Goal: Task Accomplishment & Management: Manage account settings

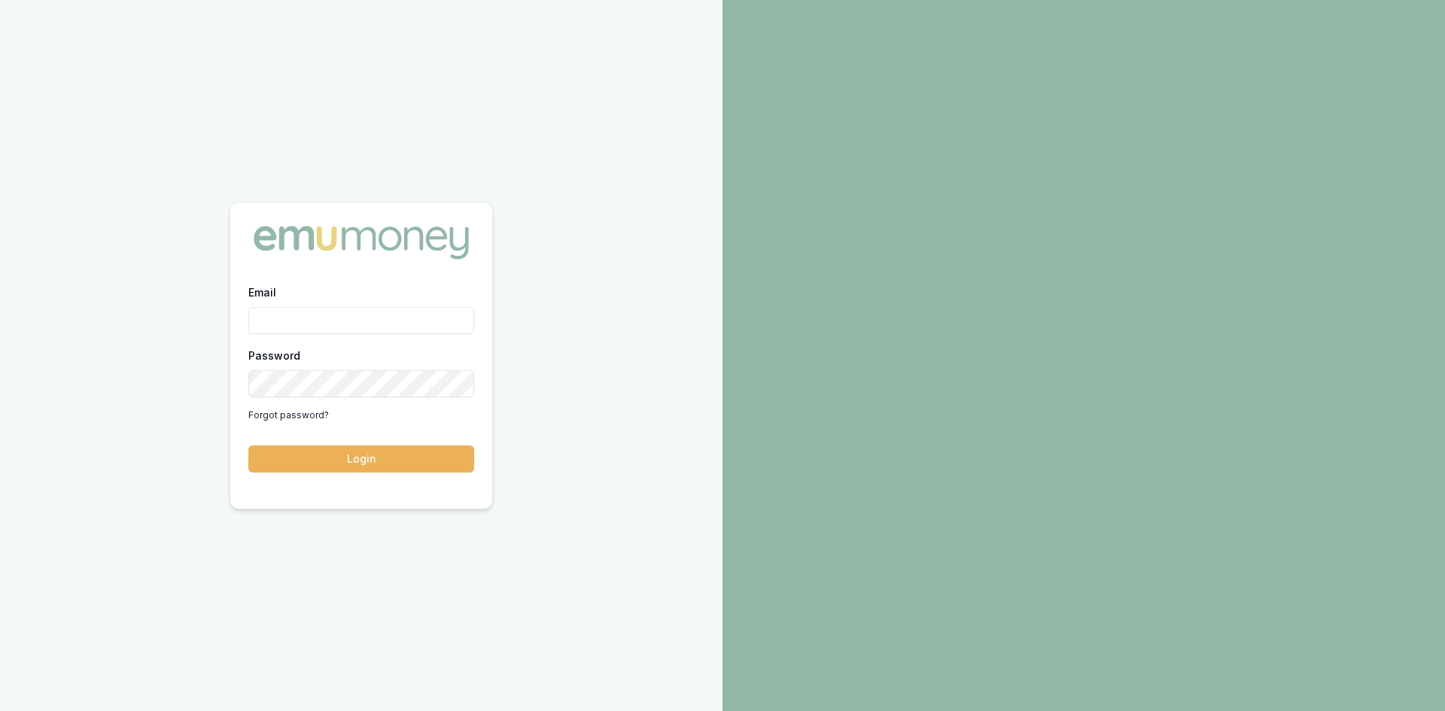
click at [363, 318] on input "Email" at bounding box center [361, 320] width 226 height 27
type input "wendy.fonseka@emumoney.com.au"
click at [376, 449] on button "Login" at bounding box center [361, 459] width 226 height 27
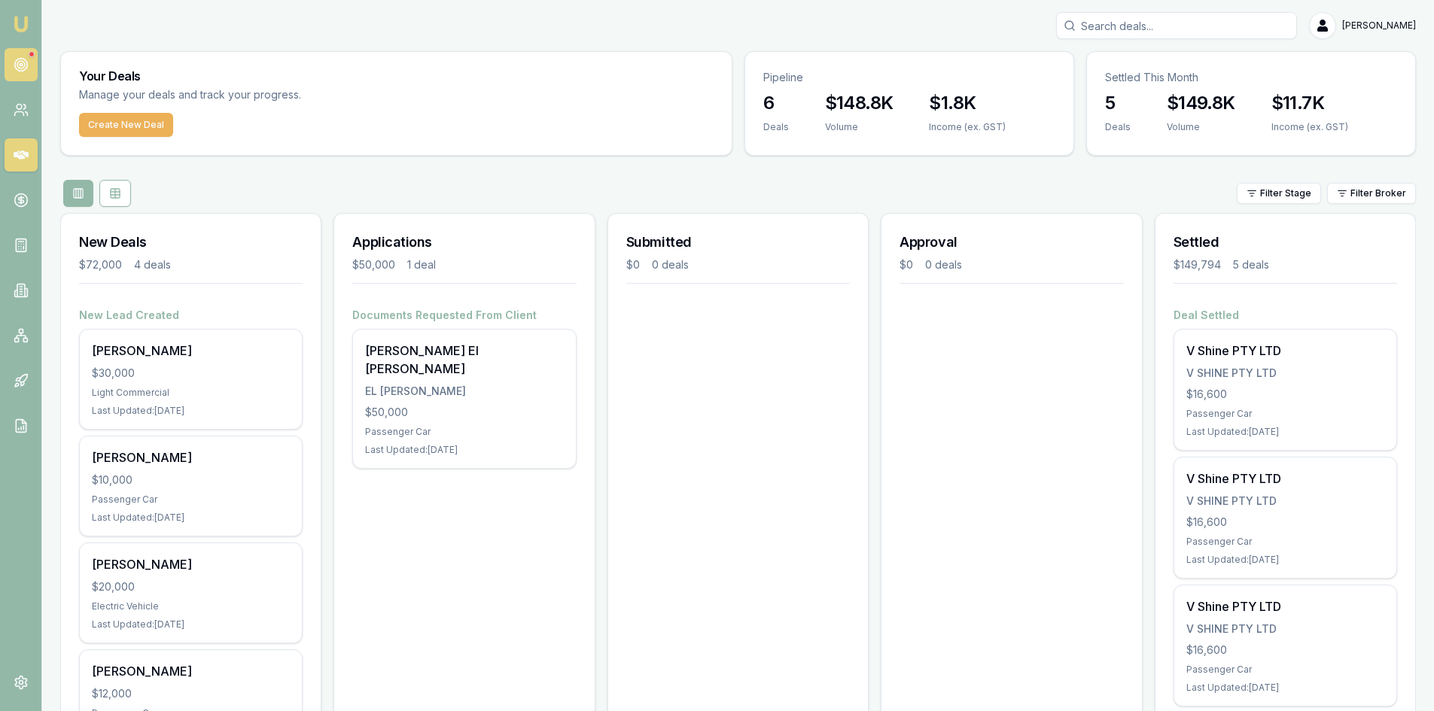
click at [27, 63] on circle at bounding box center [20, 65] width 13 height 13
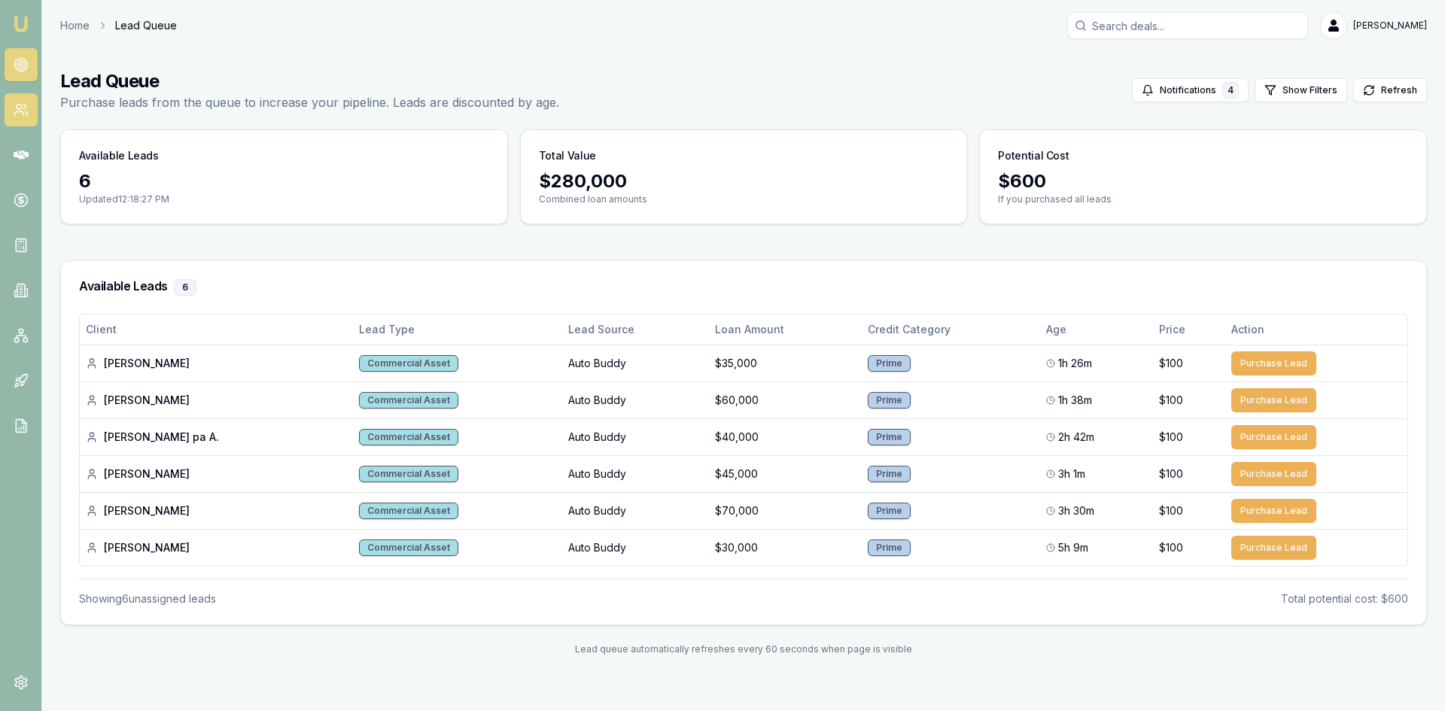
click at [16, 117] on icon at bounding box center [21, 109] width 15 height 15
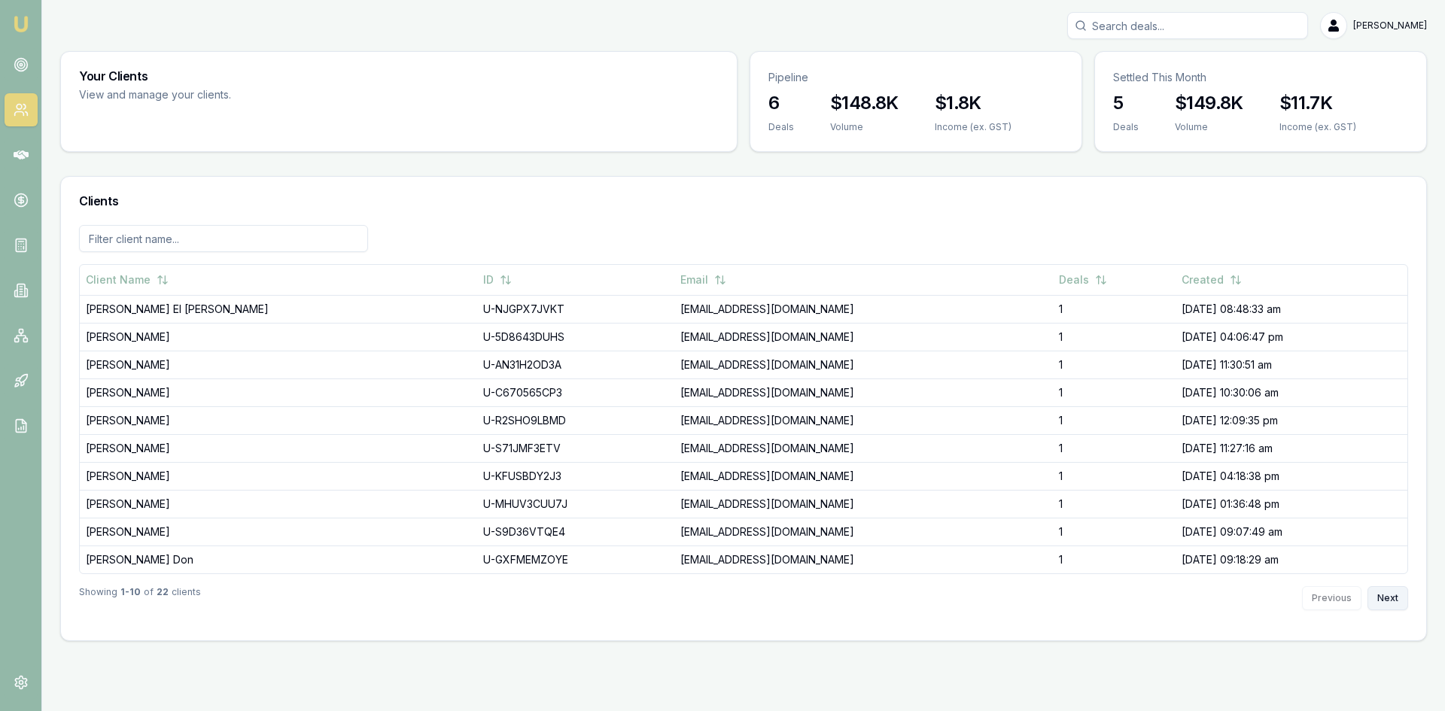
click at [1379, 603] on button "Next" at bounding box center [1388, 598] width 41 height 24
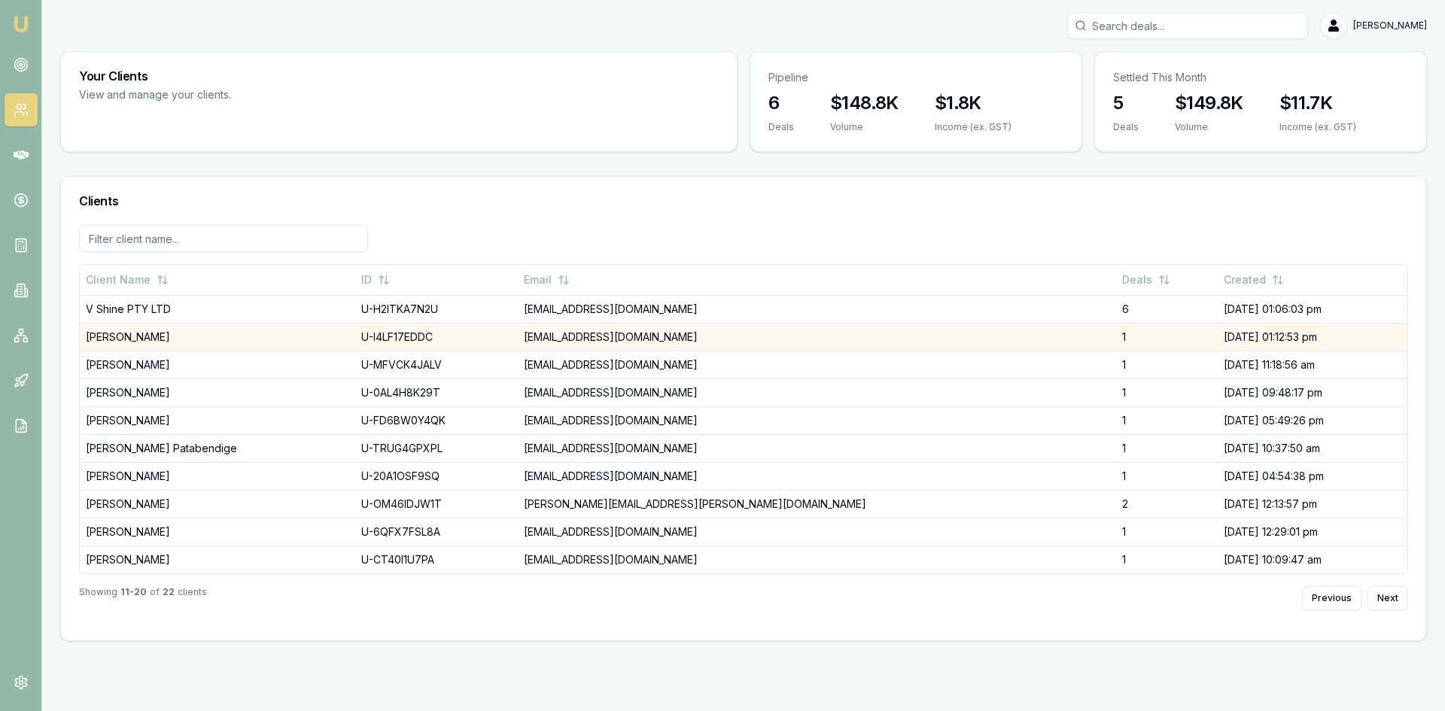
click at [159, 339] on td "[PERSON_NAME]" at bounding box center [218, 337] width 276 height 28
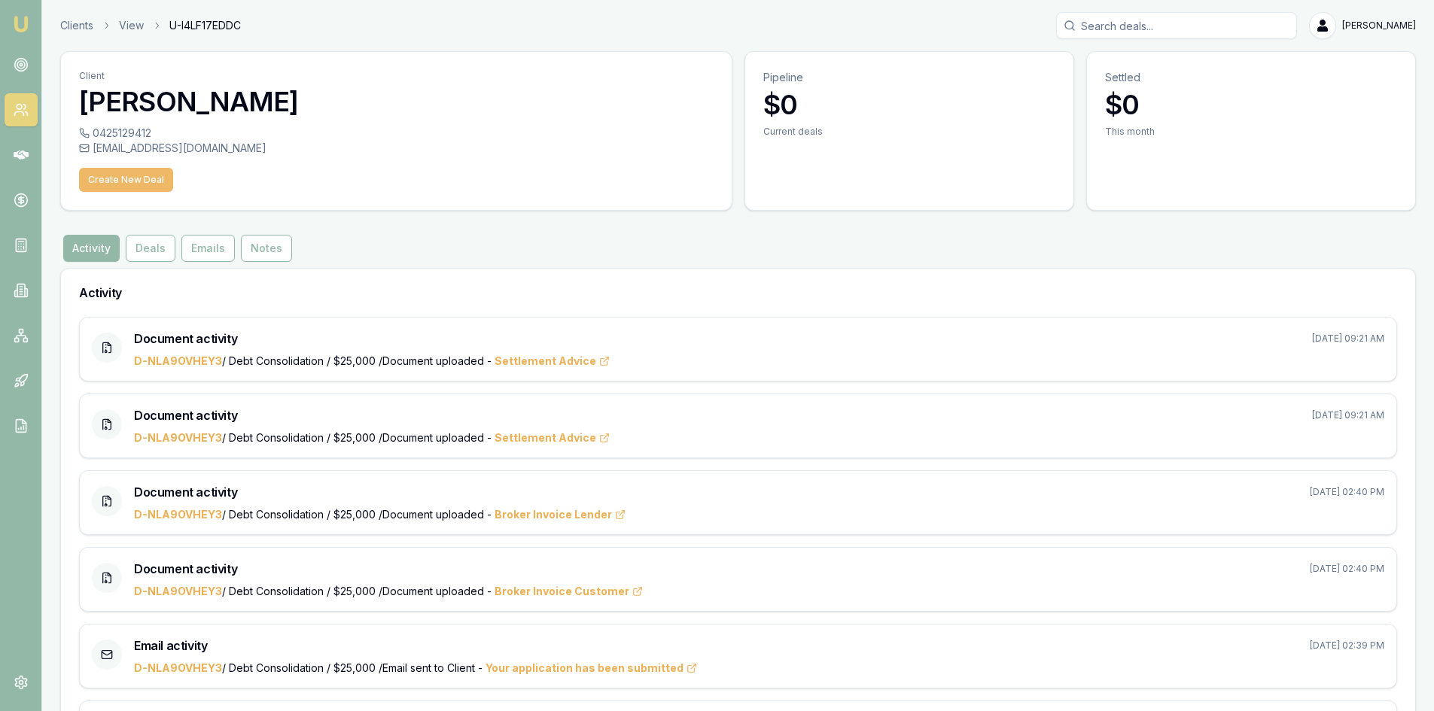
click at [131, 179] on button "Create New Deal" at bounding box center [126, 180] width 94 height 24
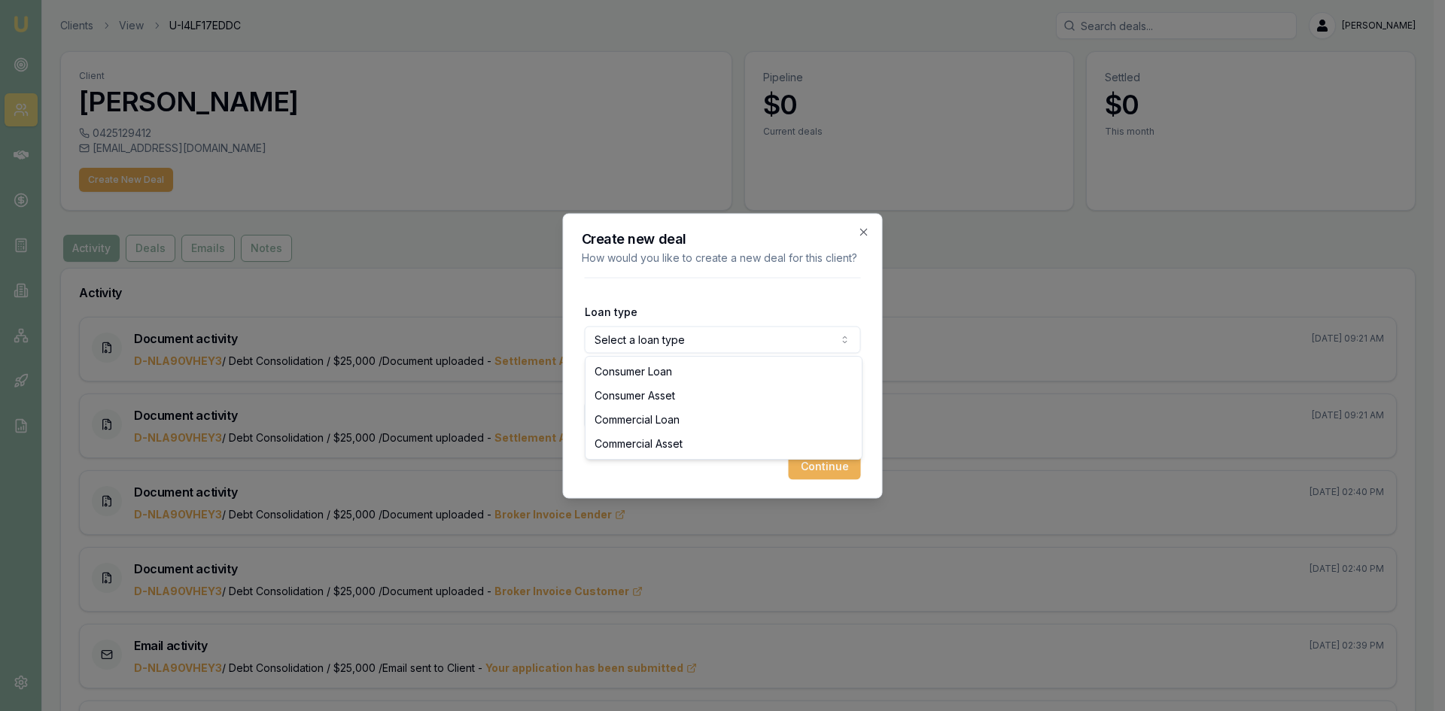
click at [629, 336] on body "Emu Broker Clients View U-I4LF17EDDC Wendy Fonseka Toggle Menu Client Yathana G…" at bounding box center [717, 355] width 1434 height 711
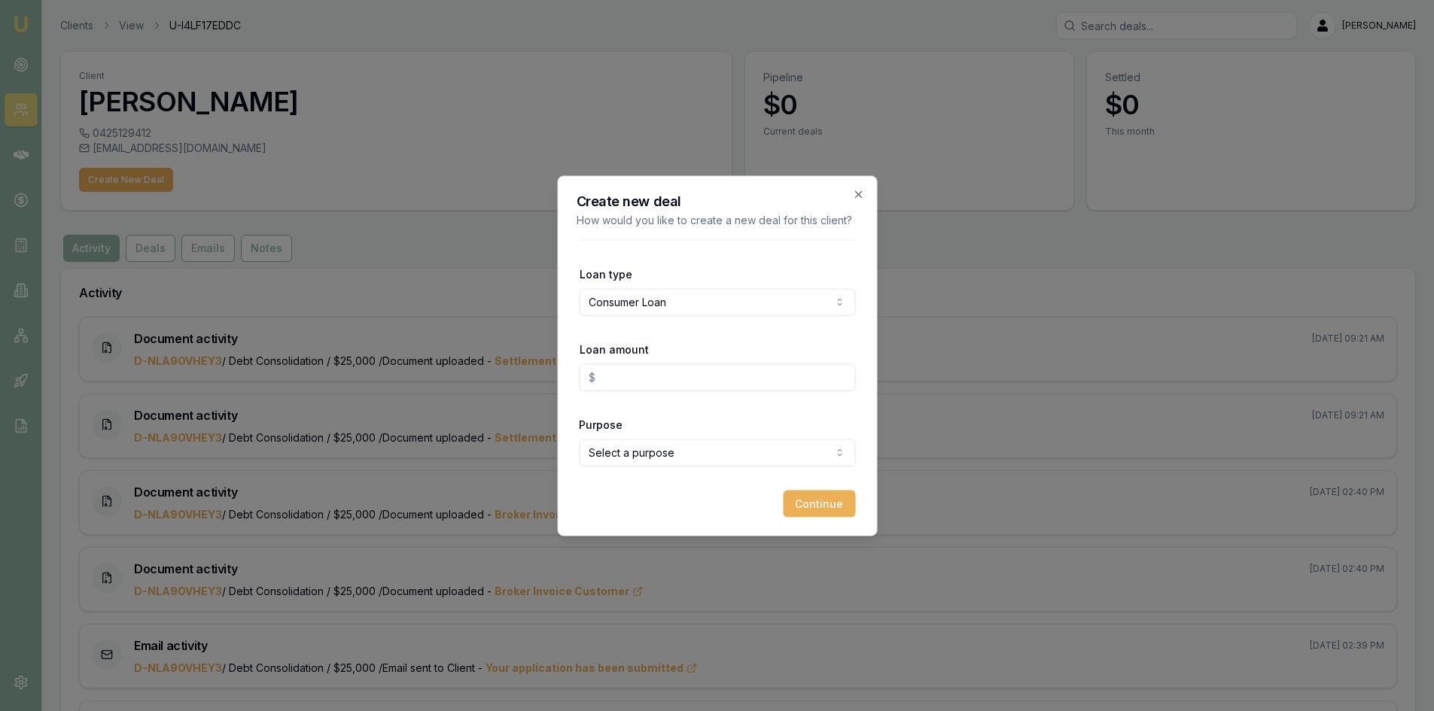
click at [639, 376] on input "Loan amount" at bounding box center [717, 377] width 276 height 27
type input "$20,000.00"
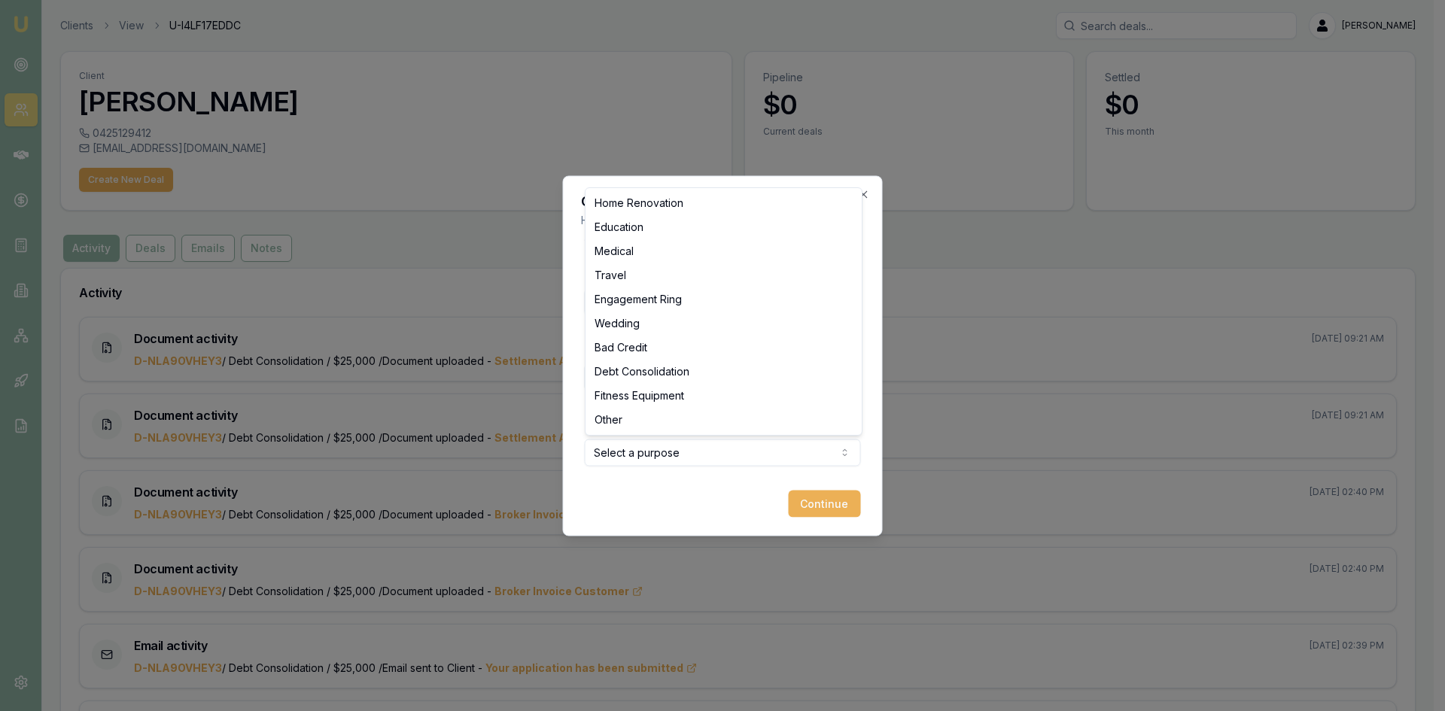
click at [633, 443] on body "Emu Broker Clients View U-I4LF17EDDC Wendy Fonseka Toggle Menu Client Yathana G…" at bounding box center [717, 355] width 1434 height 711
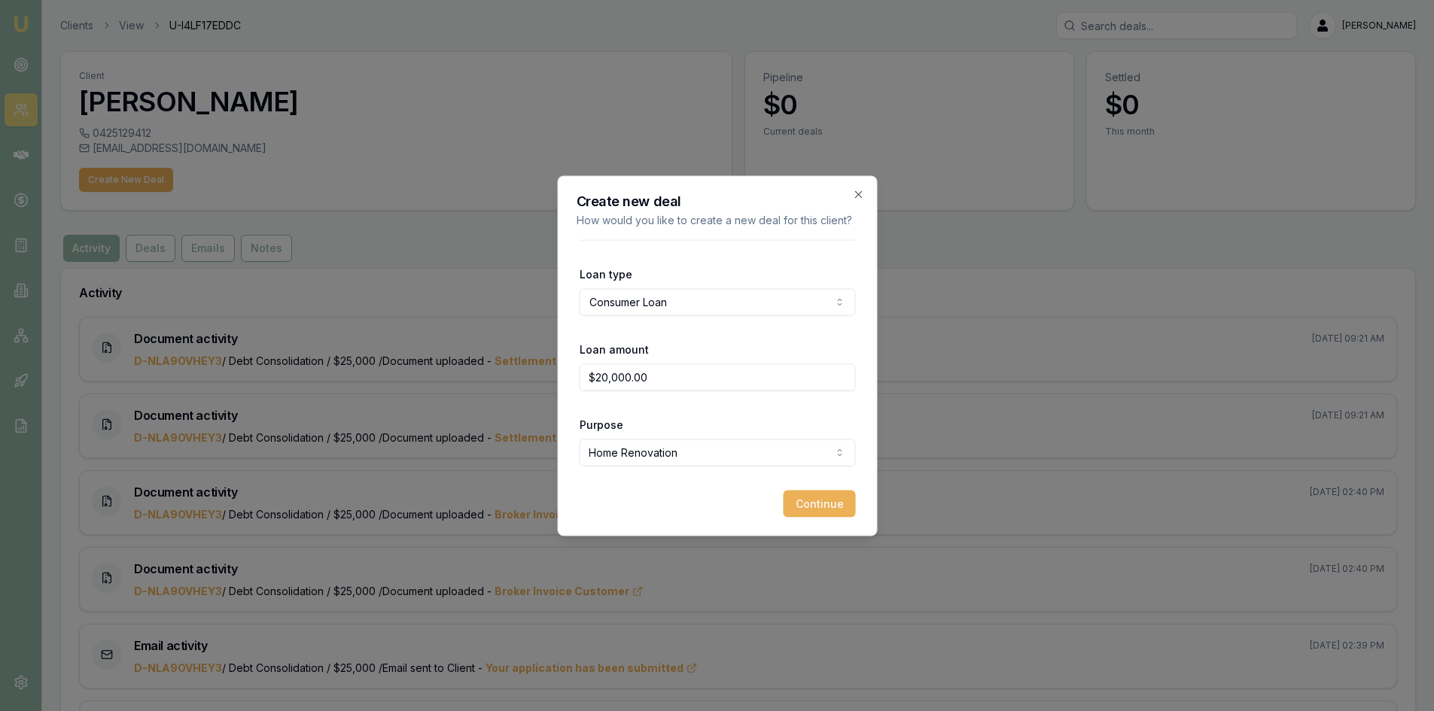
click at [829, 509] on button "Continue" at bounding box center [819, 503] width 72 height 27
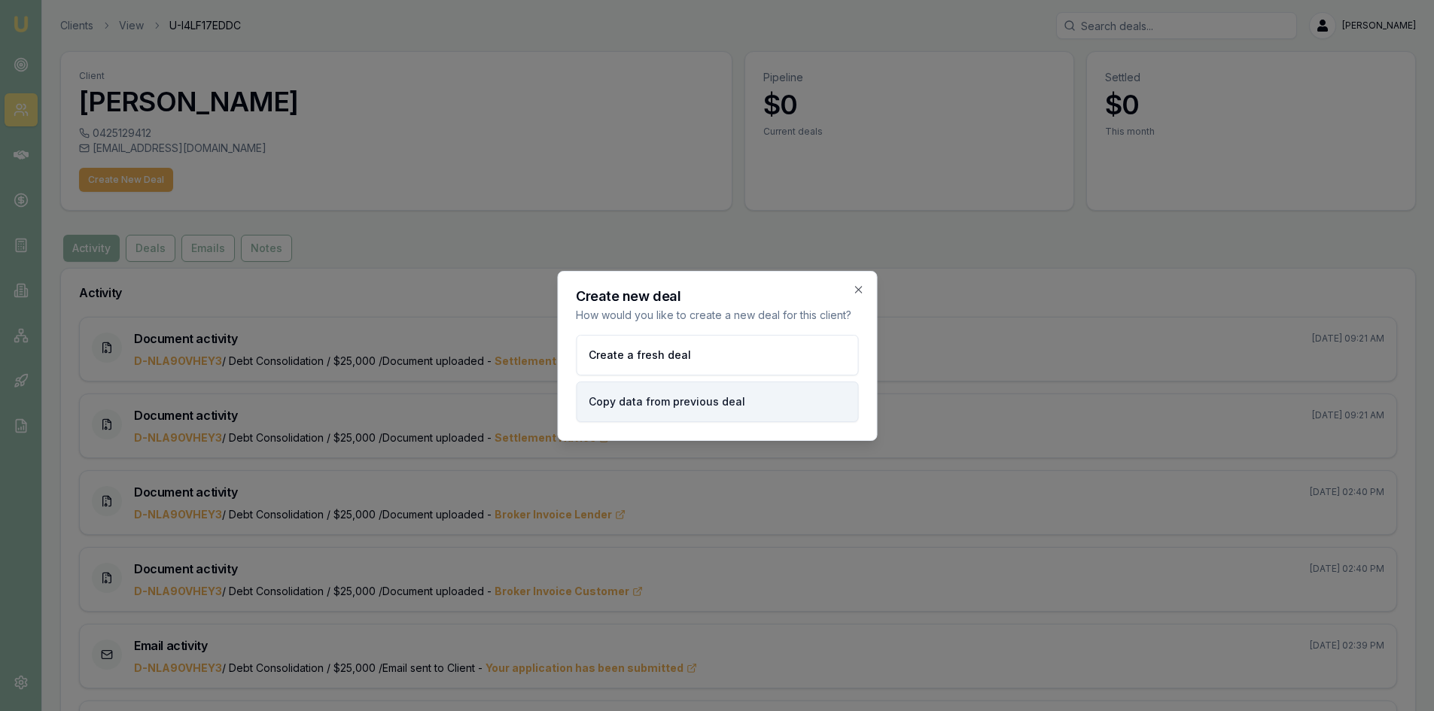
click at [630, 401] on button "Copy data from previous deal" at bounding box center [717, 402] width 282 height 41
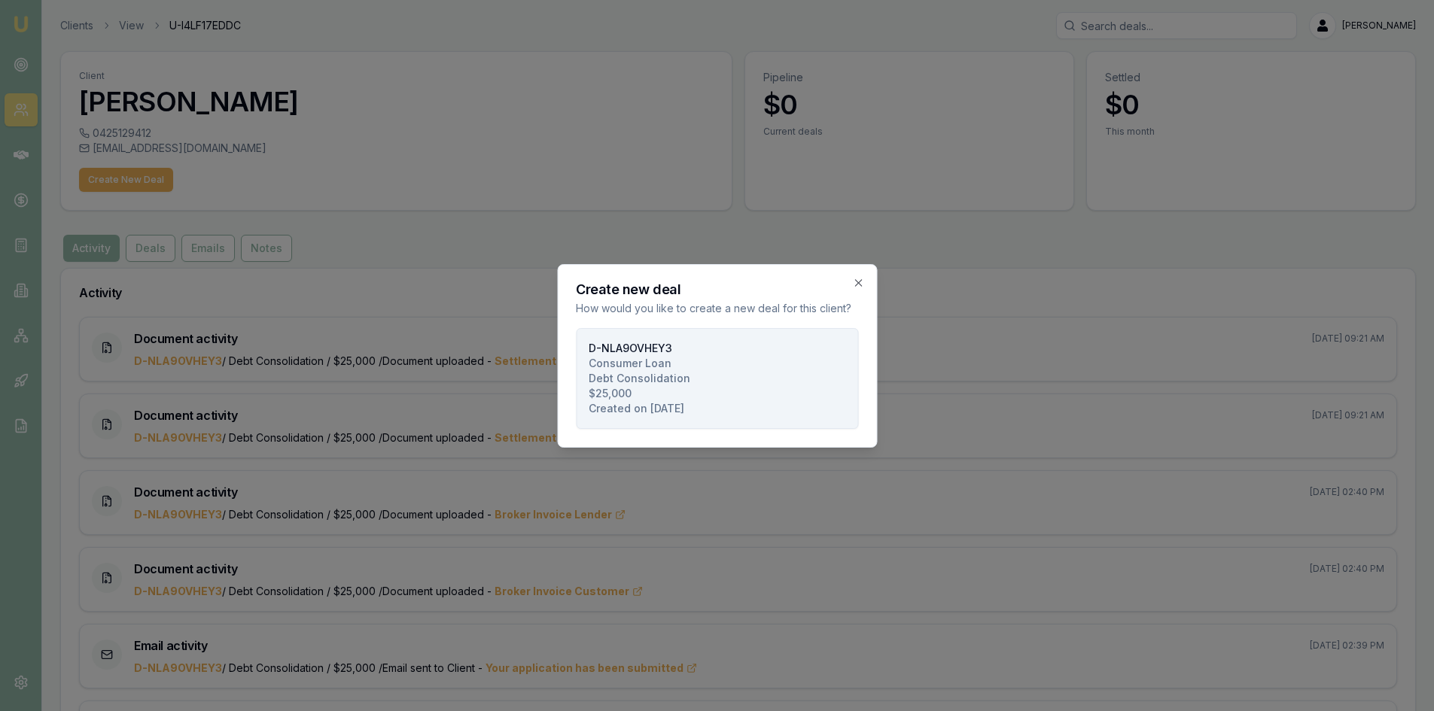
click at [639, 387] on button "D-NLA9OVHEY3 Consumer Loan Debt Consolidation $25,000 Created on 02/07/2025" at bounding box center [717, 378] width 282 height 101
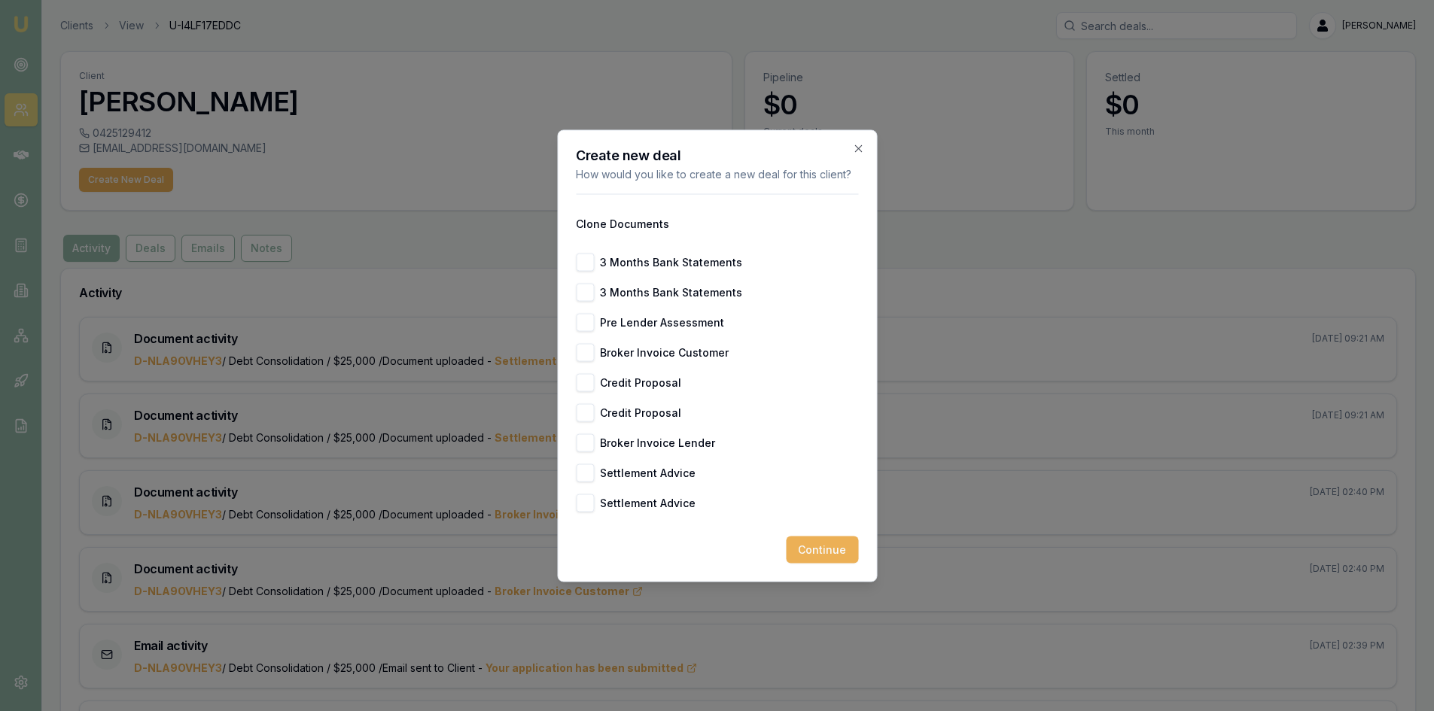
click at [815, 562] on div "Create new deal How would you like to create a new deal for this client? Clone …" at bounding box center [717, 355] width 320 height 452
click at [815, 559] on button "Continue" at bounding box center [822, 549] width 72 height 27
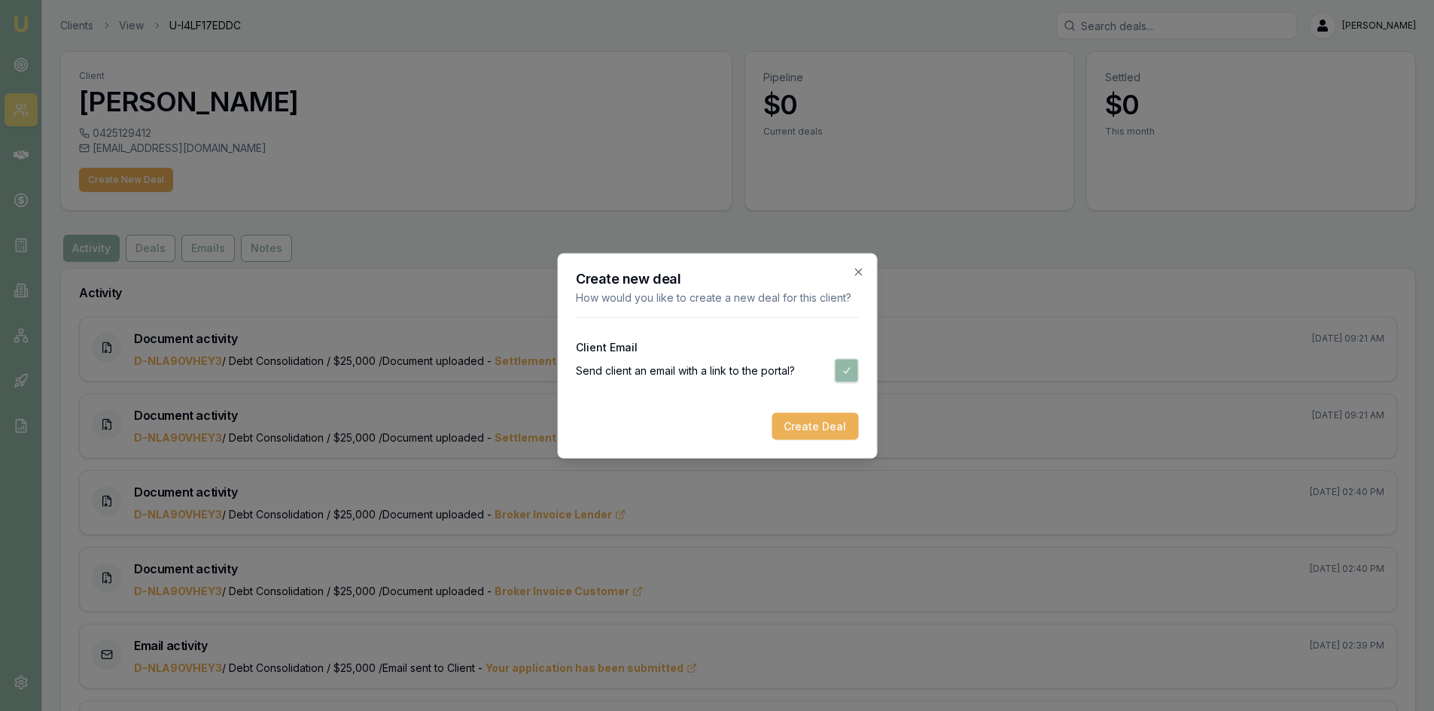
click at [848, 366] on button "button" at bounding box center [846, 370] width 24 height 24
checkbox input "false"
click at [826, 424] on button "Create Deal" at bounding box center [815, 426] width 87 height 27
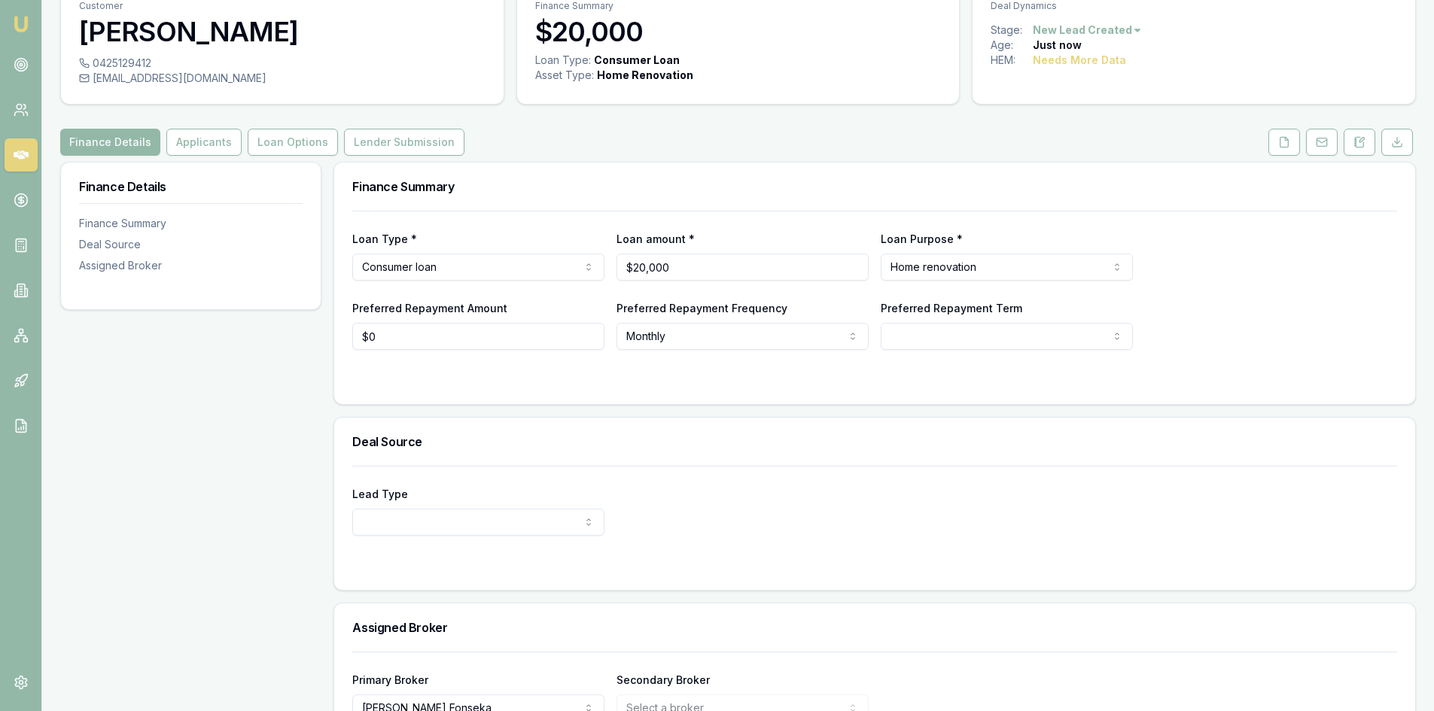
scroll to position [163, 0]
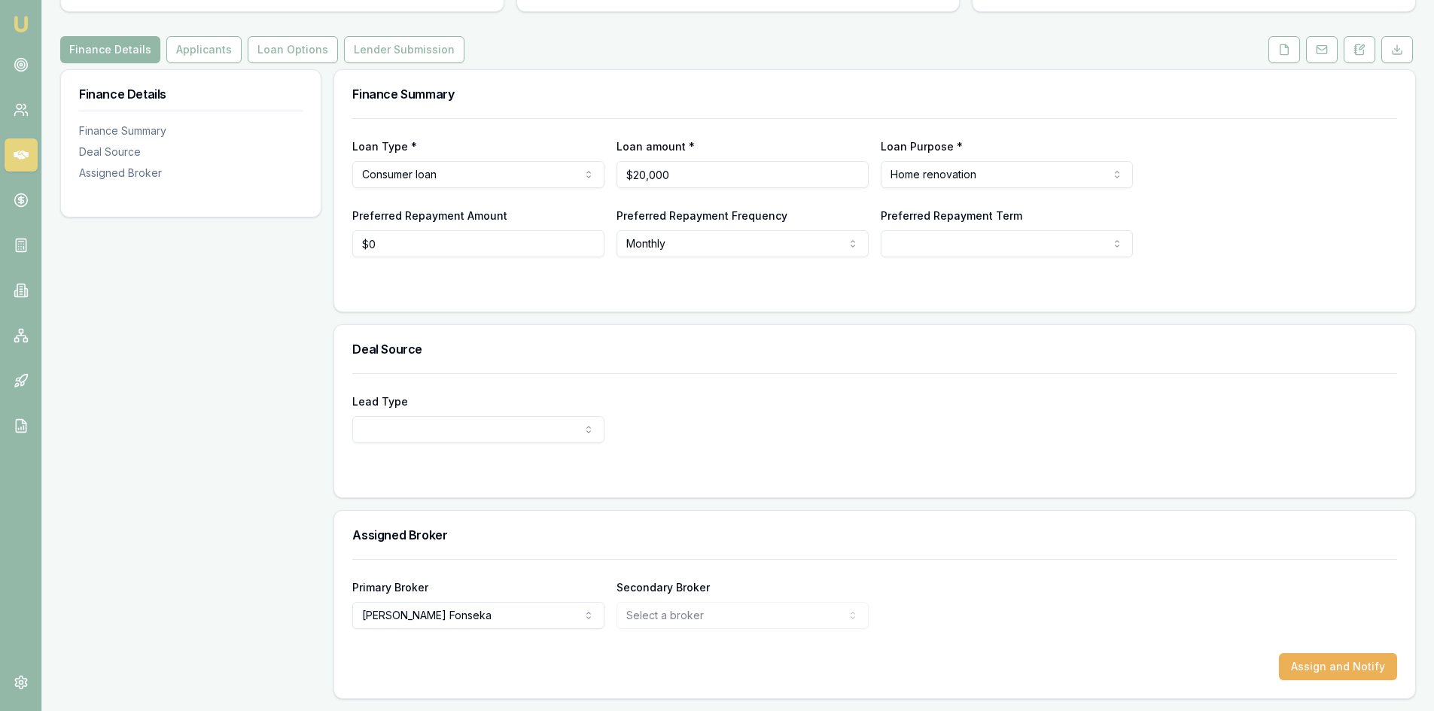
click at [434, 434] on html "Emu Broker Deals View D-ELN8PQ7JCD Wendy Fonseka Toggle Menu Customer Yathana G…" at bounding box center [717, 192] width 1434 height 711
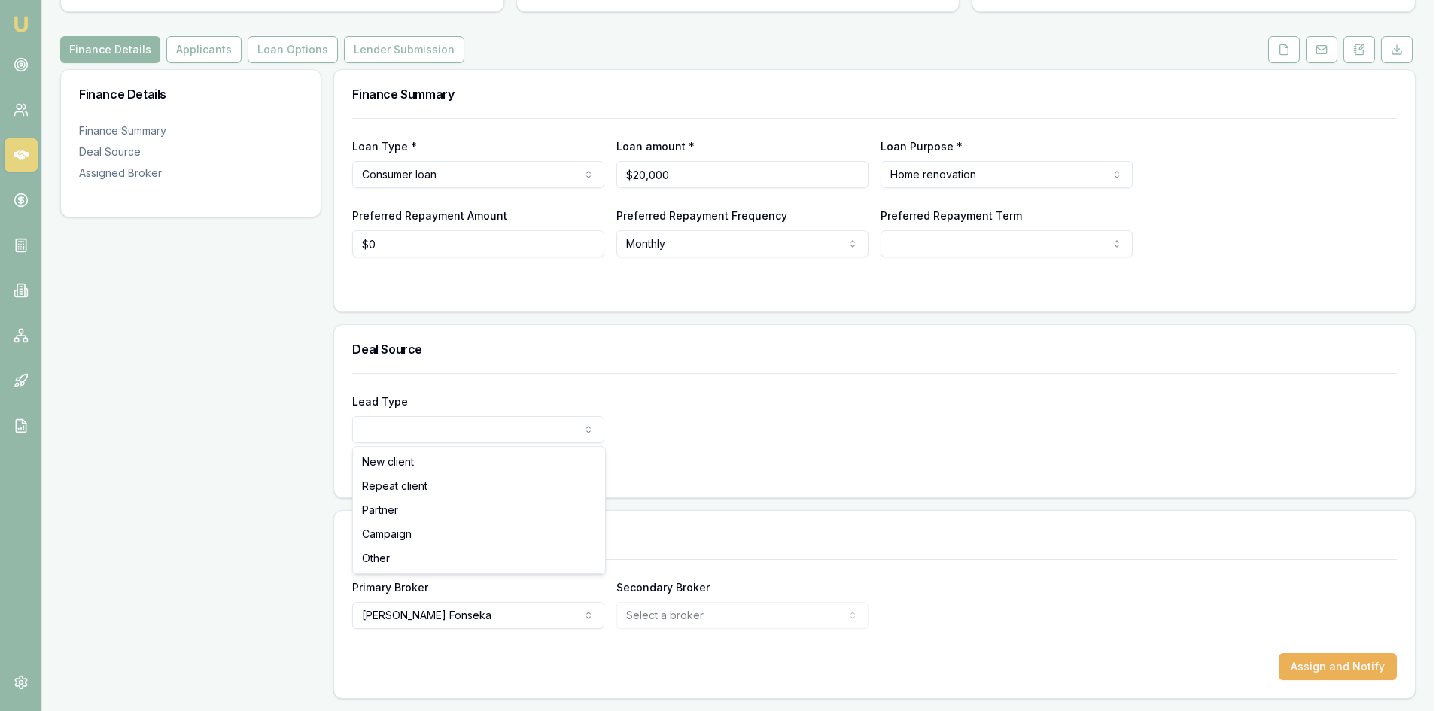
select select "REPEAT_CLIENT"
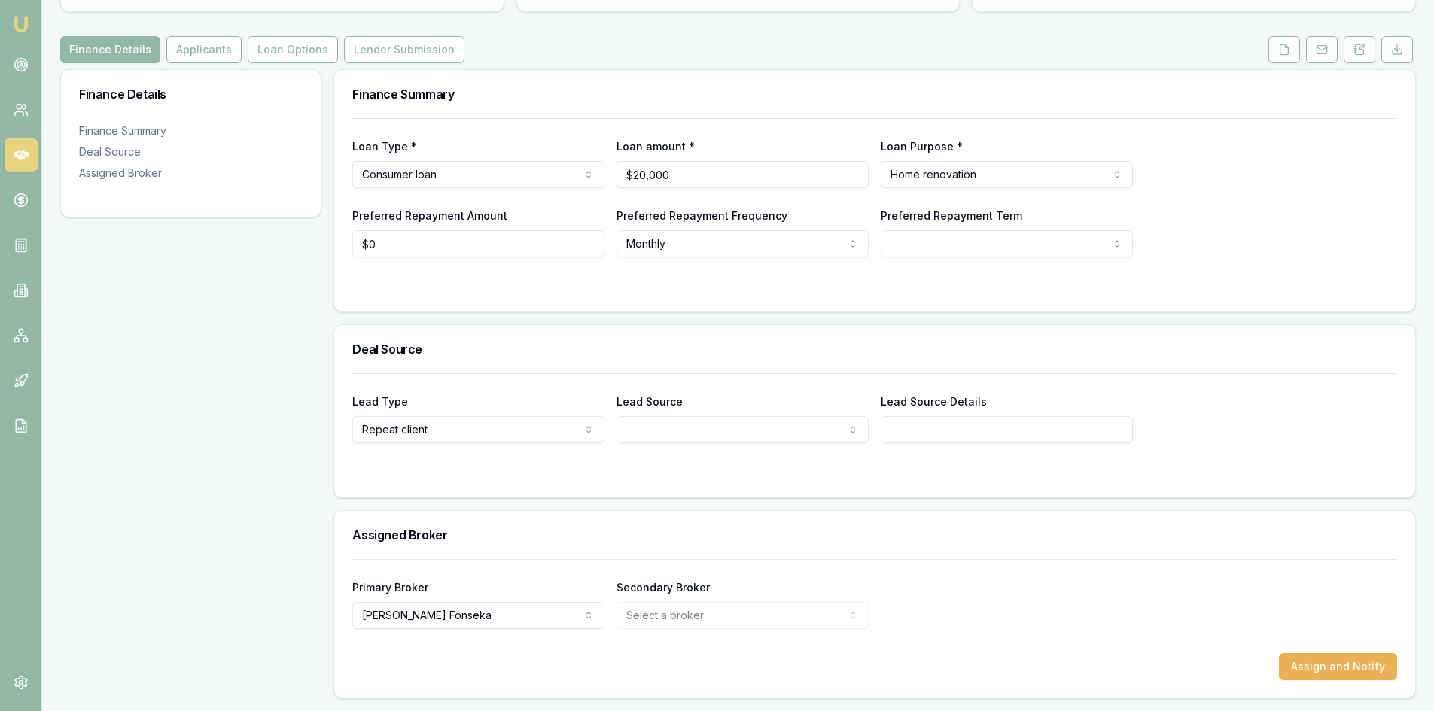
click at [310, 443] on div "Finance Details Finance Summary Deal Source Assigned Broker" at bounding box center [190, 384] width 261 height 630
click at [671, 427] on html "Emu Broker Deals View D-ELN8PQ7JCD Wendy Fonseka Toggle Menu Customer Yathana G…" at bounding box center [717, 192] width 1434 height 711
click at [966, 437] on input "Lead Source Details" at bounding box center [1007, 429] width 252 height 27
click at [162, 481] on div "Finance Details Finance Summary Deal Source Assigned Broker" at bounding box center [190, 384] width 261 height 630
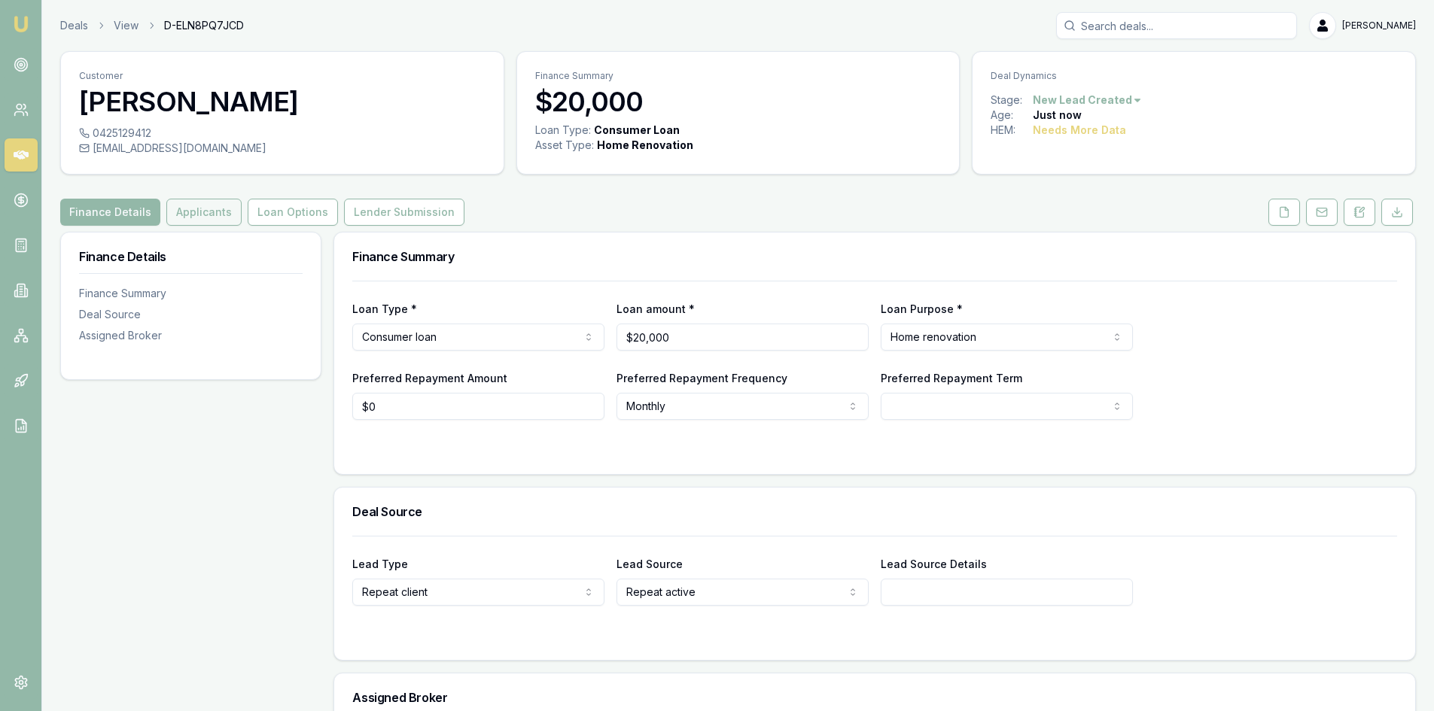
click at [210, 209] on button "Applicants" at bounding box center [203, 212] width 75 height 27
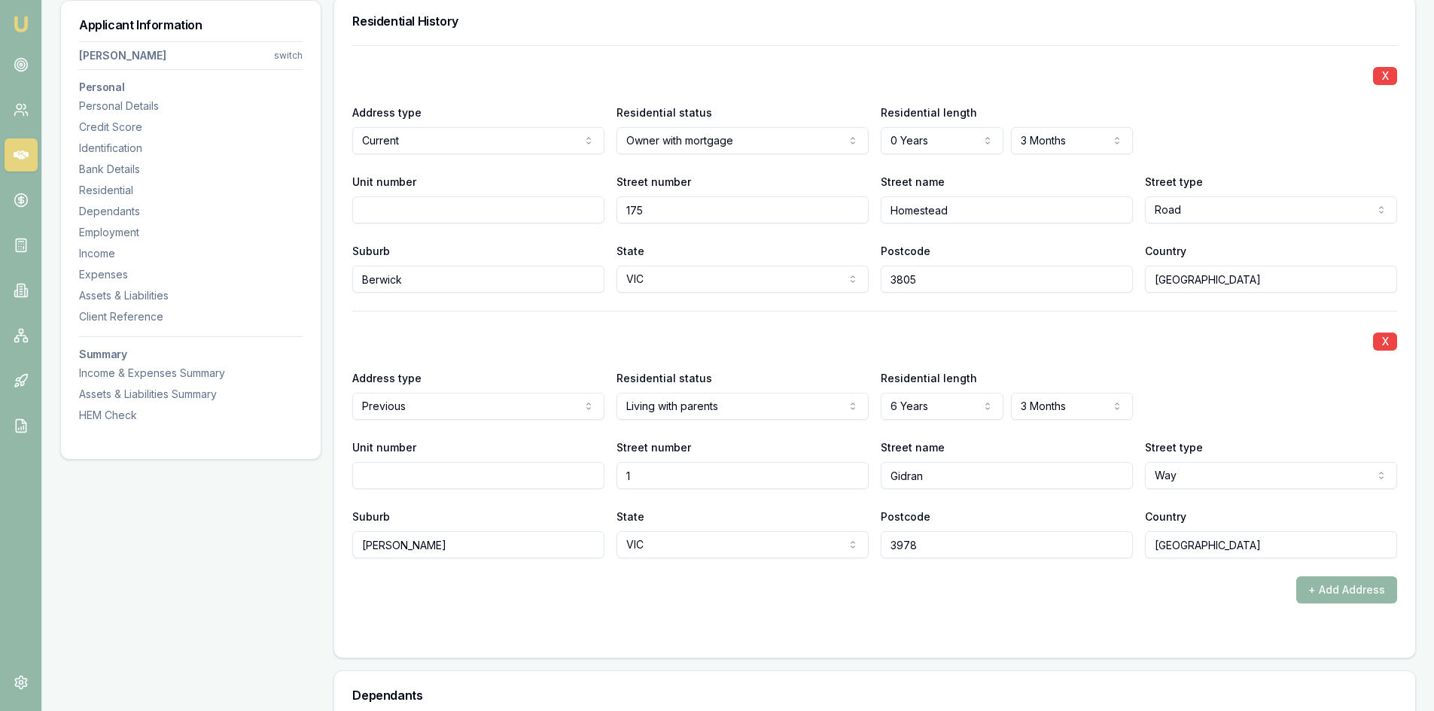
scroll to position [1430, 0]
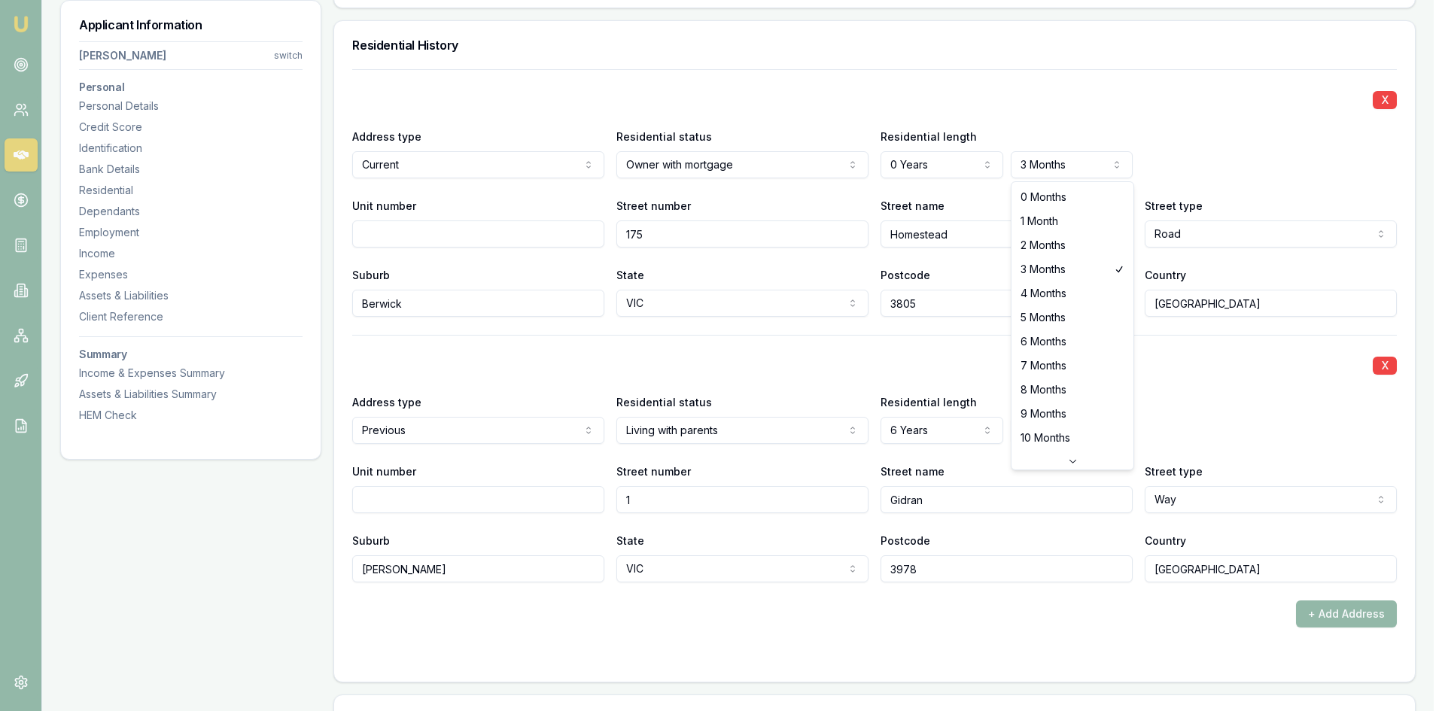
select select "6"
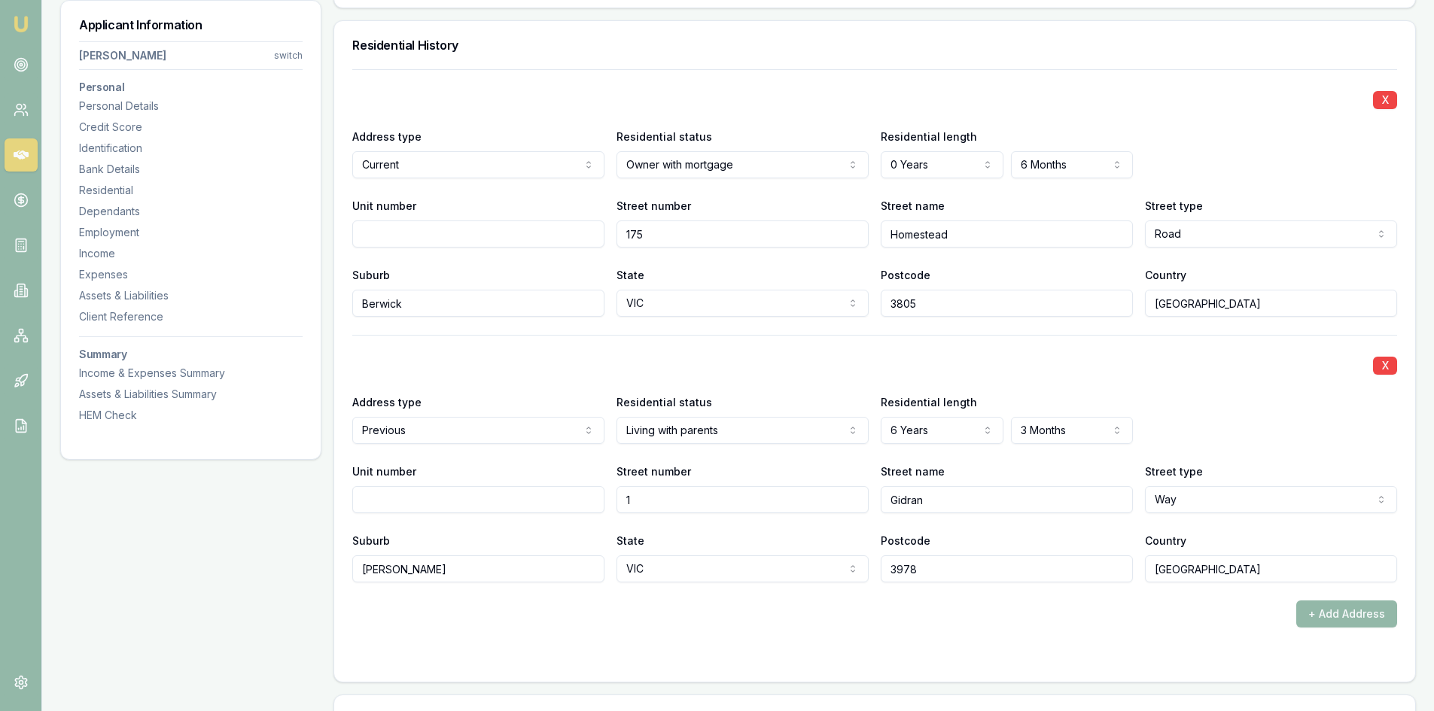
click at [702, 357] on div "X" at bounding box center [874, 364] width 1045 height 21
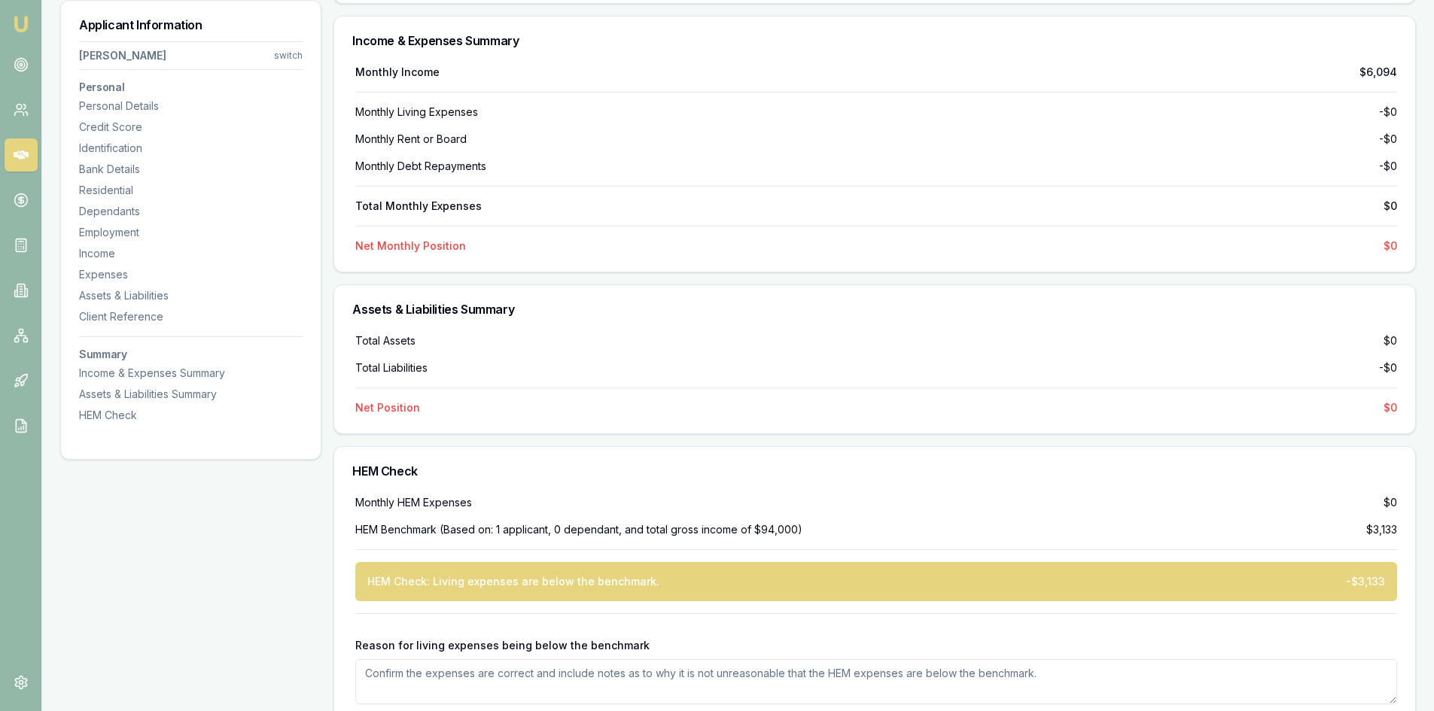
scroll to position [4221, 0]
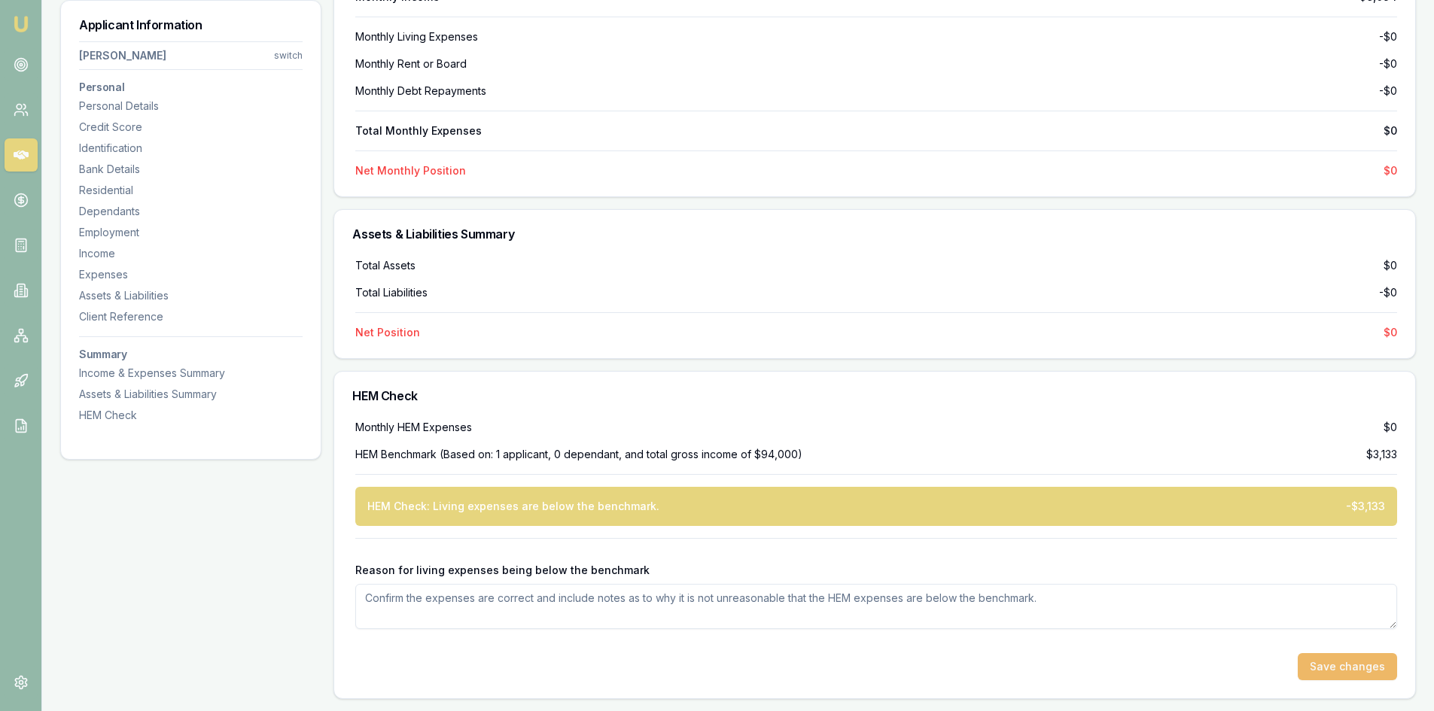
click at [1354, 664] on button "Save changes" at bounding box center [1347, 666] width 99 height 27
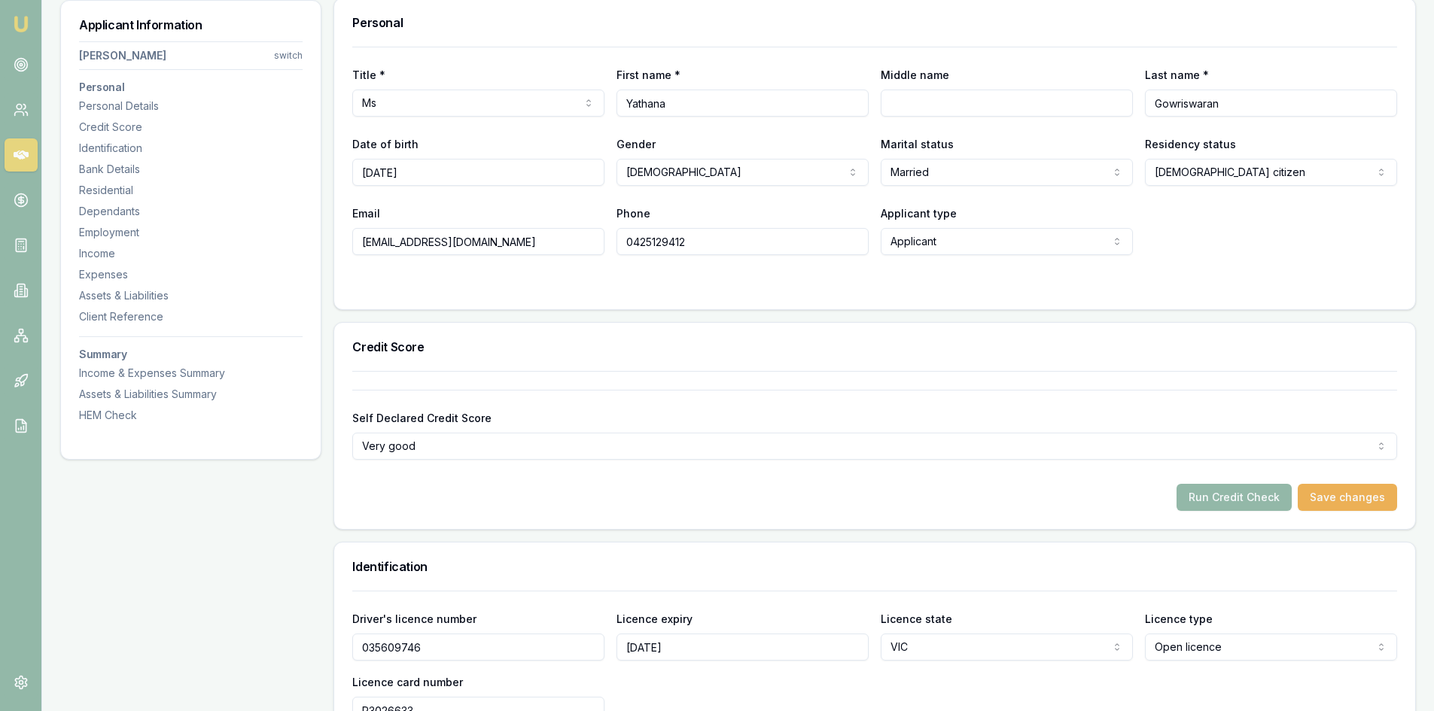
scroll to position [156, 0]
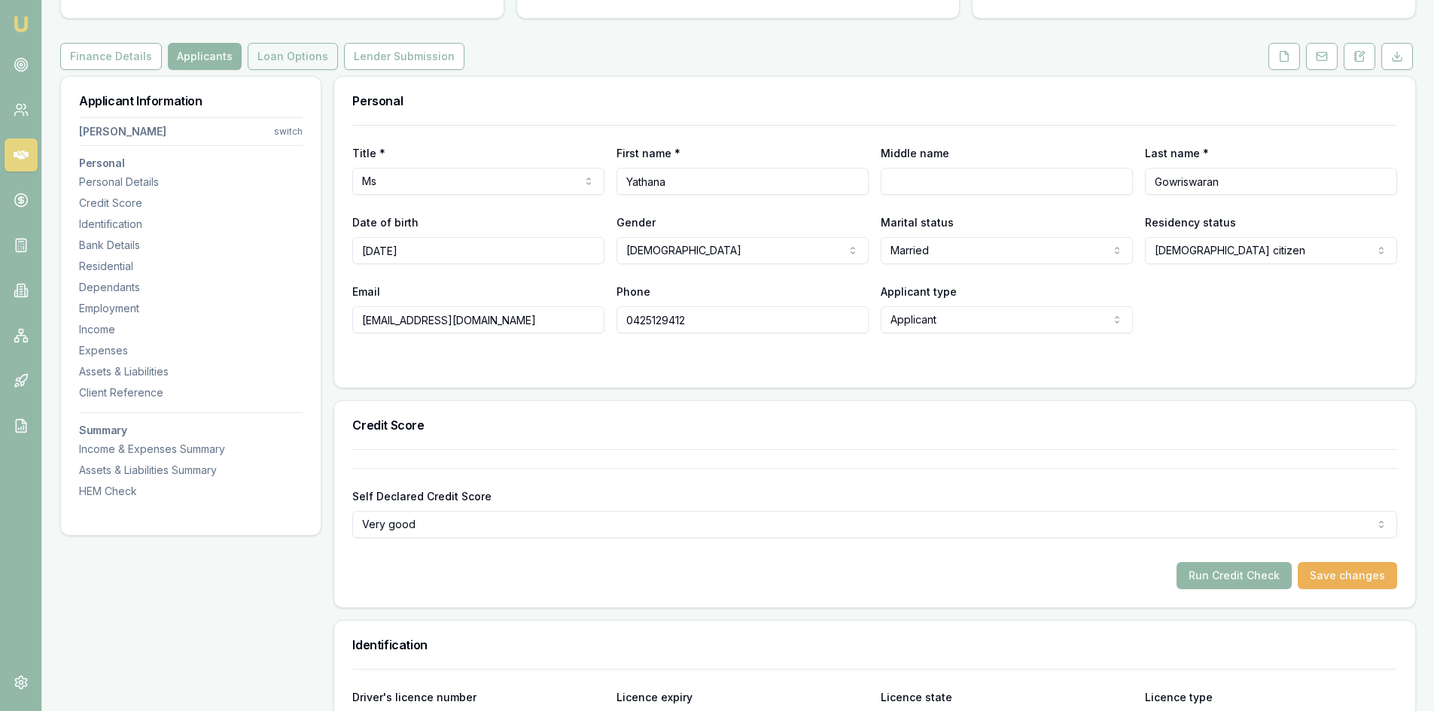
click at [281, 55] on button "Loan Options" at bounding box center [293, 56] width 90 height 27
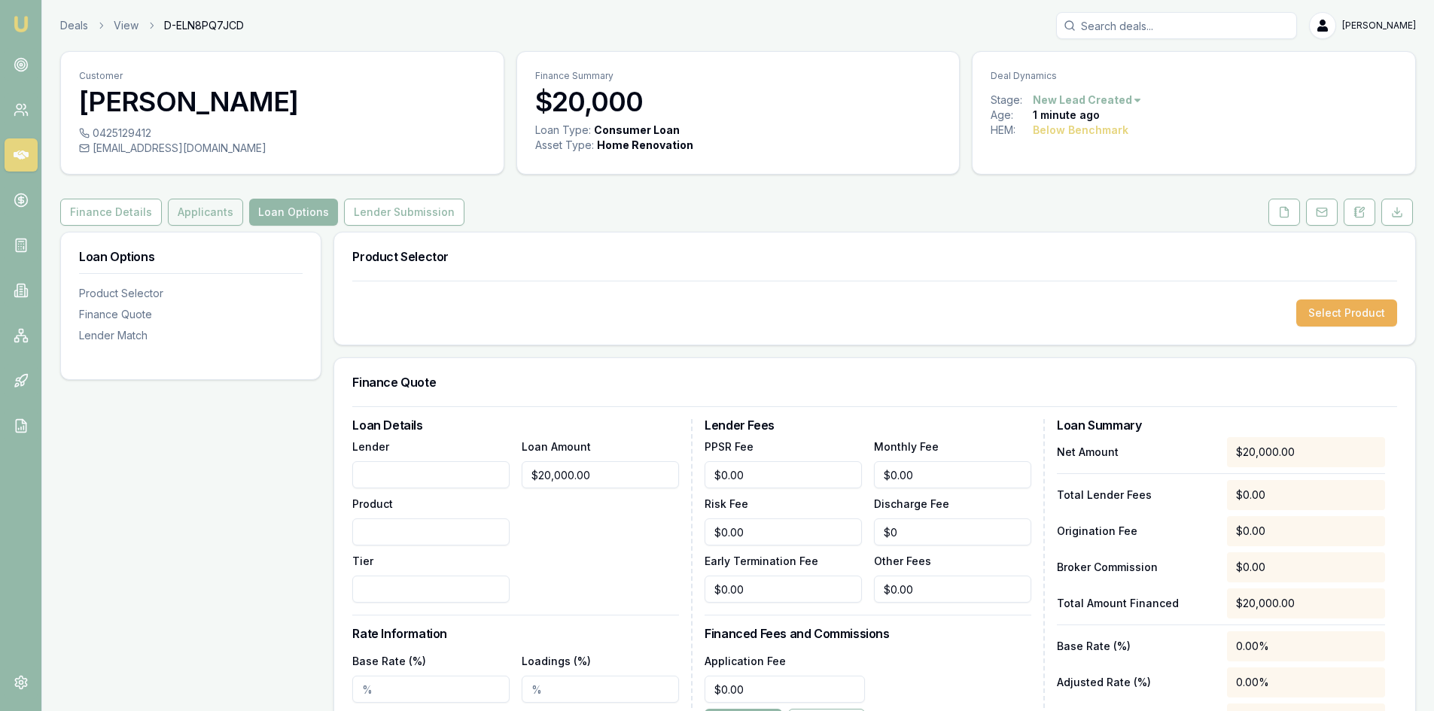
click at [187, 206] on button "Applicants" at bounding box center [205, 212] width 75 height 27
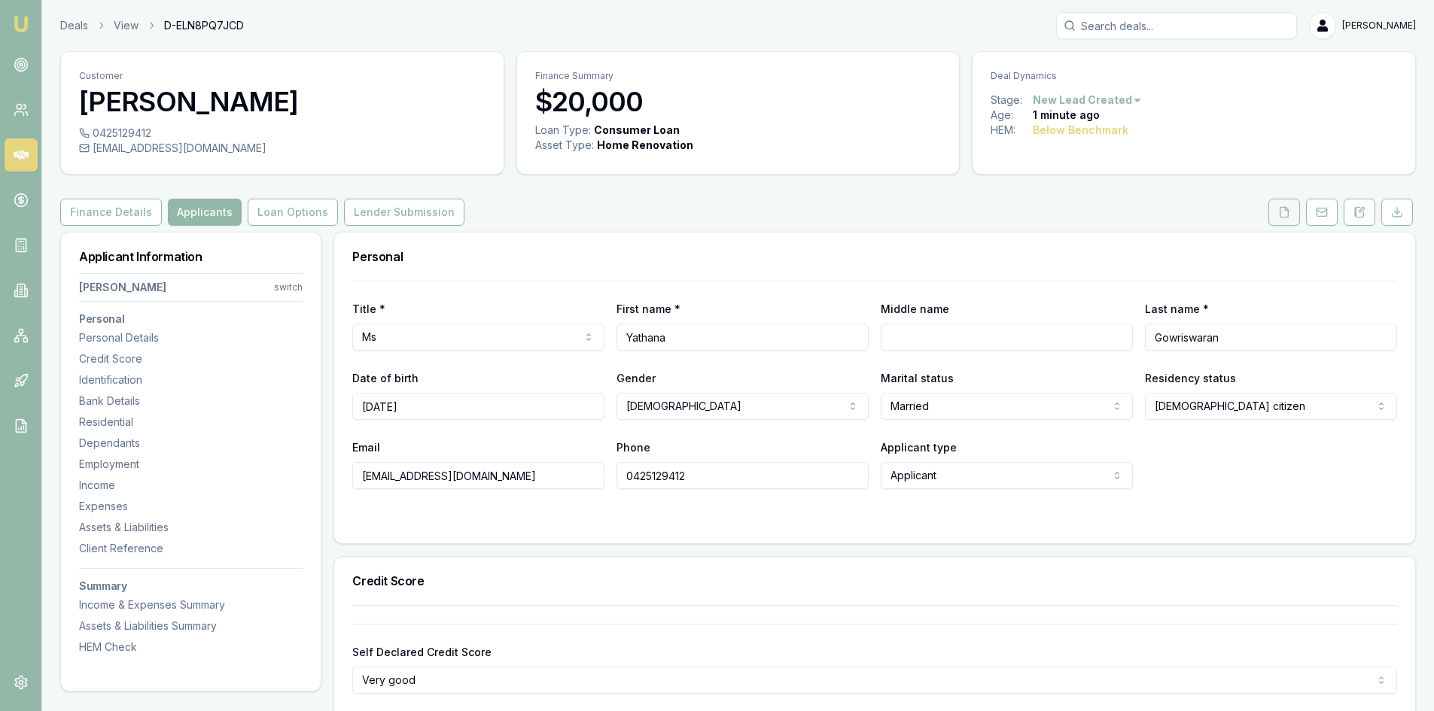
click at [1289, 215] on icon at bounding box center [1285, 212] width 8 height 10
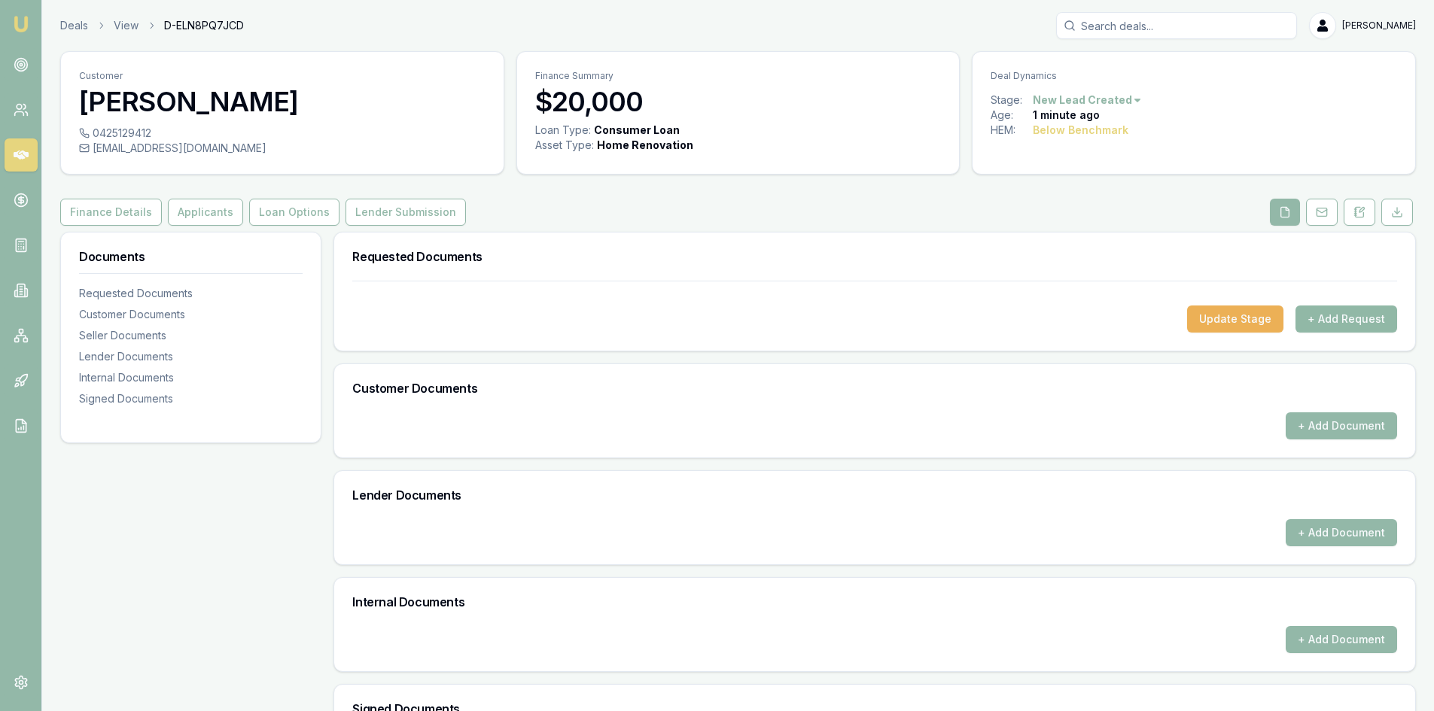
click at [1356, 315] on button "+ Add Request" at bounding box center [1347, 319] width 102 height 27
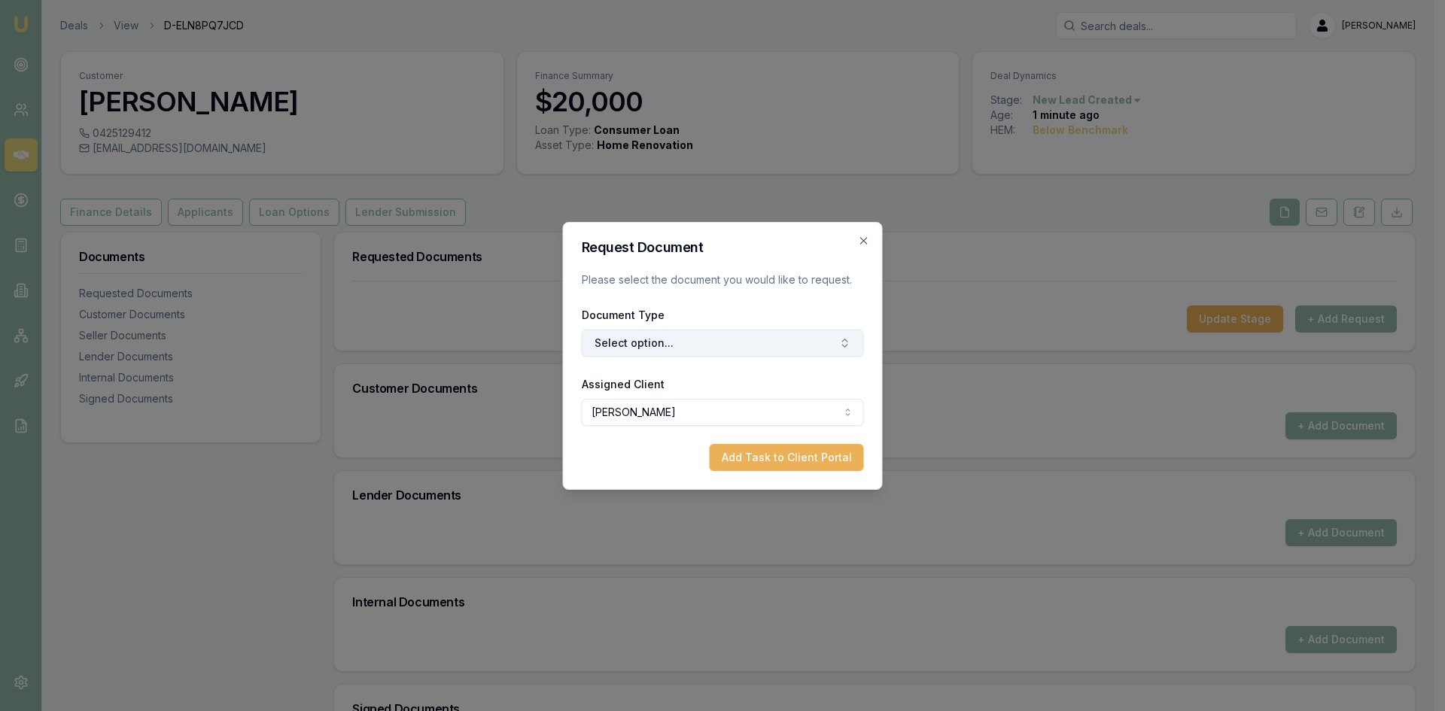
click at [733, 347] on button "Select option..." at bounding box center [723, 343] width 282 height 27
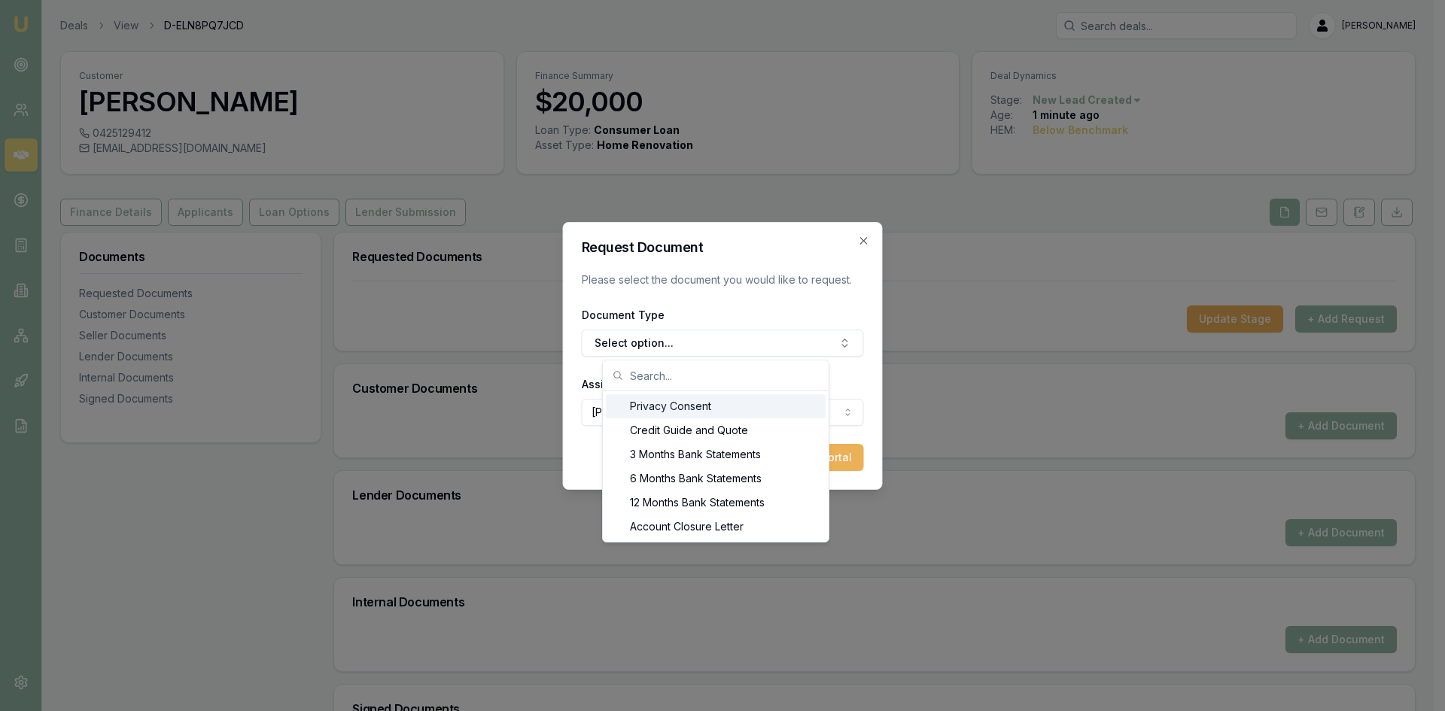
click at [672, 401] on div "Privacy Consent" at bounding box center [716, 406] width 220 height 24
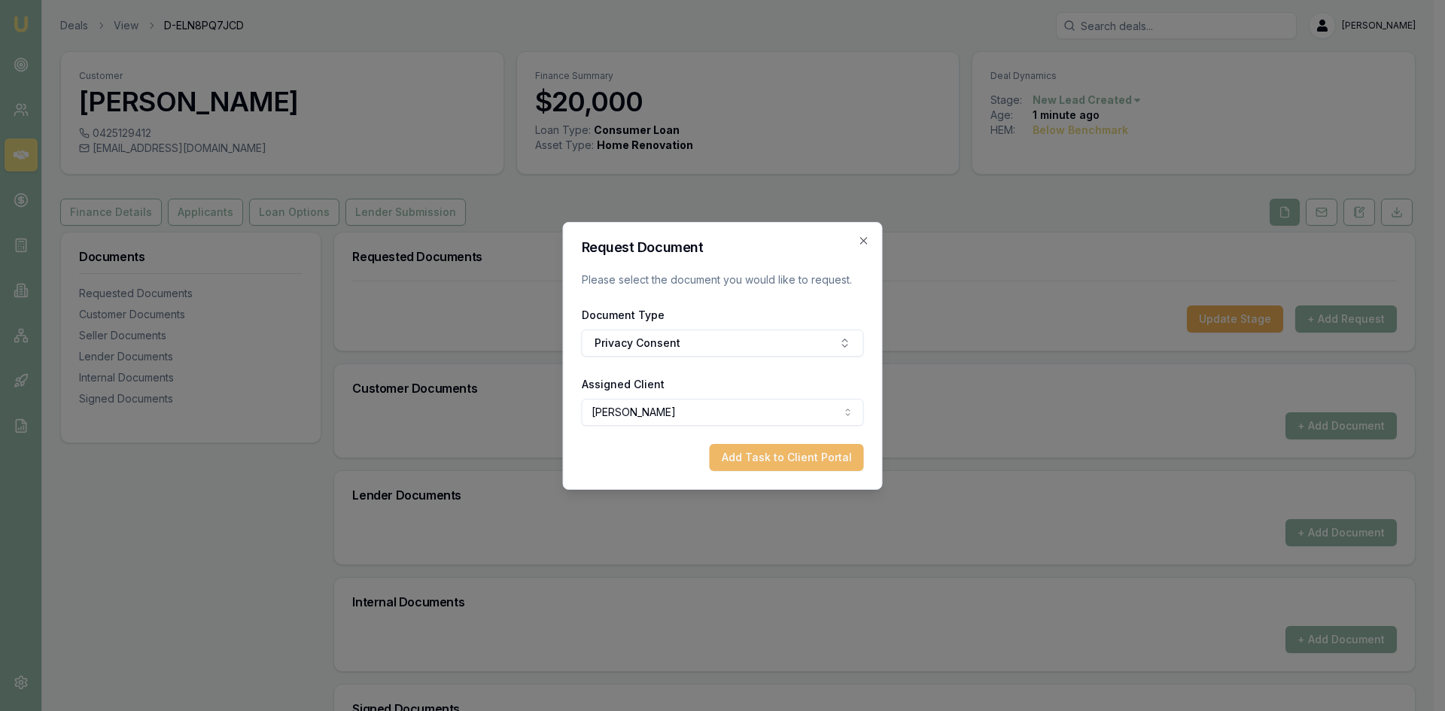
click at [754, 458] on button "Add Task to Client Portal" at bounding box center [787, 457] width 154 height 27
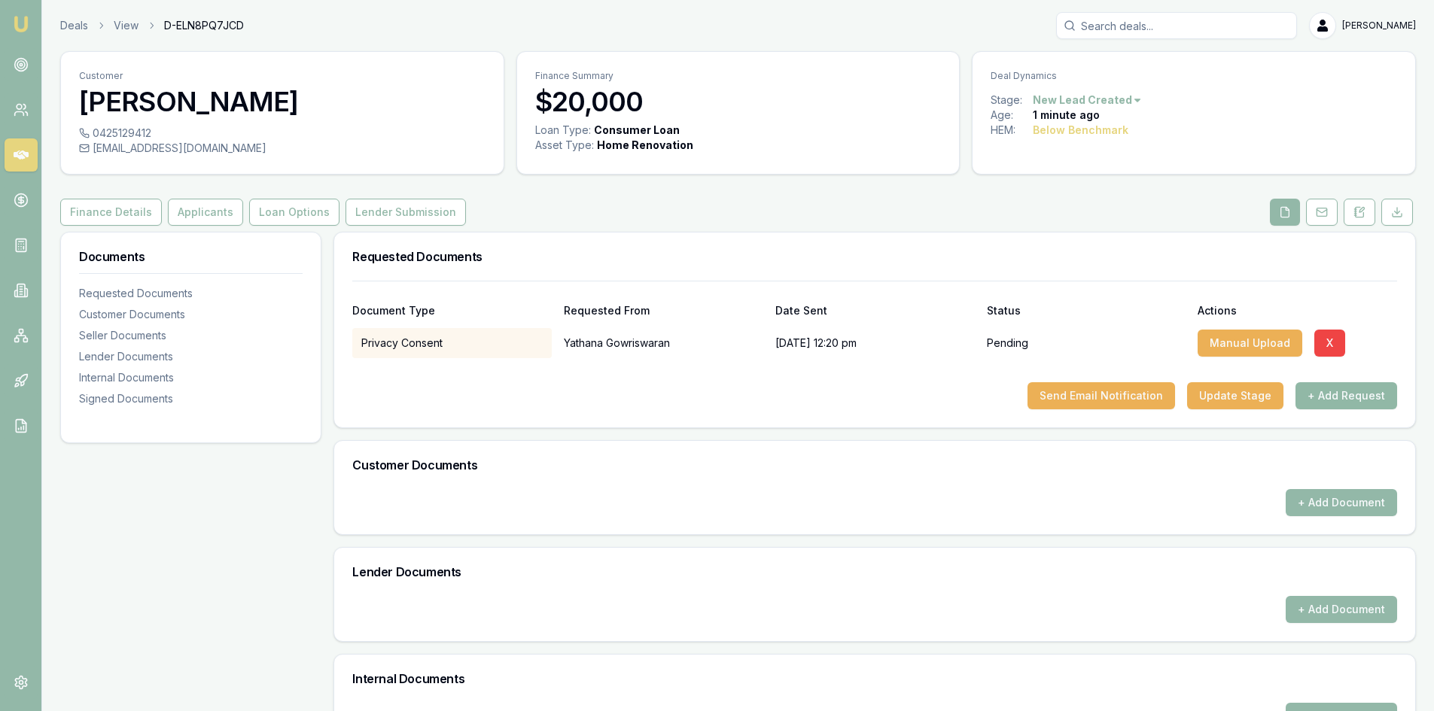
click at [1345, 389] on button "+ Add Request" at bounding box center [1347, 395] width 102 height 27
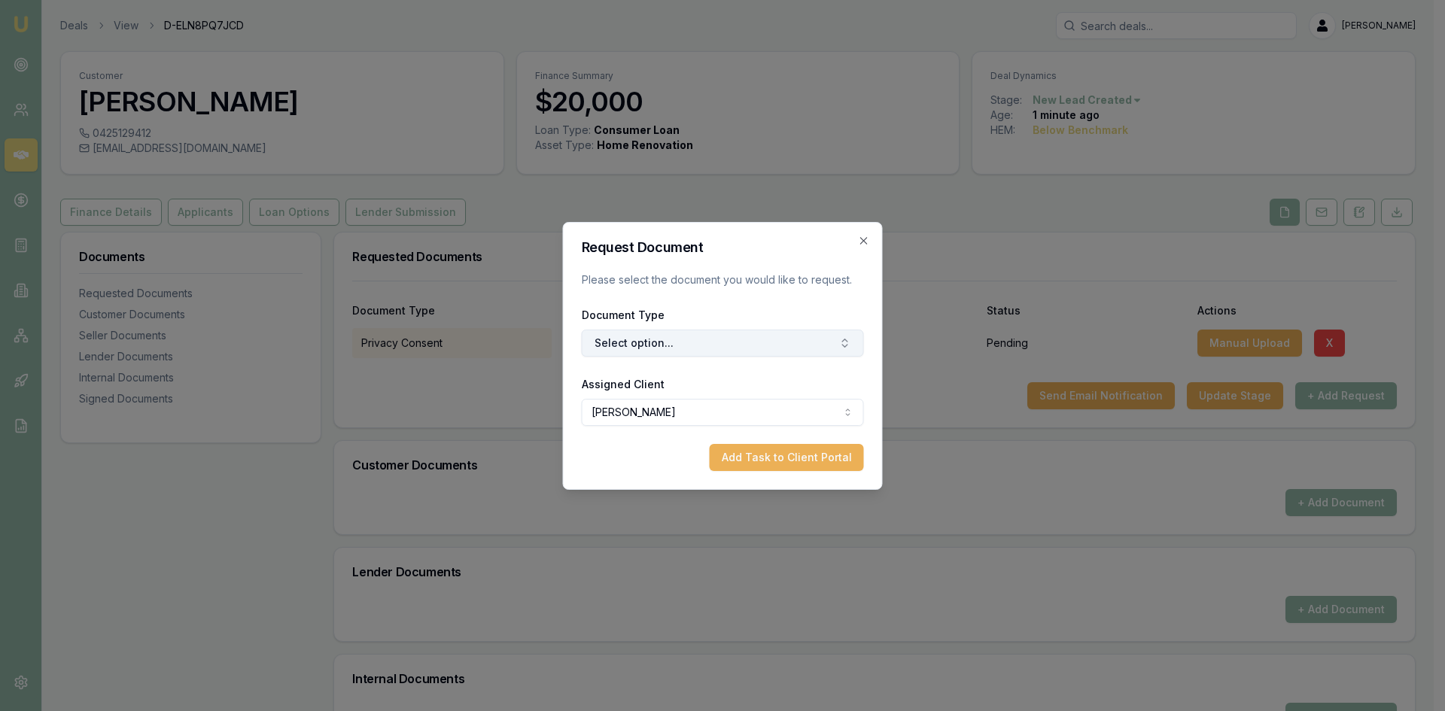
click at [659, 347] on button "Select option..." at bounding box center [723, 343] width 282 height 27
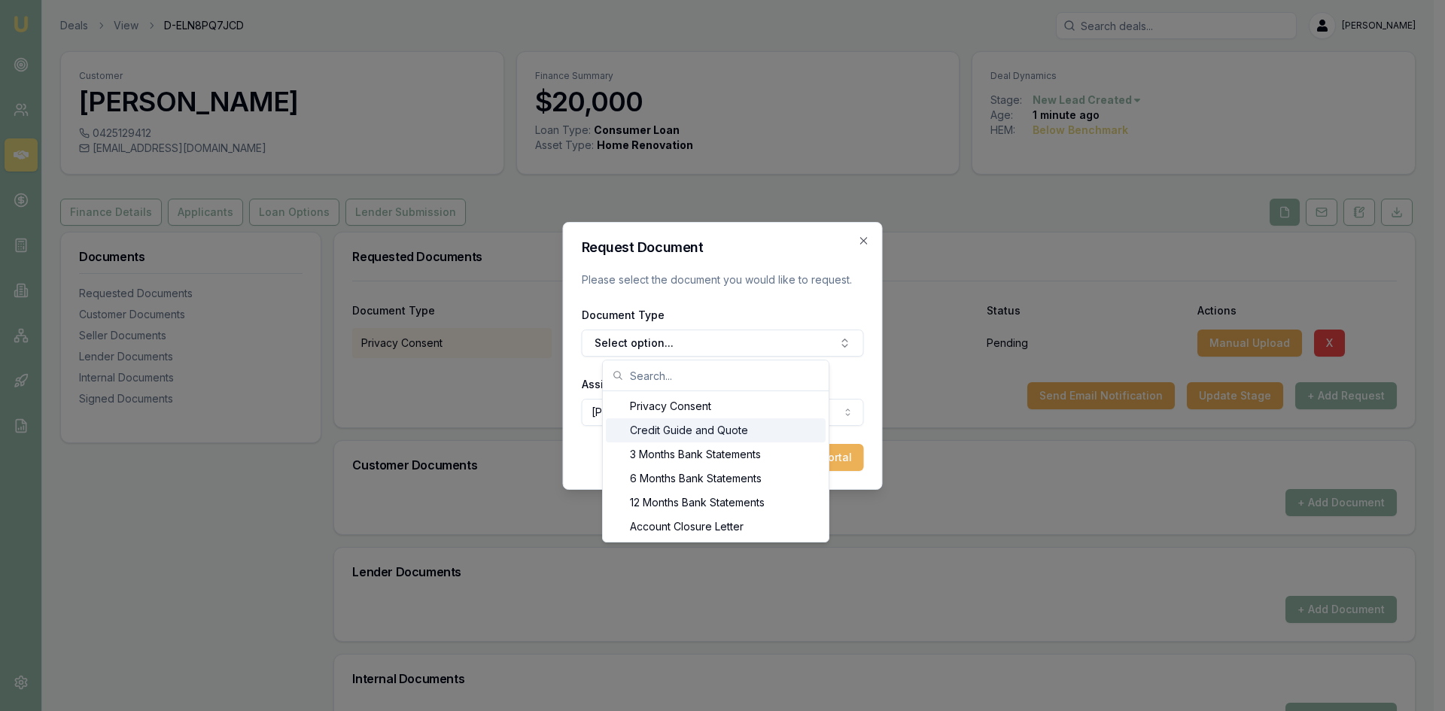
click at [669, 431] on div "Credit Guide and Quote" at bounding box center [716, 431] width 220 height 24
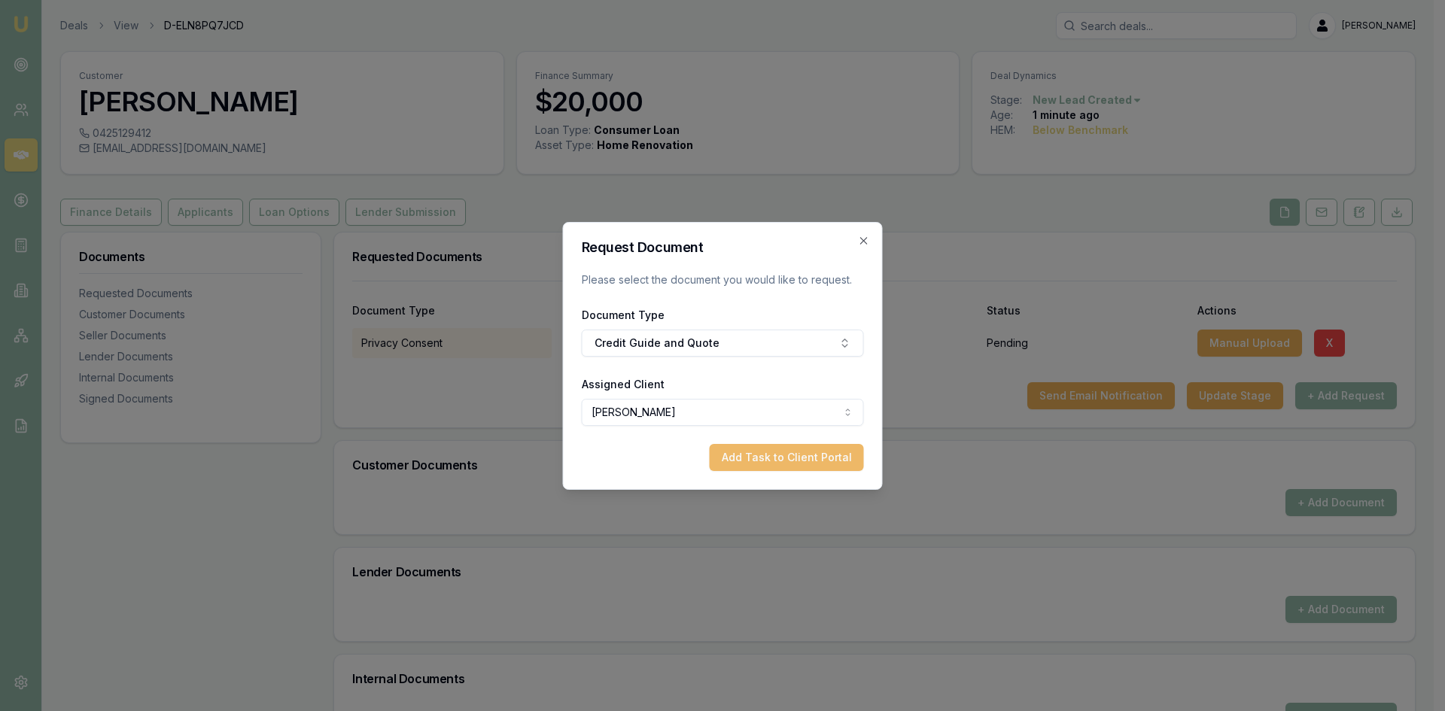
click at [789, 461] on button "Add Task to Client Portal" at bounding box center [787, 457] width 154 height 27
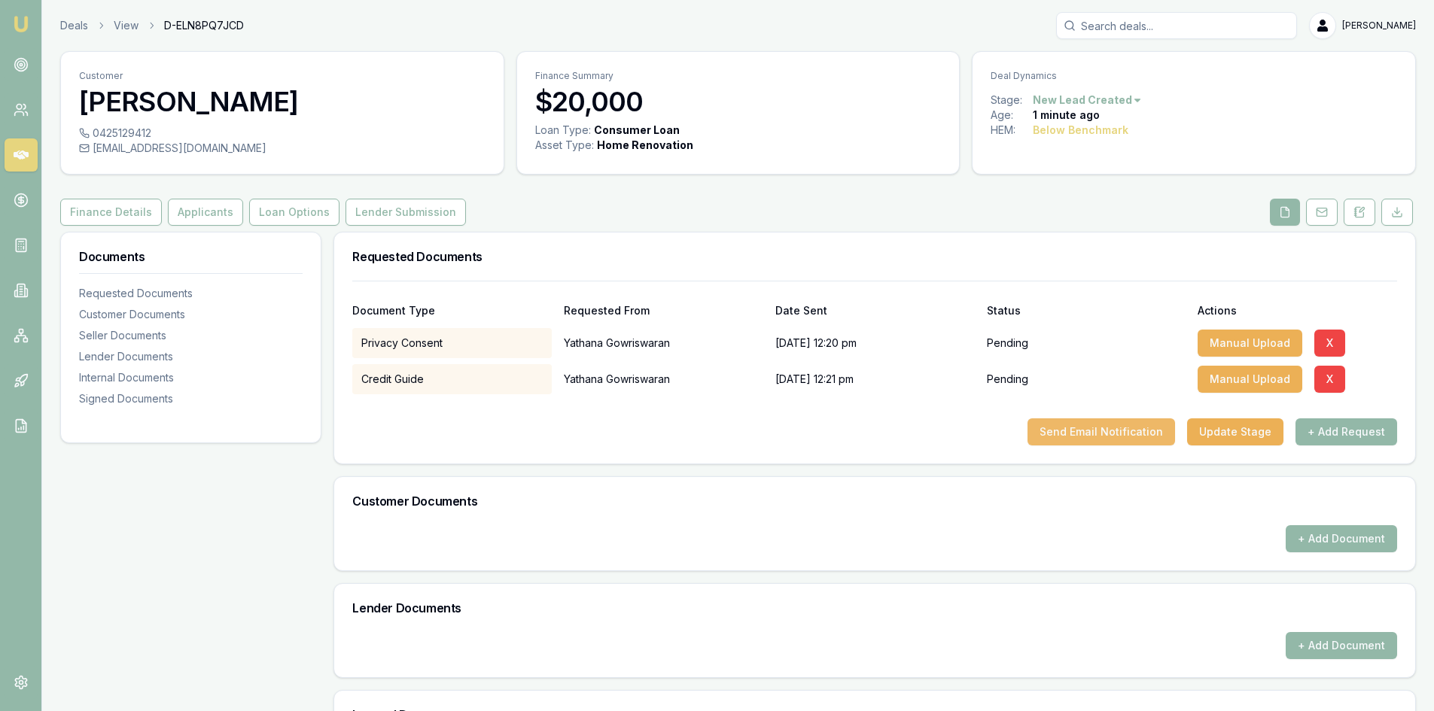
click at [1140, 437] on button "Send Email Notification" at bounding box center [1102, 432] width 148 height 27
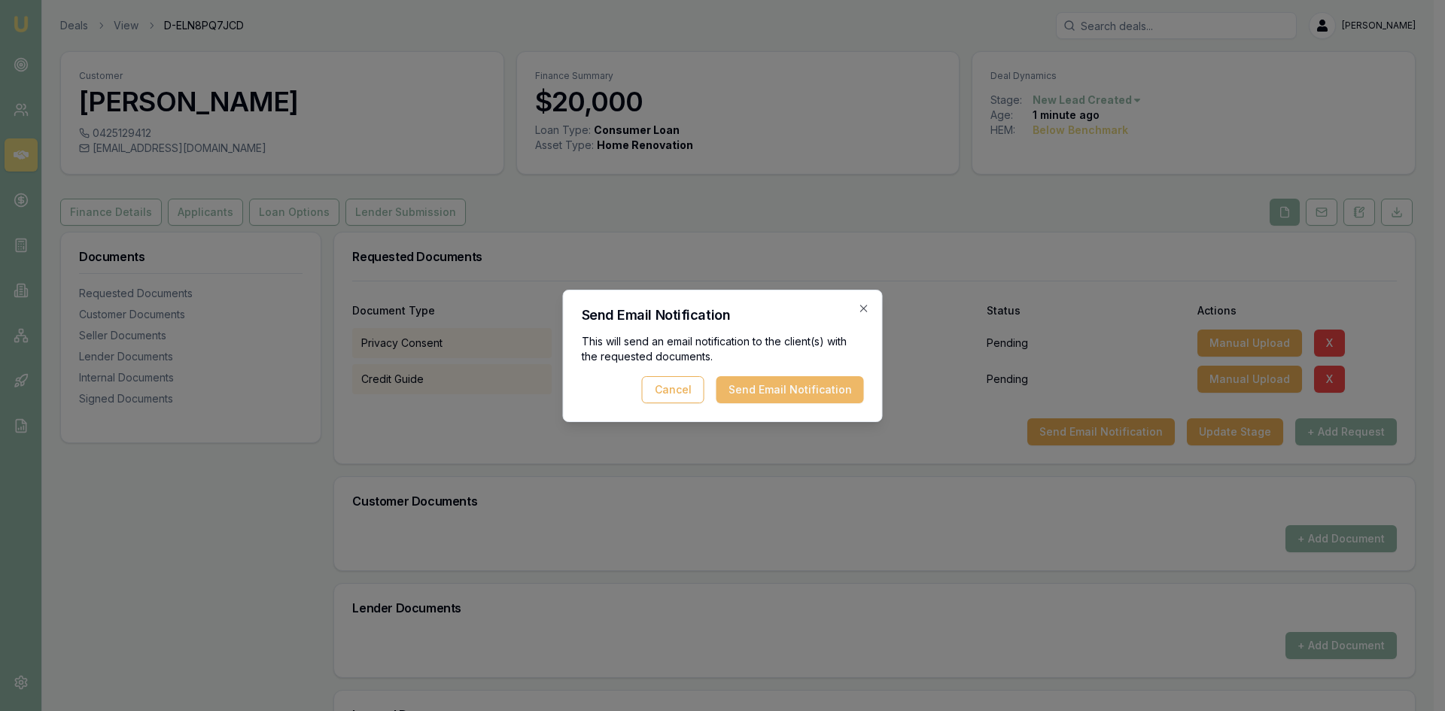
click at [778, 385] on button "Send Email Notification" at bounding box center [791, 389] width 148 height 27
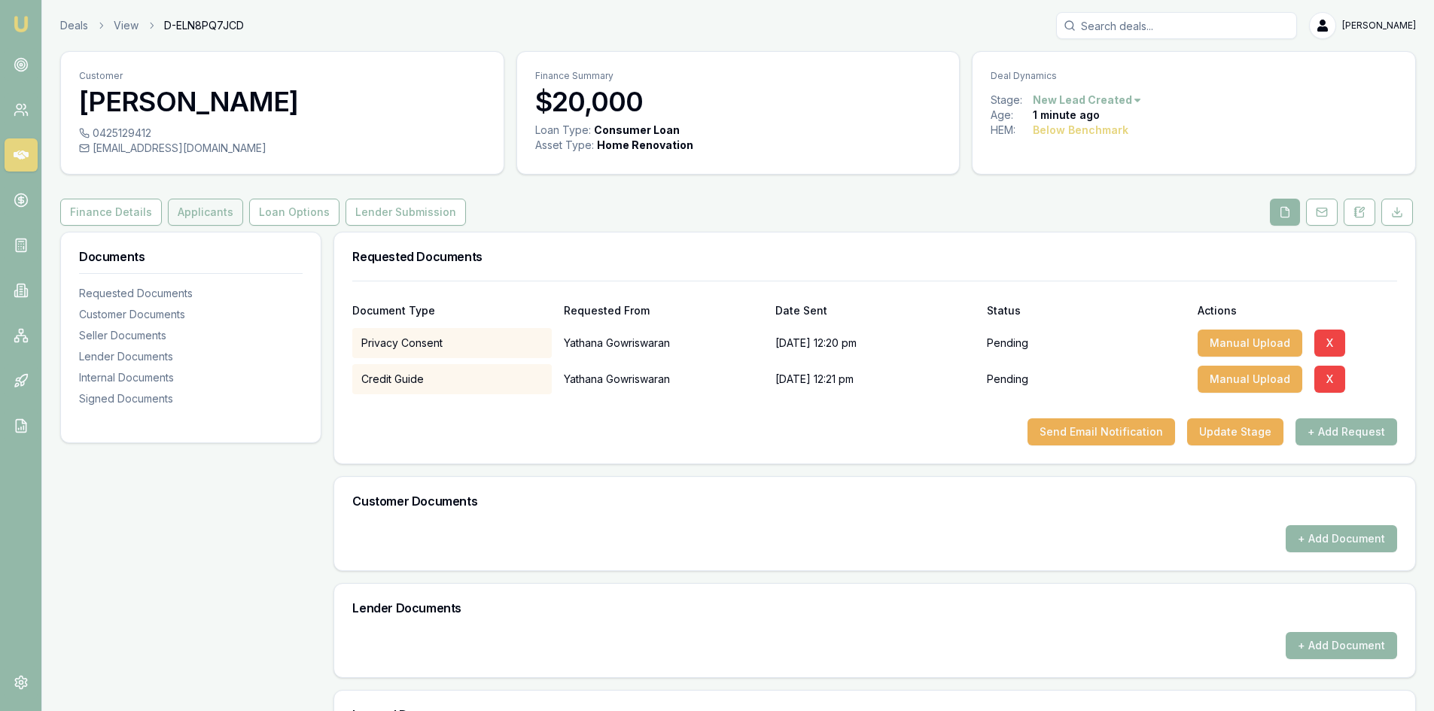
click at [206, 215] on button "Applicants" at bounding box center [205, 212] width 75 height 27
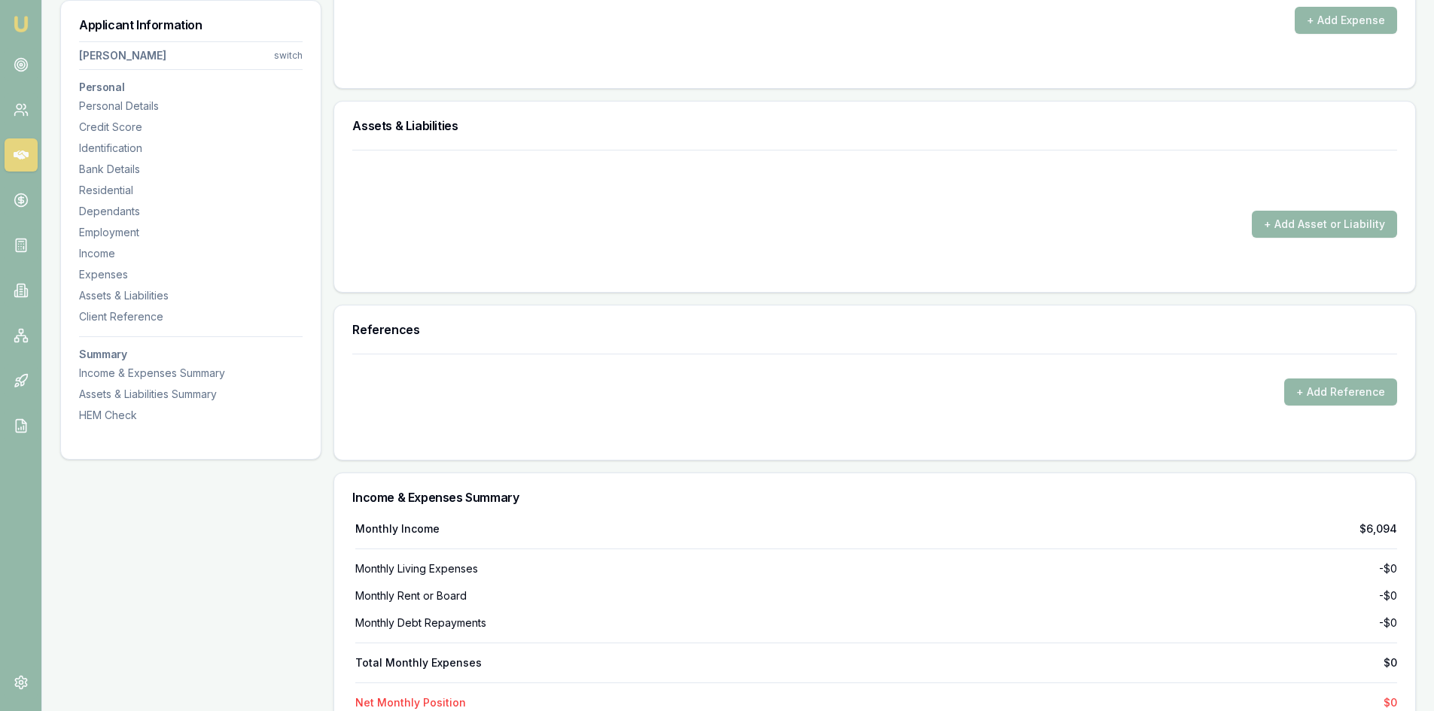
scroll to position [4065, 0]
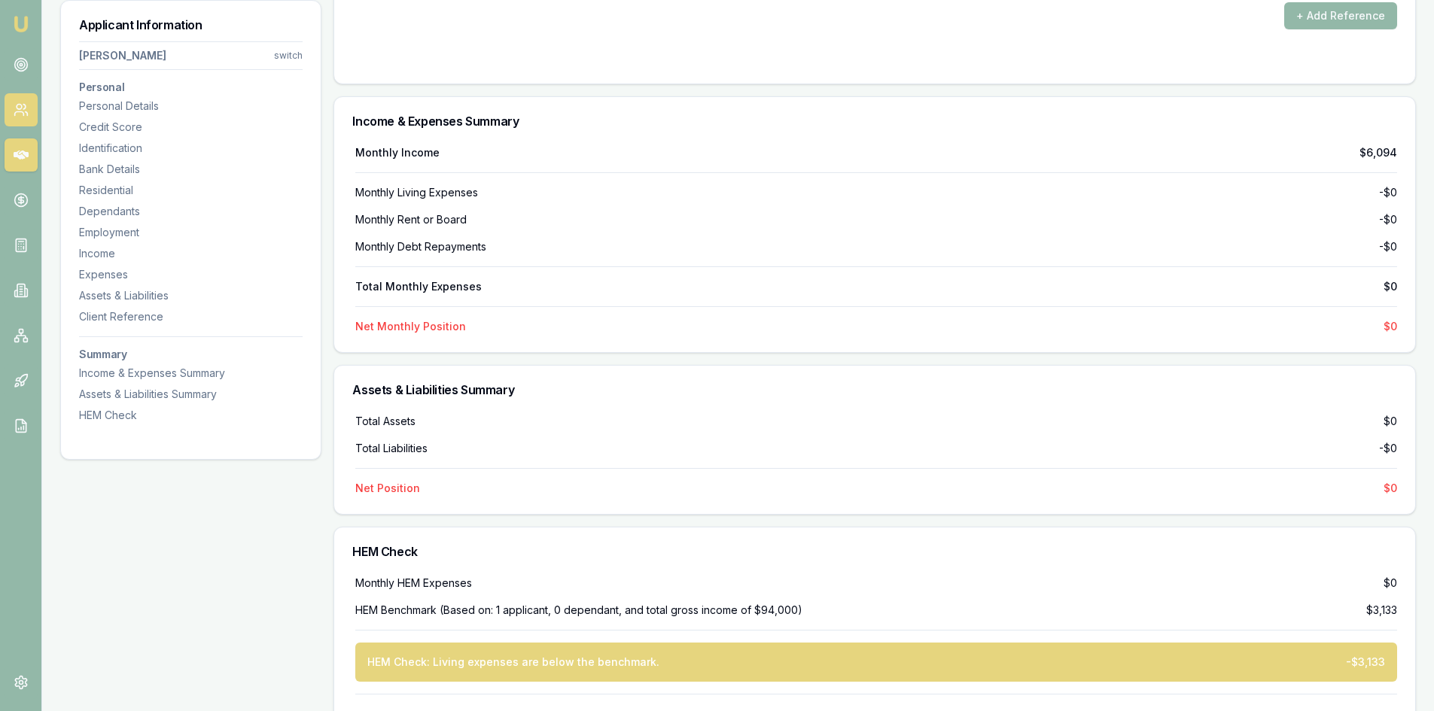
click at [23, 102] on icon at bounding box center [21, 109] width 15 height 15
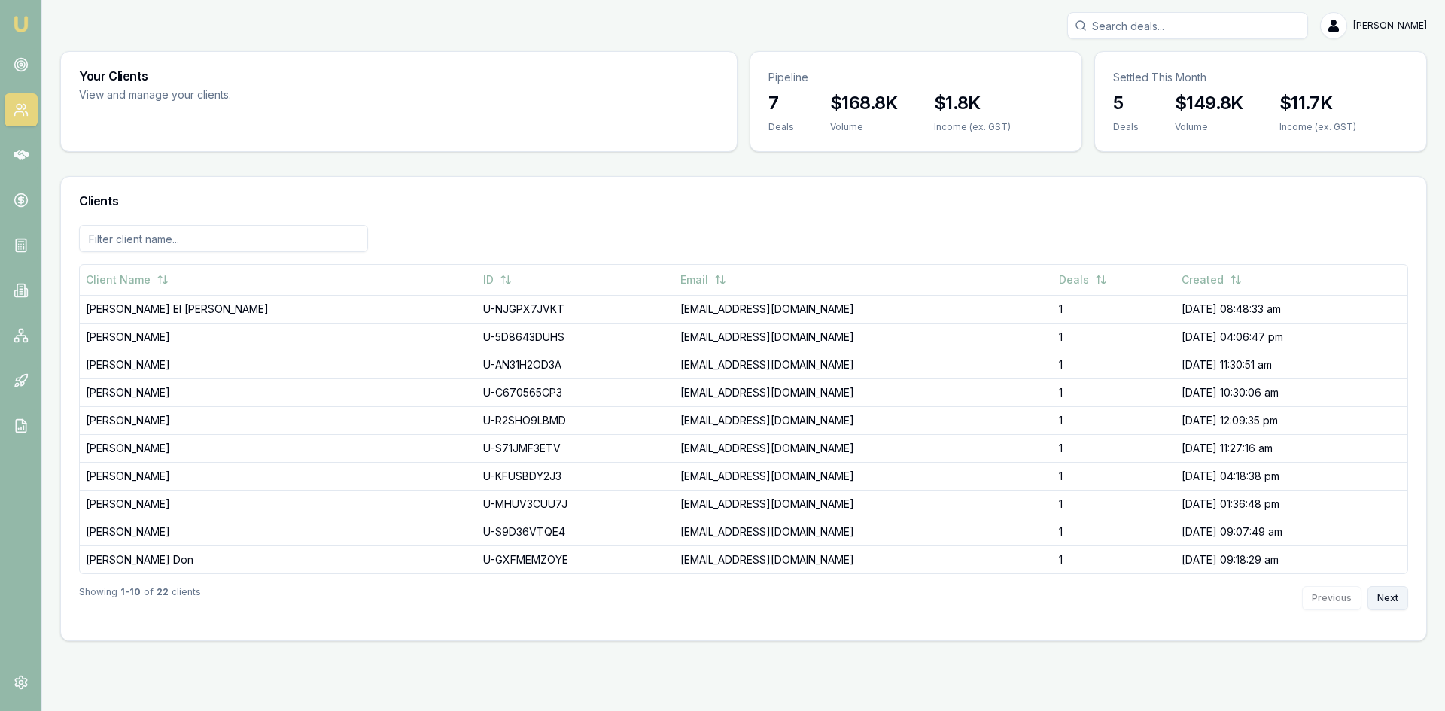
click at [1379, 594] on button "Next" at bounding box center [1388, 598] width 41 height 24
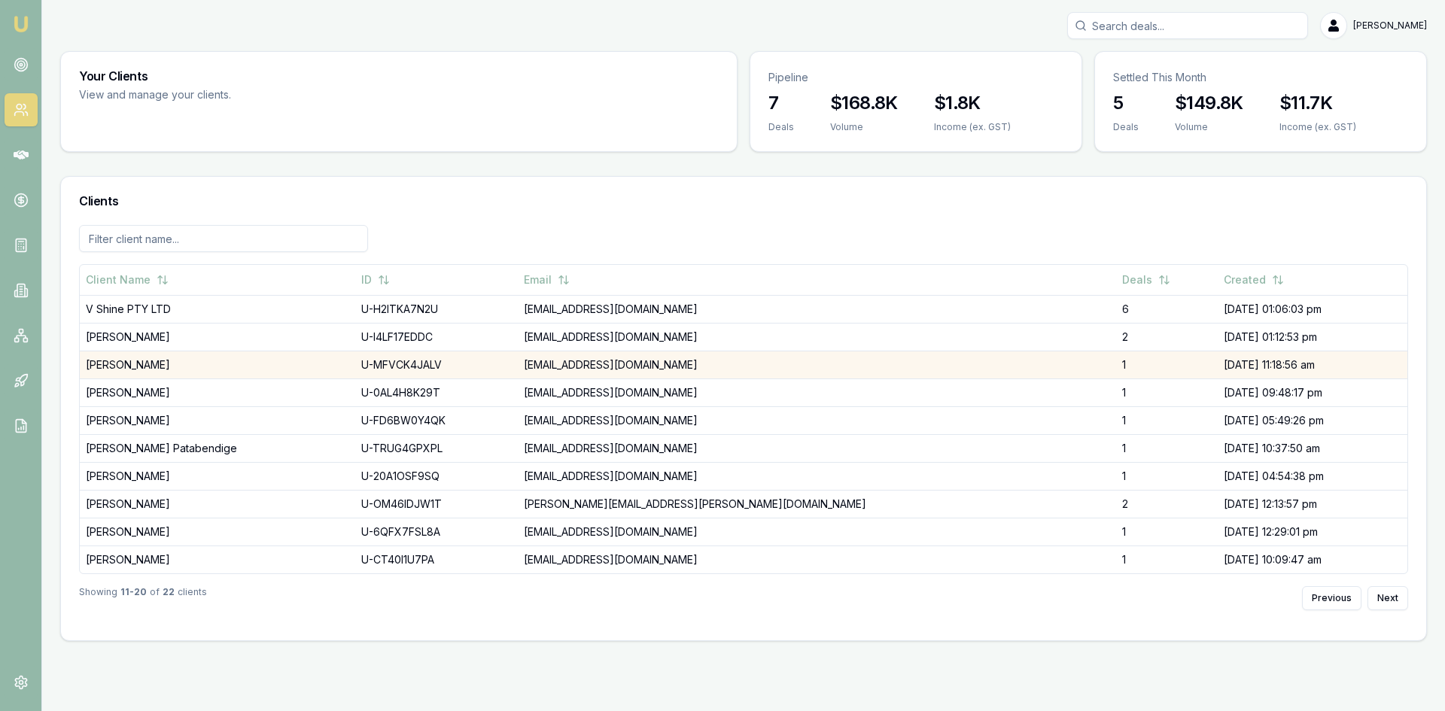
click at [196, 361] on td "[PERSON_NAME]" at bounding box center [218, 365] width 276 height 28
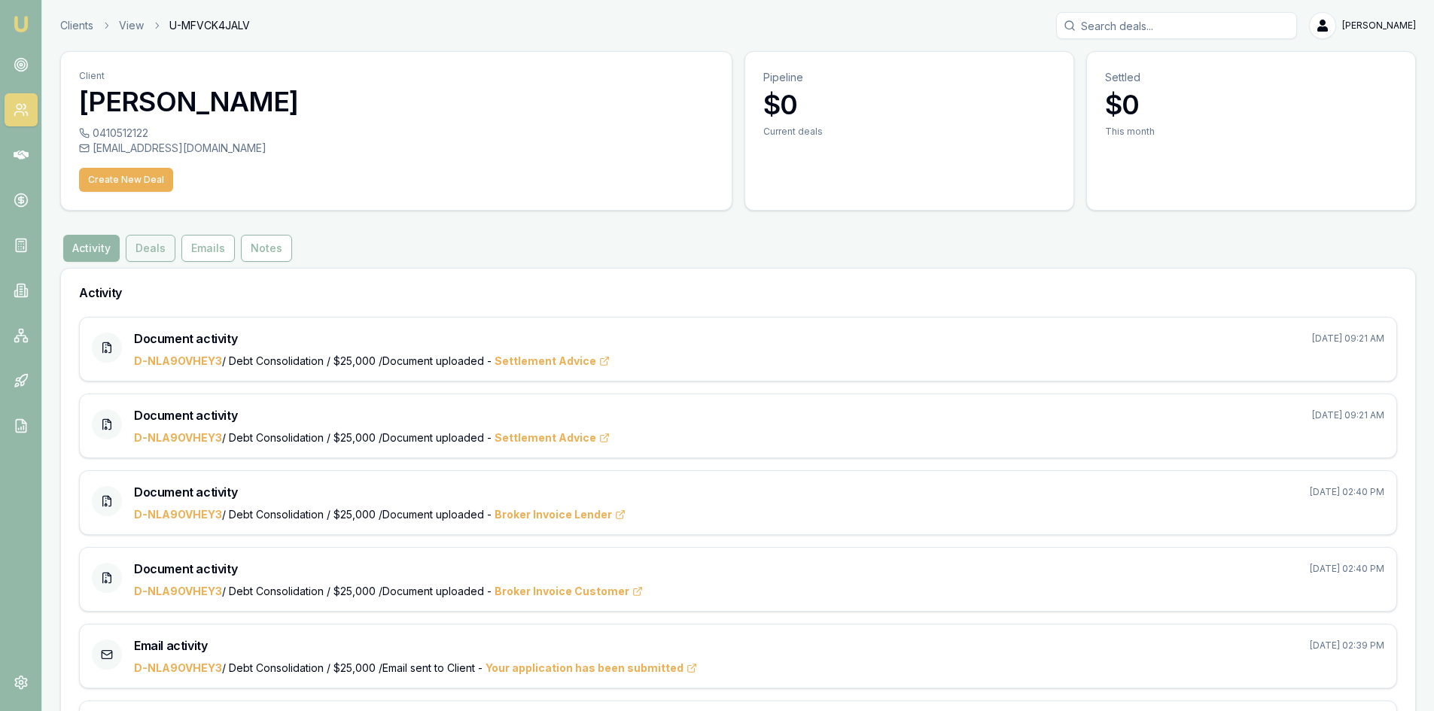
click at [139, 248] on button "Deals" at bounding box center [151, 248] width 50 height 27
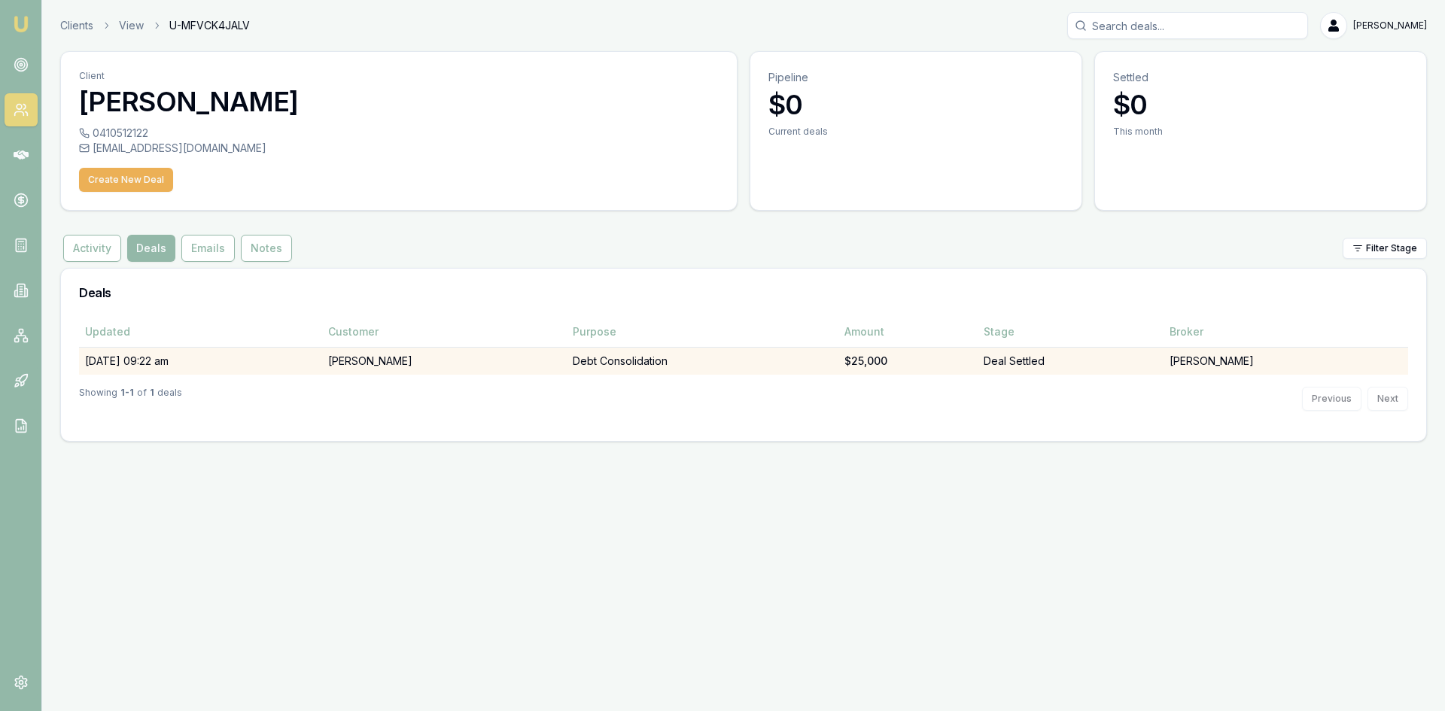
click at [213, 355] on td "11/07/25, 09:22 am" at bounding box center [200, 361] width 243 height 28
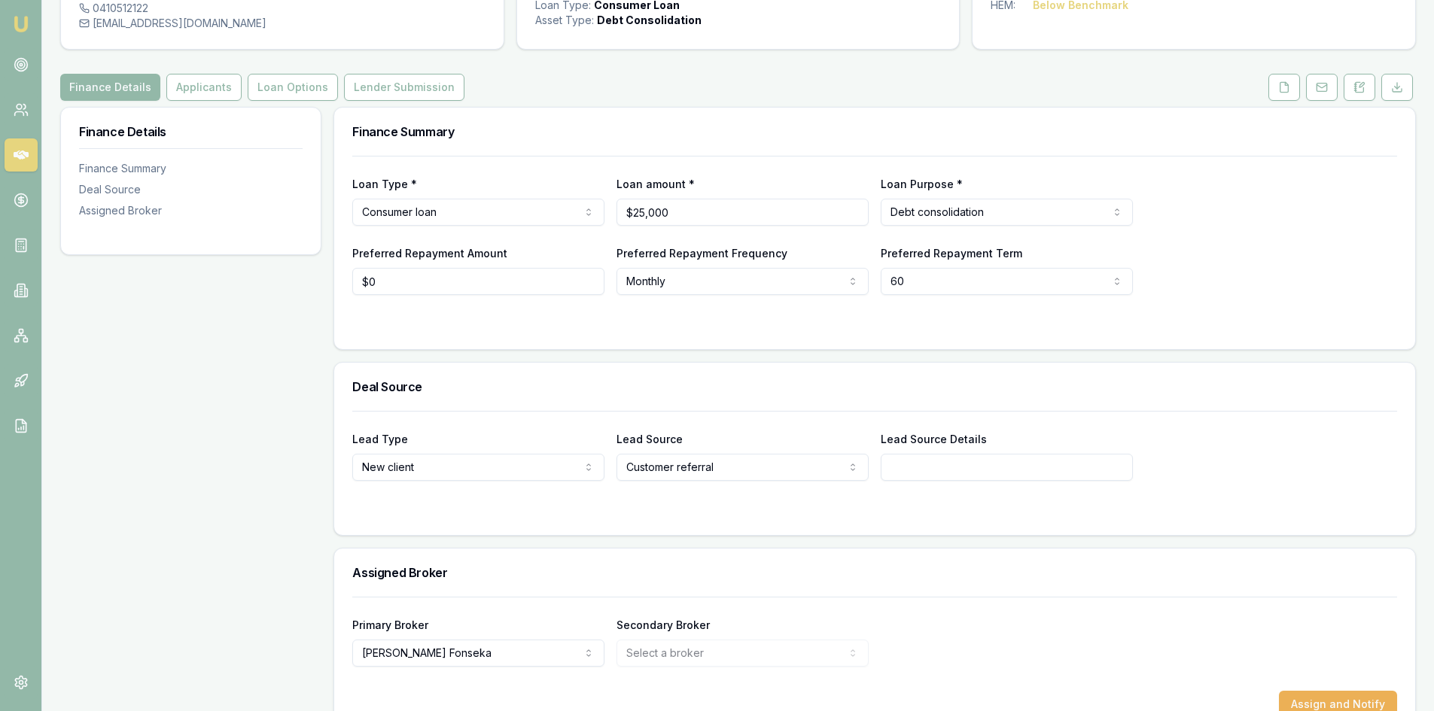
scroll to position [87, 0]
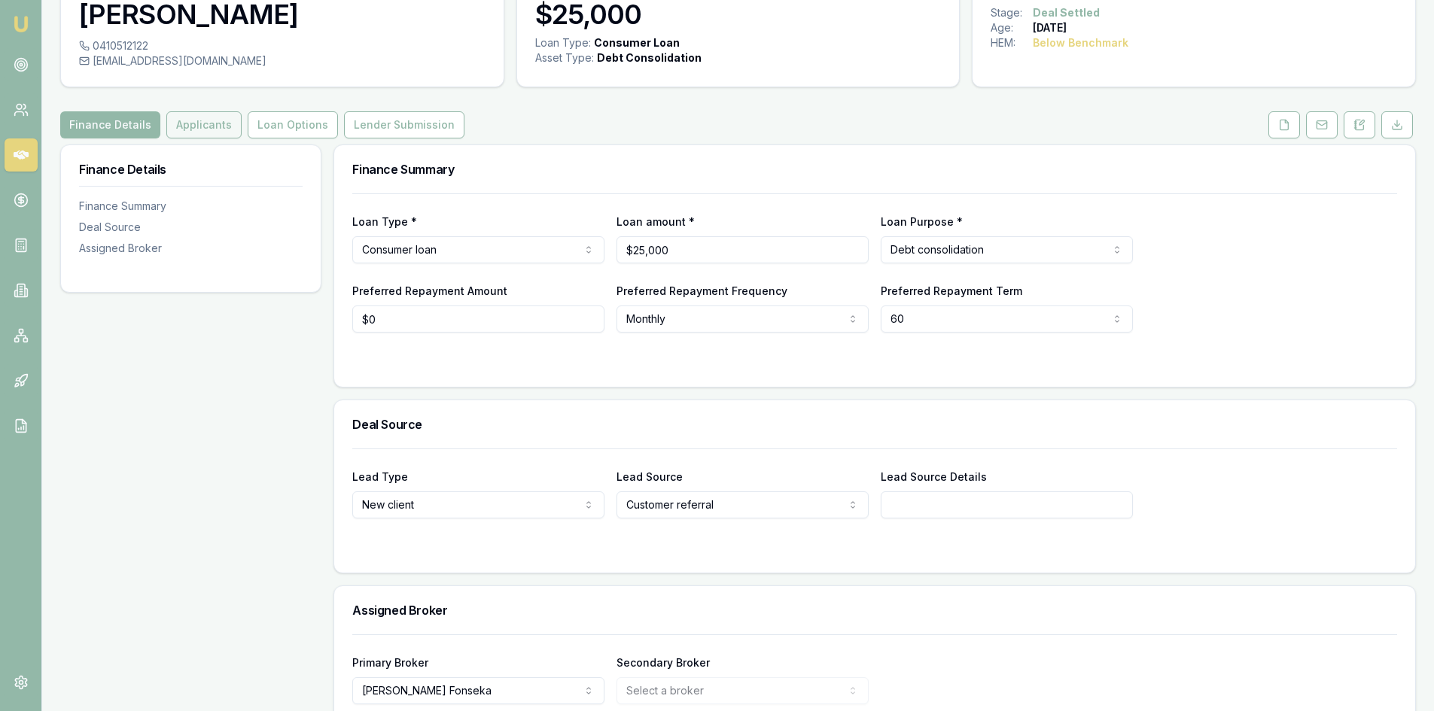
click at [193, 120] on button "Applicants" at bounding box center [203, 124] width 75 height 27
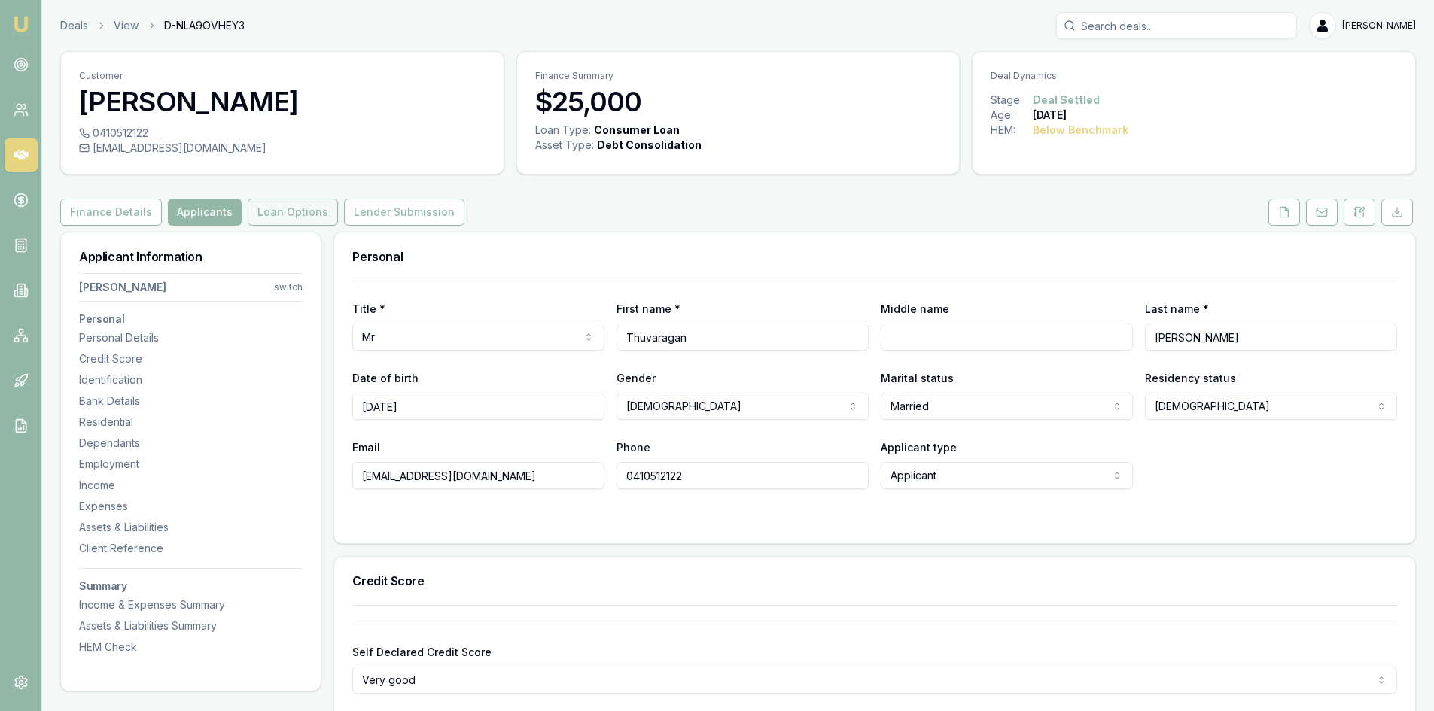
click at [277, 209] on button "Loan Options" at bounding box center [293, 212] width 90 height 27
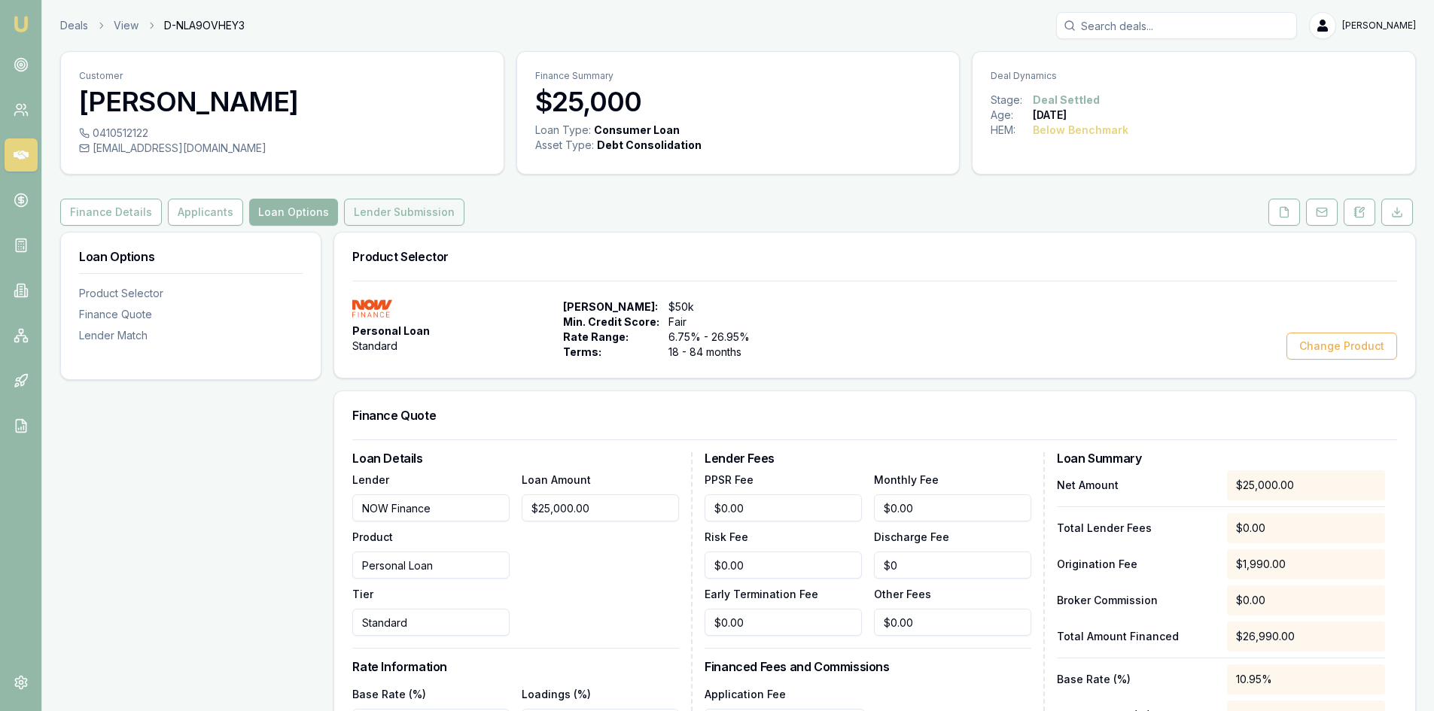
click at [378, 214] on button "Lender Submission" at bounding box center [404, 212] width 120 height 27
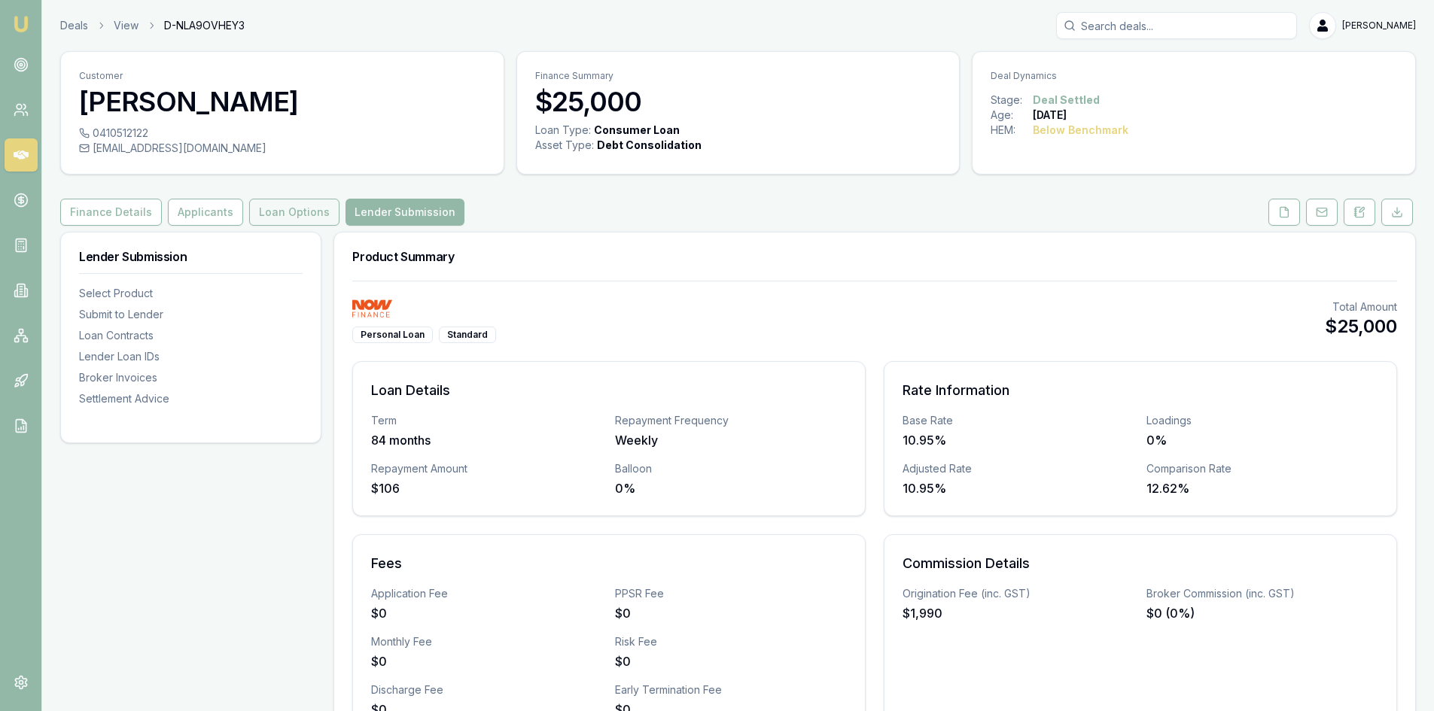
click at [302, 213] on button "Loan Options" at bounding box center [294, 212] width 90 height 27
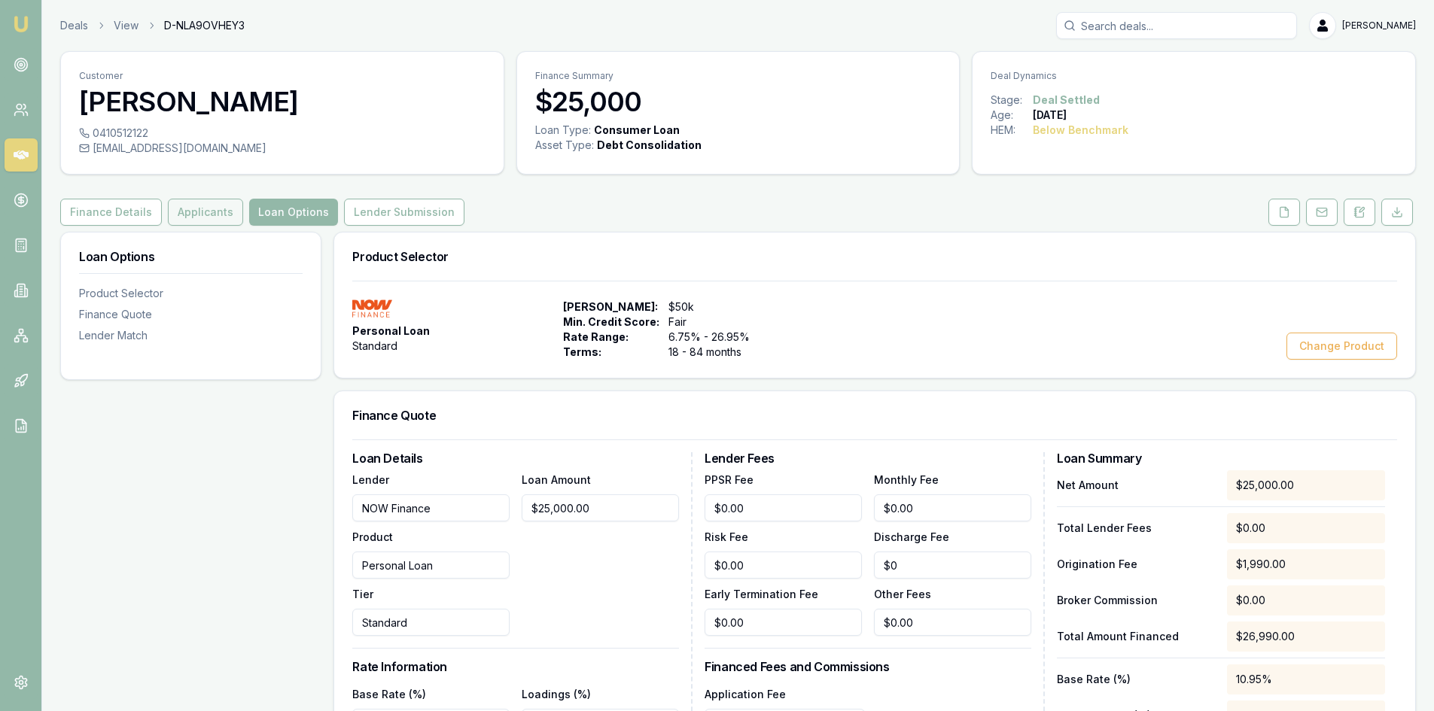
click at [169, 203] on button "Applicants" at bounding box center [205, 212] width 75 height 27
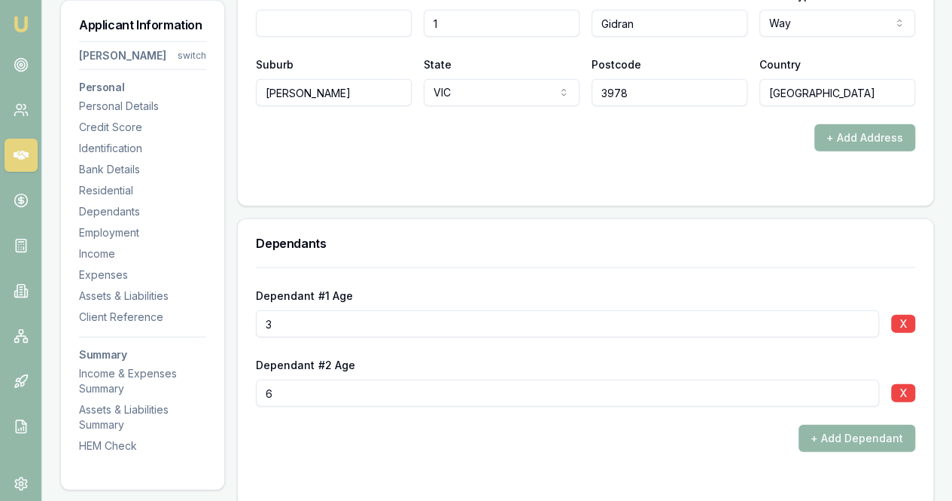
scroll to position [1882, 0]
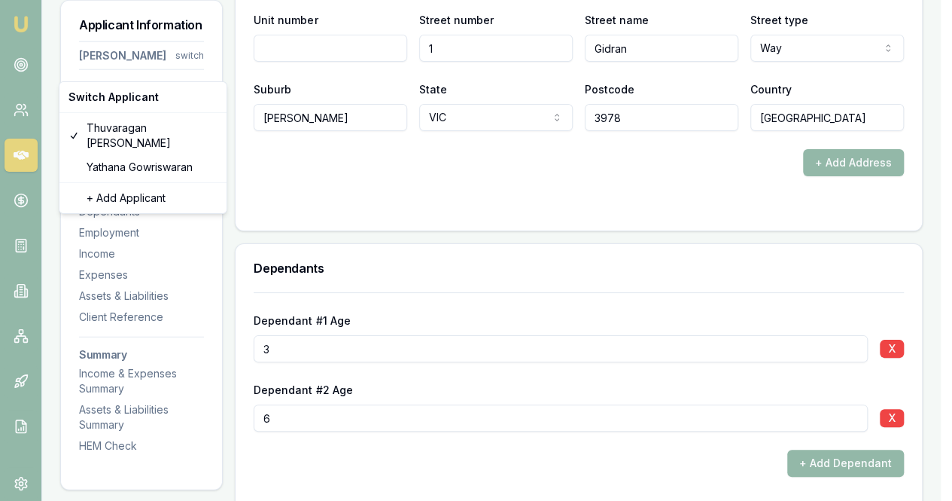
click at [109, 165] on div "Yathana Gowriswaran" at bounding box center [142, 167] width 161 height 24
select select "Ms"
select select "FEMALE"
select select "AUSTRALIAN_CITIZEN"
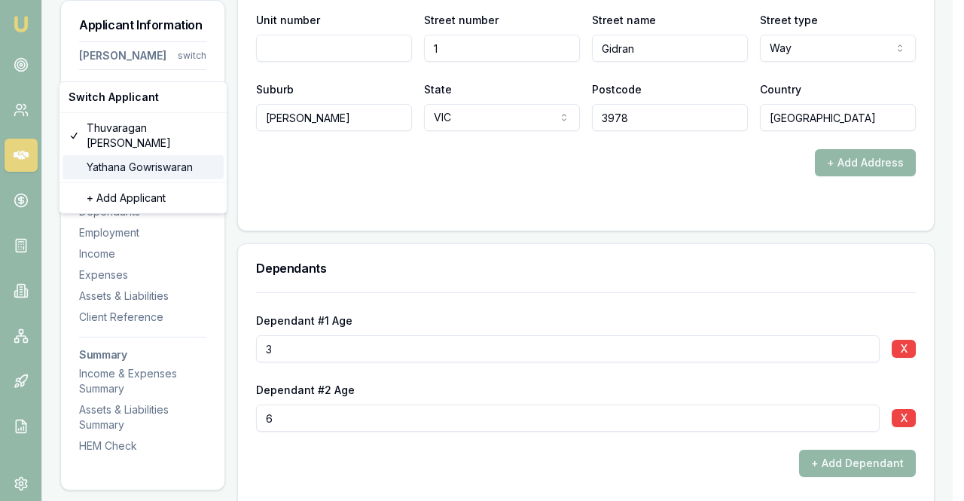
type input "Yathana"
type input "Gowriswaran"
type input "12/12/1994"
type input "yathana8@gmail.com"
type input "0425129412"
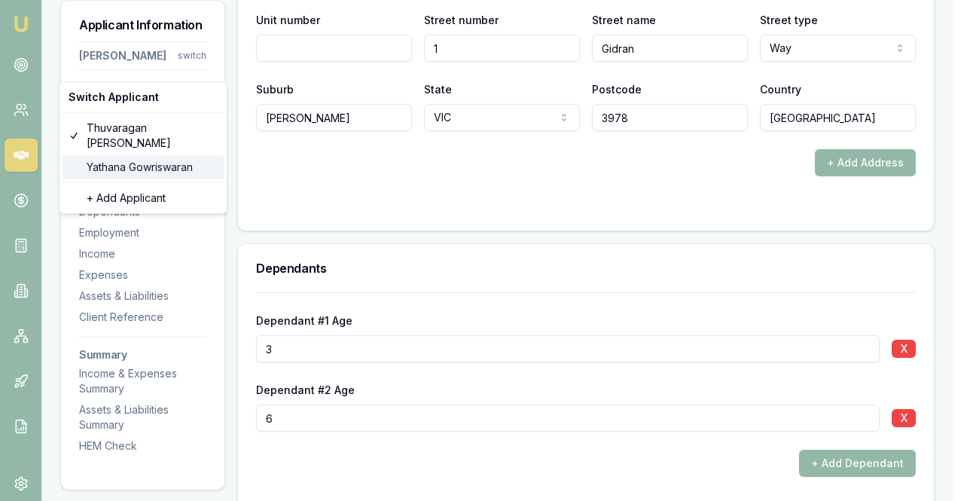
type input "035609746"
type input "7/07/2027"
type input "P3026633"
type input "3551635842"
type input "04/2027"
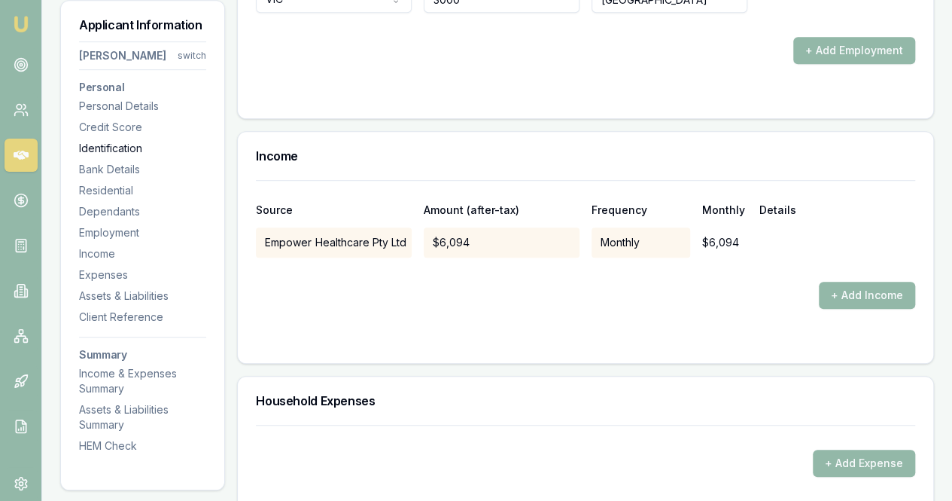
scroll to position [3055, 0]
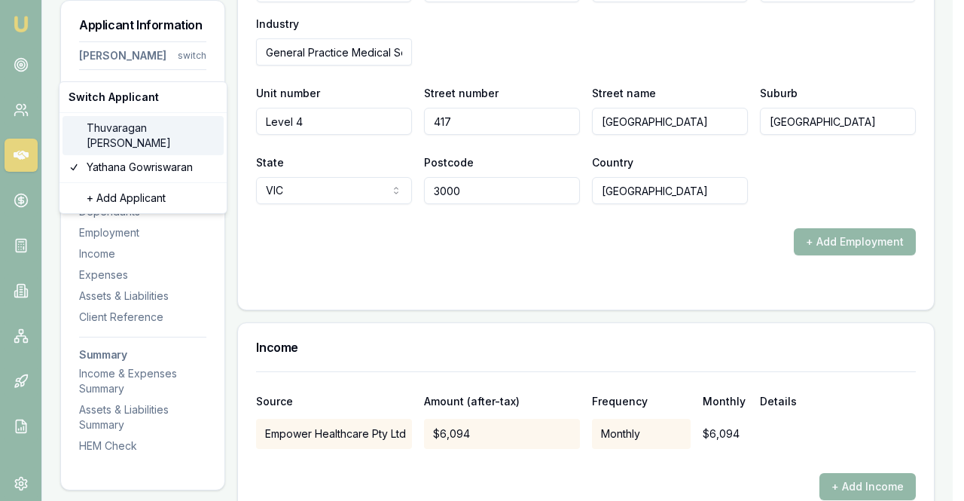
click at [120, 123] on div "Thuvaragan Kamalanathan" at bounding box center [142, 135] width 161 height 39
select select "Mr"
select select "MALE"
select select "PERMANENT_RESIDENT"
type input "Thuvaragan"
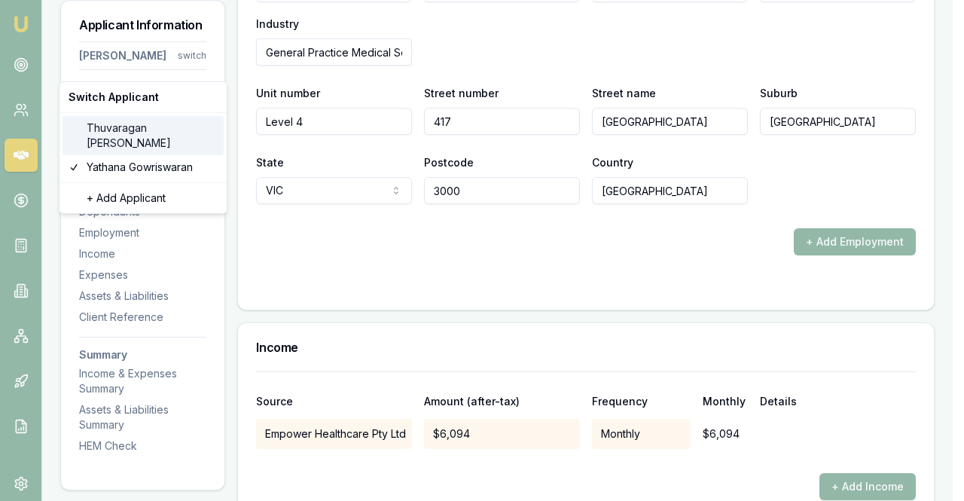
type input "[PERSON_NAME]"
type input "[DATE]"
type input "[EMAIL_ADDRESS][DOMAIN_NAME]"
type input "0410512122"
type input "039136306"
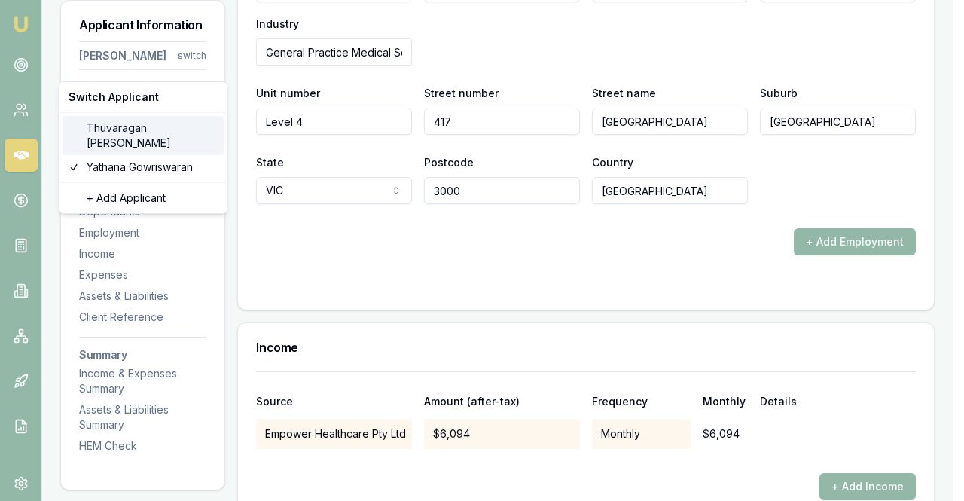
type input "[DATE]"
type input "P3463652"
type input "3551635113"
type input "06/2026"
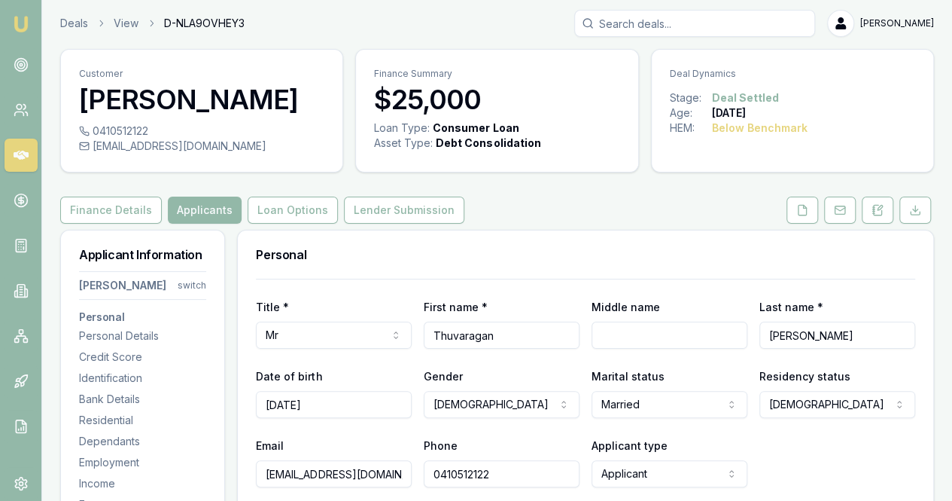
scroll to position [0, 0]
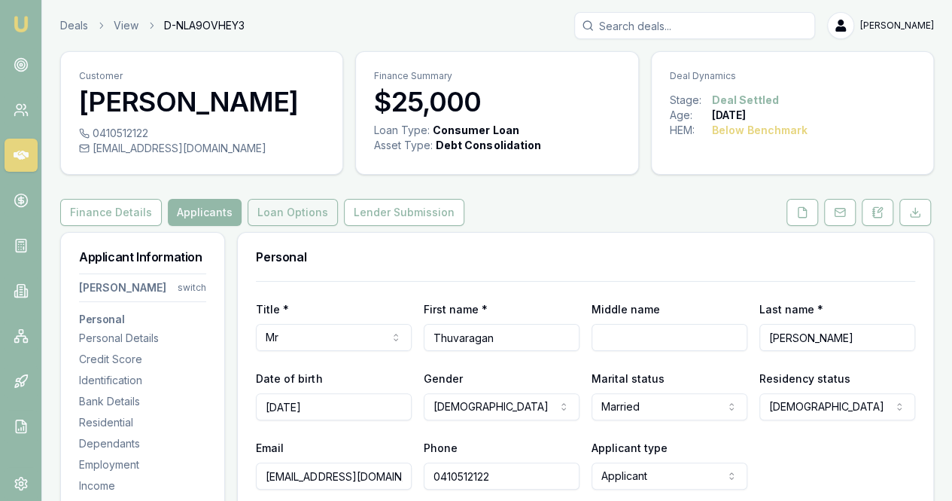
click at [299, 226] on button "Loan Options" at bounding box center [293, 212] width 90 height 27
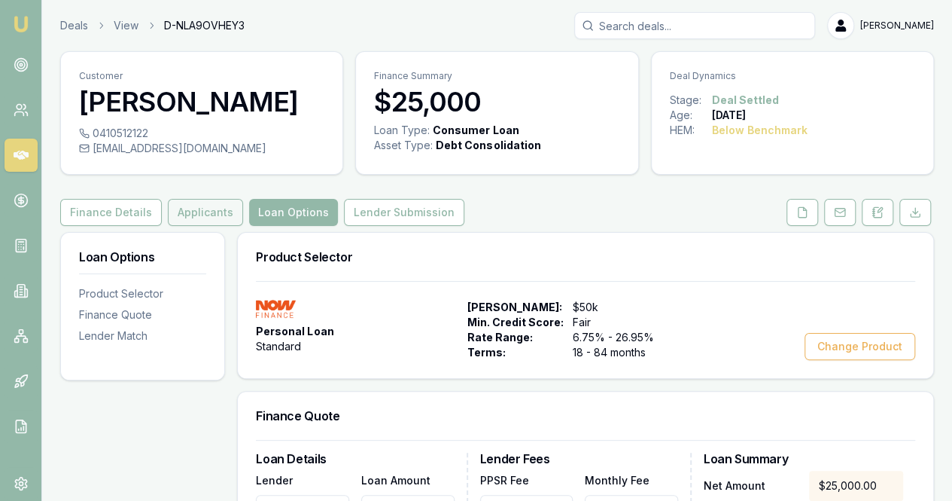
click at [200, 226] on button "Applicants" at bounding box center [205, 212] width 75 height 27
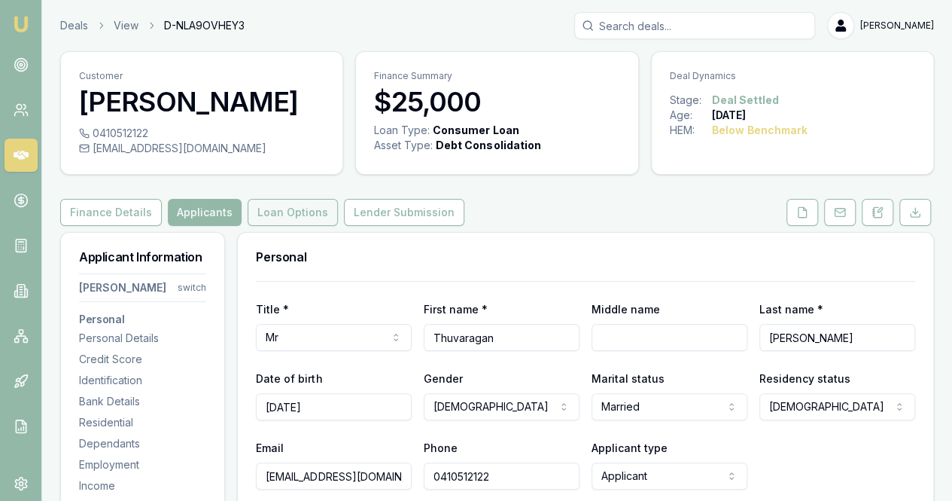
click at [271, 226] on button "Loan Options" at bounding box center [293, 212] width 90 height 27
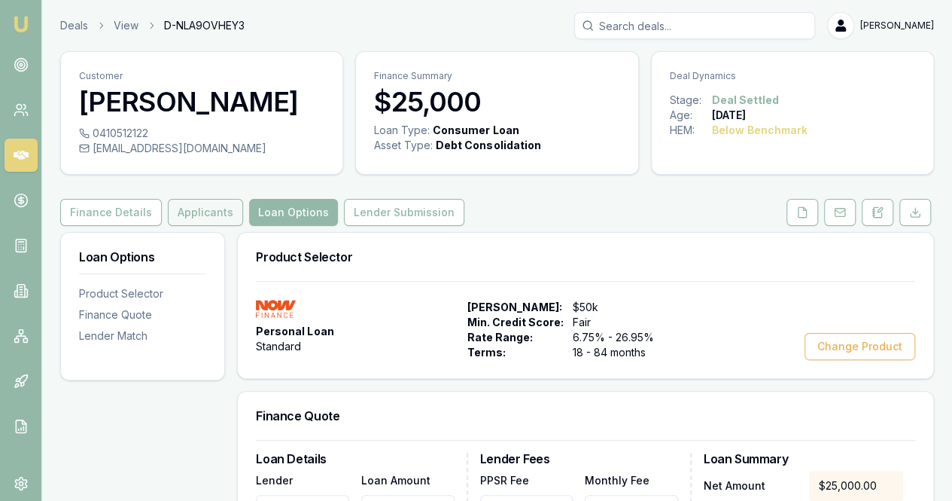
click at [203, 226] on button "Applicants" at bounding box center [205, 212] width 75 height 27
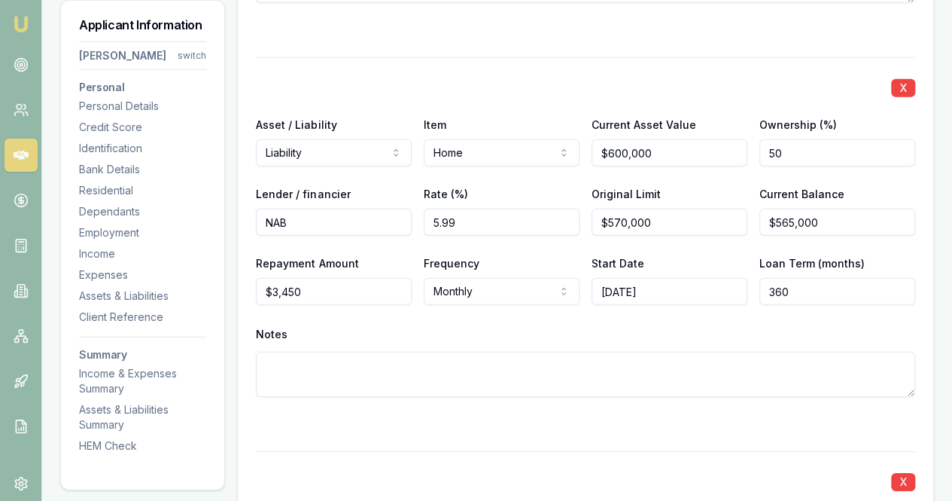
scroll to position [5044, 0]
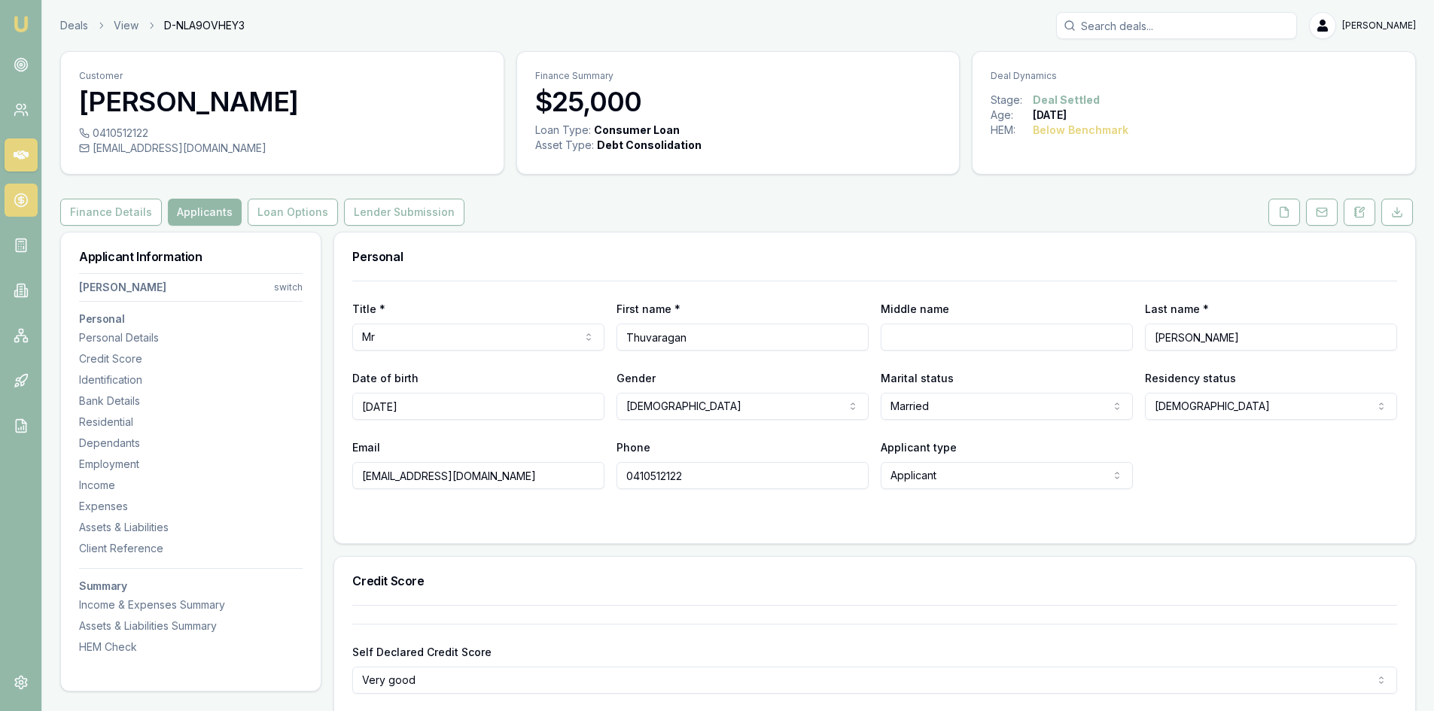
click at [20, 206] on icon at bounding box center [21, 200] width 15 height 15
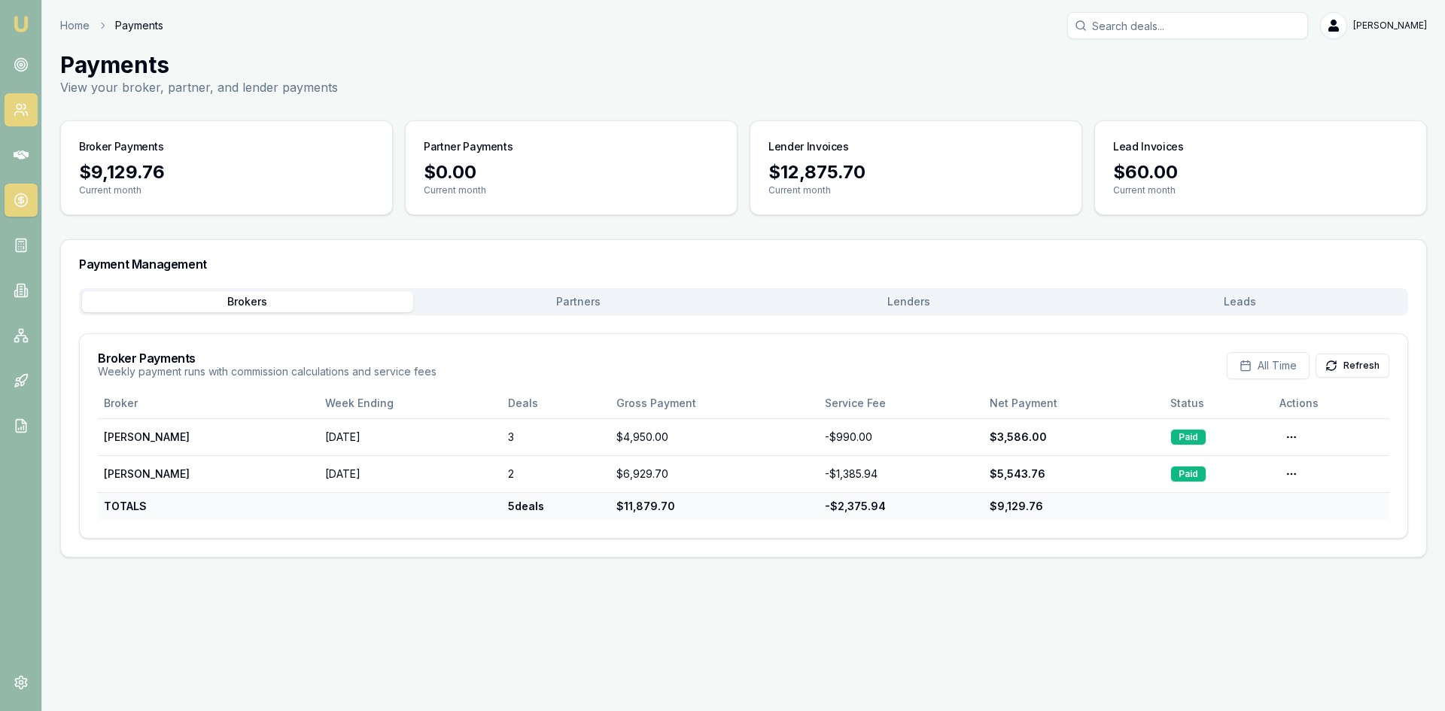
click at [30, 101] on link at bounding box center [21, 109] width 33 height 33
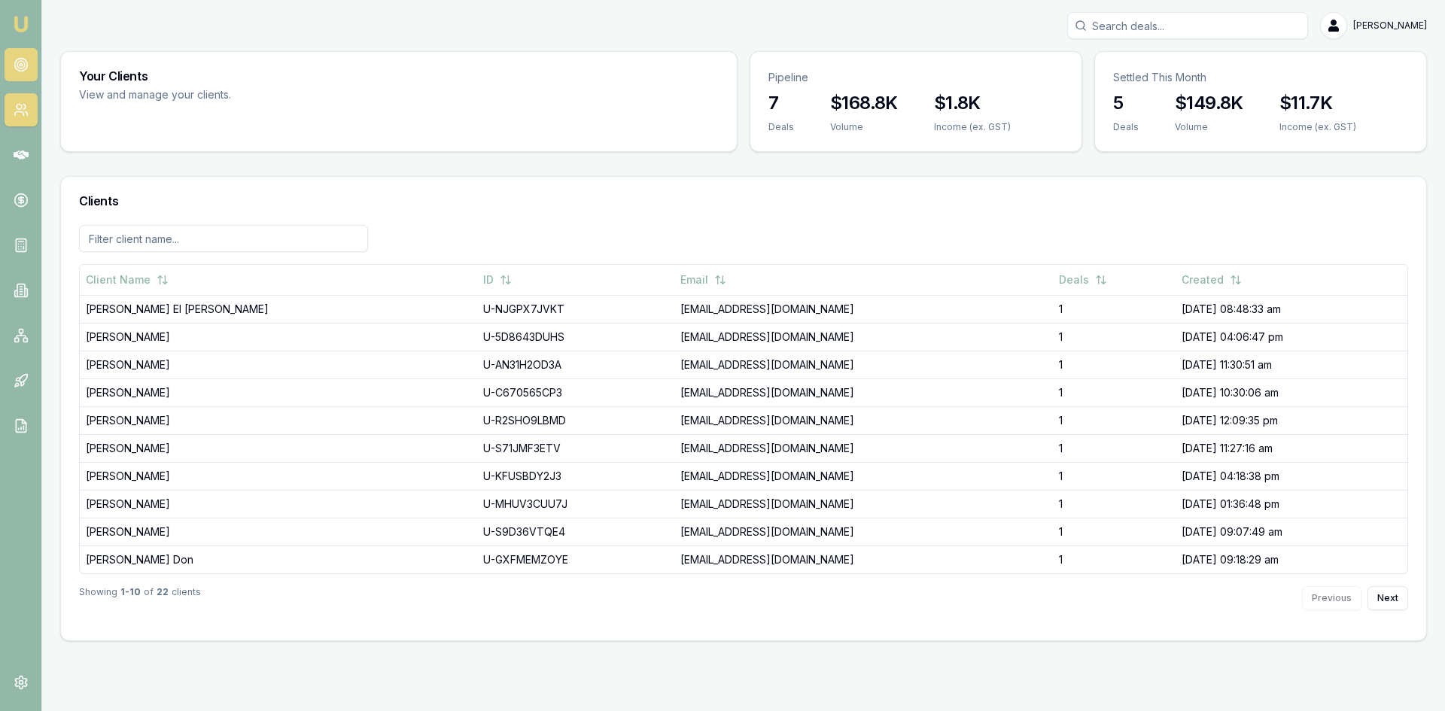
click at [14, 67] on icon at bounding box center [21, 64] width 15 height 15
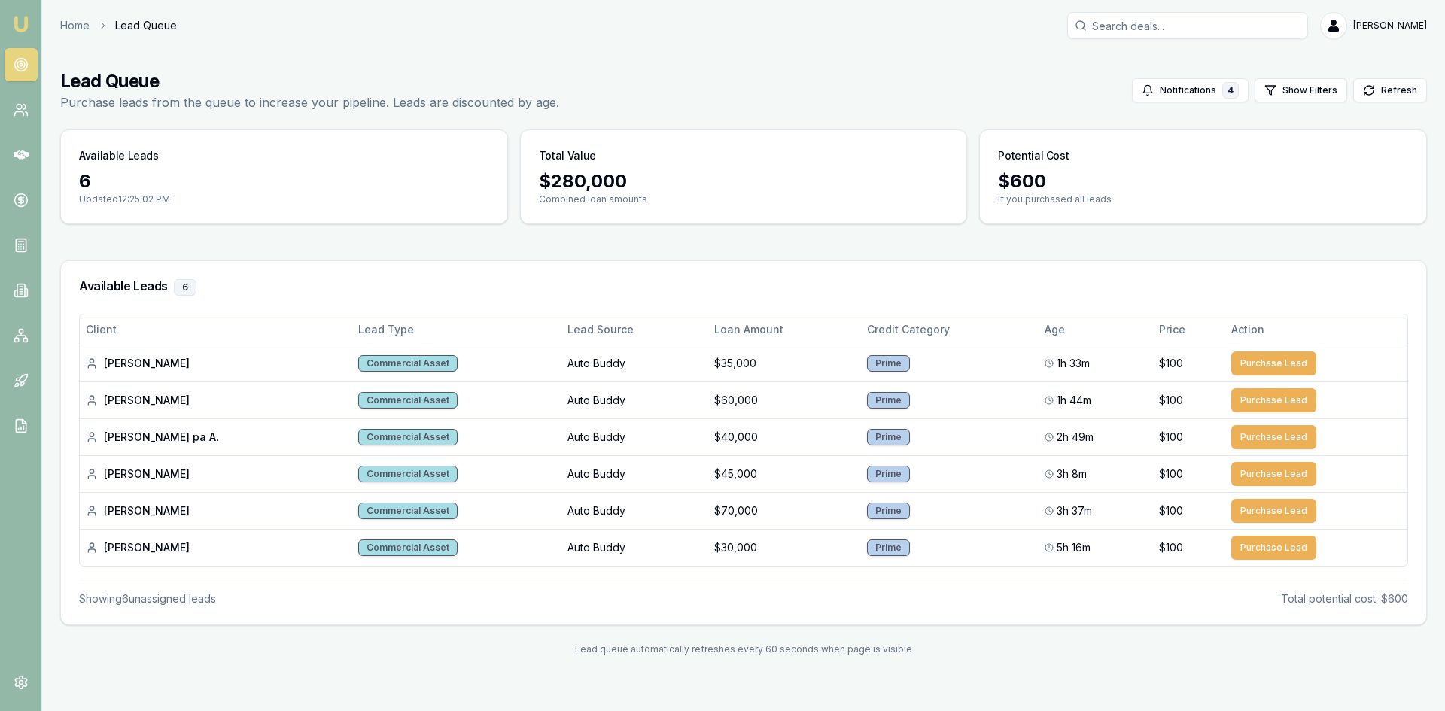
click at [14, 175] on nav "Emu Broker" at bounding box center [20, 227] width 41 height 455
click at [22, 218] on nav "Emu Broker" at bounding box center [20, 227] width 41 height 455
click at [23, 206] on icon at bounding box center [21, 200] width 15 height 15
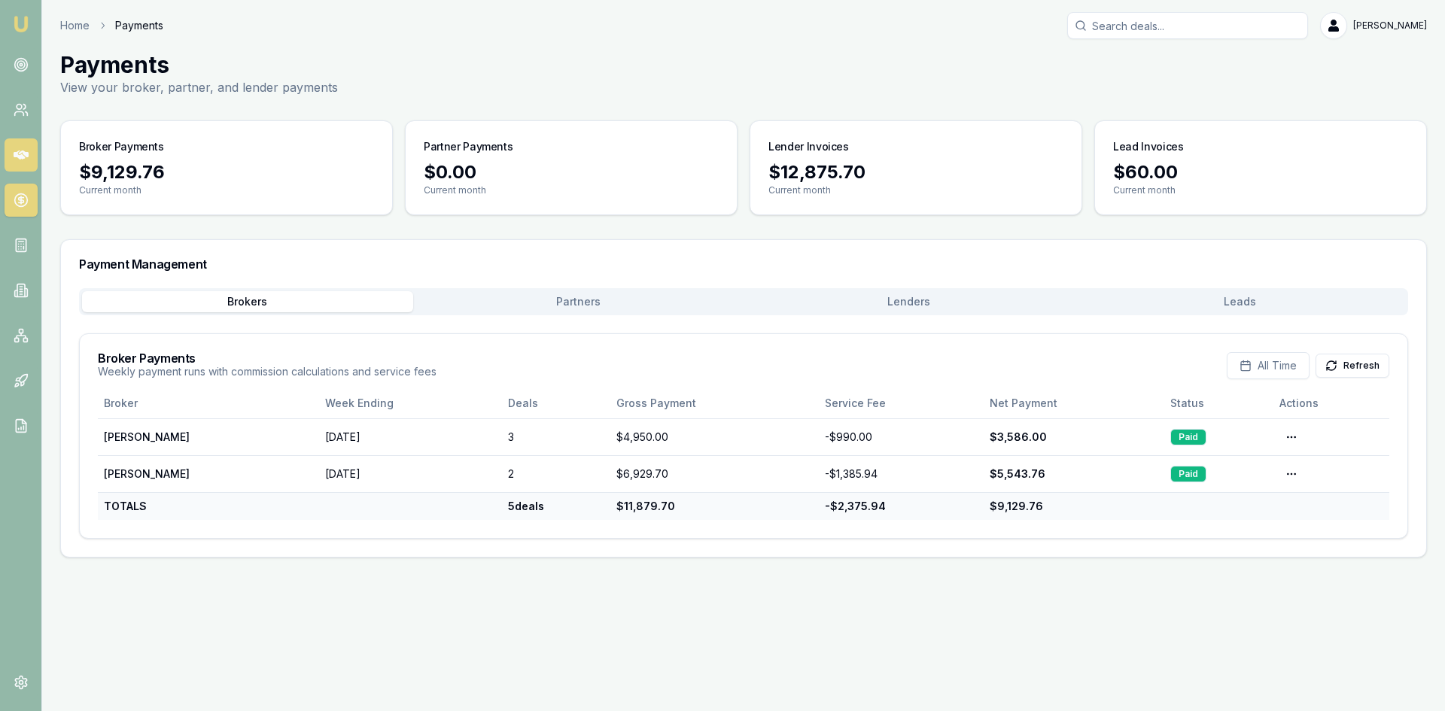
click at [26, 156] on icon at bounding box center [21, 155] width 15 height 9
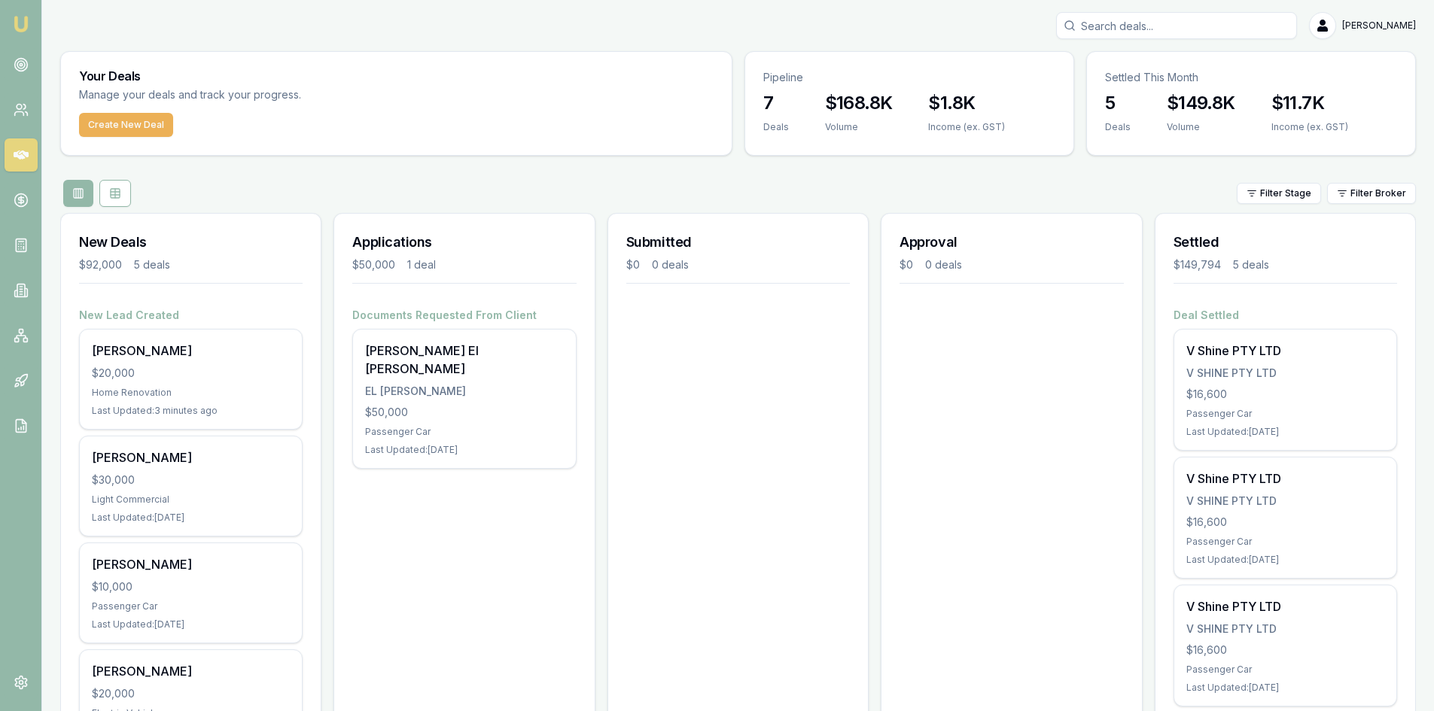
scroll to position [75, 0]
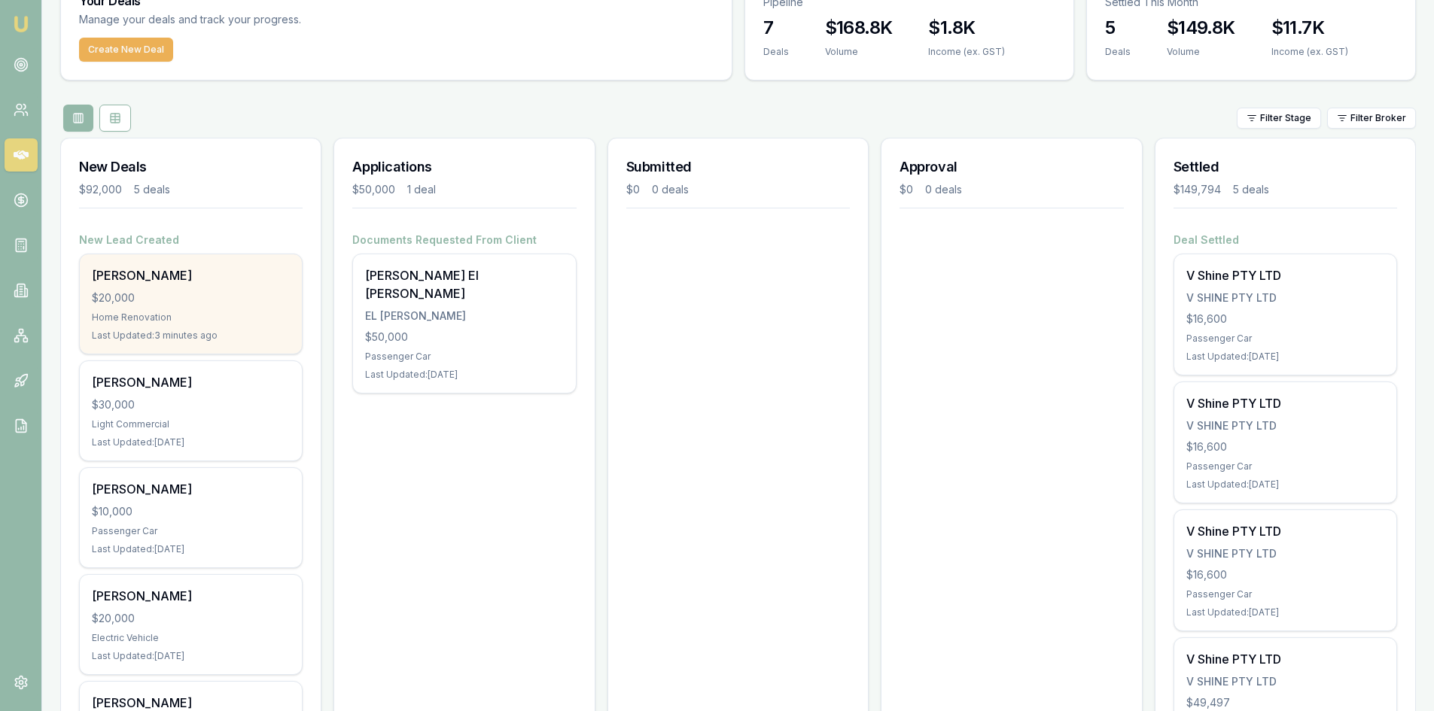
click at [199, 302] on div "$20,000" at bounding box center [191, 298] width 198 height 15
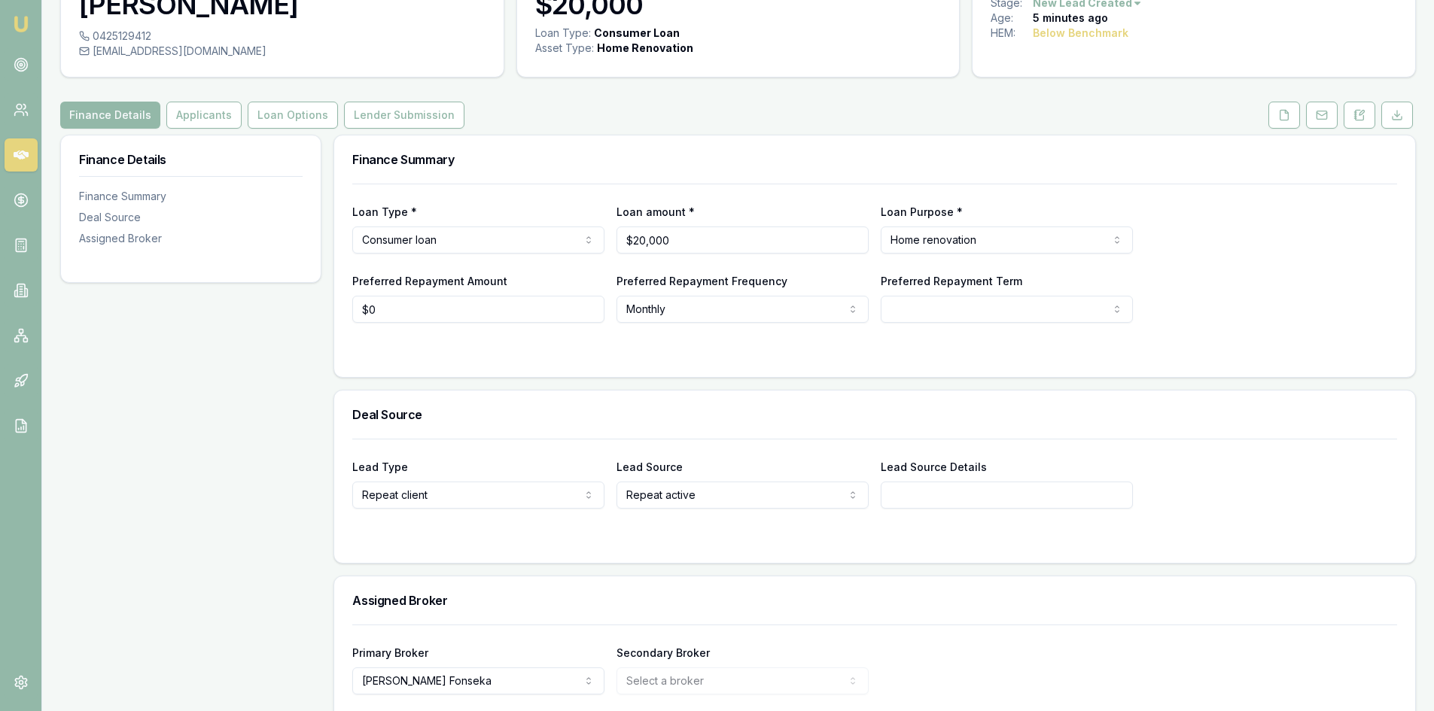
scroll to position [163, 0]
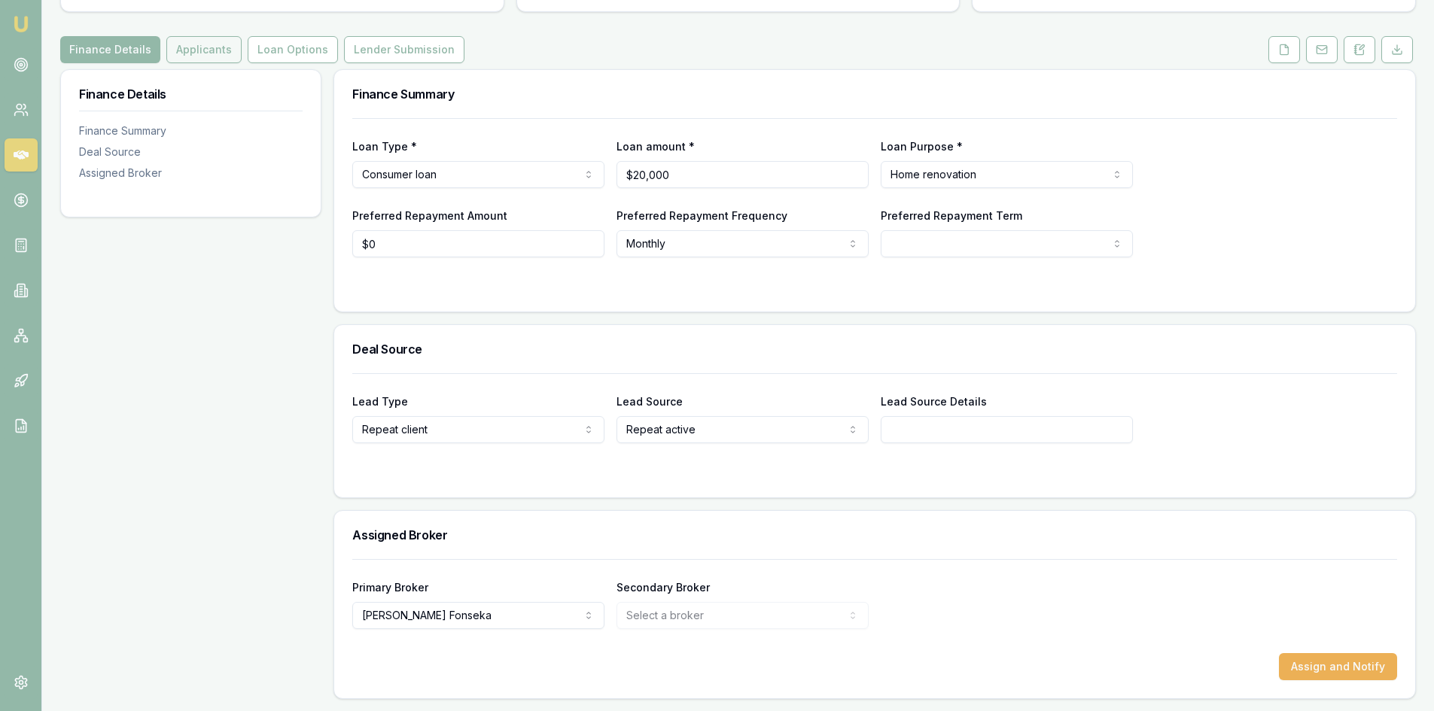
click at [200, 53] on button "Applicants" at bounding box center [203, 49] width 75 height 27
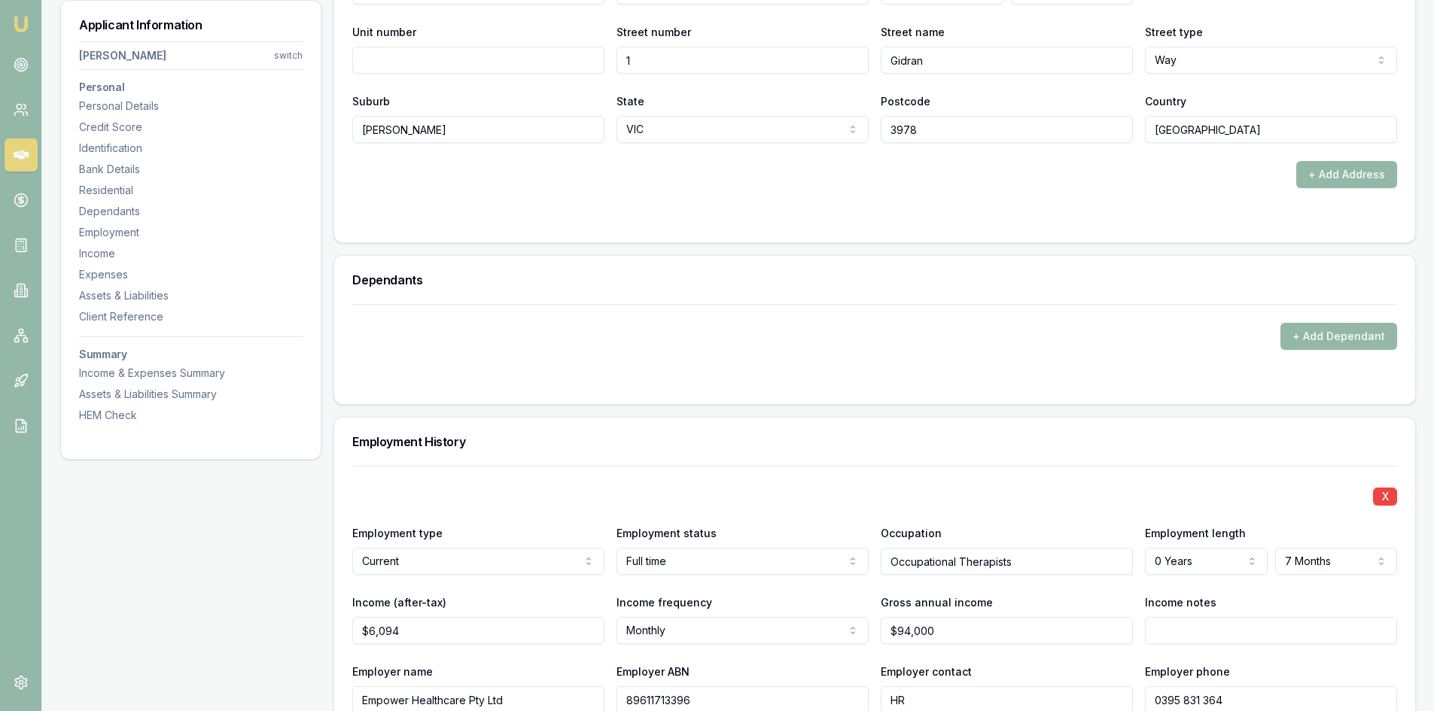
scroll to position [1882, 0]
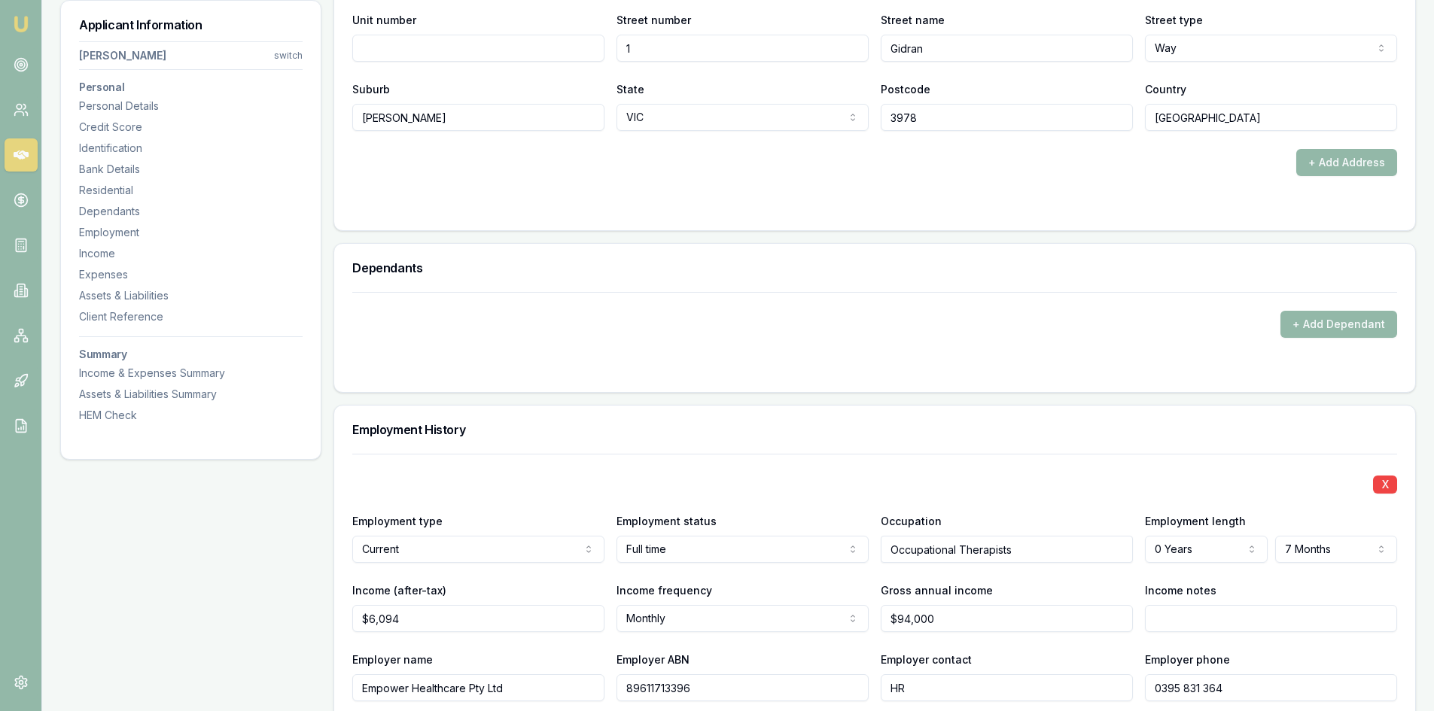
drag, startPoint x: 1357, startPoint y: 320, endPoint x: 1336, endPoint y: 309, distance: 23.6
click at [1357, 319] on button "+ Add Dependant" at bounding box center [1339, 324] width 117 height 27
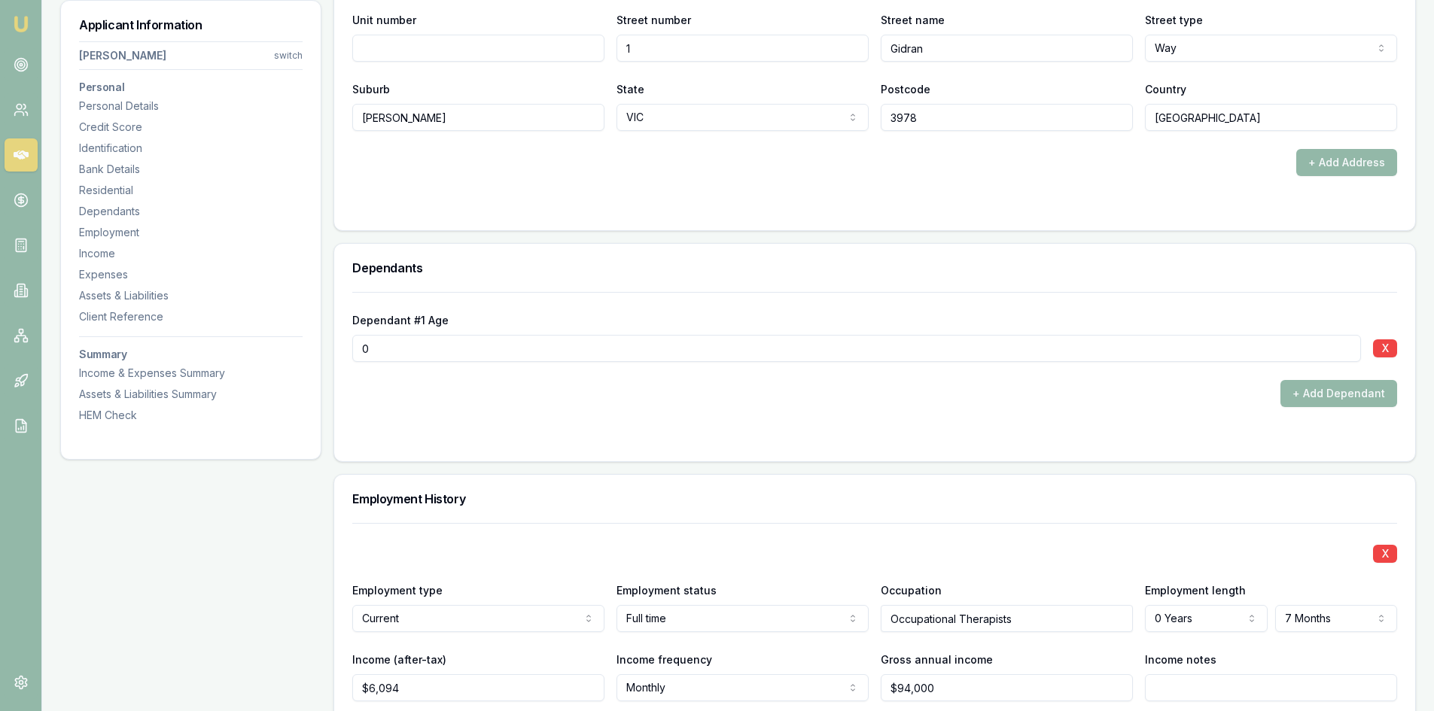
click at [338, 346] on div "Dependant #1 Age 0 X + Add Dependant" at bounding box center [874, 376] width 1081 height 169
type input "3"
click at [1305, 392] on button "+ Add Dependant" at bounding box center [1339, 393] width 117 height 27
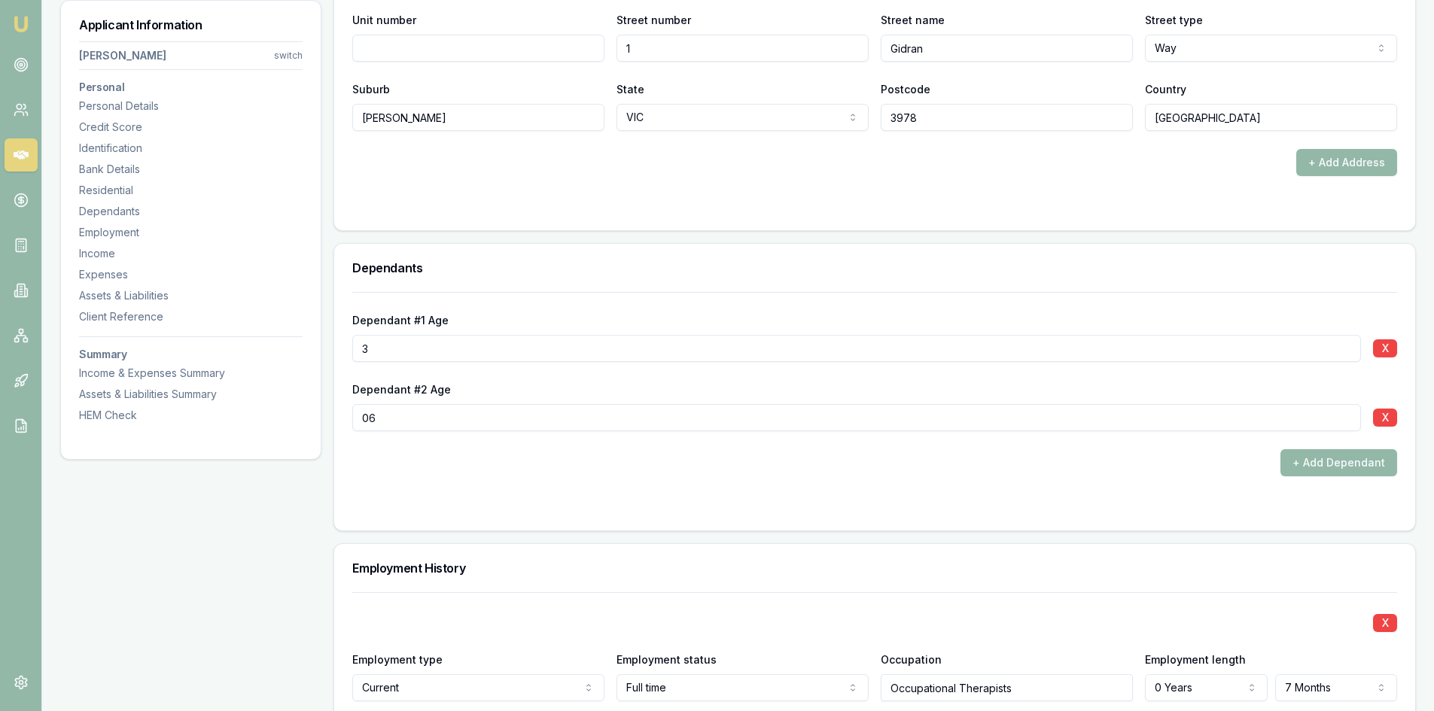
type input "06"
click at [466, 485] on form "Dependant #1 Age 3 X Dependant #2 Age 06 X + Add Dependant" at bounding box center [874, 402] width 1045 height 221
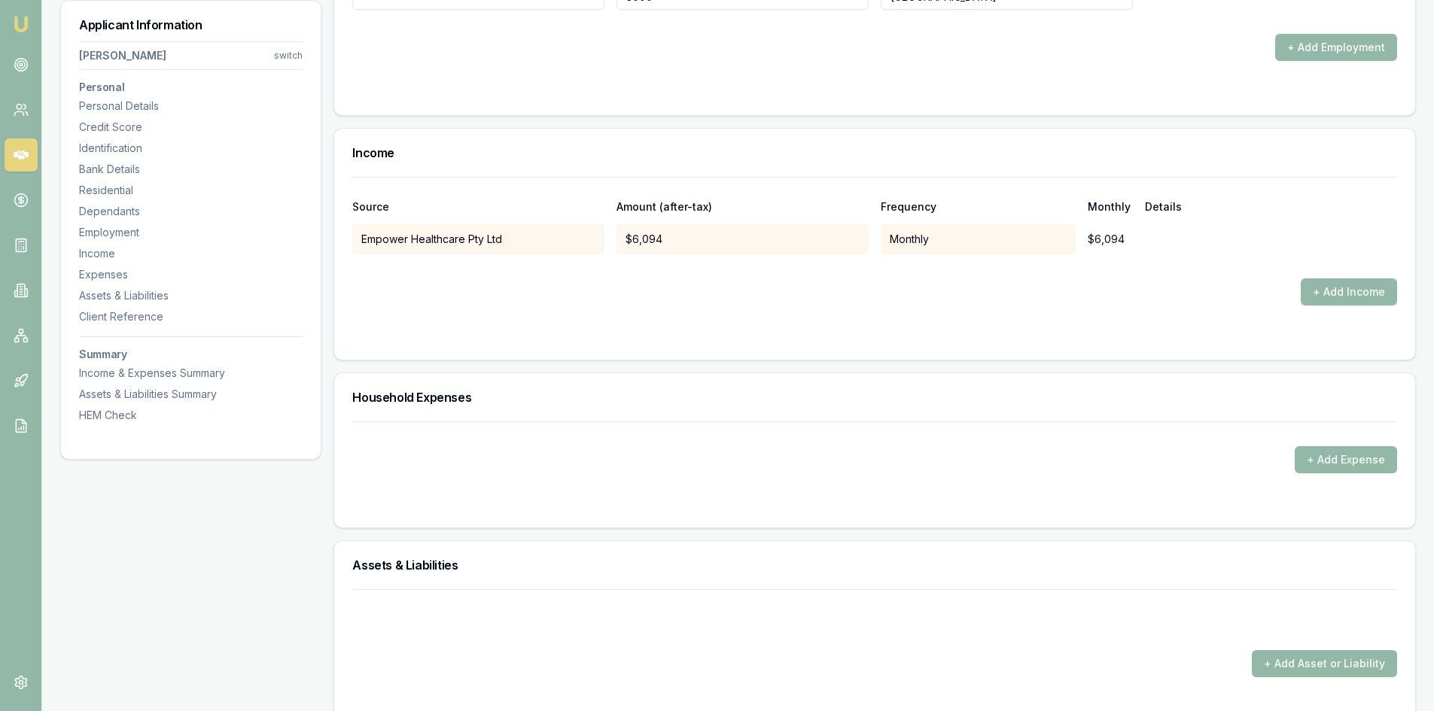
scroll to position [3463, 0]
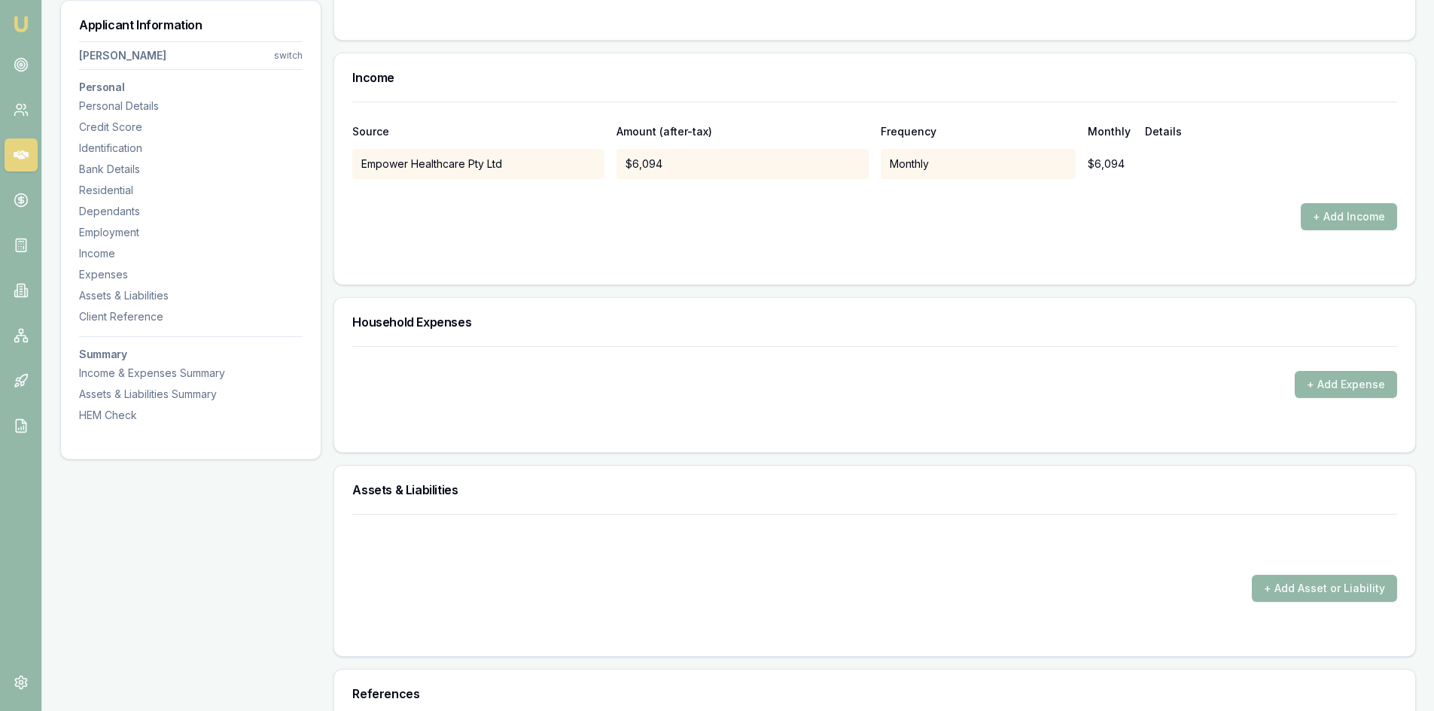
drag, startPoint x: 408, startPoint y: 367, endPoint x: 379, endPoint y: 379, distance: 31.0
click at [370, 383] on div "+ Add Expense" at bounding box center [874, 384] width 1045 height 27
click at [1342, 376] on button "+ Add Expense" at bounding box center [1346, 384] width 102 height 27
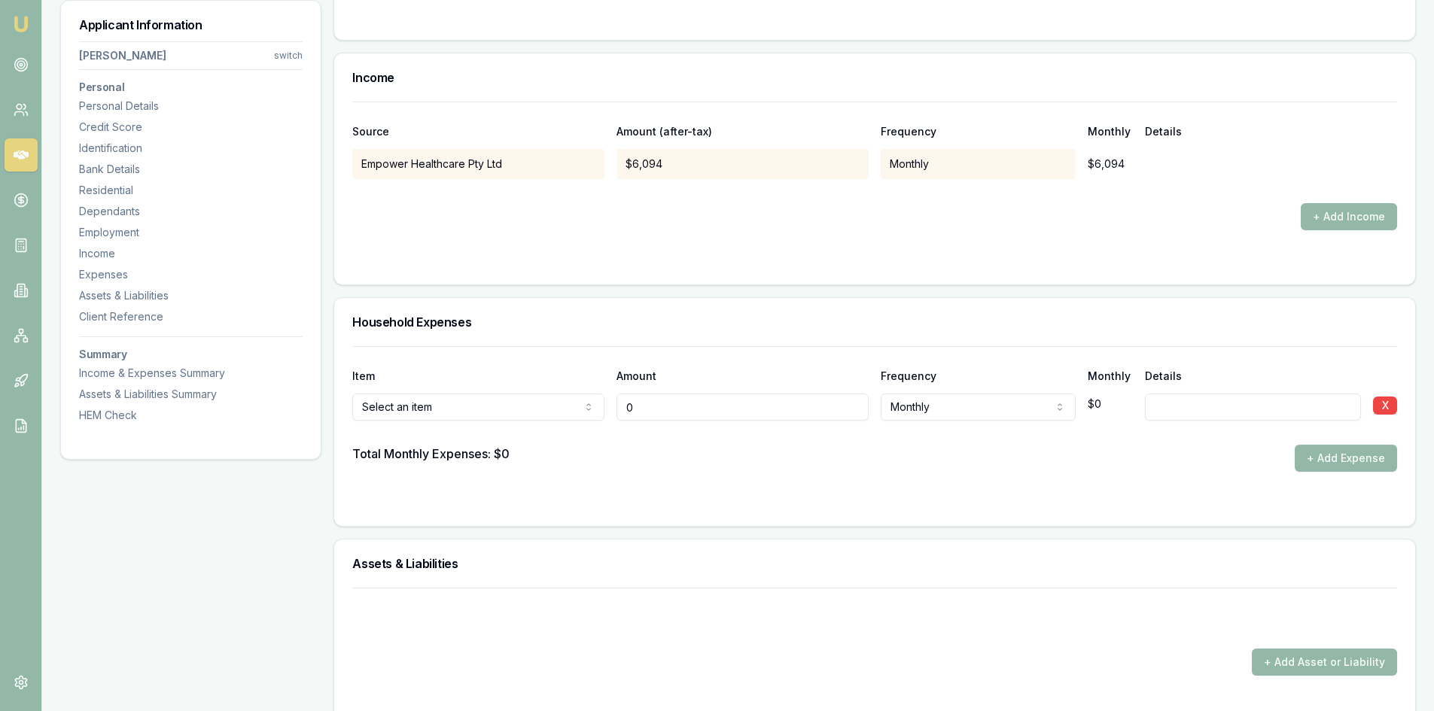
type input "$0"
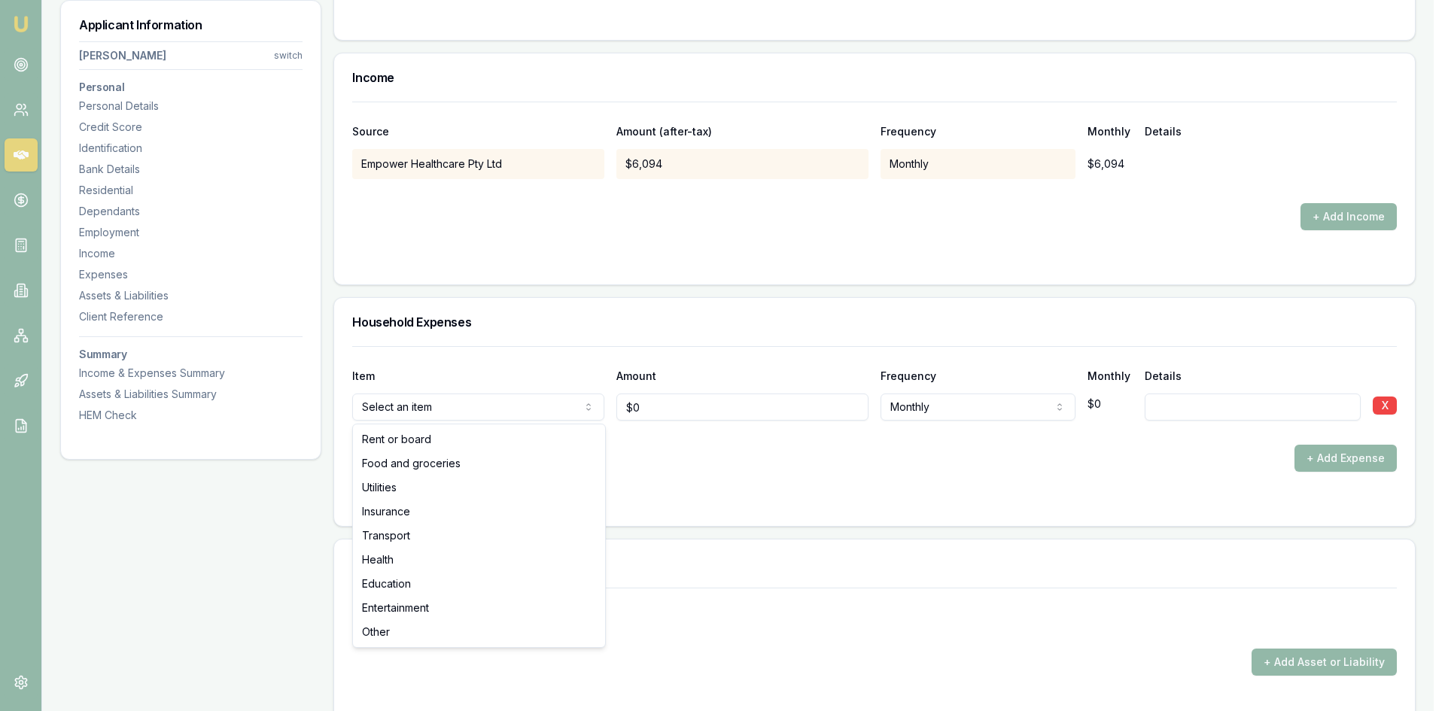
select select "FOOD_AND_GROCERIES"
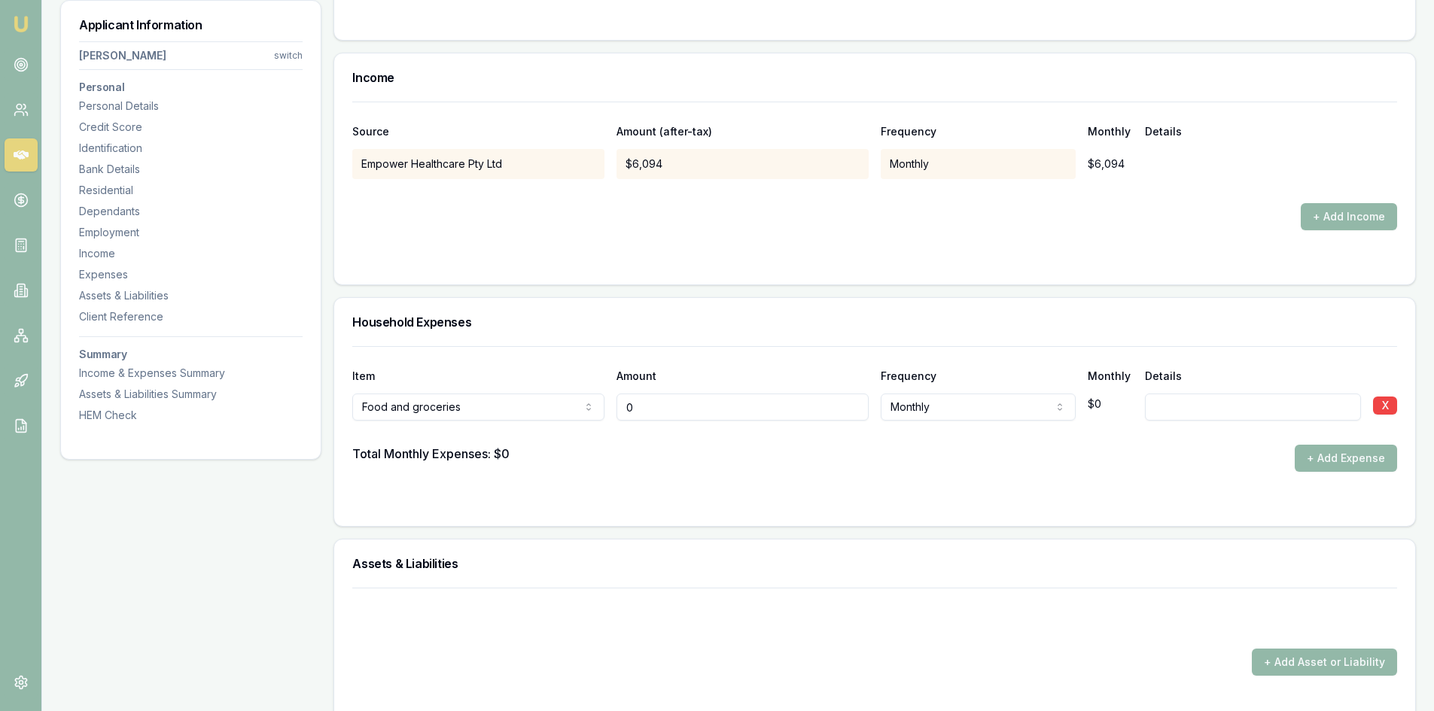
click at [684, 403] on input "0" at bounding box center [743, 407] width 252 height 27
drag, startPoint x: 644, startPoint y: 406, endPoint x: 568, endPoint y: 411, distance: 77.0
click at [568, 411] on div "Food and groceries Rent or board Food and groceries Utilities Insurance Transpo…" at bounding box center [874, 404] width 1045 height 33
type input "$1,300"
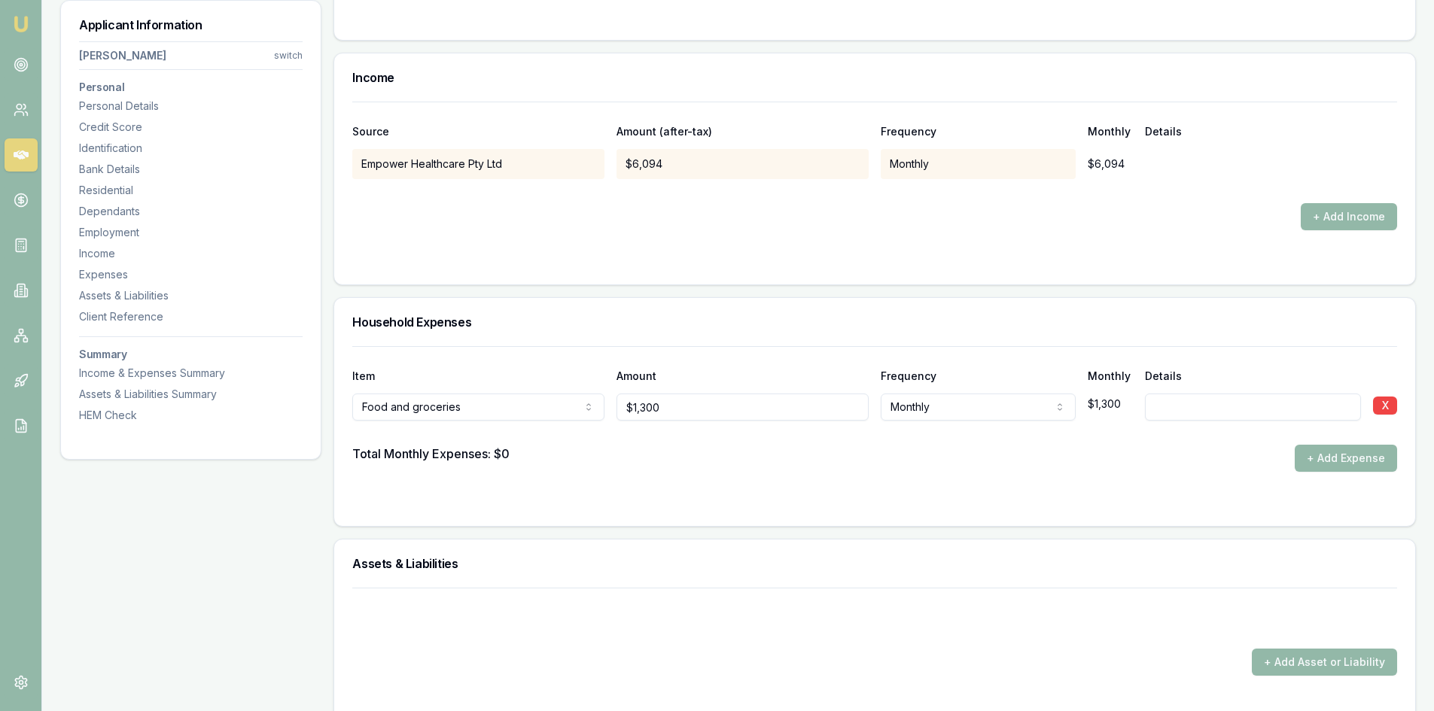
click at [1174, 399] on input at bounding box center [1253, 407] width 216 height 27
type input "House hold but client only contribute about 30% of expenses"
click at [1321, 449] on button "+ Add Expense" at bounding box center [1346, 458] width 102 height 27
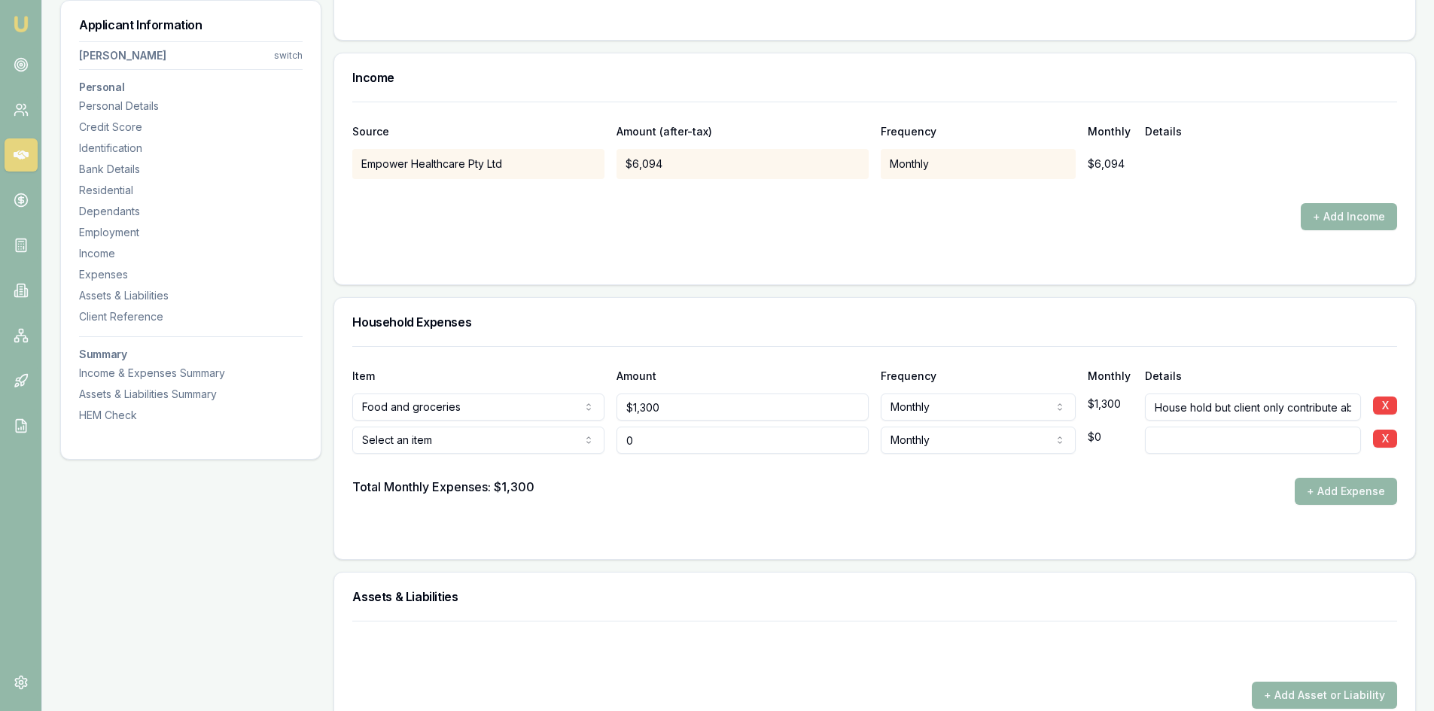
type input "$0"
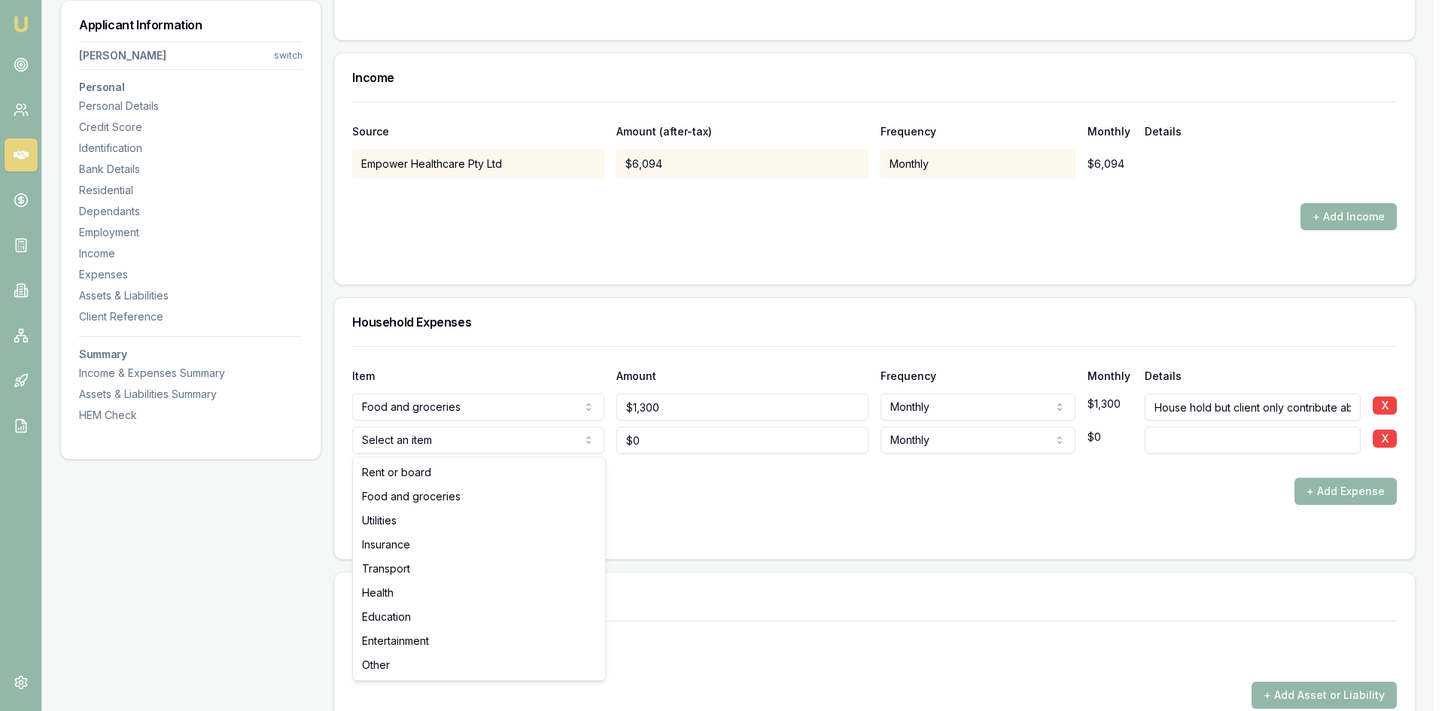
select select "UTILITIES"
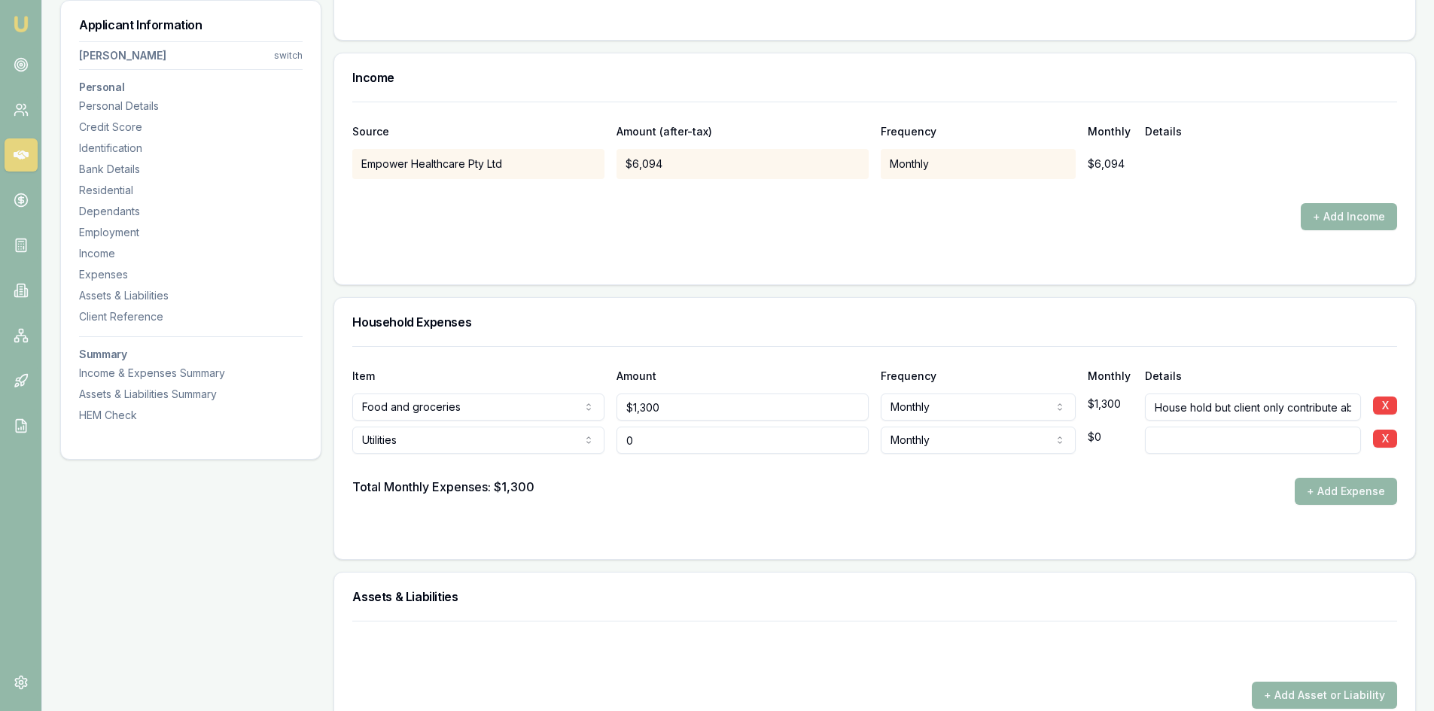
click at [688, 448] on input "0" at bounding box center [743, 440] width 252 height 27
drag, startPoint x: 608, startPoint y: 438, endPoint x: 565, endPoint y: 442, distance: 42.3
click at [592, 438] on div "Utilities Rent or board Food and groceries Utilities Insurance Transport Health…" at bounding box center [874, 437] width 1045 height 33
type input "$650"
click at [1350, 495] on button "+ Add Expense" at bounding box center [1346, 491] width 102 height 27
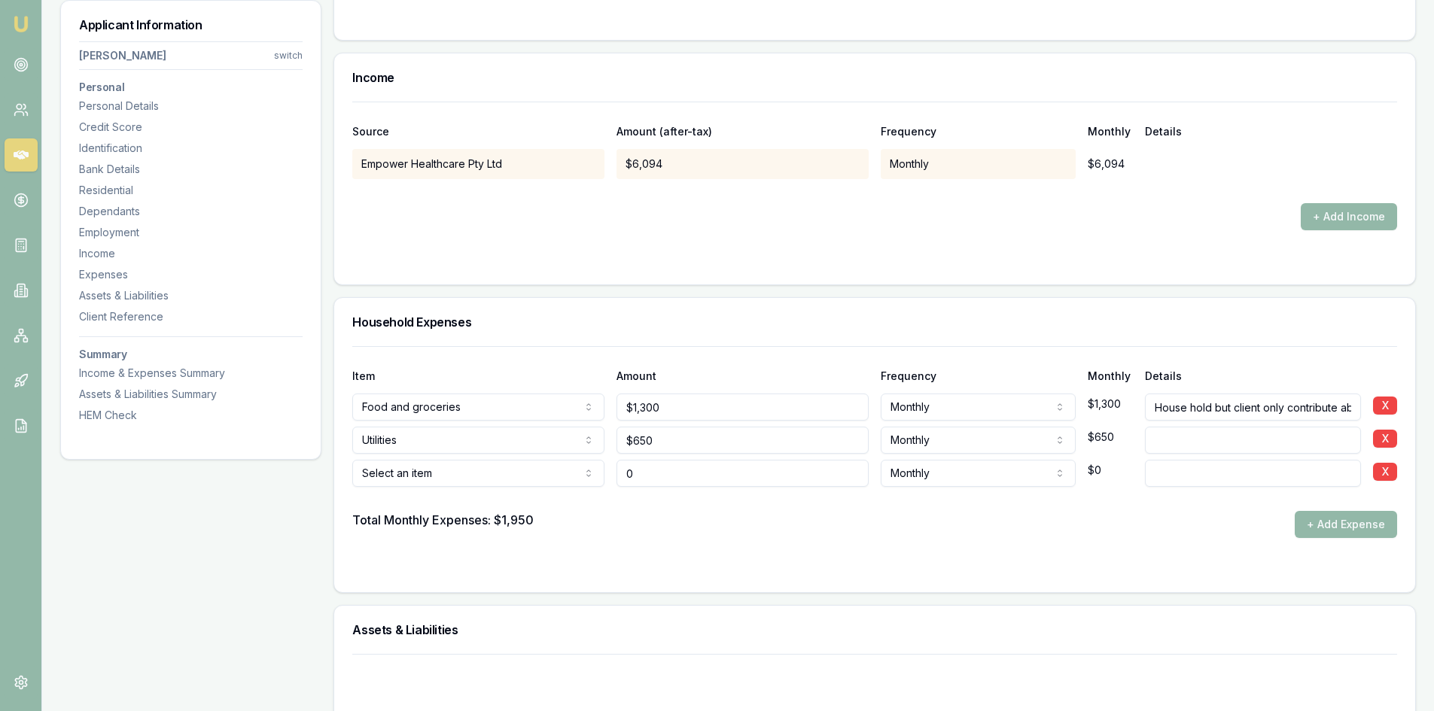
type input "$0"
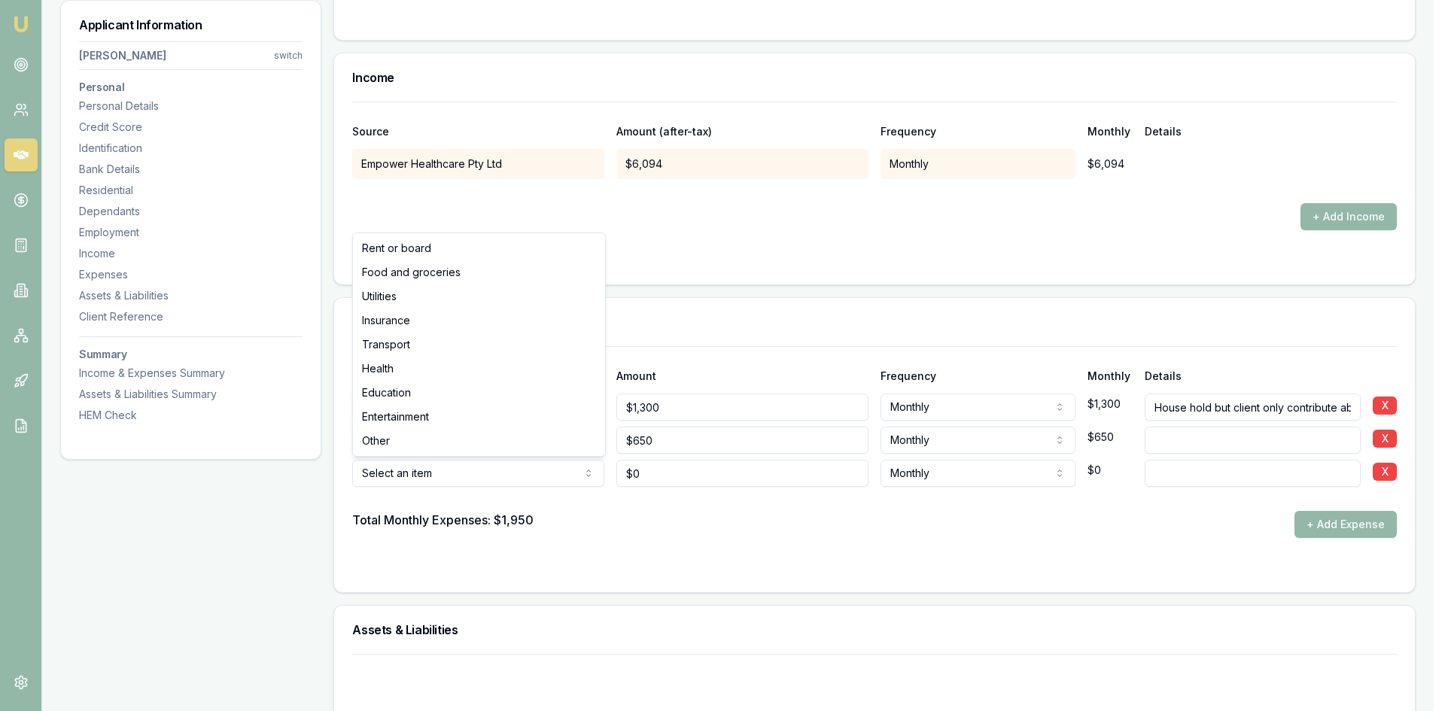
select select "INSURANCE"
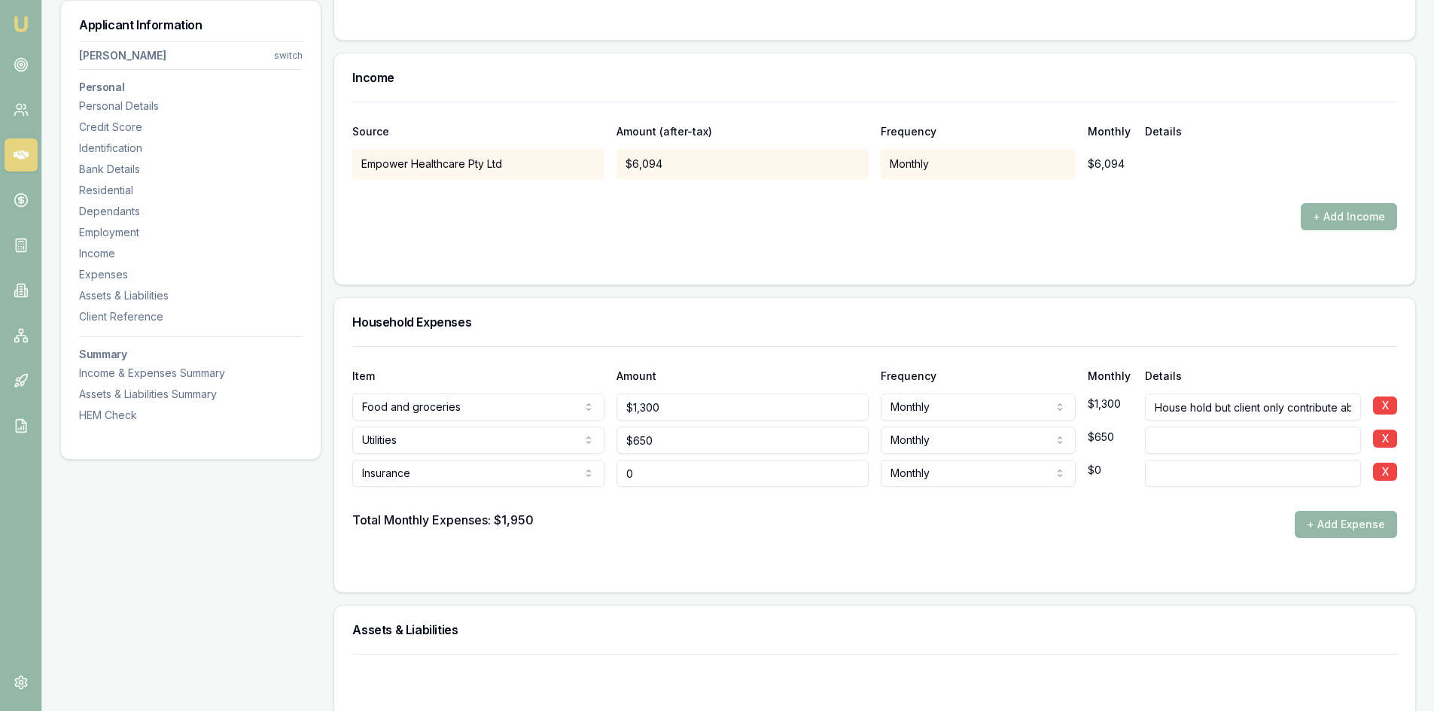
click at [678, 477] on input "0" at bounding box center [743, 473] width 252 height 27
drag, startPoint x: 659, startPoint y: 473, endPoint x: 528, endPoint y: 471, distance: 131.8
click at [517, 474] on div "Insurance Rent or board Food and groceries Utilities Insurance Transport Health…" at bounding box center [874, 470] width 1045 height 33
type input "$250"
click at [610, 516] on div "Total Monthly Expenses: $1,950 + Add Expense" at bounding box center [874, 524] width 1045 height 27
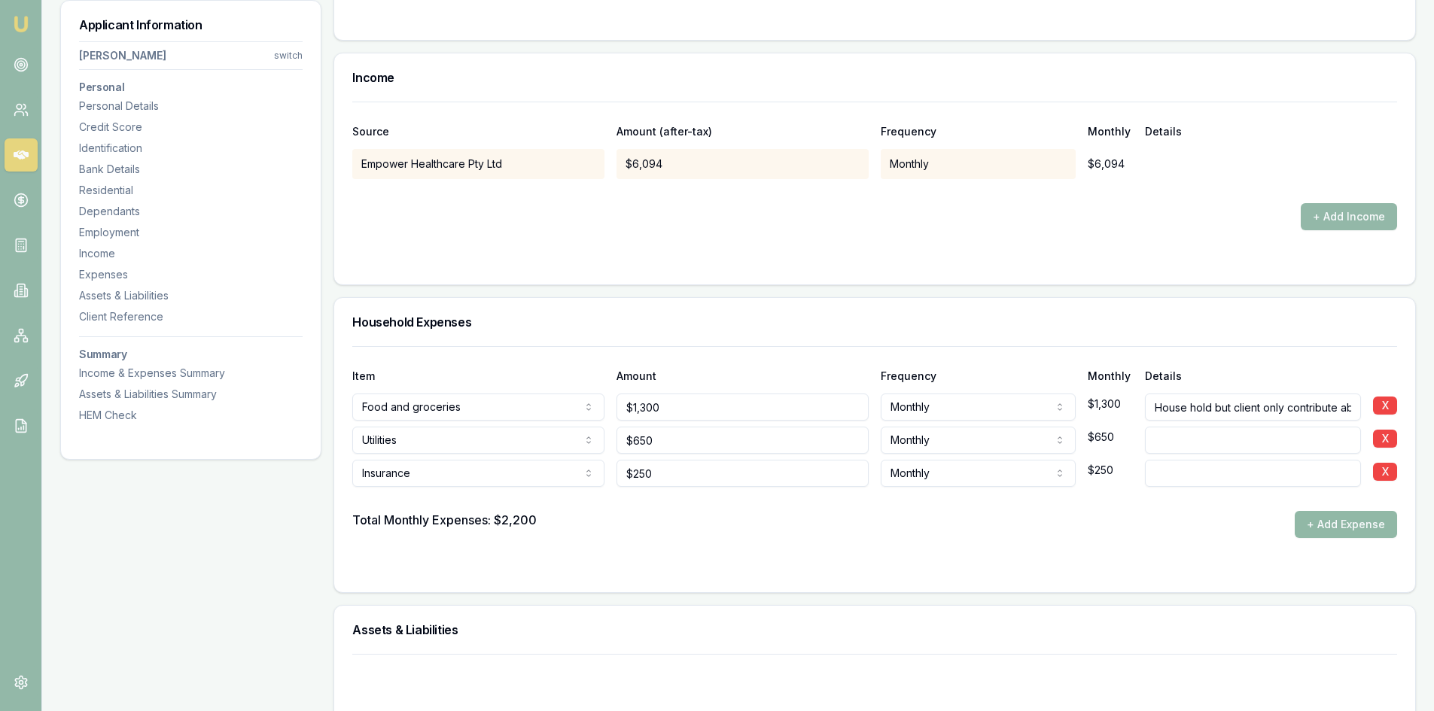
click at [1336, 517] on button "+ Add Expense" at bounding box center [1346, 524] width 102 height 27
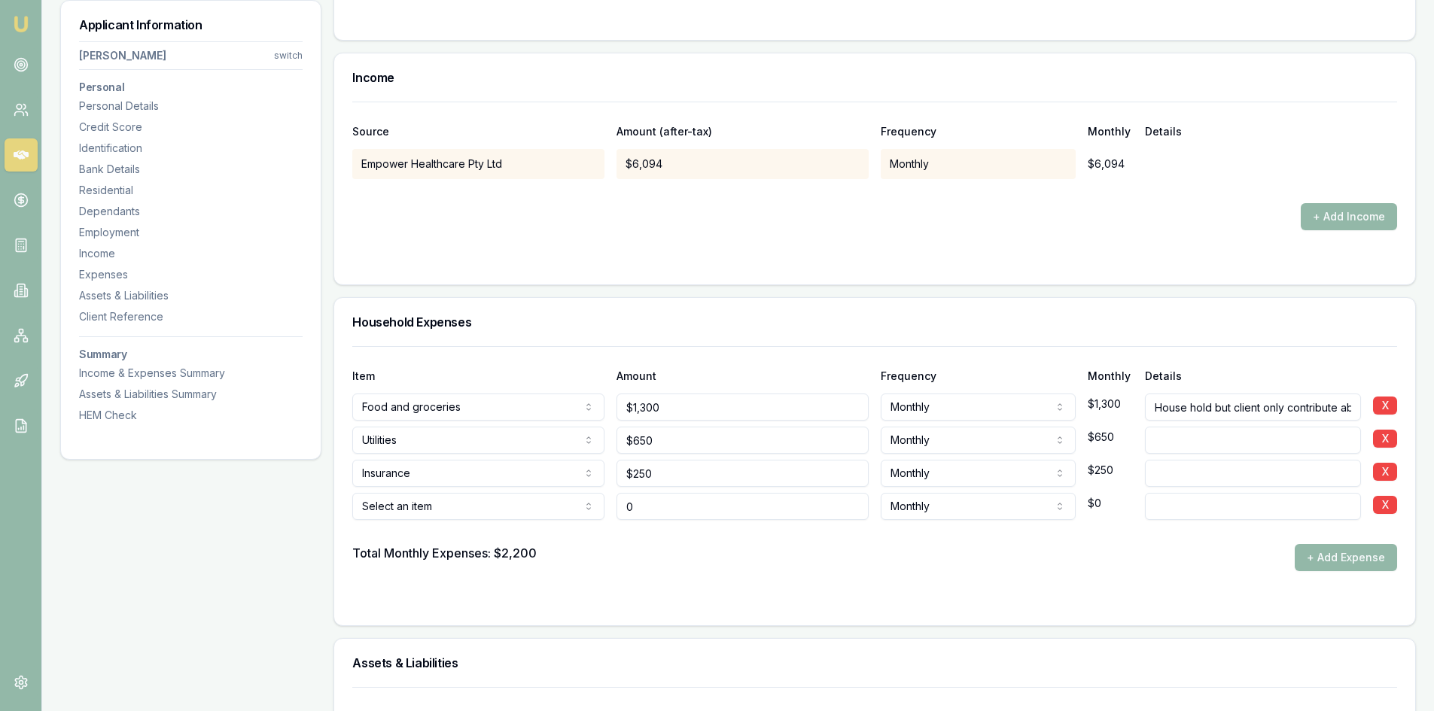
type input "1300"
type input "$0"
drag, startPoint x: 726, startPoint y: 410, endPoint x: 684, endPoint y: 408, distance: 41.4
click at [726, 409] on input "1300" at bounding box center [743, 407] width 252 height 27
drag, startPoint x: 681, startPoint y: 406, endPoint x: 556, endPoint y: 397, distance: 124.5
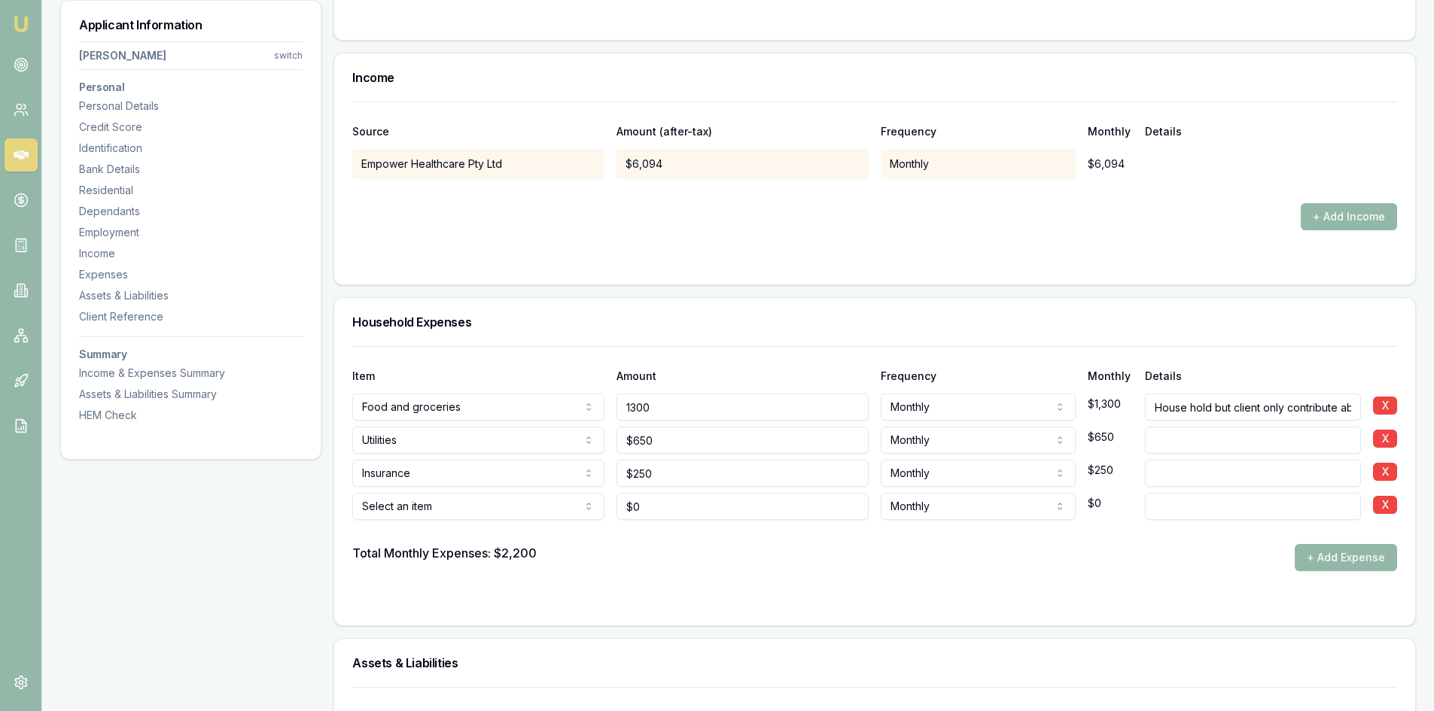
click at [553, 397] on div "Food and groceries Rent or board Food and groceries Utilities Insurance Transpo…" at bounding box center [874, 404] width 1045 height 33
type input "$450"
click at [650, 435] on input "650" at bounding box center [743, 440] width 252 height 27
drag, startPoint x: 672, startPoint y: 435, endPoint x: 539, endPoint y: 446, distance: 133.7
click at [539, 446] on div "Utilities Rent or board Food and groceries Utilities Insurance Transport Health…" at bounding box center [874, 437] width 1045 height 33
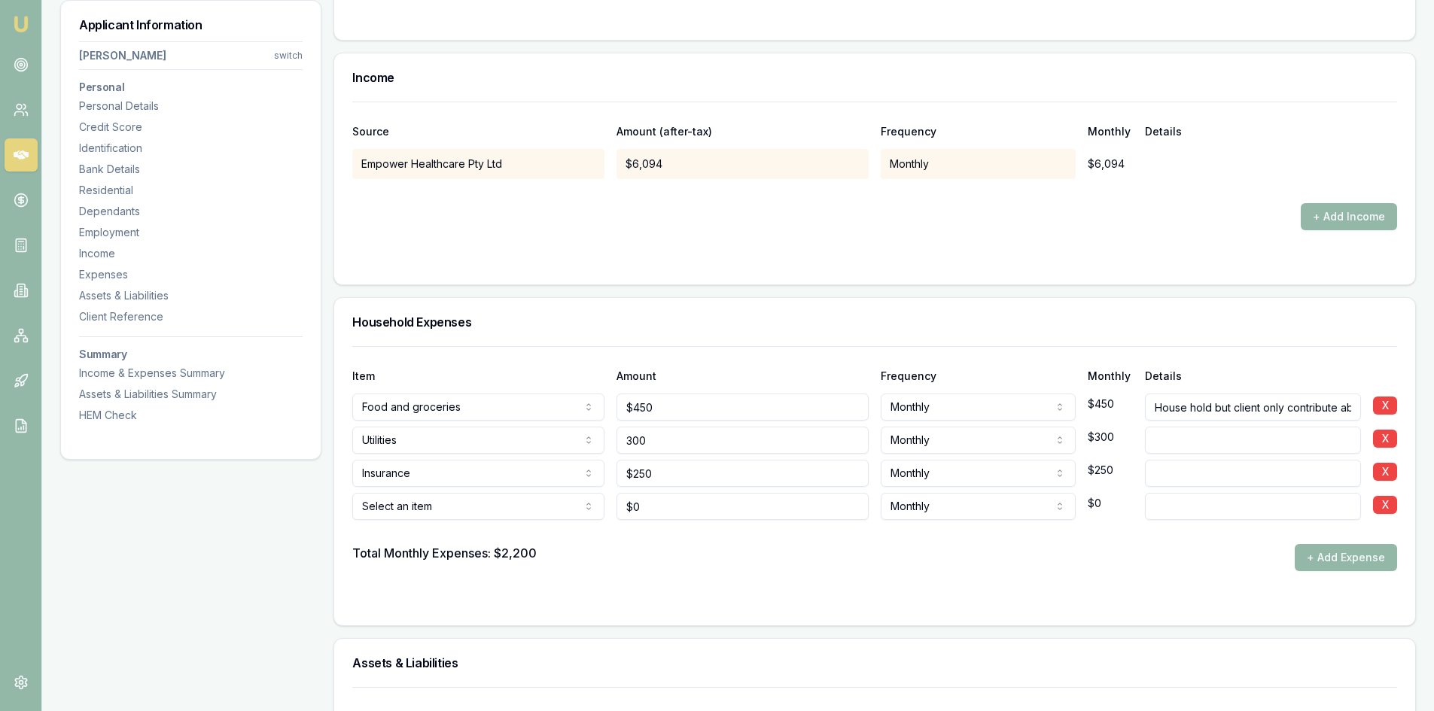
type input "$300"
drag, startPoint x: 1153, startPoint y: 408, endPoint x: 1445, endPoint y: 401, distance: 292.2
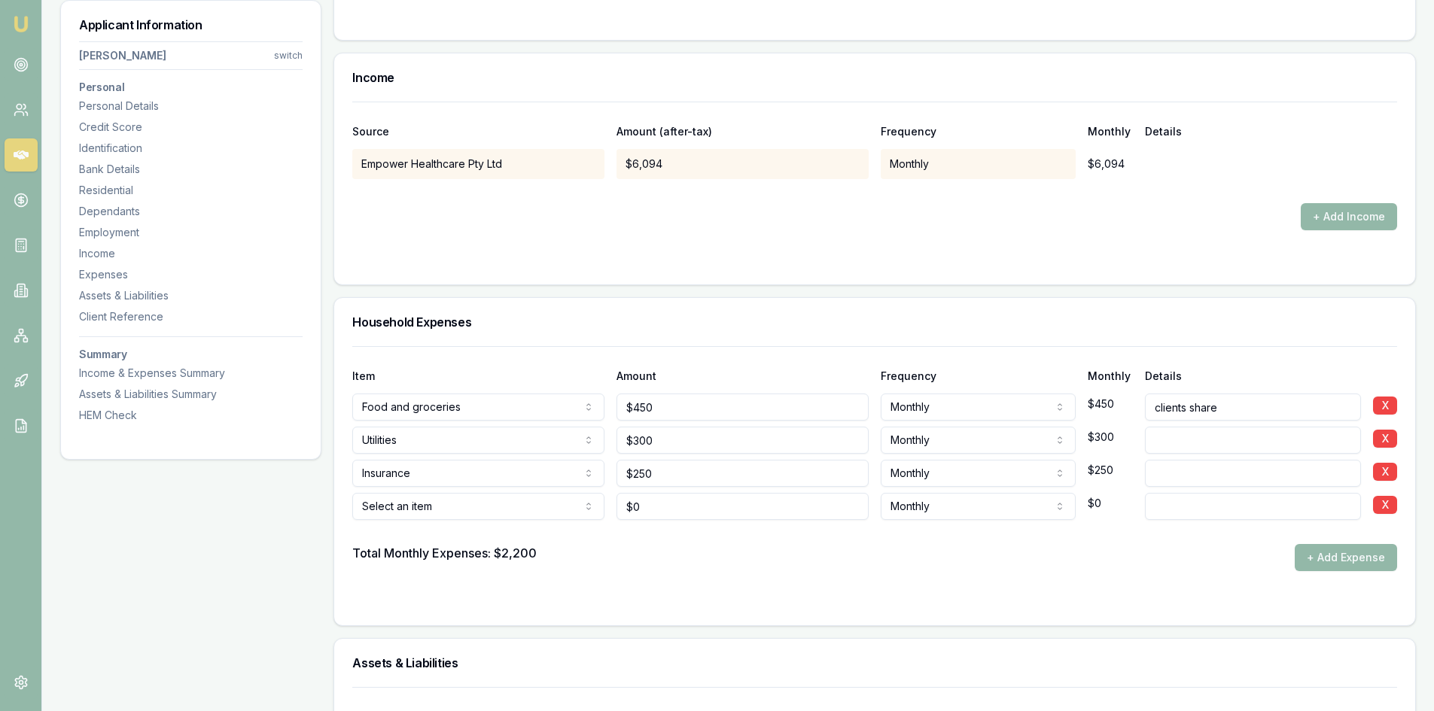
type input "clients share"
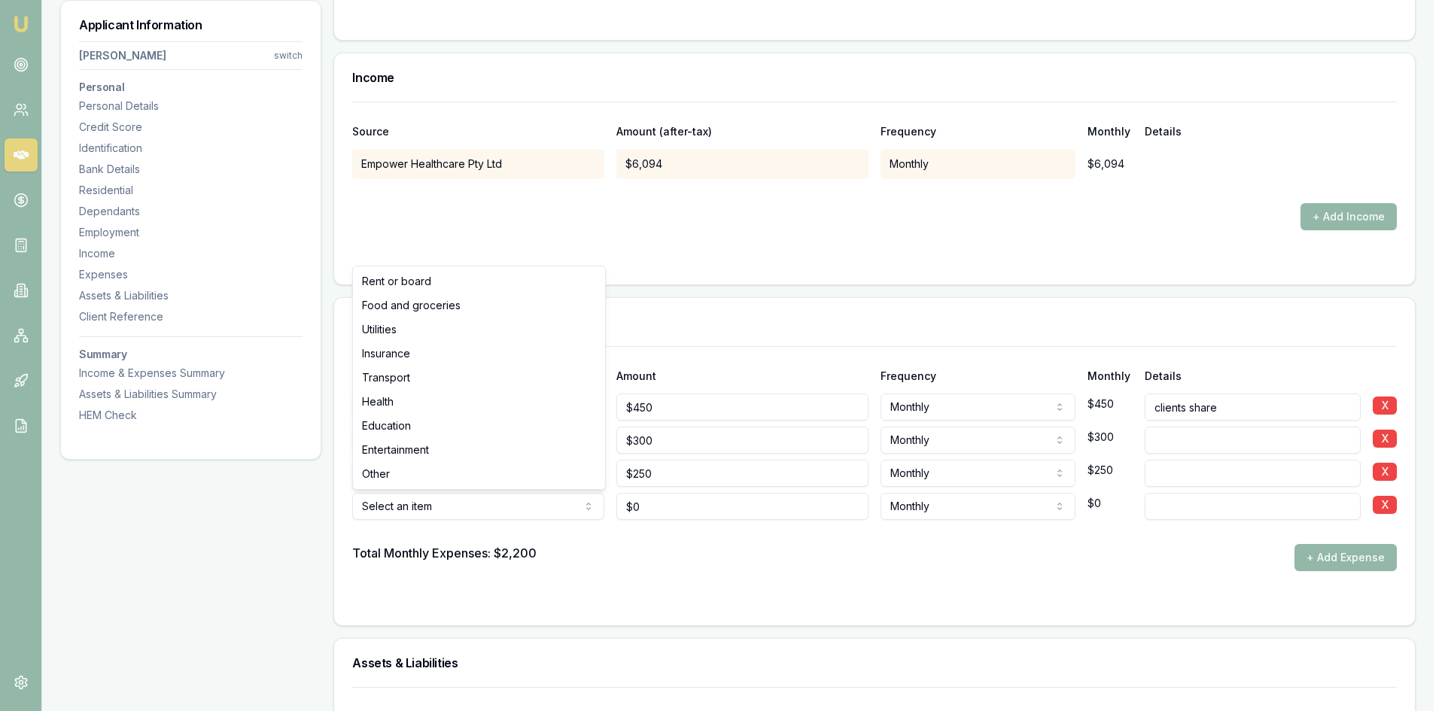
select select "TRANSPORT"
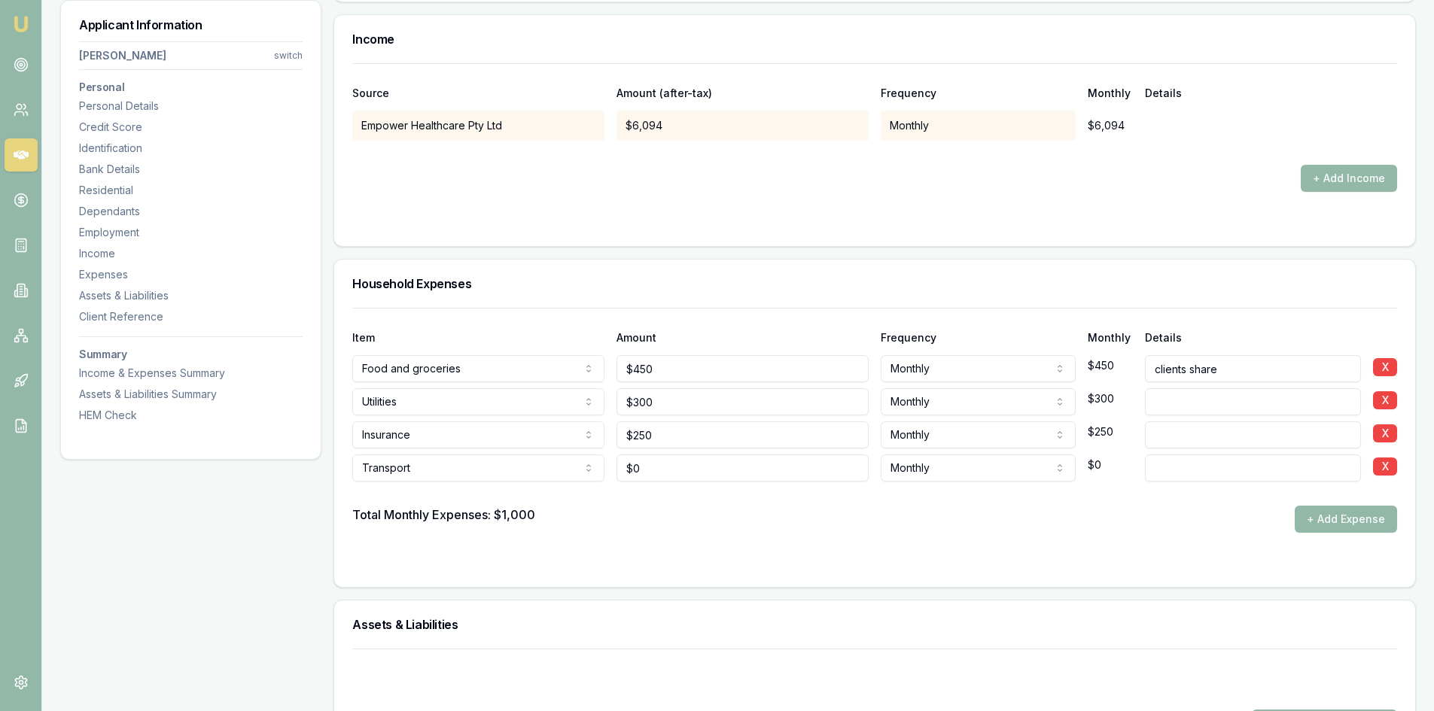
scroll to position [3538, 0]
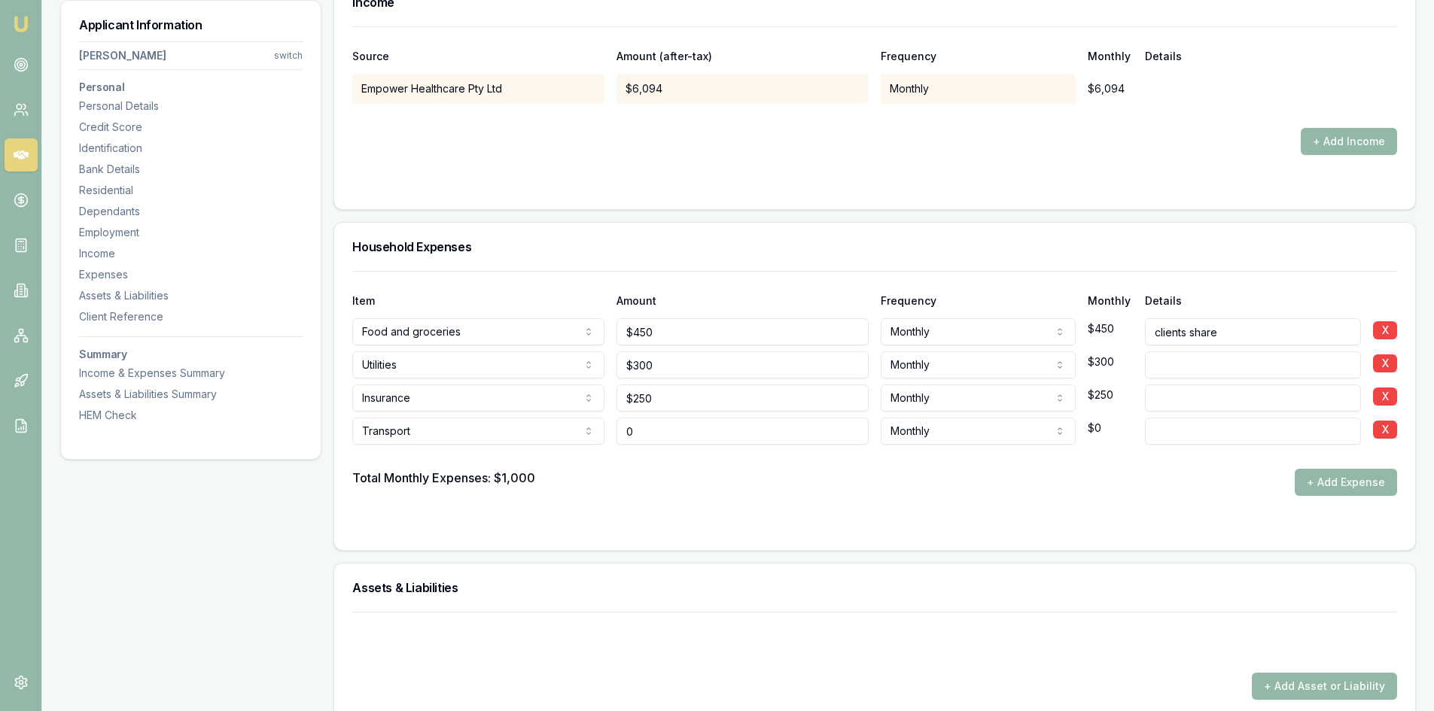
click at [655, 433] on input "0" at bounding box center [743, 431] width 252 height 27
drag, startPoint x: 642, startPoint y: 432, endPoint x: 619, endPoint y: 433, distance: 23.4
click at [619, 433] on input "0" at bounding box center [743, 431] width 252 height 27
type input "$400"
click at [577, 482] on div "Total Monthly Expenses: $1,000 + Add Expense" at bounding box center [874, 482] width 1045 height 27
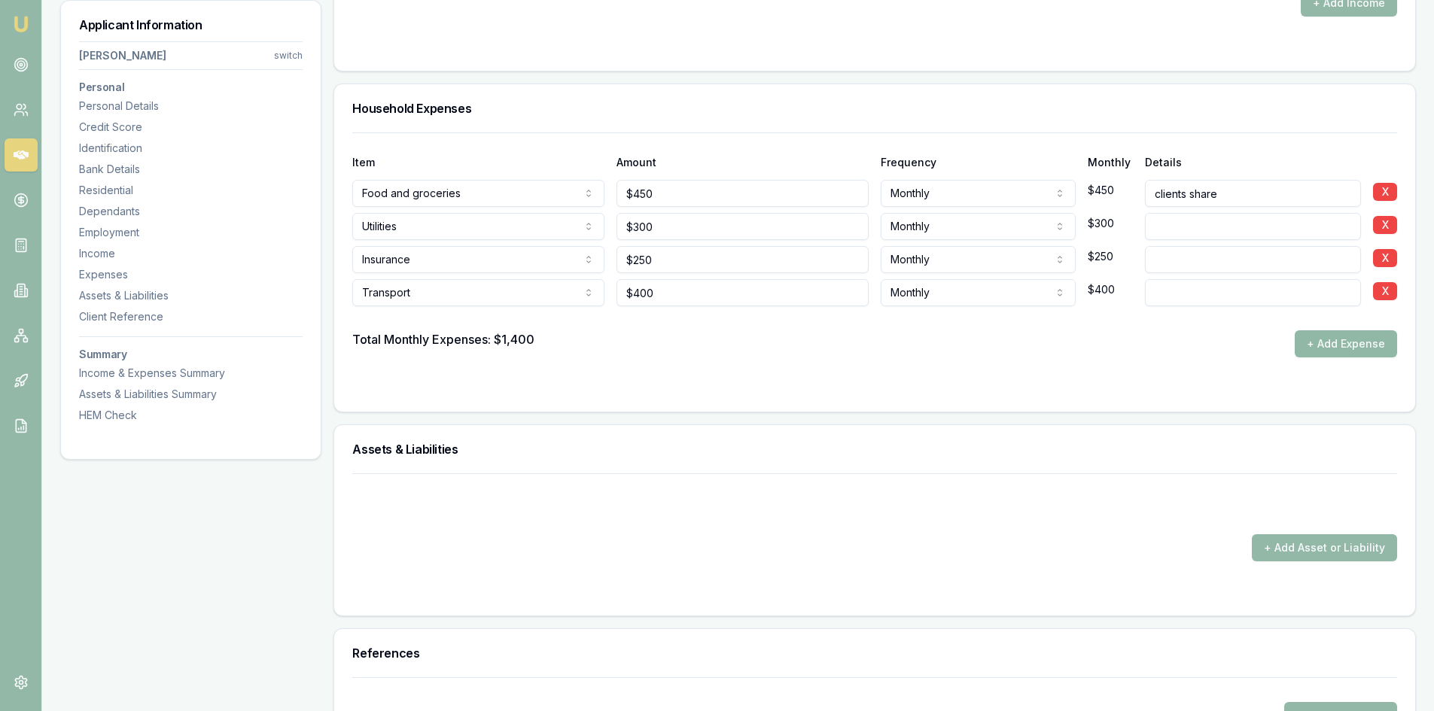
click at [1330, 337] on button "+ Add Expense" at bounding box center [1346, 344] width 102 height 27
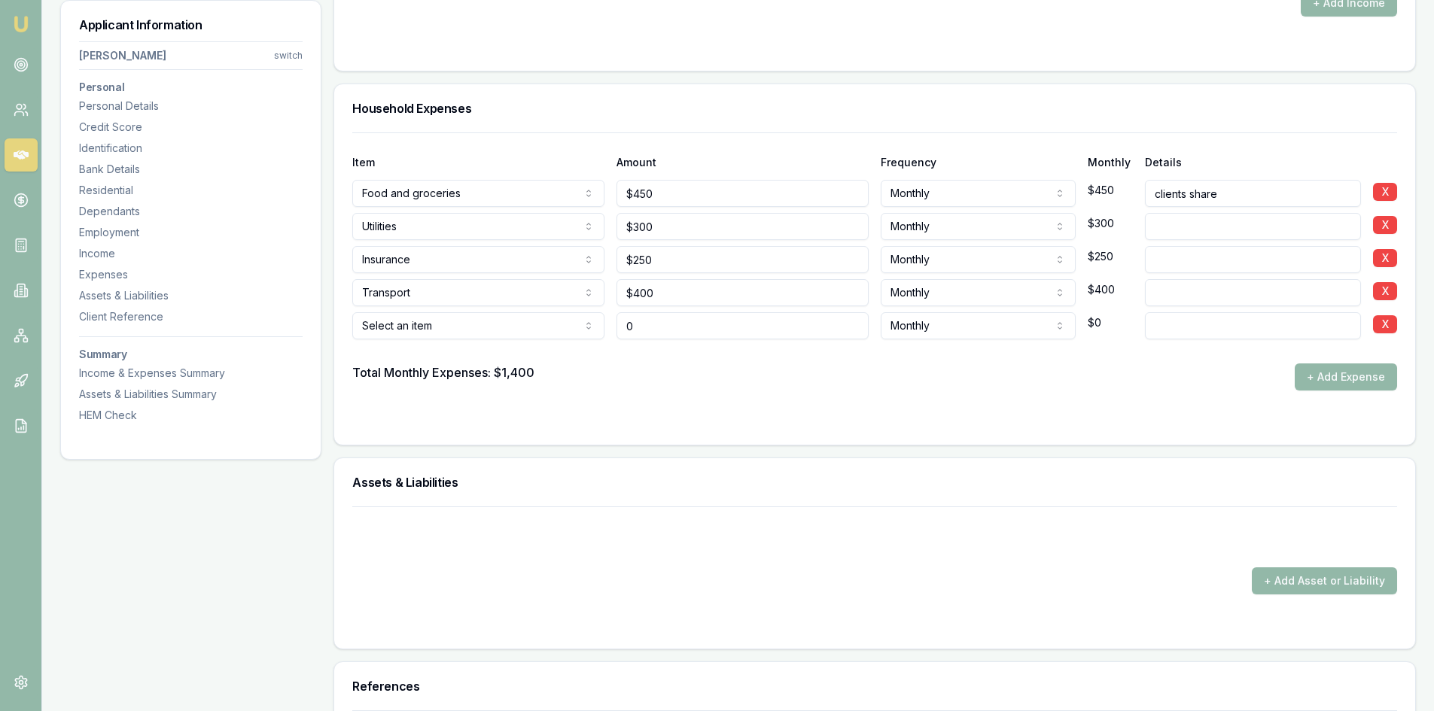
type input "$0"
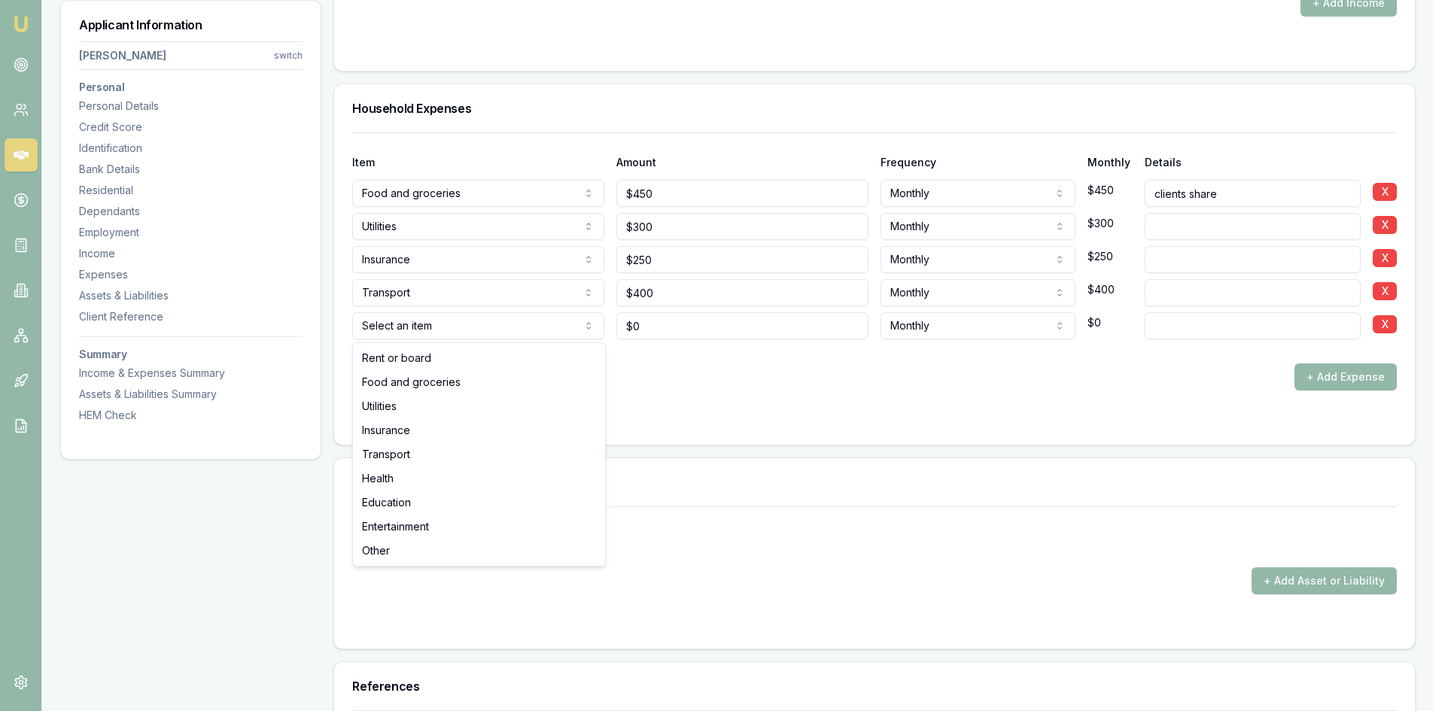
select select "ENTERTAINMENT"
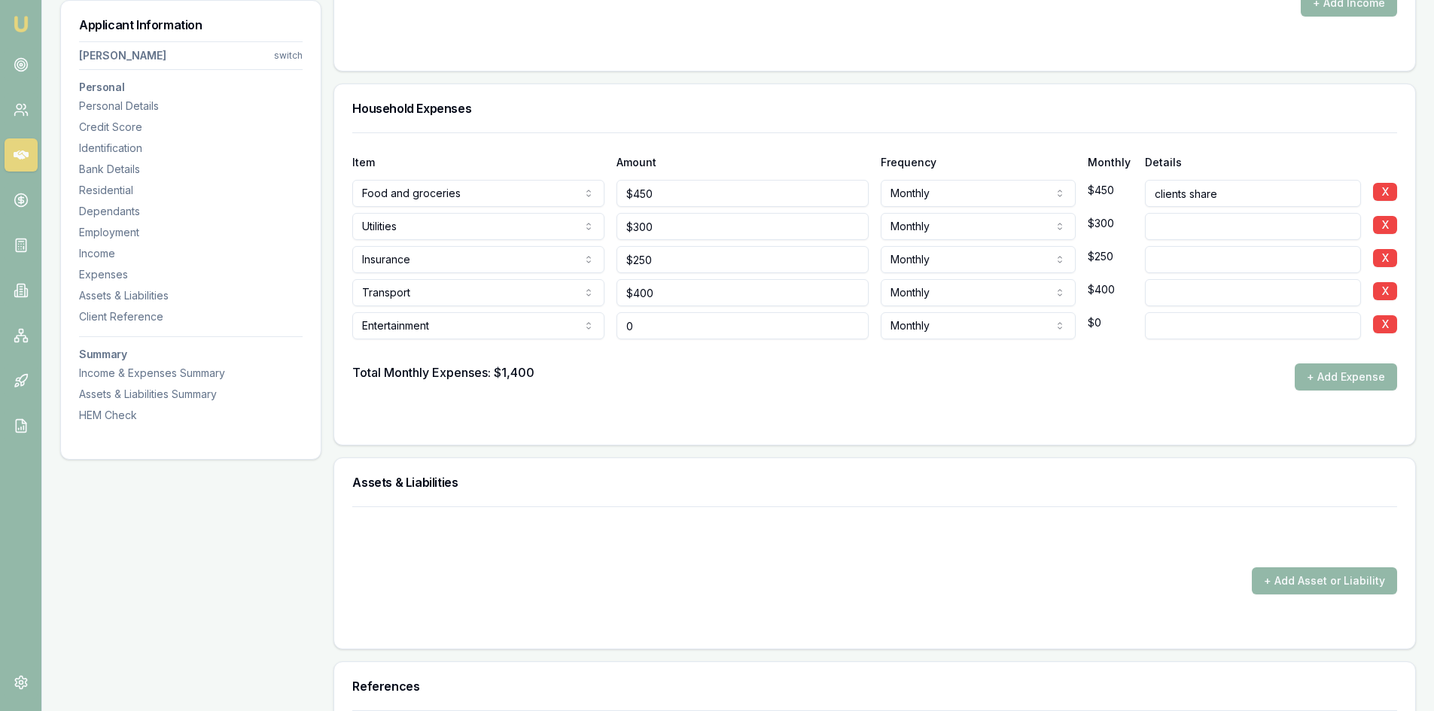
click at [655, 333] on input "0" at bounding box center [743, 325] width 252 height 27
drag, startPoint x: 668, startPoint y: 320, endPoint x: 603, endPoint y: 321, distance: 64.7
click at [603, 321] on div "Entertainment Rent or board Food and groceries Utilities Insurance Transport He…" at bounding box center [874, 322] width 1045 height 33
type input "$200"
click at [798, 401] on form "Item Amount Frequency Monthly Details Food and groceries Rent or board Food and…" at bounding box center [874, 280] width 1045 height 294
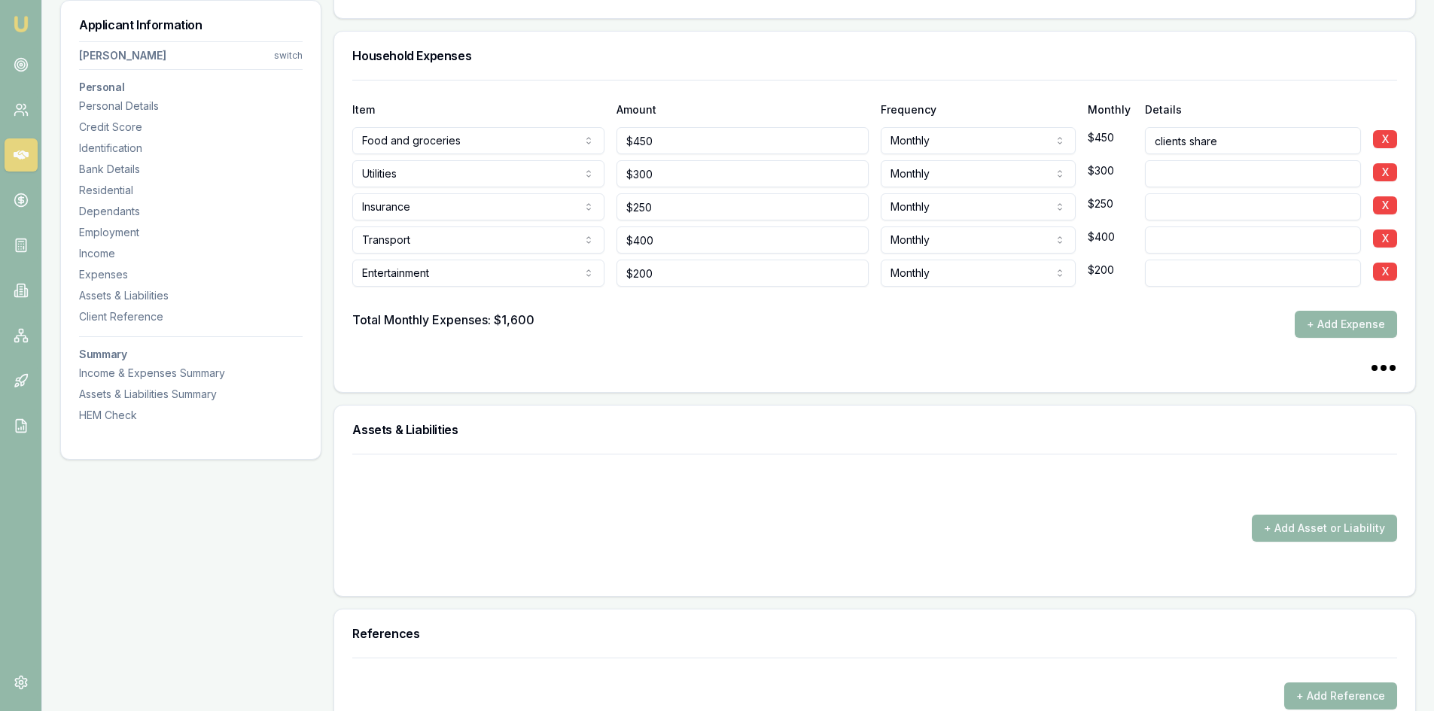
scroll to position [3689, 0]
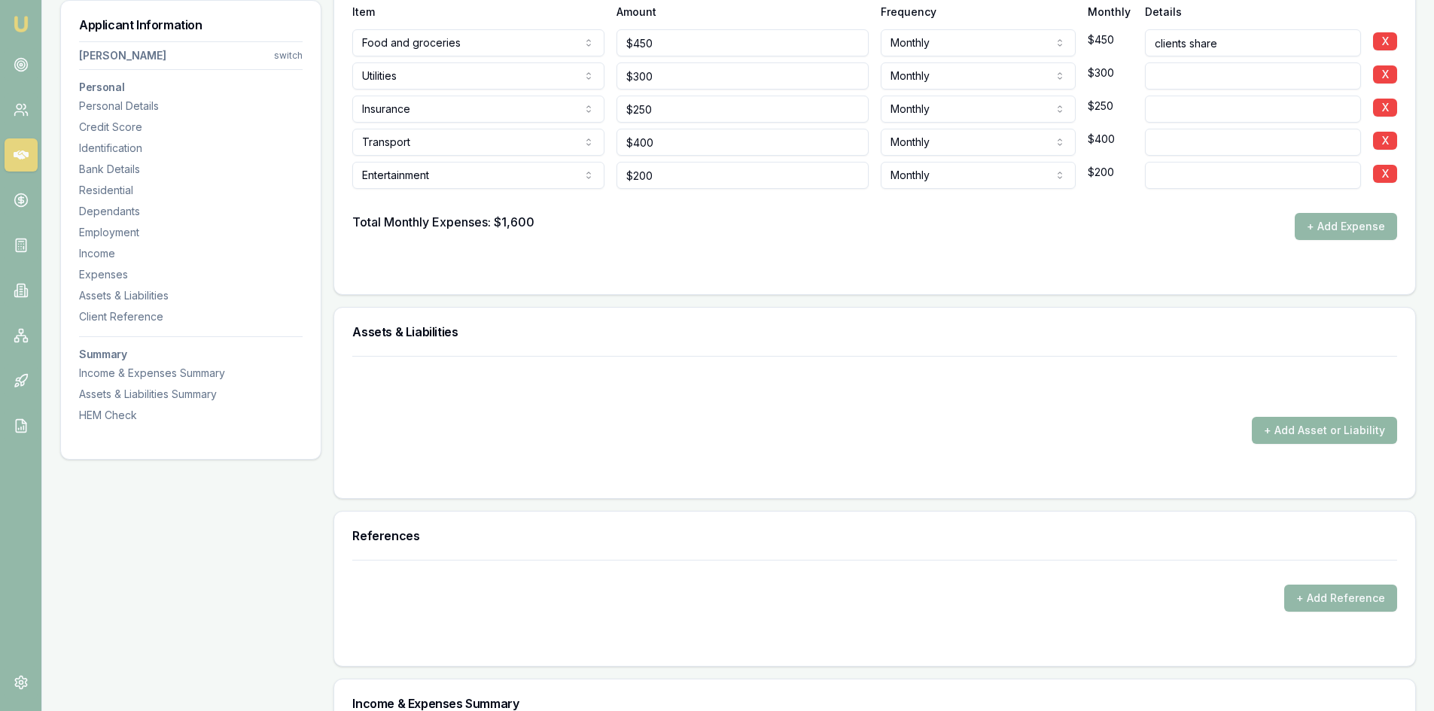
click at [1324, 425] on button "+ Add Asset or Liability" at bounding box center [1324, 430] width 145 height 27
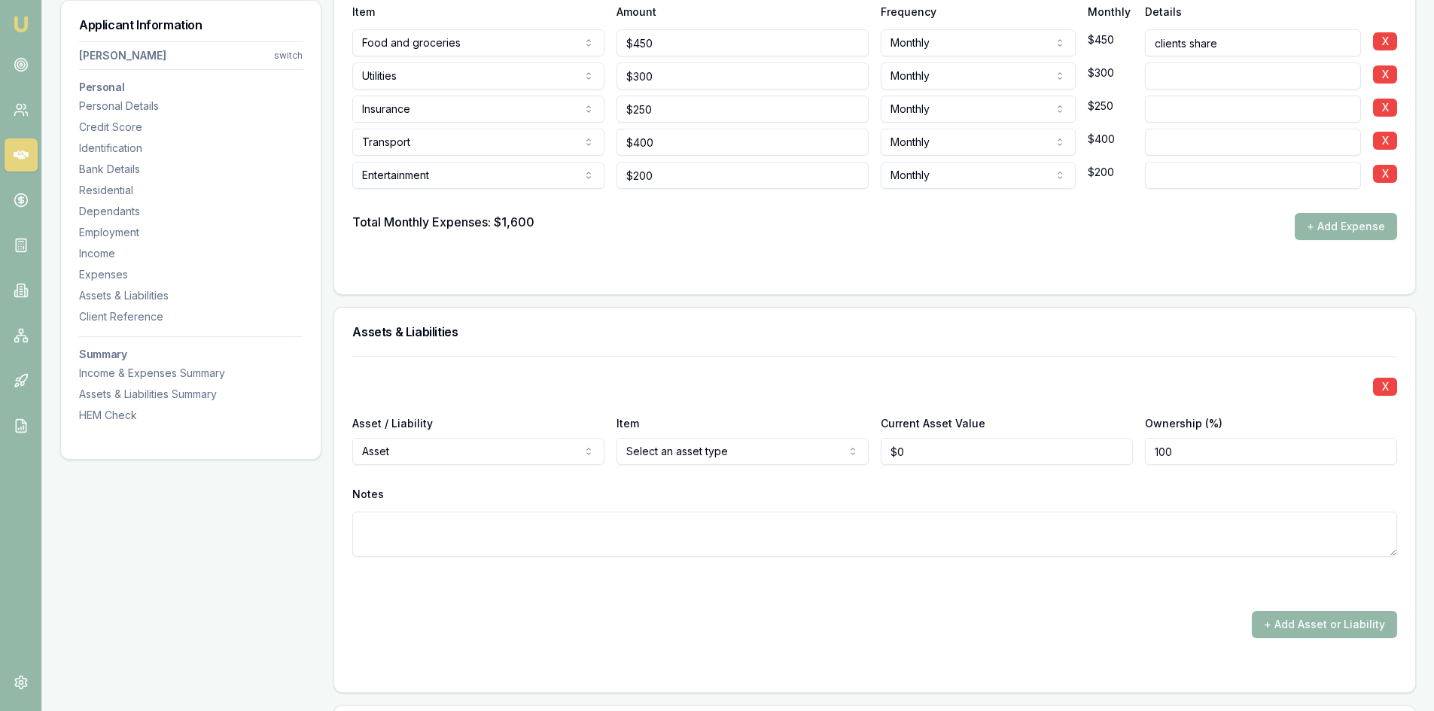
click at [930, 448] on input "0" at bounding box center [1007, 451] width 252 height 27
drag, startPoint x: 929, startPoint y: 455, endPoint x: 845, endPoint y: 445, distance: 84.2
click at [845, 445] on div "Asset / Liability Asset Asset Liability Item Home Home Car Boat Bike Caravan Ho…" at bounding box center [874, 439] width 1045 height 51
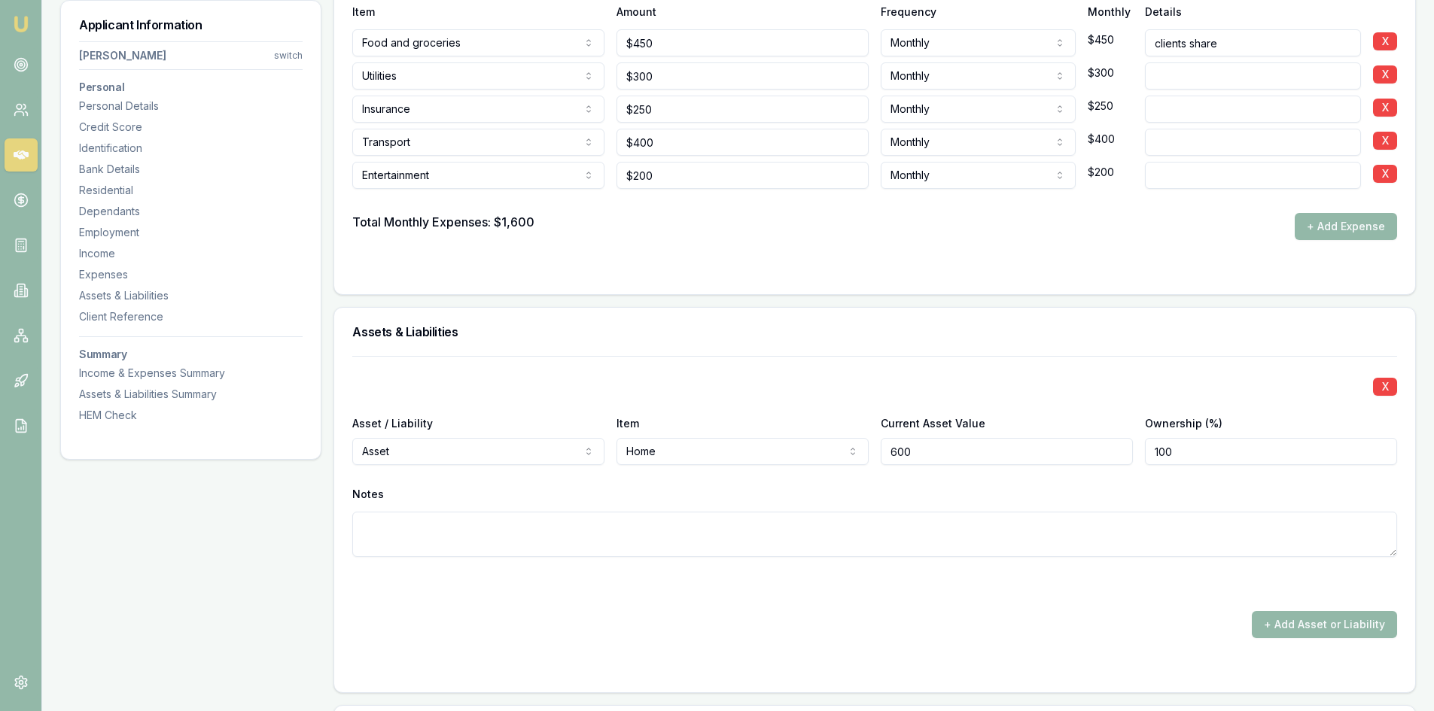
type input "$600"
click at [1230, 456] on input "100" at bounding box center [1271, 451] width 252 height 27
drag, startPoint x: 1213, startPoint y: 448, endPoint x: 1119, endPoint y: 449, distance: 93.4
click at [1119, 449] on div "Asset / Liability Asset Asset Liability Item Home Home Car Boat Bike Caravan Ho…" at bounding box center [874, 439] width 1045 height 51
type input "50"
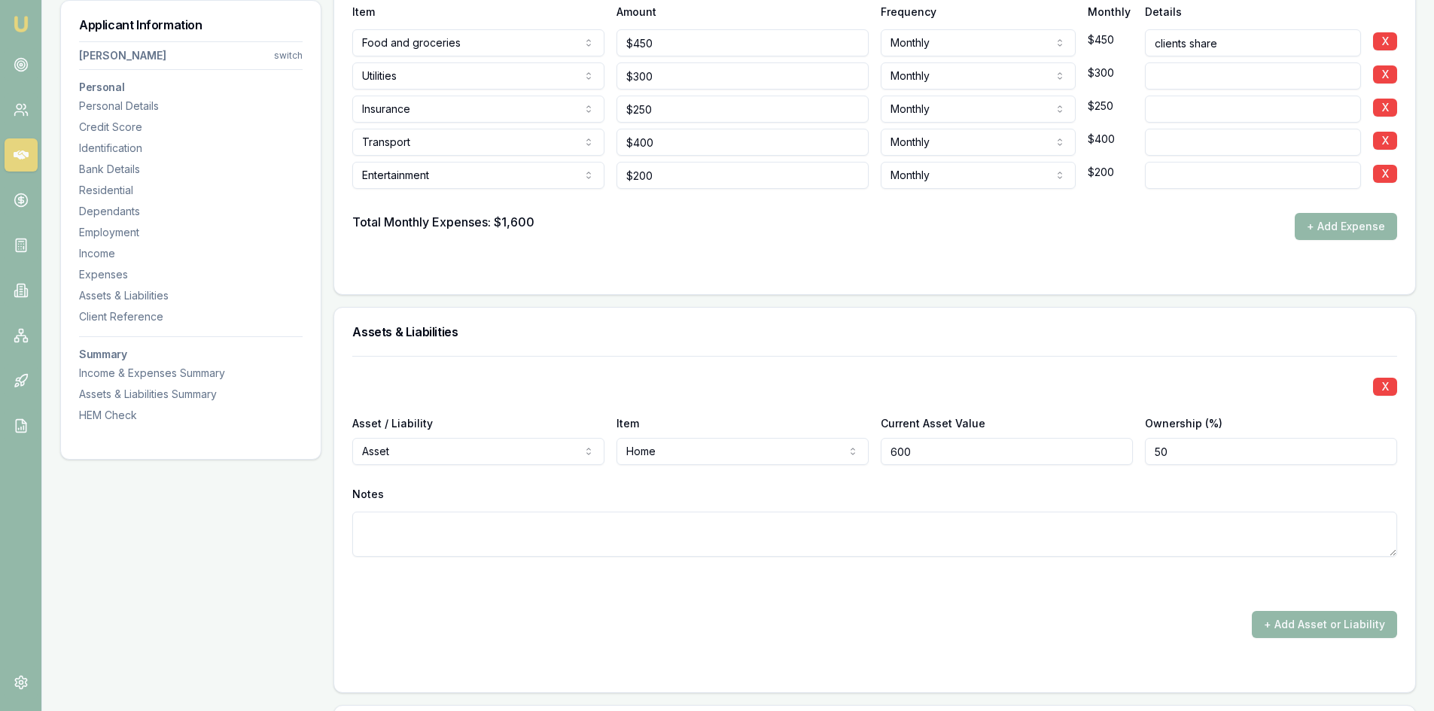
click at [973, 456] on input "600" at bounding box center [1007, 451] width 252 height 27
type input "$600,000"
click at [957, 496] on div "Notes" at bounding box center [874, 494] width 1045 height 23
click at [1105, 507] on div "Notes" at bounding box center [874, 520] width 1045 height 74
click at [1089, 535] on textarea at bounding box center [874, 534] width 1045 height 45
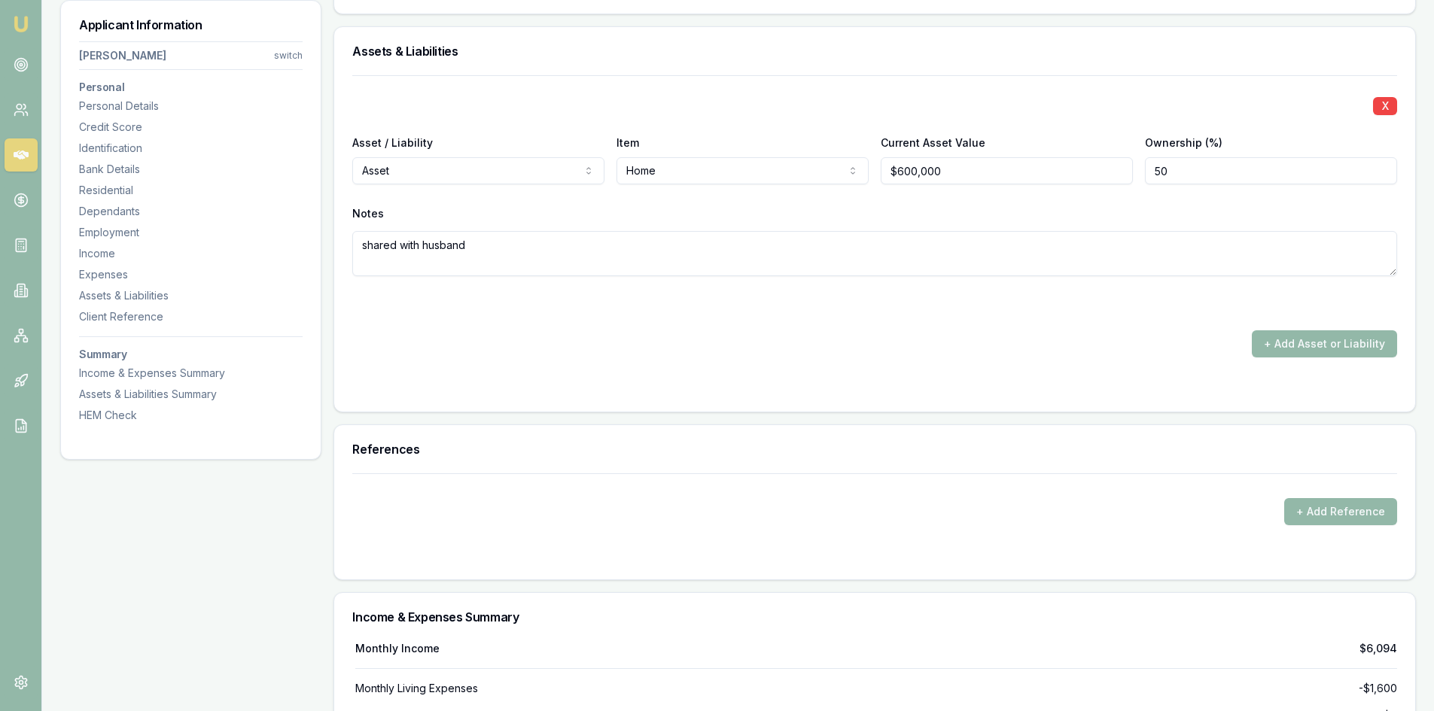
scroll to position [3990, 0]
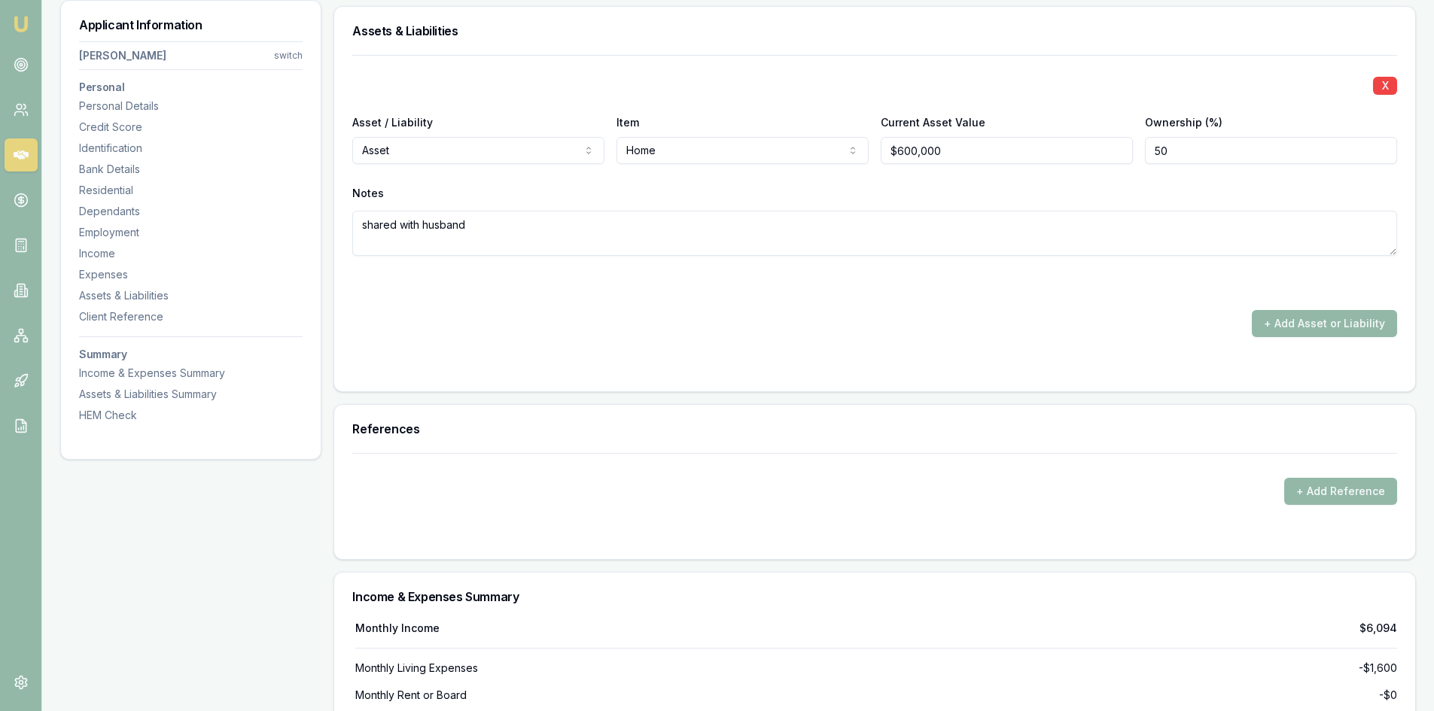
type textarea "shared with husband"
click at [708, 353] on form "X Asset / Liability Asset Asset Liability Item Home Home Car Boat Bike Caravan …" at bounding box center [874, 214] width 1045 height 318
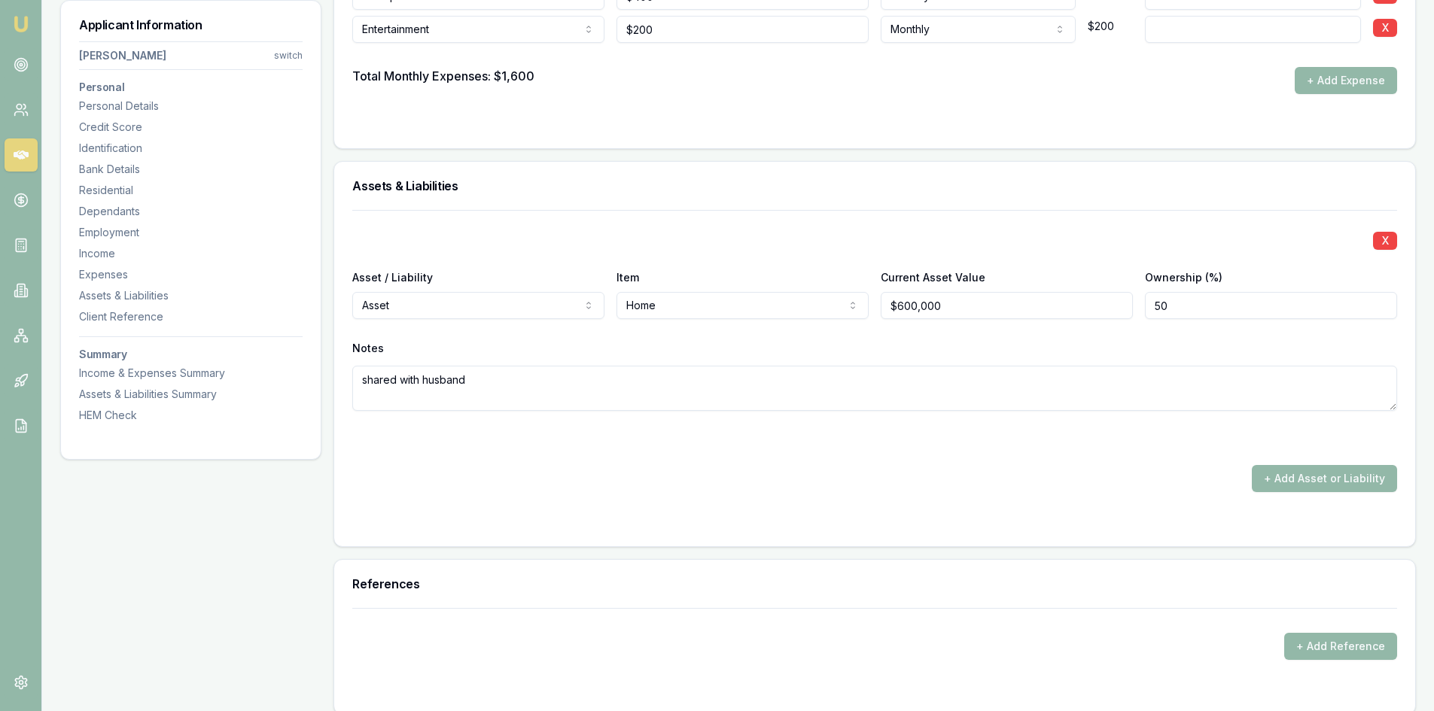
scroll to position [3840, 0]
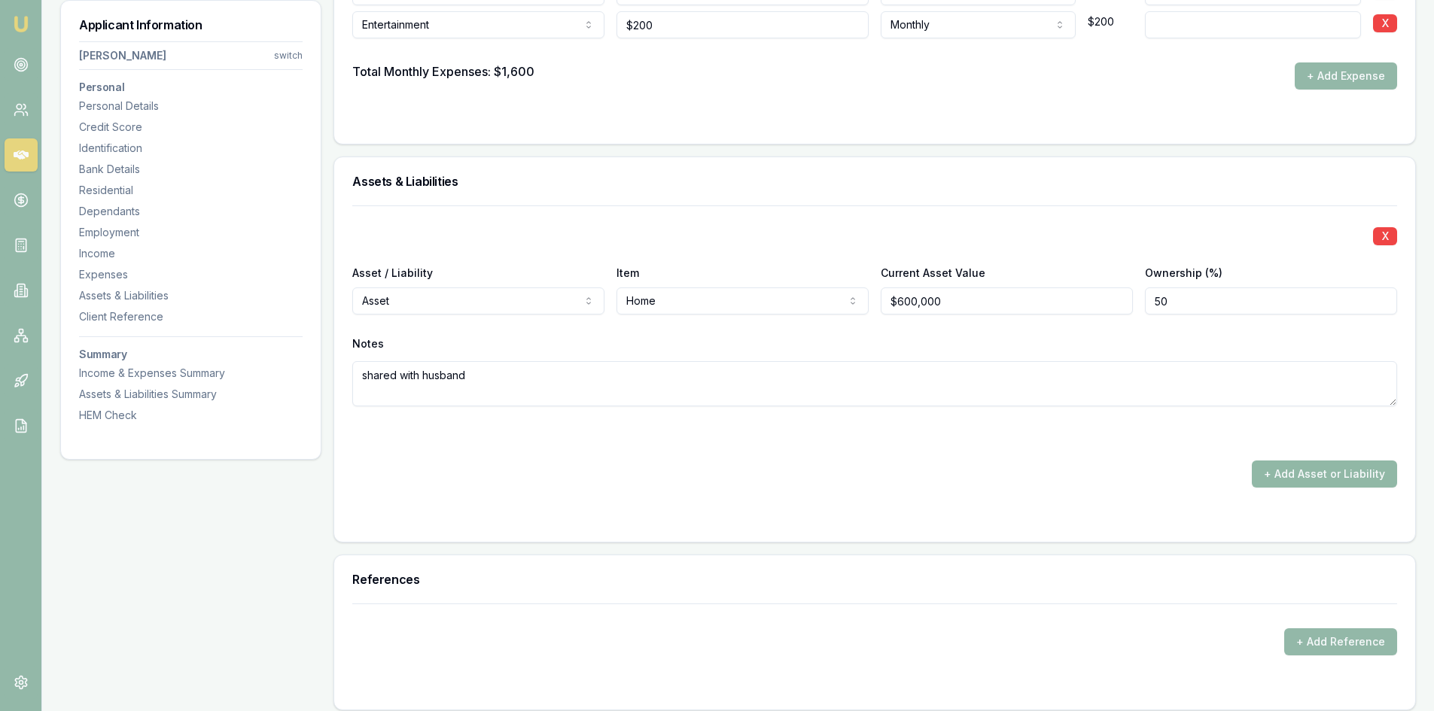
click at [1357, 473] on button "+ Add Asset or Liability" at bounding box center [1324, 474] width 145 height 27
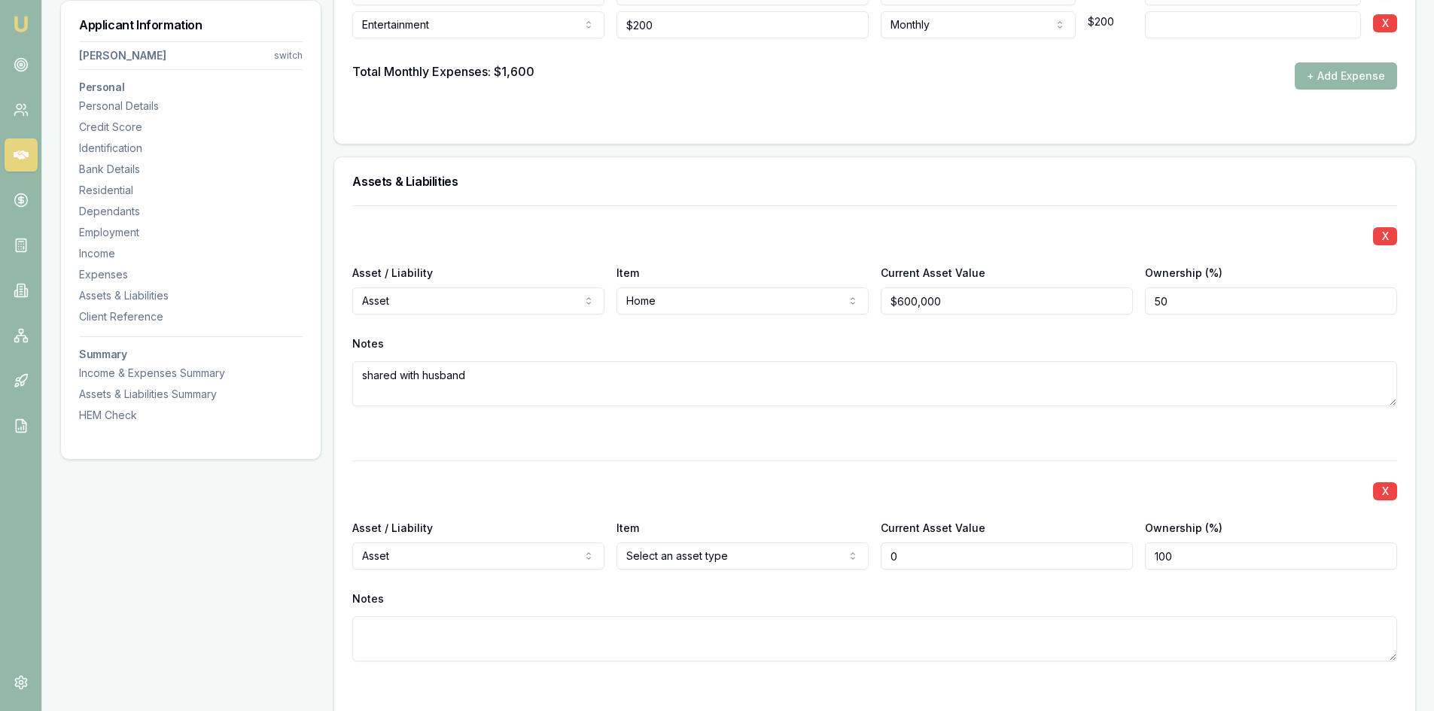
scroll to position [3915, 0]
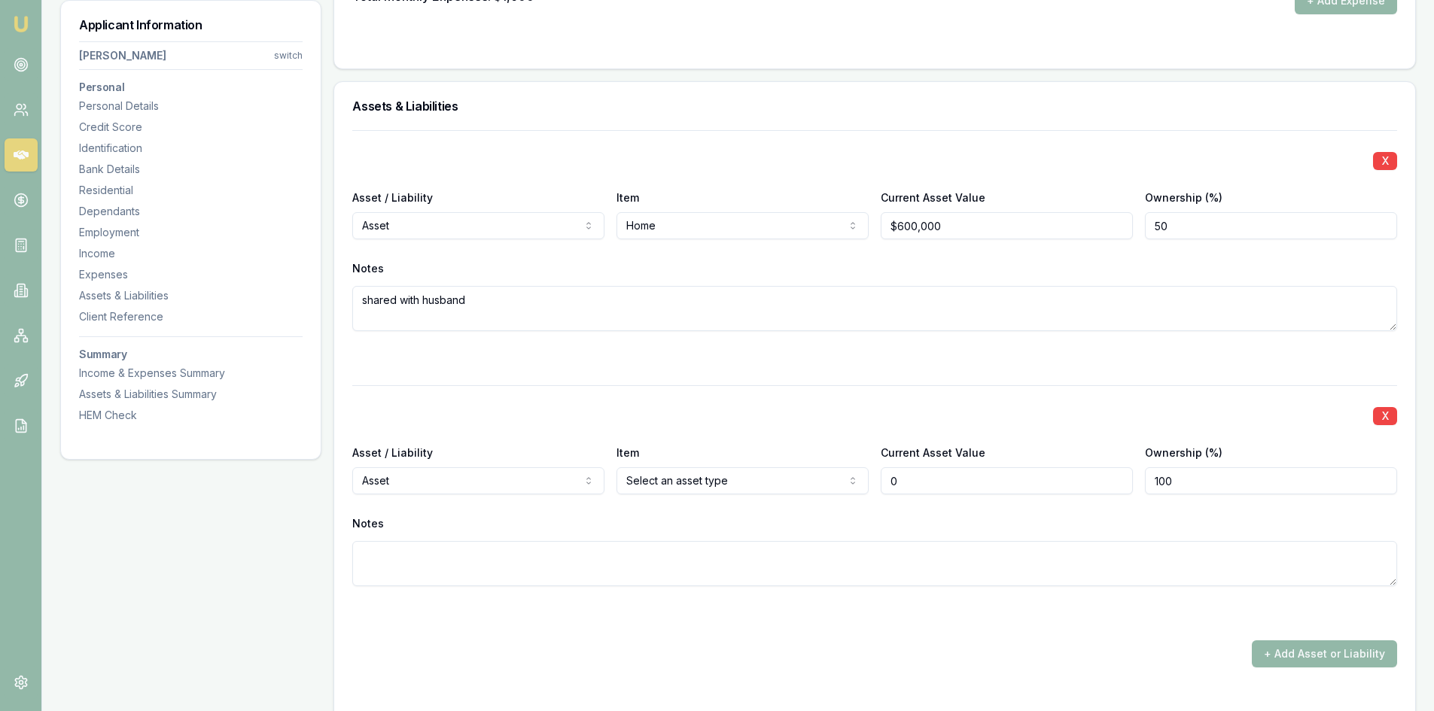
type input "$0"
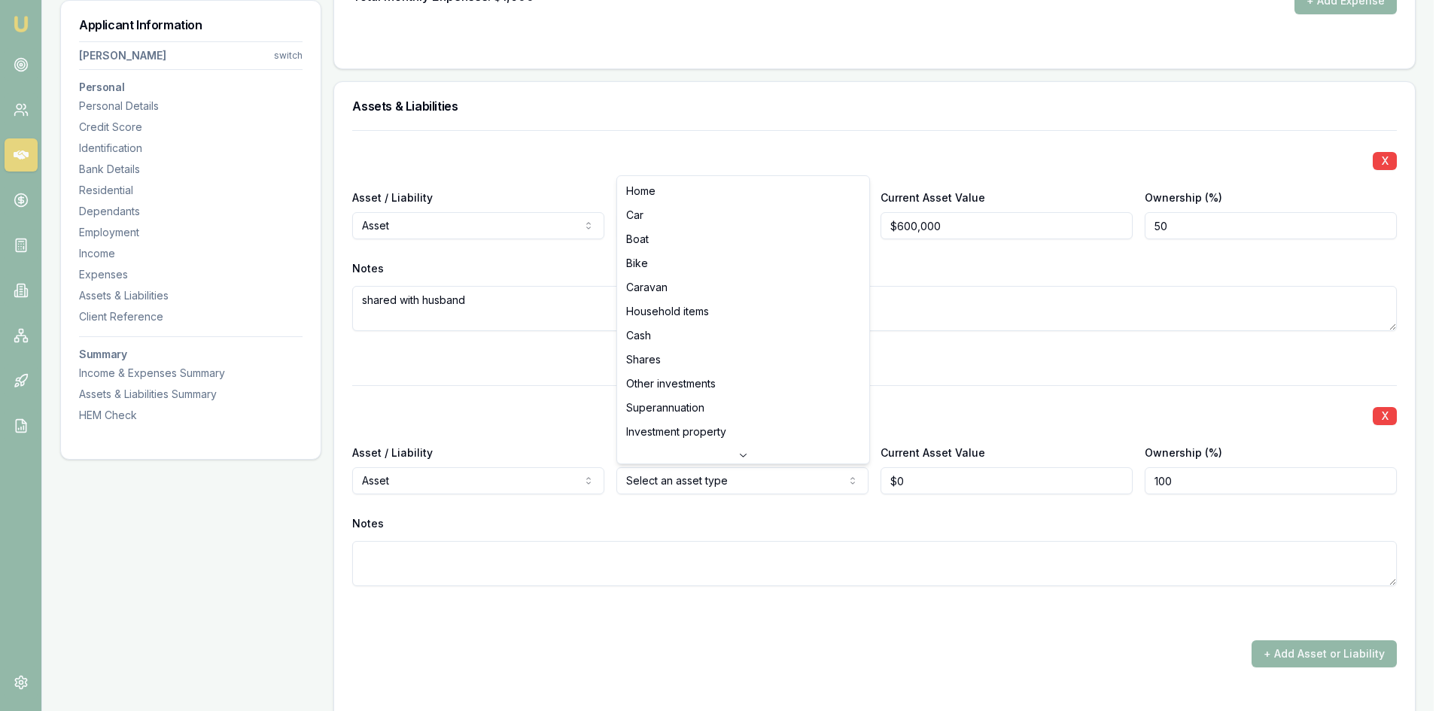
select select "CAR"
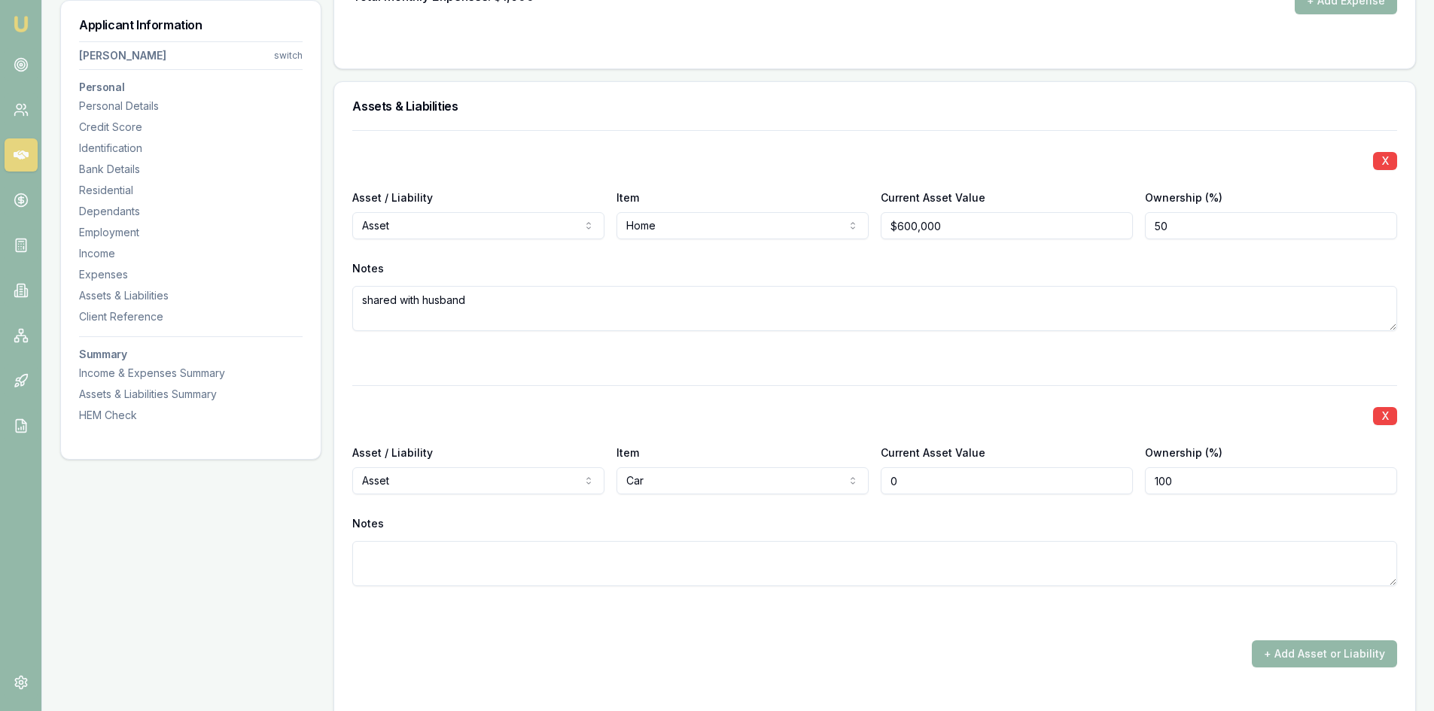
click at [920, 470] on input "0" at bounding box center [1007, 481] width 252 height 27
drag, startPoint x: 885, startPoint y: 481, endPoint x: 812, endPoint y: 481, distance: 73.0
click at [812, 481] on div "Asset / Liability Asset Asset Liability Item Car Home Car Boat Bike Caravan Hou…" at bounding box center [874, 468] width 1045 height 51
type input "$20,000"
click at [772, 518] on div "Notes" at bounding box center [874, 524] width 1045 height 23
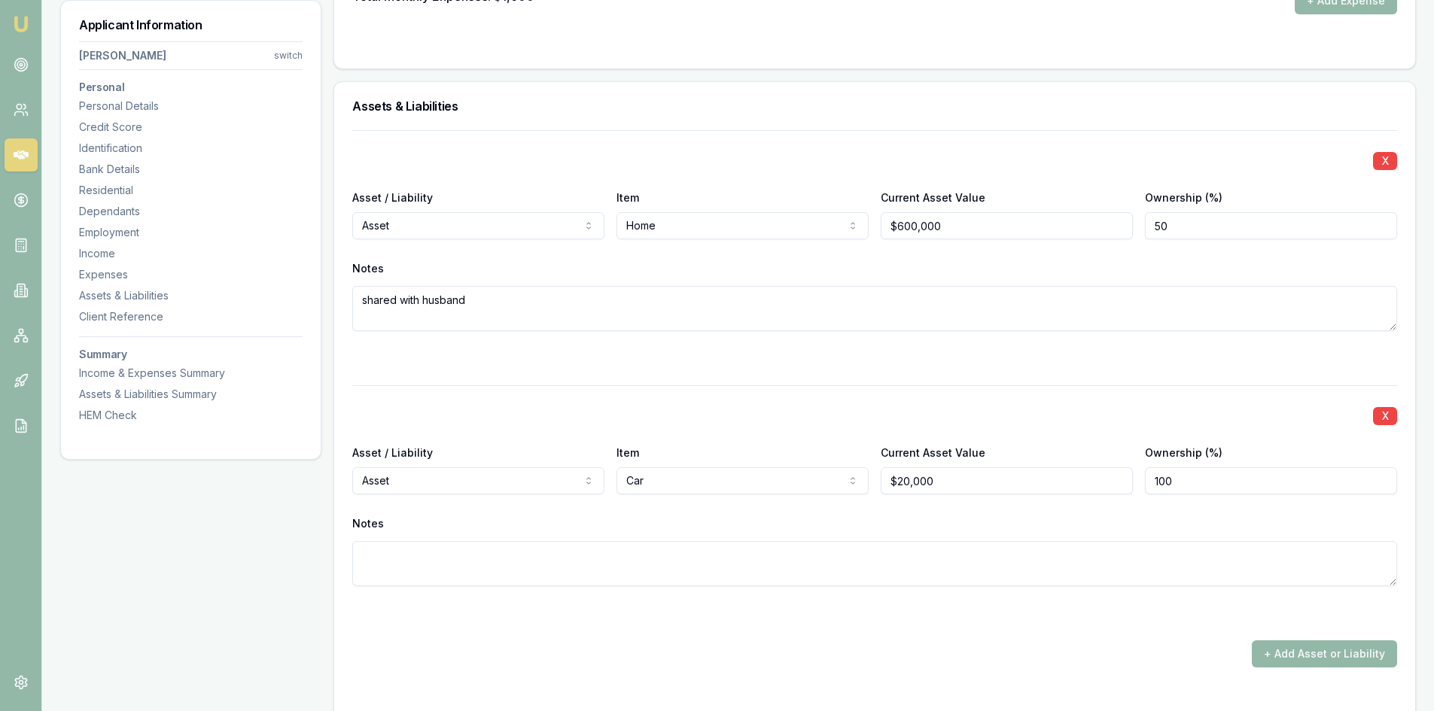
click at [1355, 656] on button "+ Add Asset or Liability" at bounding box center [1324, 654] width 145 height 27
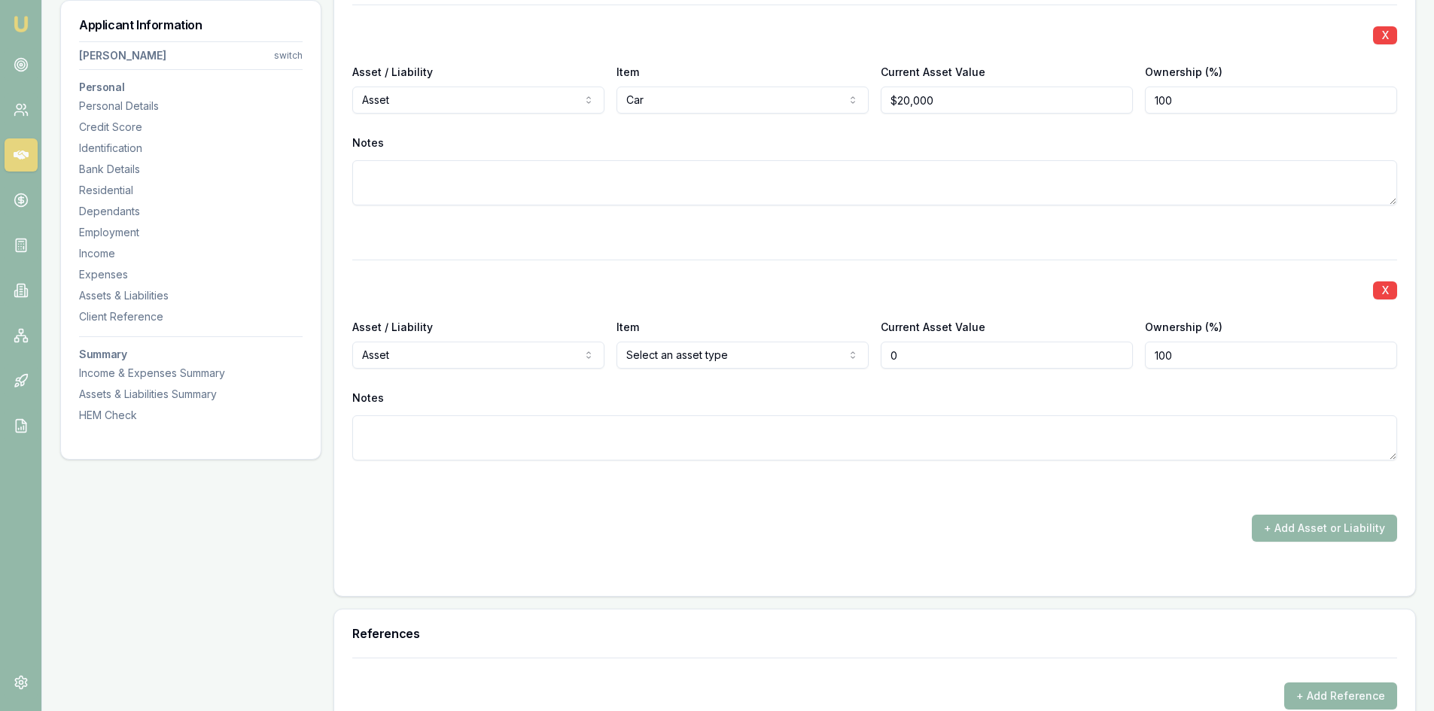
type input "$0"
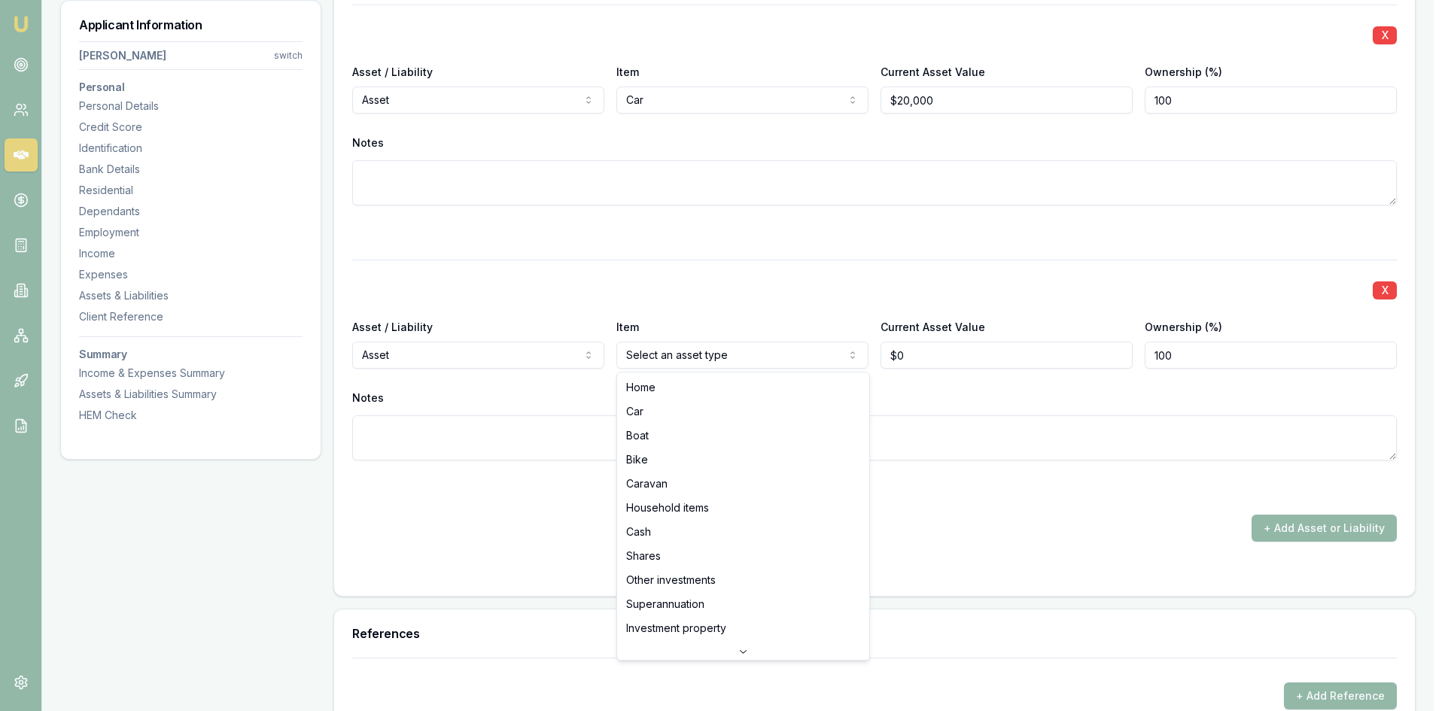
select select "HOUSEHOLD_ITEMS"
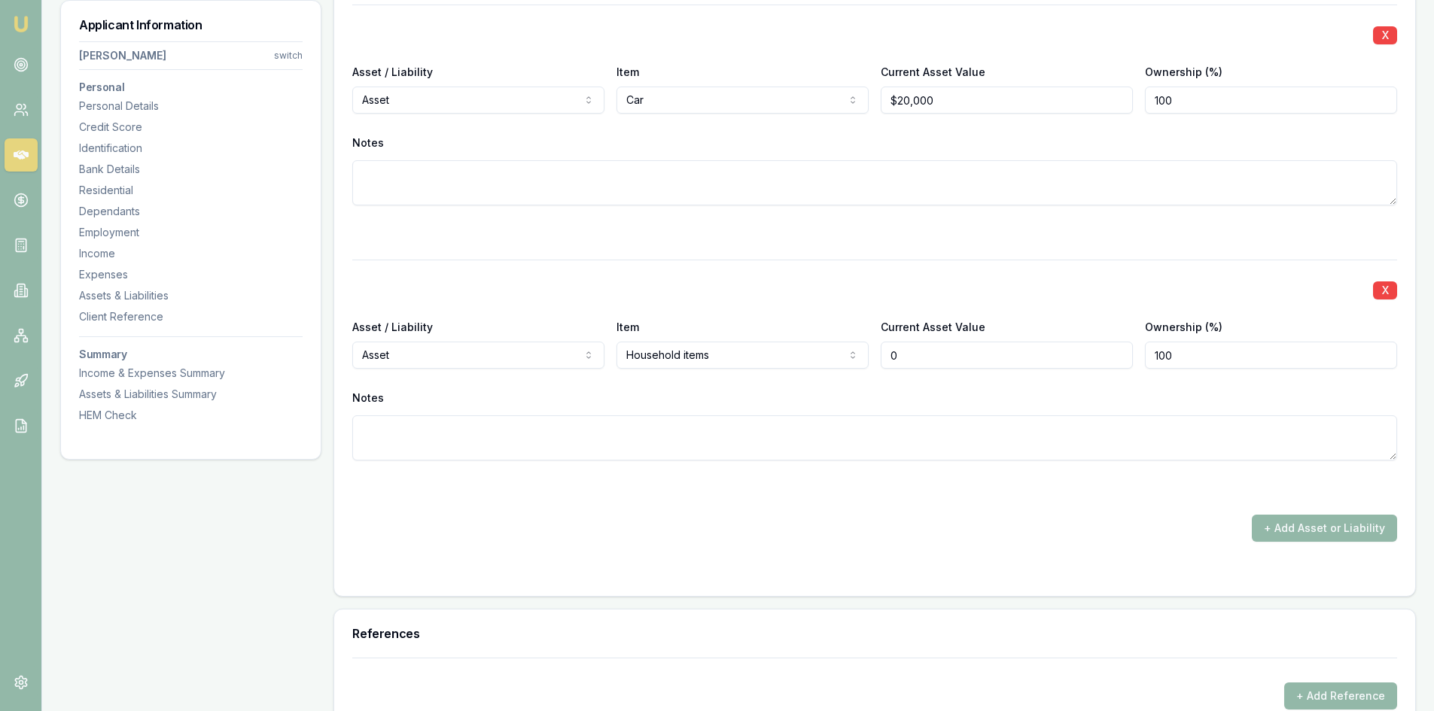
click at [925, 352] on input "0" at bounding box center [1007, 355] width 252 height 27
drag, startPoint x: 921, startPoint y: 352, endPoint x: 848, endPoint y: 357, distance: 73.9
click at [848, 356] on div "Asset / Liability Asset Asset Liability Item Household items Home Car Boat Bike…" at bounding box center [874, 343] width 1045 height 51
type input "$45,000"
drag, startPoint x: 1162, startPoint y: 360, endPoint x: 1042, endPoint y: 354, distance: 119.9
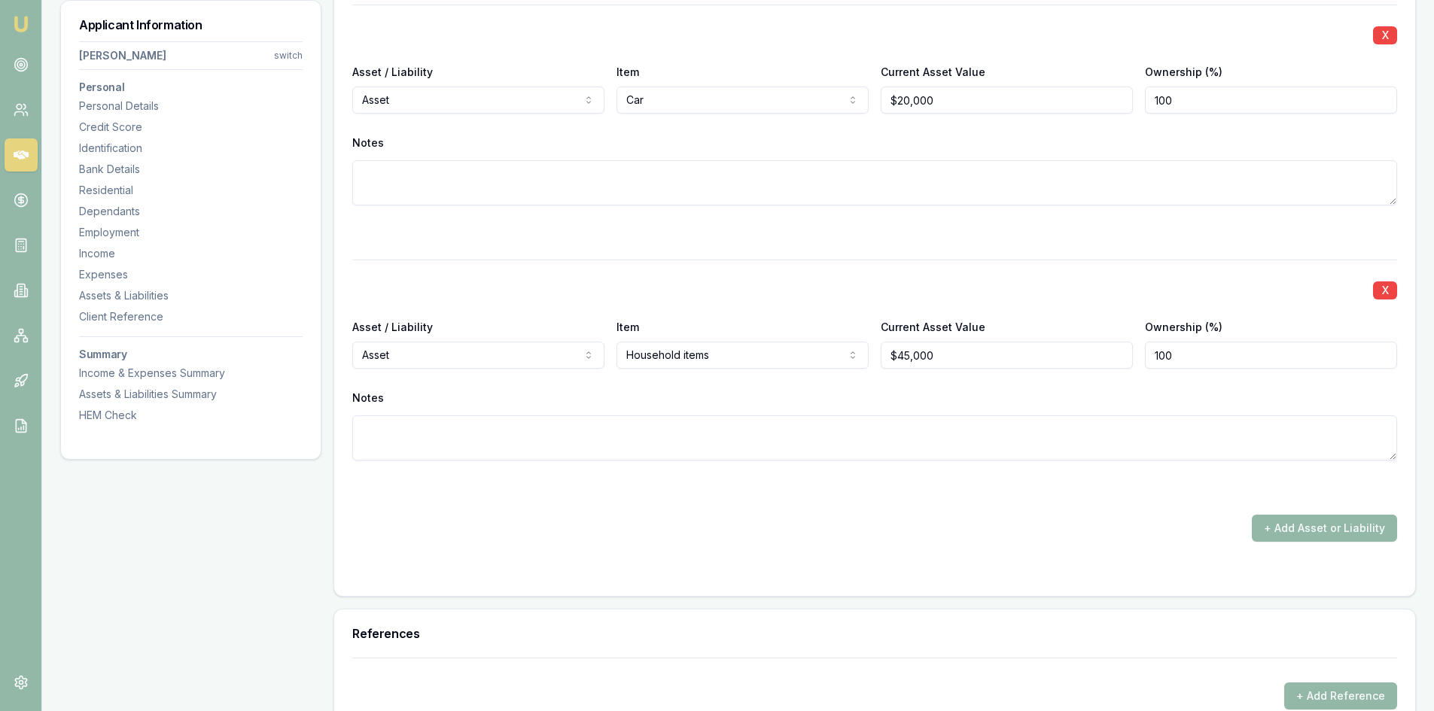
click at [1042, 353] on div "Asset / Liability Asset Asset Liability Item Household items Home Car Boat Bike…" at bounding box center [874, 343] width 1045 height 51
type input "50"
click at [841, 544] on form "X Asset / Liability Asset Asset Liability Item Home Home Car Boat Bike Caravan …" at bounding box center [874, 163] width 1045 height 829
click at [1300, 530] on button "+ Add Asset or Liability" at bounding box center [1324, 528] width 145 height 27
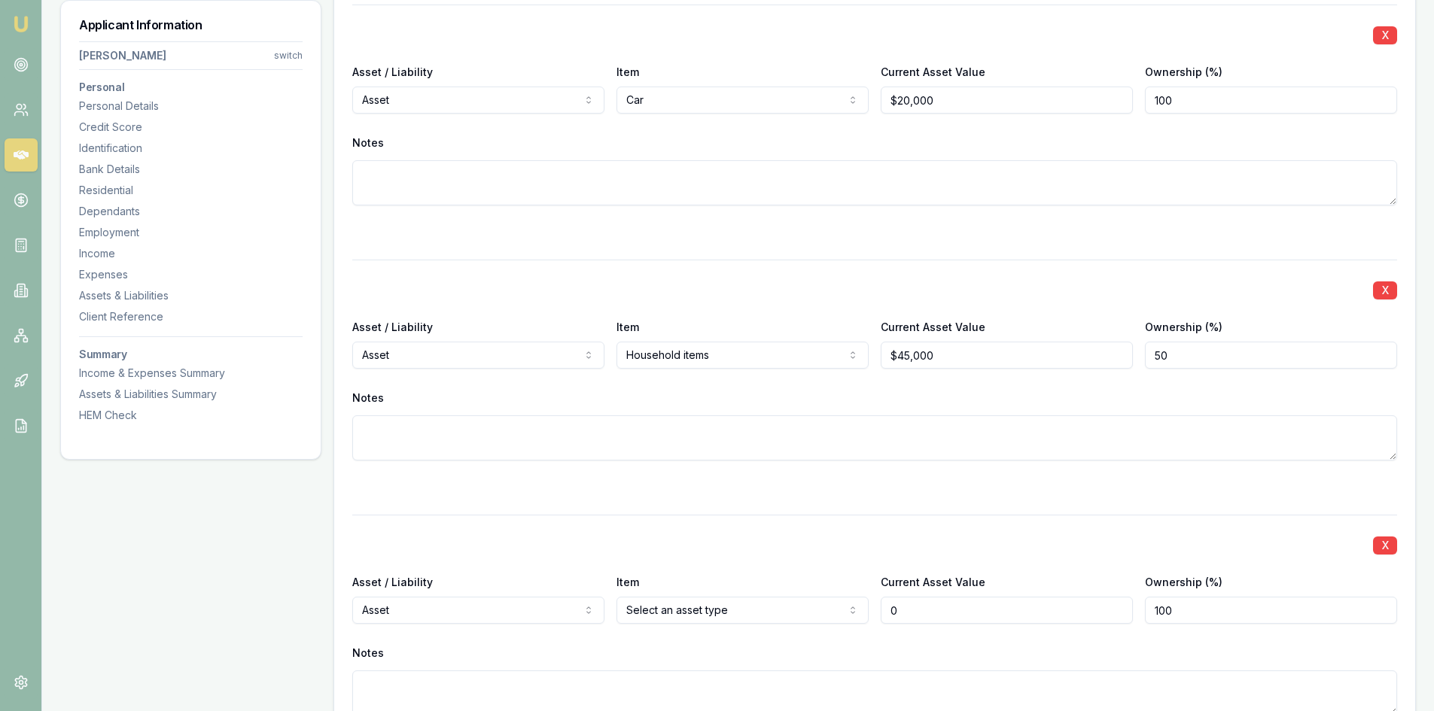
type input "$0"
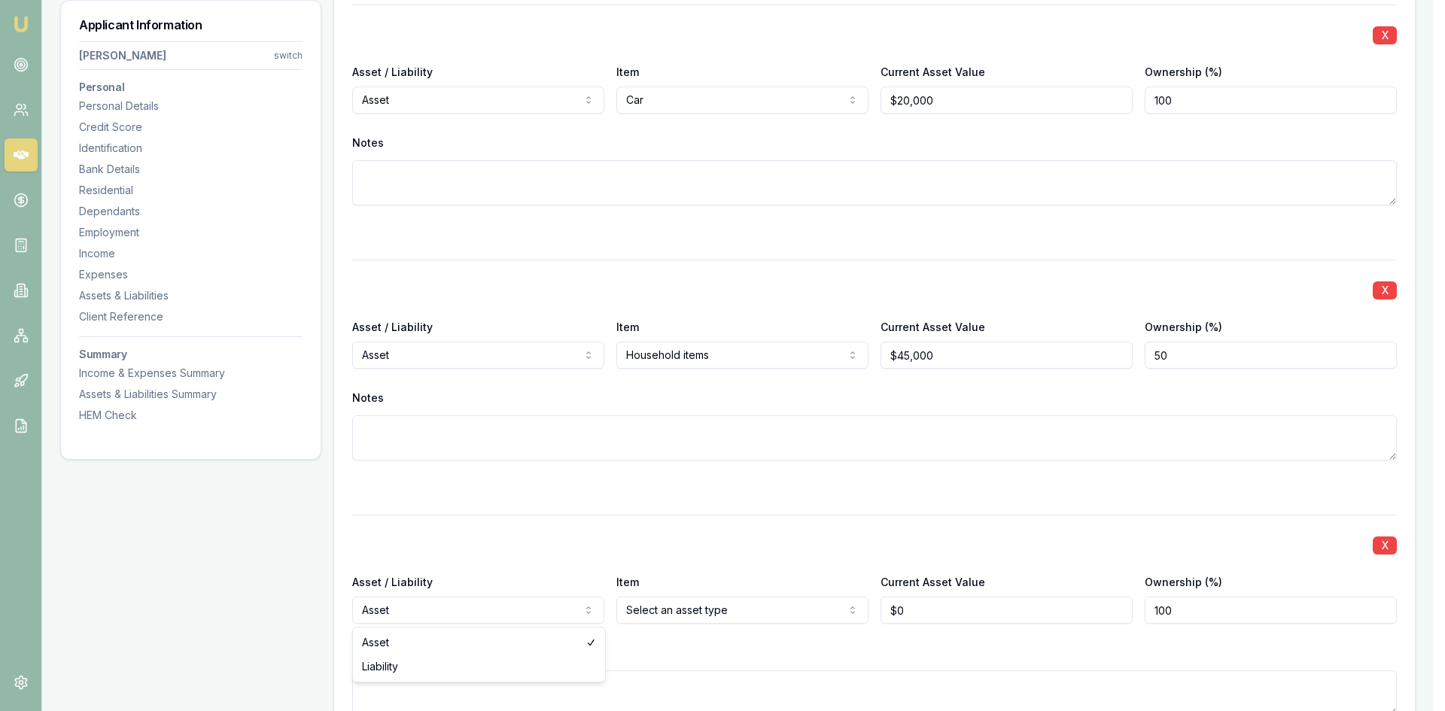
select select "LIABILITY"
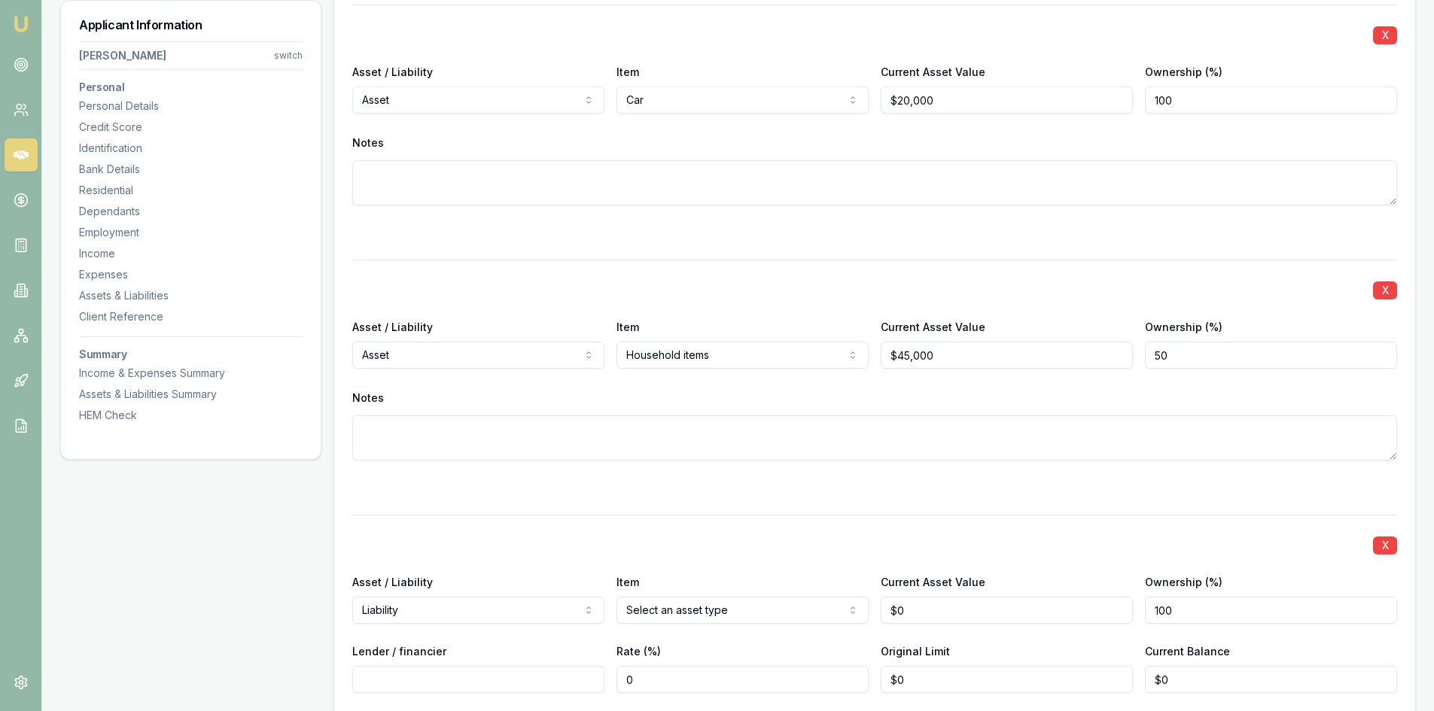
click at [718, 596] on div "Item Select an asset type Home Car Boat Bike Caravan Household items Cash Share…" at bounding box center [743, 598] width 252 height 51
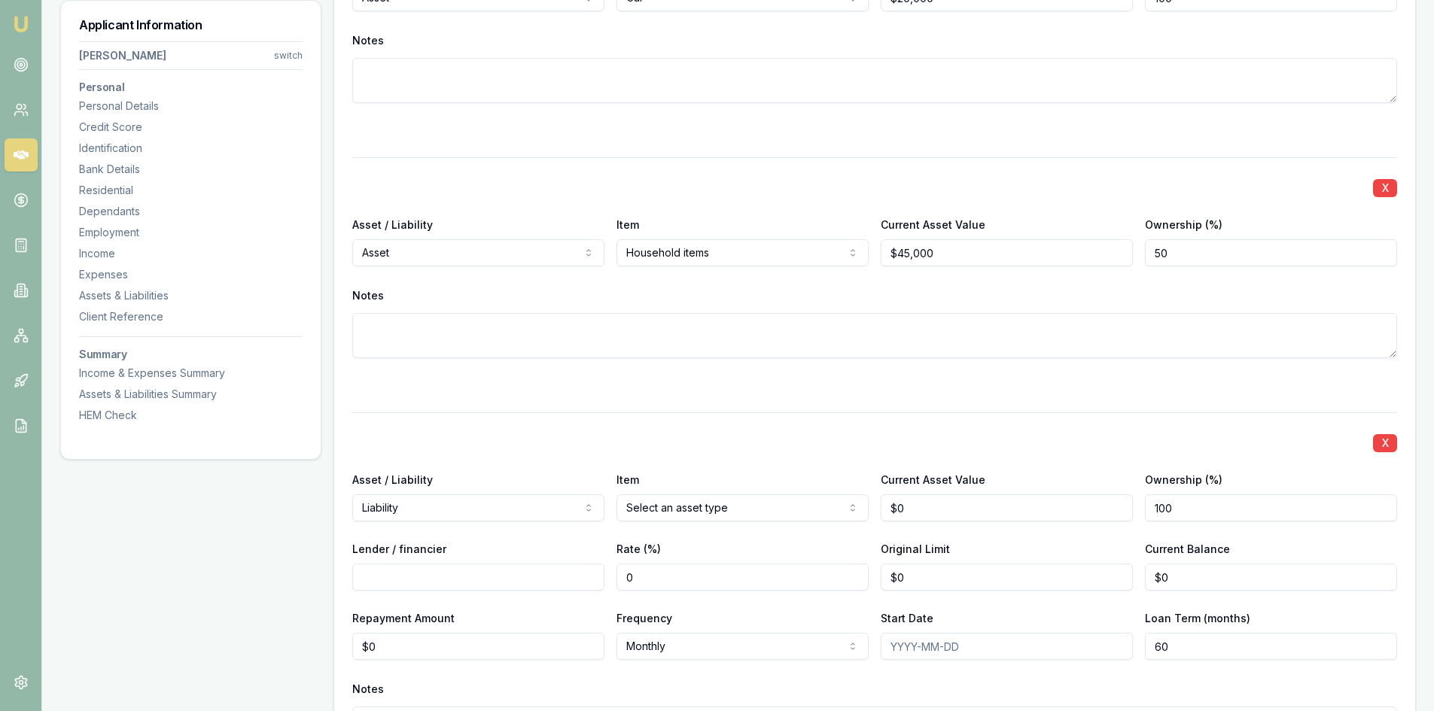
scroll to position [4522, 0]
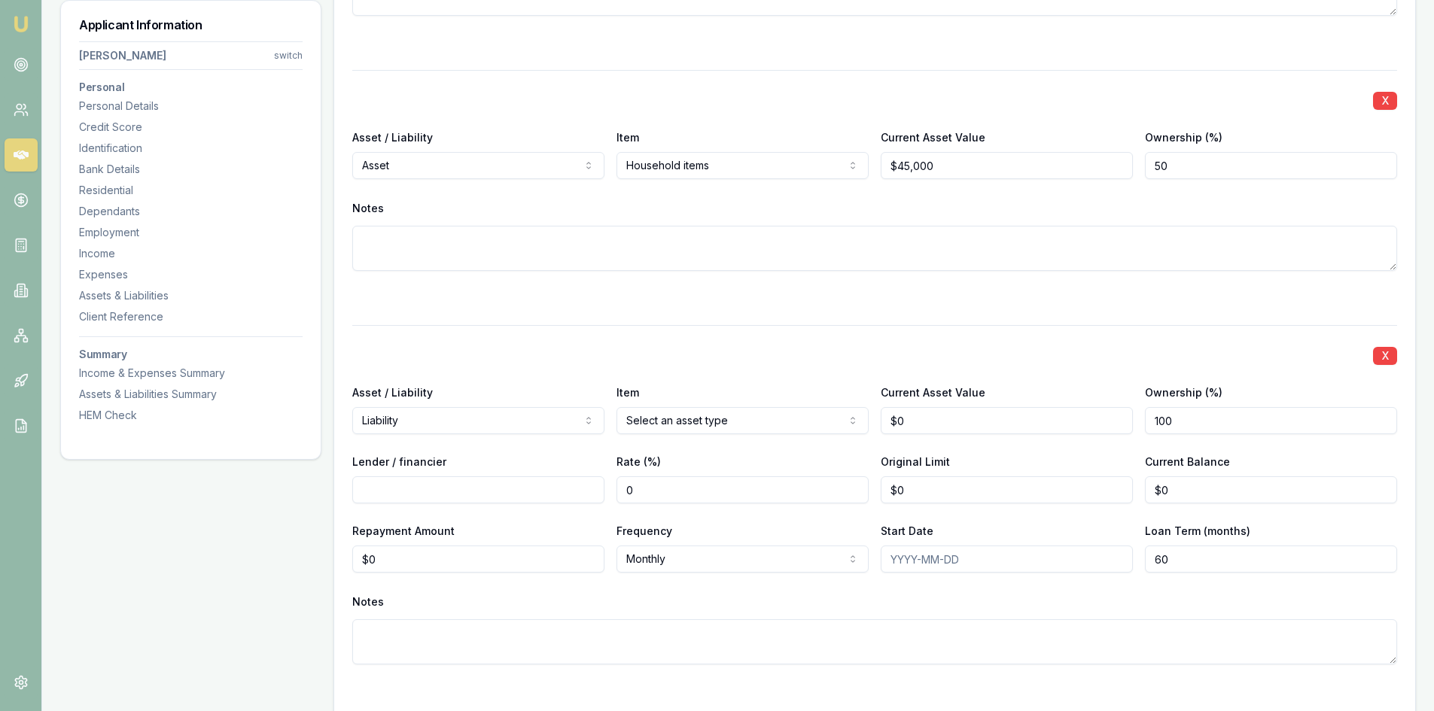
click at [923, 424] on input "0" at bounding box center [1007, 420] width 252 height 27
drag, startPoint x: 920, startPoint y: 419, endPoint x: 842, endPoint y: 421, distance: 77.6
click at [842, 419] on div "Asset / Liability Liability Asset Liability Item Home Home Car Boat Bike Carava…" at bounding box center [874, 408] width 1045 height 51
click at [963, 428] on input "60000" at bounding box center [1007, 420] width 252 height 27
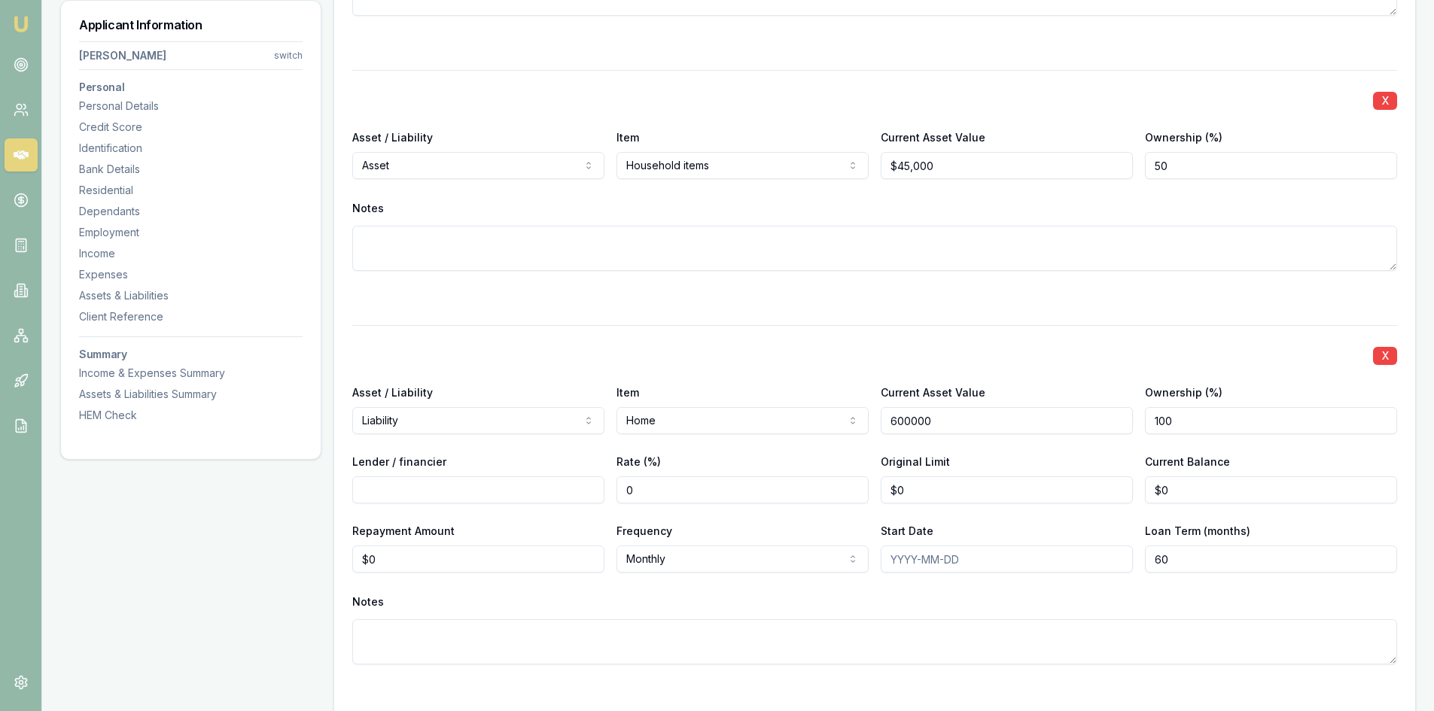
type input "$600,000"
type input "50"
type input "NAB"
type input "5.59"
type input "$570,000"
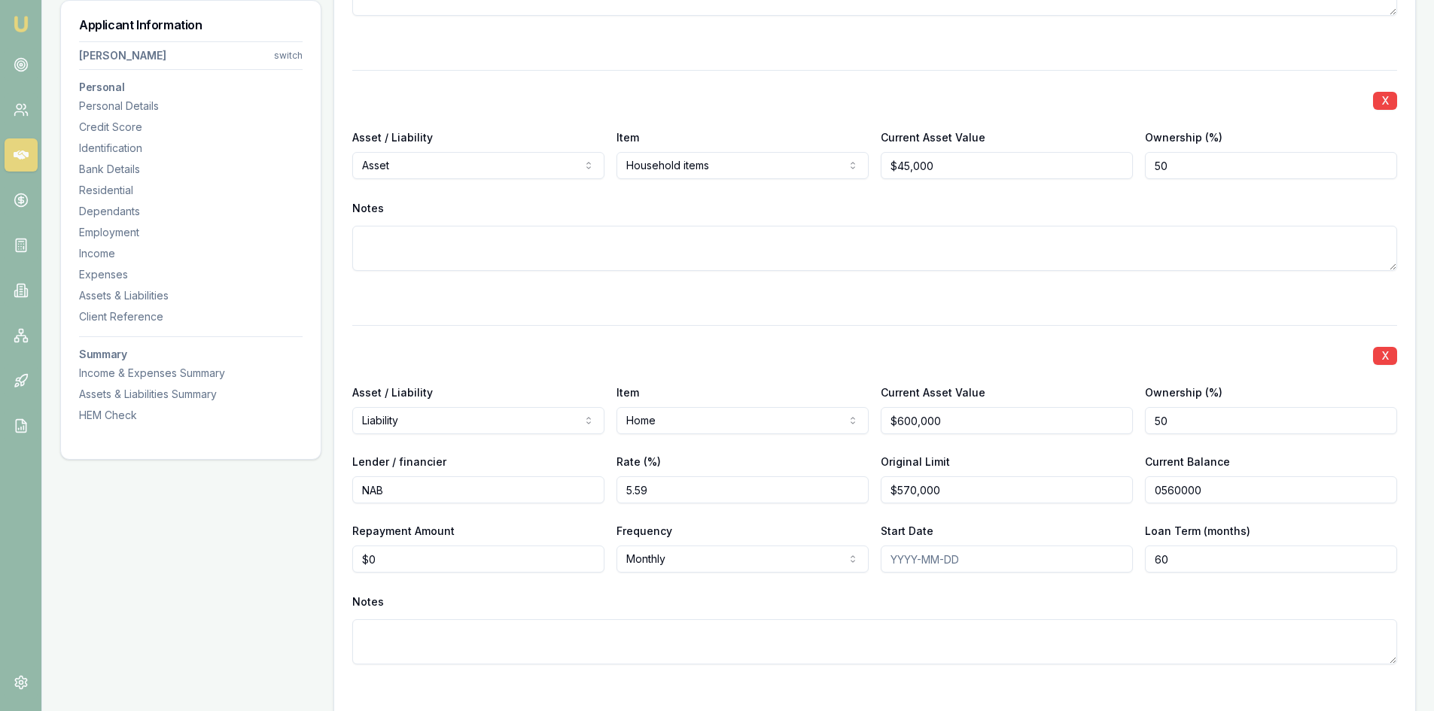
type input "$560,000"
type input "$3,100"
click at [403, 559] on input "3100" at bounding box center [478, 559] width 252 height 27
drag, startPoint x: 358, startPoint y: 568, endPoint x: 309, endPoint y: 556, distance: 50.4
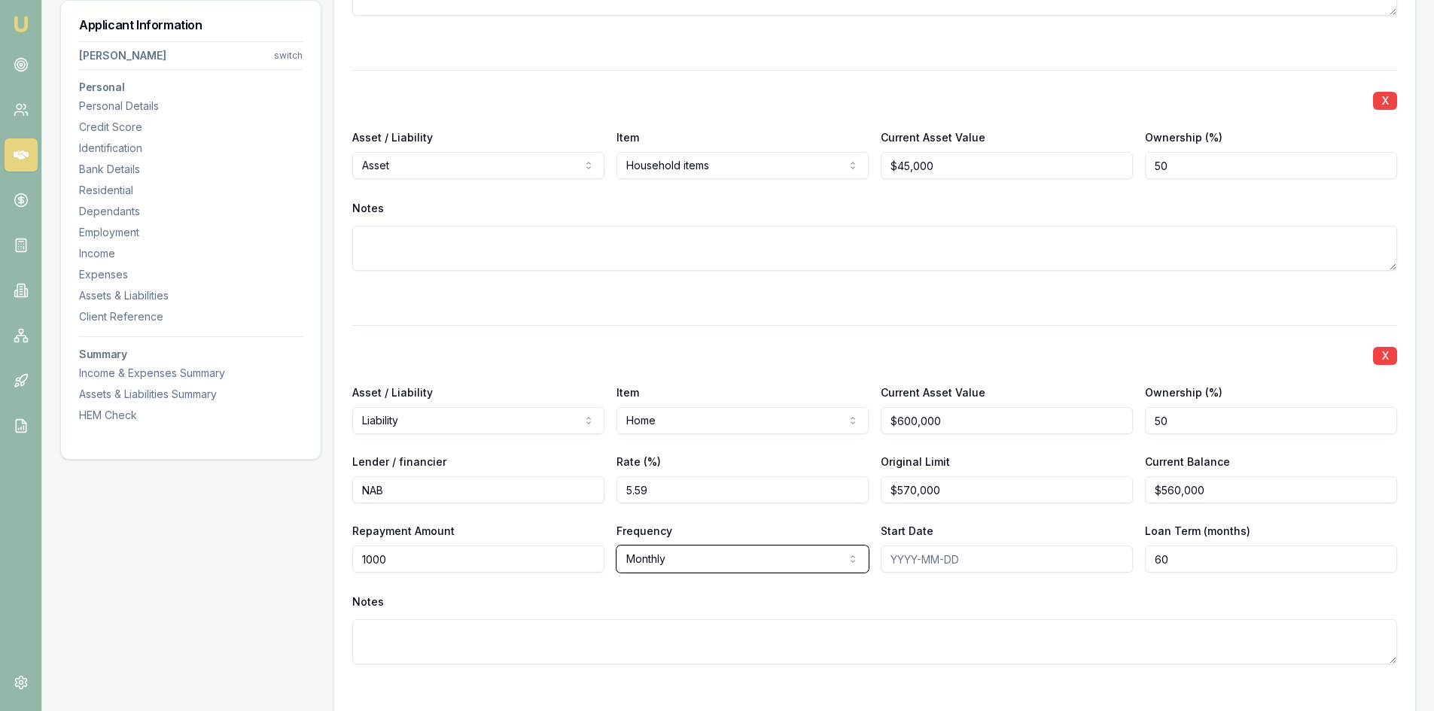
type input "$1,000"
type input "20250430"
type input "360"
drag, startPoint x: 838, startPoint y: 560, endPoint x: 751, endPoint y: 559, distance: 86.6
click at [740, 560] on div "Repayment Amount $1,000 Frequency Monthly Weekly Fortnightly Monthly Quarterly …" at bounding box center [874, 547] width 1045 height 51
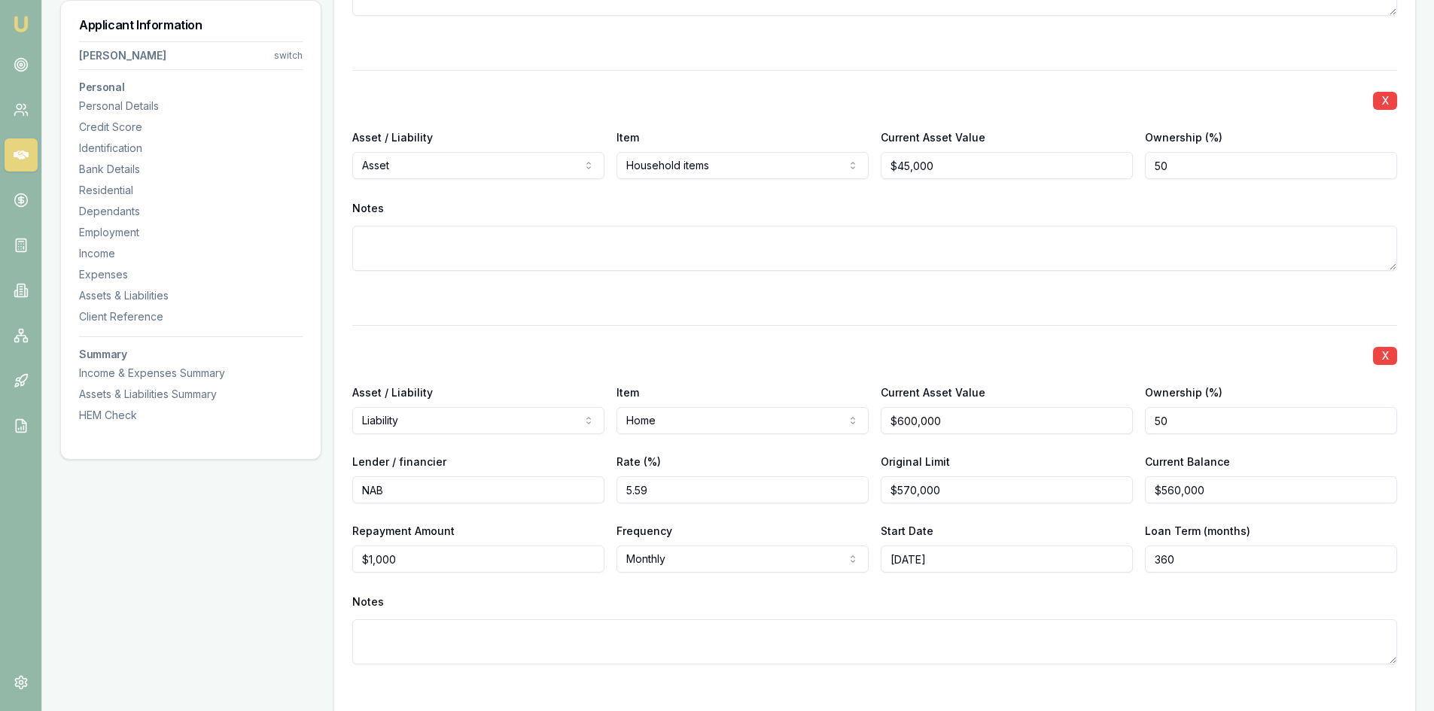
type input "2025-04-30"
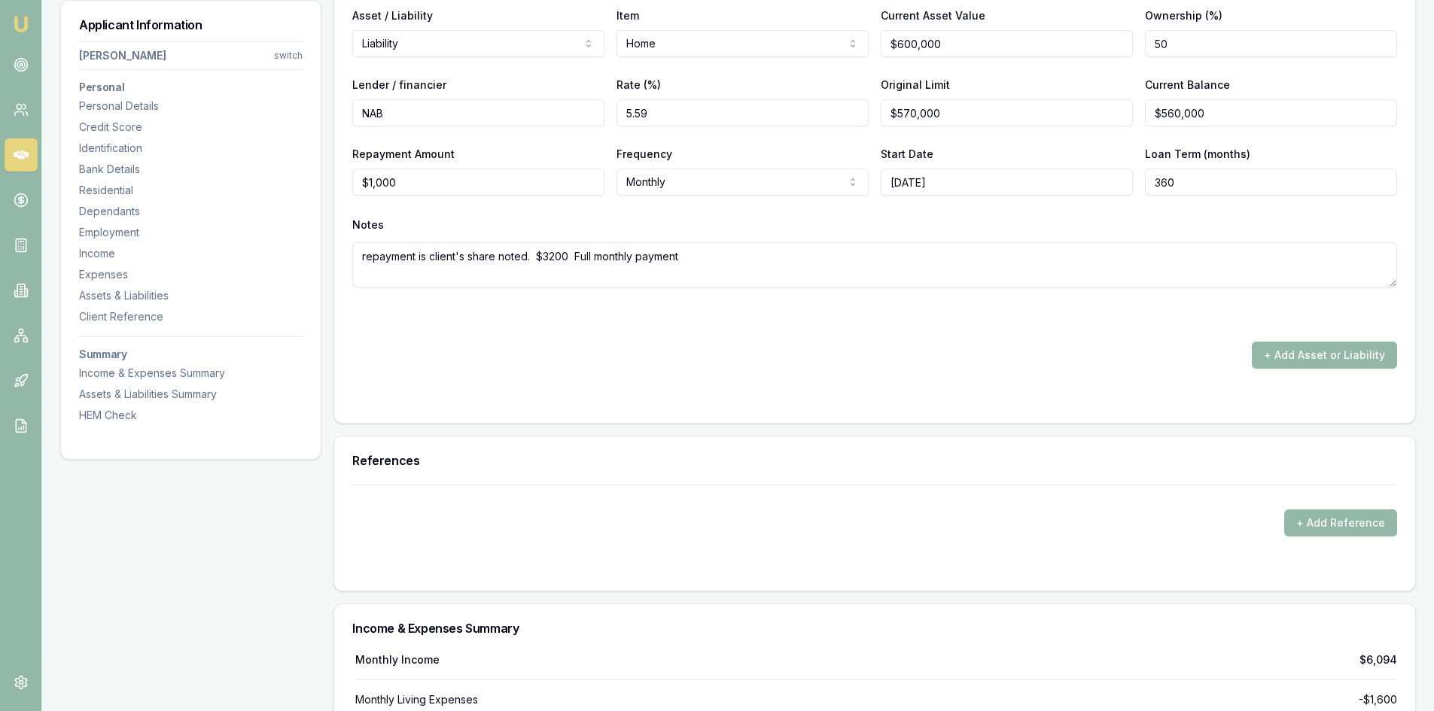
scroll to position [4898, 0]
type textarea "repayment is client's share noted. $3200 Full monthly payment"
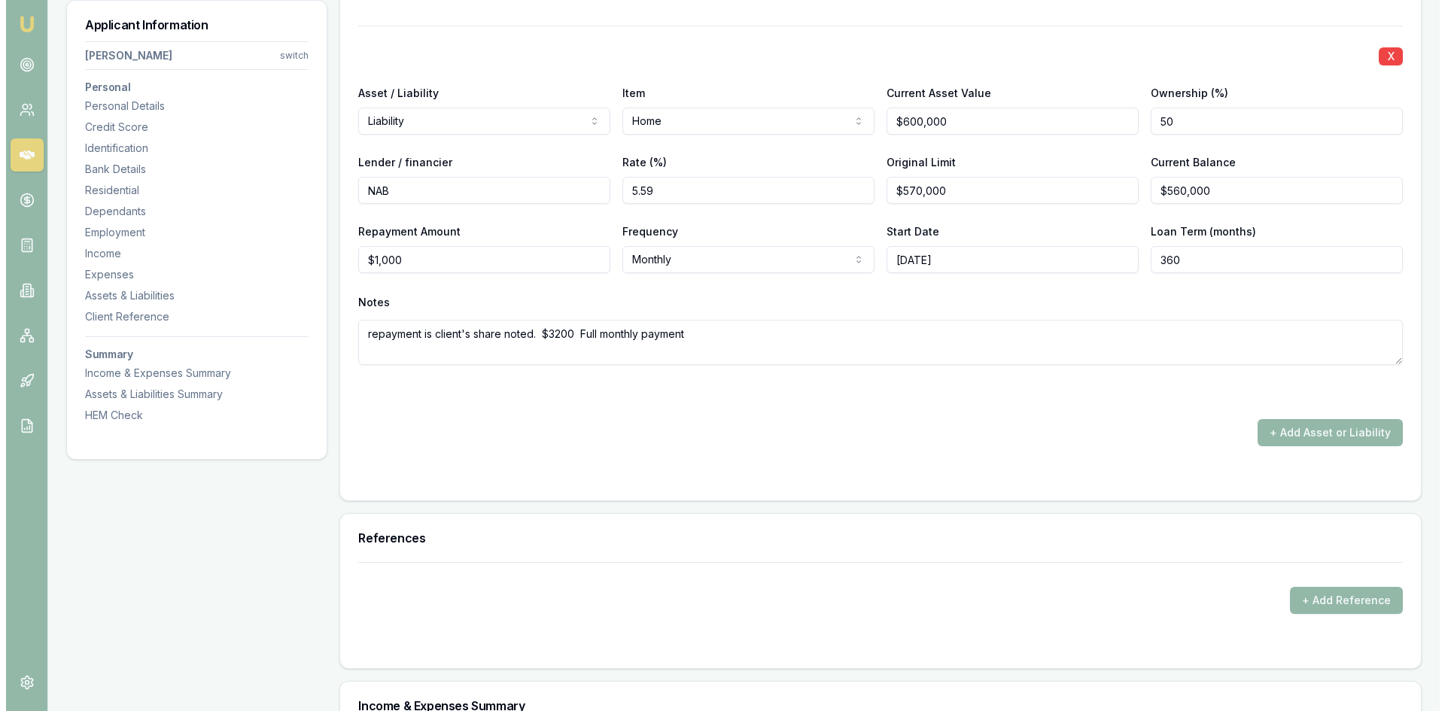
scroll to position [4747, 0]
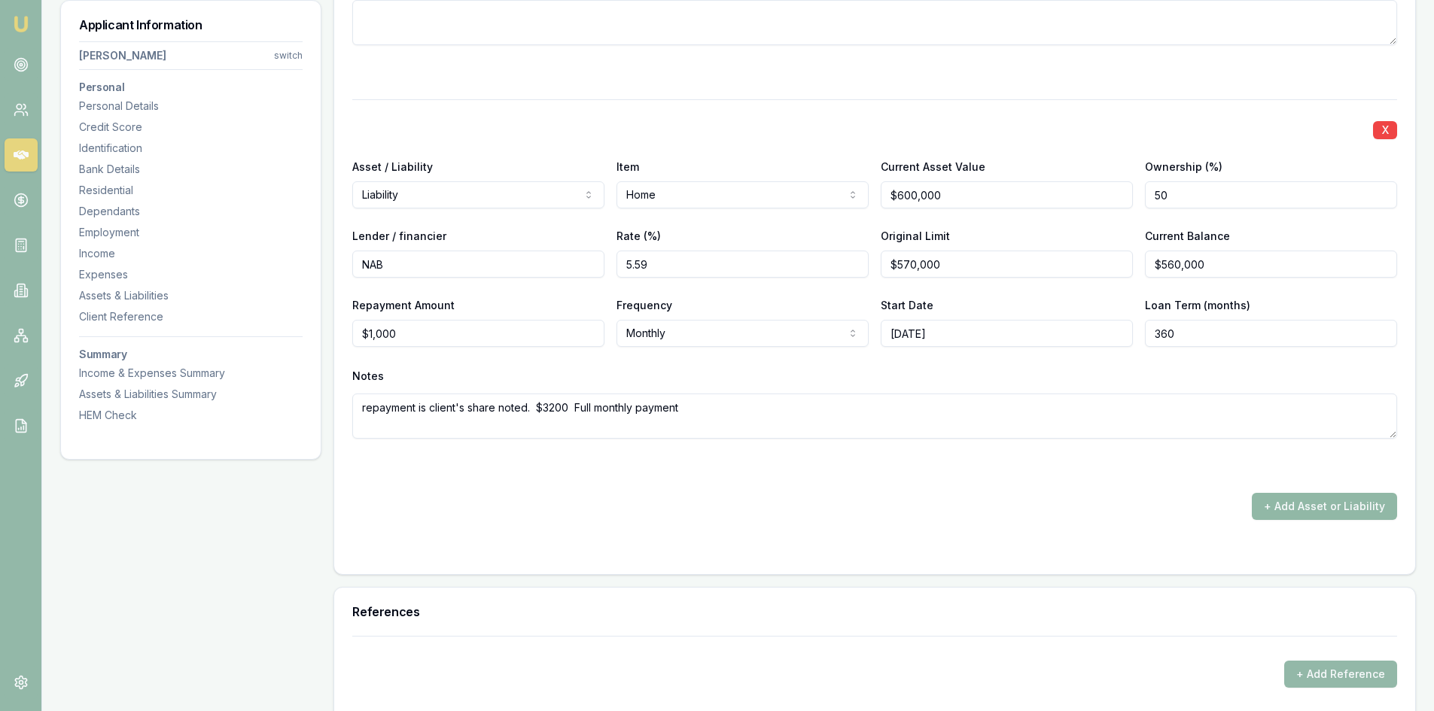
click at [1319, 495] on button "+ Add Asset or Liability" at bounding box center [1324, 506] width 145 height 27
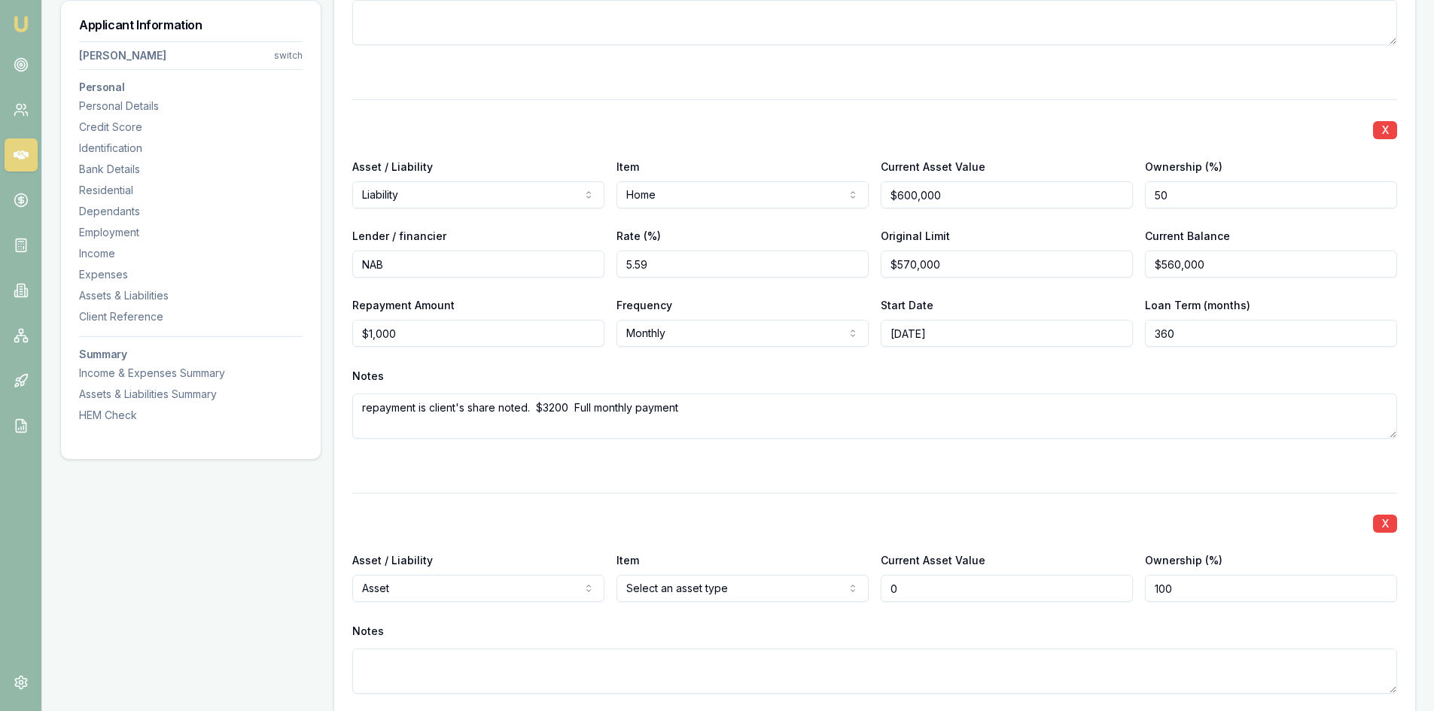
type input "$0"
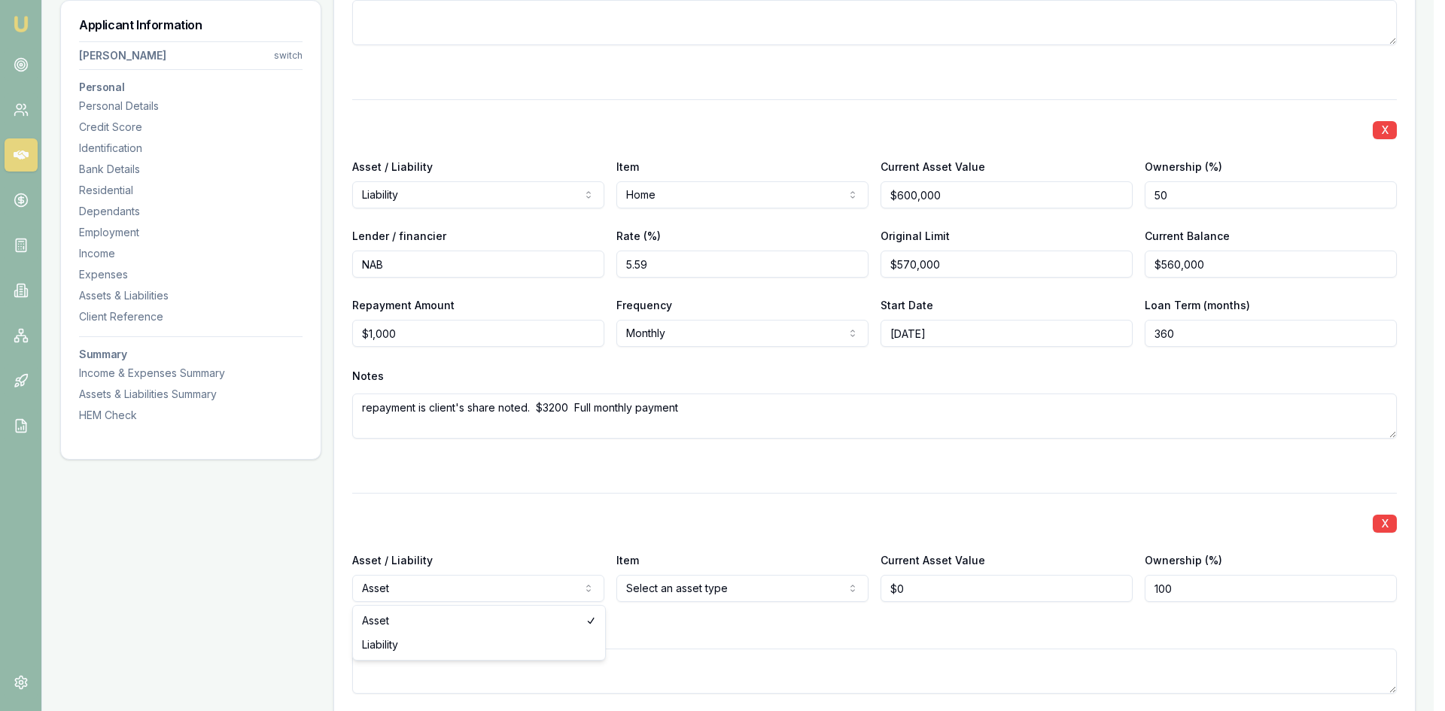
select select "LIABILITY"
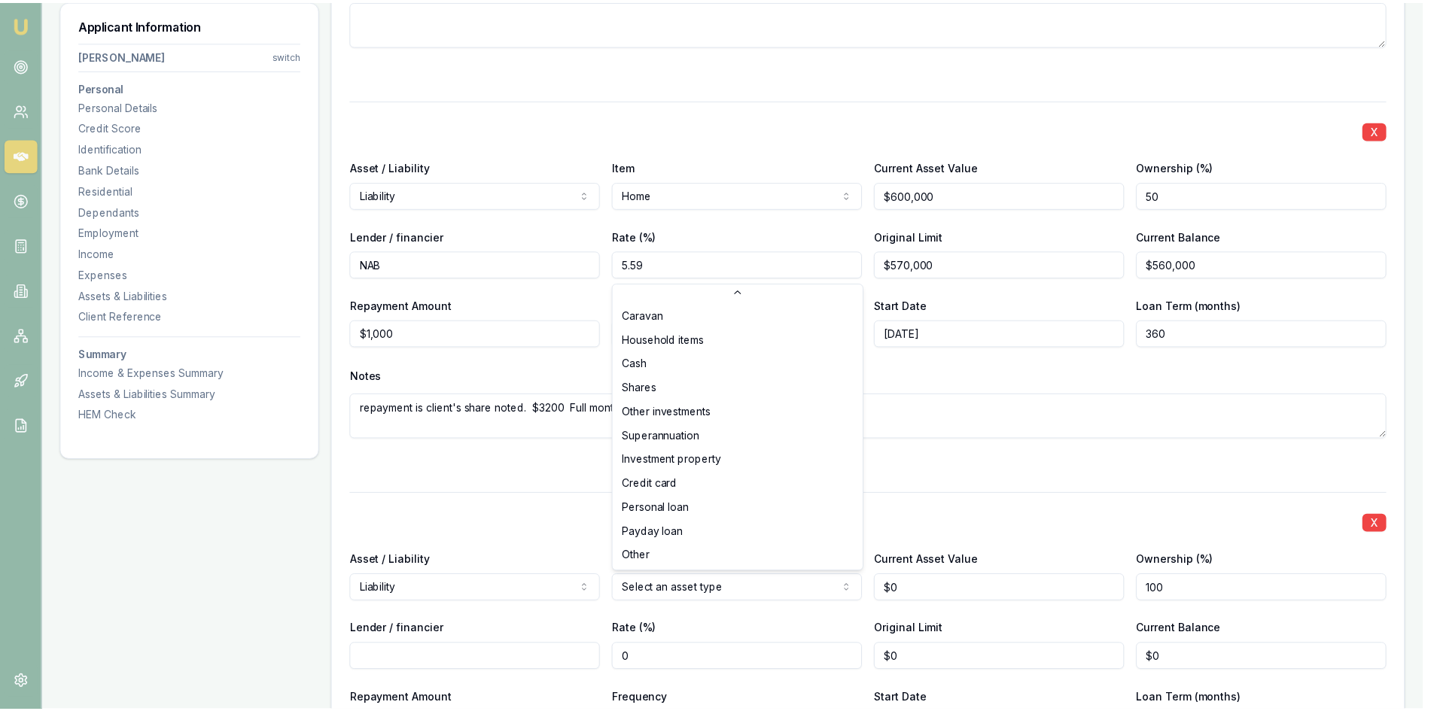
scroll to position [97, 0]
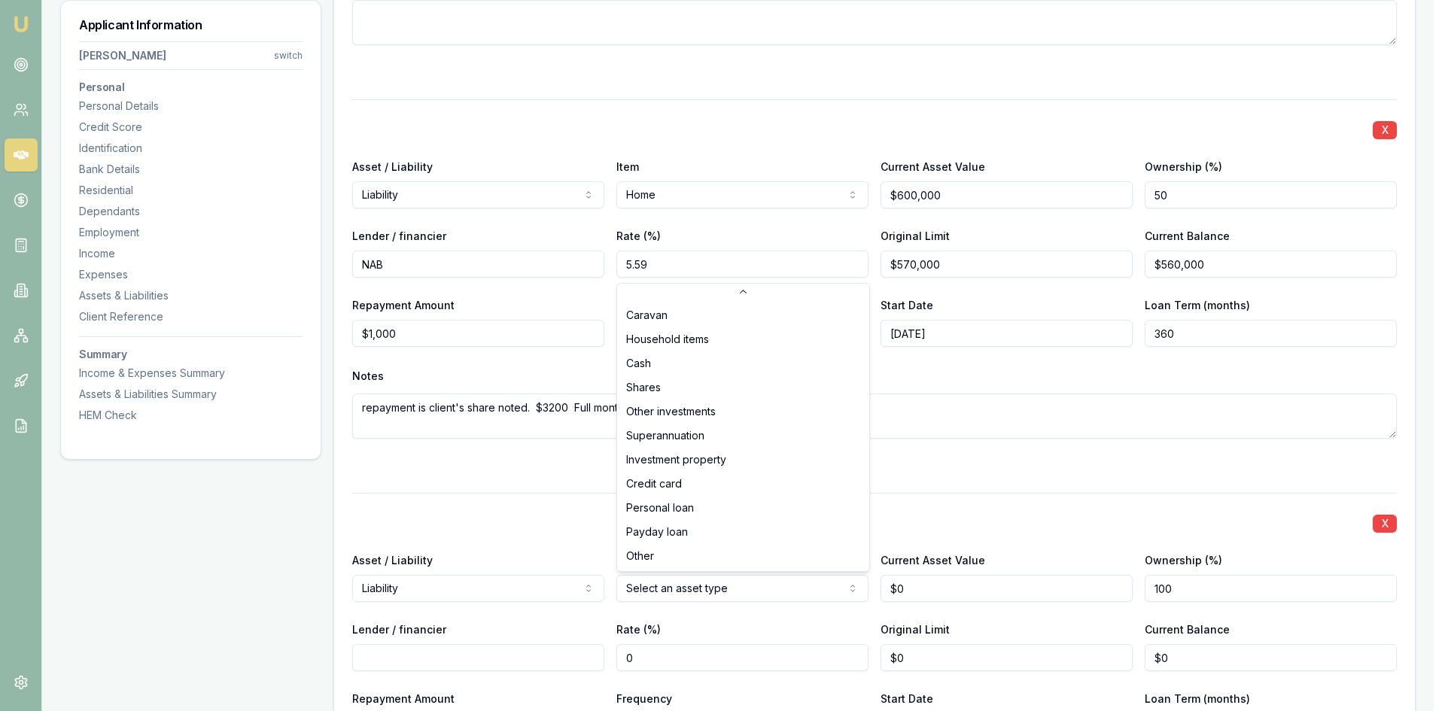
select select "PERSONAL_LOAN"
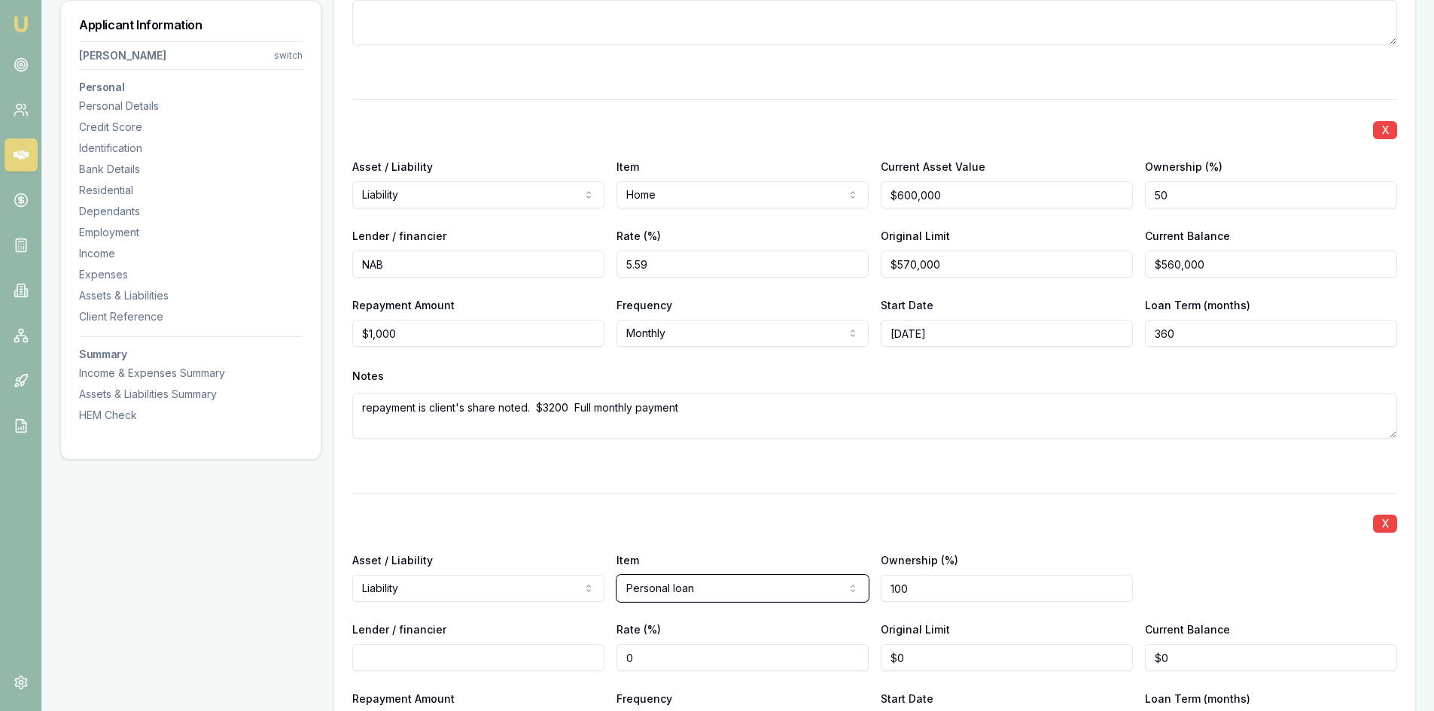
scroll to position [4898, 0]
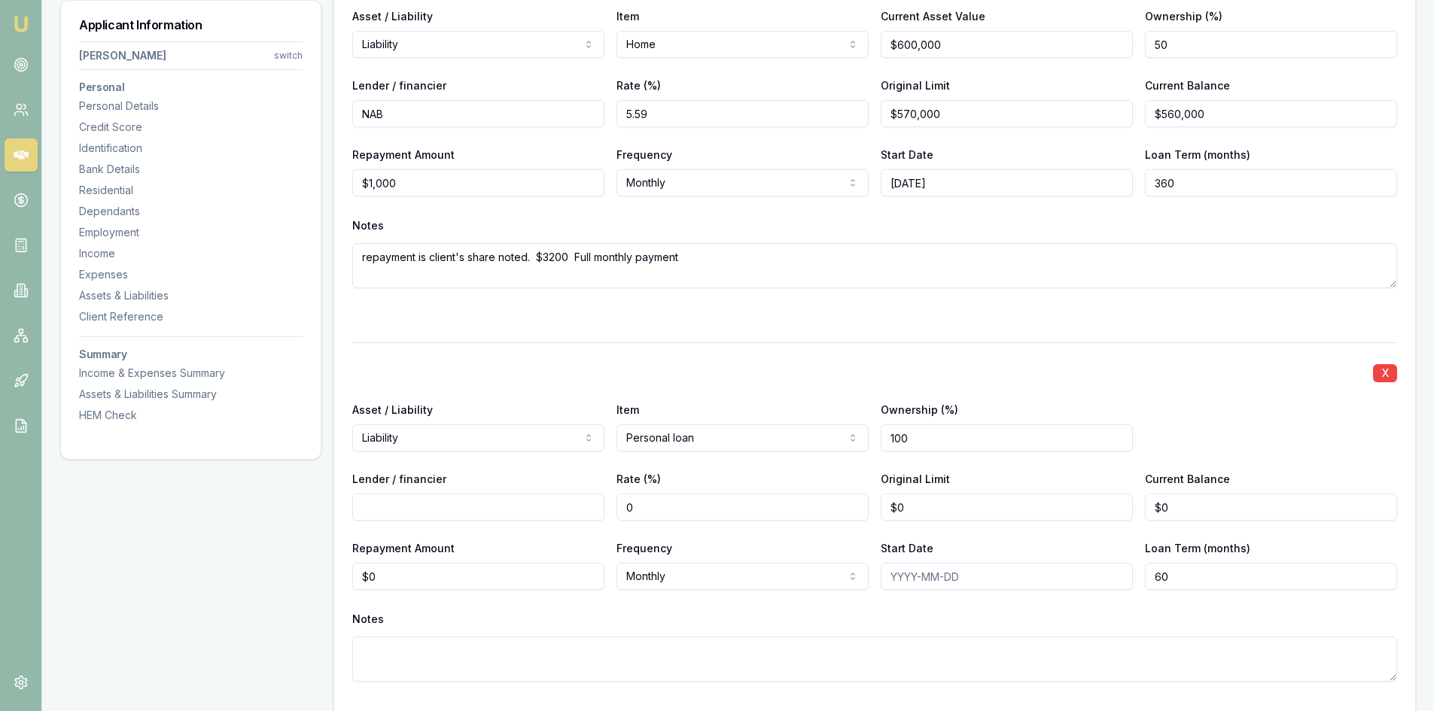
click at [919, 442] on input "100" at bounding box center [1007, 438] width 252 height 27
click at [848, 441] on div "Asset / Liability Liability Asset Liability Item Personal loan Home Car Boat Bi…" at bounding box center [874, 426] width 1045 height 51
type input "50"
click at [404, 513] on input "Lender / financier" at bounding box center [478, 507] width 252 height 27
type input "NOW"
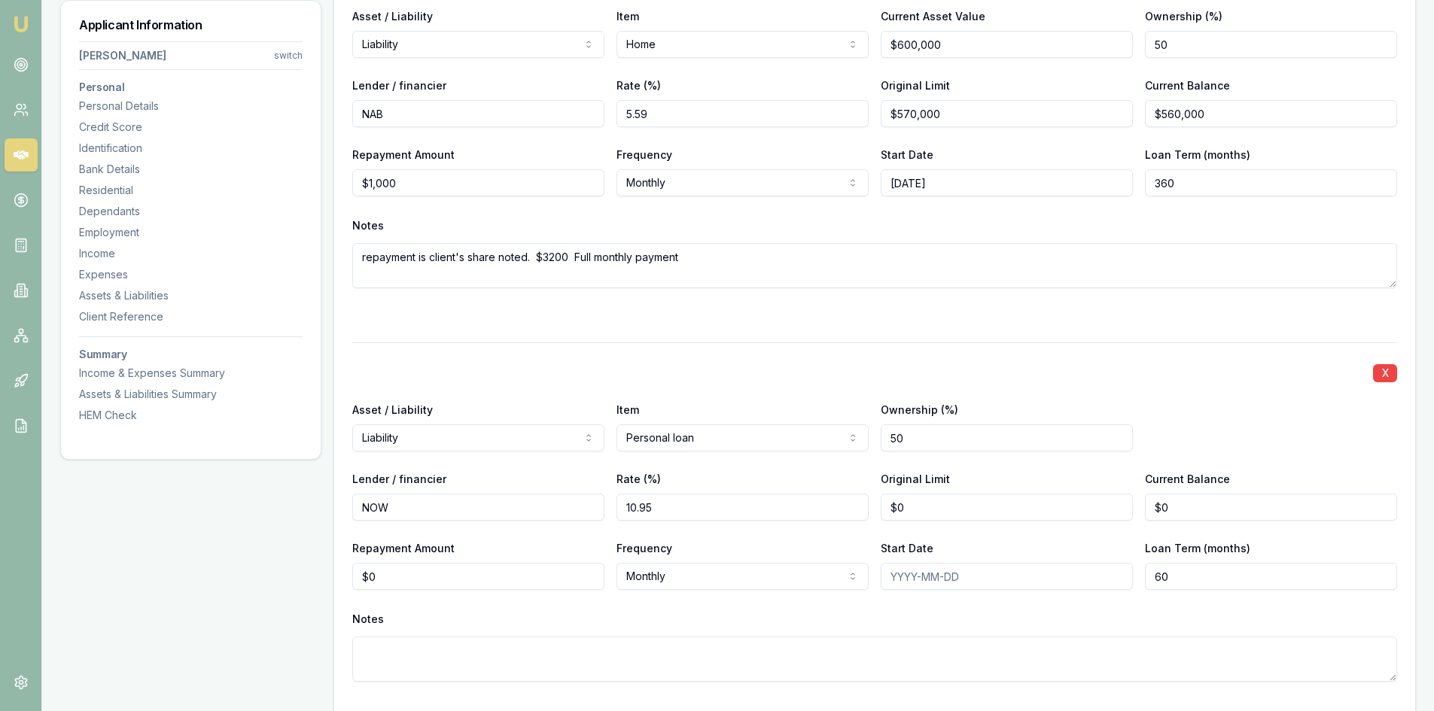
type input "10.95"
type input "$25,000"
type input "$24,000"
type input "$107"
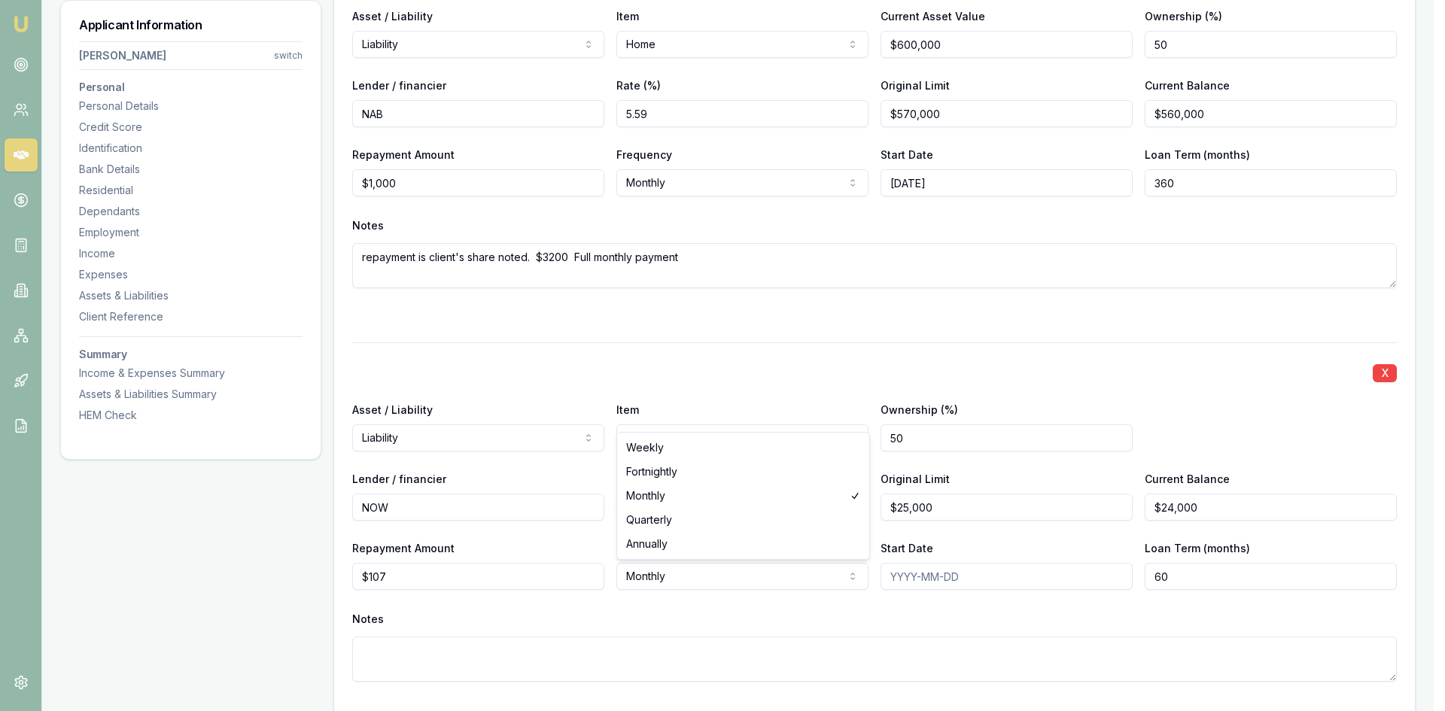
select select "FORTNIGHTLY"
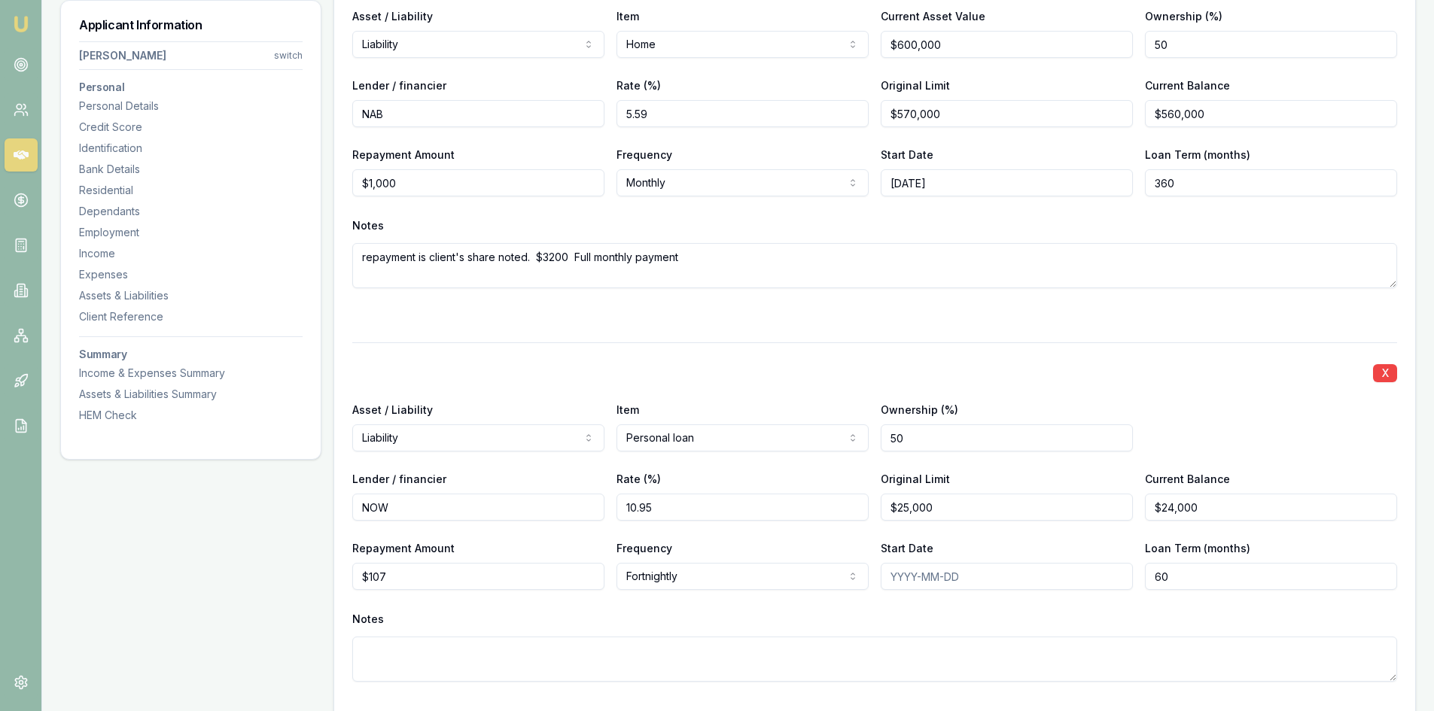
click at [961, 579] on input "Start Date" at bounding box center [1007, 576] width 252 height 27
drag, startPoint x: 1174, startPoint y: 576, endPoint x: 1113, endPoint y: 573, distance: 61.1
click at [1121, 577] on div "Repayment Amount $107 Frequency Fortnightly Weekly Fortnightly Monthly Quarterl…" at bounding box center [874, 564] width 1045 height 51
type input "84"
click at [872, 610] on div "Notes" at bounding box center [874, 619] width 1045 height 23
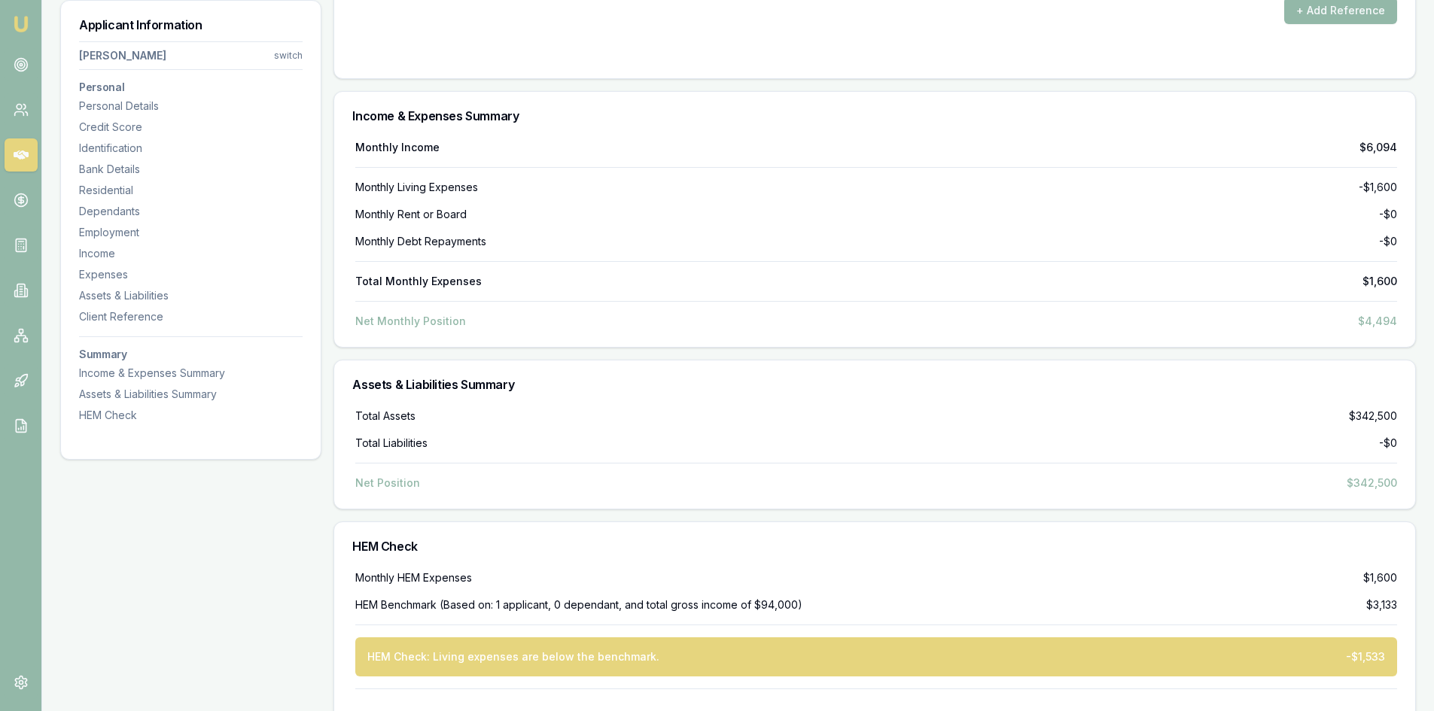
scroll to position [5956, 0]
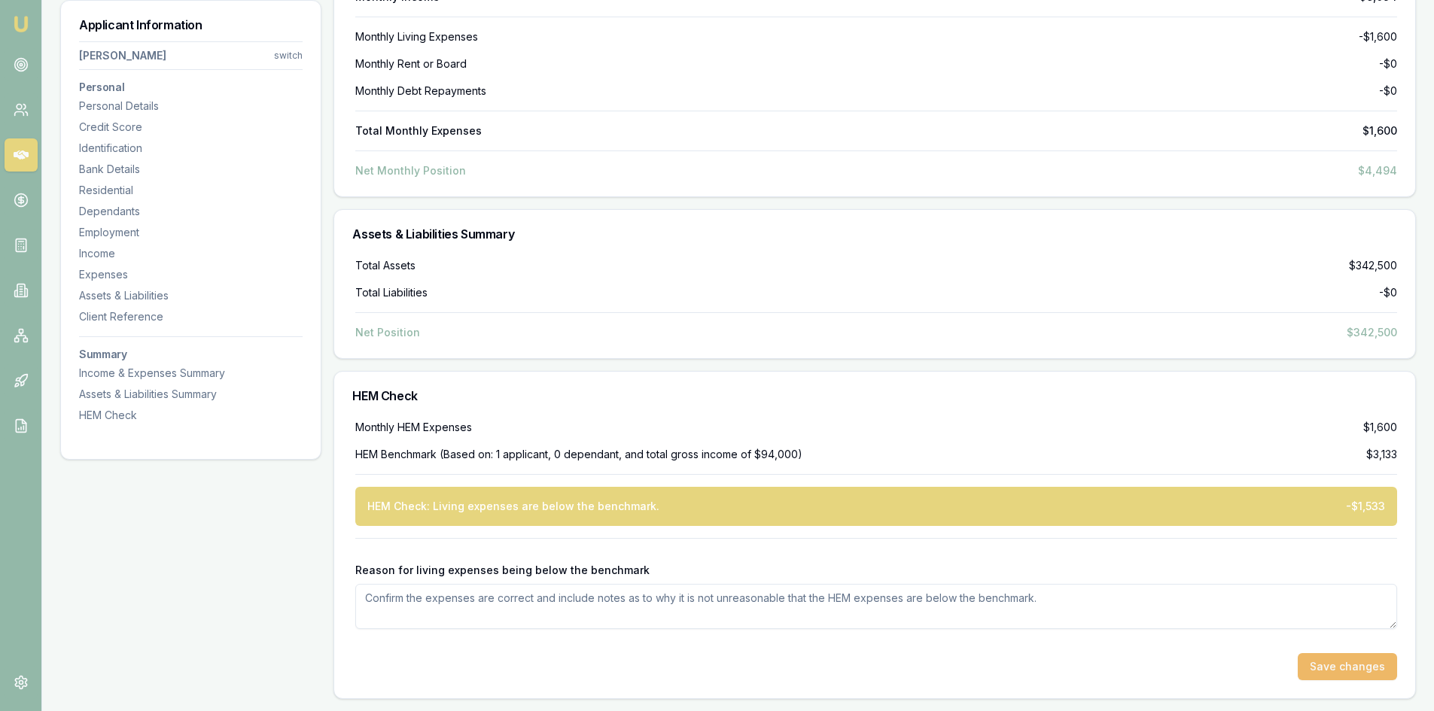
click at [1349, 669] on button "Save changes" at bounding box center [1347, 666] width 99 height 27
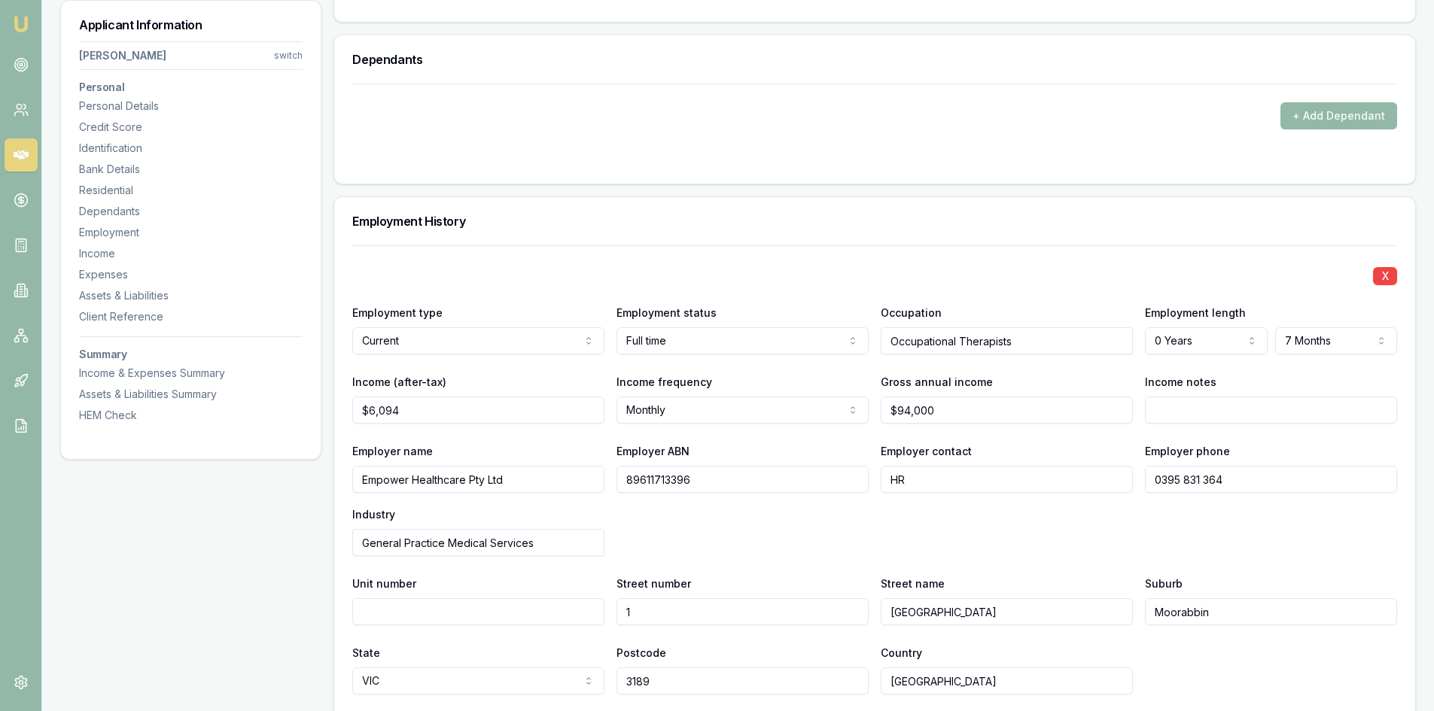
scroll to position [1882, 0]
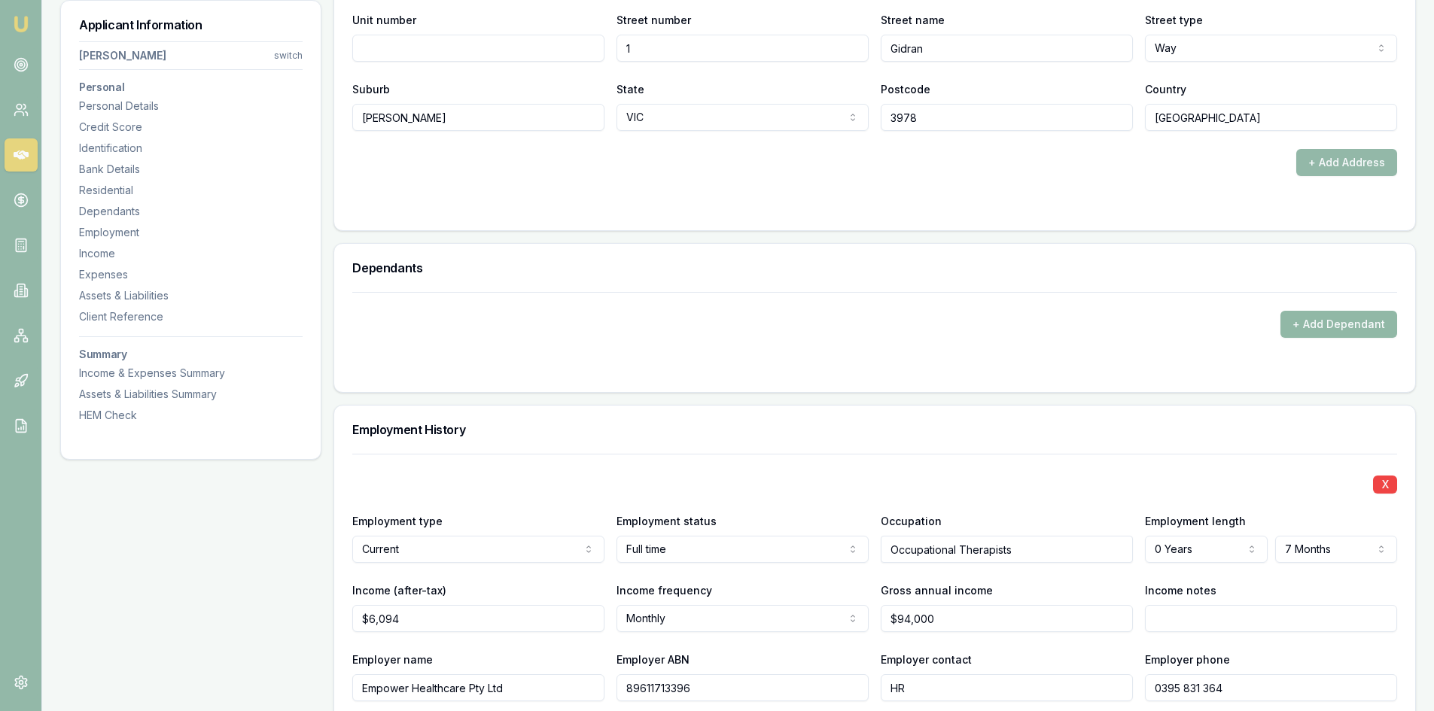
click at [1304, 333] on button "+ Add Dependant" at bounding box center [1339, 324] width 117 height 27
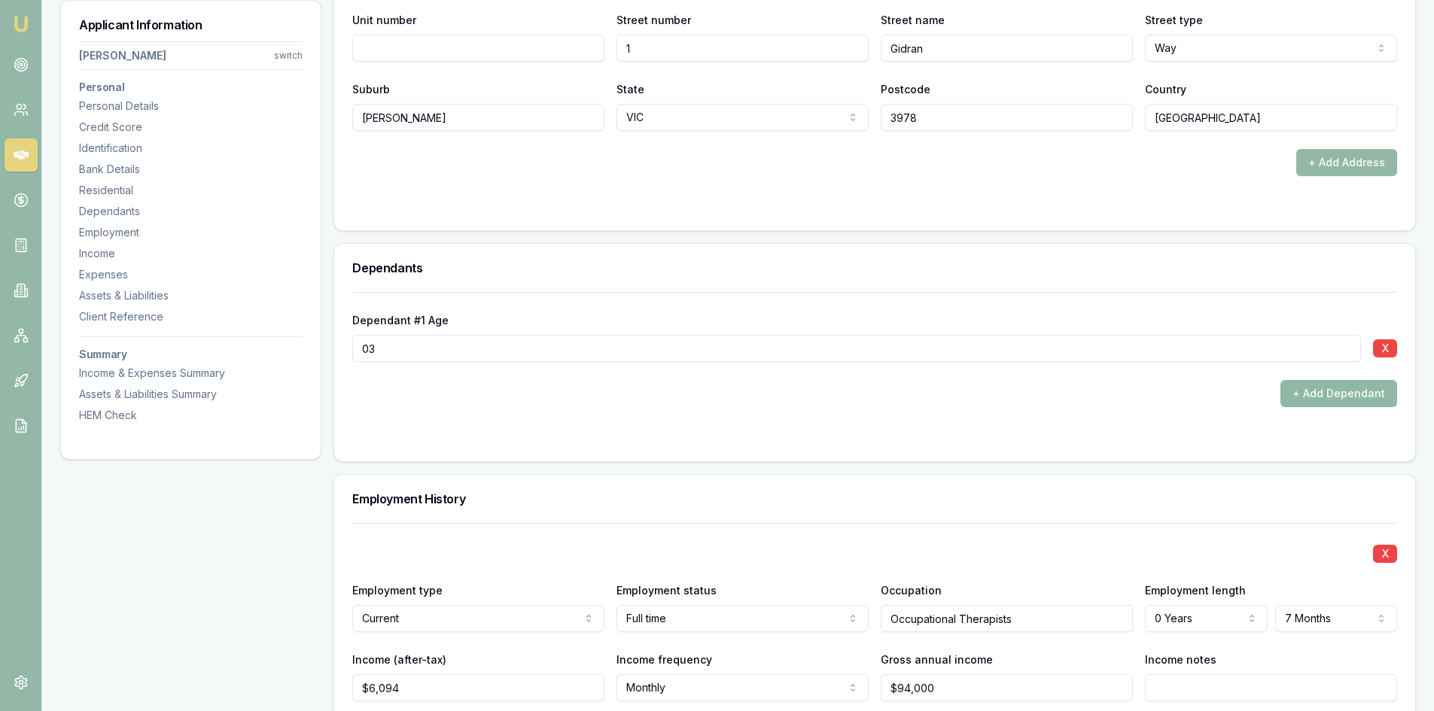
type input "03"
click at [1314, 400] on button "+ Add Dependant" at bounding box center [1339, 393] width 117 height 27
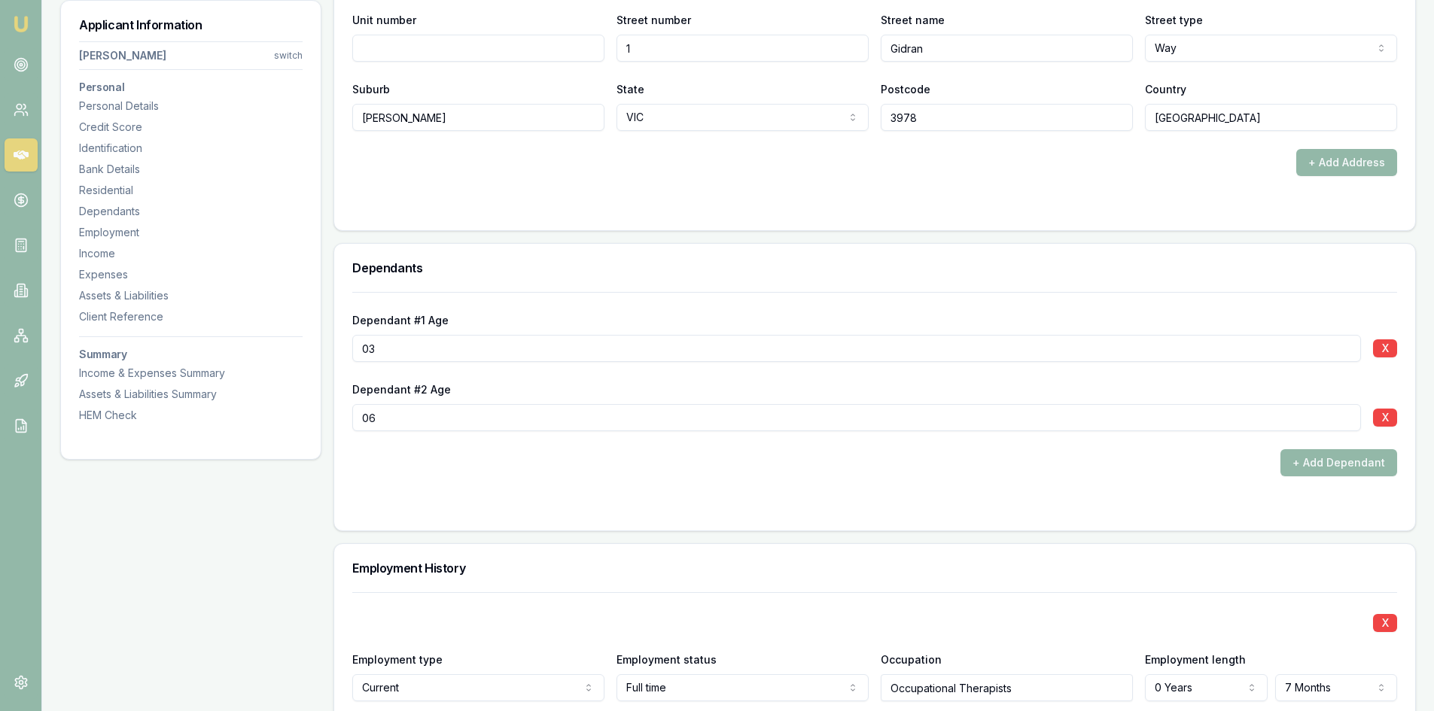
type input "06"
click at [1123, 468] on div "+ Add Dependant" at bounding box center [874, 462] width 1045 height 27
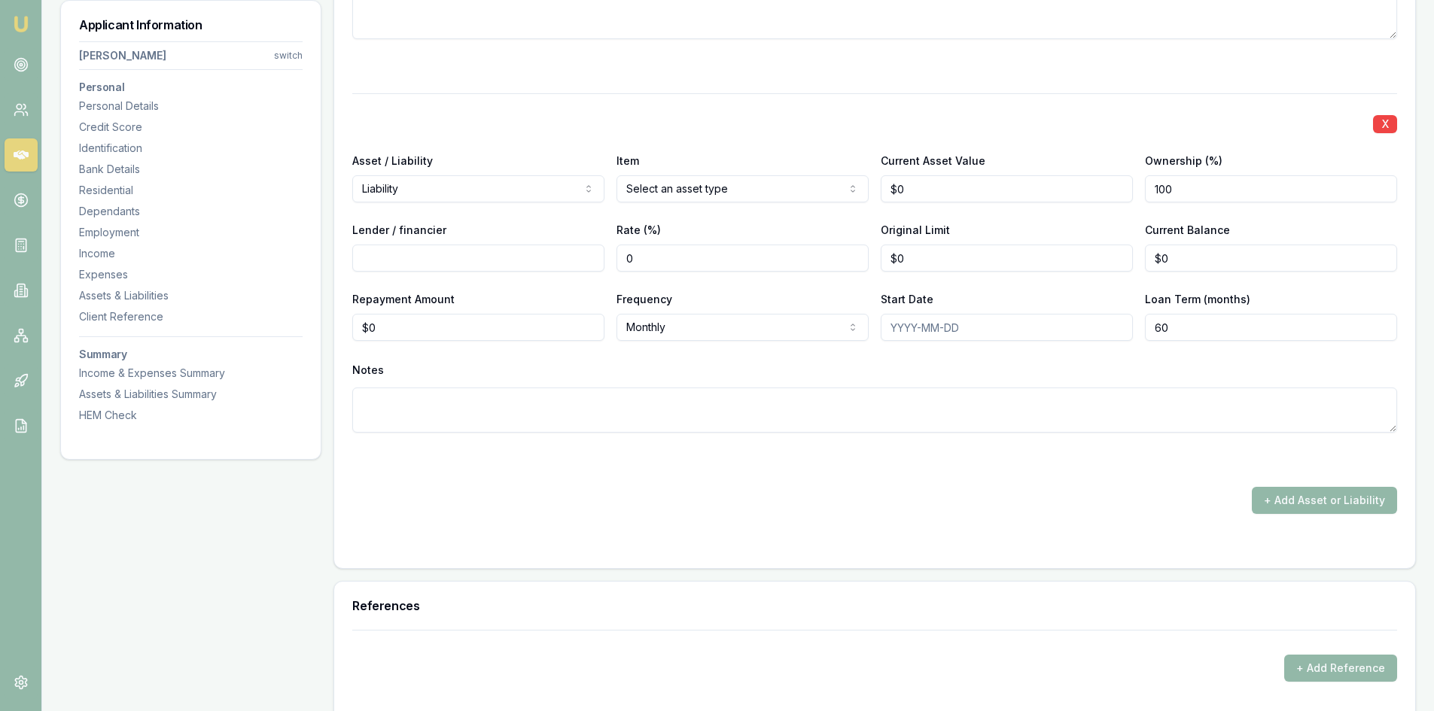
scroll to position [4894, 0]
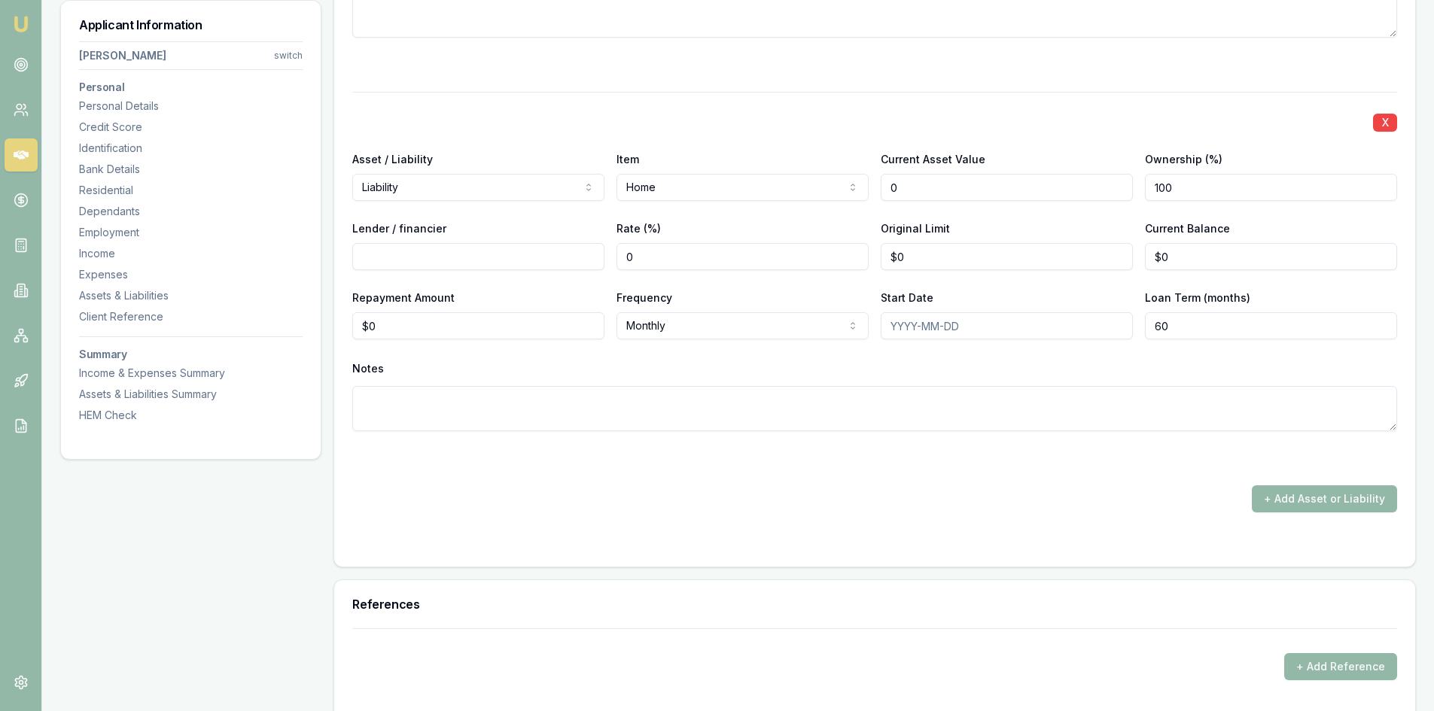
click at [934, 190] on input "0" at bounding box center [1007, 187] width 252 height 27
drag, startPoint x: 934, startPoint y: 190, endPoint x: 822, endPoint y: 199, distance: 112.5
click at [822, 198] on div "Asset / Liability Liability Asset Liability Item Home Home Car Boat Bike Carava…" at bounding box center [874, 175] width 1045 height 51
click at [1013, 187] on input "60000" at bounding box center [1007, 187] width 252 height 27
type input "$600,000"
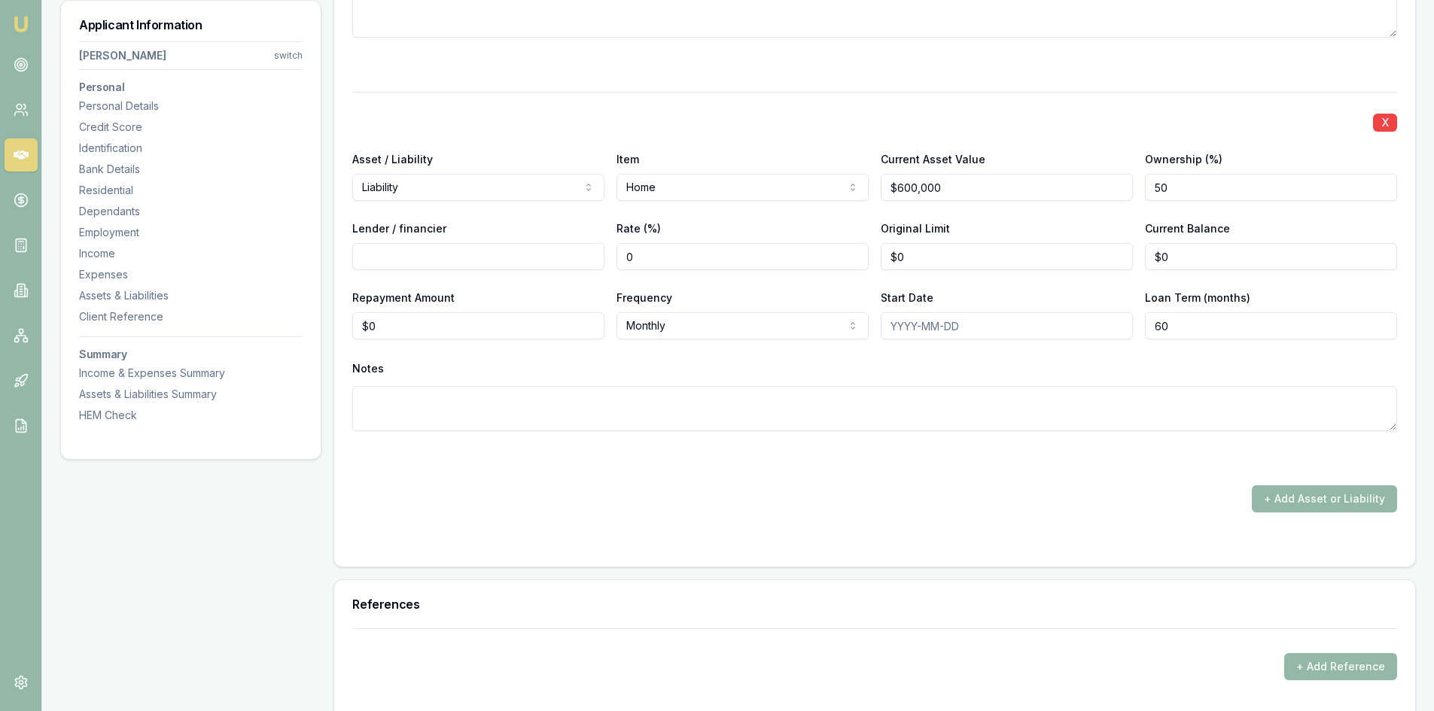
type input "50"
type input "NAB"
click at [655, 251] on input "0" at bounding box center [743, 256] width 252 height 27
drag, startPoint x: 653, startPoint y: 254, endPoint x: 583, endPoint y: 264, distance: 70.8
click at [583, 257] on div "Lender / financier NAB Rate (%) 0 Original Limit $0 Current Balance $0" at bounding box center [874, 244] width 1045 height 51
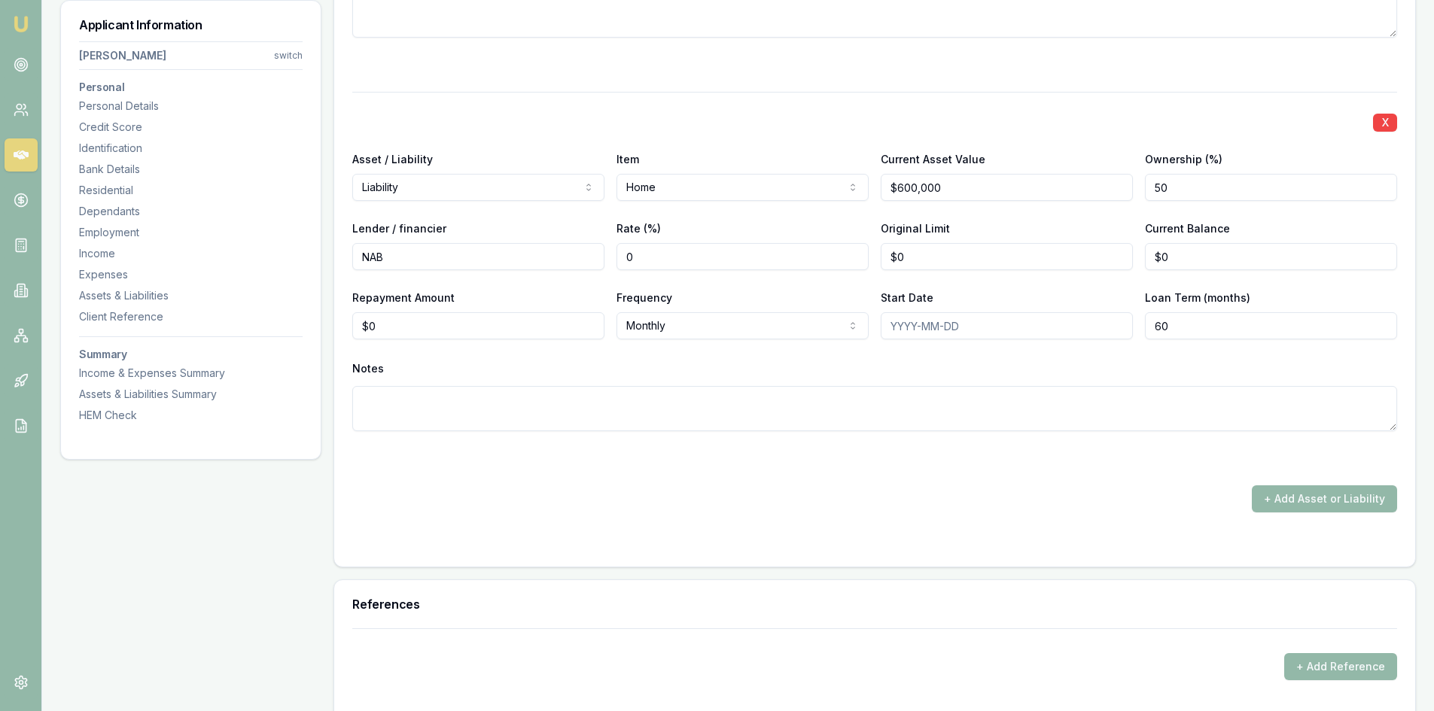
click at [656, 258] on input "0" at bounding box center [743, 256] width 252 height 27
drag, startPoint x: 637, startPoint y: 257, endPoint x: 573, endPoint y: 251, distance: 64.3
click at [568, 255] on div "Lender / financier NAB Rate (%) 0 Original Limit $0 Current Balance $0" at bounding box center [874, 244] width 1045 height 51
type input "5.99"
type input "$570,000"
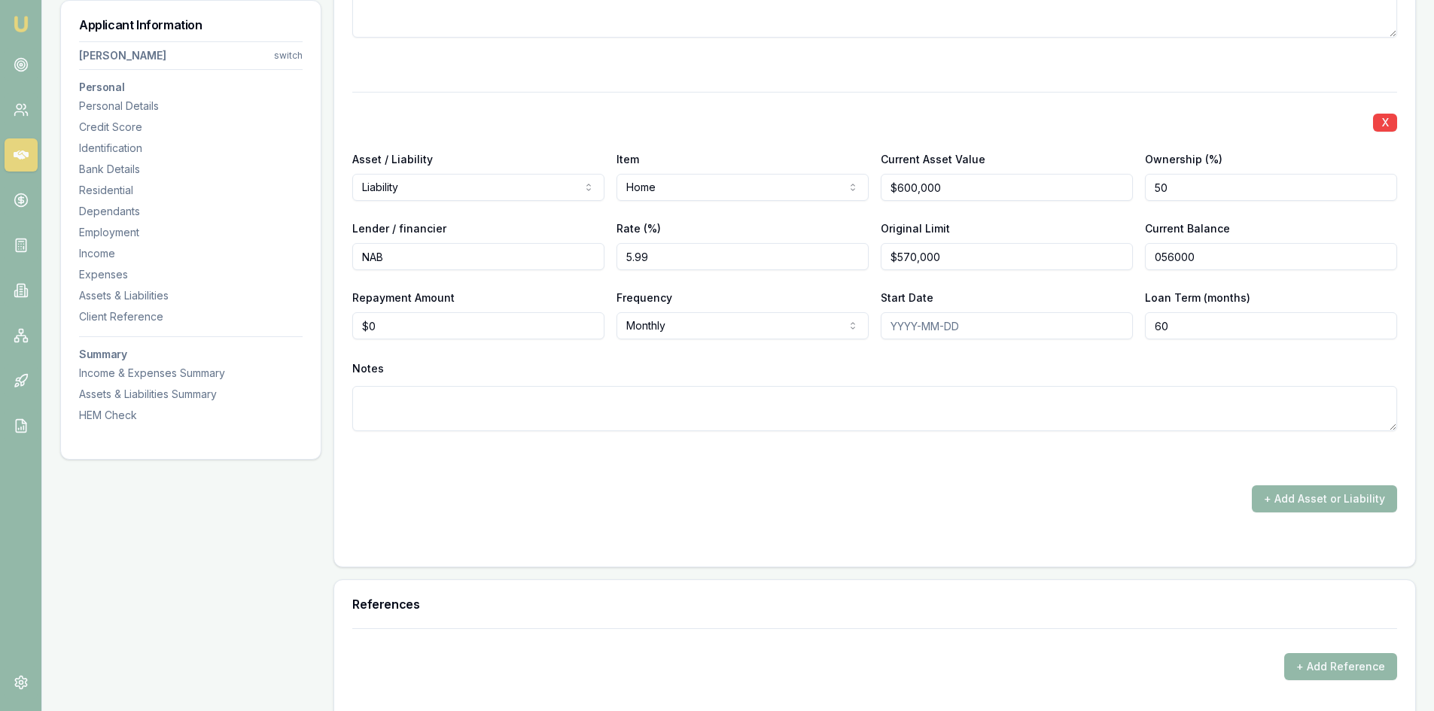
type input "$56,000"
type input "0"
type input "56000"
type input "$0"
click at [1283, 250] on input "56000" at bounding box center [1271, 256] width 252 height 27
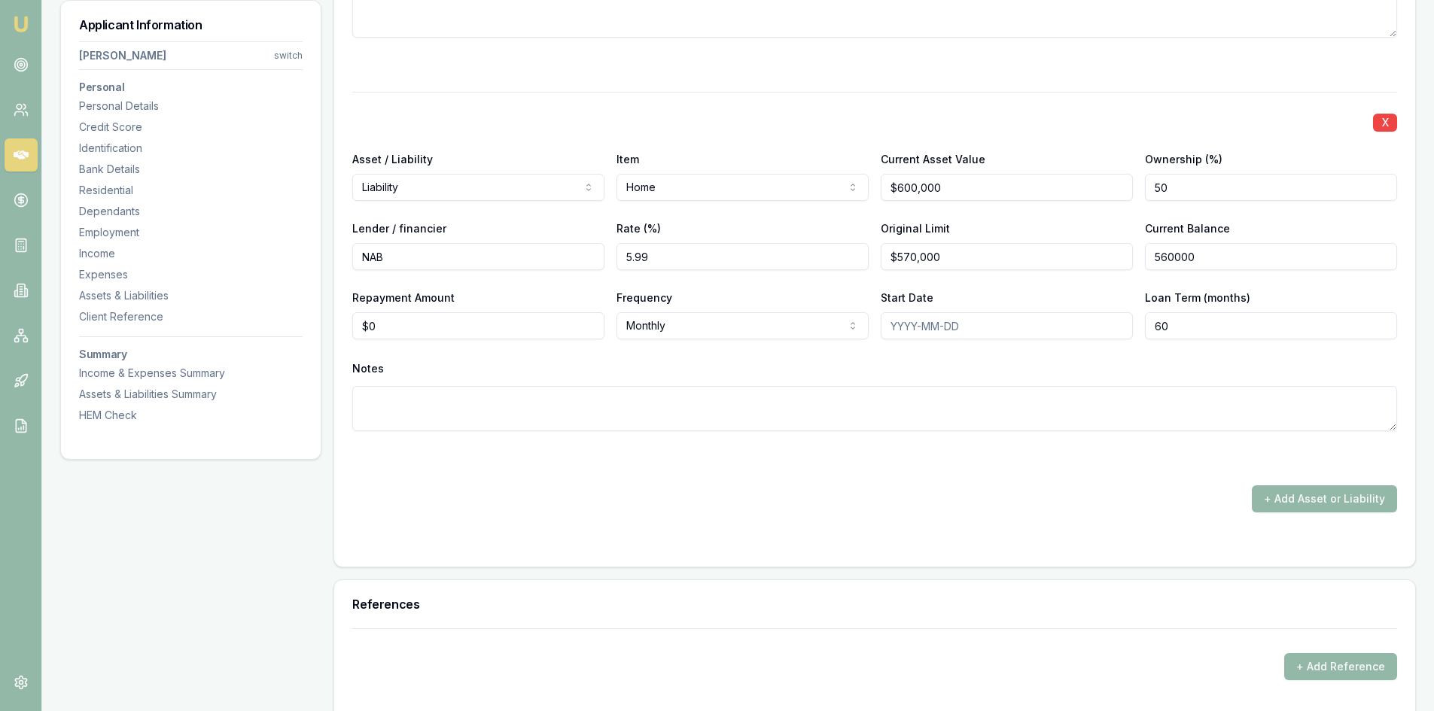
type input "$560,000"
type input "$1,000"
type input "[DATE]"
type input "360"
type textarea "full repayment $3450 - client is contributing $1000"
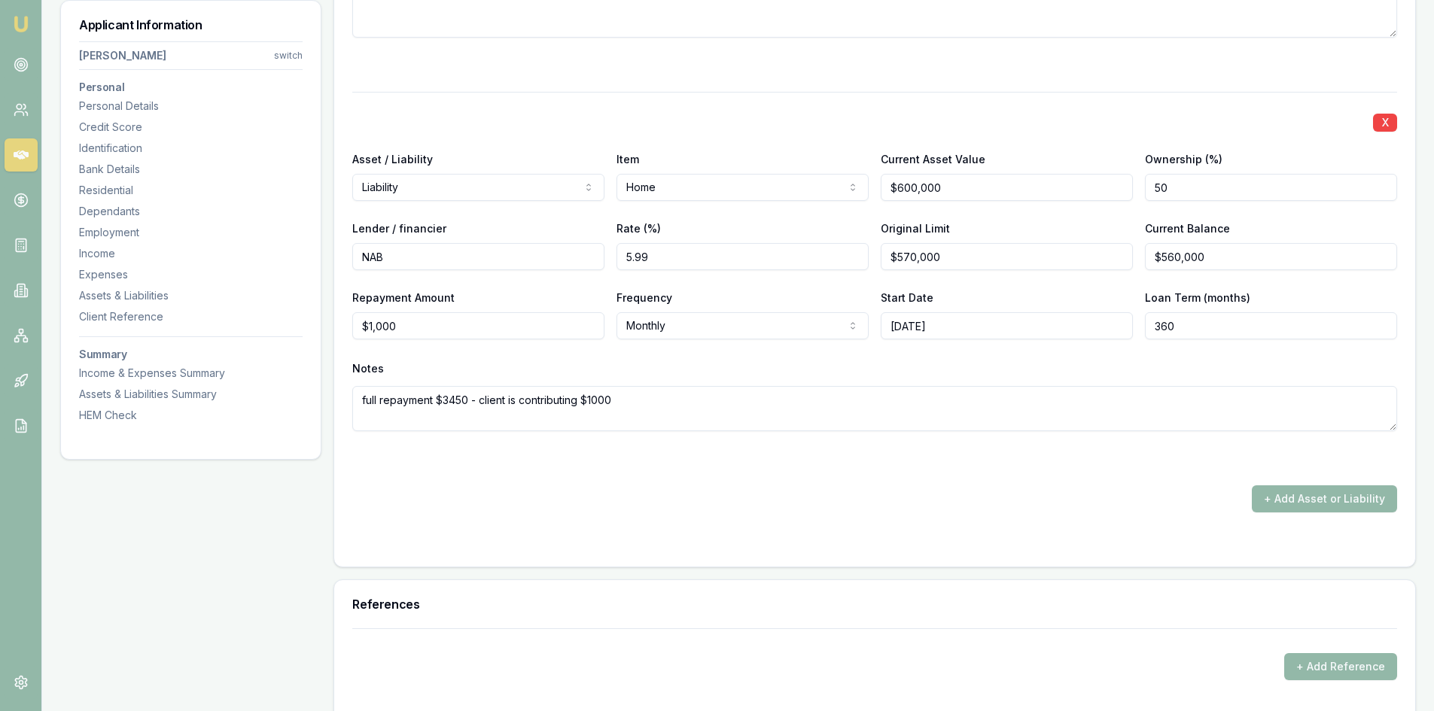
click at [1366, 492] on button "+ Add Asset or Liability" at bounding box center [1324, 499] width 145 height 27
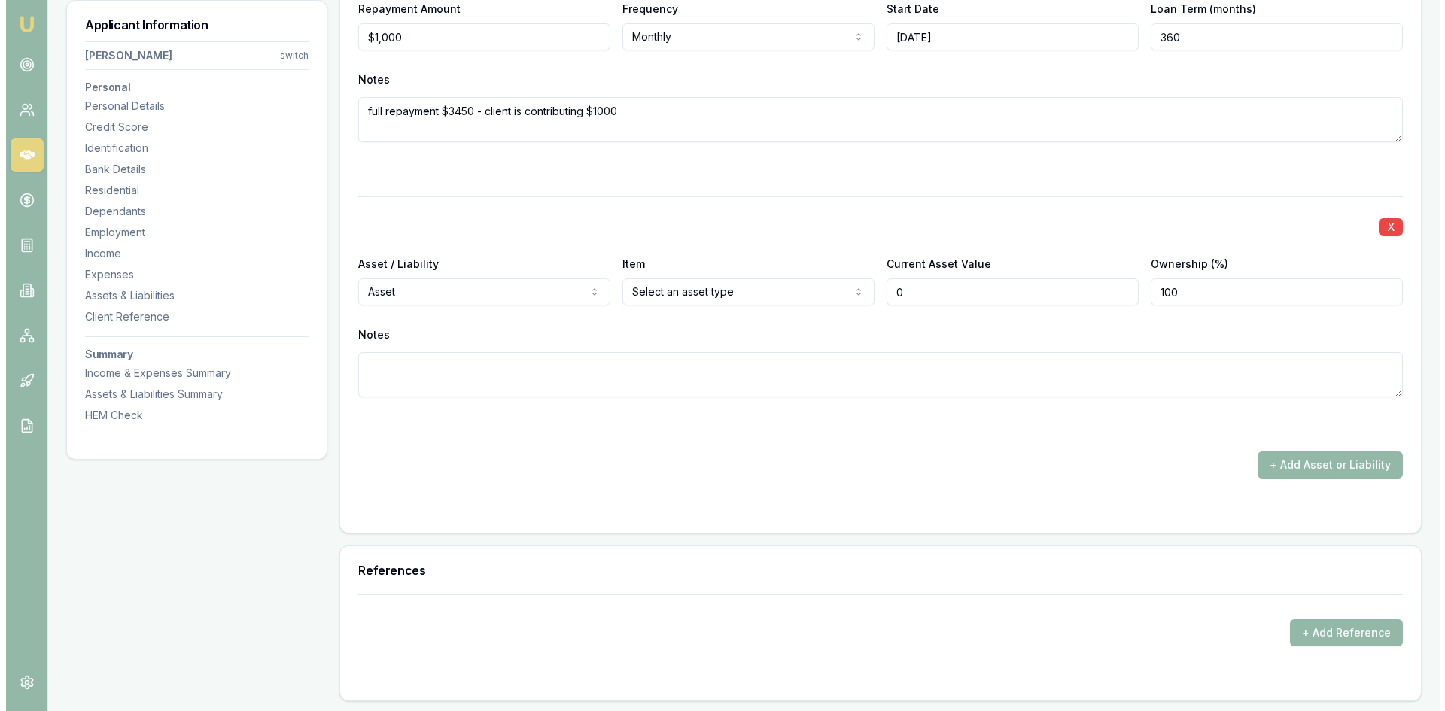
scroll to position [5195, 0]
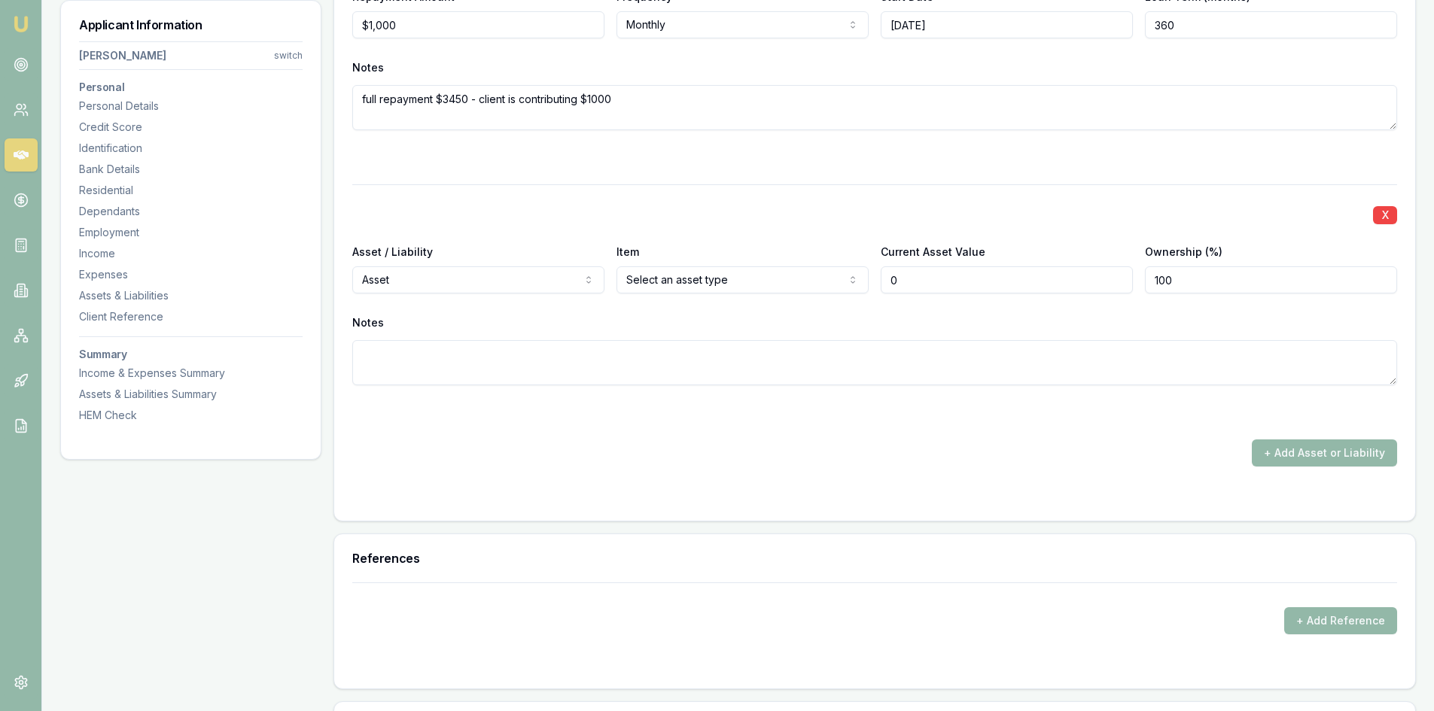
type input "$0"
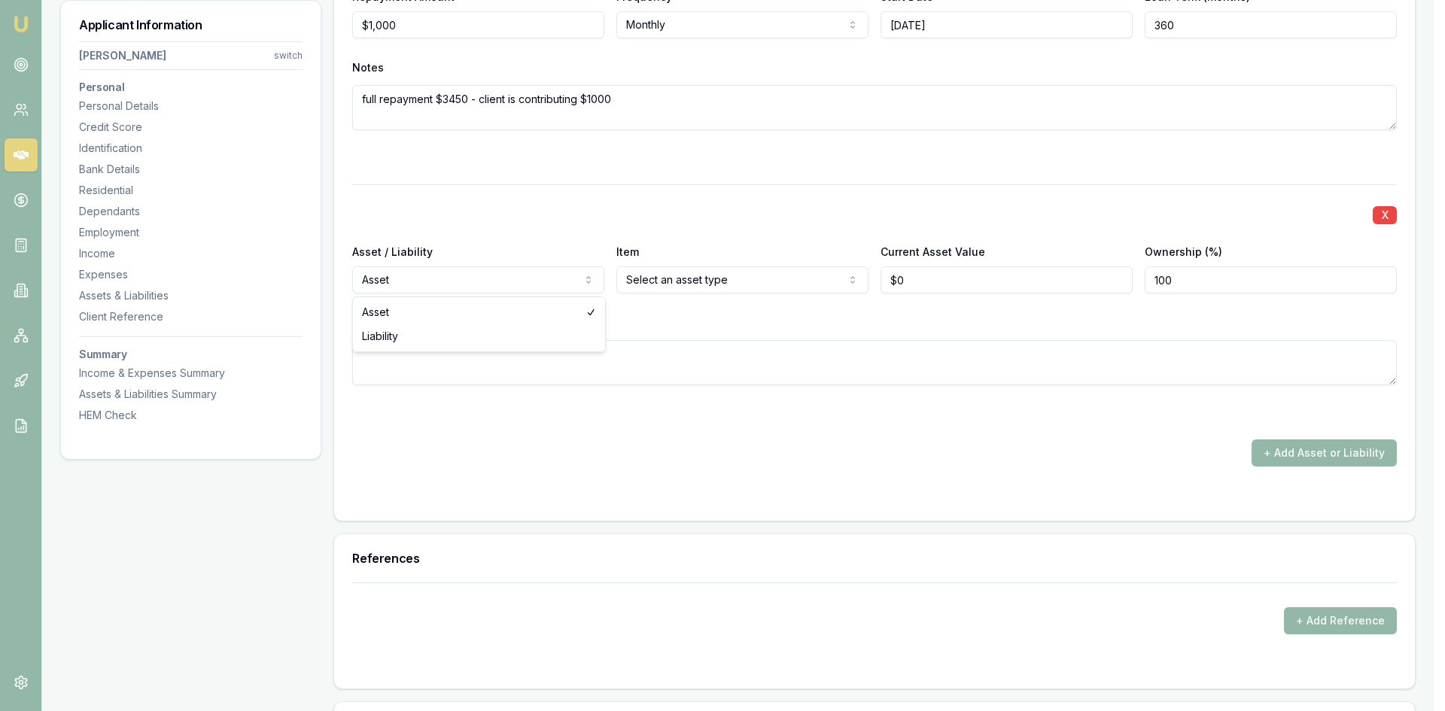
select select "LIABILITY"
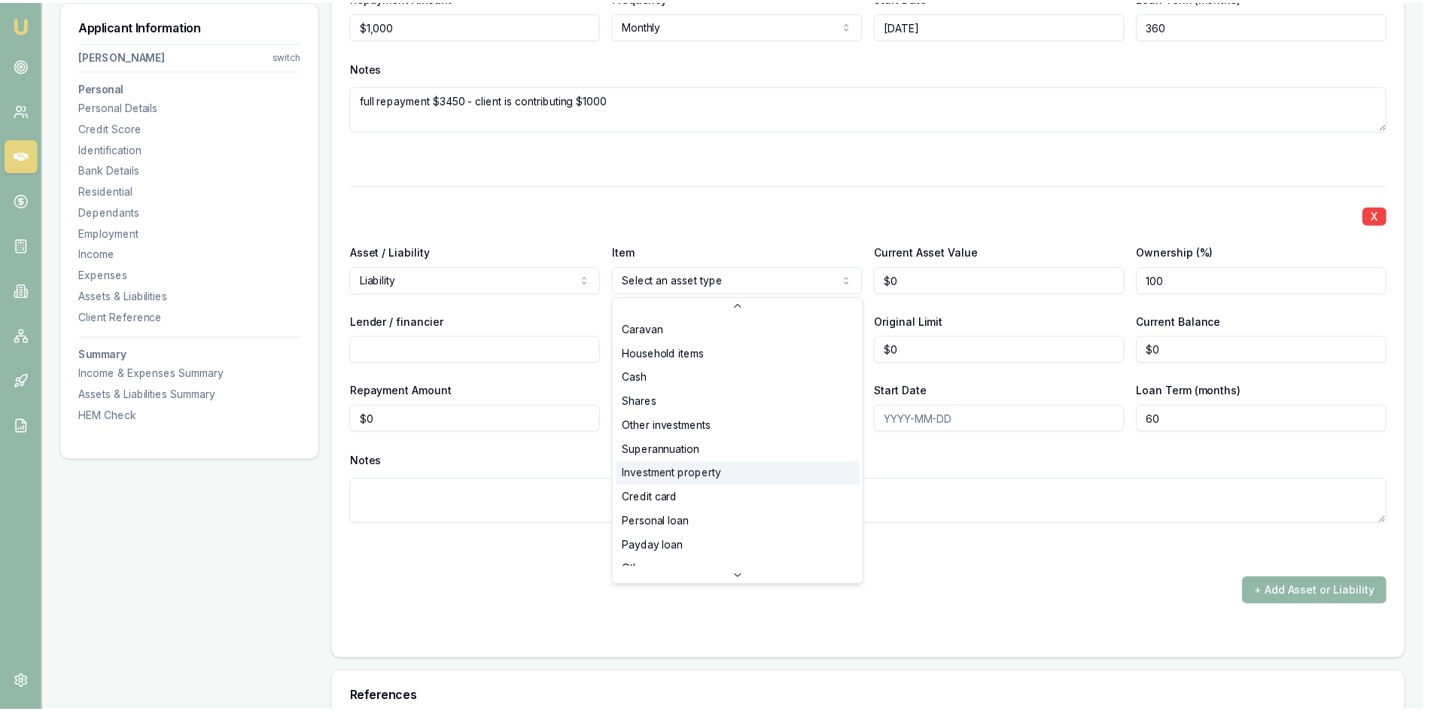
scroll to position [97, 0]
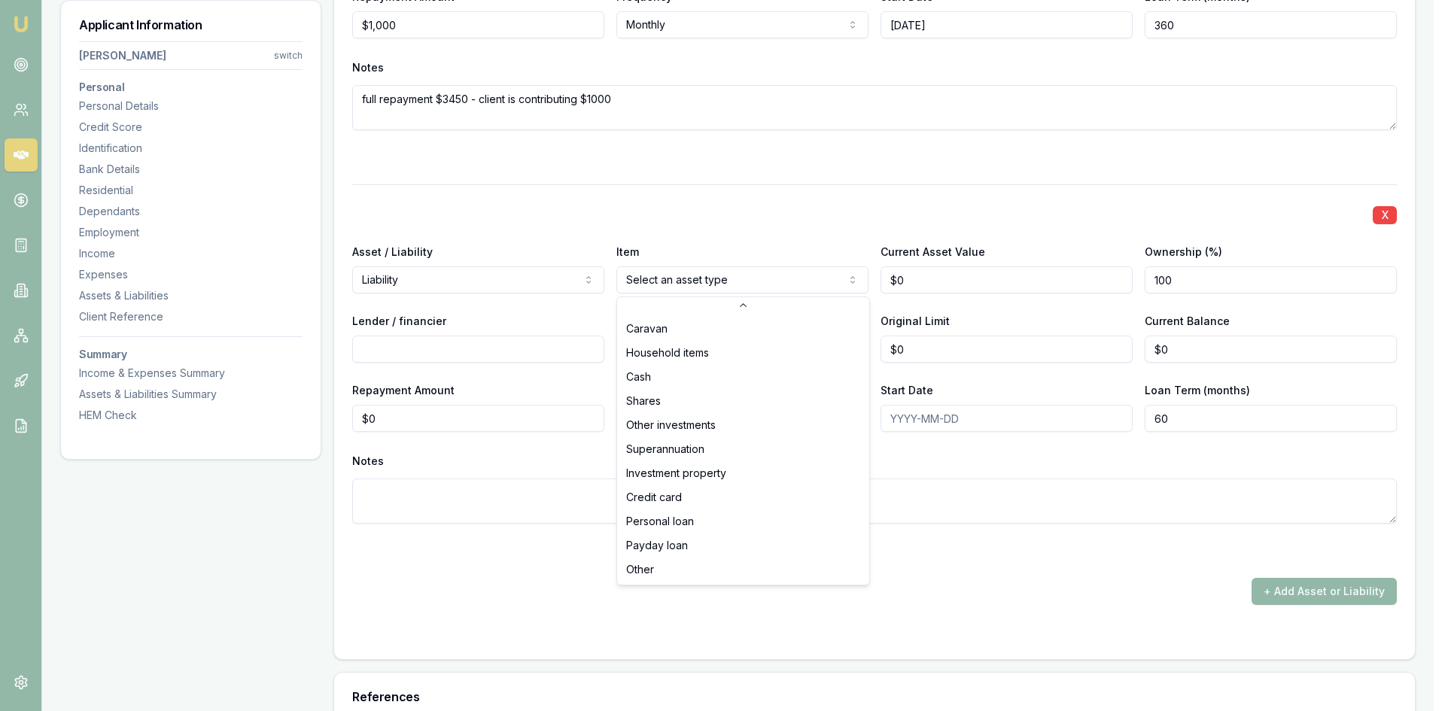
select select "PERSONAL_LOAN"
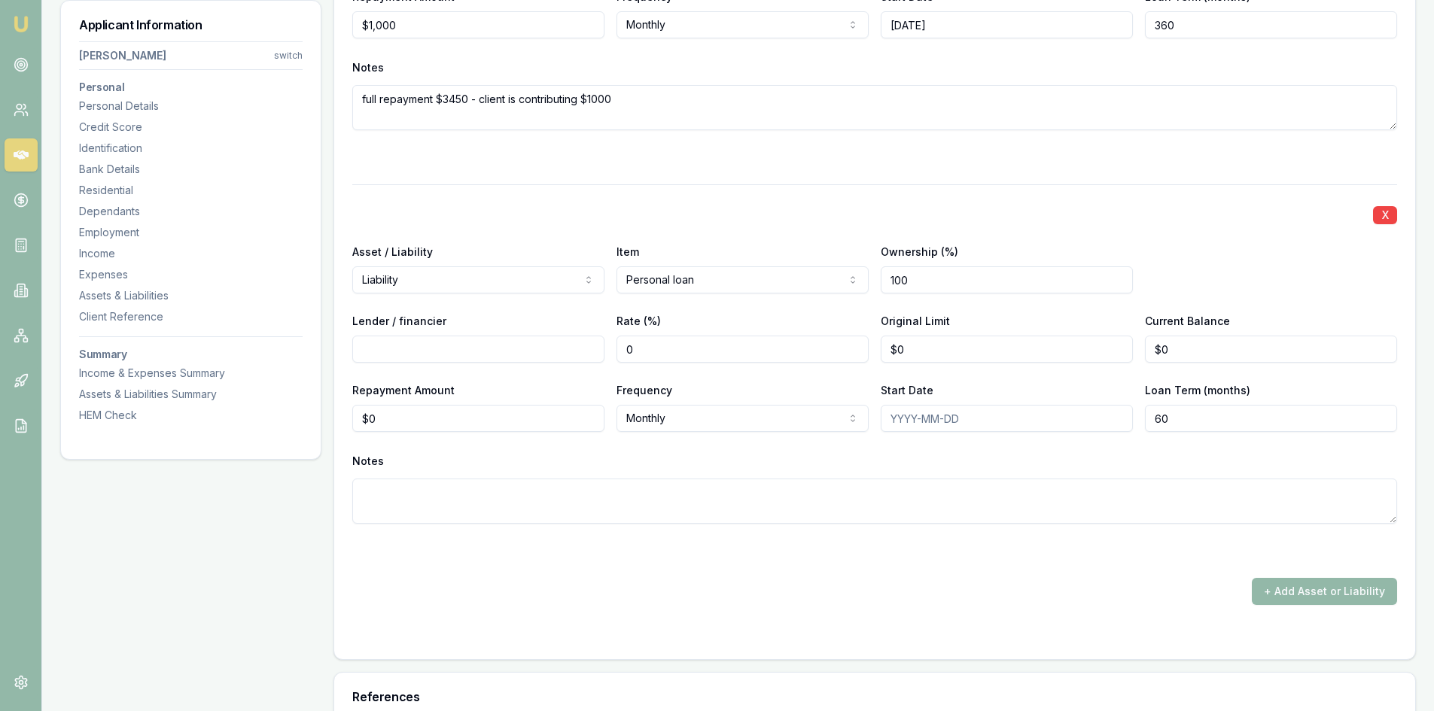
click at [956, 271] on input "100" at bounding box center [1007, 280] width 252 height 27
drag, startPoint x: 932, startPoint y: 279, endPoint x: 807, endPoint y: 285, distance: 125.1
click at [810, 284] on div "Asset / Liability Liability Asset Liability Item Personal loan Home Car Boat Bi…" at bounding box center [874, 267] width 1045 height 51
type input "50"
click at [521, 352] on input "Lender / financier" at bounding box center [478, 349] width 252 height 27
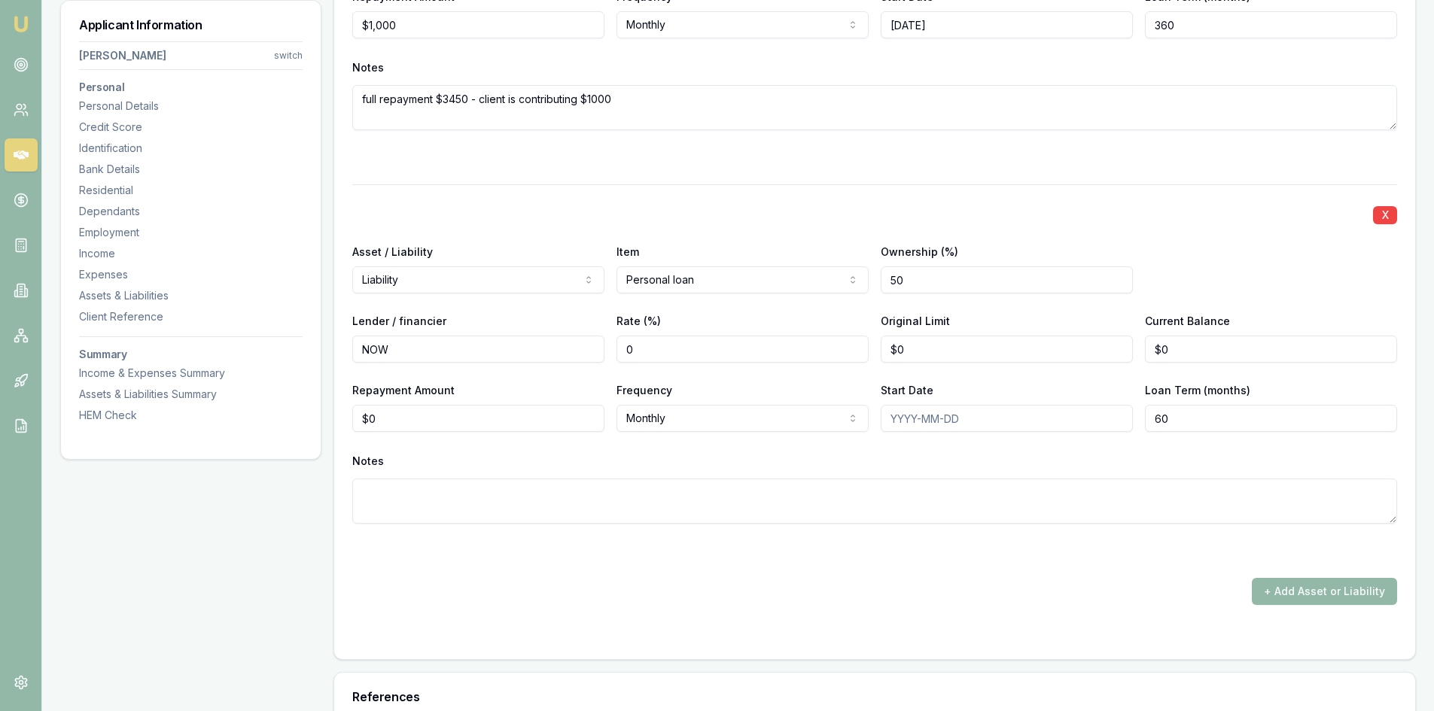
type input "NOW"
type input "10.54"
type input "$25,000"
type input "$23,500"
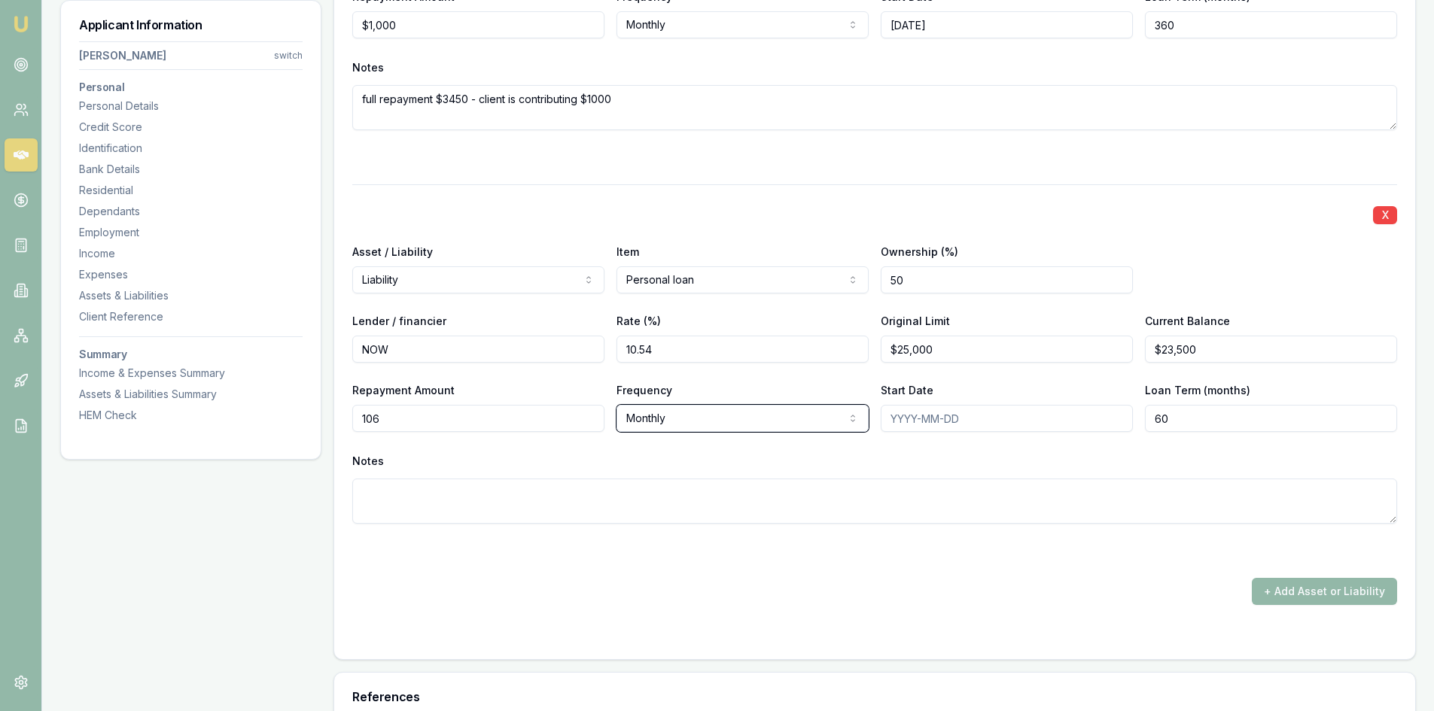
type input "$106"
select select "WEEKLY"
type input "84"
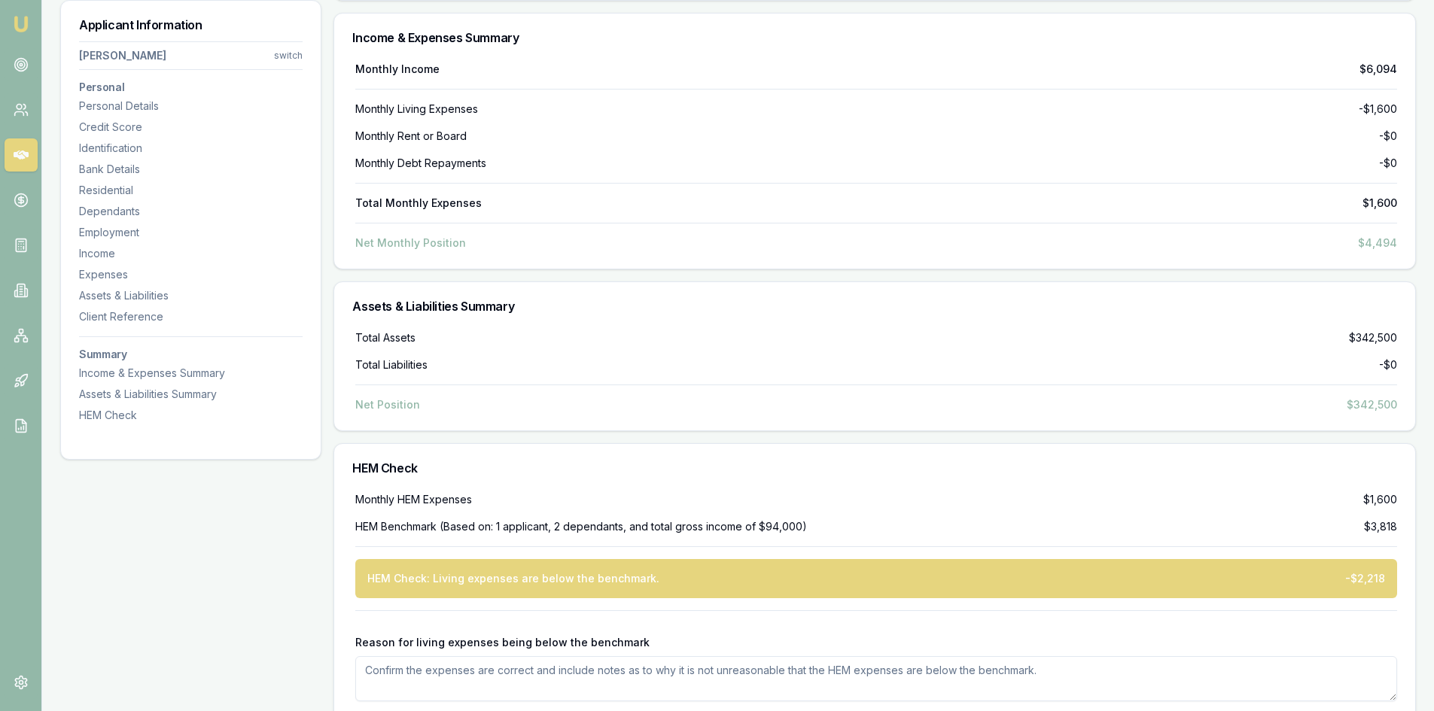
scroll to position [6094, 0]
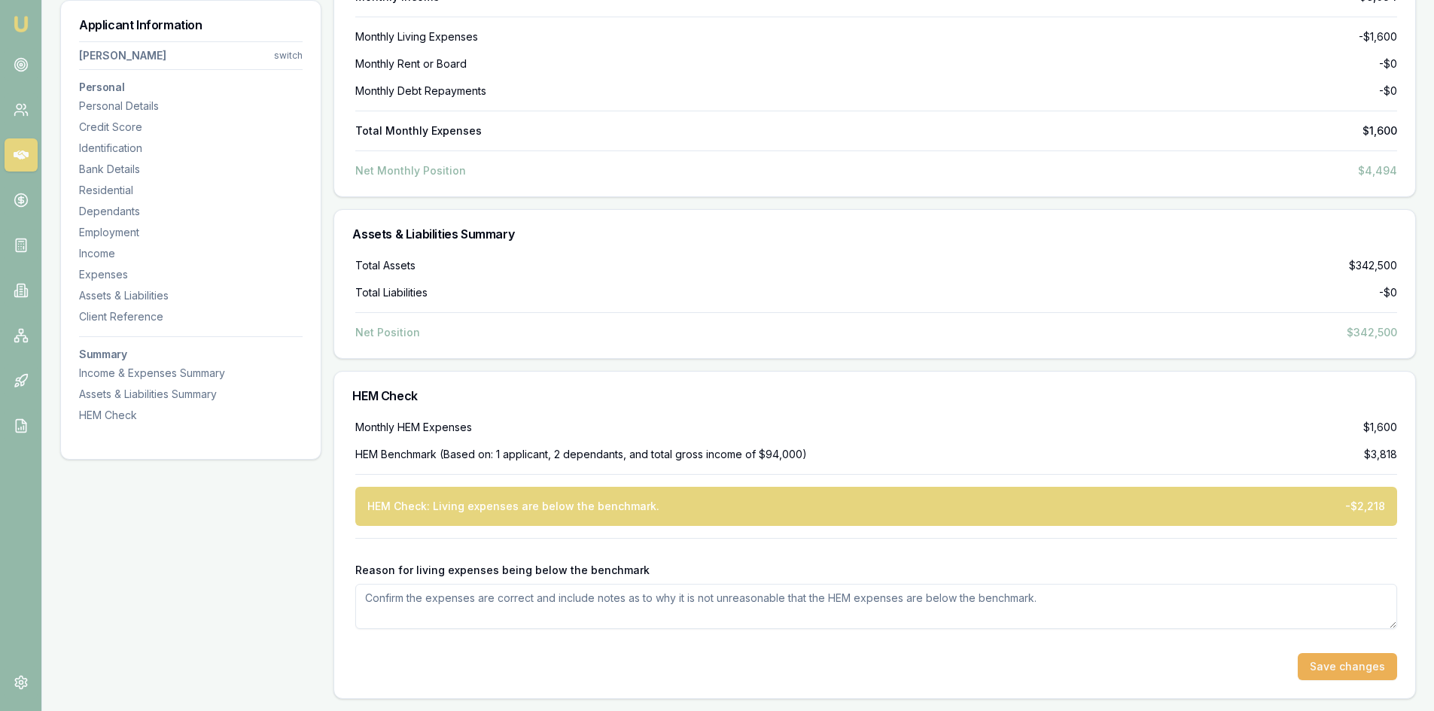
click at [460, 604] on textarea "Reason for living expenses being below the benchmark" at bounding box center [876, 606] width 1042 height 45
click at [367, 509] on div "HEM Check: Living expenses are below the benchmark." at bounding box center [513, 506] width 292 height 15
drag, startPoint x: 358, startPoint y: 571, endPoint x: 656, endPoint y: 565, distance: 298.9
click at [656, 565] on div "Reason for living expenses being below the benchmark" at bounding box center [876, 596] width 1042 height 66
copy label "Reason for living expenses being below the benchmark"
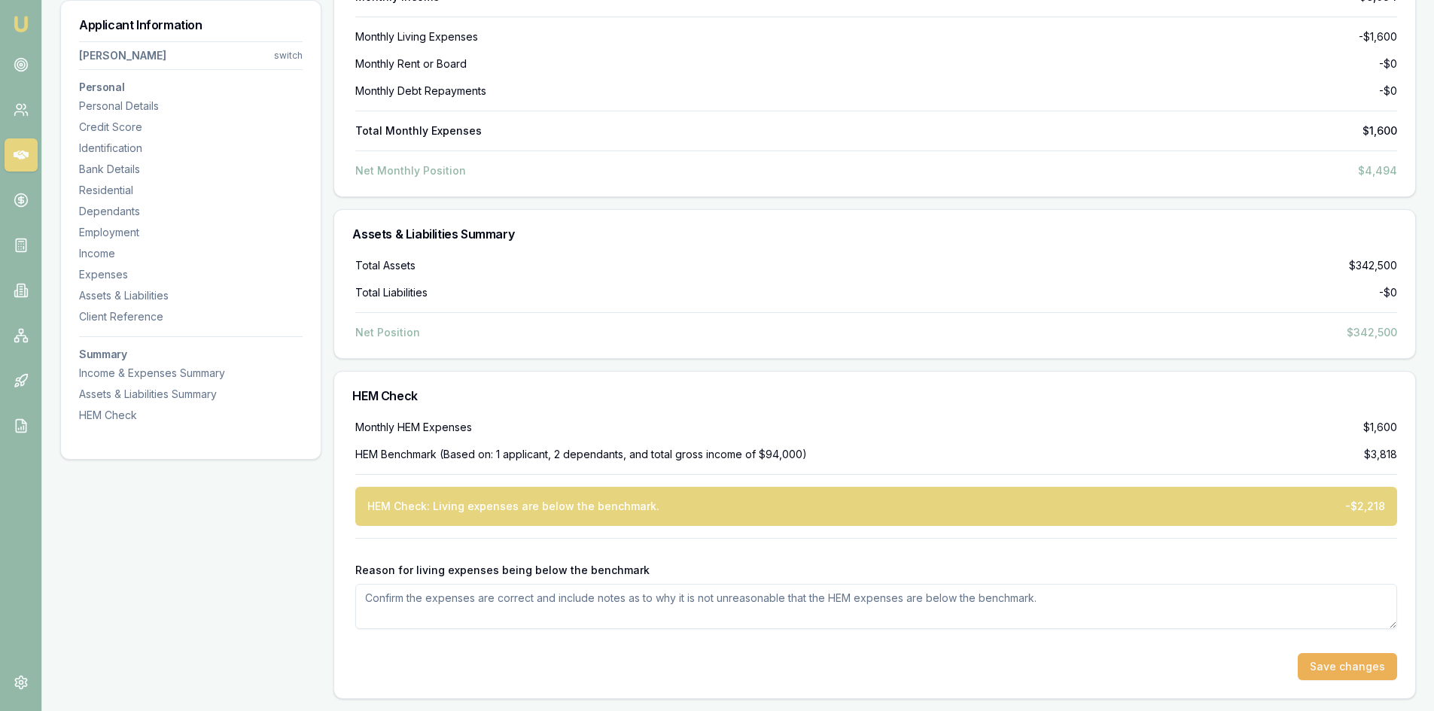
click at [481, 602] on textarea "Reason for living expenses being below the benchmark" at bounding box center [876, 606] width 1042 height 45
paste textarea "The client’s declared living expenses are below the benchmark as they have adop…"
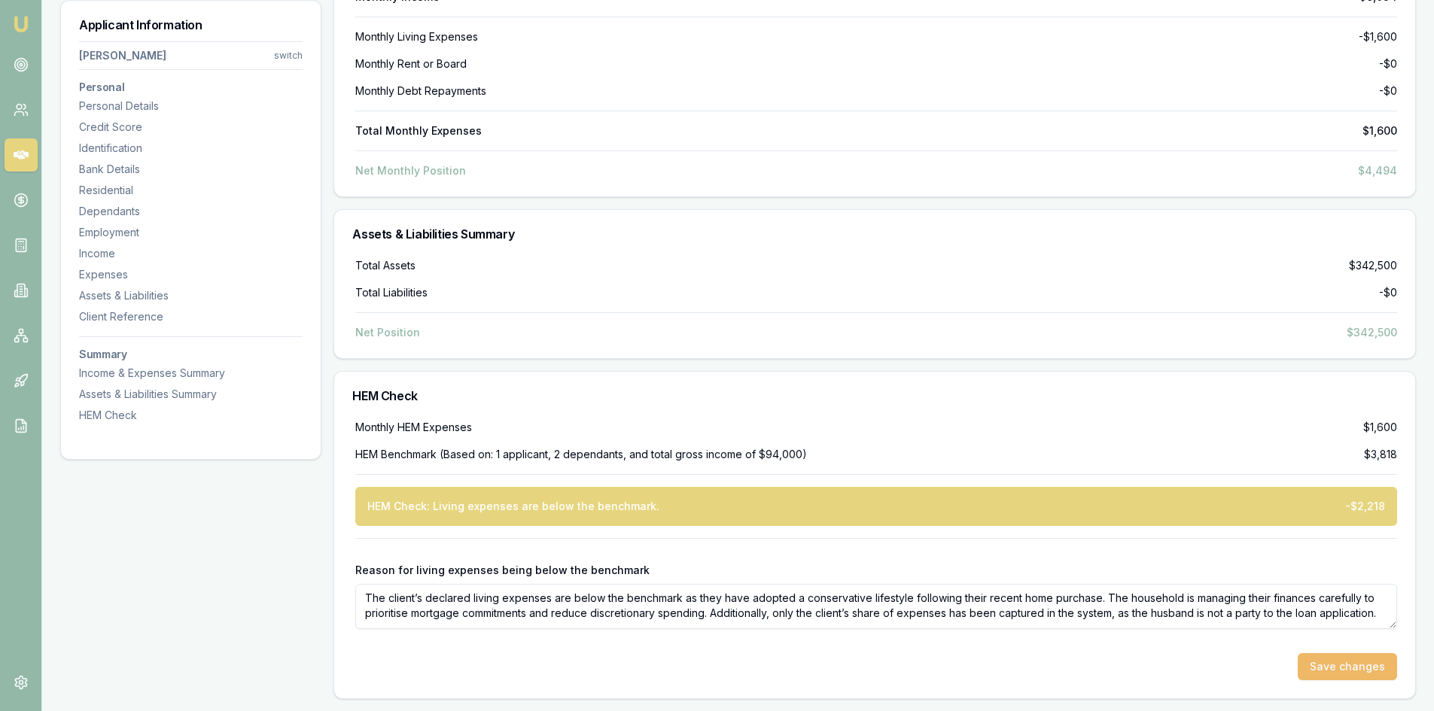
type textarea "The client’s declared living expenses are below the benchmark as they have adop…"
click at [1312, 669] on button "Save changes" at bounding box center [1347, 666] width 99 height 27
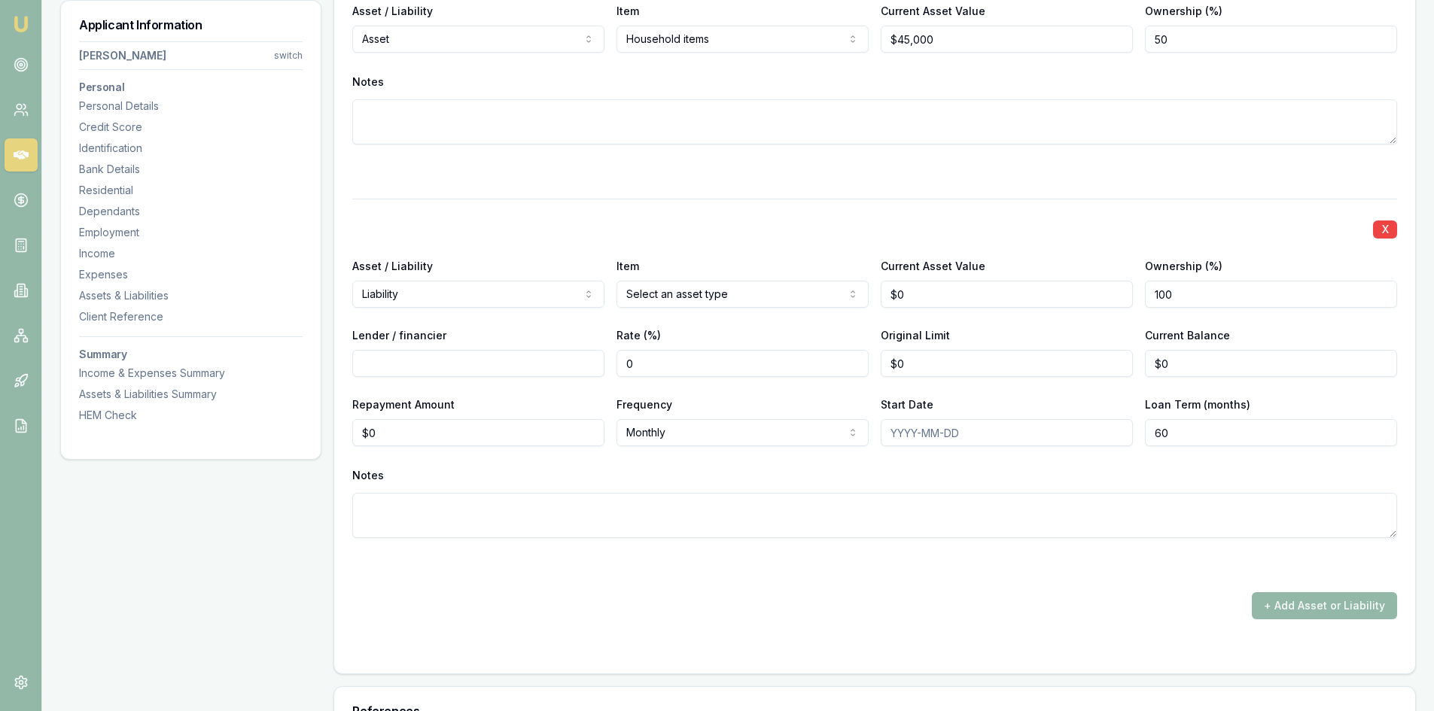
scroll to position [4797, 0]
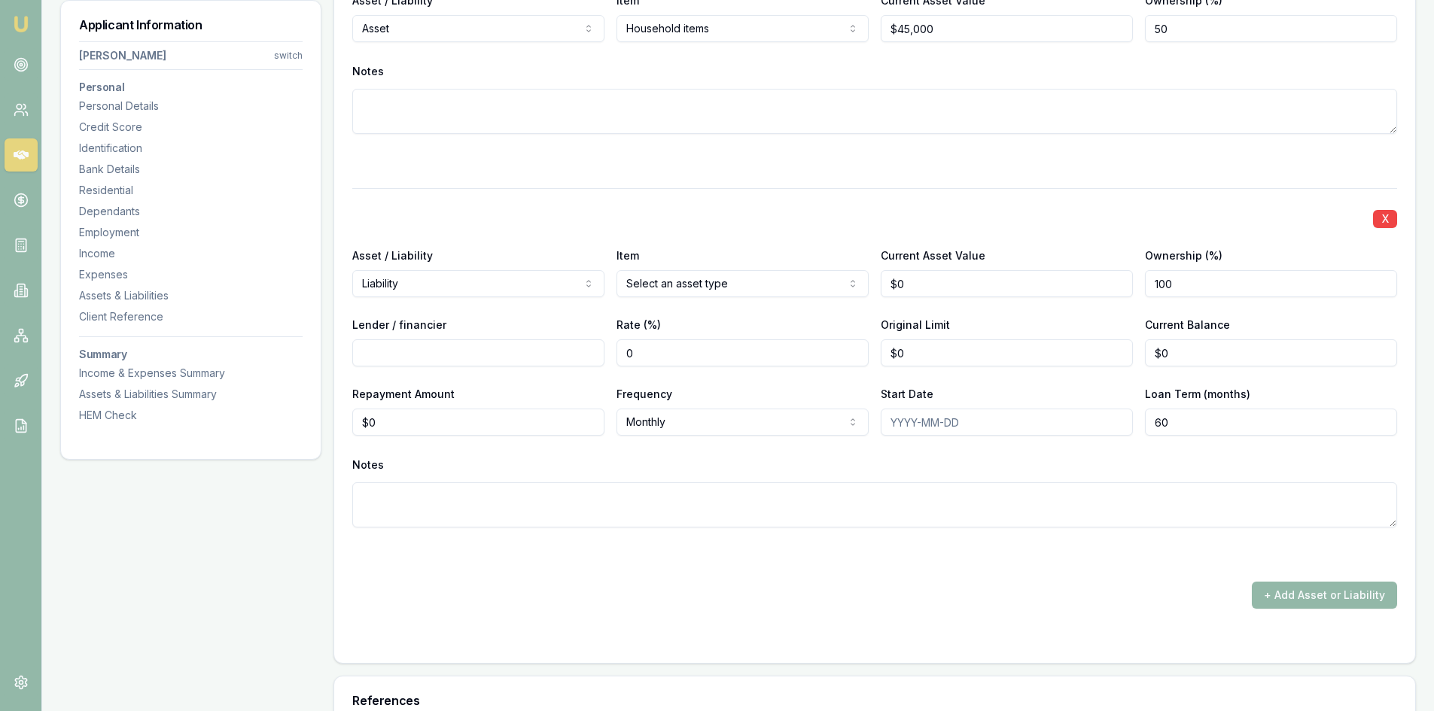
click at [918, 282] on input "0" at bounding box center [1007, 283] width 252 height 27
drag, startPoint x: 934, startPoint y: 279, endPoint x: 820, endPoint y: 284, distance: 114.6
click at [820, 282] on div "Asset / Liability Liability Asset Liability Item Home Home Car Boat Bike Carava…" at bounding box center [874, 271] width 1045 height 51
type input "$650,000"
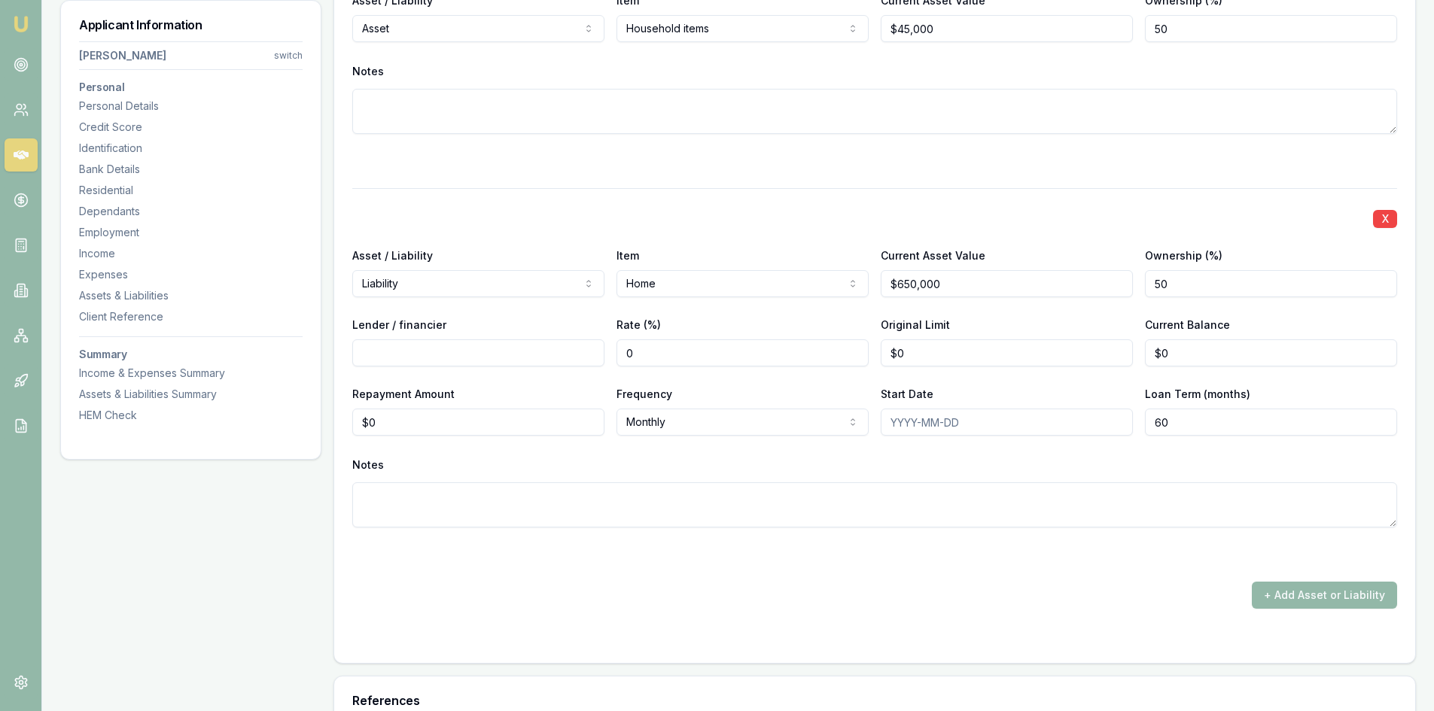
type input "50"
type input "NAB"
type input "5.59"
type input "0"
click at [923, 344] on input "Original Limit" at bounding box center [1007, 353] width 252 height 27
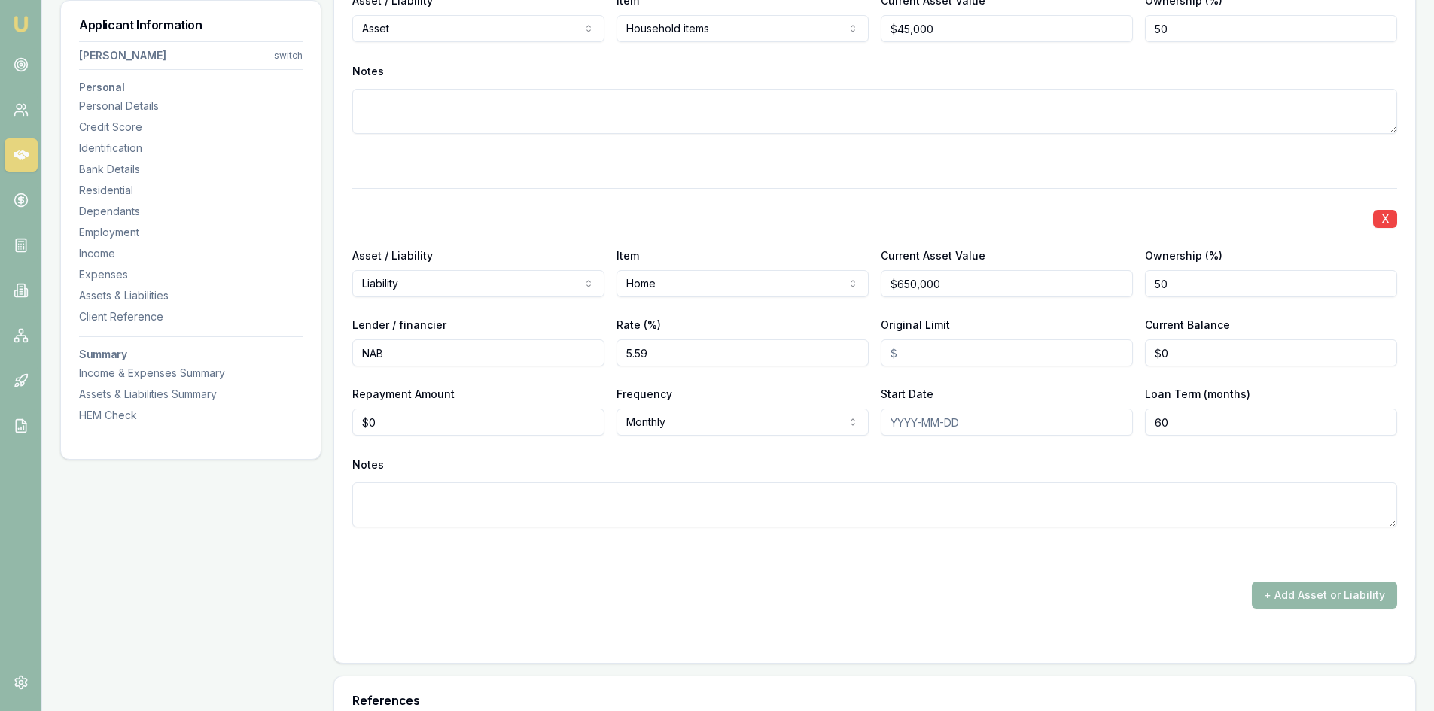
click at [686, 355] on input "5.59" at bounding box center [743, 353] width 252 height 27
click at [932, 355] on input "Original Limit" at bounding box center [1007, 353] width 252 height 27
type input "$570,000"
type input "$560,000"
type input "$1,000"
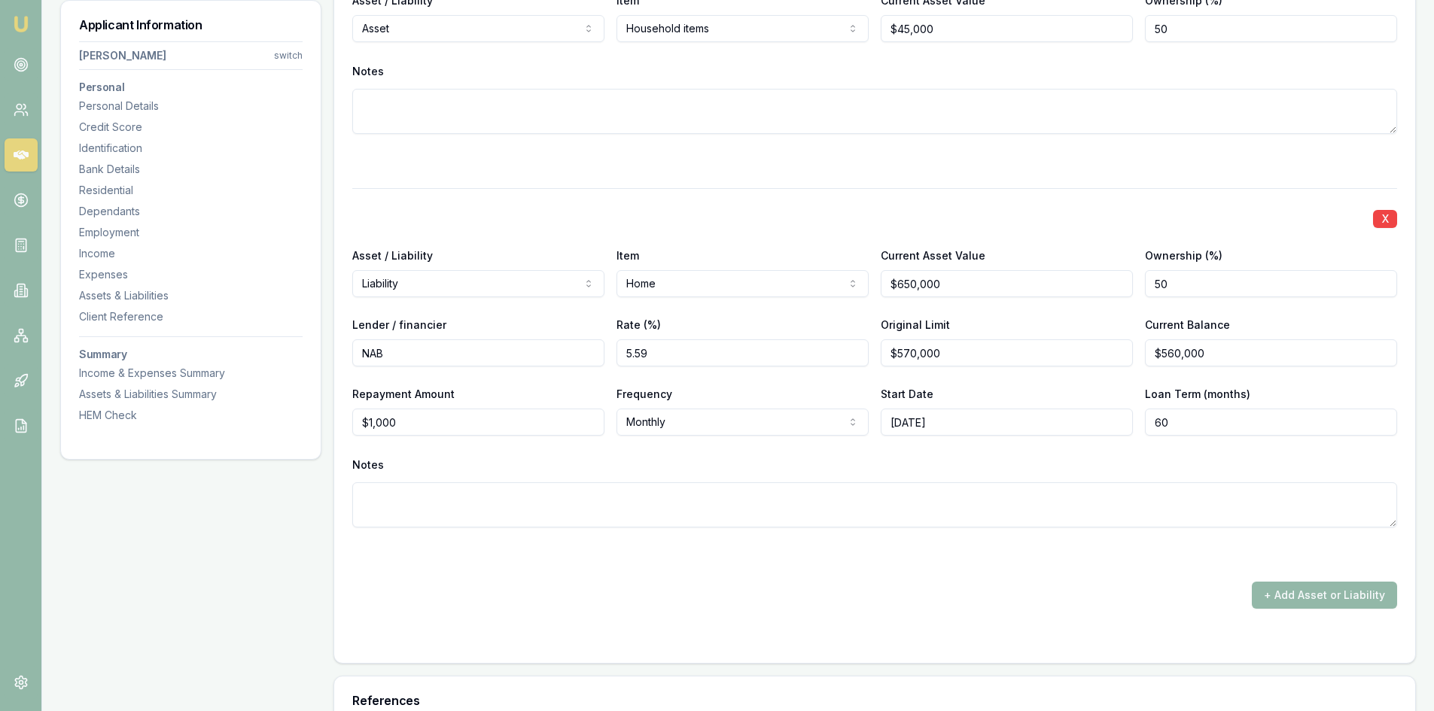
type input "[DATE]"
type input "360"
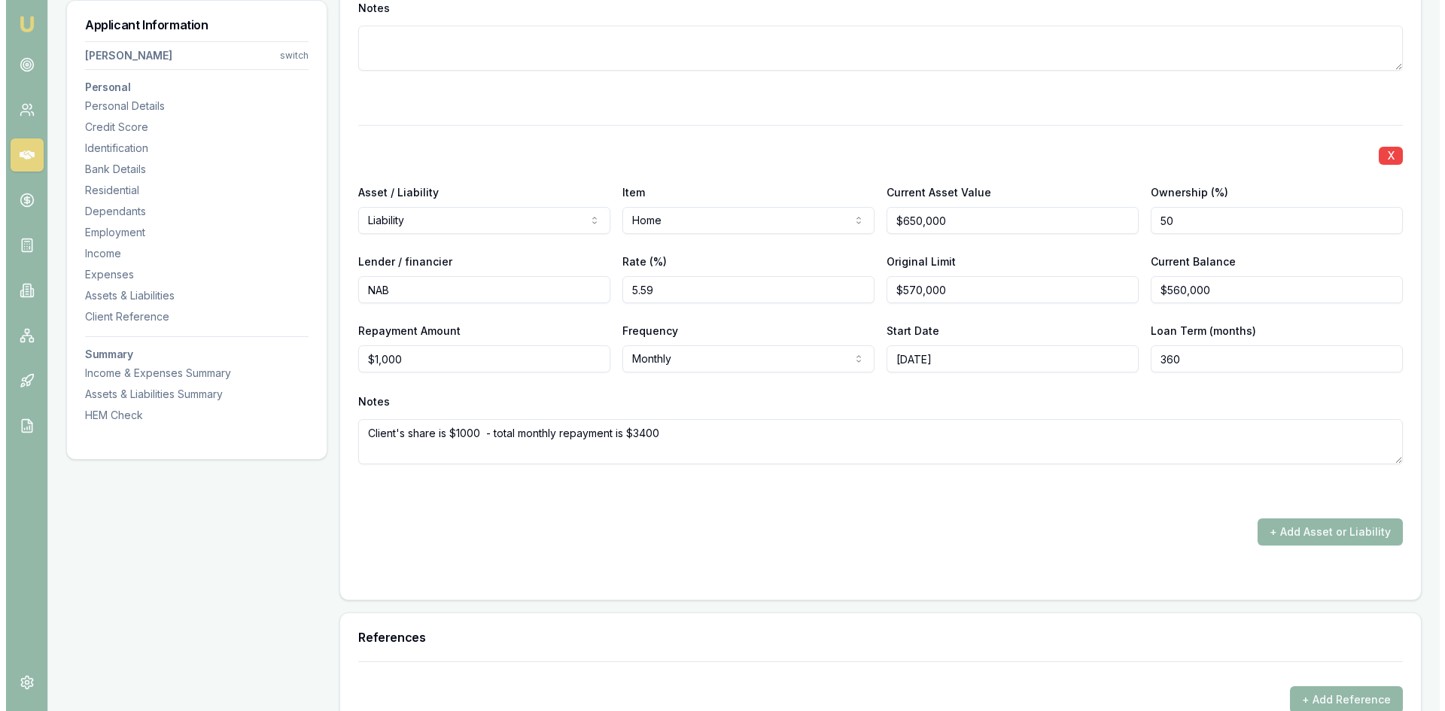
scroll to position [4948, 0]
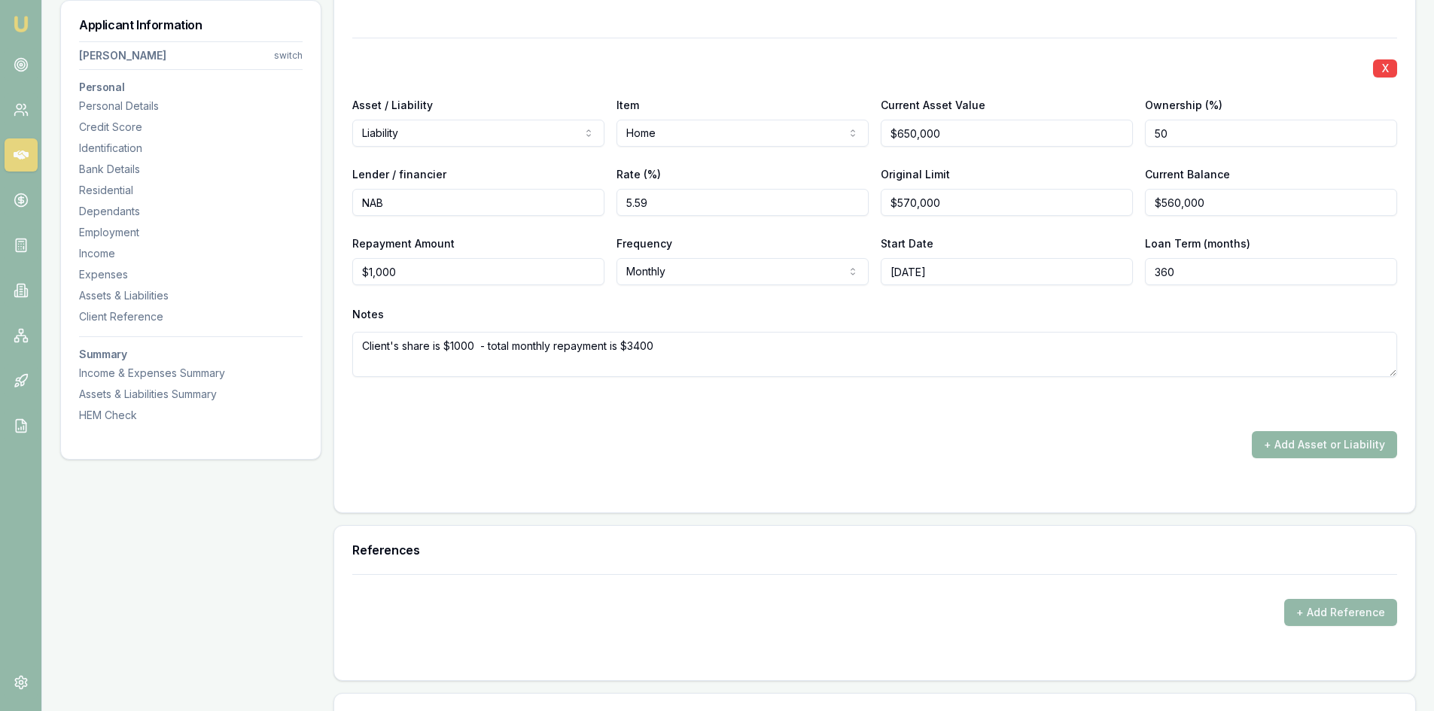
type textarea "Client's share is $1000 - total monthly repayment is $3400"
click at [1298, 443] on button "+ Add Asset or Liability" at bounding box center [1324, 444] width 145 height 27
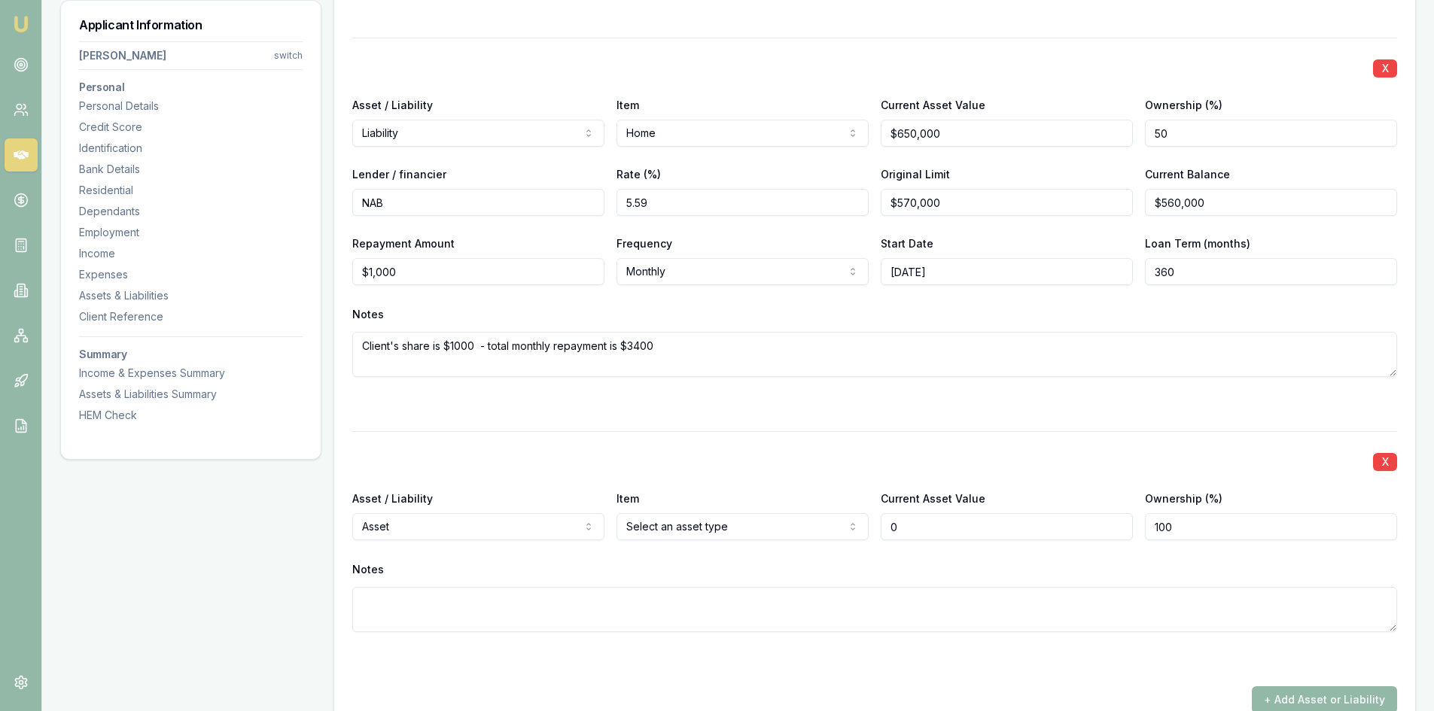
type input "$0"
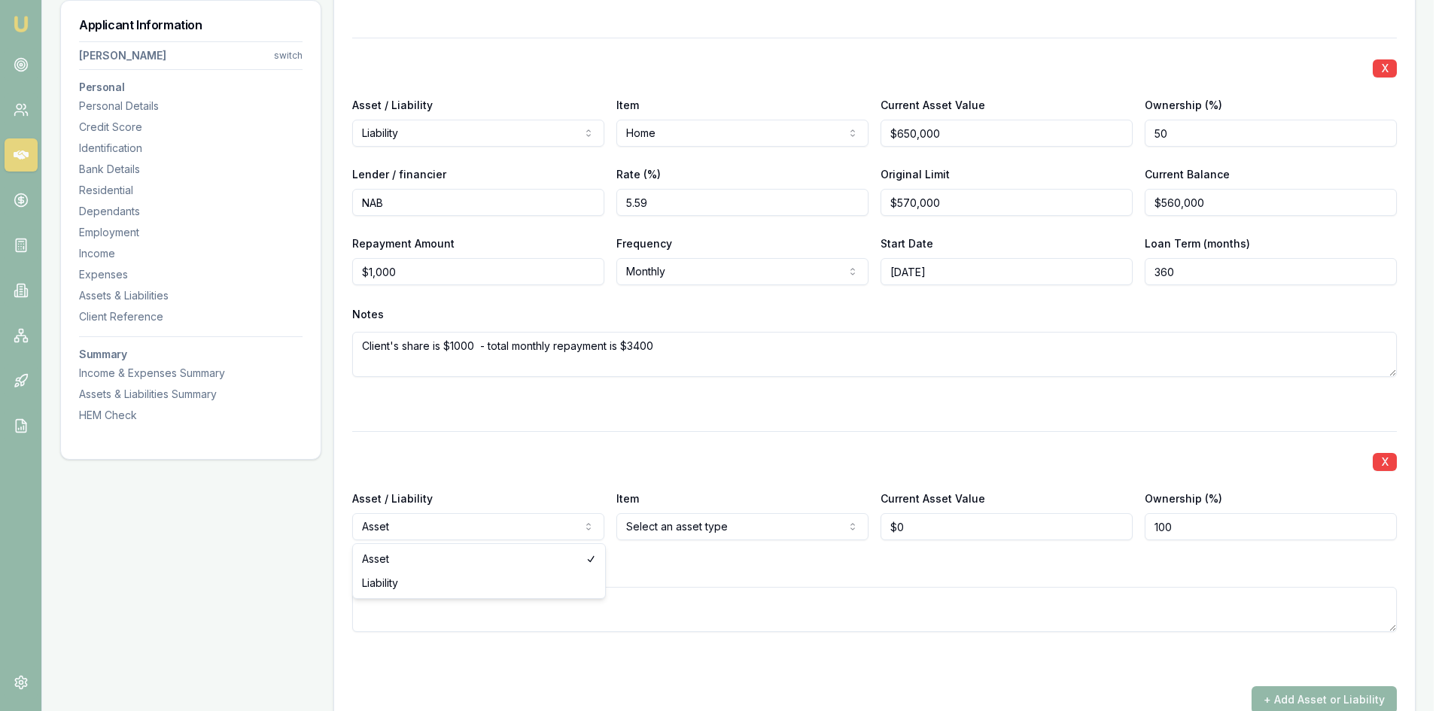
select select "LIABILITY"
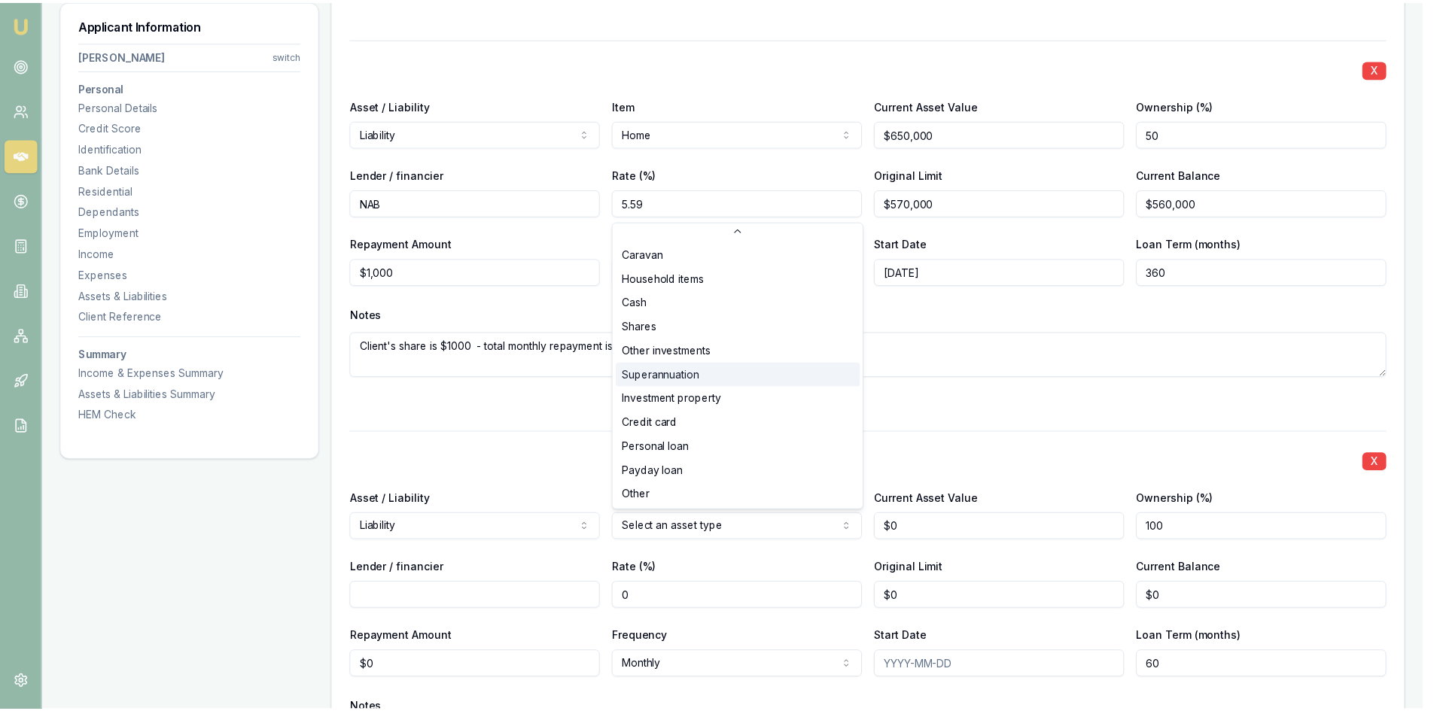
scroll to position [97, 0]
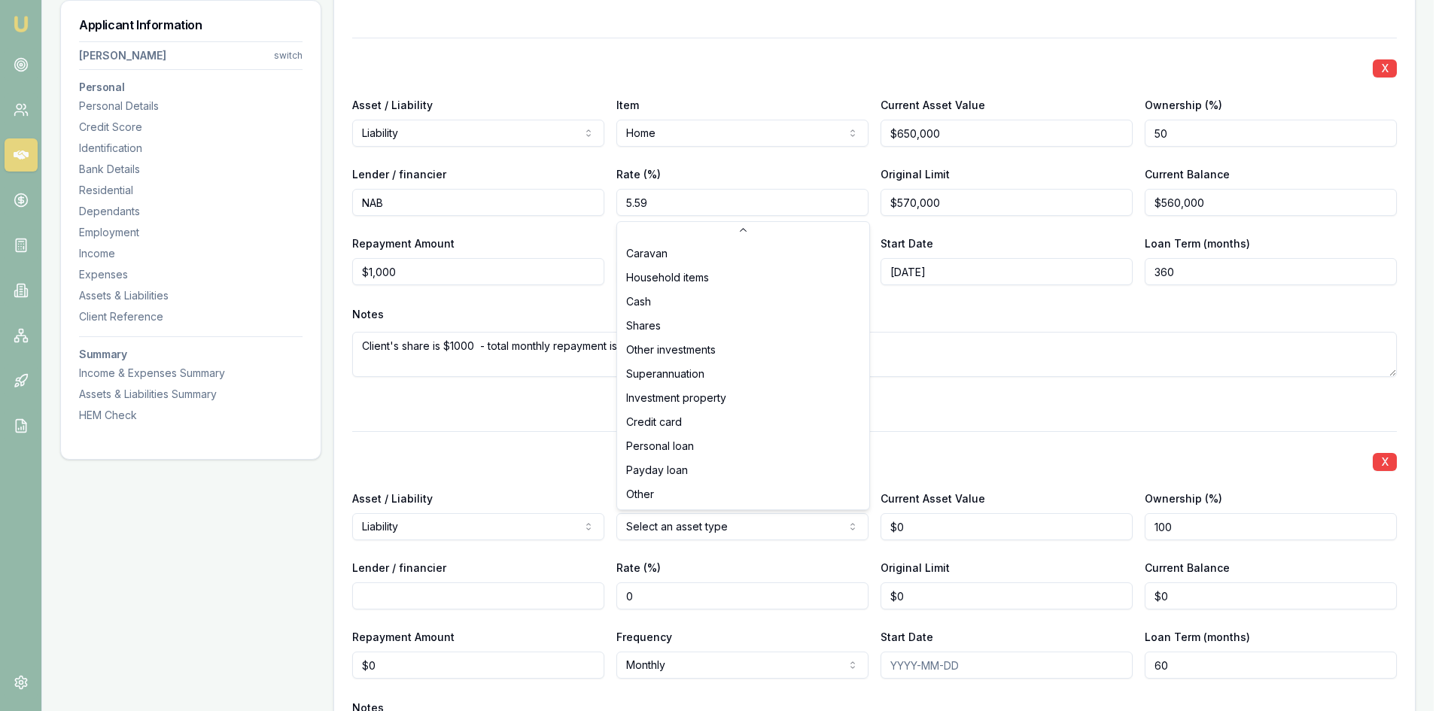
select select "PERSONAL_LOAN"
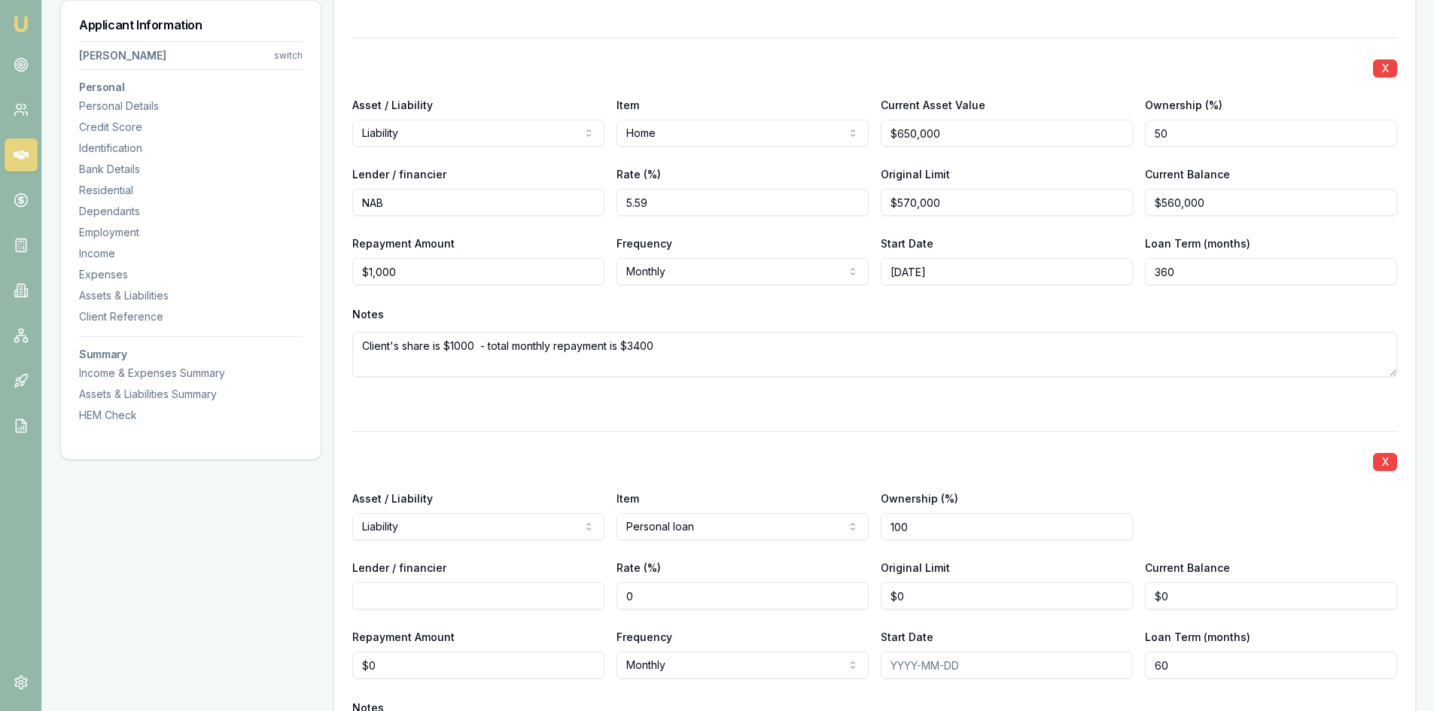
click at [909, 519] on input "100" at bounding box center [1007, 526] width 252 height 27
drag, startPoint x: 925, startPoint y: 529, endPoint x: 802, endPoint y: 539, distance: 123.9
click at [802, 539] on div "Asset / Liability Liability Asset Liability Item Personal loan Home Car Boat Bi…" at bounding box center [874, 514] width 1045 height 51
type input "050"
type input "NOW"
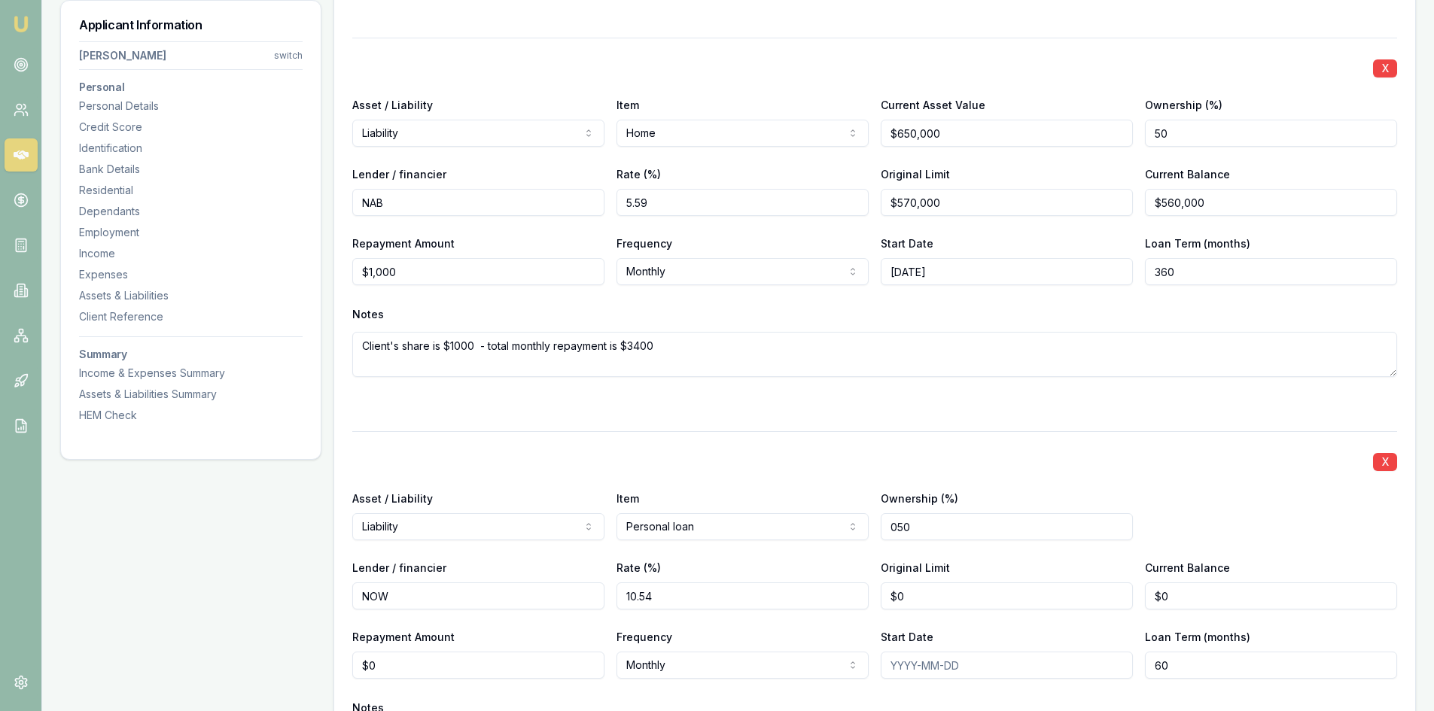
type input "10.54"
type input "$24,000"
type input "$23,500"
type input "$106"
select select "WEEKLY"
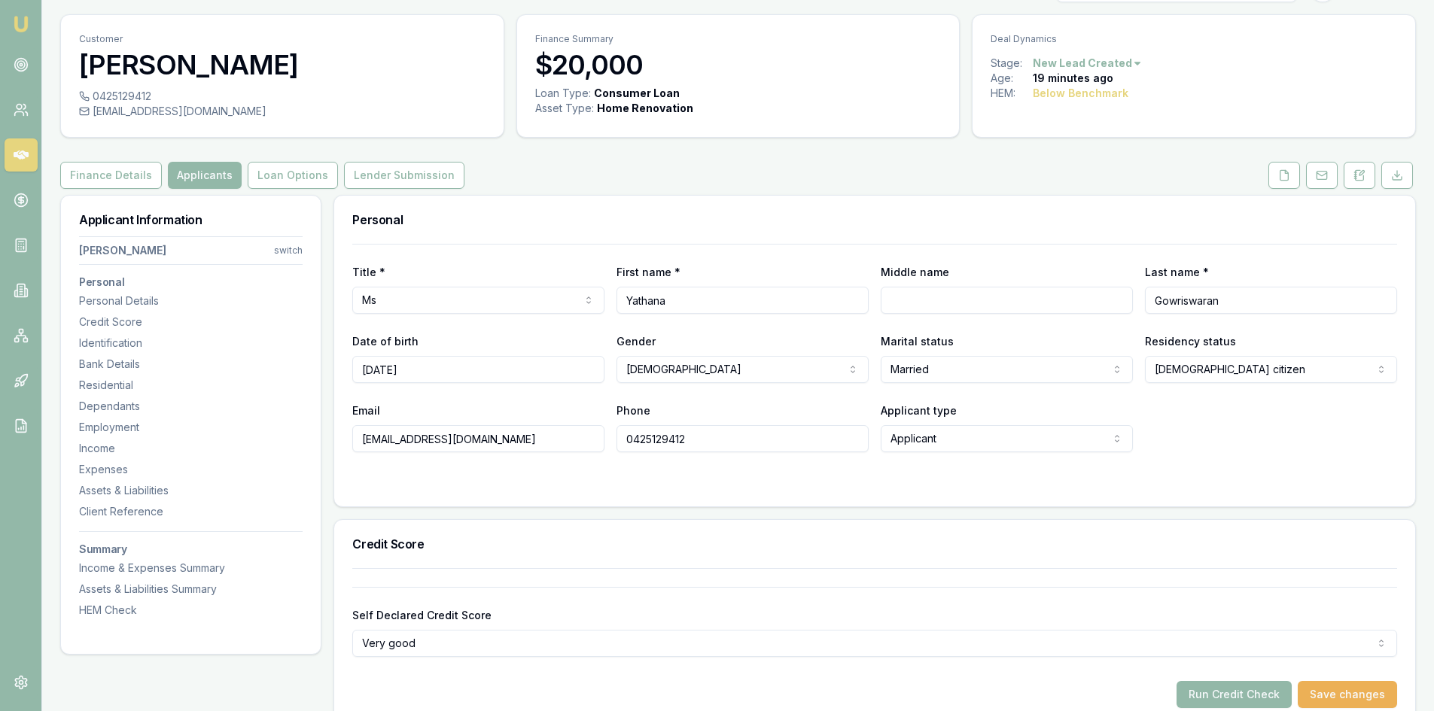
scroll to position [0, 0]
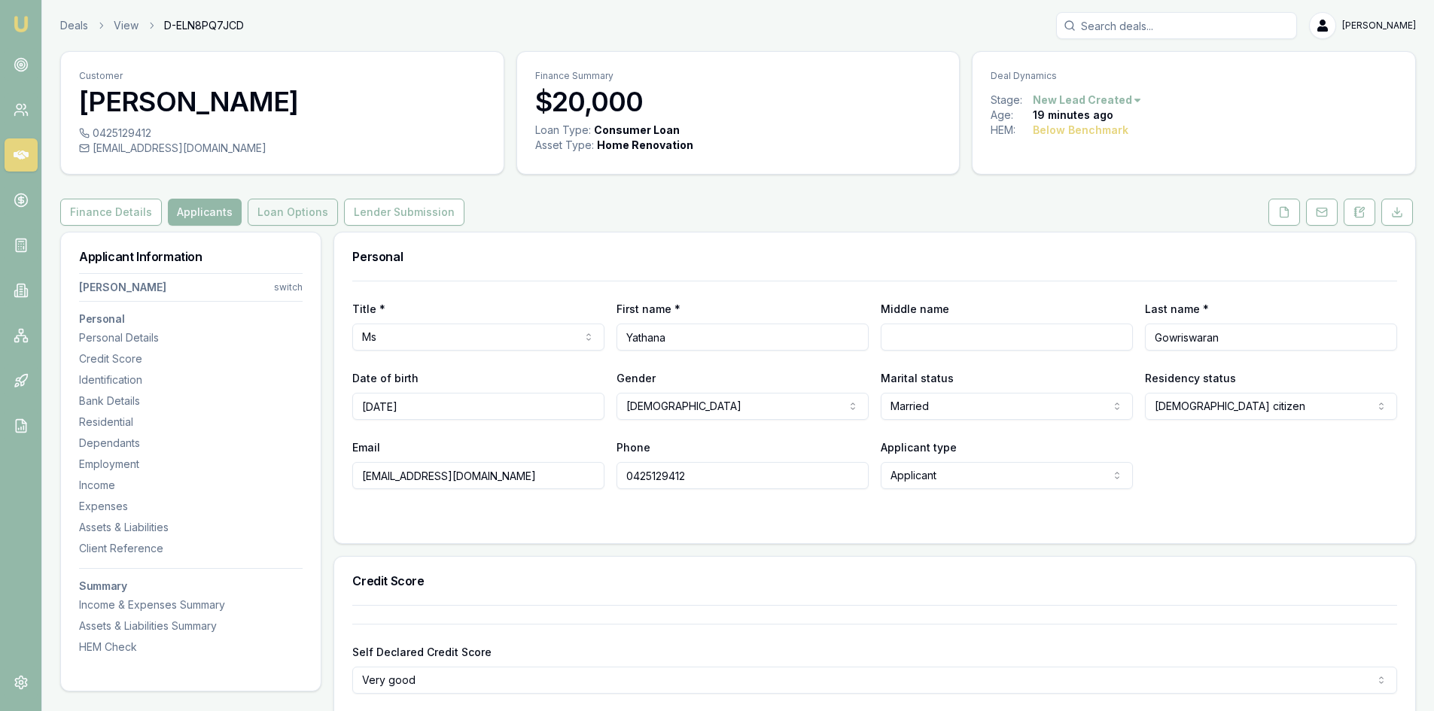
type input "84"
click at [267, 209] on button "Loan Options" at bounding box center [293, 212] width 90 height 27
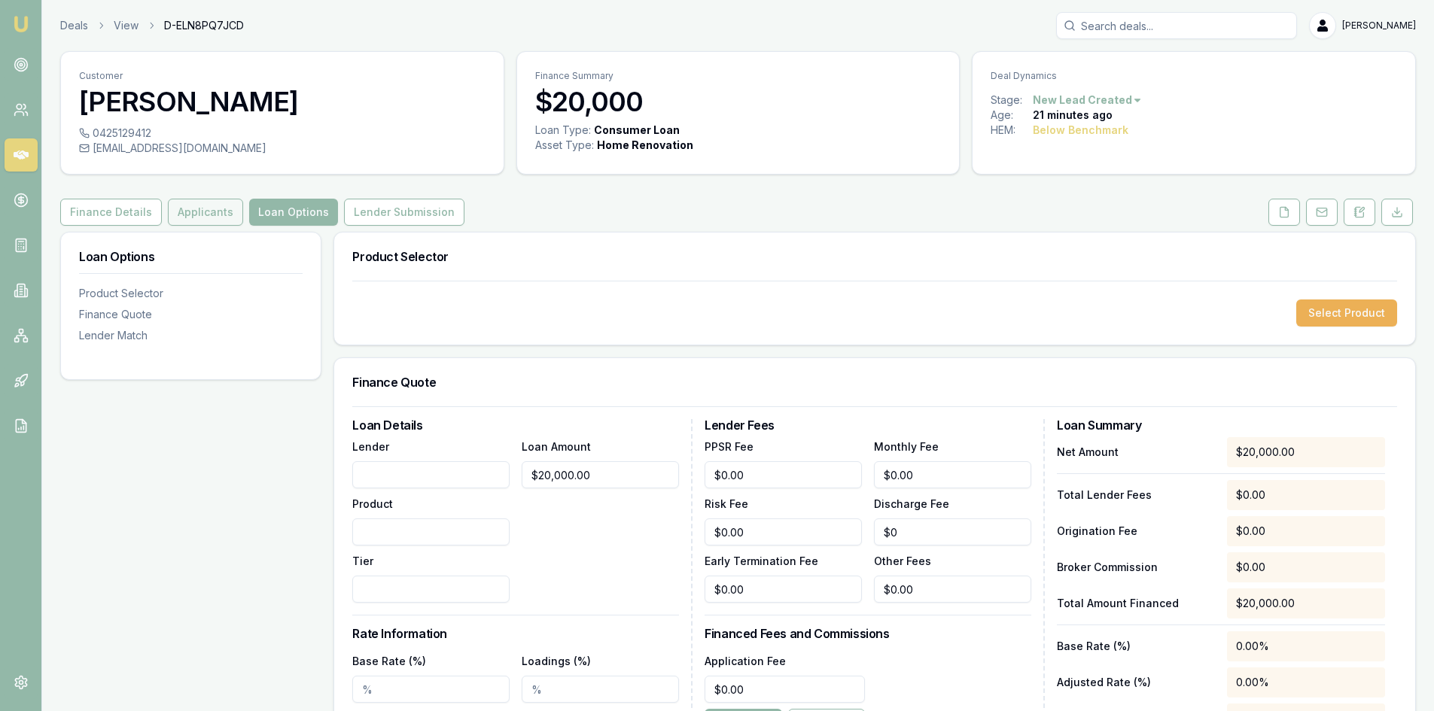
click at [181, 215] on button "Applicants" at bounding box center [205, 212] width 75 height 27
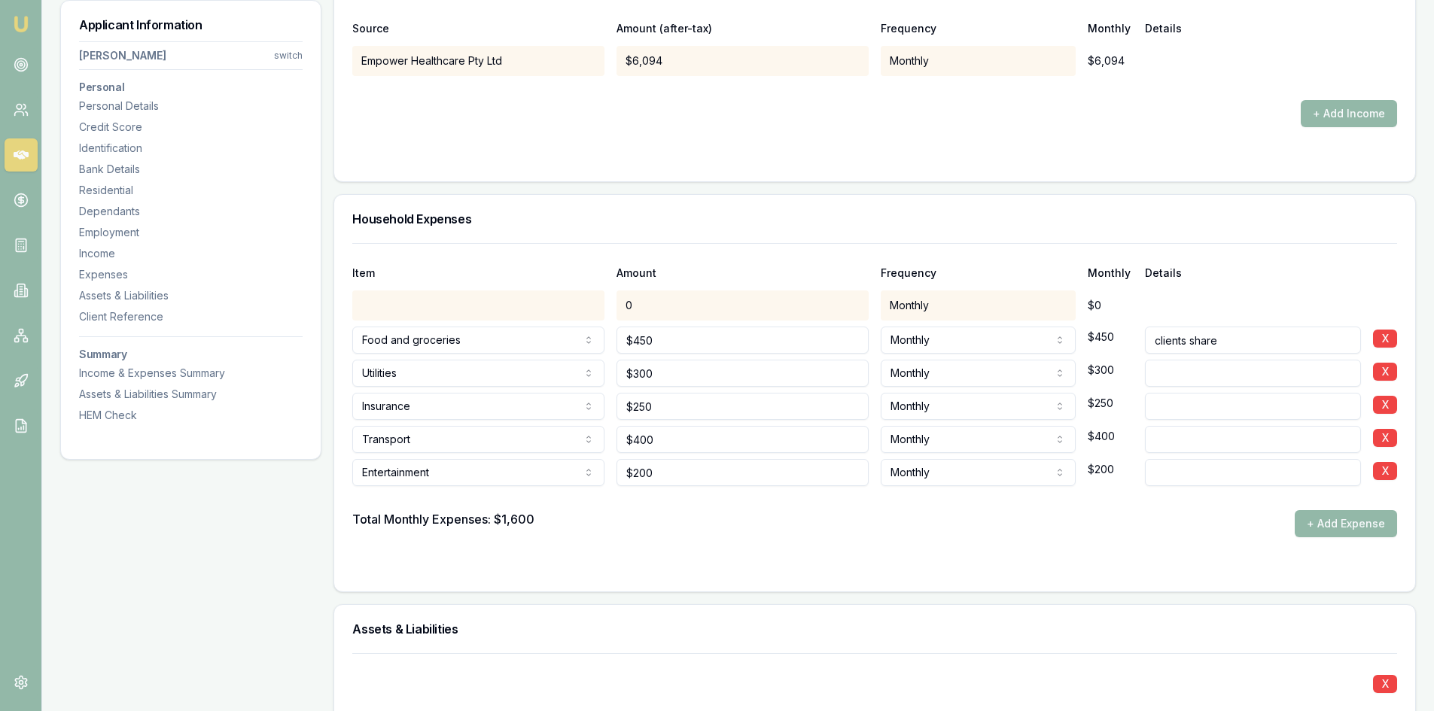
scroll to position [3593, 0]
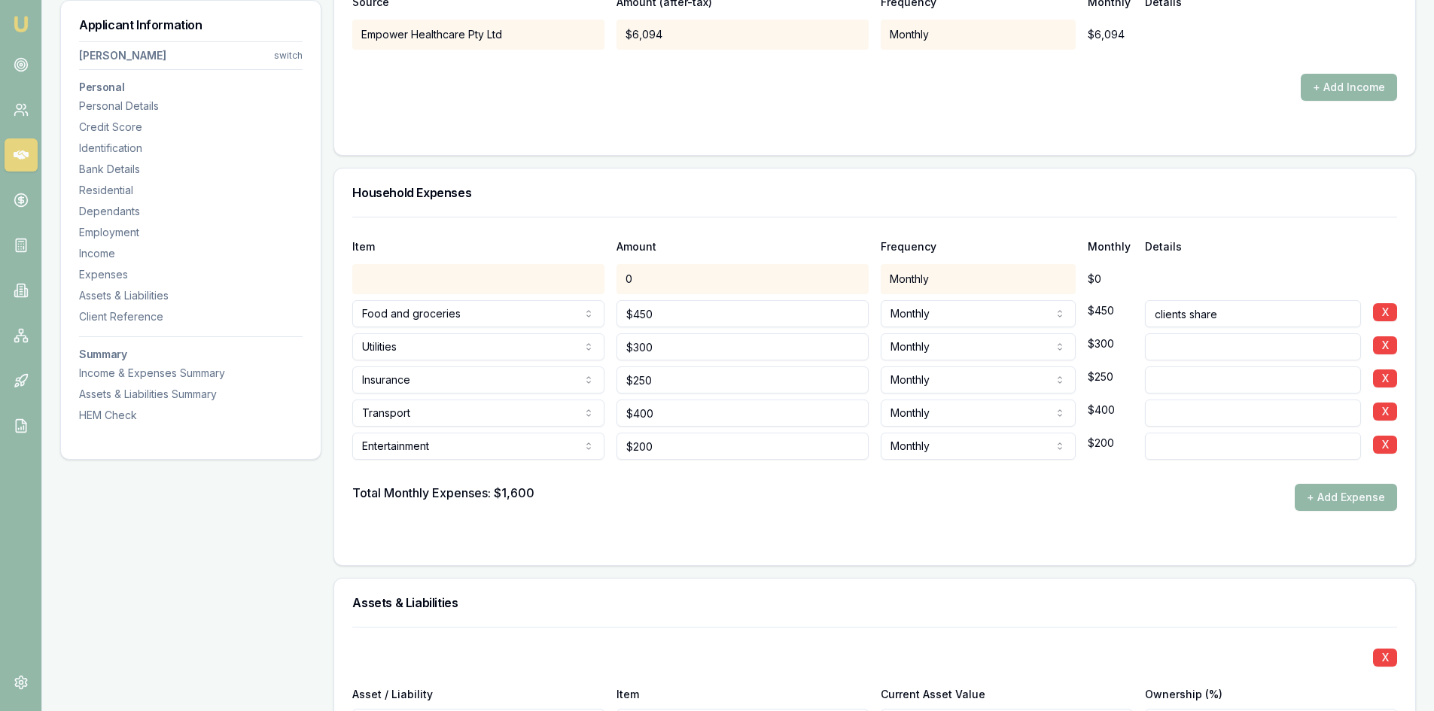
click at [499, 280] on div at bounding box center [478, 279] width 252 height 30
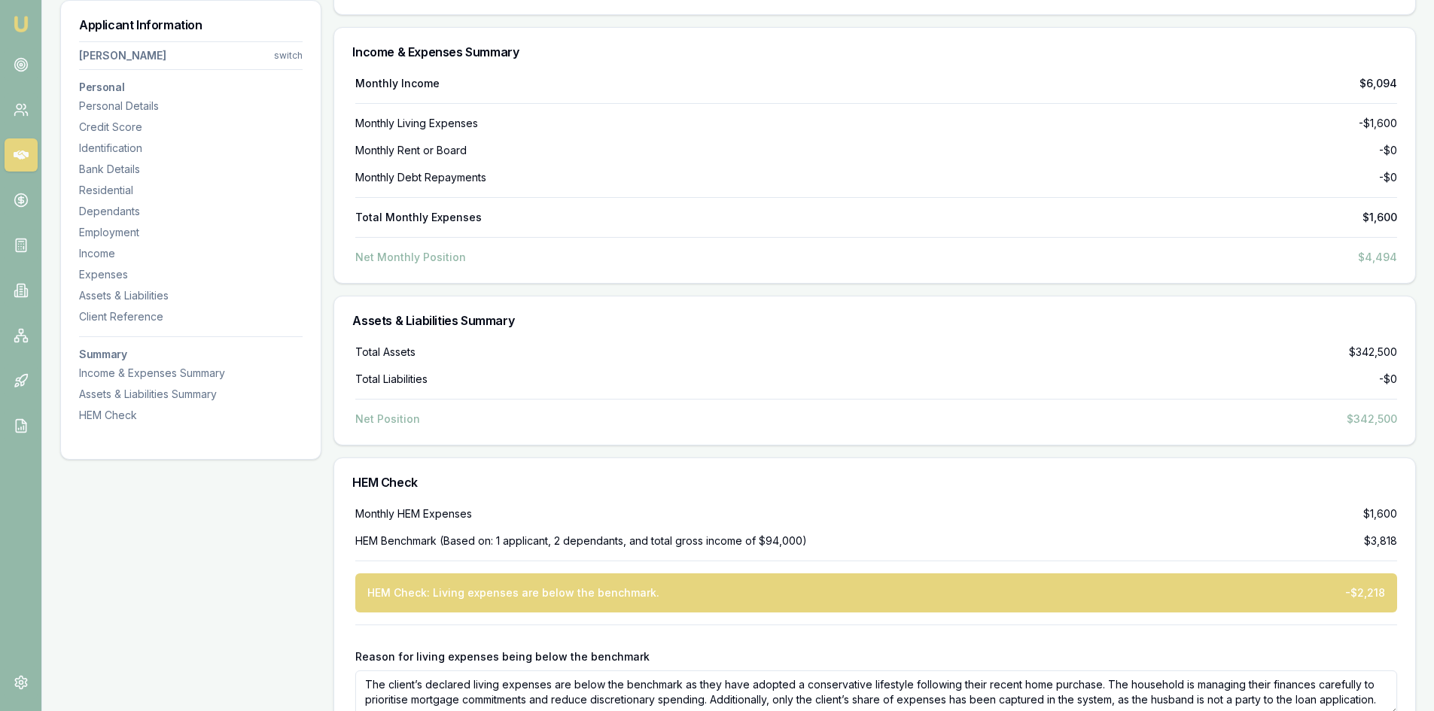
scroll to position [5701, 0]
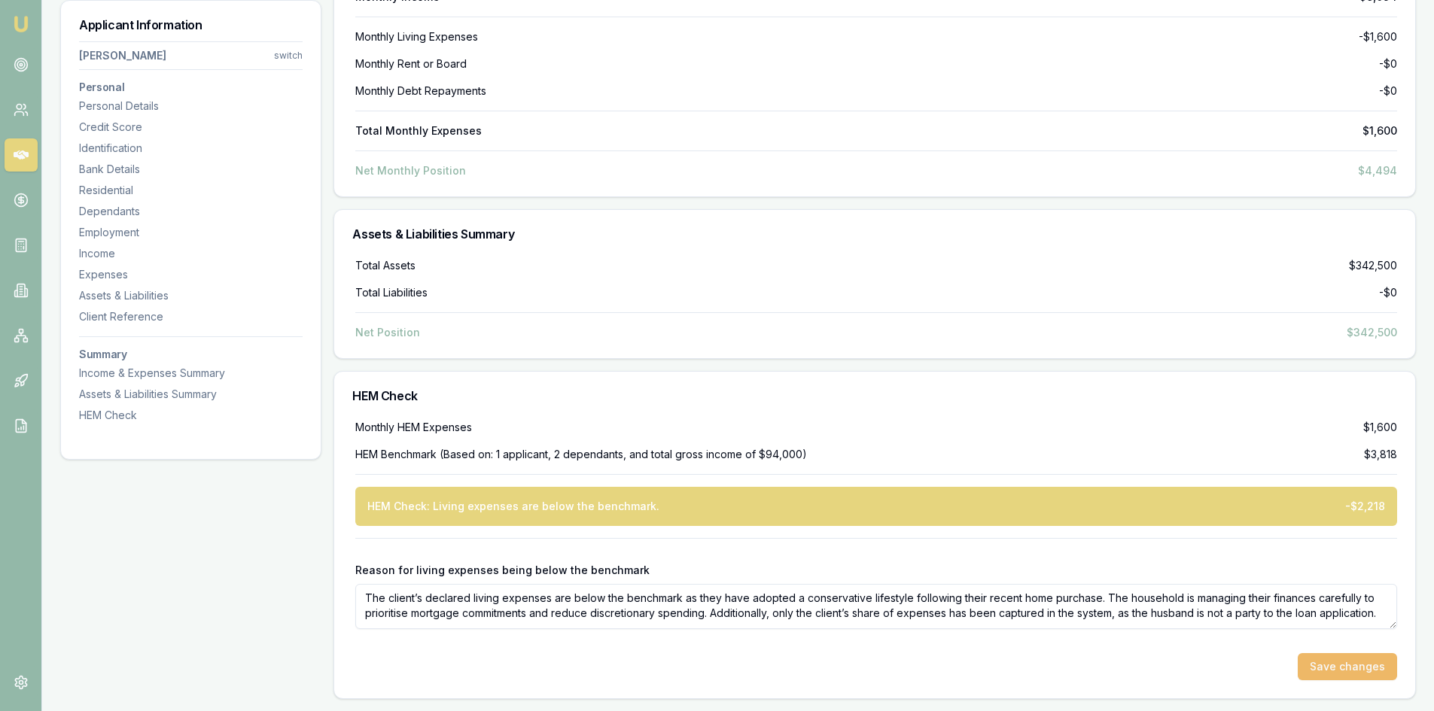
click at [1378, 663] on button "Save changes" at bounding box center [1347, 666] width 99 height 27
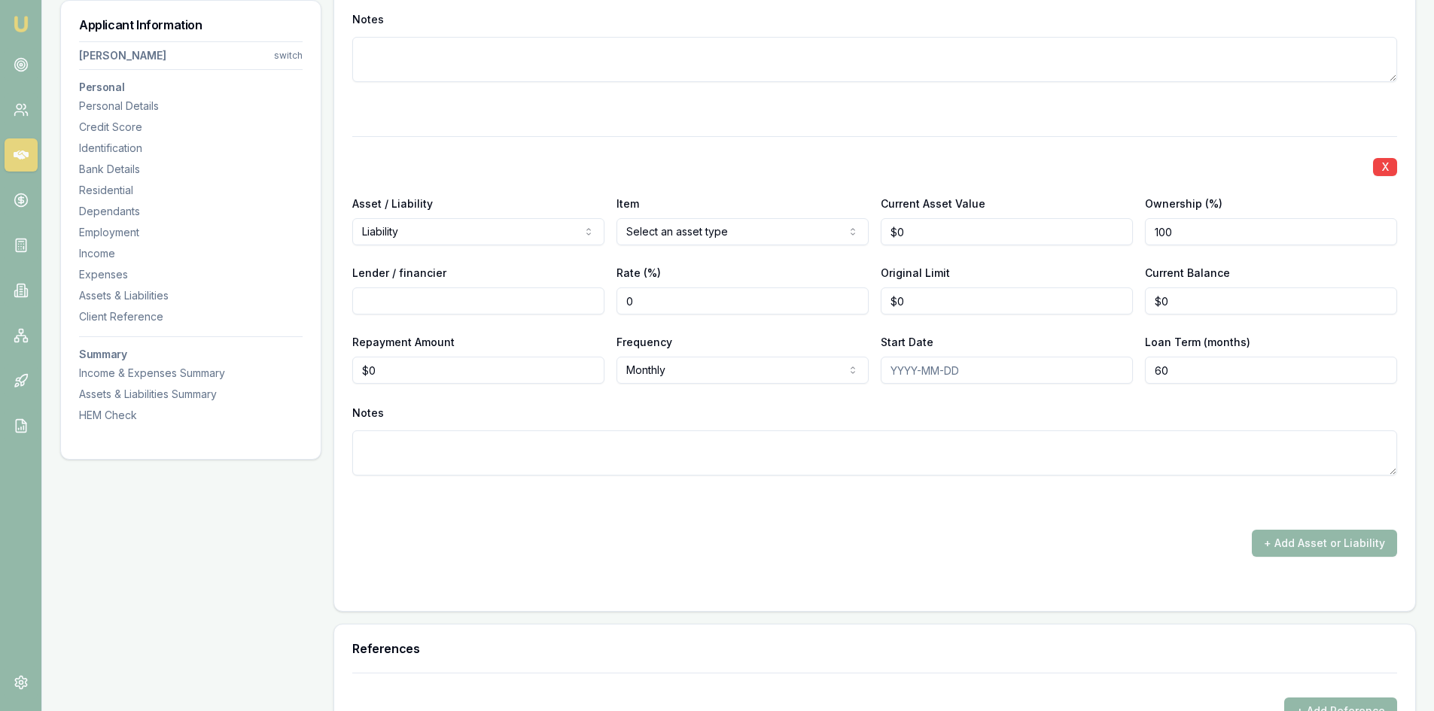
scroll to position [4872, 0]
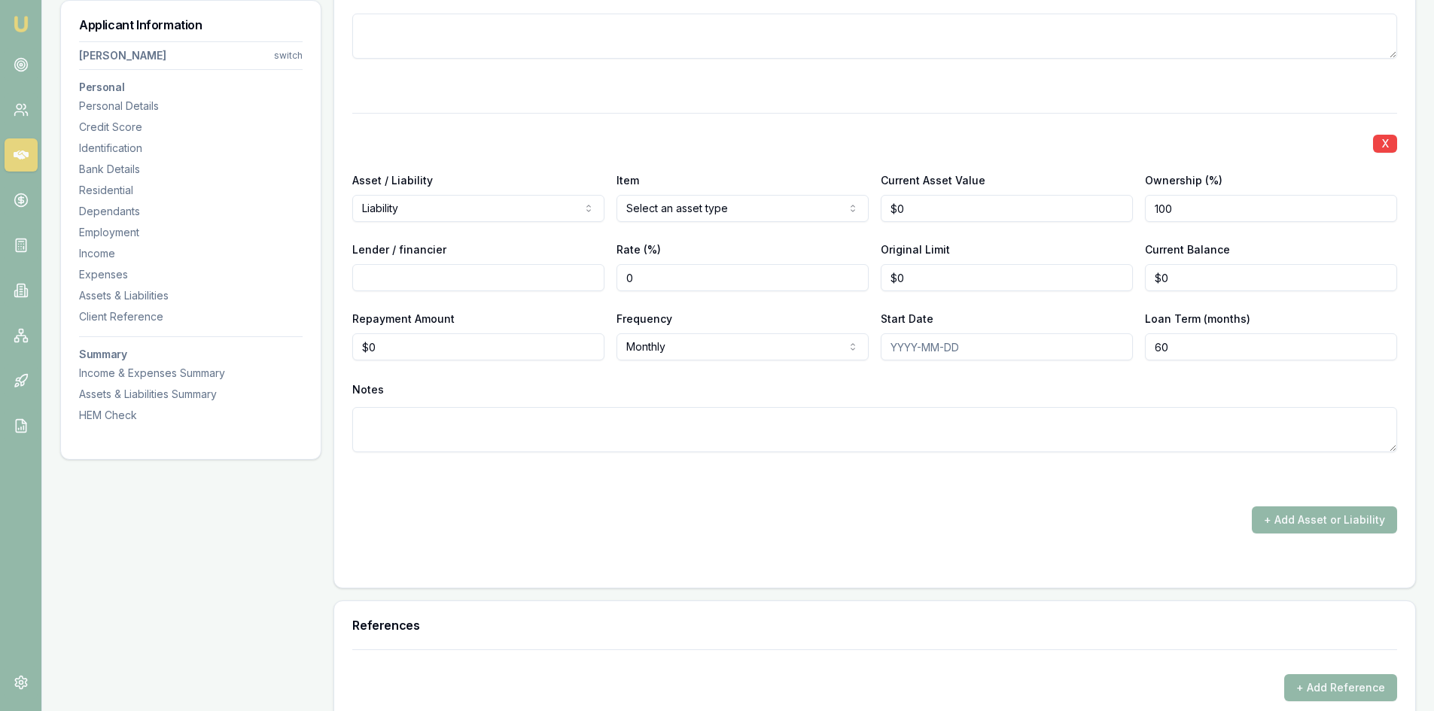
click at [927, 200] on input "0" at bounding box center [1007, 208] width 252 height 27
drag, startPoint x: 914, startPoint y: 204, endPoint x: 827, endPoint y: 210, distance: 87.5
click at [827, 208] on div "Asset / Liability Liability Asset Liability Item Home Home Car Boat Bike Carava…" at bounding box center [874, 196] width 1045 height 51
click at [979, 213] on input "650000" at bounding box center [1007, 208] width 252 height 27
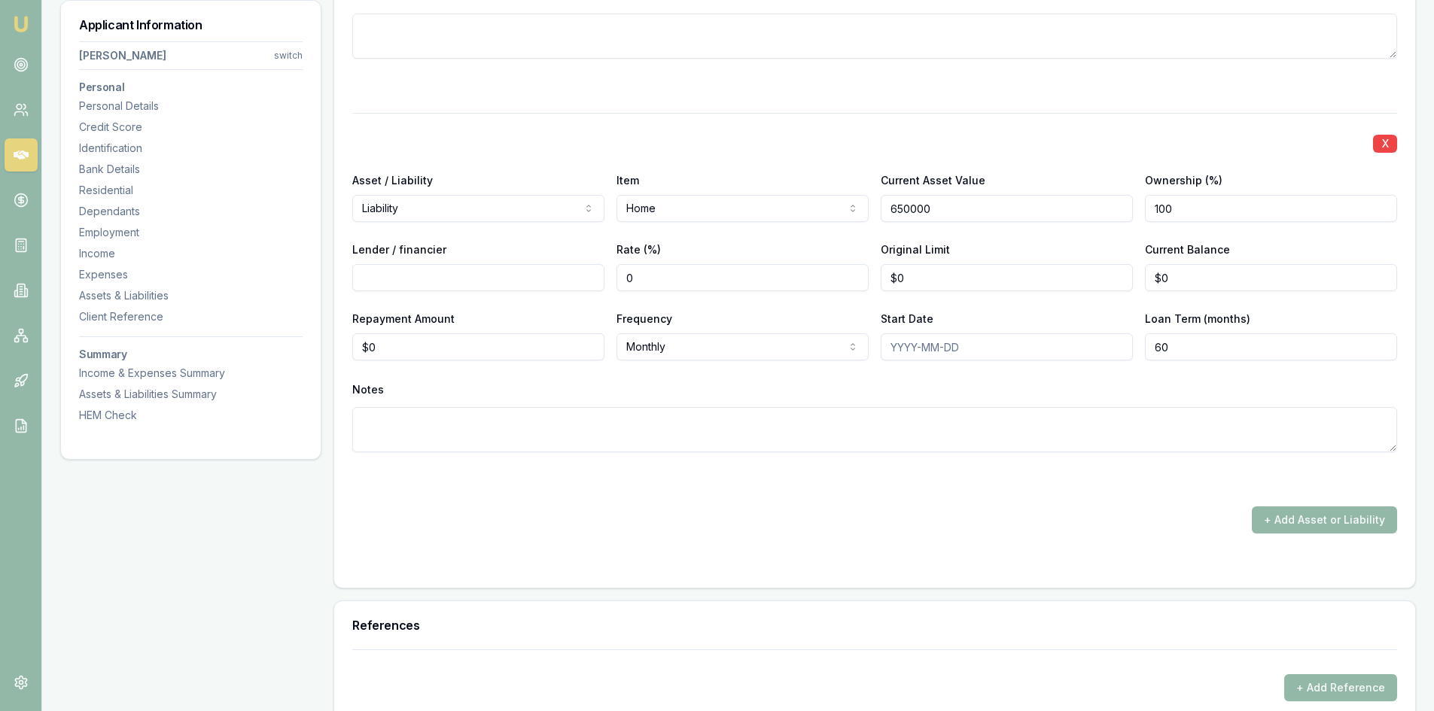
drag, startPoint x: 958, startPoint y: 211, endPoint x: 723, endPoint y: 218, distance: 235.0
click at [723, 218] on div "Asset / Liability Liability Asset Liability Item Home Home Car Boat Bike Carava…" at bounding box center [874, 196] width 1045 height 51
type input "$600,000"
type input "50"
type input "NAB"
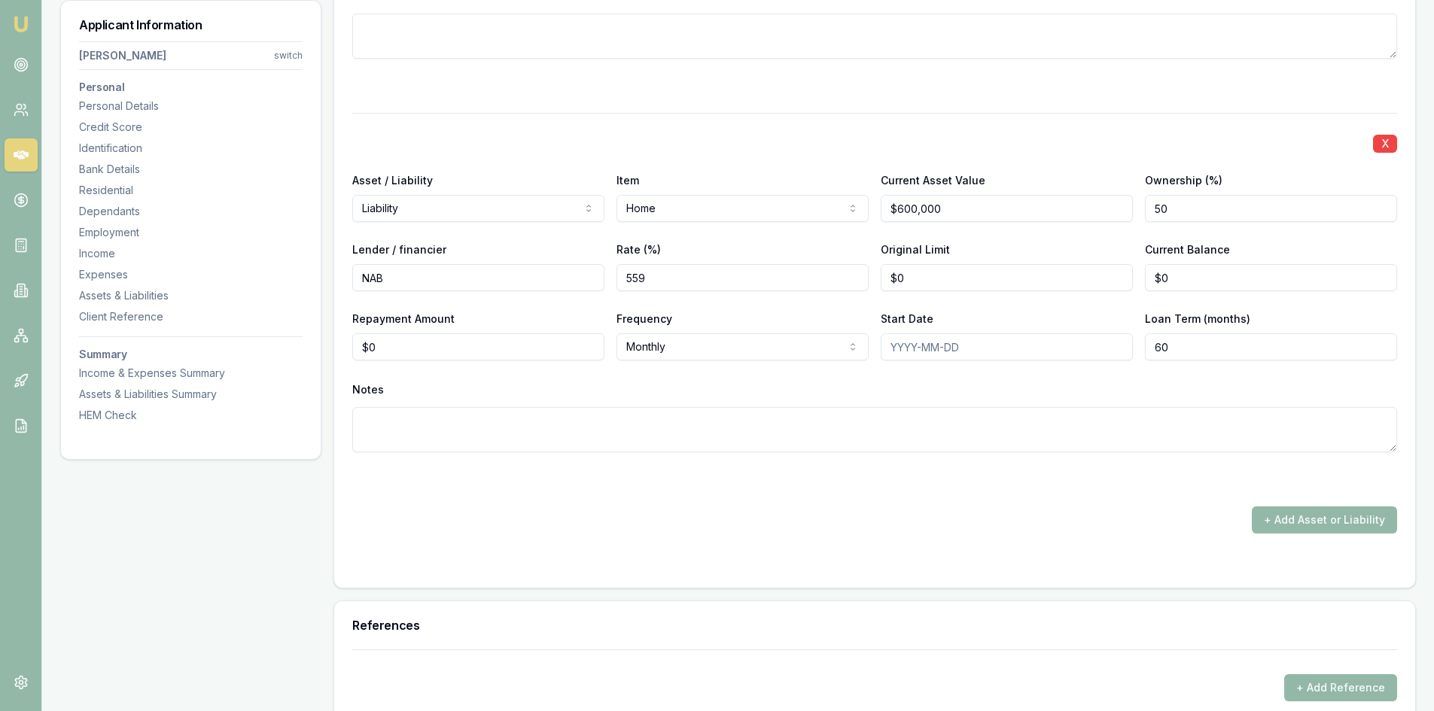
type input "559"
type input "$0"
click at [696, 282] on input "559" at bounding box center [743, 277] width 252 height 27
drag, startPoint x: 696, startPoint y: 283, endPoint x: 577, endPoint y: 279, distance: 119.0
click at [577, 279] on div "Lender / financier NAB Rate (%) 559 Original Limit $0 Current Balance $0" at bounding box center [874, 265] width 1045 height 51
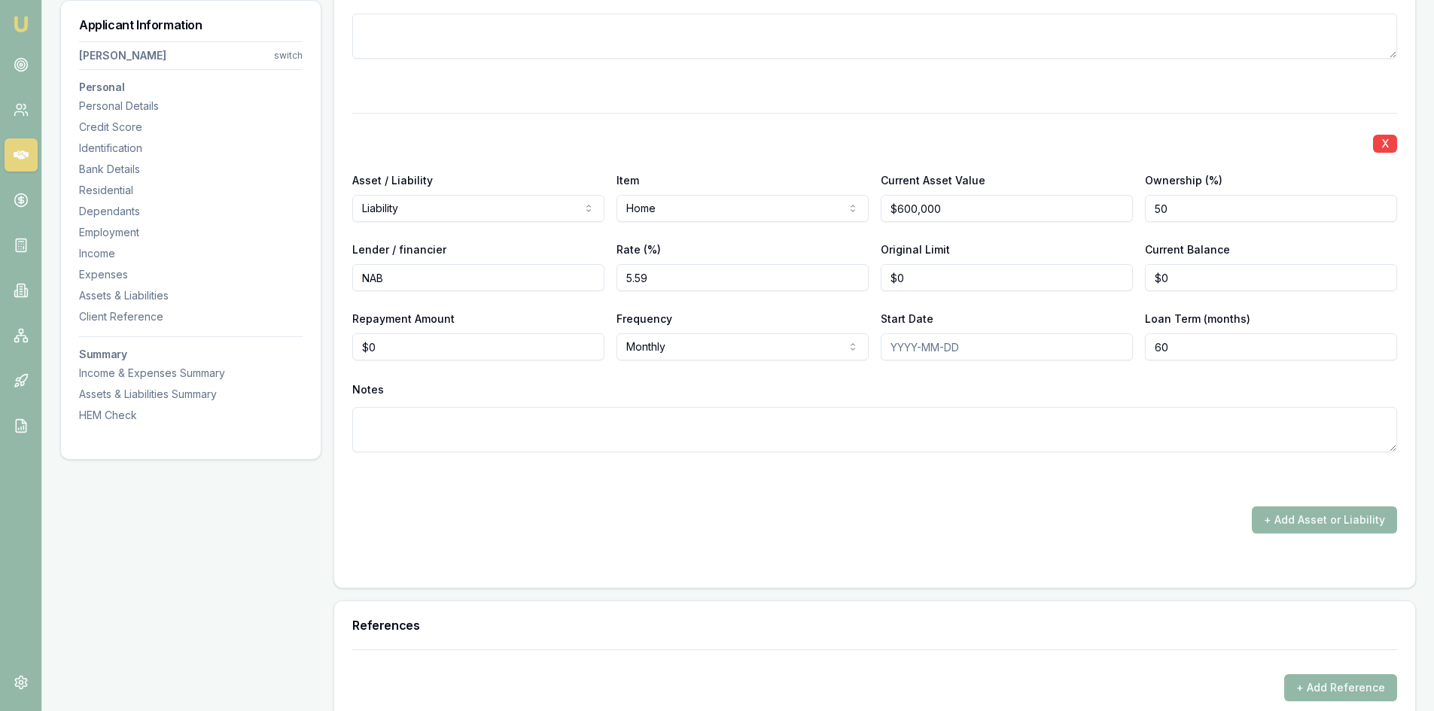
type input "5.59"
type input "$570,000"
type input "$560,000"
type input "$1,000"
type input "[DATE]"
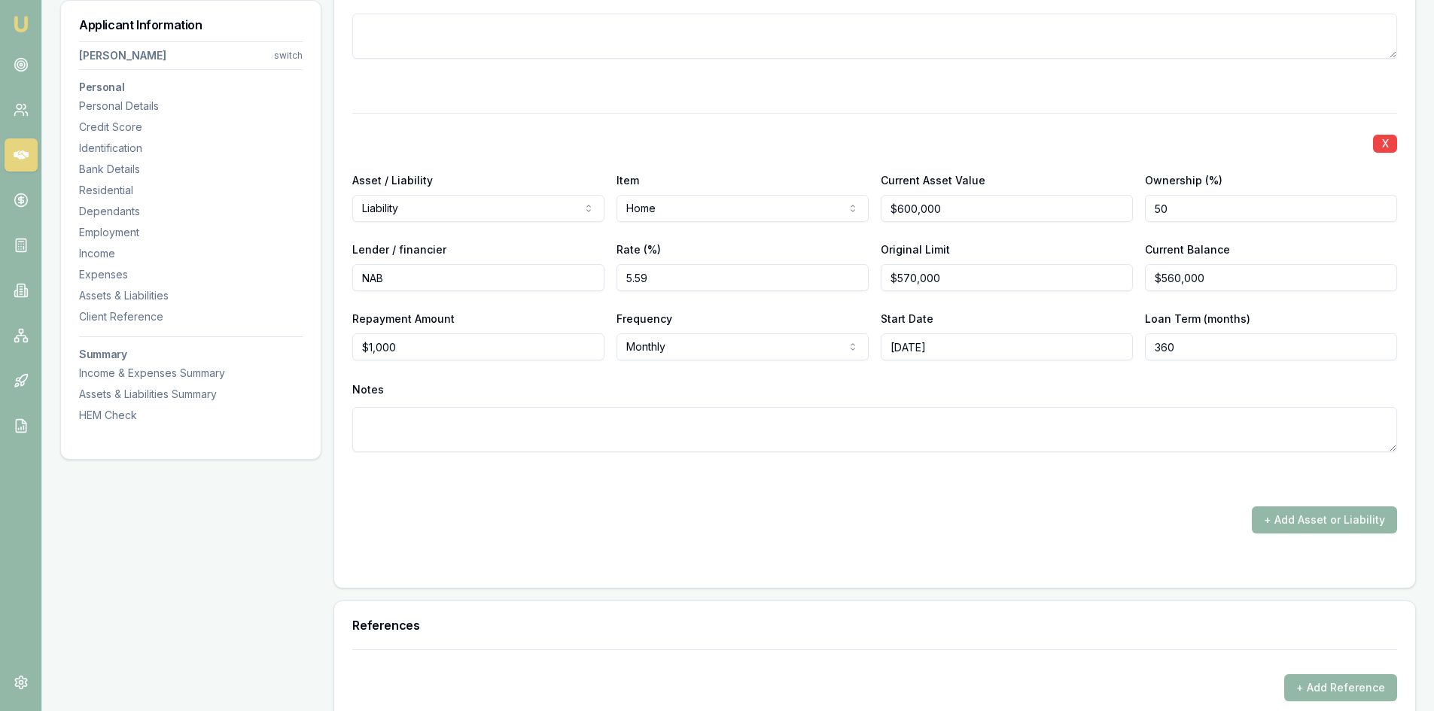
type input "360"
type textarea "Client's share is $1000 - total repayment is $3400"
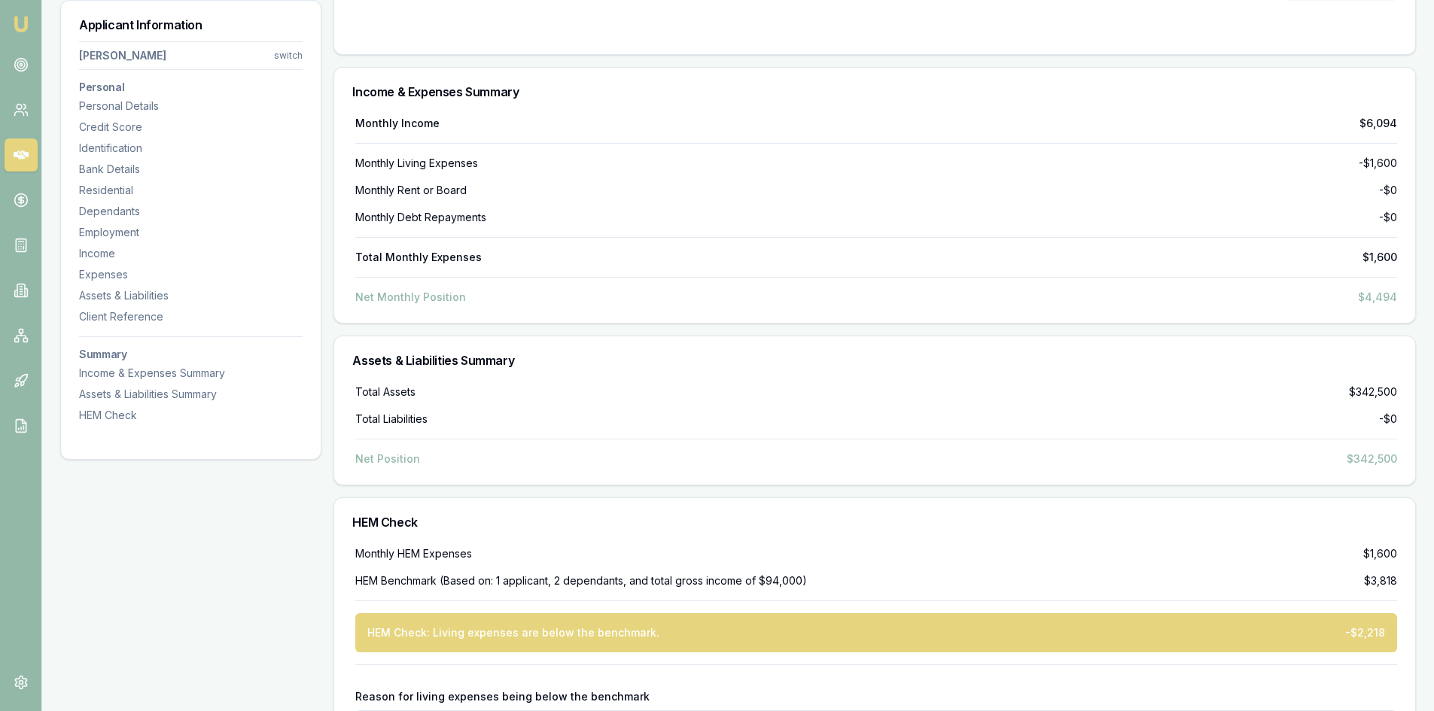
scroll to position [5701, 0]
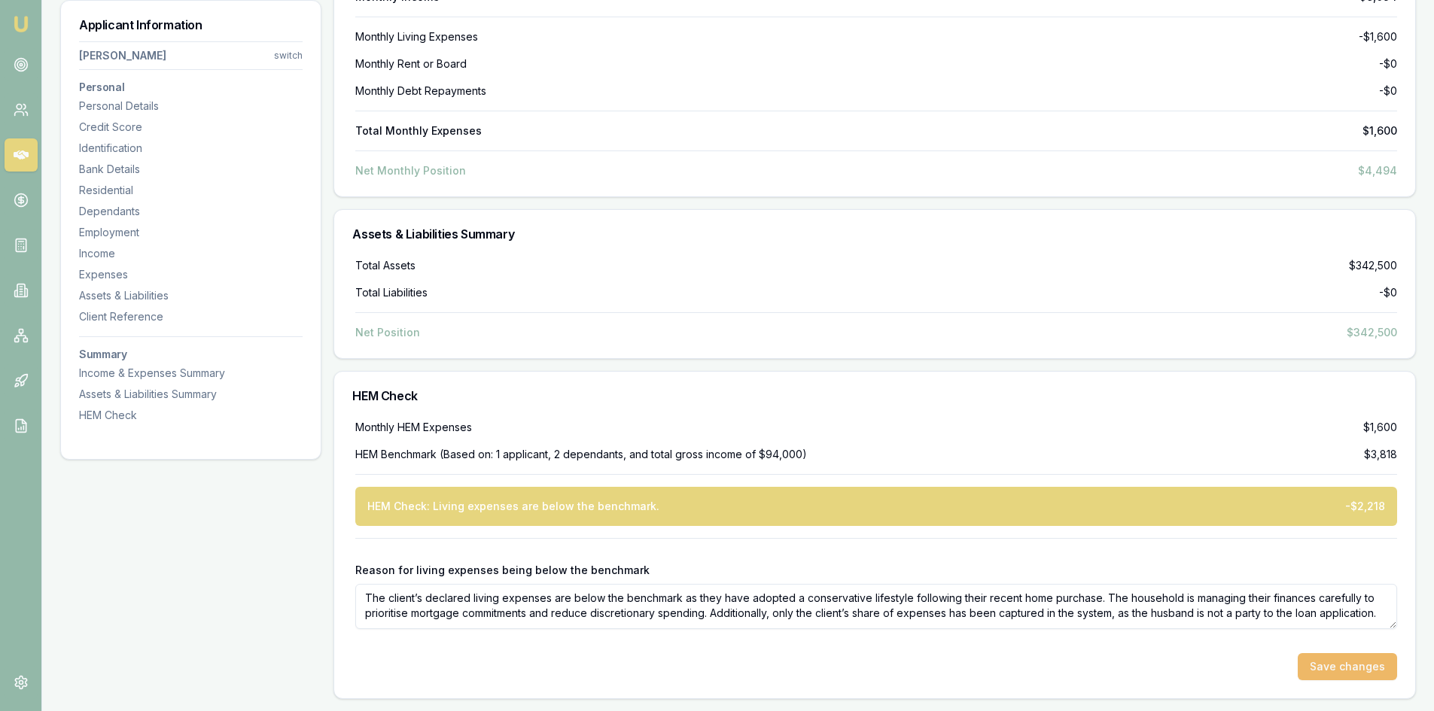
click at [1317, 663] on button "Save changes" at bounding box center [1347, 666] width 99 height 27
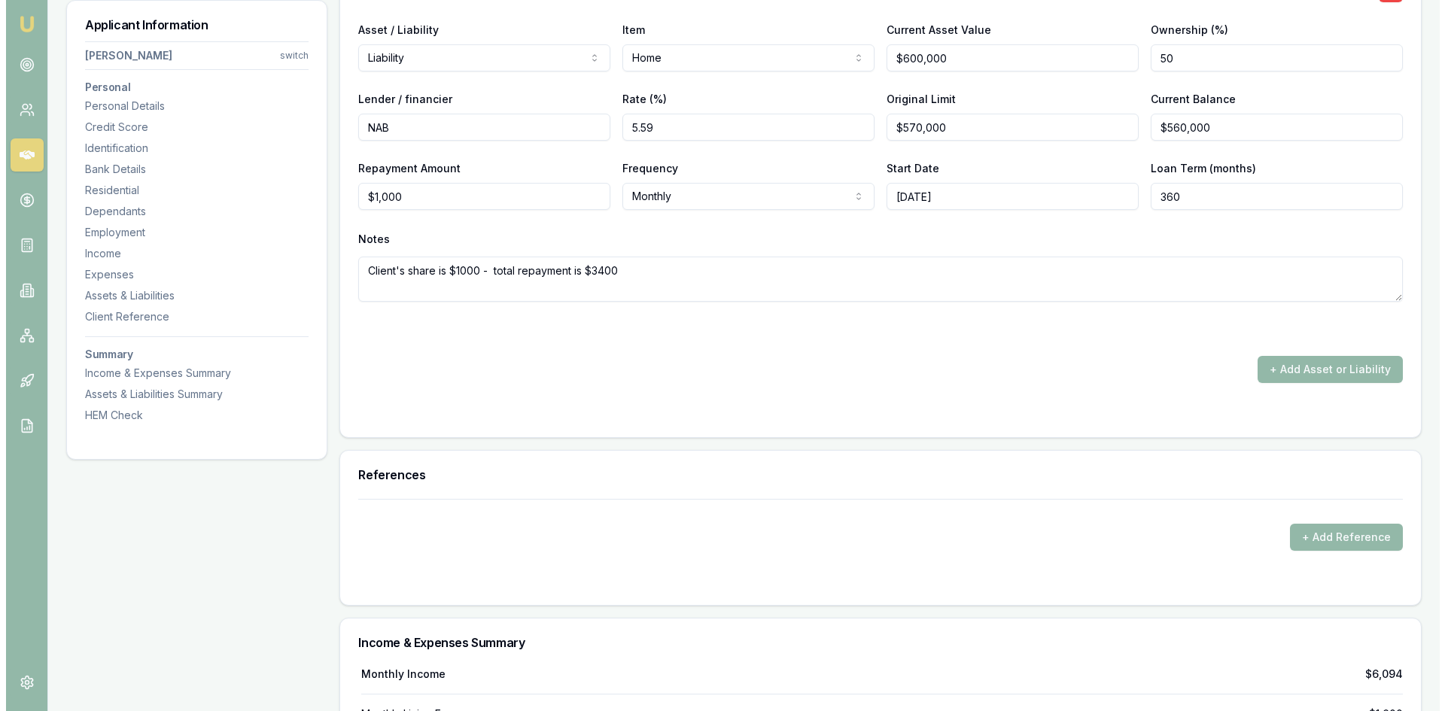
scroll to position [5098, 0]
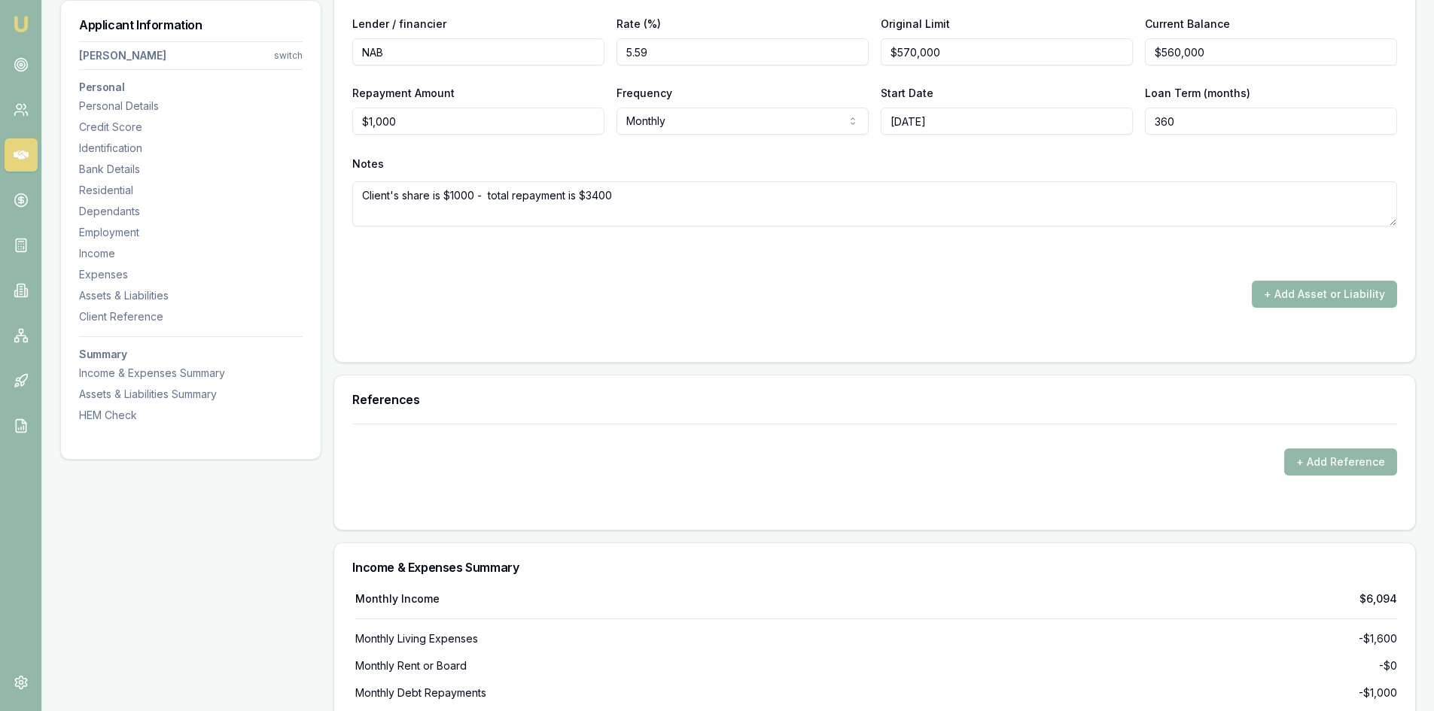
click at [1288, 286] on button "+ Add Asset or Liability" at bounding box center [1324, 294] width 145 height 27
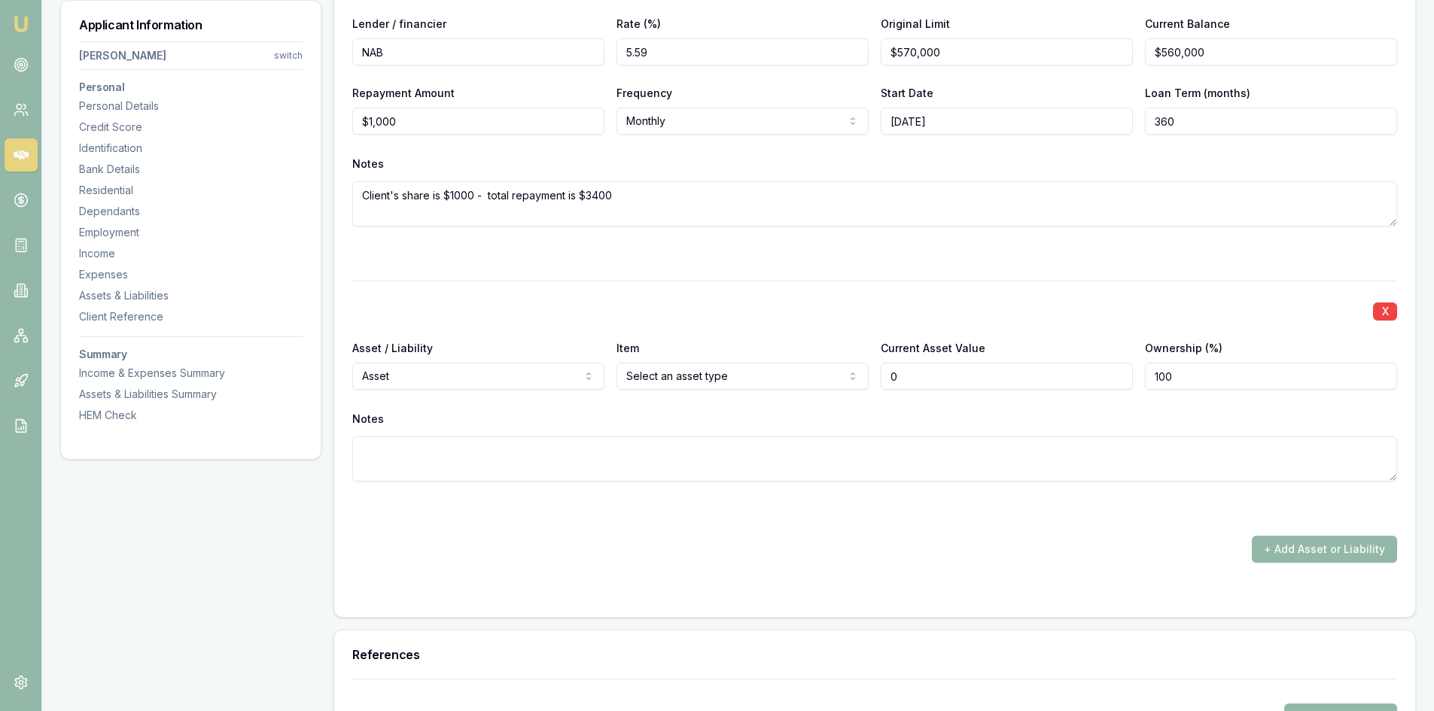
type input "$0"
click at [549, 390] on div "X Asset / Liability Asset Asset Liability Item Select an asset type Home Car Bo…" at bounding box center [874, 399] width 1045 height 237
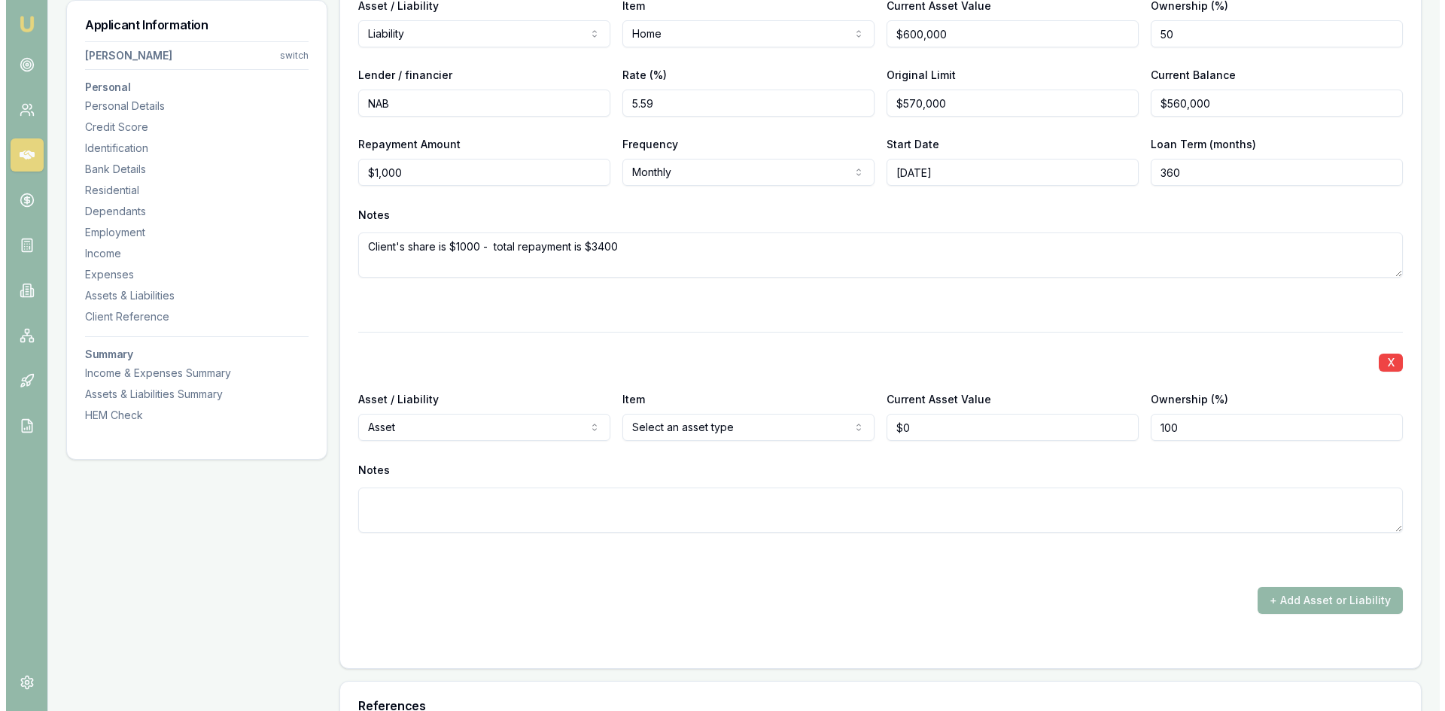
scroll to position [5173, 0]
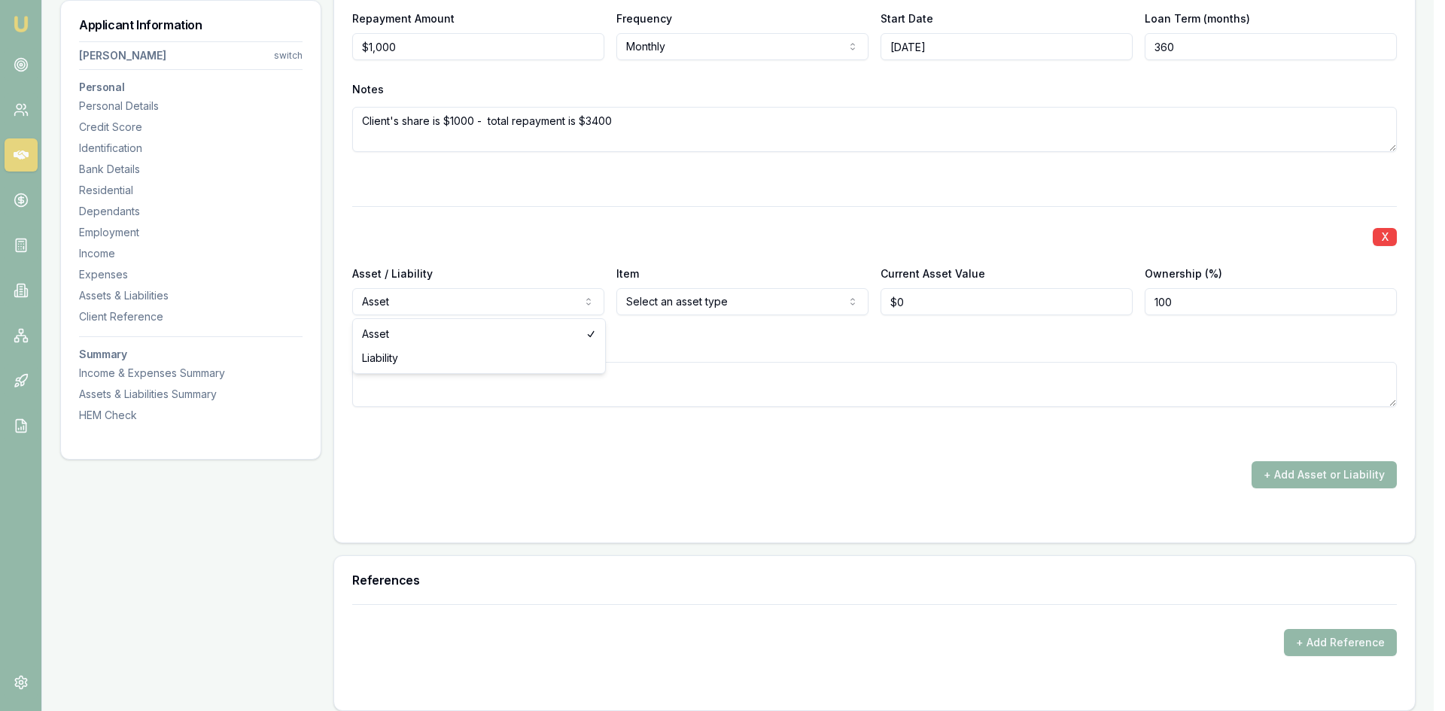
select select "LIABILITY"
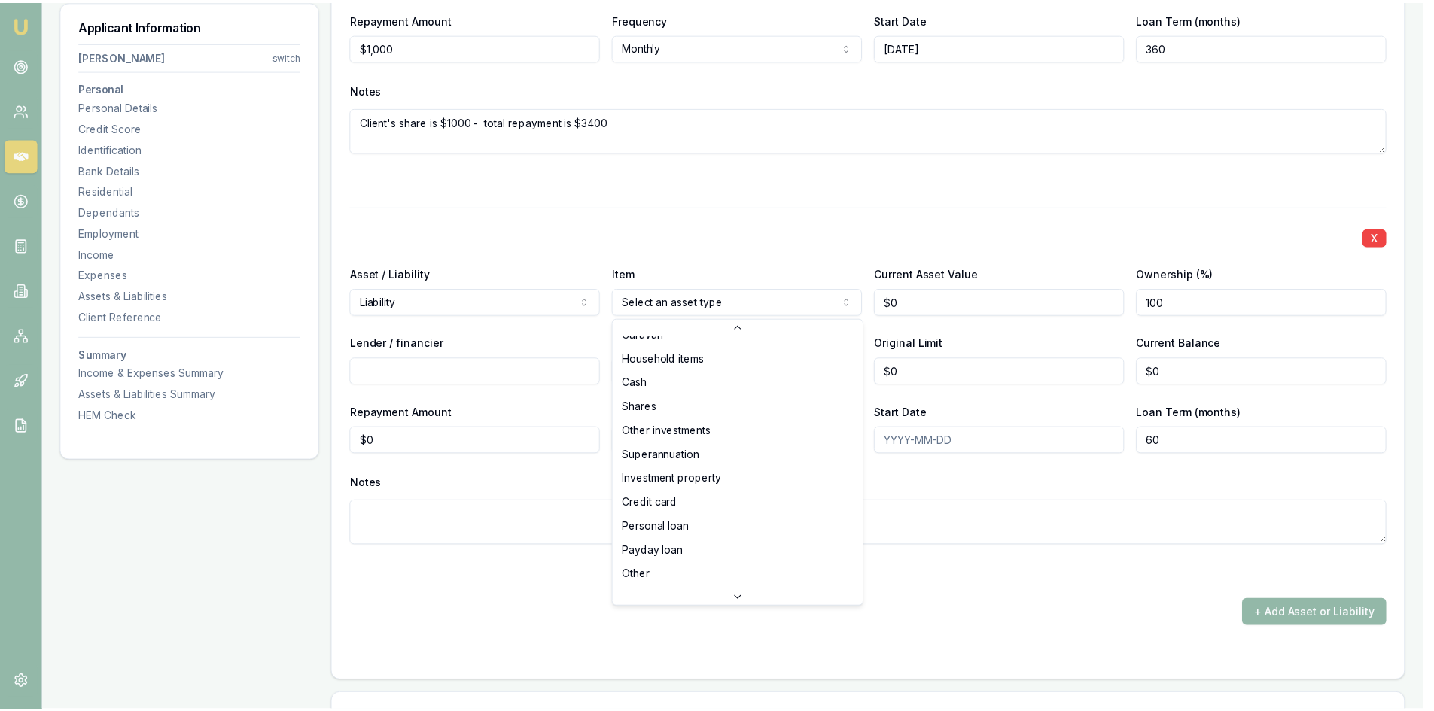
scroll to position [97, 0]
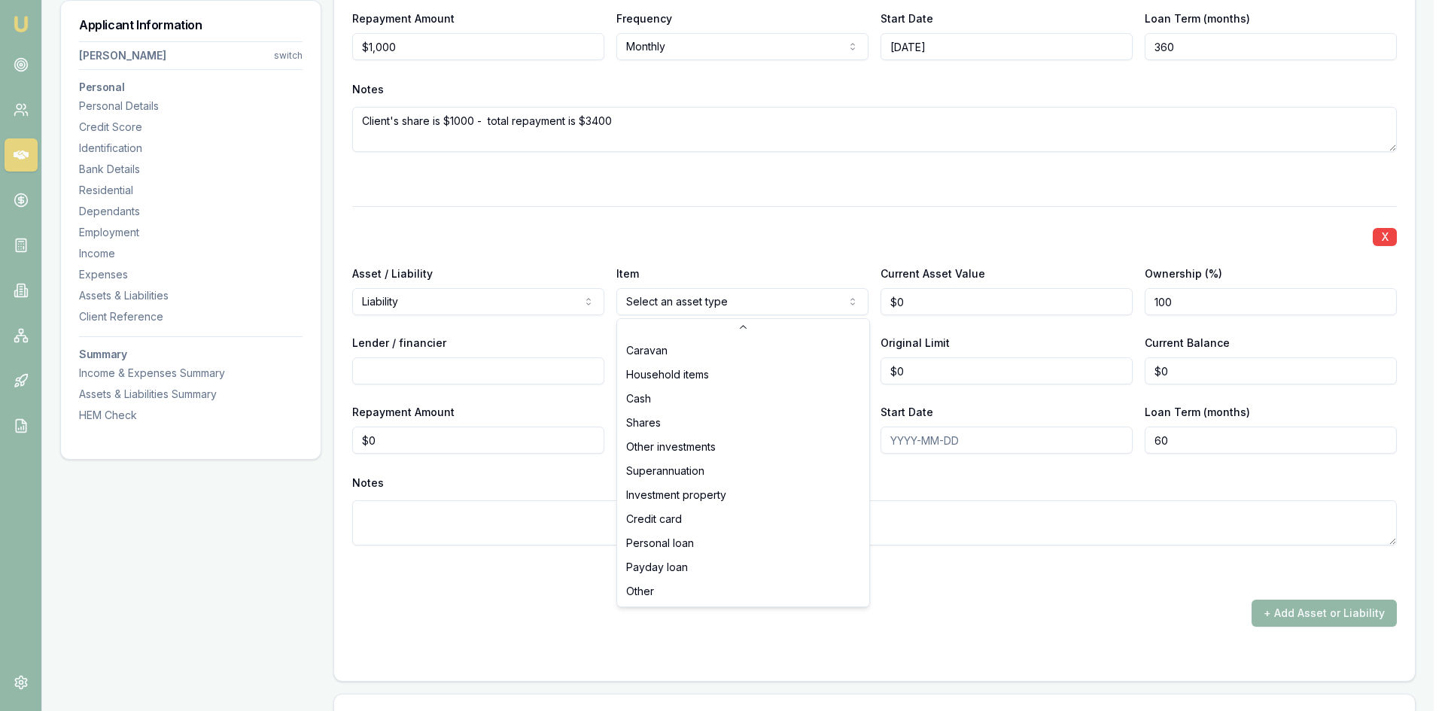
select select "PERSONAL_LOAN"
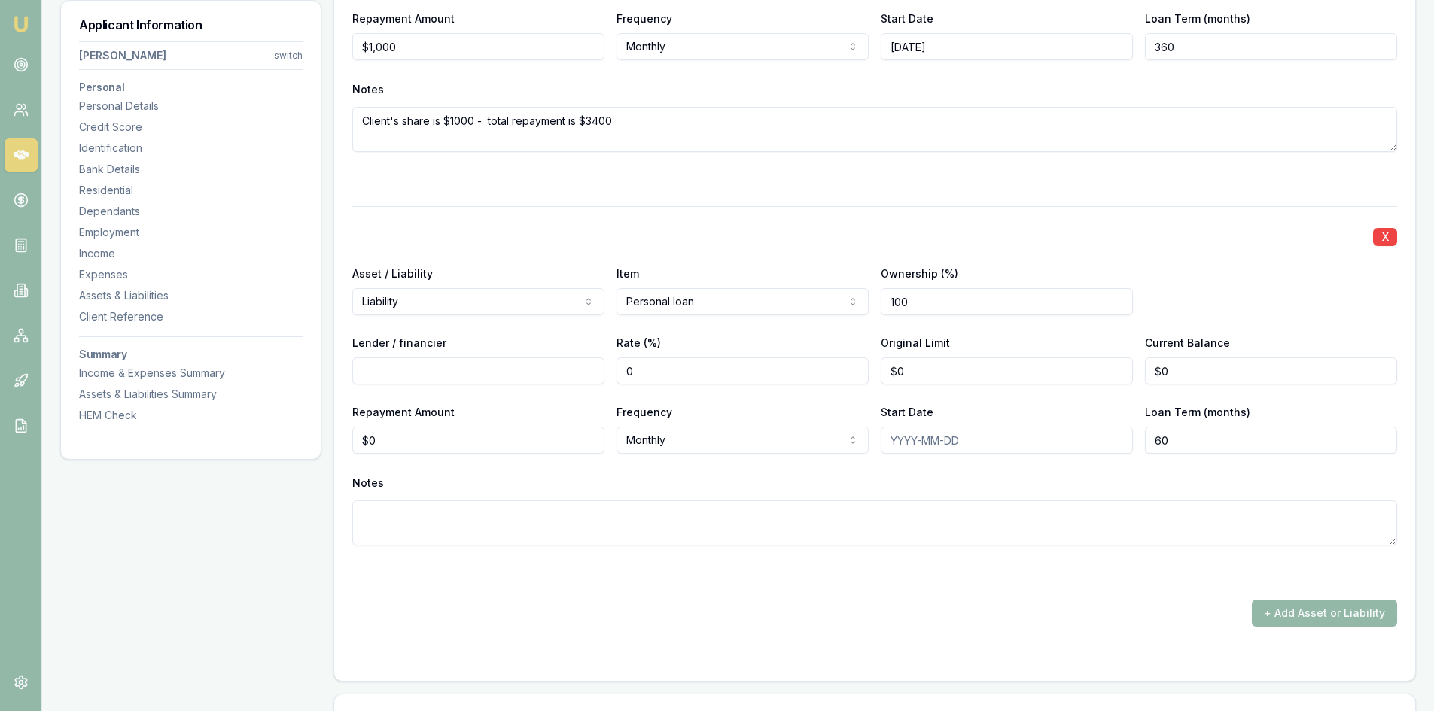
click at [952, 305] on input "100" at bounding box center [1007, 301] width 252 height 27
drag, startPoint x: 945, startPoint y: 302, endPoint x: 735, endPoint y: 304, distance: 210.1
click at [736, 303] on div "Asset / Liability Liability Asset Liability Item Personal loan Home Car Boat Bi…" at bounding box center [874, 289] width 1045 height 51
type input "50"
type input "NOW"
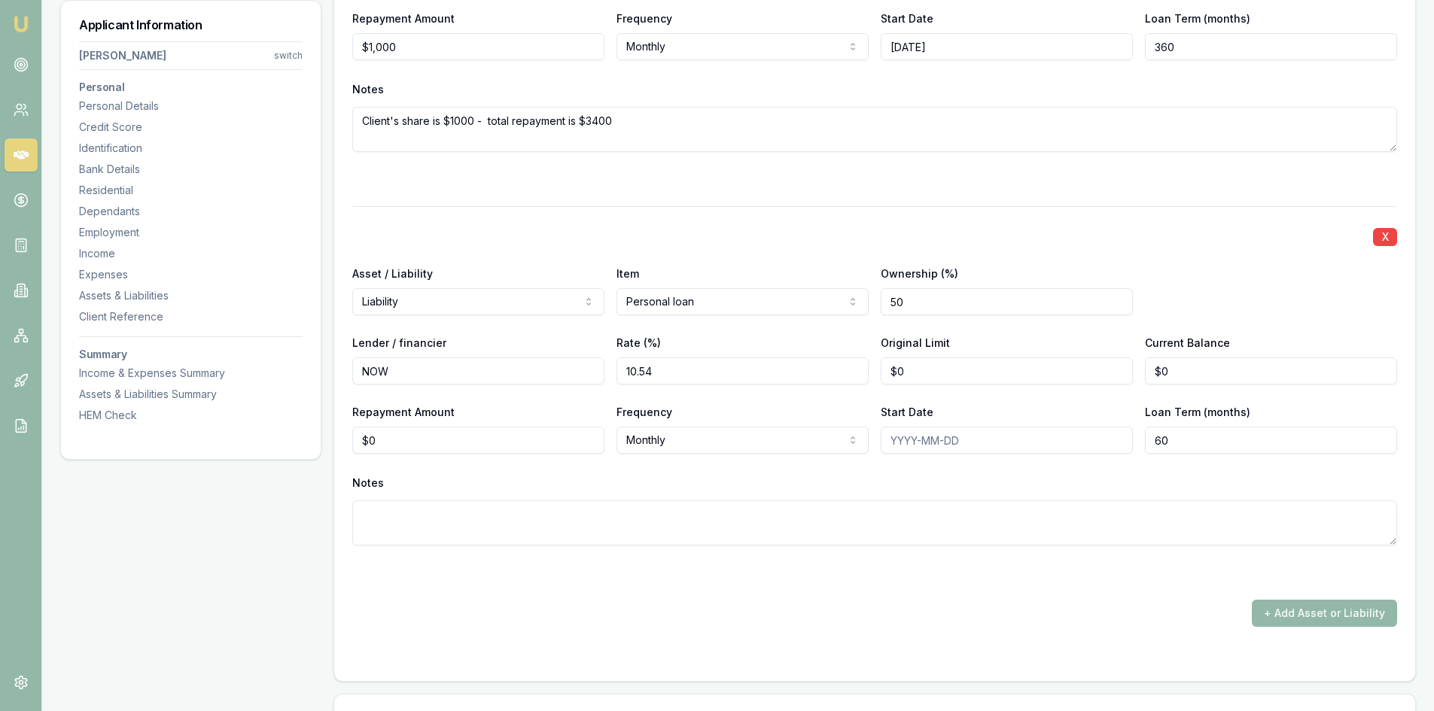
type input "10.54"
type input "$25,000"
type input "$23,500"
type input "$106"
select select "WEEKLY"
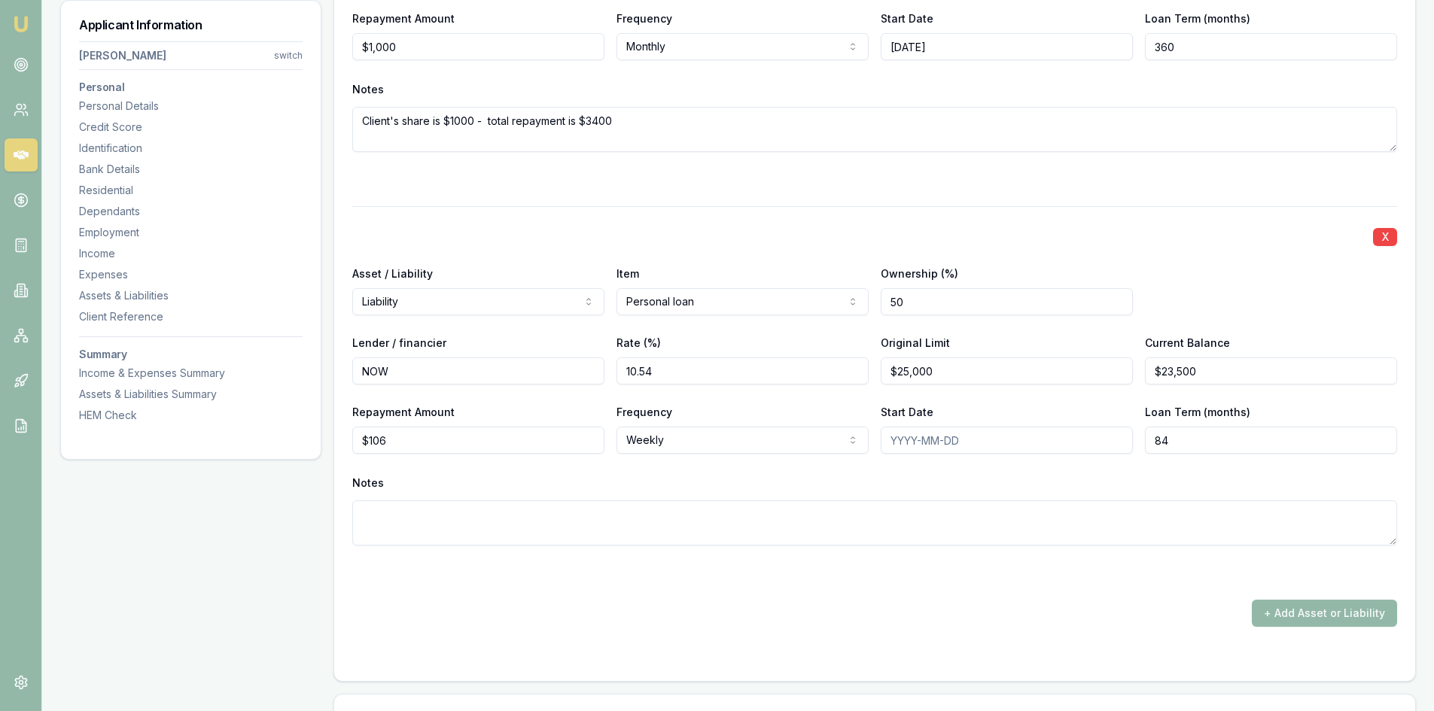
type input "84"
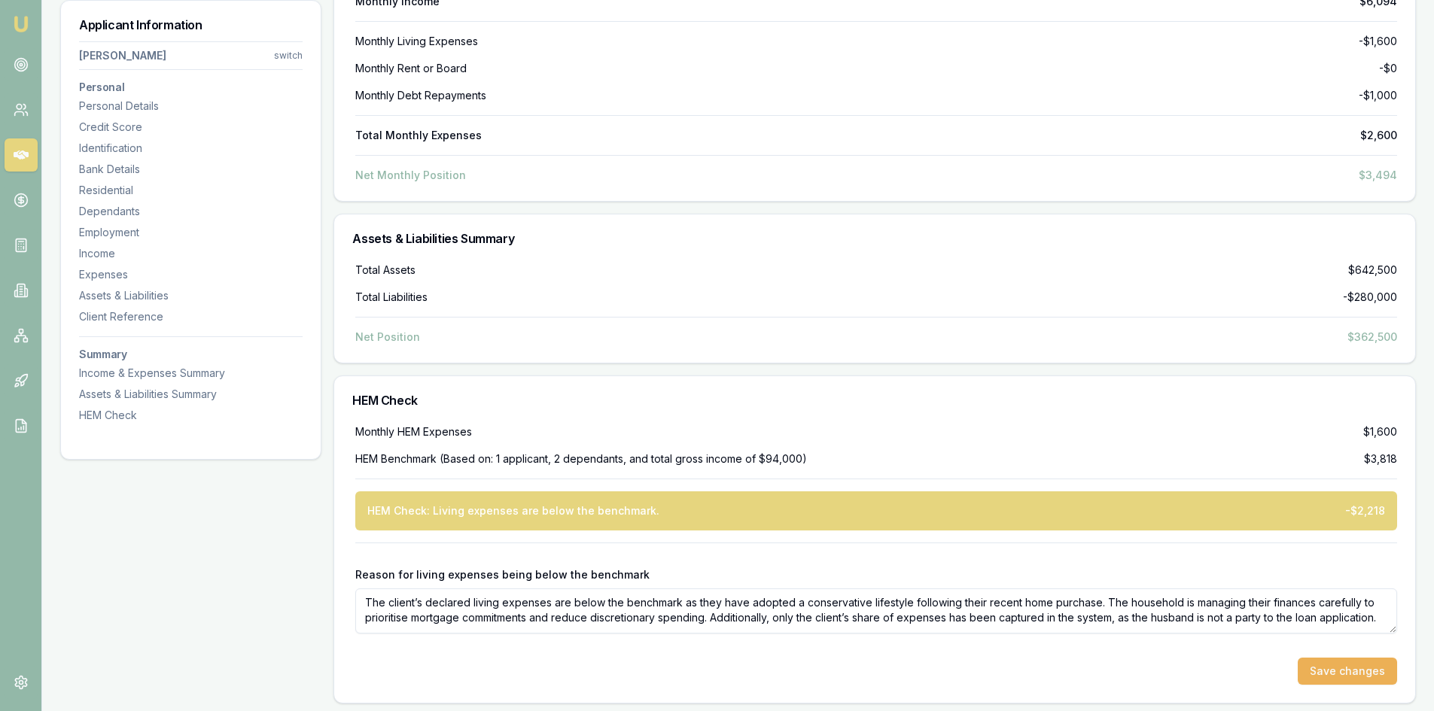
scroll to position [6094, 0]
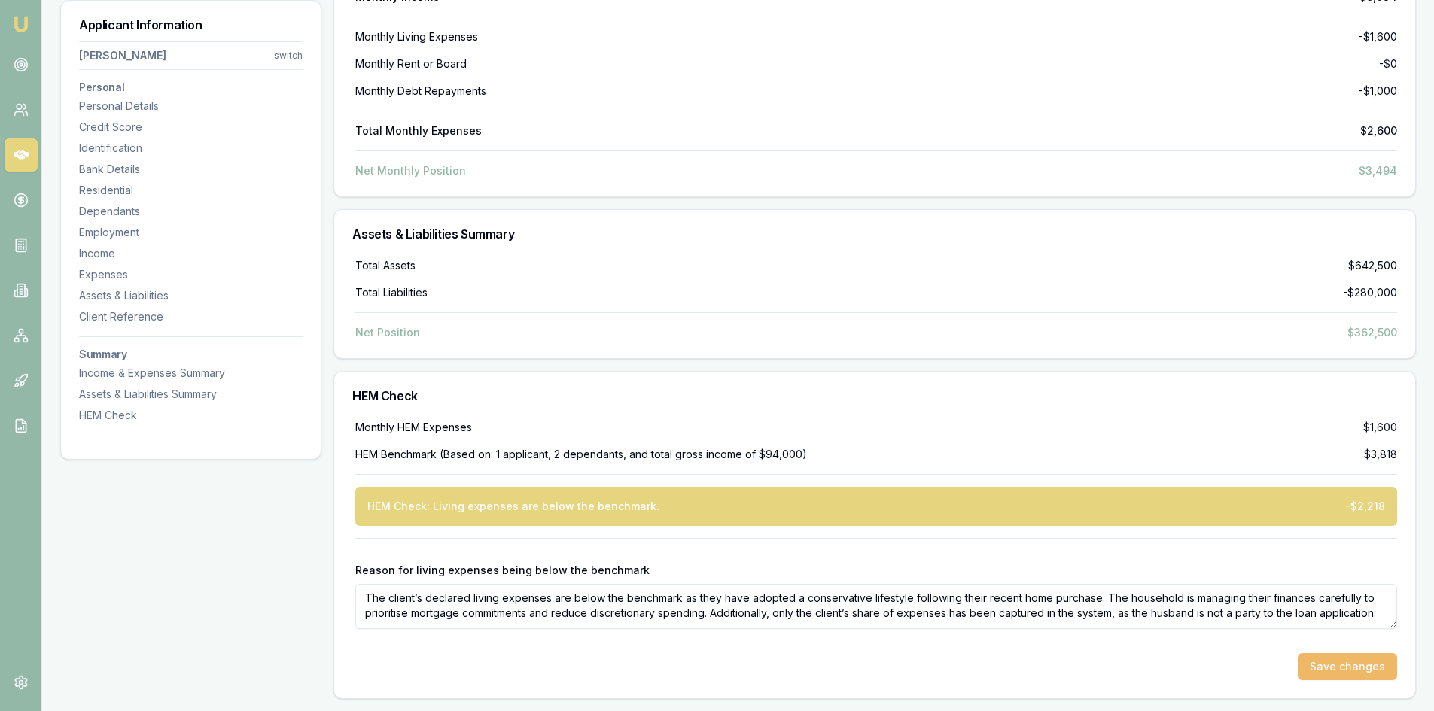
click at [1366, 667] on button "Save changes" at bounding box center [1347, 666] width 99 height 27
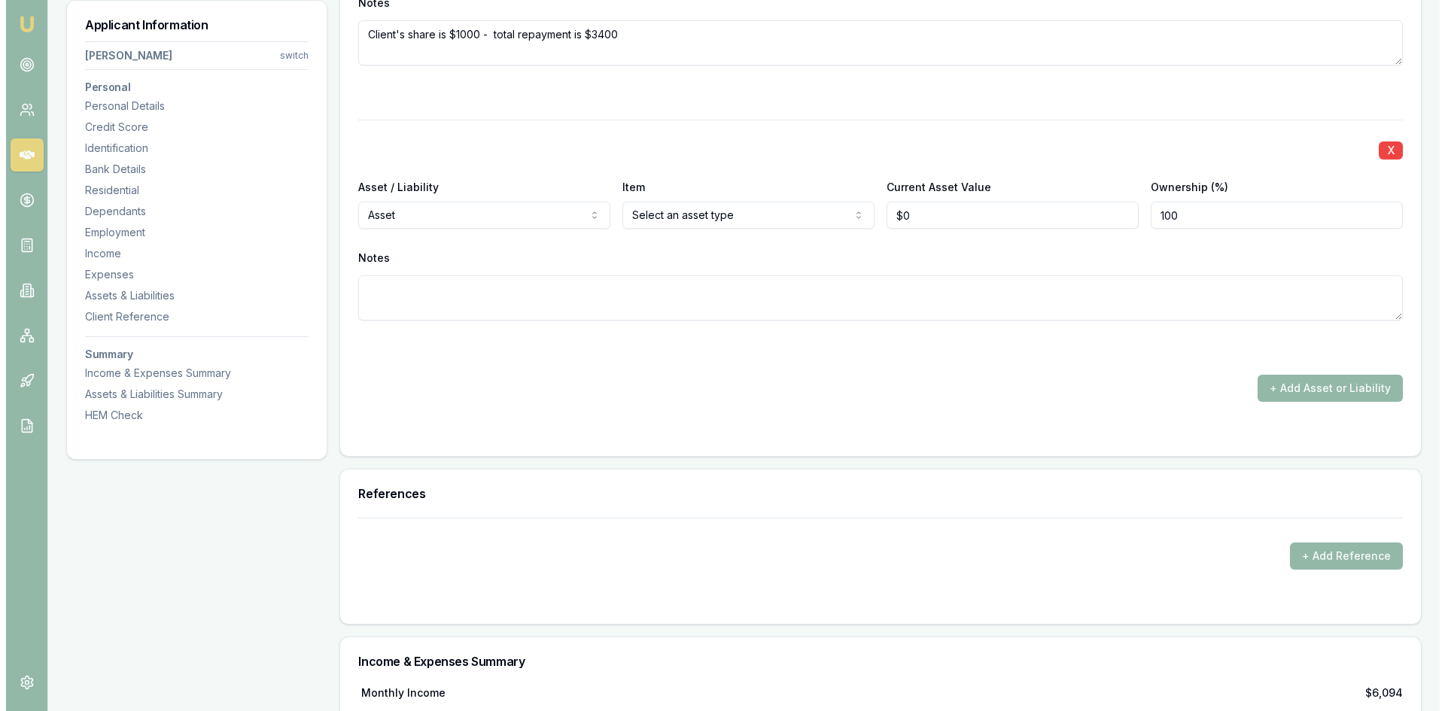
scroll to position [5354, 0]
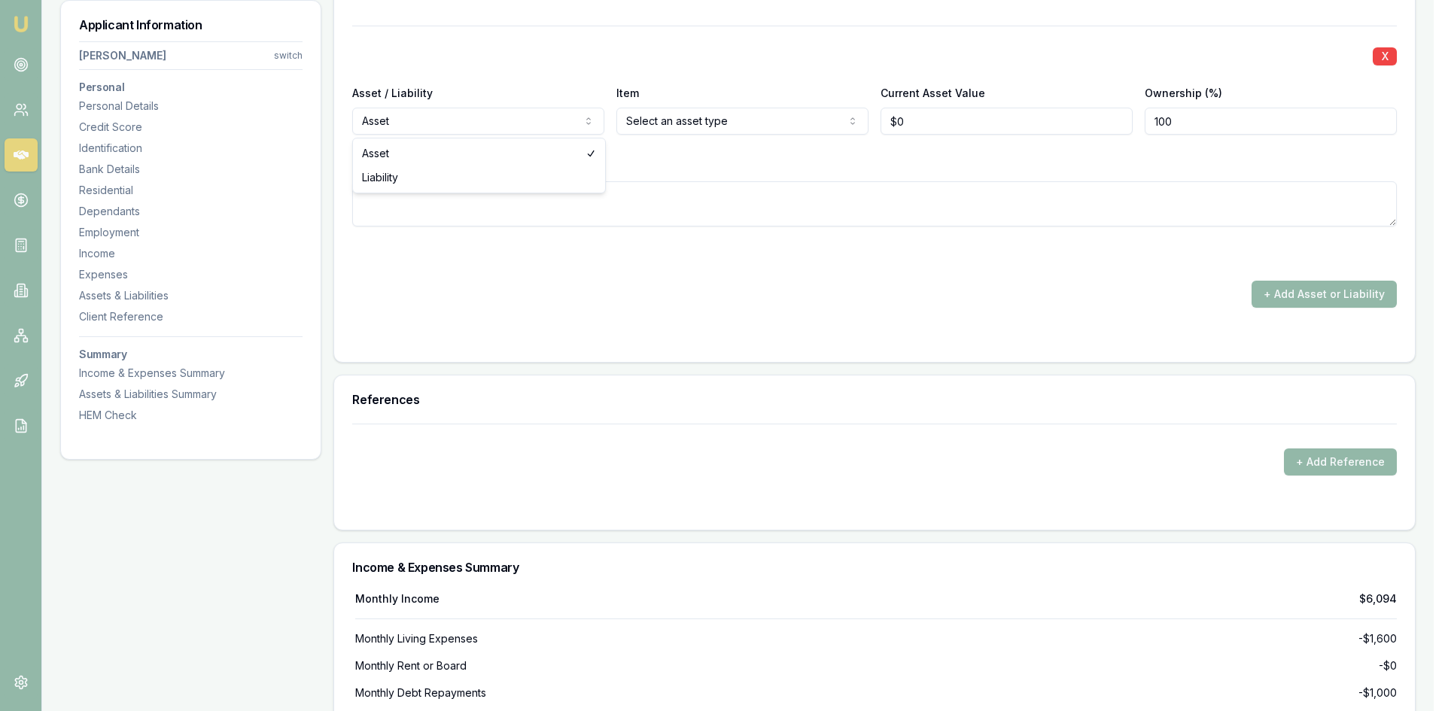
select select "LIABILITY"
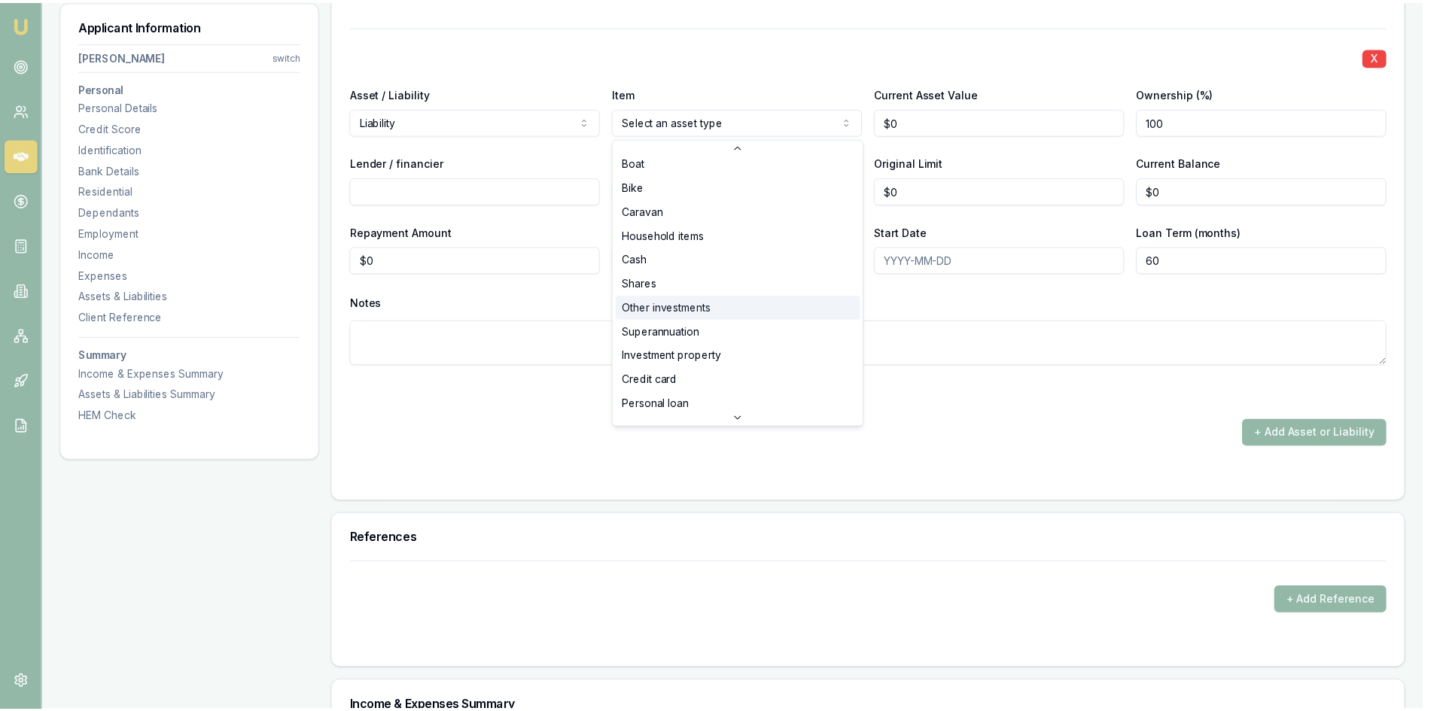
scroll to position [97, 0]
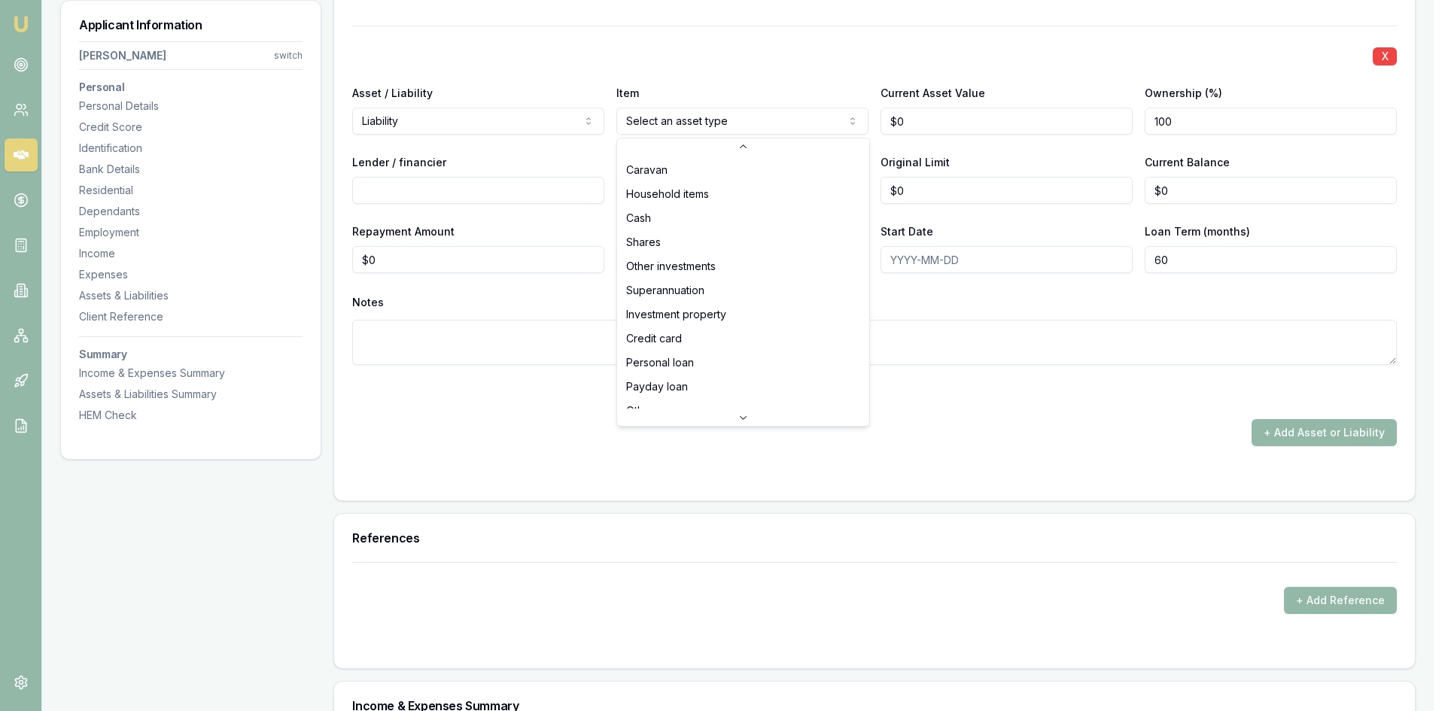
select select "PERSONAL_LOAN"
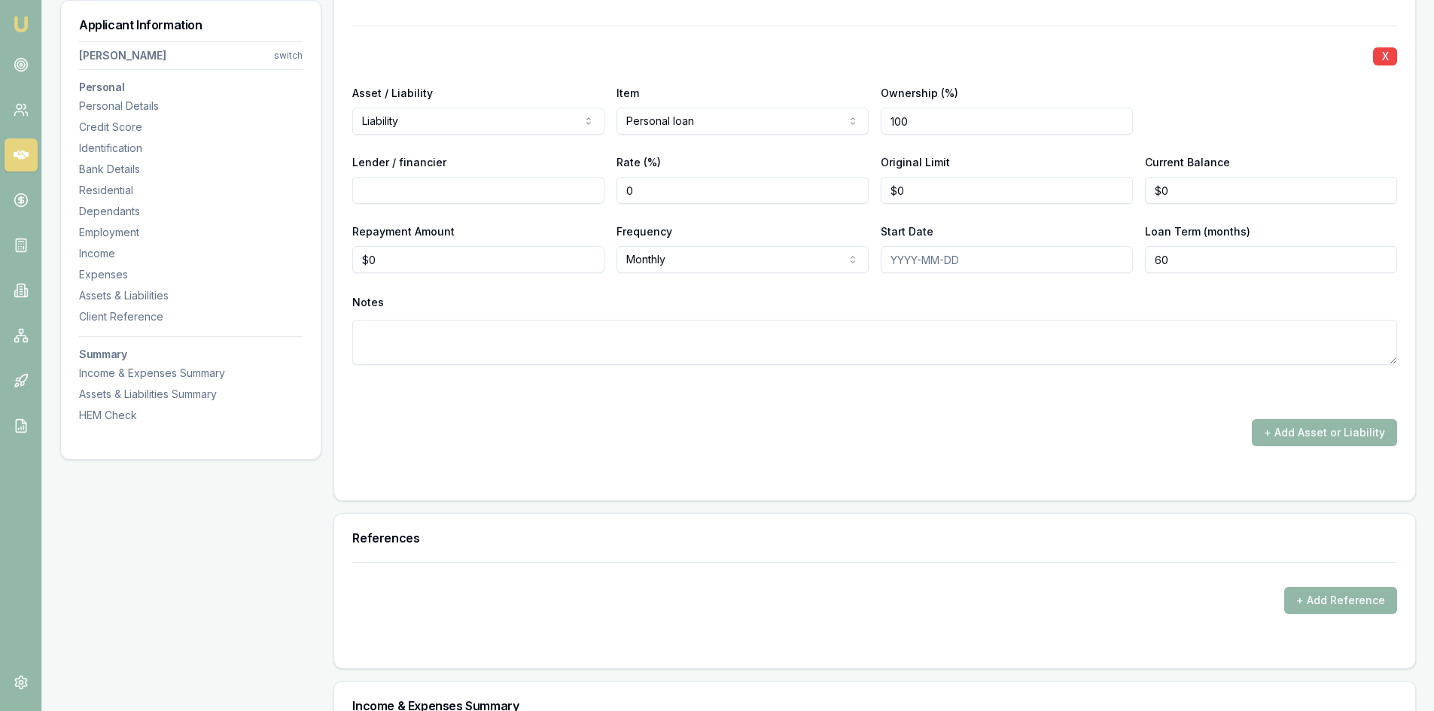
click at [941, 120] on input "100" at bounding box center [1007, 121] width 252 height 27
drag, startPoint x: 929, startPoint y: 121, endPoint x: 811, endPoint y: 120, distance: 118.2
click at [820, 120] on div "Asset / Liability Liability Asset Liability Item Personal loan Home Car Boat Bi…" at bounding box center [874, 109] width 1045 height 51
type input "50"
type input "NOW"
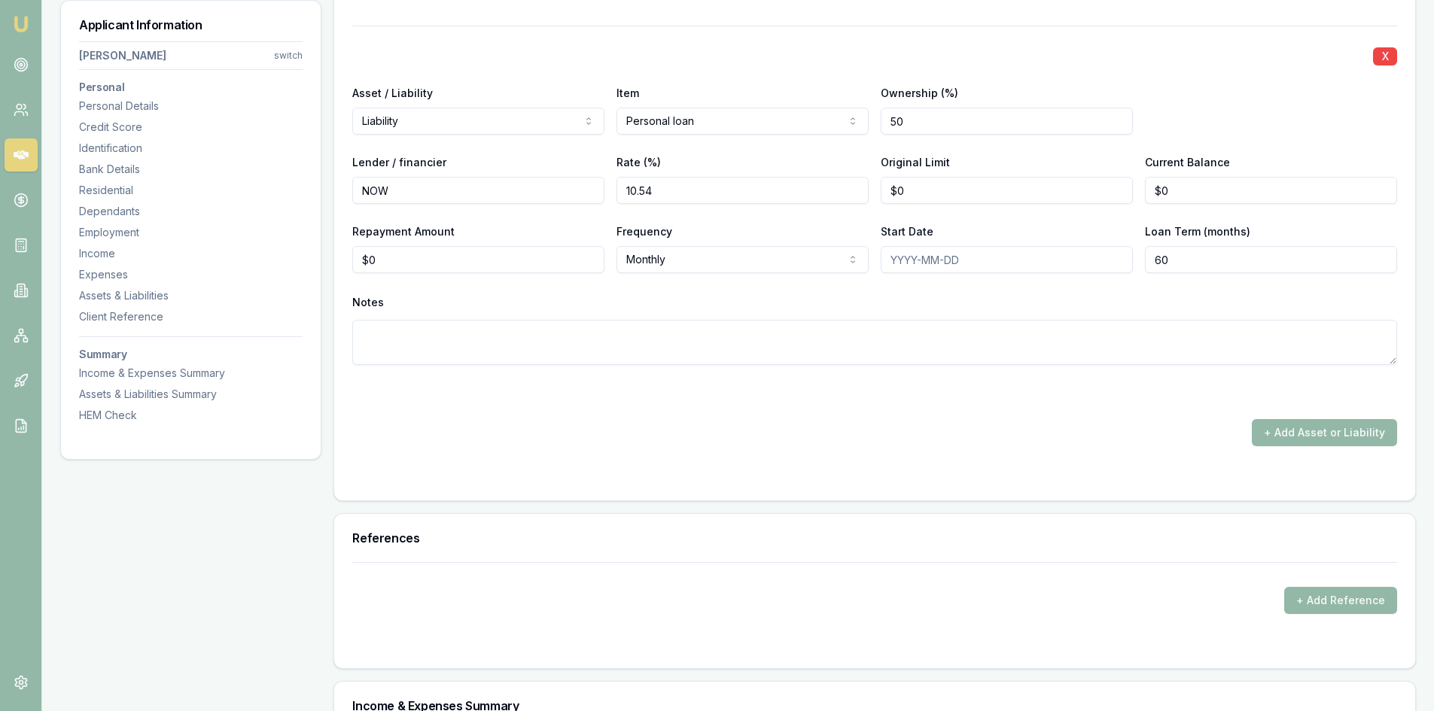
type input "10.54"
type input "$25,000"
type input "$23,500"
type input "$106"
select select "WEEKLY"
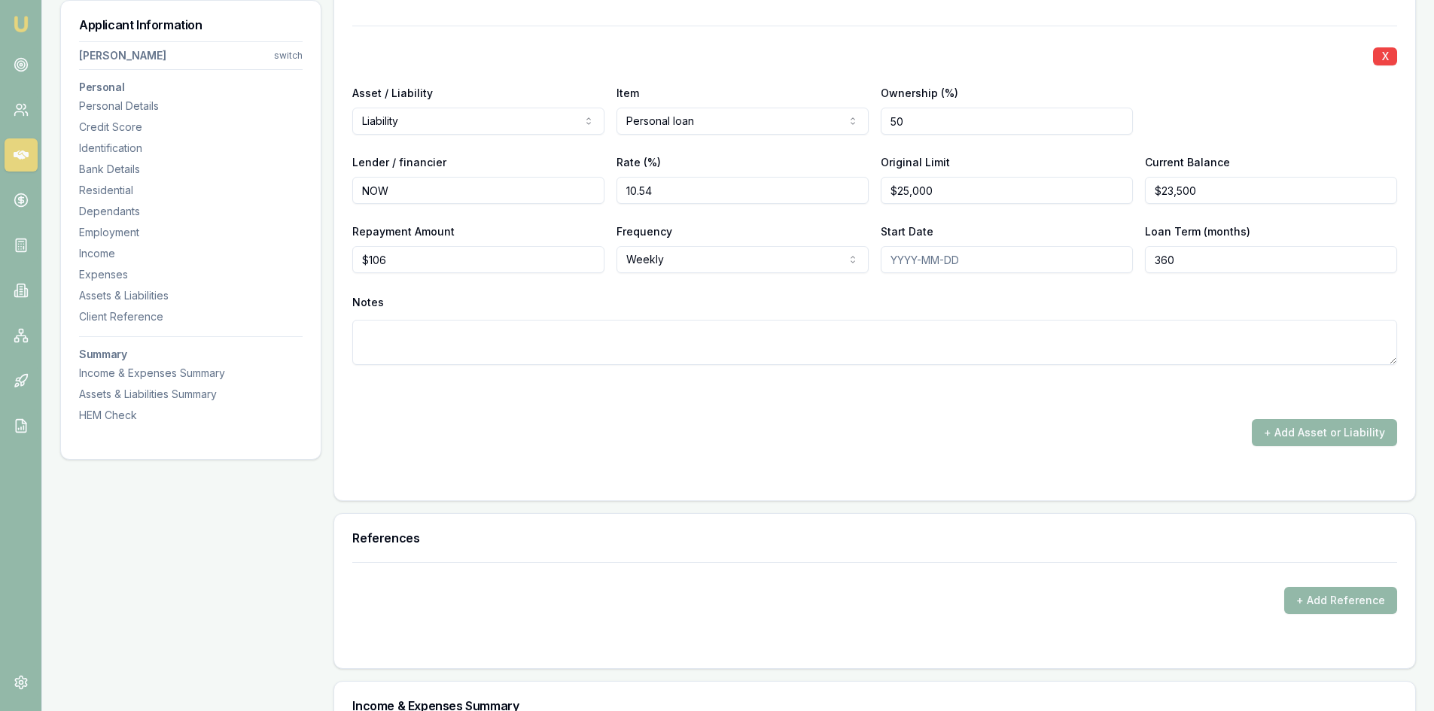
drag, startPoint x: 1180, startPoint y: 268, endPoint x: 1111, endPoint y: 252, distance: 70.3
click at [1111, 251] on div "Repayment Amount $106 Frequency Weekly Weekly Fortnightly Monthly Quarterly Ann…" at bounding box center [874, 247] width 1045 height 51
type input "84"
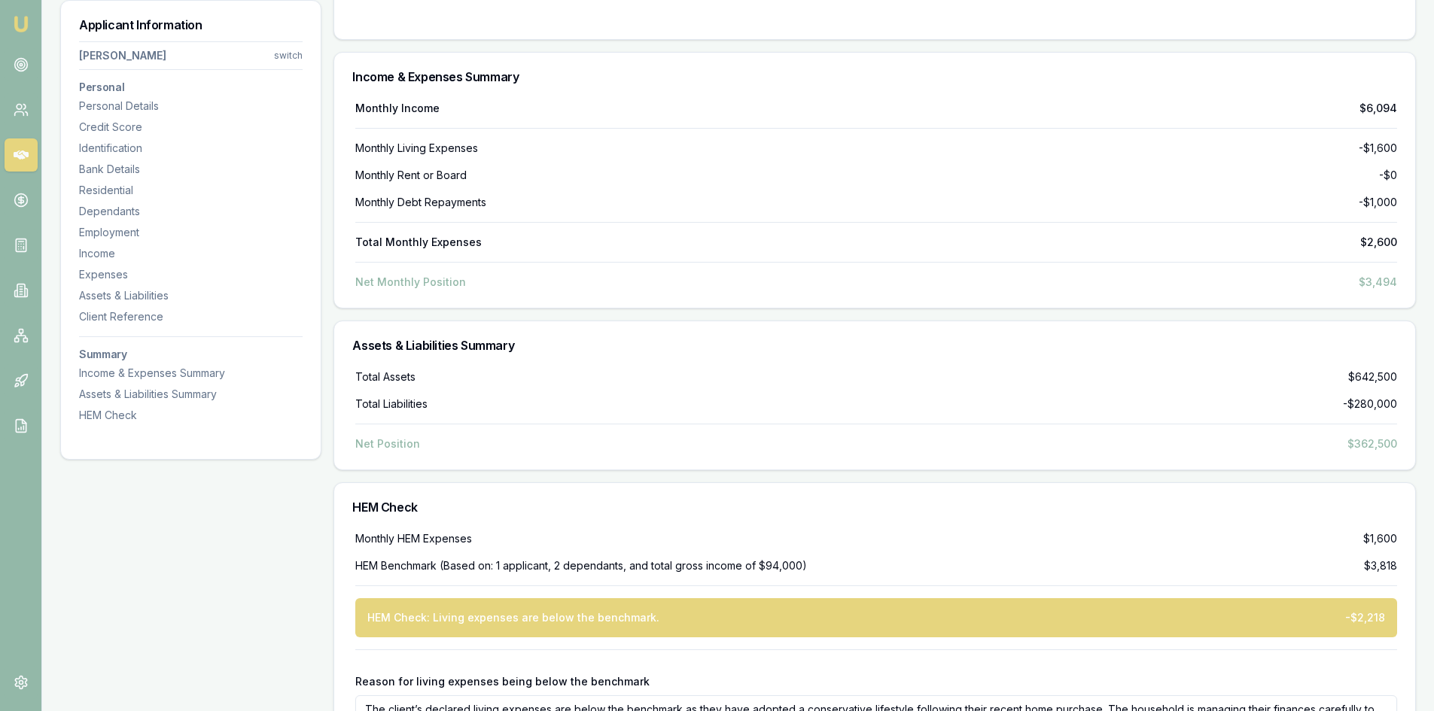
scroll to position [6094, 0]
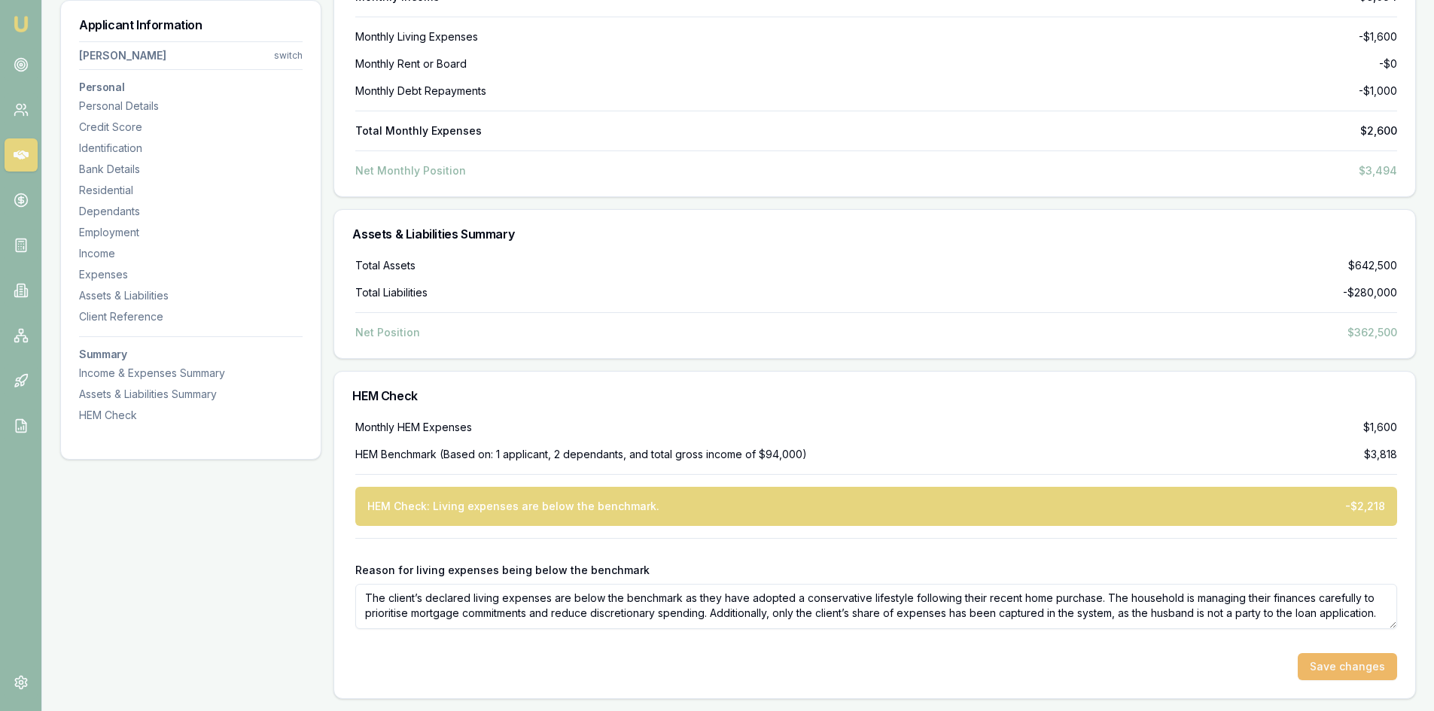
click at [1357, 664] on button "Save changes" at bounding box center [1347, 666] width 99 height 27
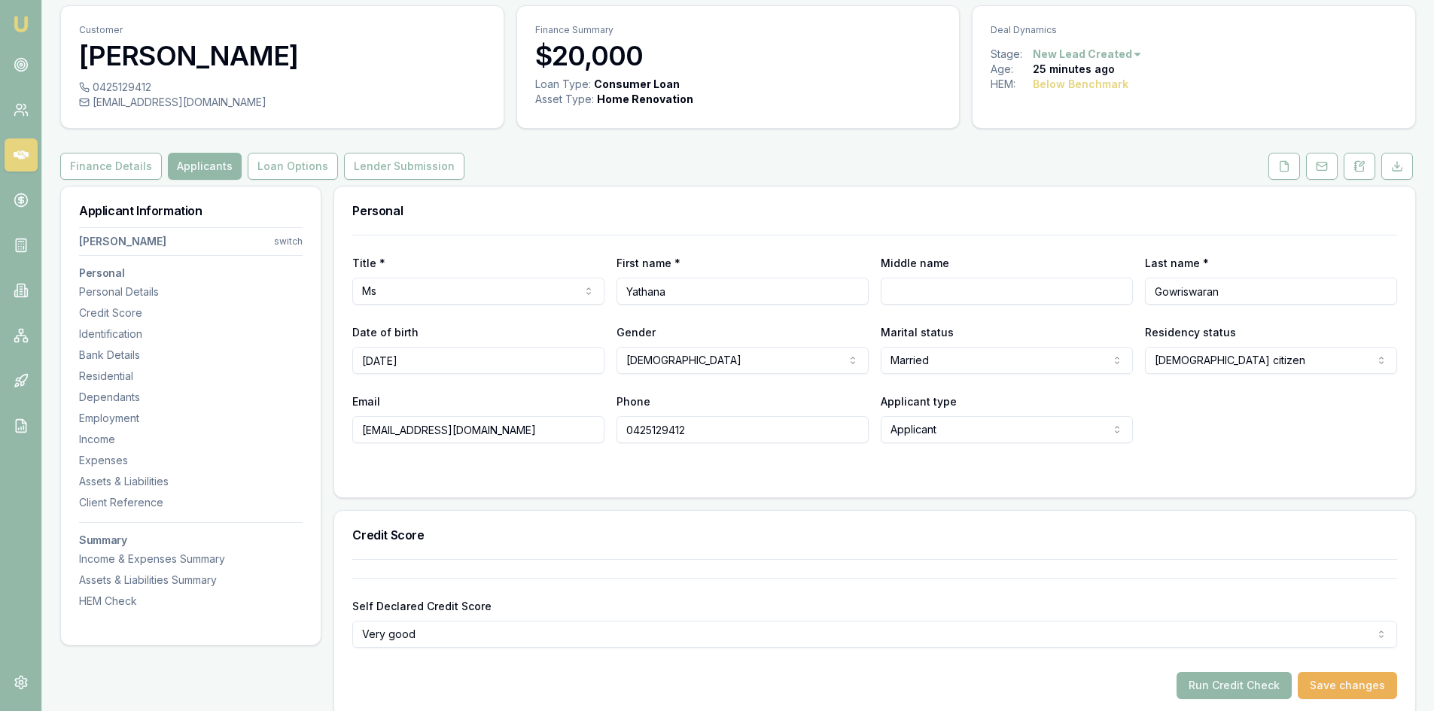
scroll to position [0, 0]
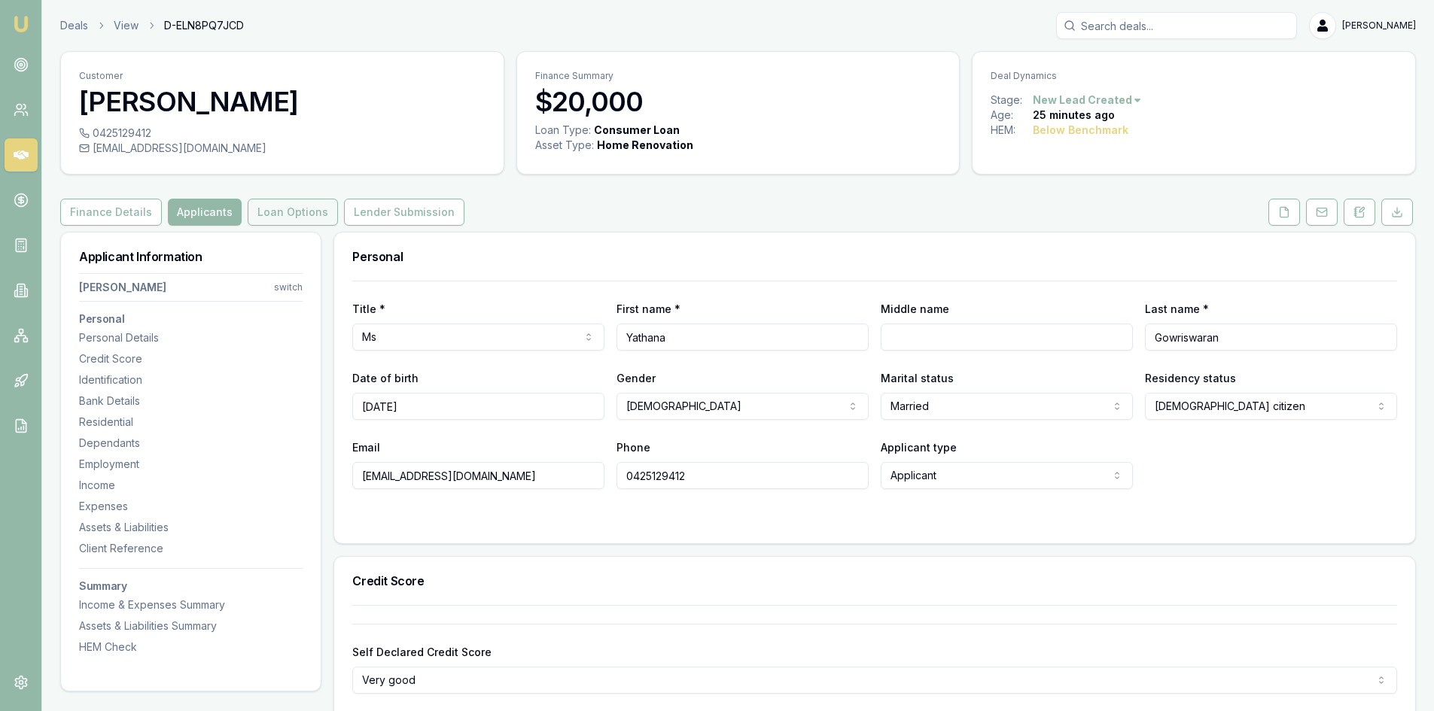
click at [268, 208] on button "Loan Options" at bounding box center [293, 212] width 90 height 27
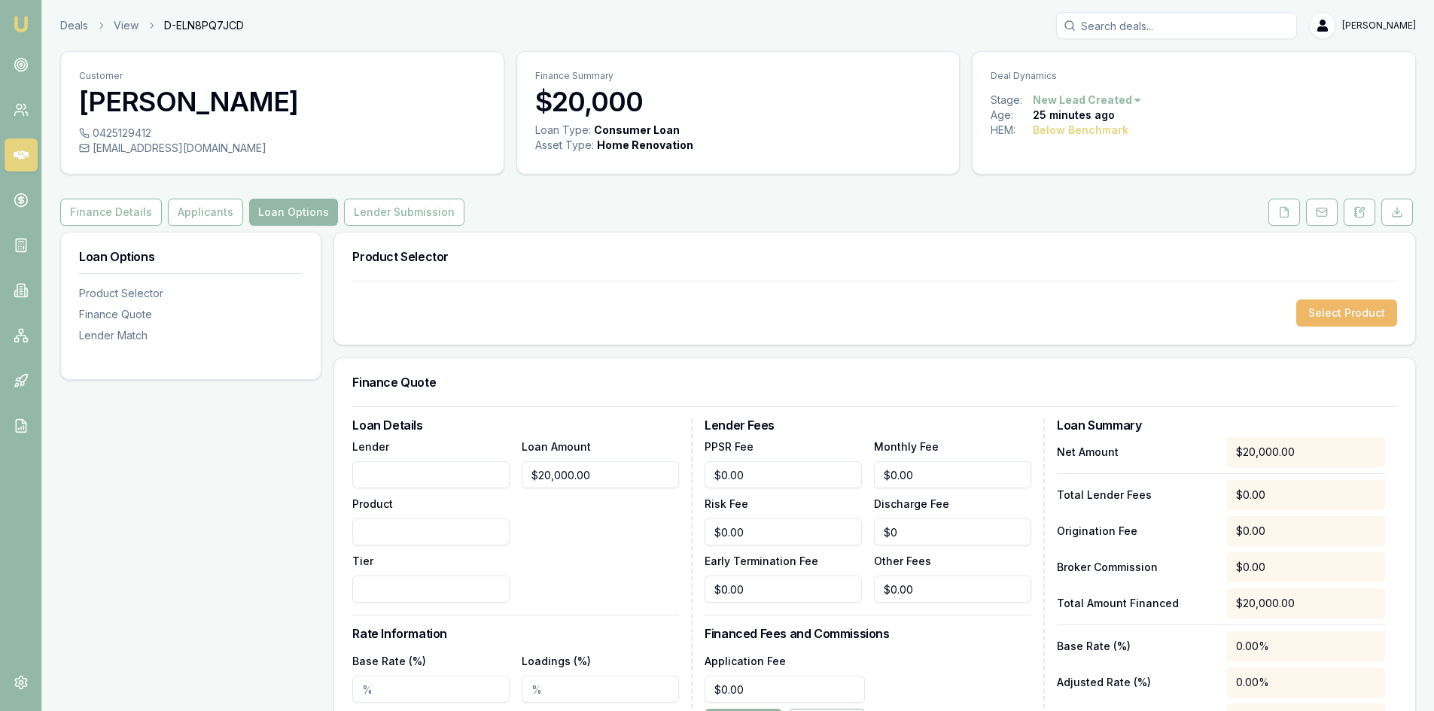
click at [1372, 321] on button "Select Product" at bounding box center [1346, 313] width 101 height 27
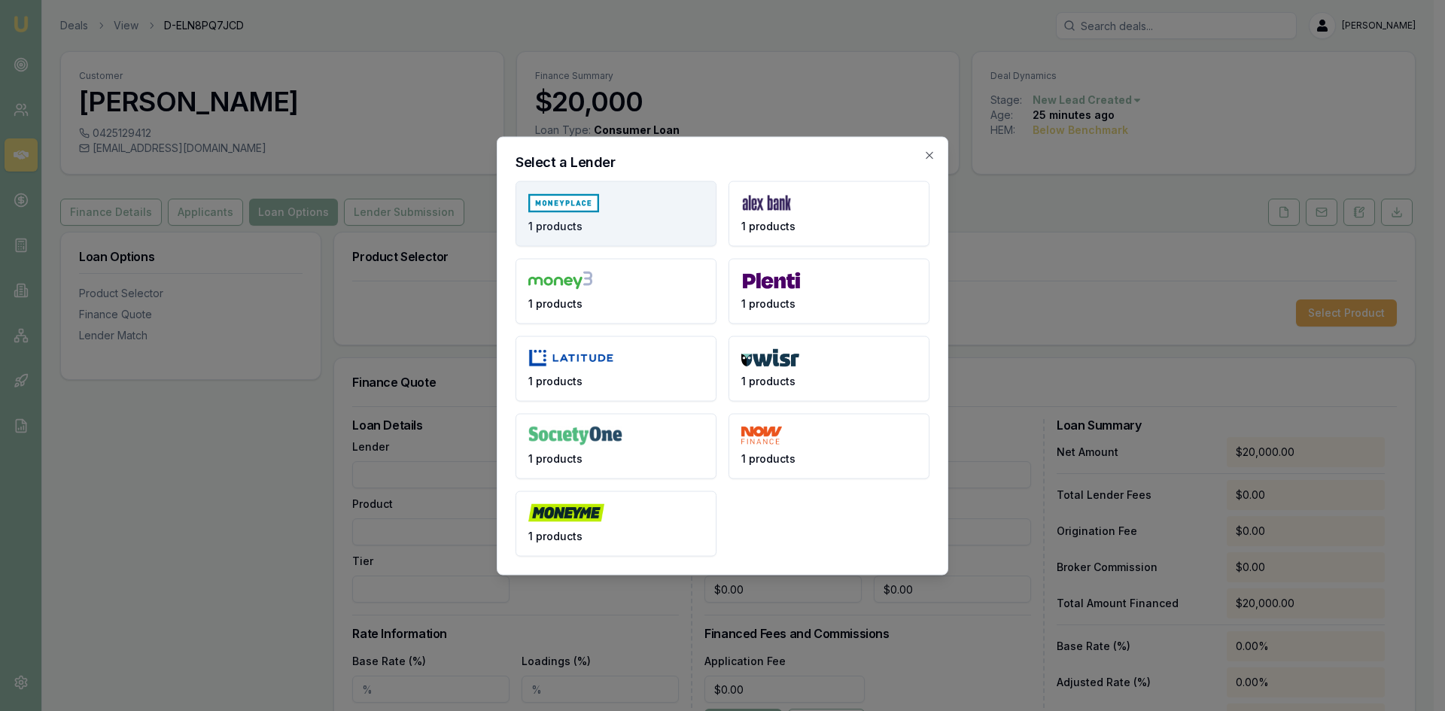
click at [597, 223] on button "1 products" at bounding box center [616, 213] width 201 height 65
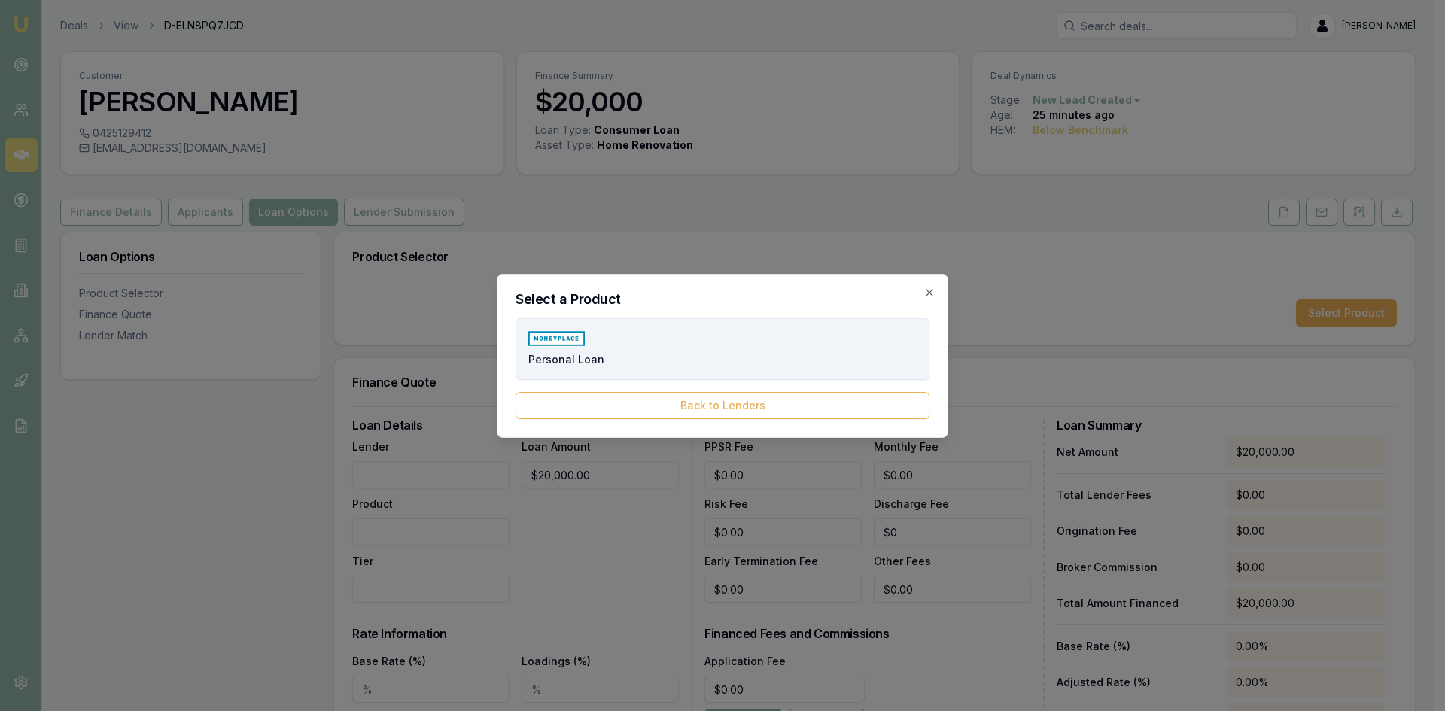
click at [566, 358] on span "Personal Loan" at bounding box center [567, 359] width 76 height 15
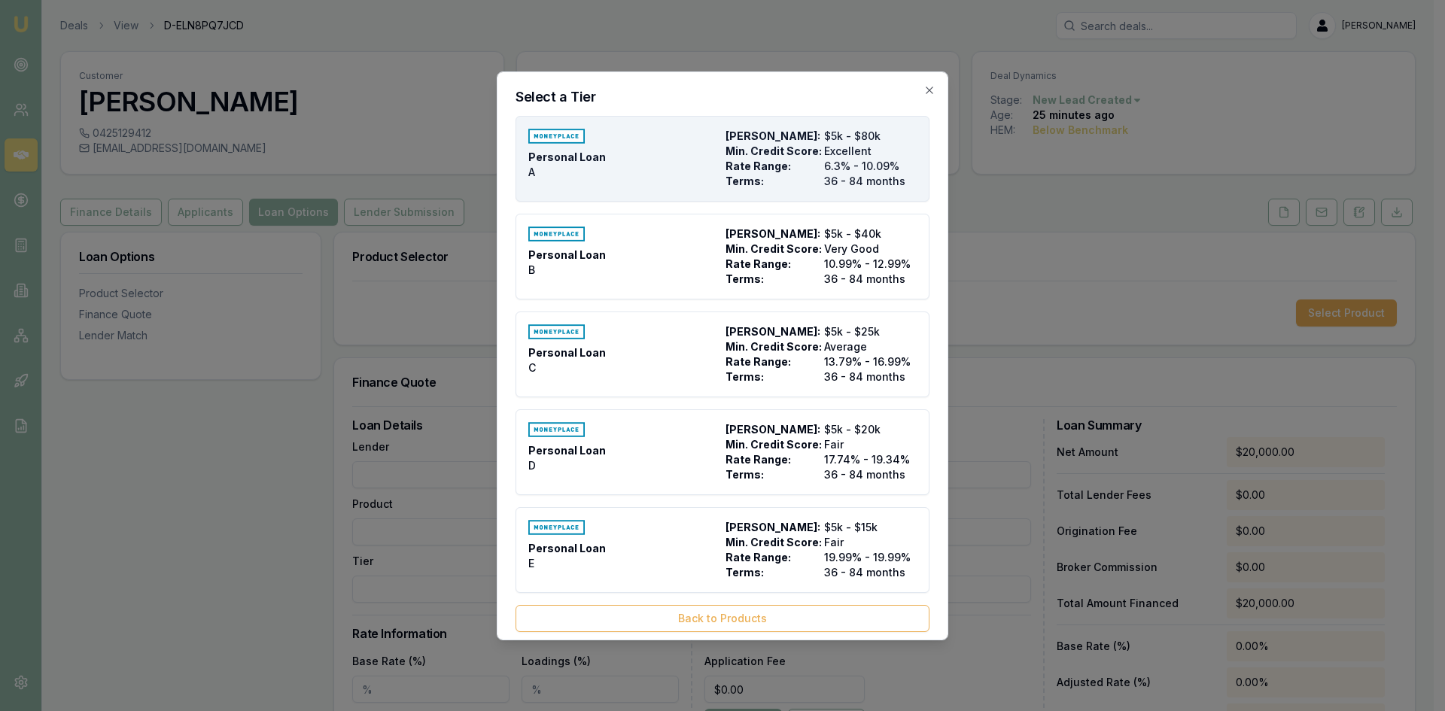
click at [798, 151] on span "Min. Credit Score:" at bounding box center [772, 151] width 93 height 15
type input "Money Place"
type input "Personal Loan"
type input "A"
type input "6.3"
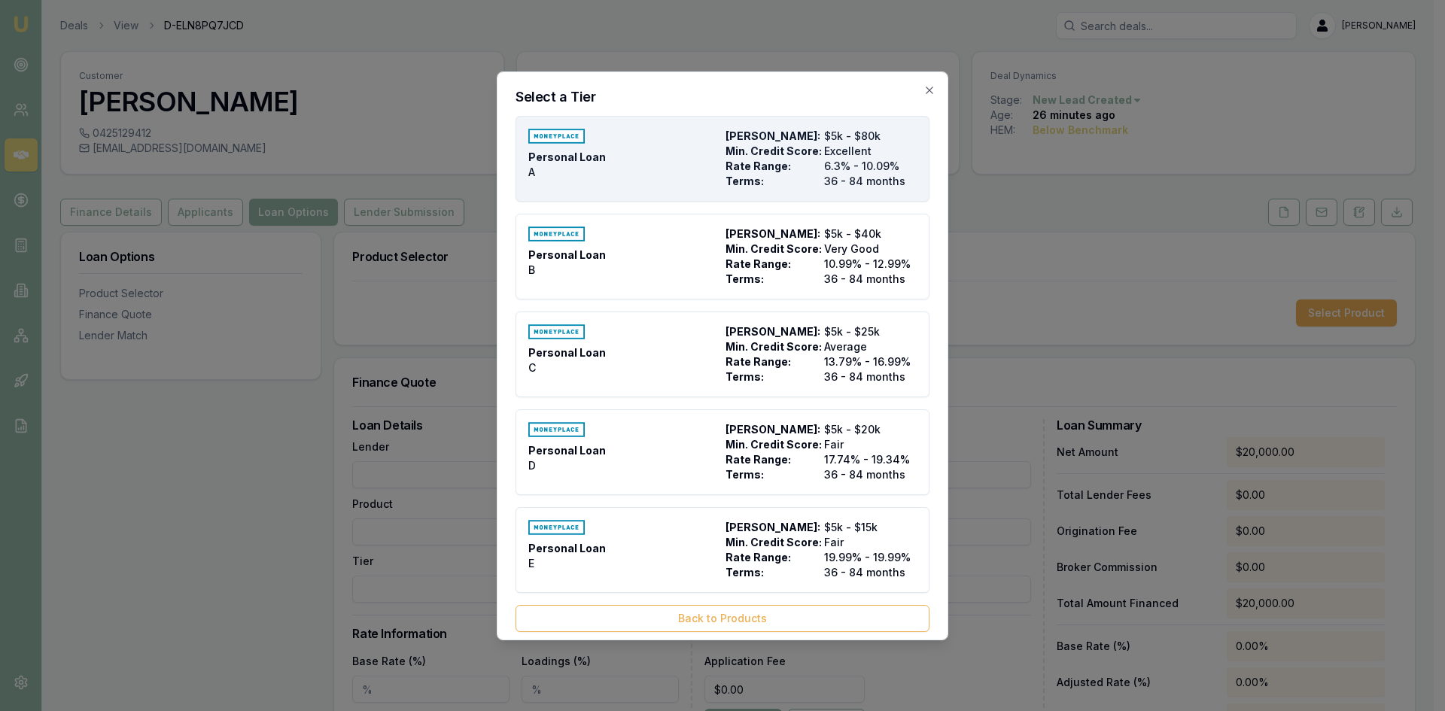
type input "36"
type input "$975.00"
type input "990"
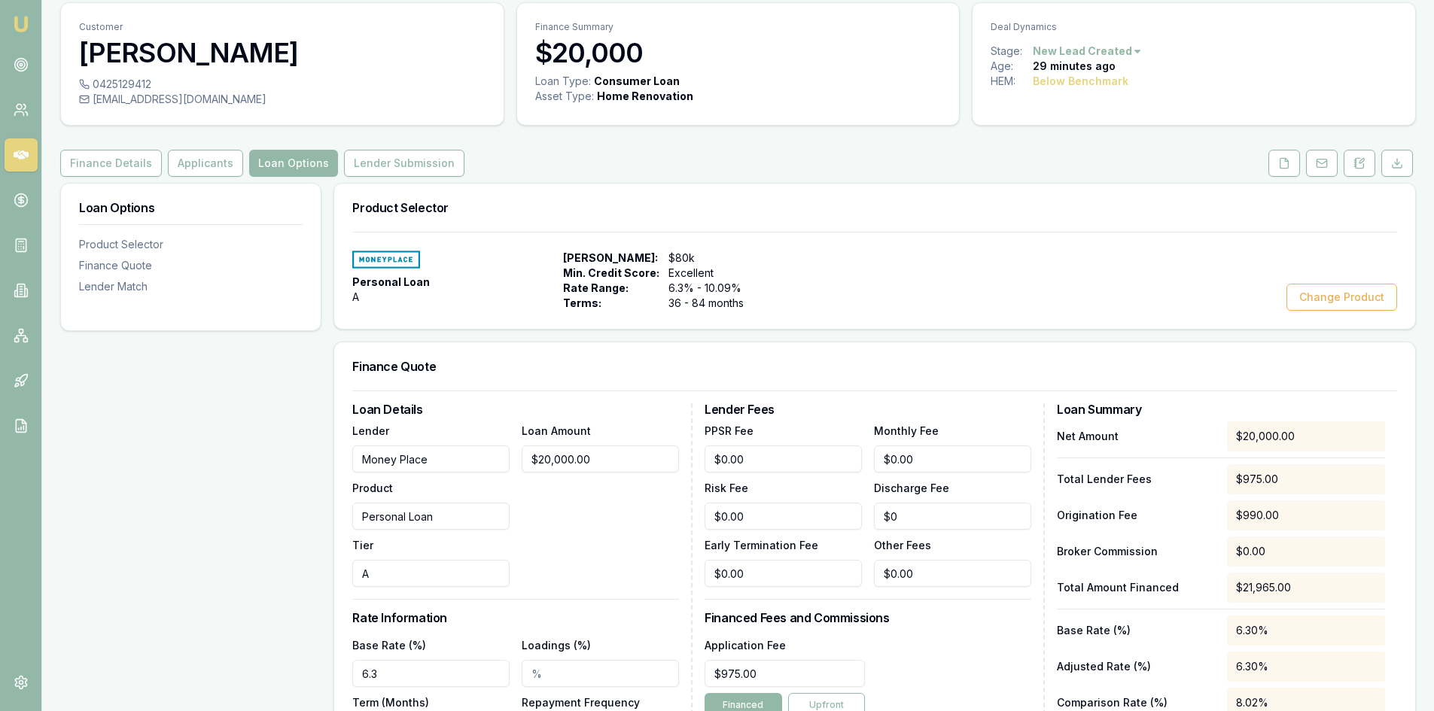
scroll to position [75, 0]
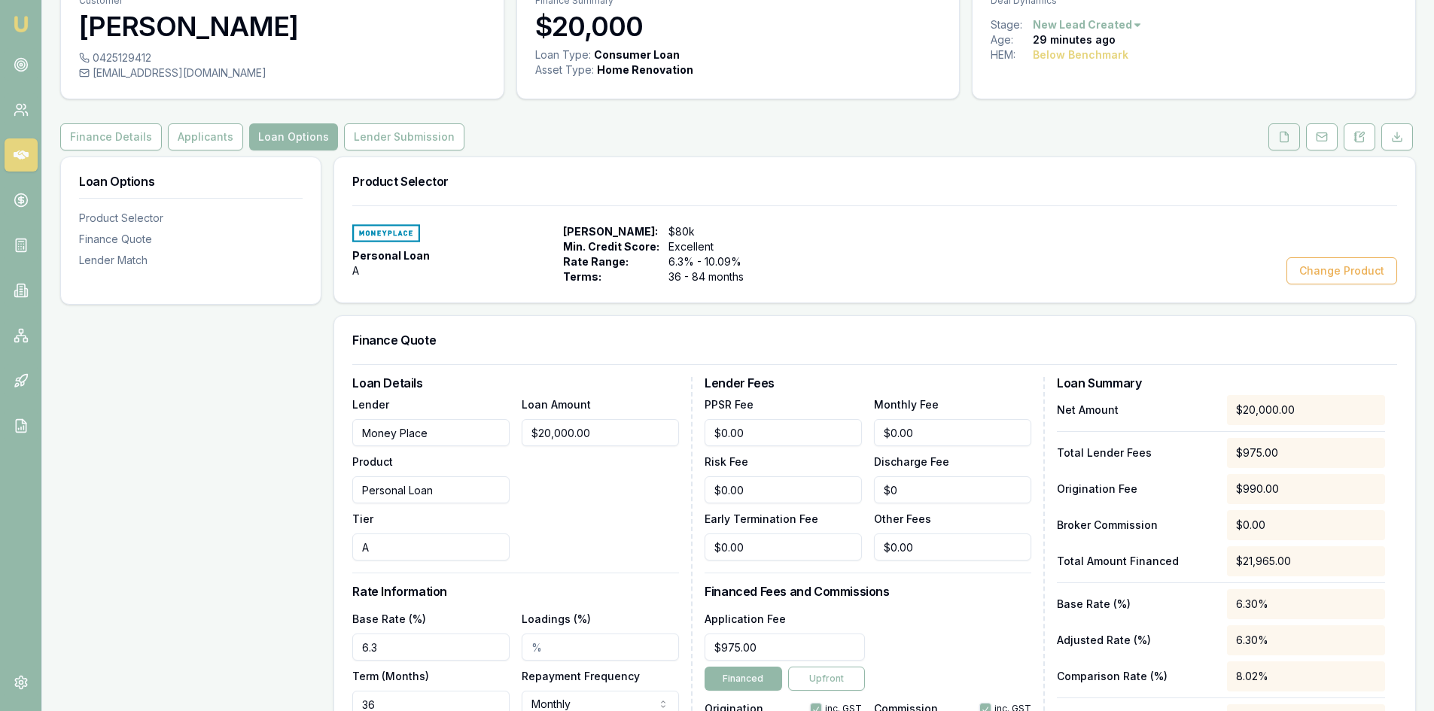
click at [1282, 137] on icon at bounding box center [1284, 137] width 12 height 12
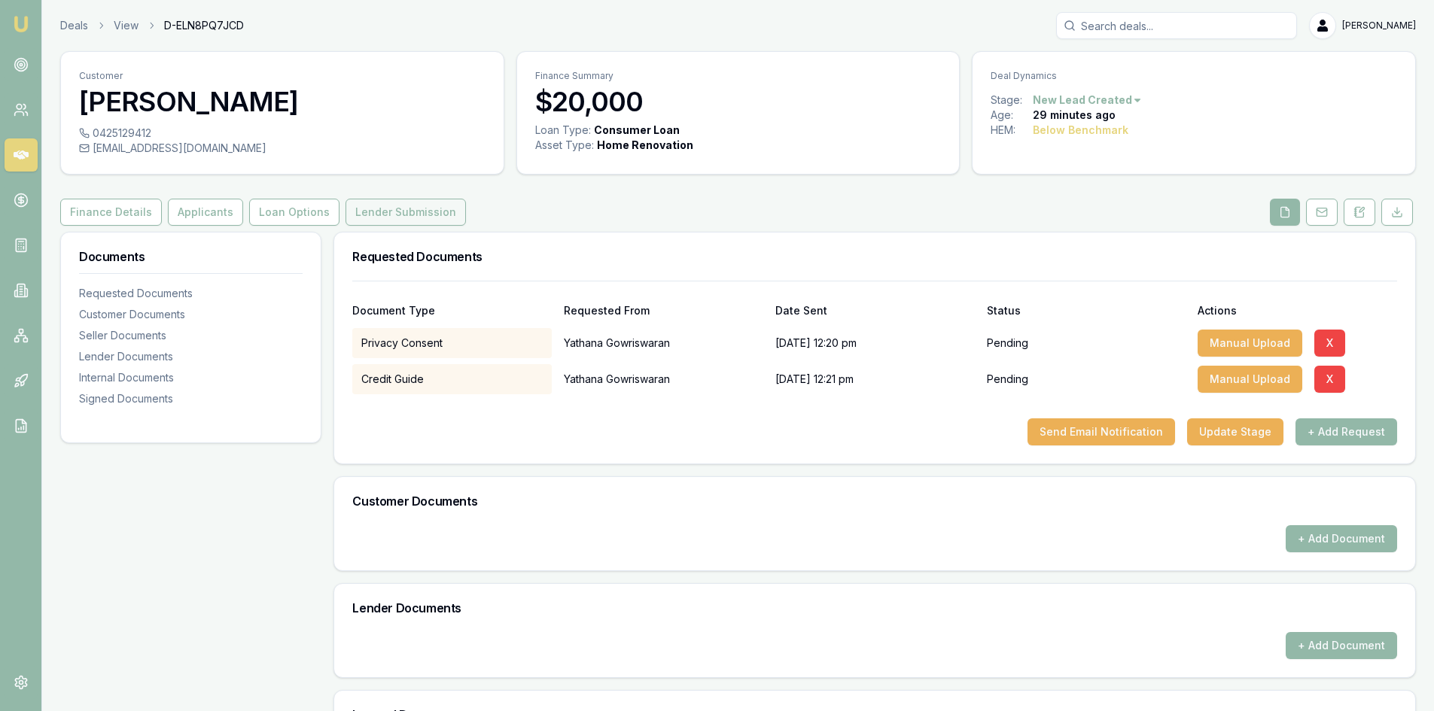
click at [363, 223] on button "Lender Submission" at bounding box center [406, 212] width 120 height 27
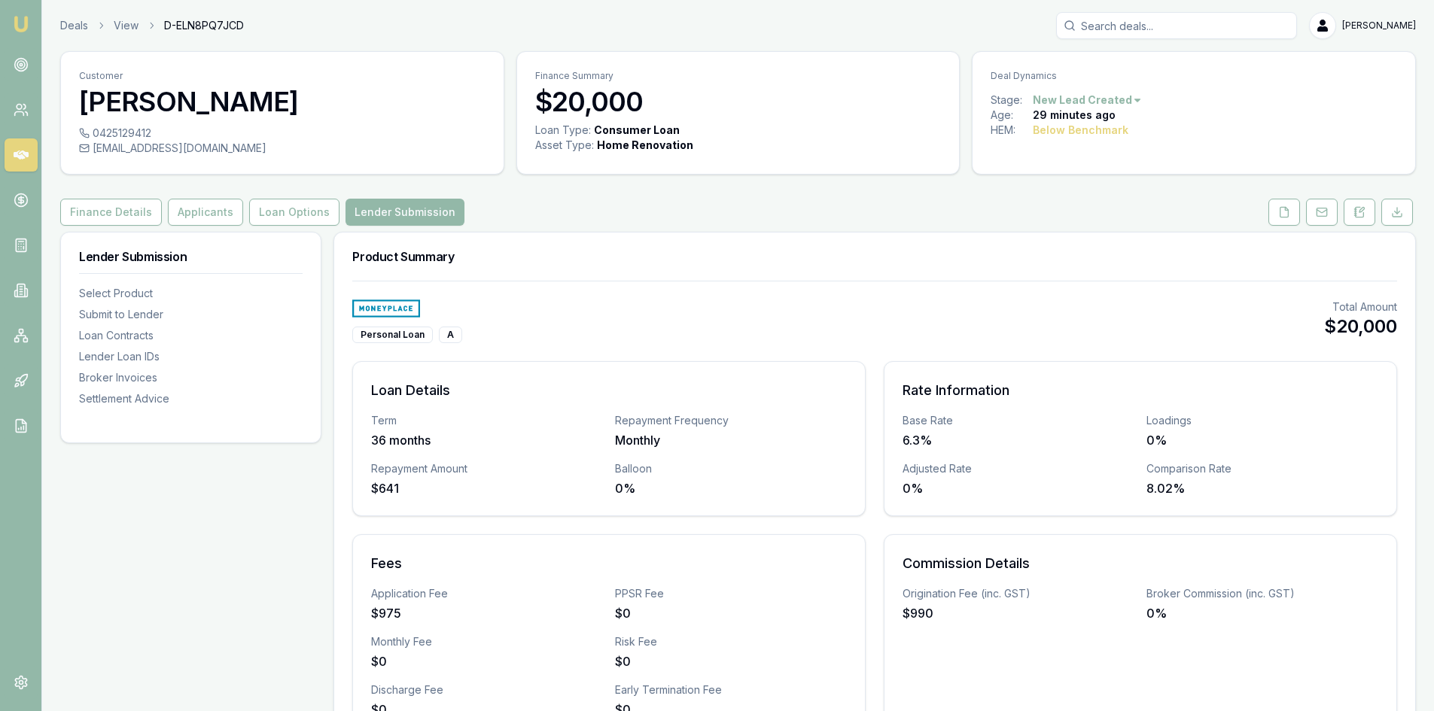
click at [391, 311] on img at bounding box center [386, 309] width 68 height 18
click at [305, 214] on button "Loan Options" at bounding box center [294, 212] width 90 height 27
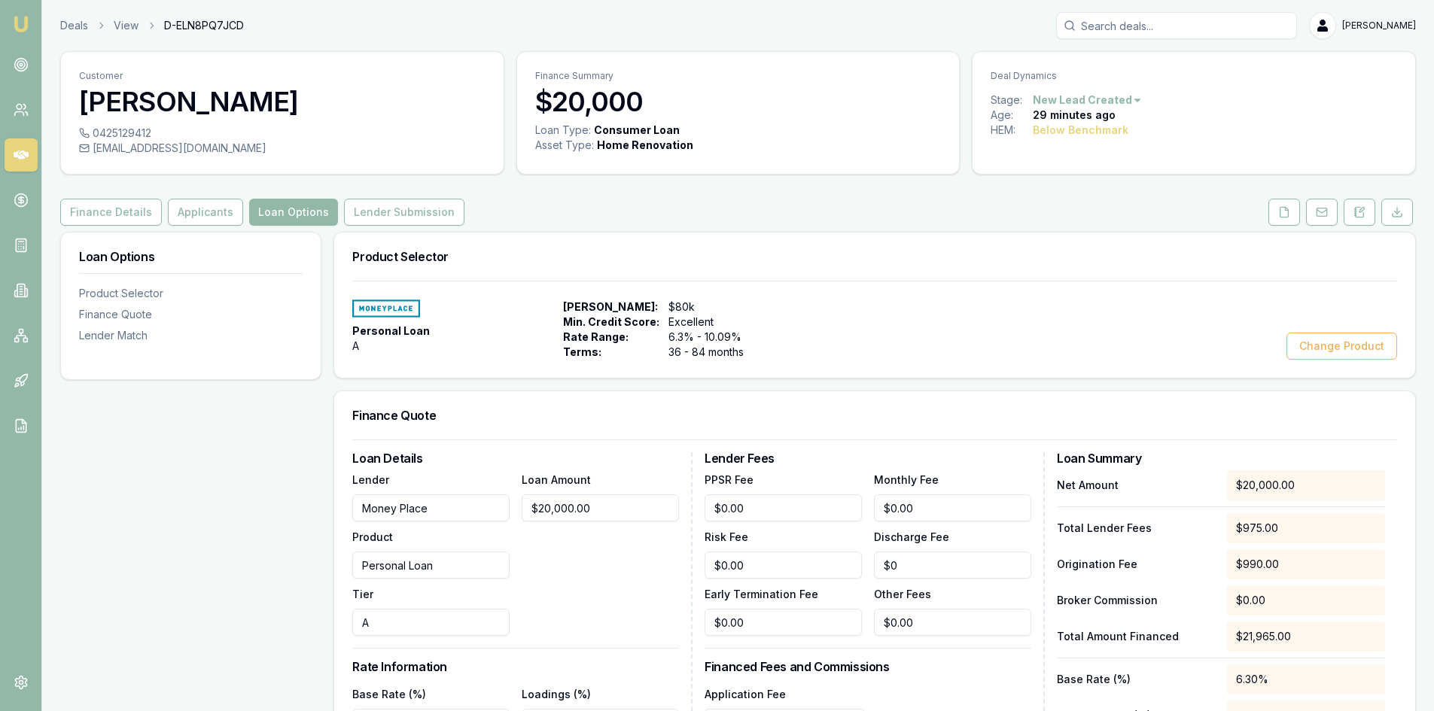
click at [387, 313] on img at bounding box center [386, 309] width 68 height 18
click at [1357, 338] on button "Change Product" at bounding box center [1342, 346] width 111 height 27
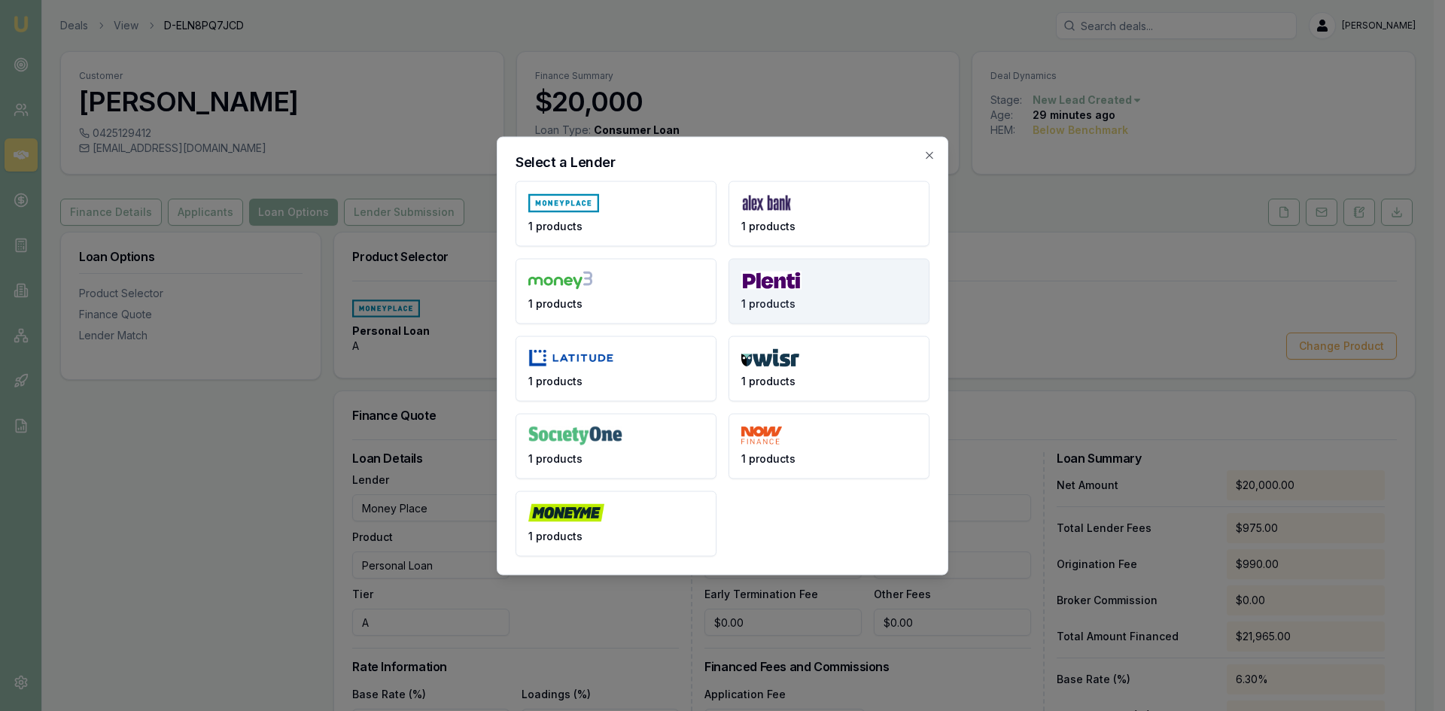
click at [809, 300] on button "1 products" at bounding box center [829, 290] width 201 height 65
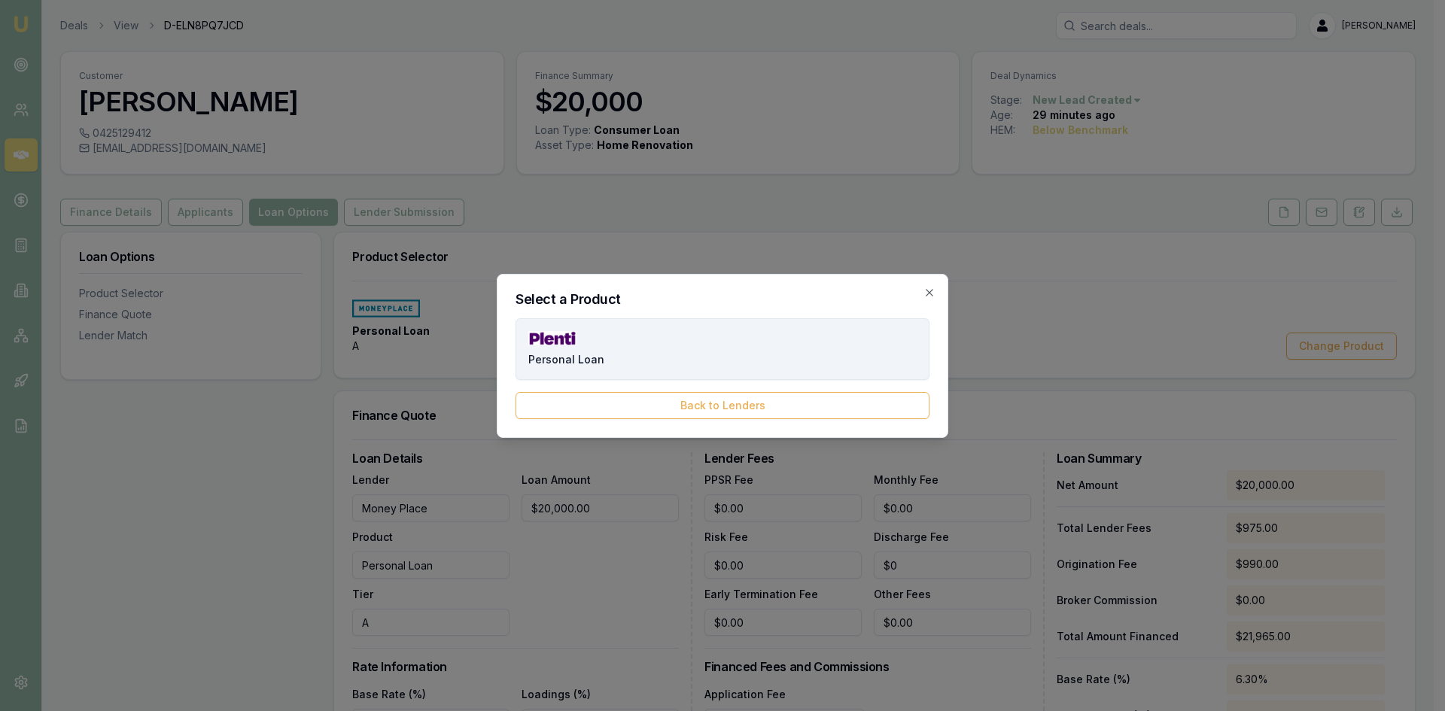
click at [676, 364] on button "Personal Loan" at bounding box center [723, 349] width 414 height 62
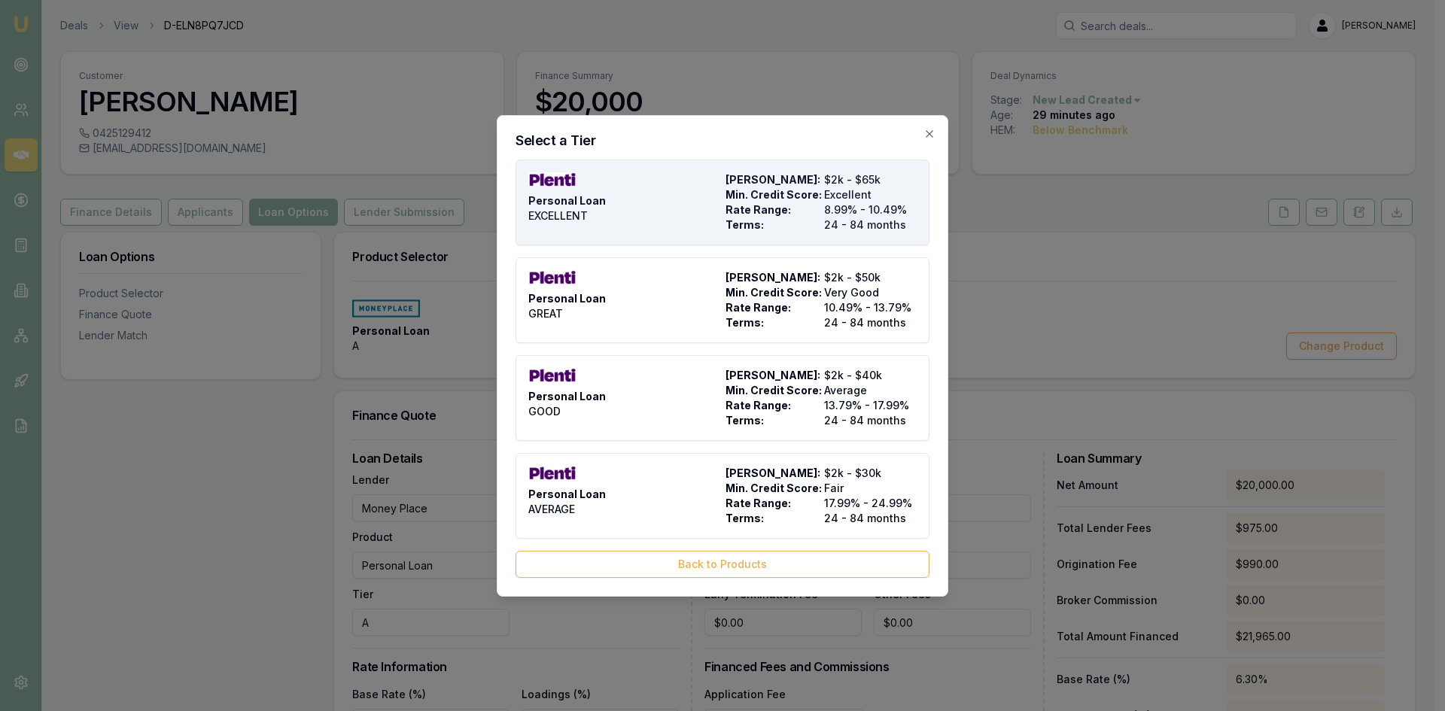
click at [768, 193] on span "Min. Credit Score:" at bounding box center [772, 194] width 93 height 15
type input "Plenti"
type input "EXCELLENT"
type input "8.99"
type input "24"
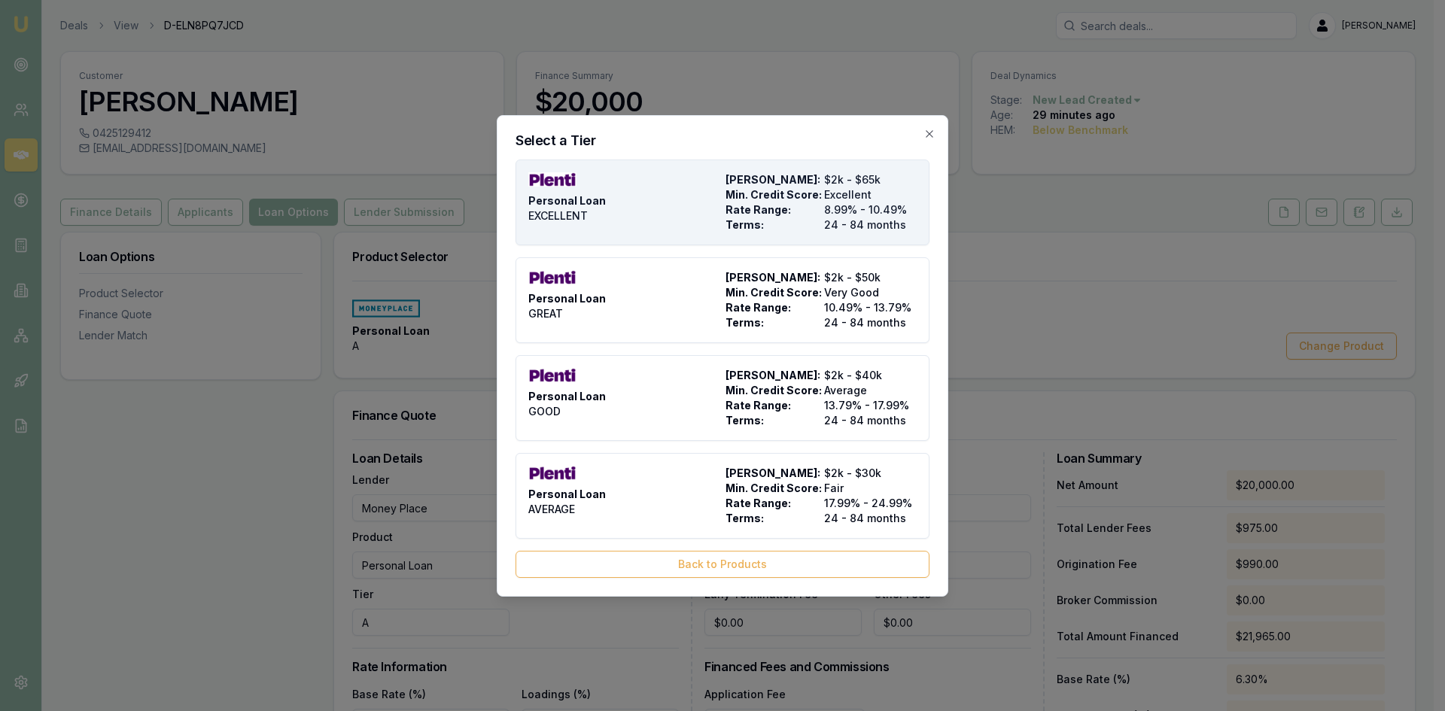
type input "$999.00"
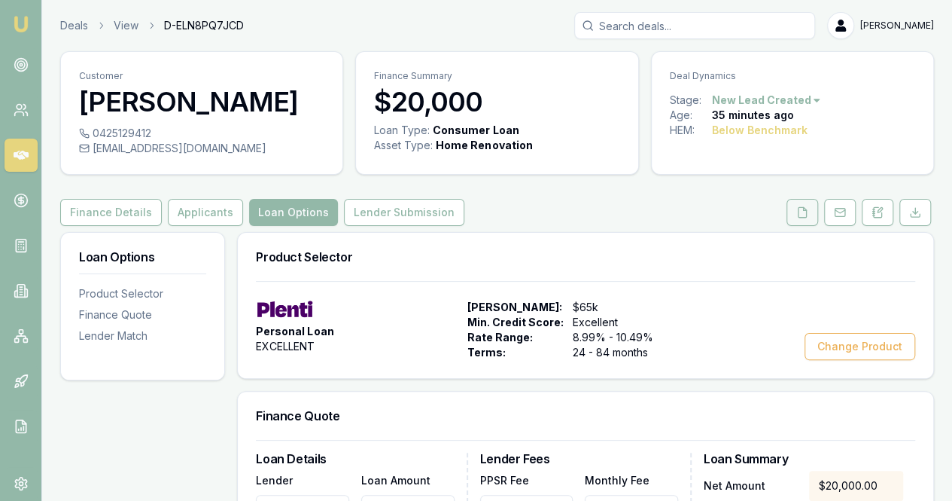
click at [807, 218] on icon at bounding box center [803, 212] width 12 height 12
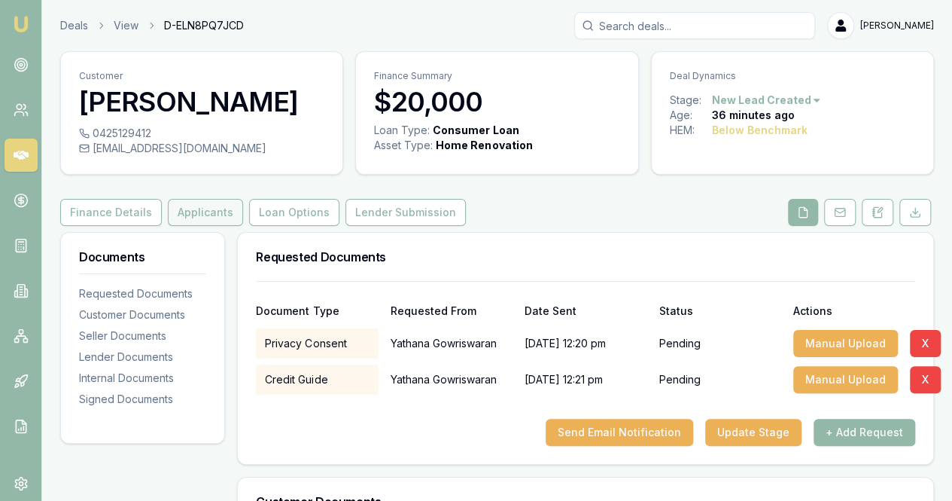
click at [220, 226] on button "Applicants" at bounding box center [205, 212] width 75 height 27
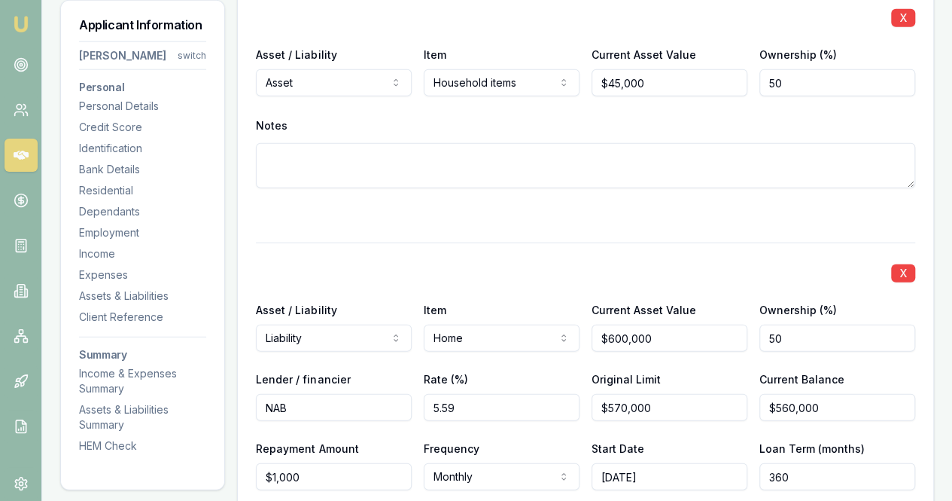
scroll to position [4818, 0]
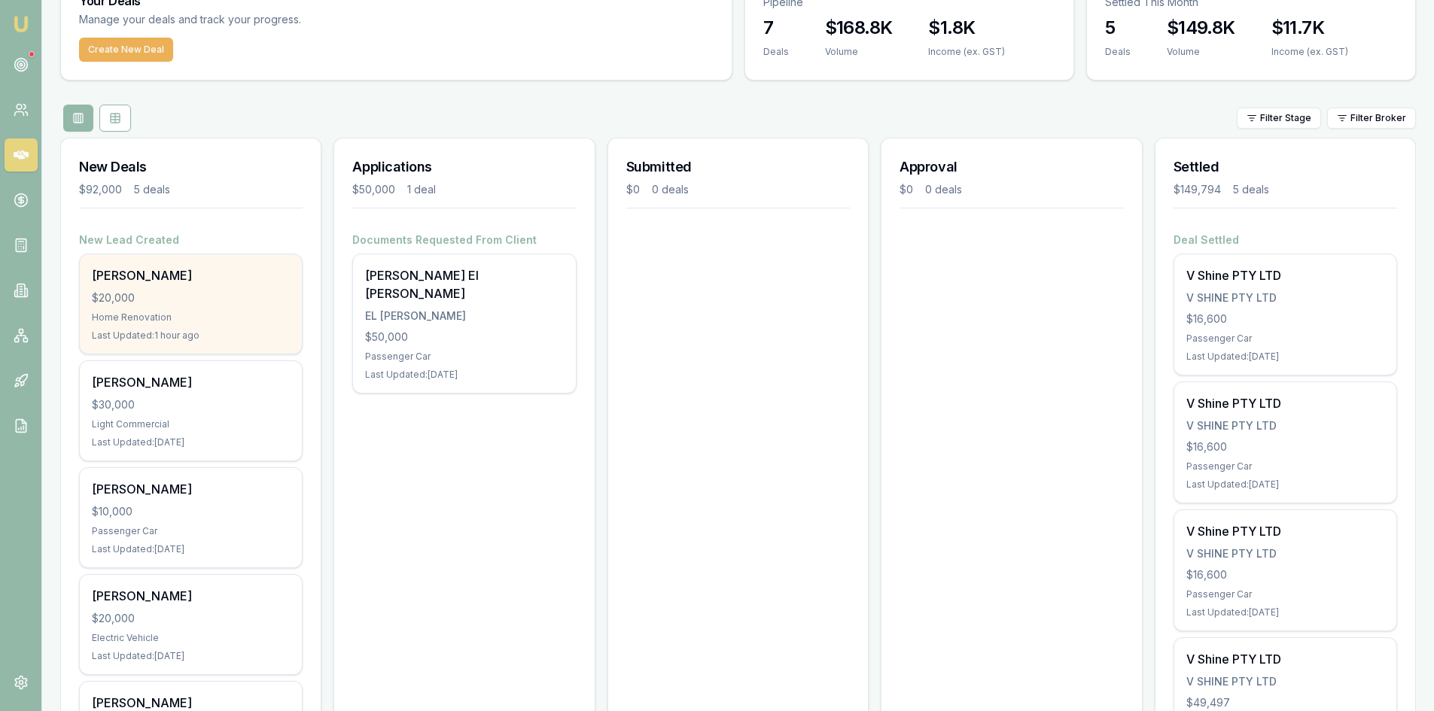
click at [143, 288] on div "Yathana Gowriswaran $20,000 Home Renovation Last Updated: 1 hour ago" at bounding box center [191, 303] width 222 height 99
click at [169, 279] on div "[PERSON_NAME]" at bounding box center [191, 276] width 198 height 18
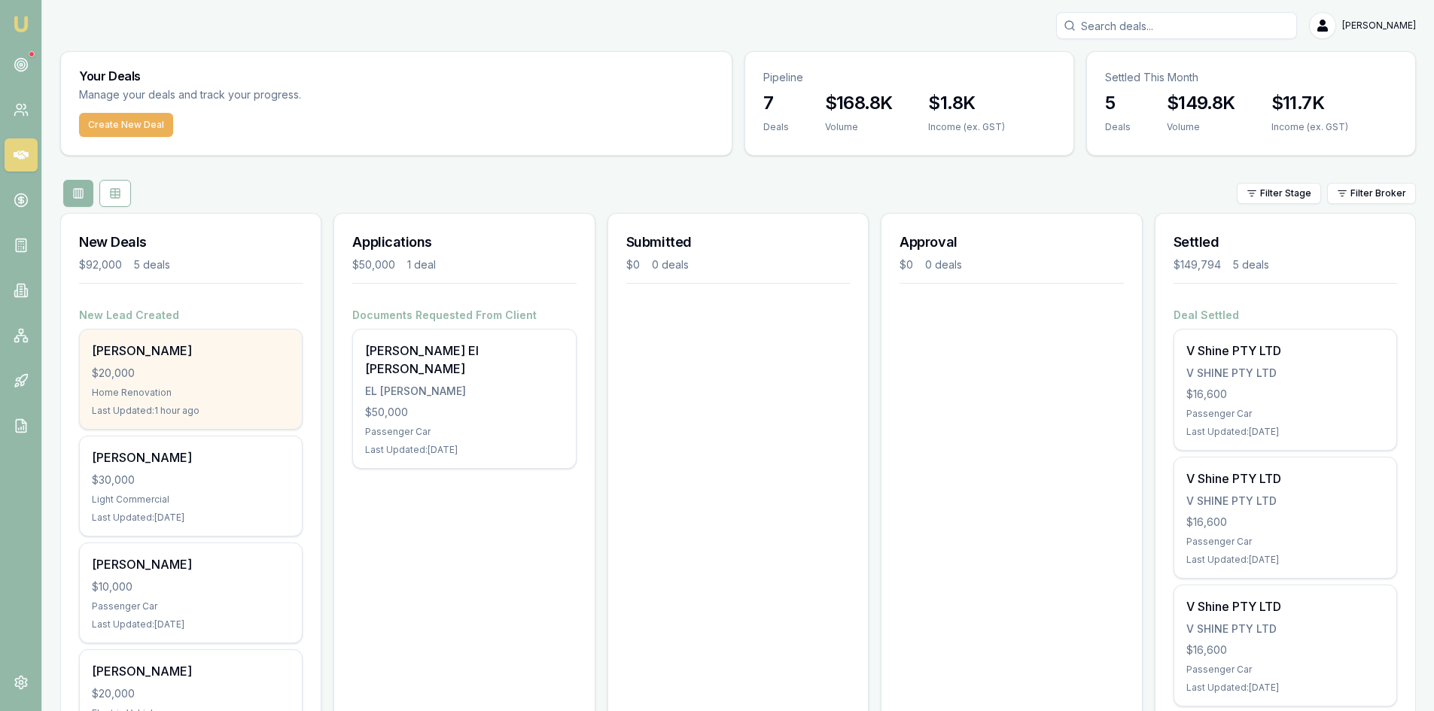
click at [175, 353] on div "[PERSON_NAME]" at bounding box center [191, 351] width 198 height 18
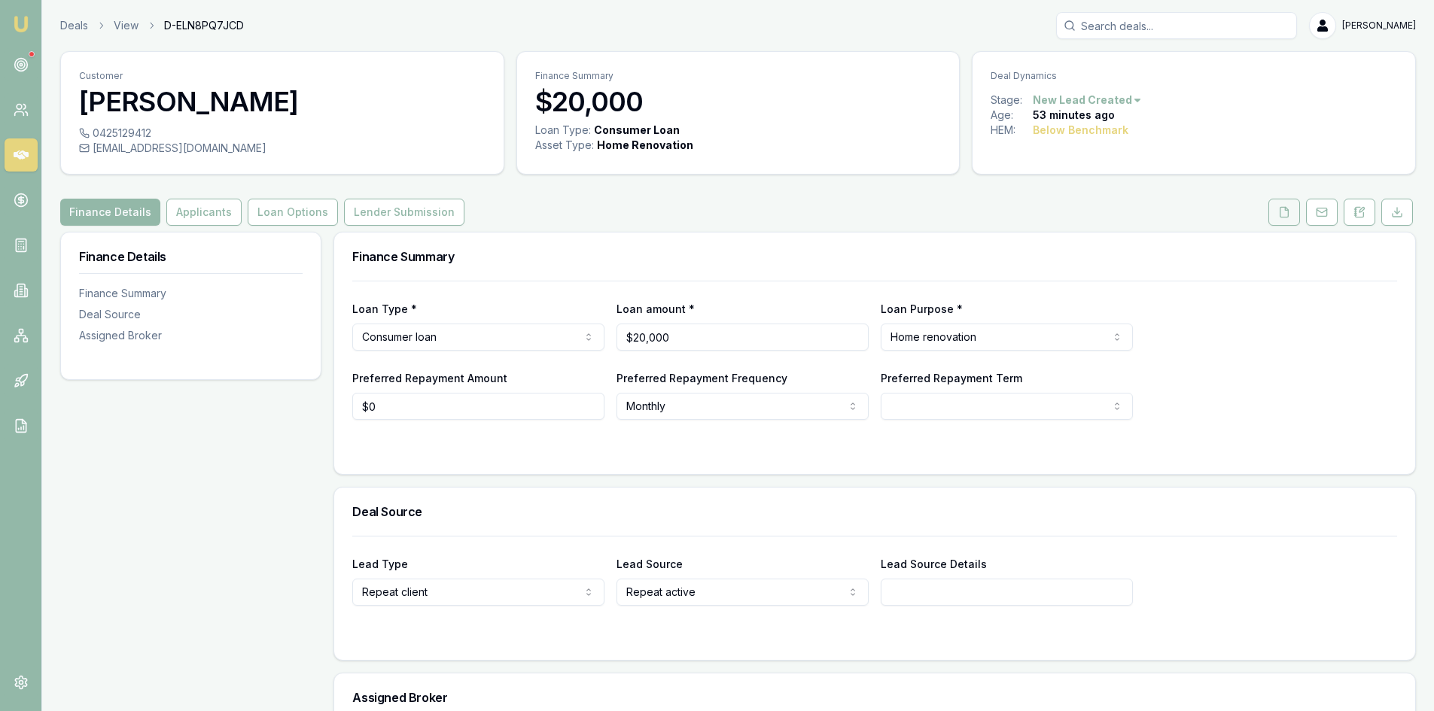
click at [1273, 214] on button at bounding box center [1285, 212] width 32 height 27
click at [293, 210] on button "Loan Options" at bounding box center [293, 212] width 90 height 27
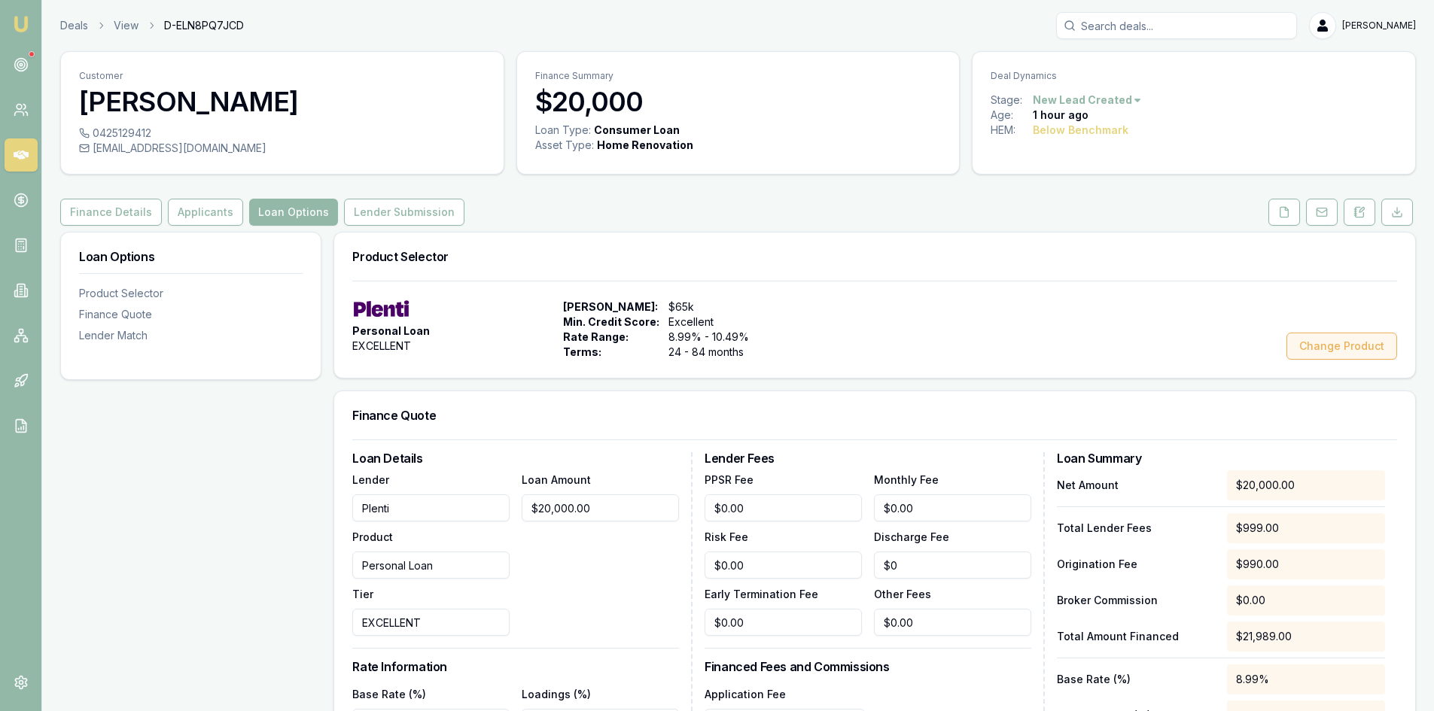
click at [1361, 349] on button "Change Product" at bounding box center [1342, 346] width 111 height 27
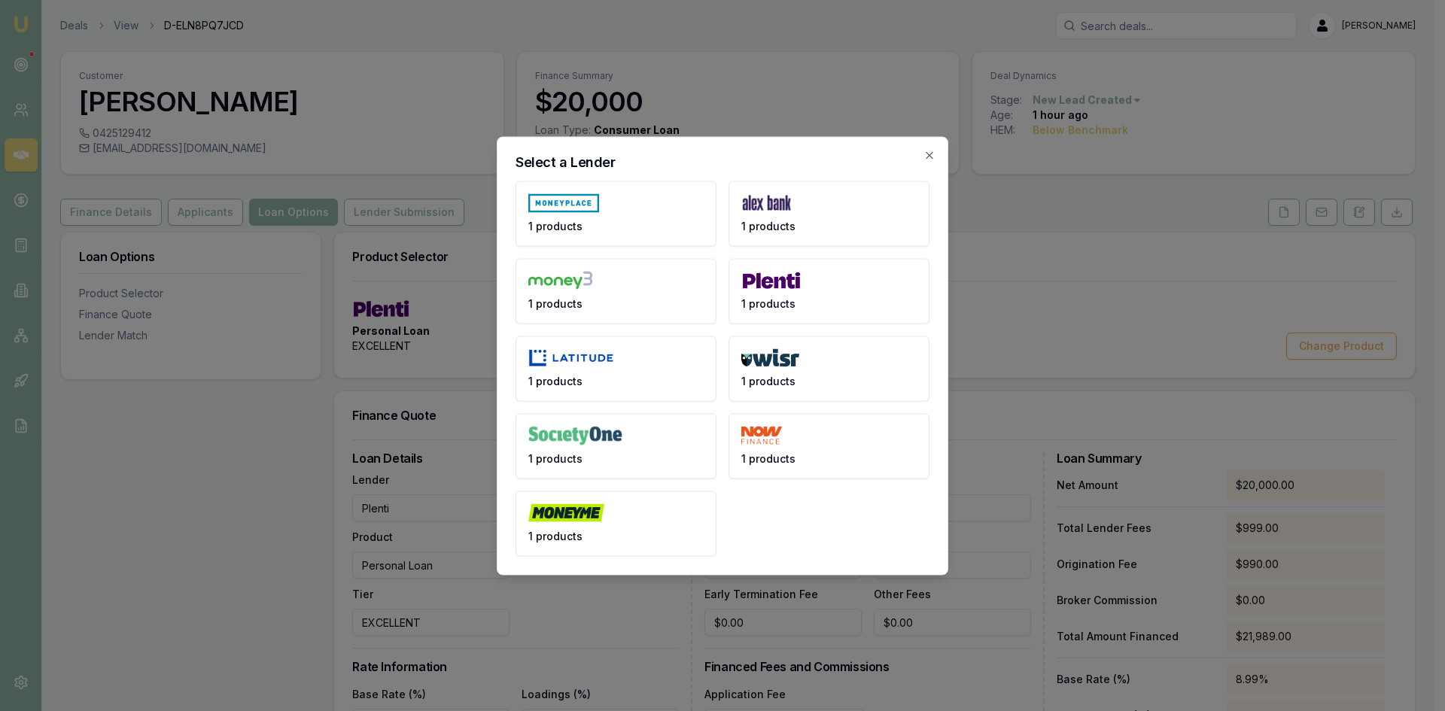
click at [800, 458] on button "1 products" at bounding box center [829, 445] width 201 height 65
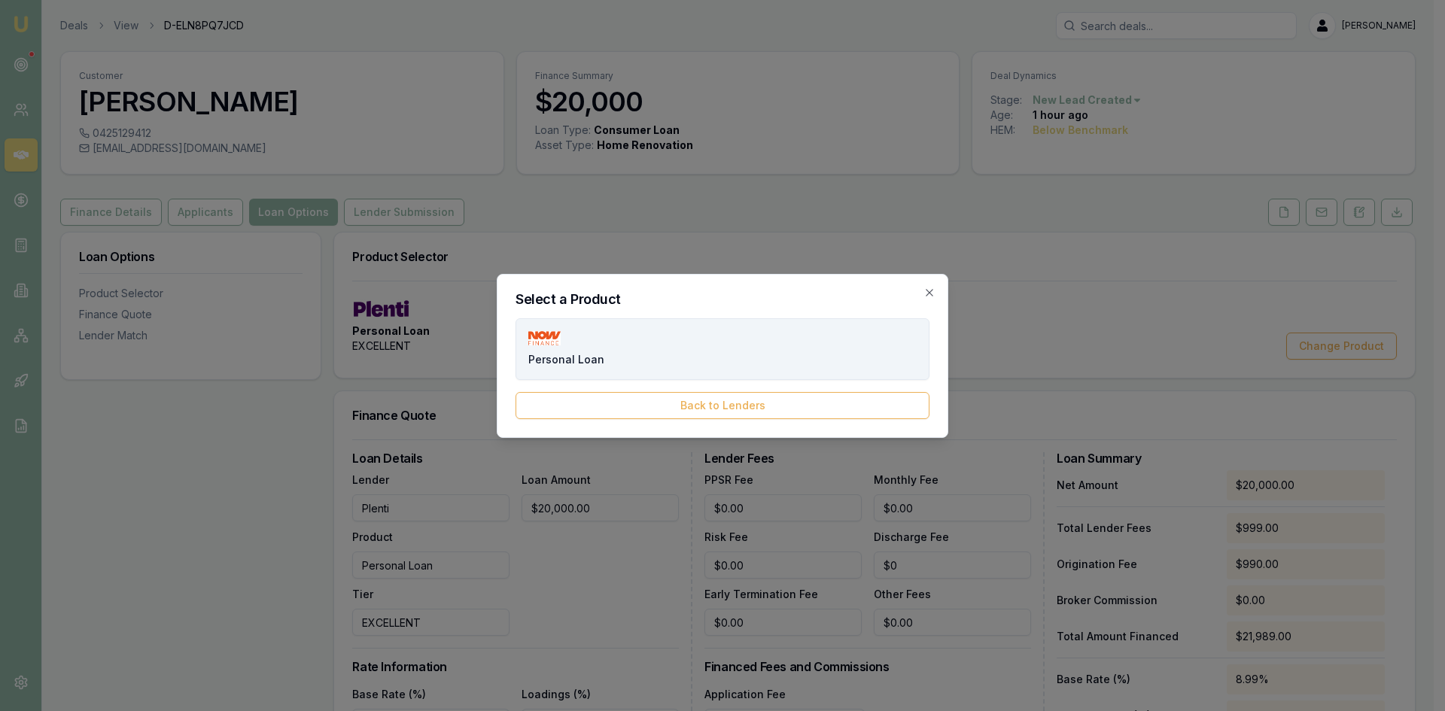
click at [633, 356] on button "Personal Loan" at bounding box center [723, 349] width 414 height 62
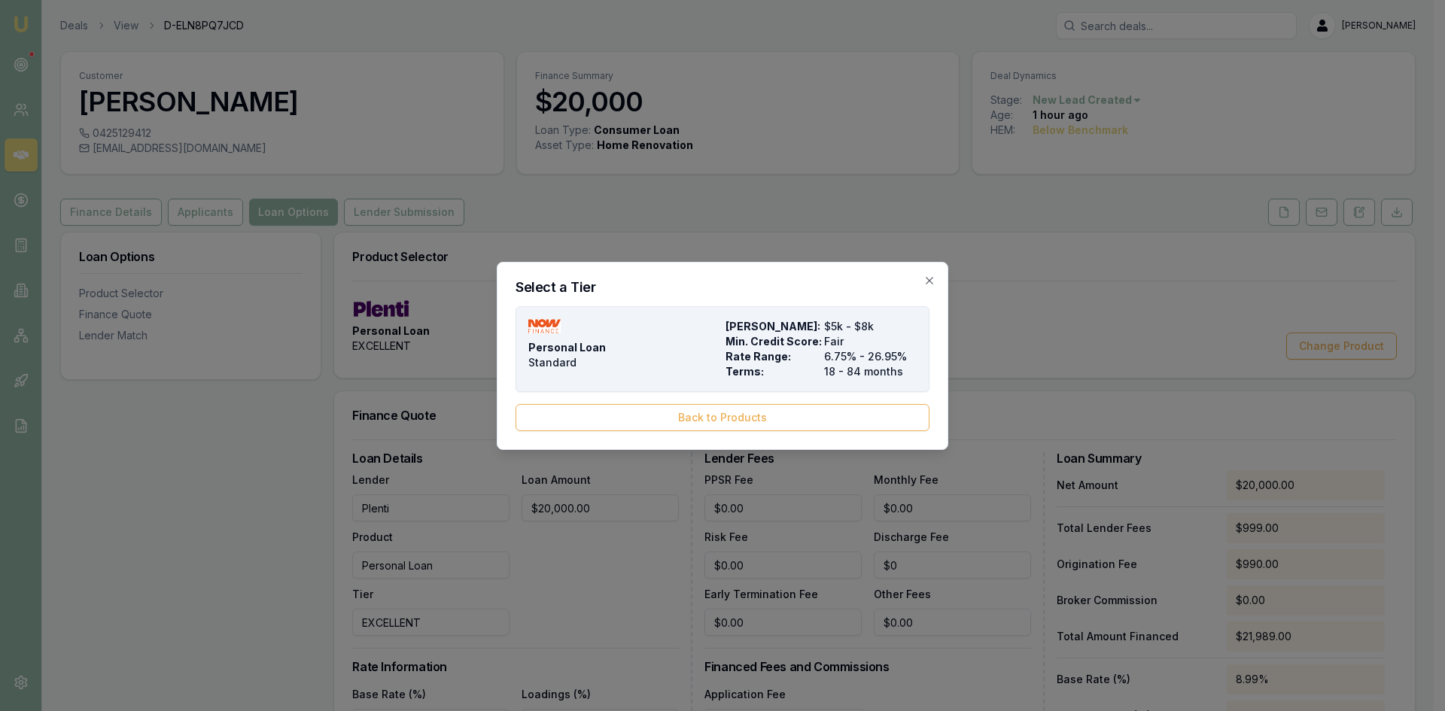
click at [711, 358] on div "Personal Loan Standard" at bounding box center [624, 349] width 191 height 60
type input "NOW Finance"
type input "Standard"
type input "6.75"
type input "18"
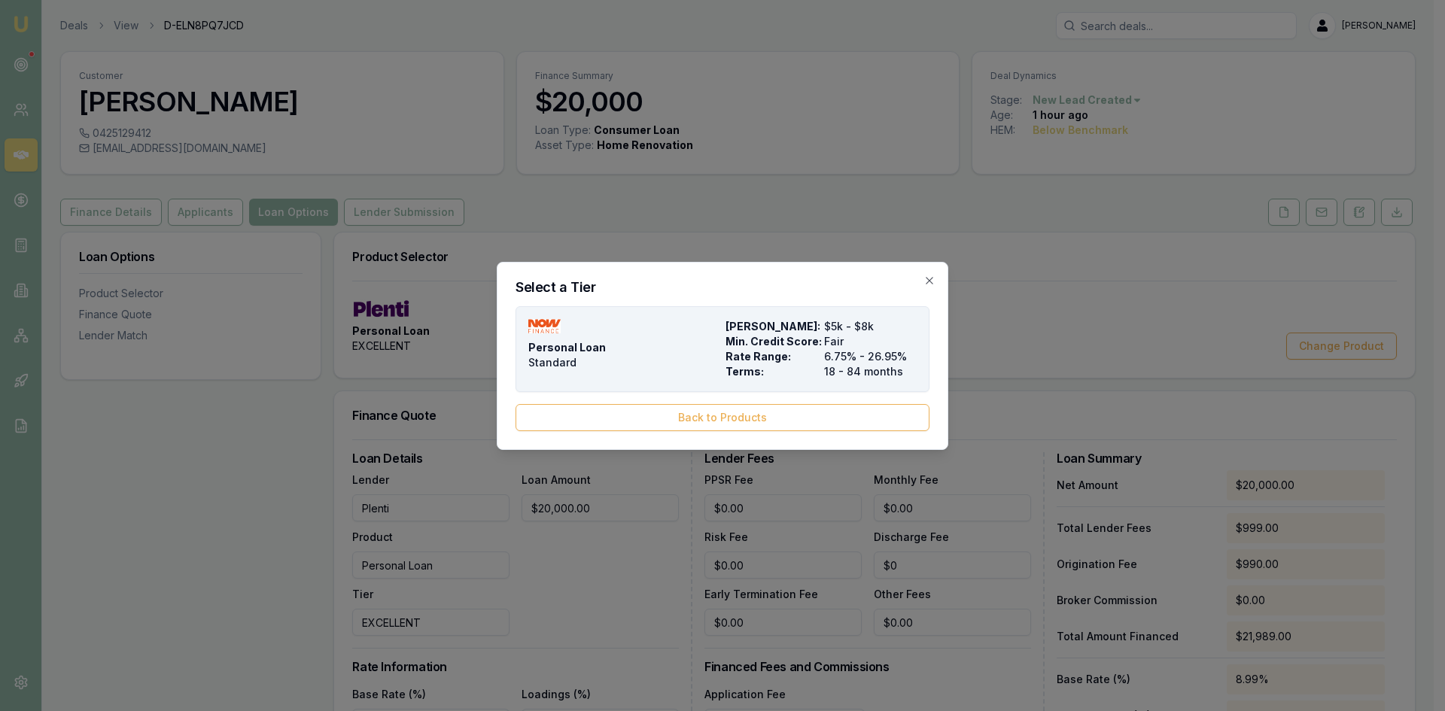
type input "$0.00"
type input "1990"
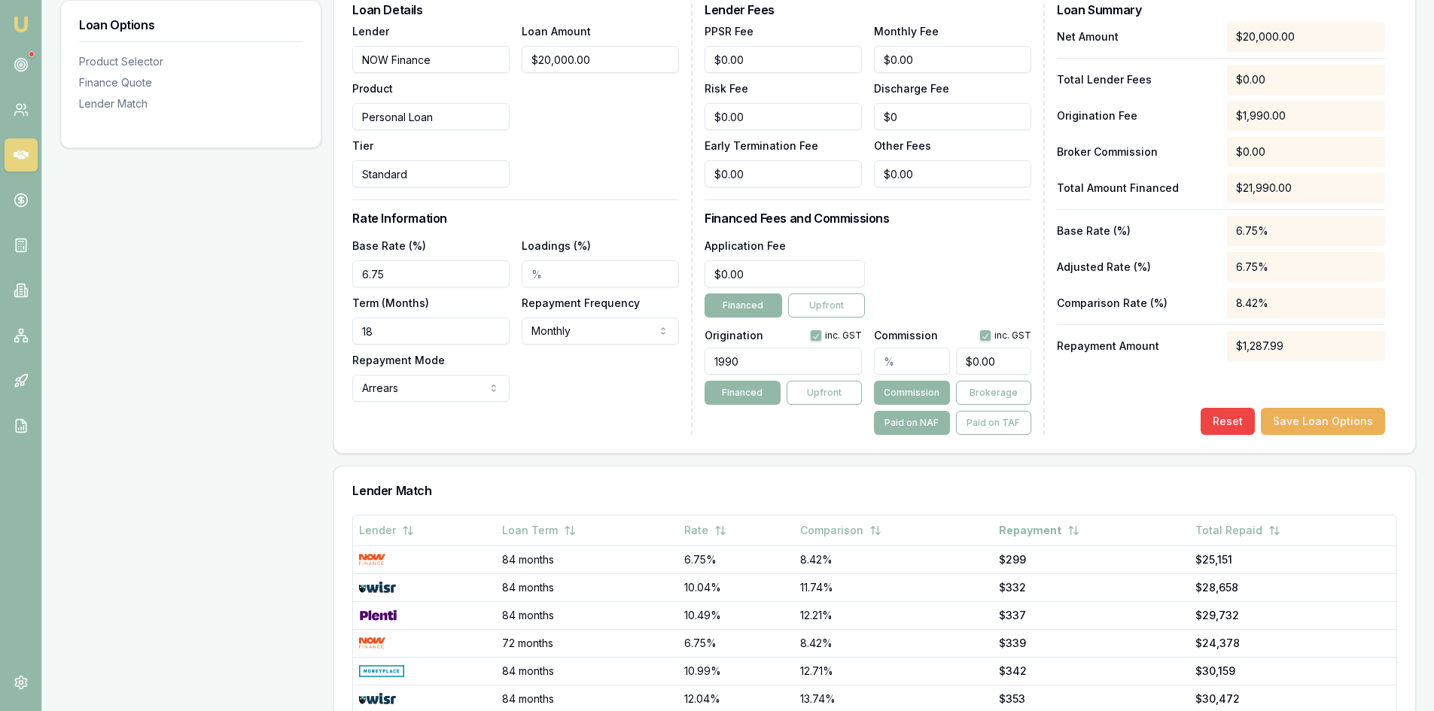
scroll to position [452, 0]
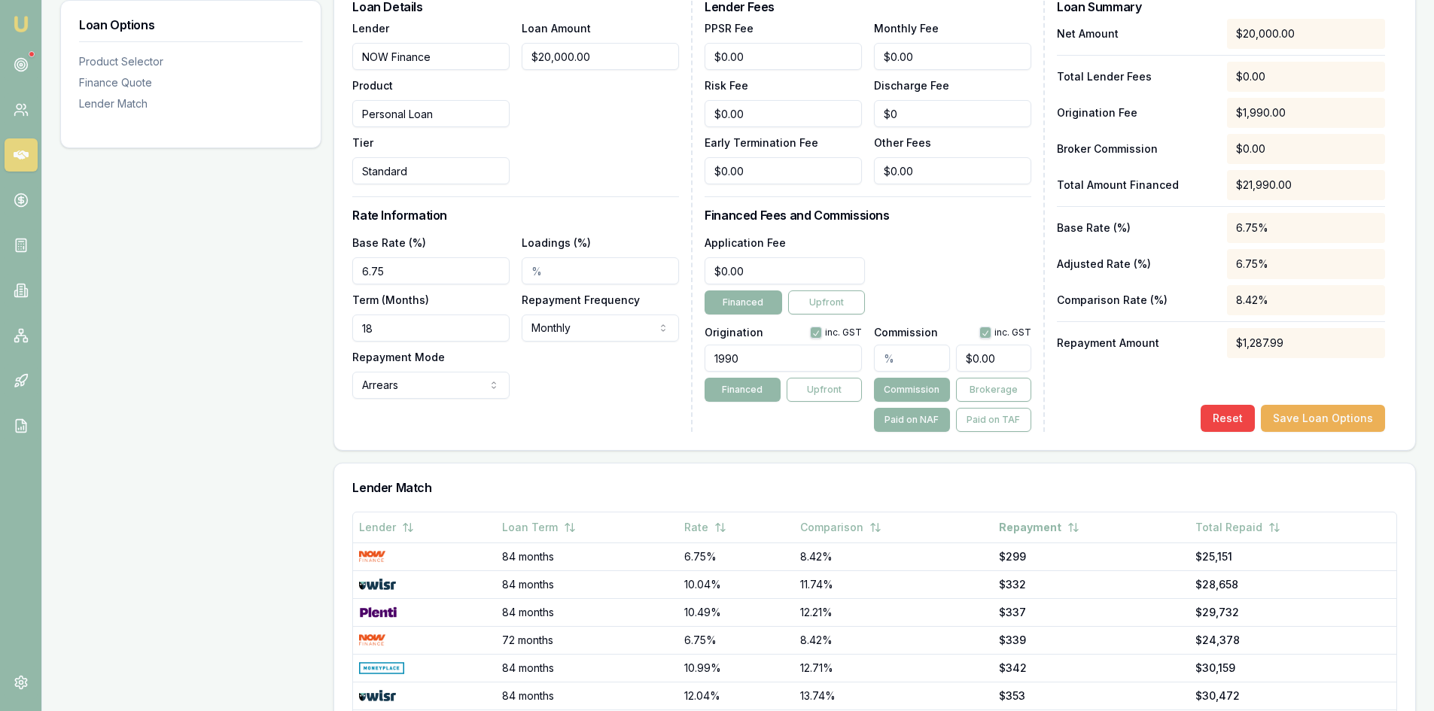
click at [408, 327] on input "18" at bounding box center [430, 328] width 157 height 27
drag, startPoint x: 454, startPoint y: 319, endPoint x: 327, endPoint y: 332, distance: 127.1
click at [327, 331] on div "Loan Options Product Selector Finance Quote Lender Match Product Selector Perso…" at bounding box center [738, 334] width 1356 height 1109
type input "84"
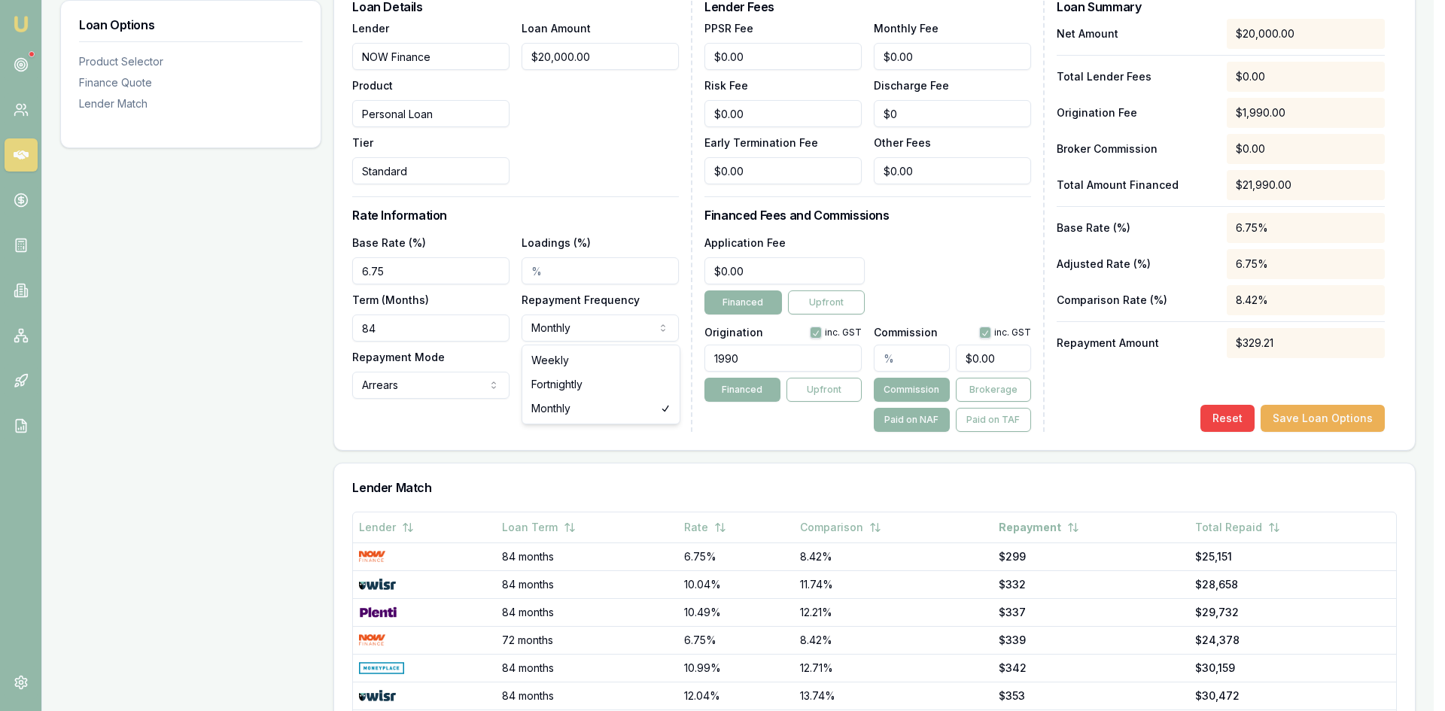
select select "WEEKLY"
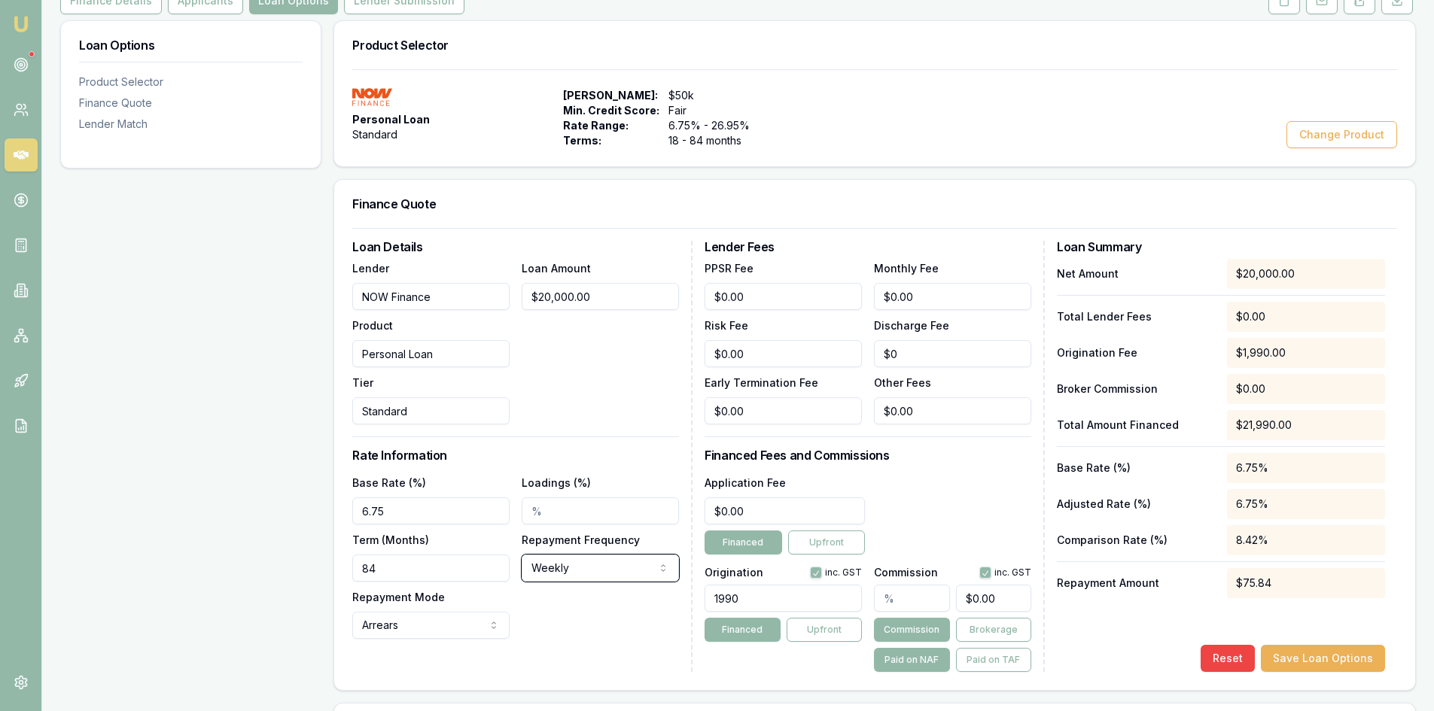
scroll to position [226, 0]
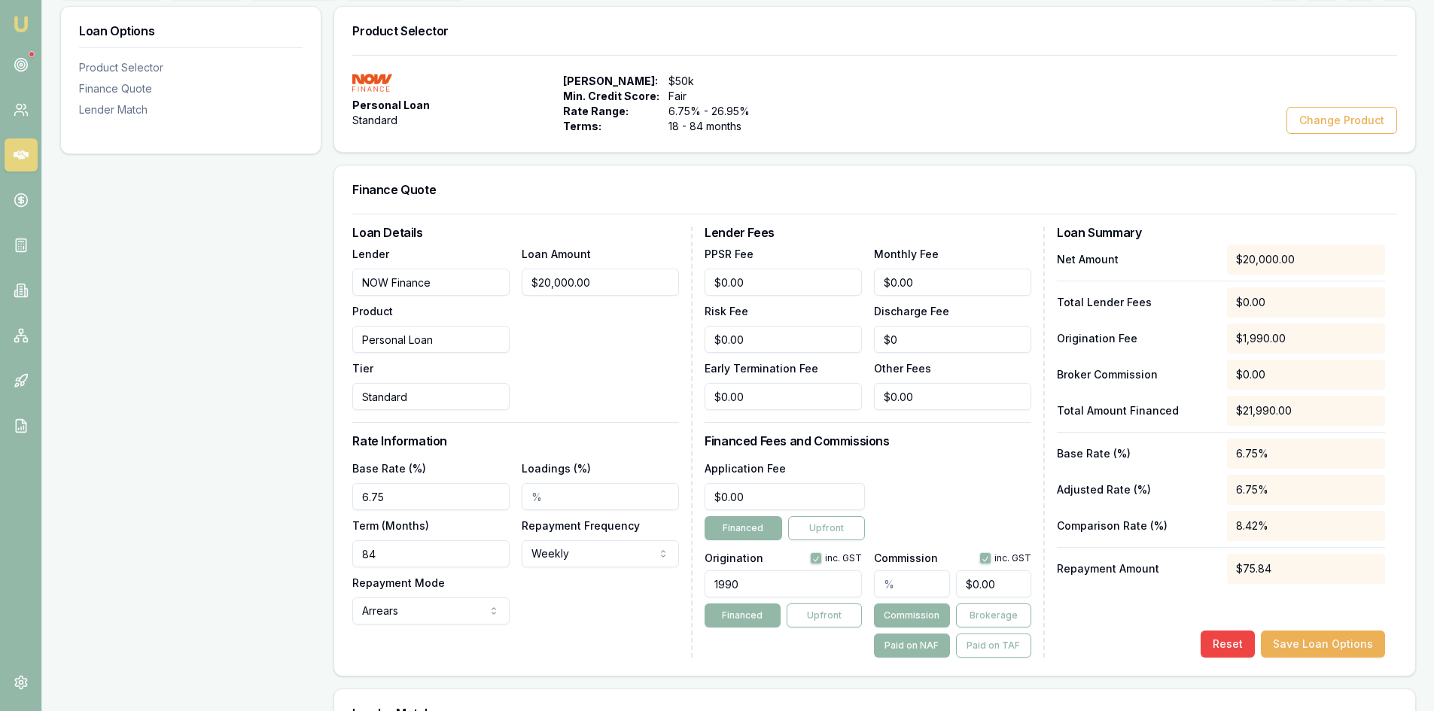
click at [928, 492] on div "Application Fee $0.00 Financed Upfront" at bounding box center [868, 499] width 327 height 81
click at [532, 497] on input "Loadings (%)" at bounding box center [600, 496] width 157 height 27
type input "8.05%"
click at [546, 589] on div "Base Rate (%) 6.75 Loadings (%) 8.05% Term (Months) 84 Repayment Frequency Week…" at bounding box center [515, 542] width 327 height 166
click at [578, 599] on div "Base Rate (%) 6.75 Loadings (%) 8.05% Term (Months) 84 Repayment Frequency Week…" at bounding box center [515, 542] width 327 height 166
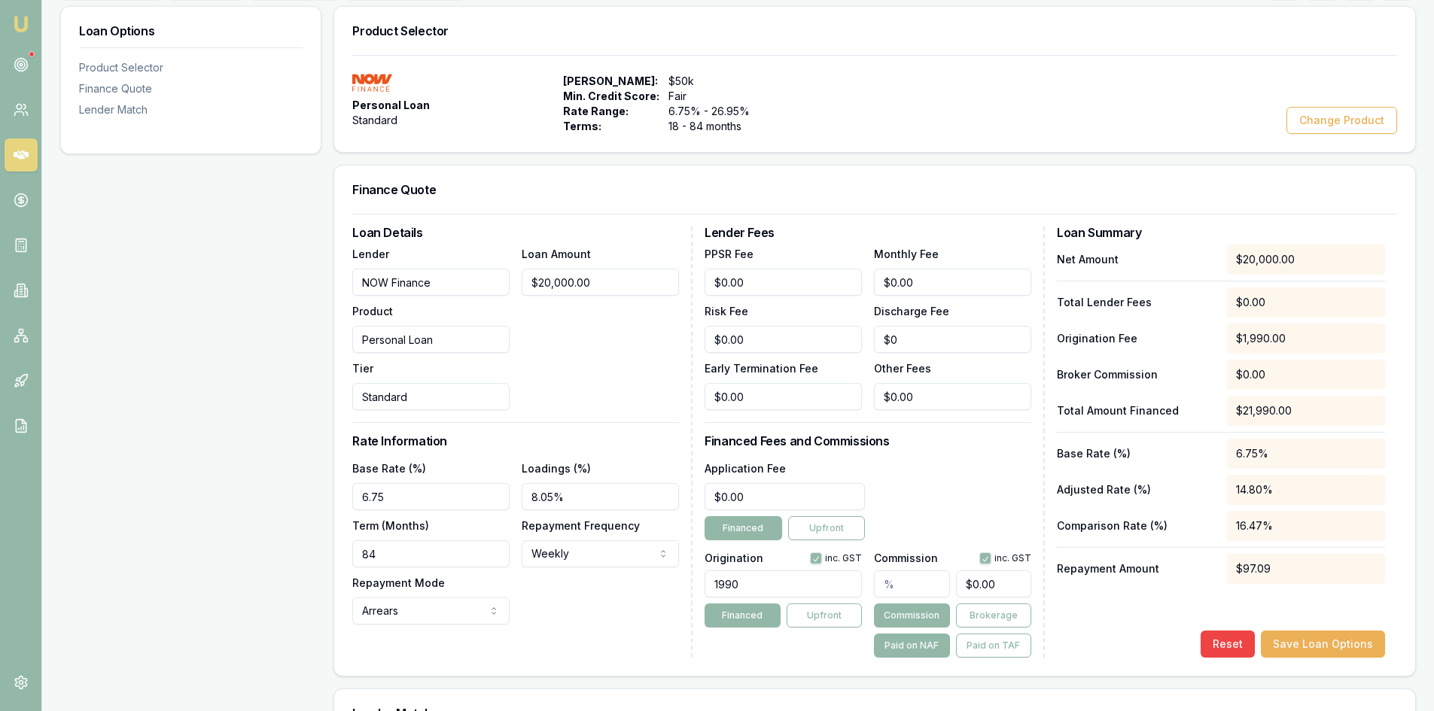
click at [591, 591] on div "Base Rate (%) 6.75 Loadings (%) 8.05% Term (Months) 84 Repayment Frequency Week…" at bounding box center [515, 542] width 327 height 166
drag, startPoint x: 763, startPoint y: 580, endPoint x: 589, endPoint y: 574, distance: 174.8
click at [589, 574] on div "Loan Details Lender NOW Finance Product Personal Loan Tier Standard Loan Amount…" at bounding box center [874, 442] width 1045 height 431
drag, startPoint x: 759, startPoint y: 591, endPoint x: 524, endPoint y: 573, distance: 235.6
click at [524, 572] on div "Loan Details Lender NOW Finance Product Personal Loan Tier Standard Loan Amount…" at bounding box center [874, 442] width 1045 height 431
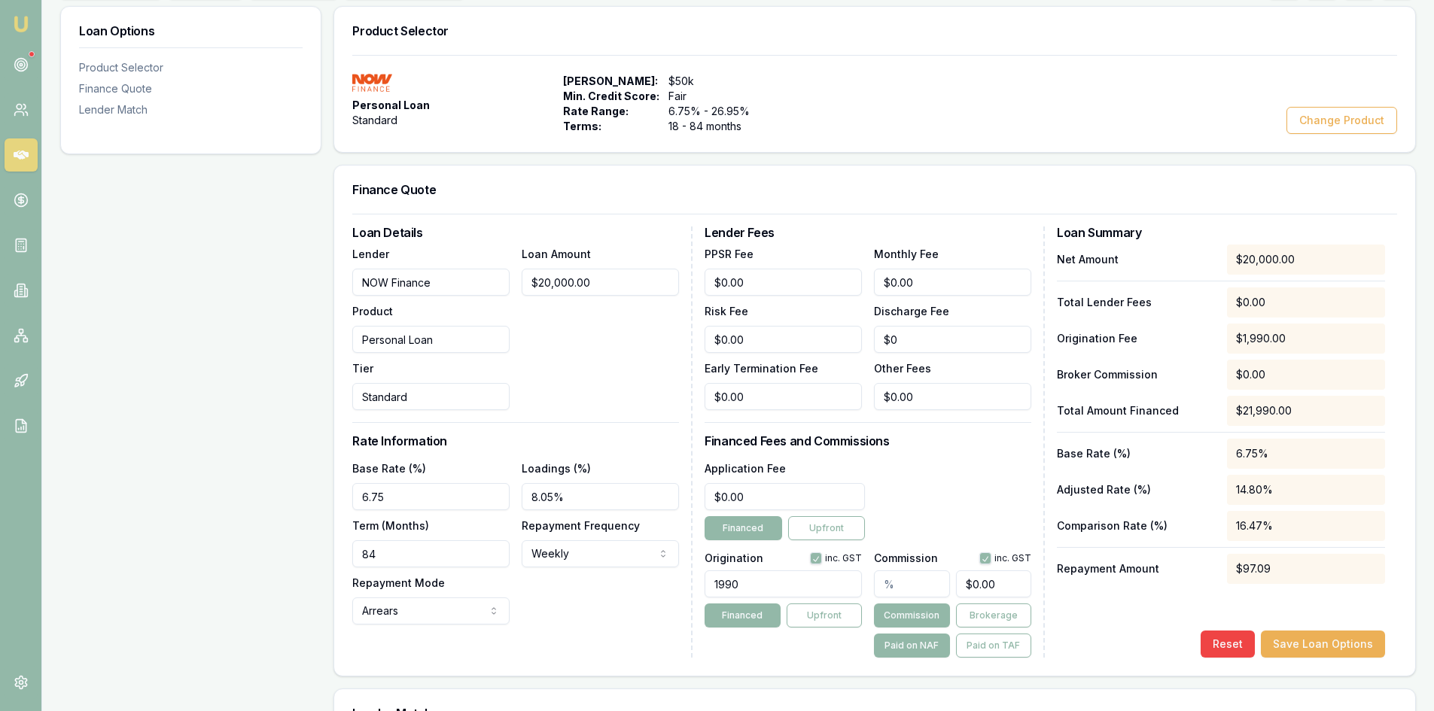
drag, startPoint x: 769, startPoint y: 584, endPoint x: 670, endPoint y: 585, distance: 98.6
click at [678, 581] on div "Loan Details Lender NOW Finance Product Personal Loan Tier Standard Loan Amount…" at bounding box center [874, 442] width 1045 height 431
click at [665, 636] on div "Loan Details Lender NOW Finance Product Personal Loan Tier Standard Loan Amount…" at bounding box center [522, 442] width 340 height 431
drag, startPoint x: 777, startPoint y: 592, endPoint x: 596, endPoint y: 603, distance: 181.7
click at [596, 603] on div "Loan Details Lender NOW Finance Product Personal Loan Tier Standard Loan Amount…" at bounding box center [874, 442] width 1045 height 431
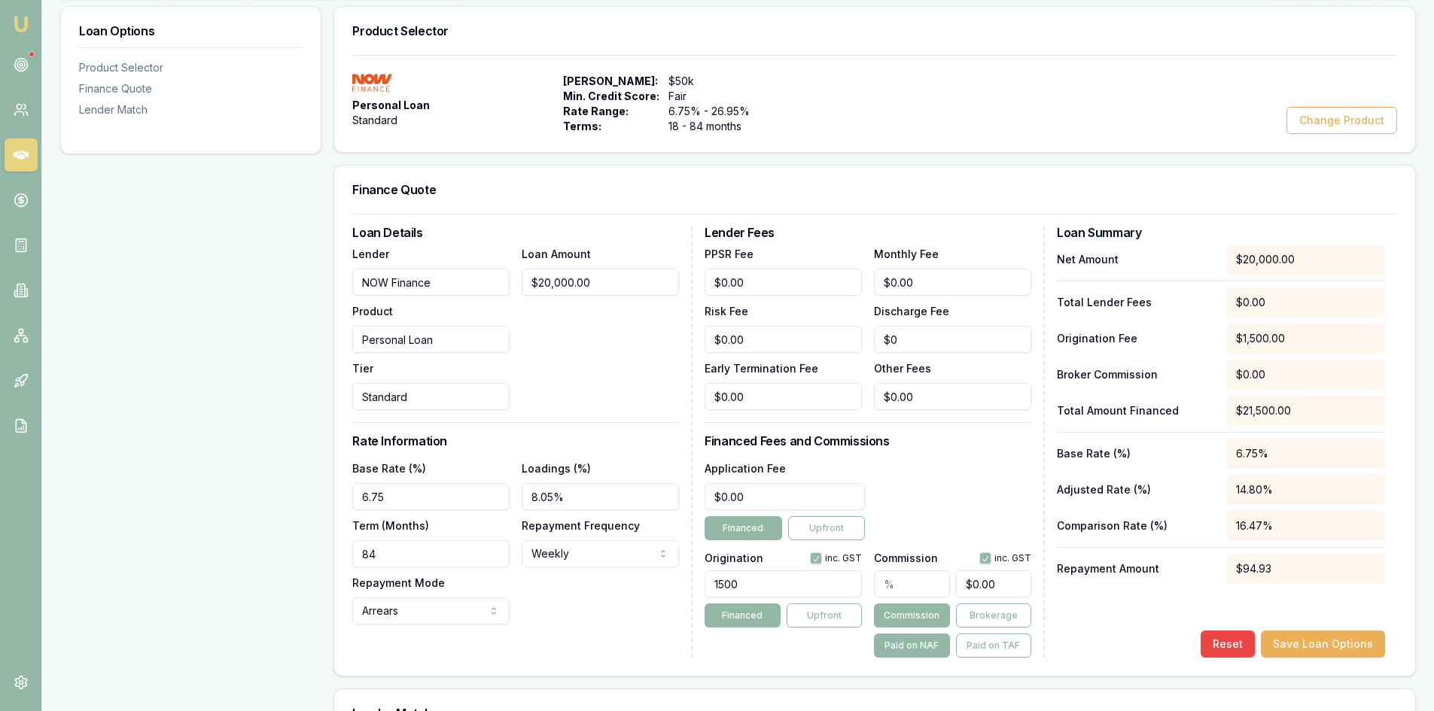
type input "1500.00"
click at [612, 663] on div "Loan Details Lender NOW Finance Product Personal Loan Tier Standard Loan Amount…" at bounding box center [874, 445] width 1081 height 462
click at [1317, 641] on button "Save Loan Options" at bounding box center [1323, 644] width 124 height 27
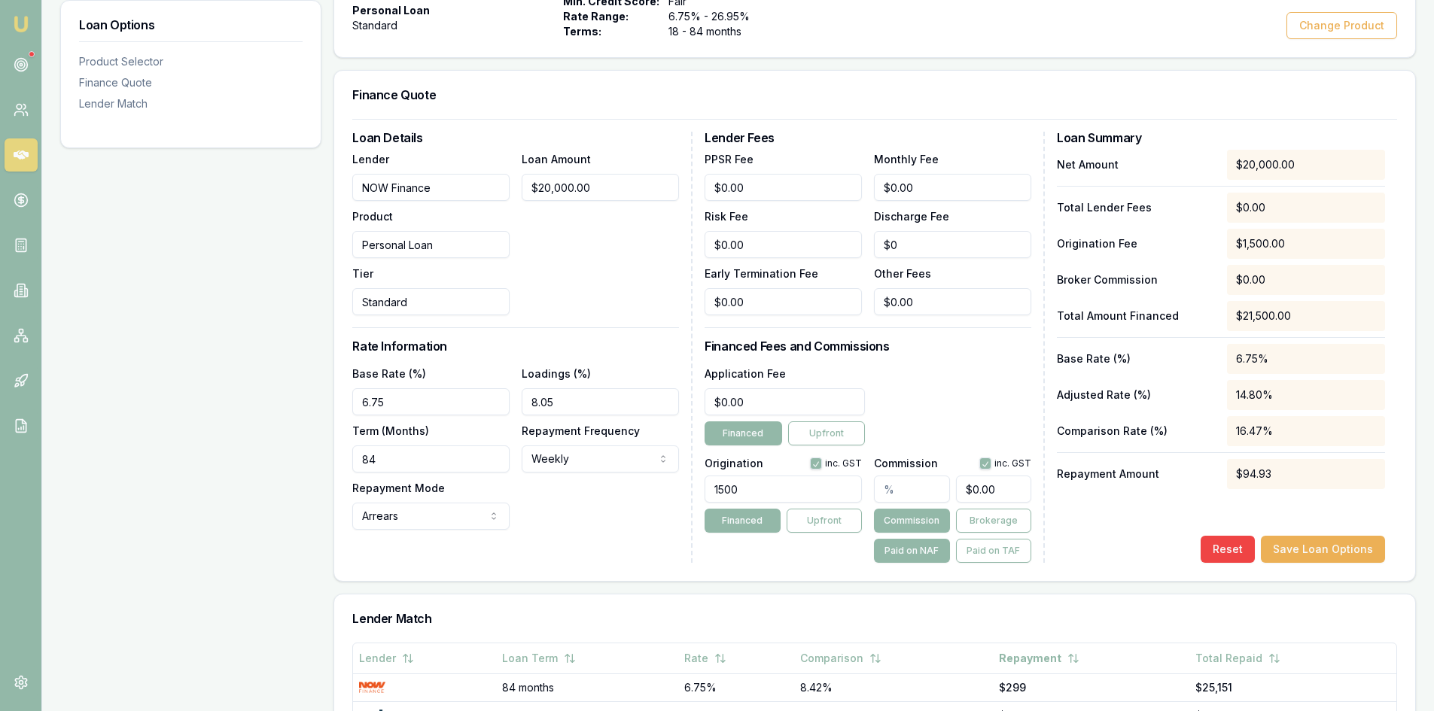
scroll to position [0, 0]
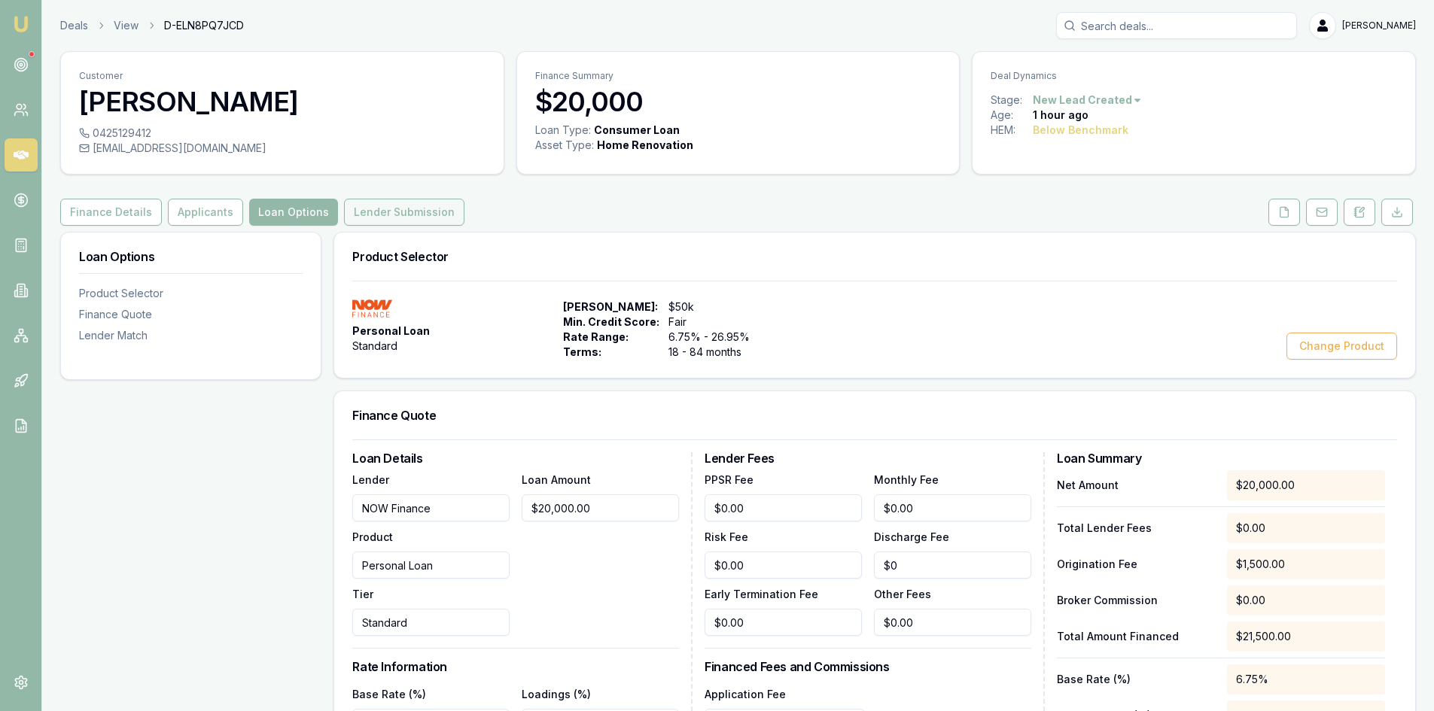
click at [416, 203] on button "Lender Submission" at bounding box center [404, 212] width 120 height 27
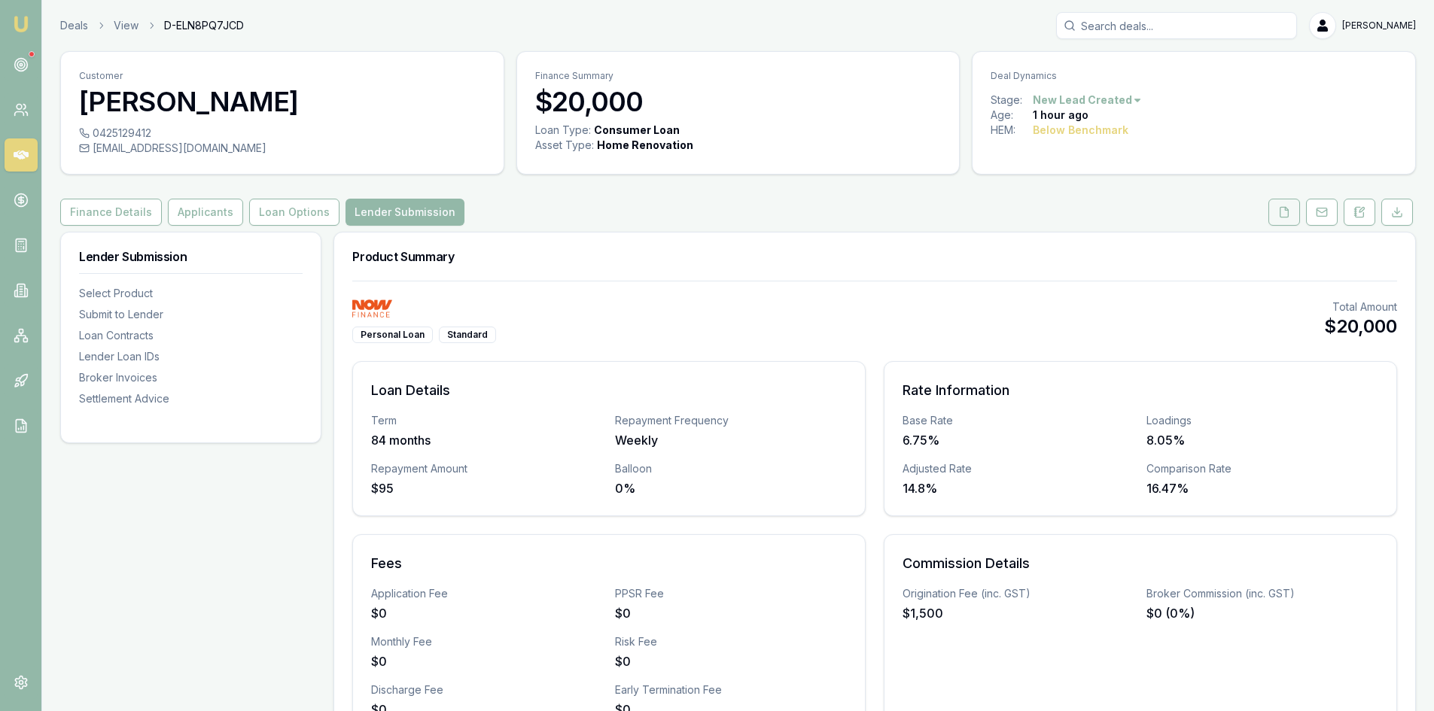
click at [1272, 206] on button at bounding box center [1285, 212] width 32 height 27
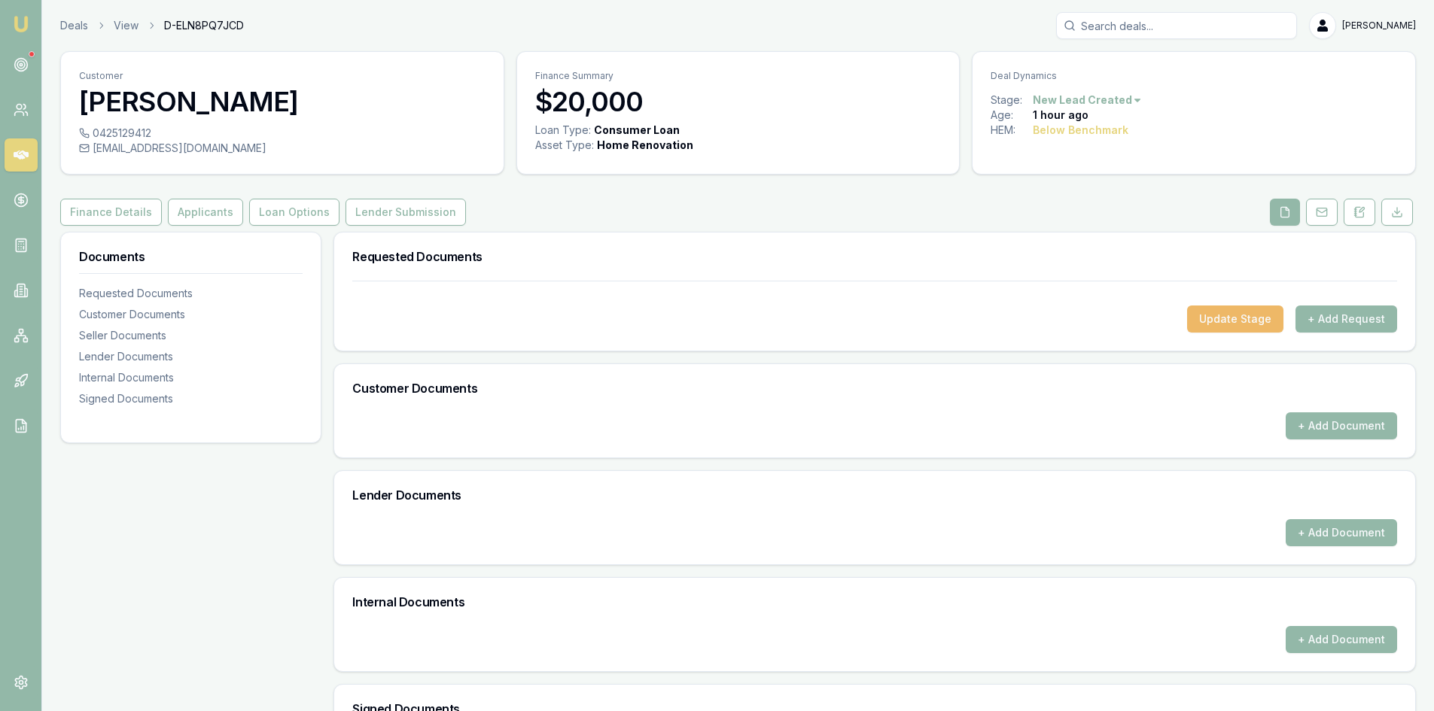
click at [1224, 315] on button "Update Stage" at bounding box center [1235, 319] width 96 height 27
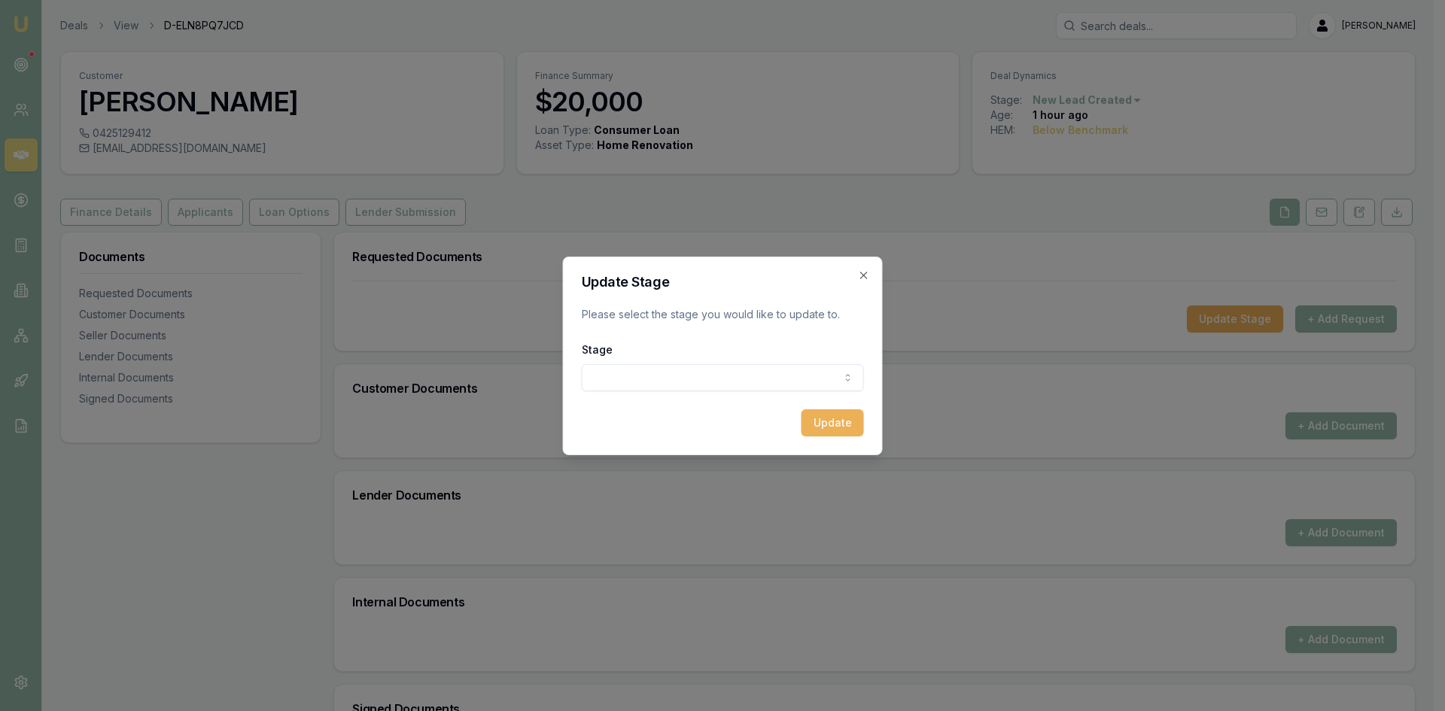
click at [760, 375] on body "Emu Broker Deals View D-ELN8PQ7JCD Wendy Fonseka Toggle Menu Customer Yathana G…" at bounding box center [717, 355] width 1434 height 711
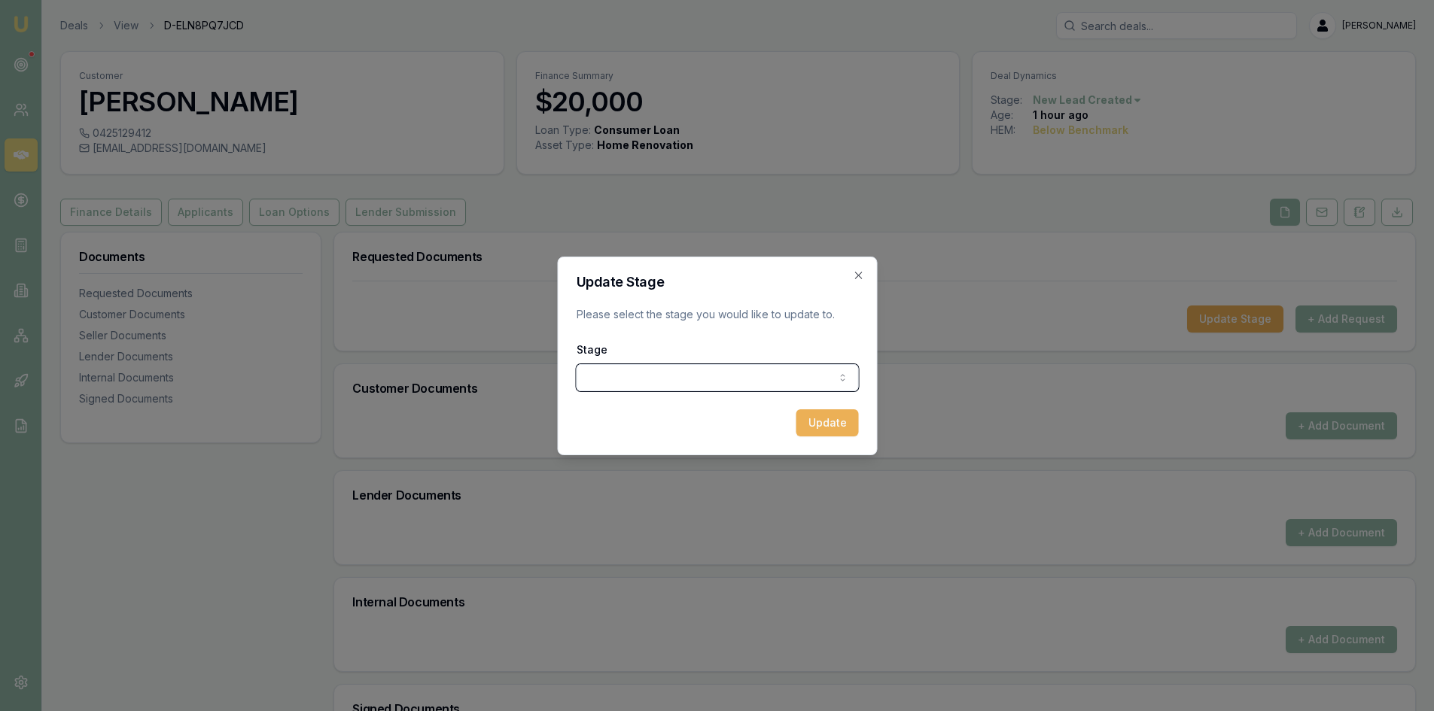
click at [193, 516] on div at bounding box center [717, 355] width 1434 height 711
click at [859, 270] on icon "button" at bounding box center [858, 276] width 12 height 12
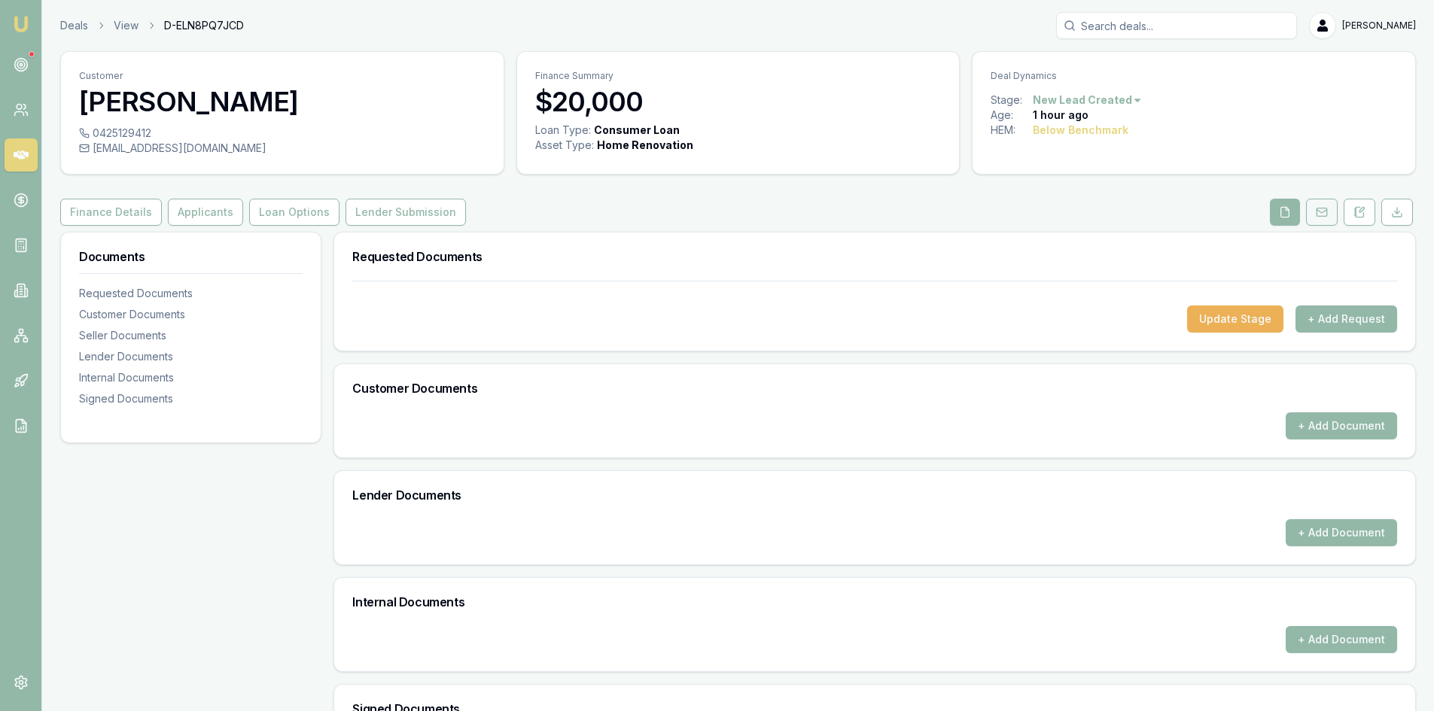
click at [1329, 209] on button at bounding box center [1322, 212] width 32 height 27
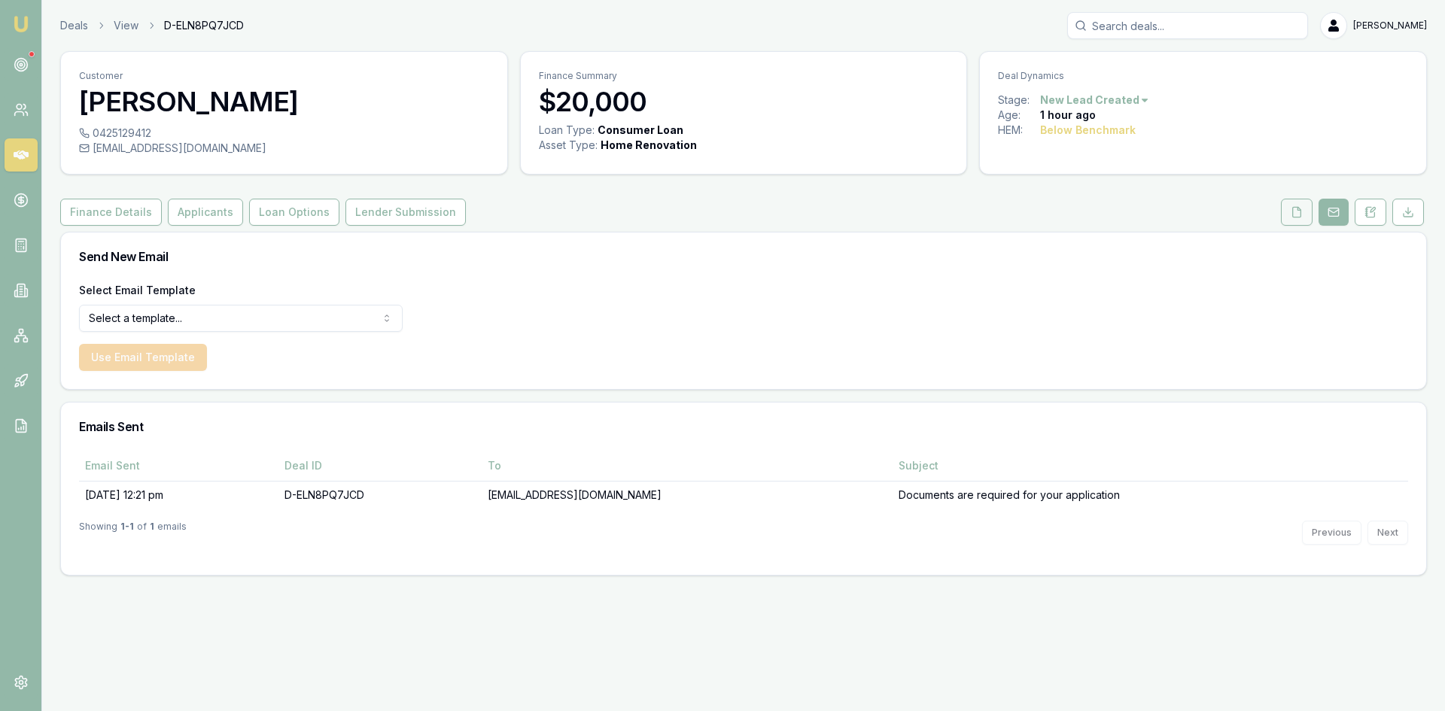
click at [1290, 209] on button at bounding box center [1297, 212] width 32 height 27
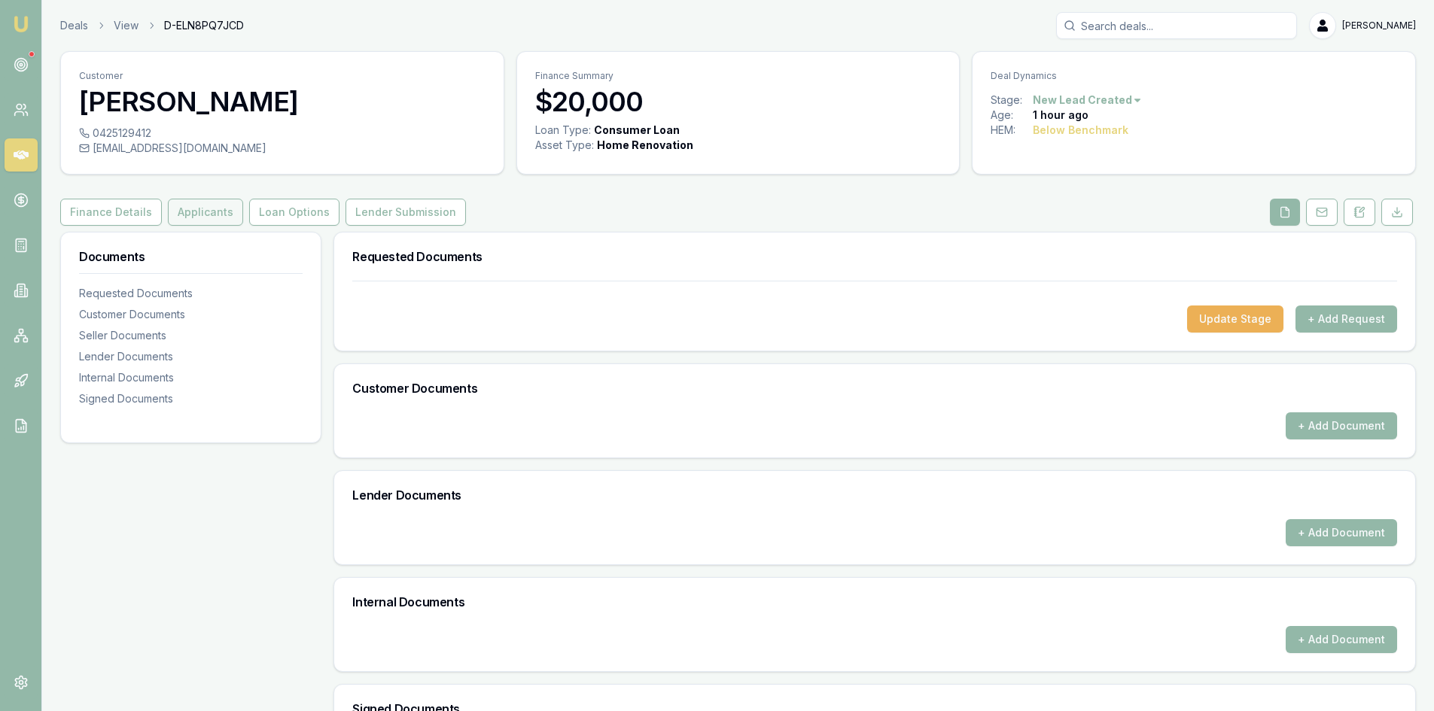
click at [184, 217] on button "Applicants" at bounding box center [205, 212] width 75 height 27
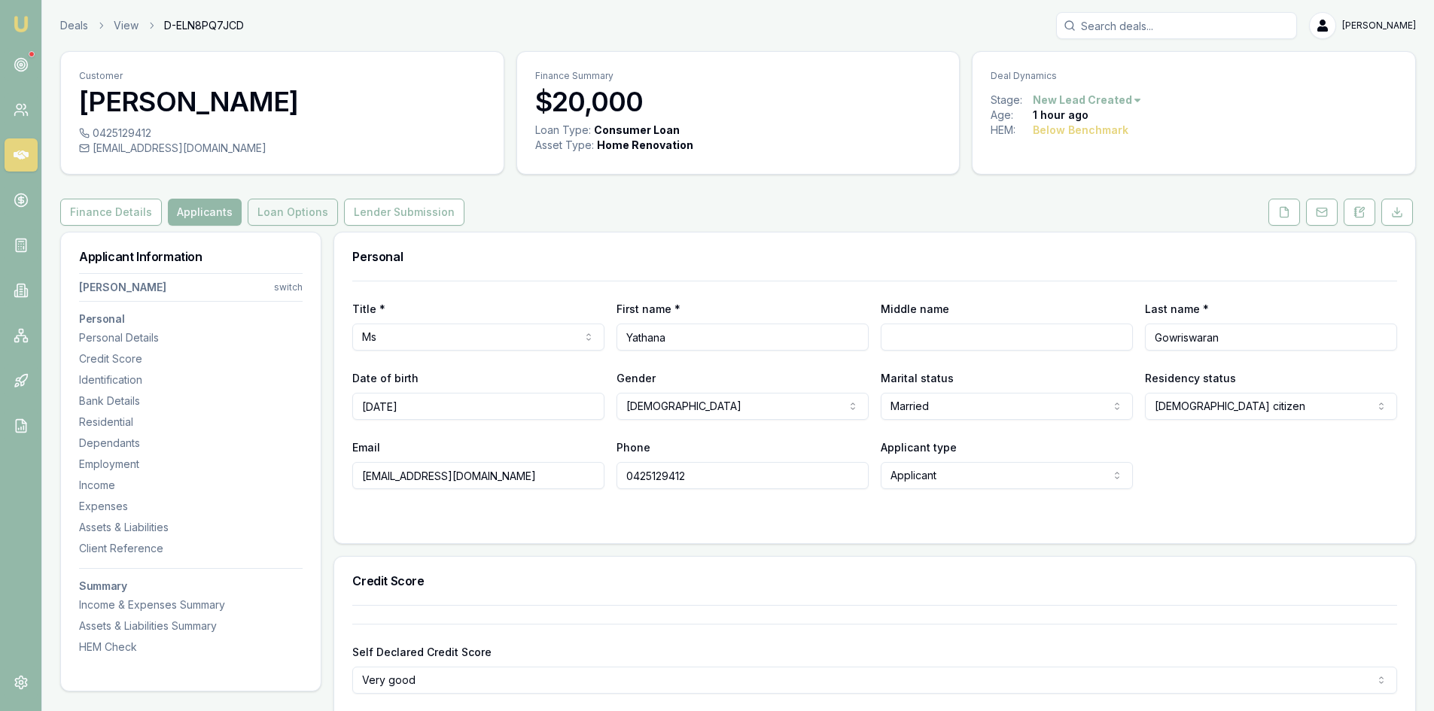
click at [282, 214] on button "Loan Options" at bounding box center [293, 212] width 90 height 27
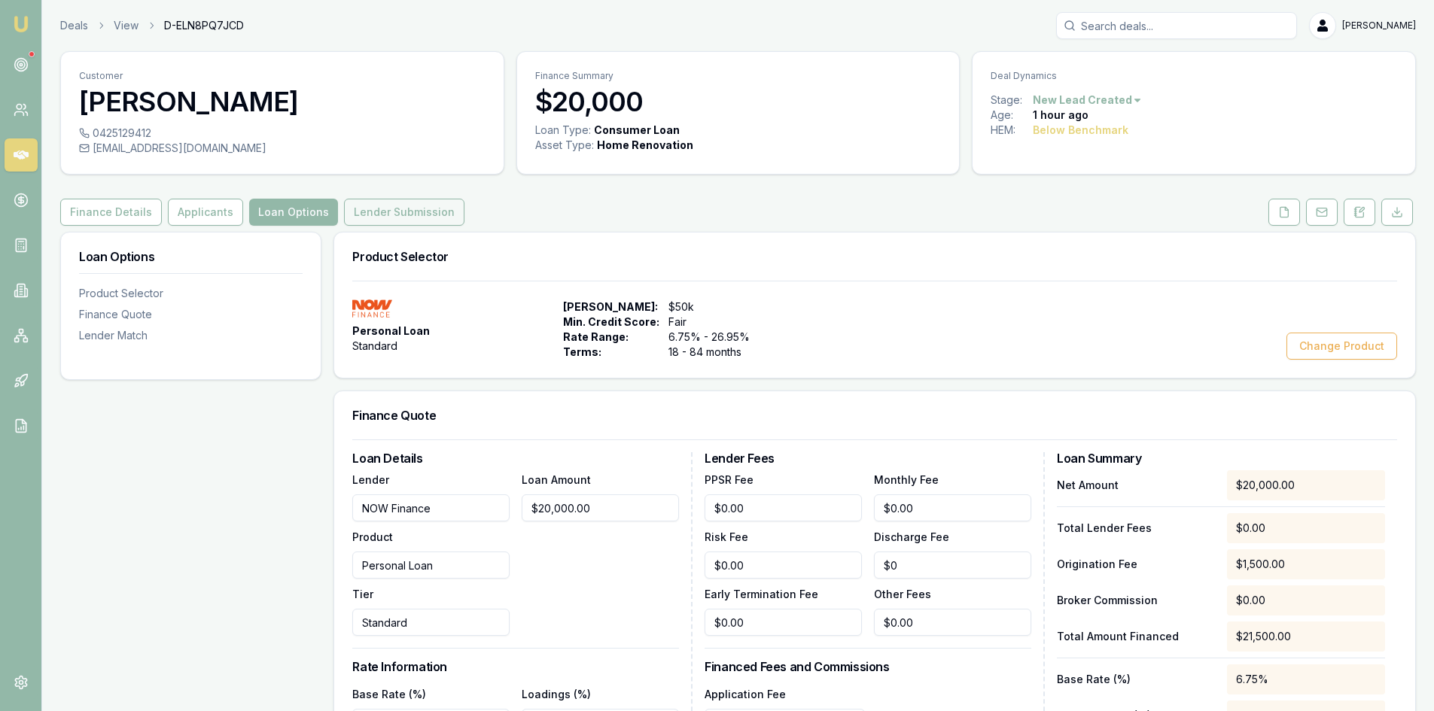
click at [415, 215] on button "Lender Submission" at bounding box center [404, 212] width 120 height 27
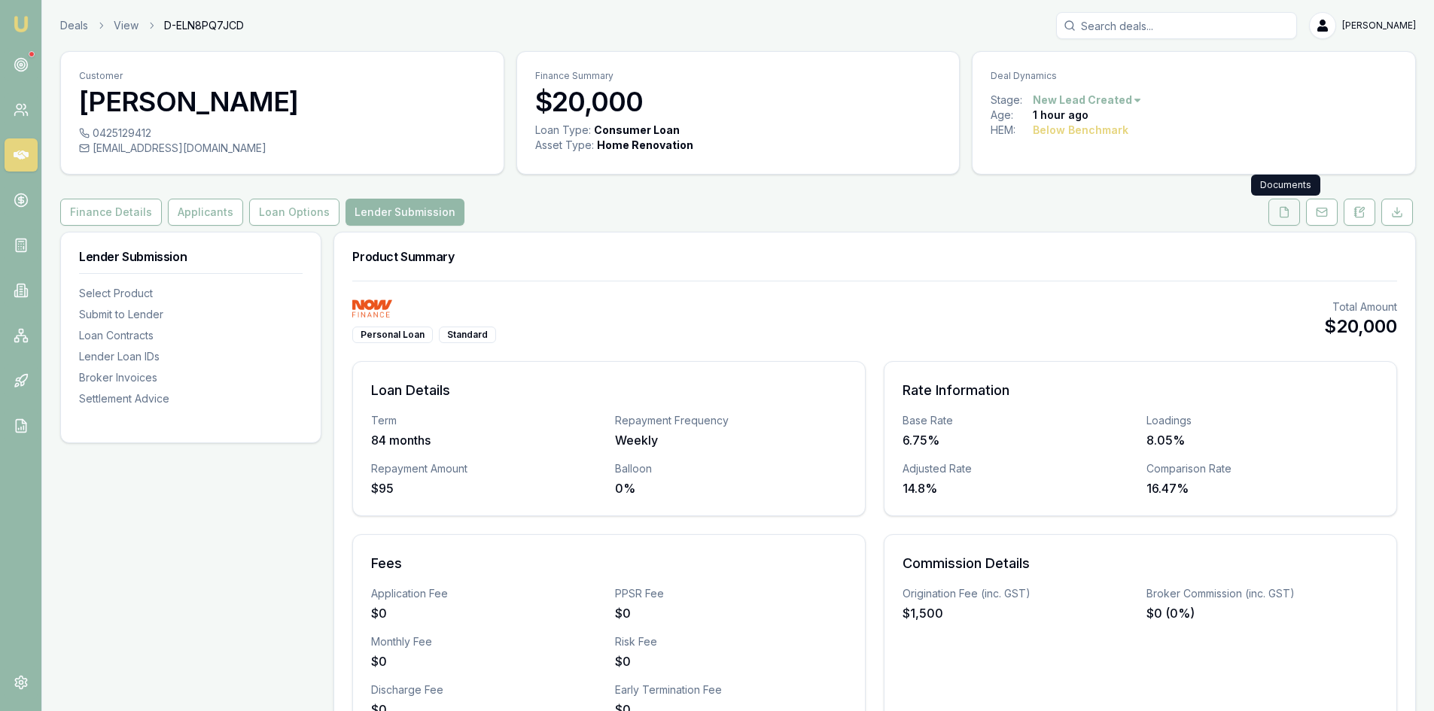
click at [1278, 214] on icon at bounding box center [1284, 212] width 12 height 12
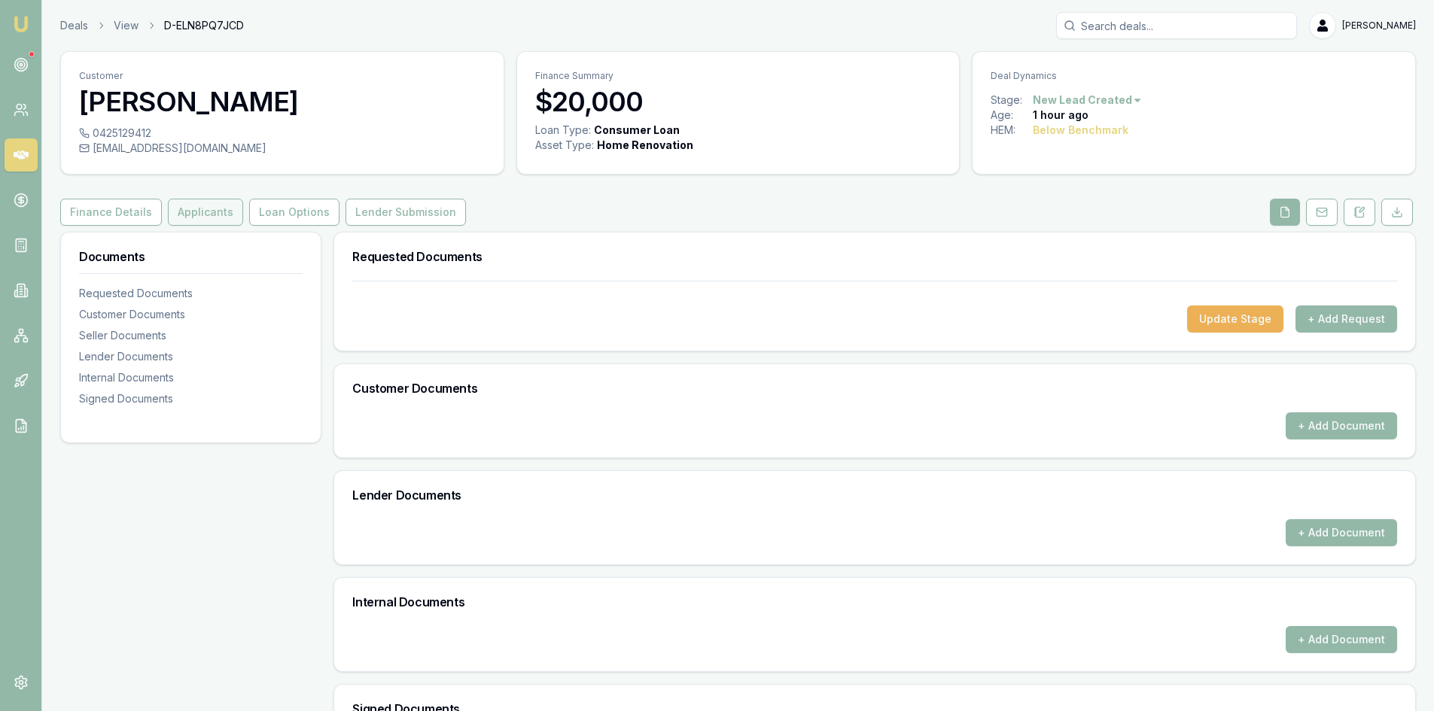
click at [184, 206] on button "Applicants" at bounding box center [205, 212] width 75 height 27
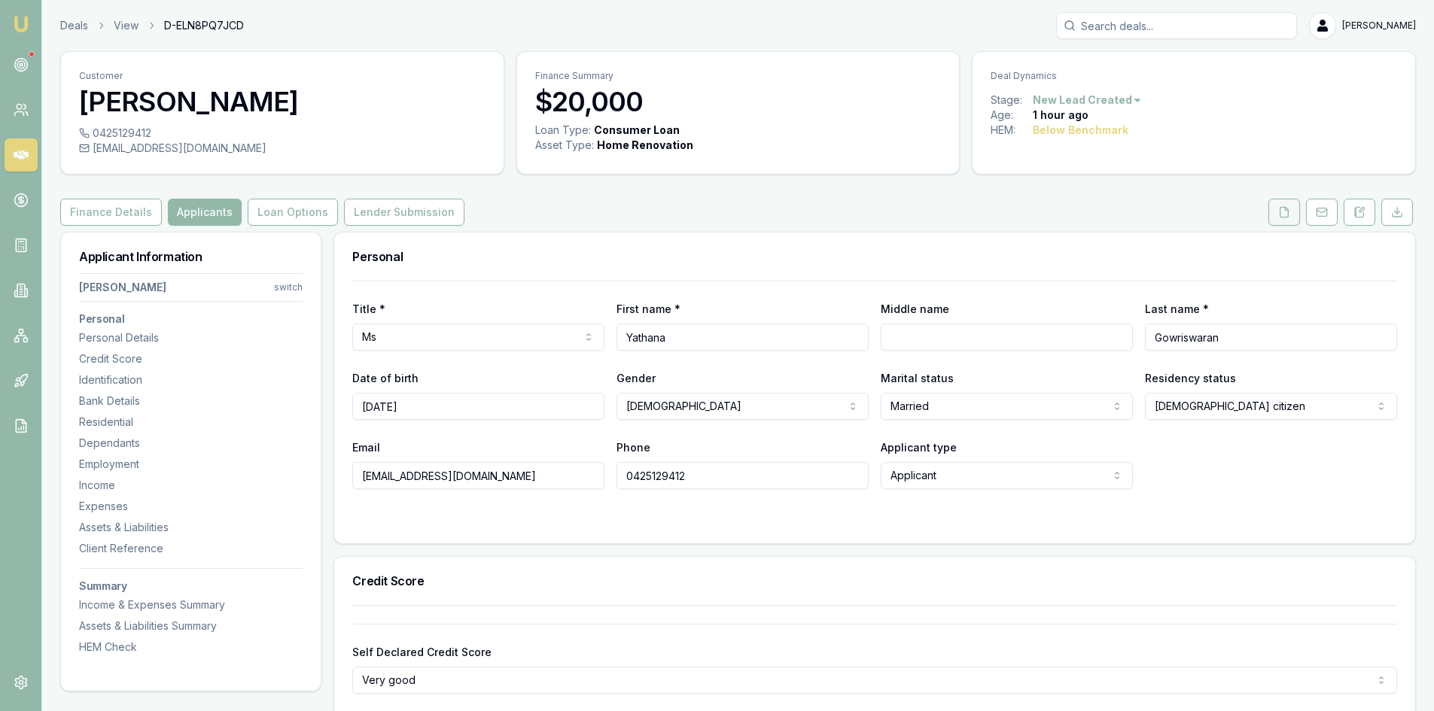
click at [1284, 200] on button at bounding box center [1285, 212] width 32 height 27
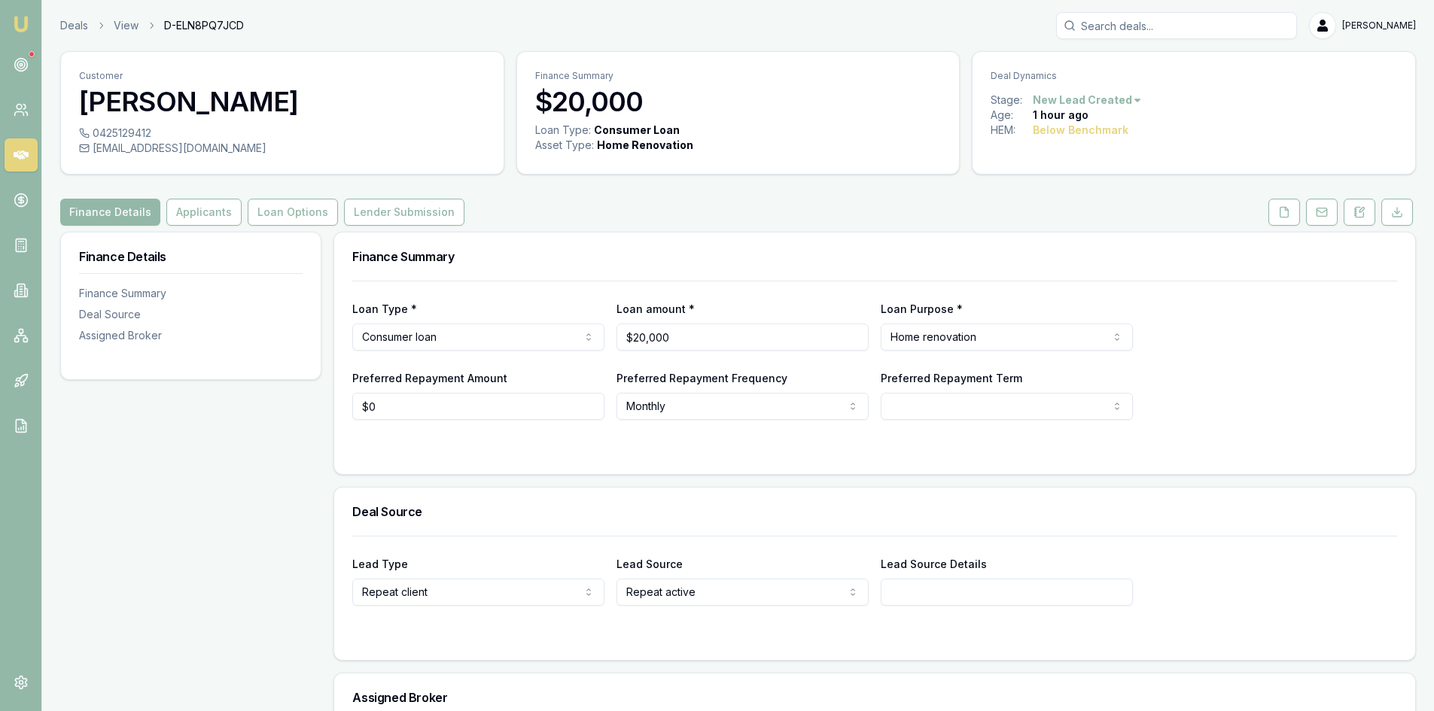
click at [1268, 212] on link at bounding box center [1285, 212] width 38 height 27
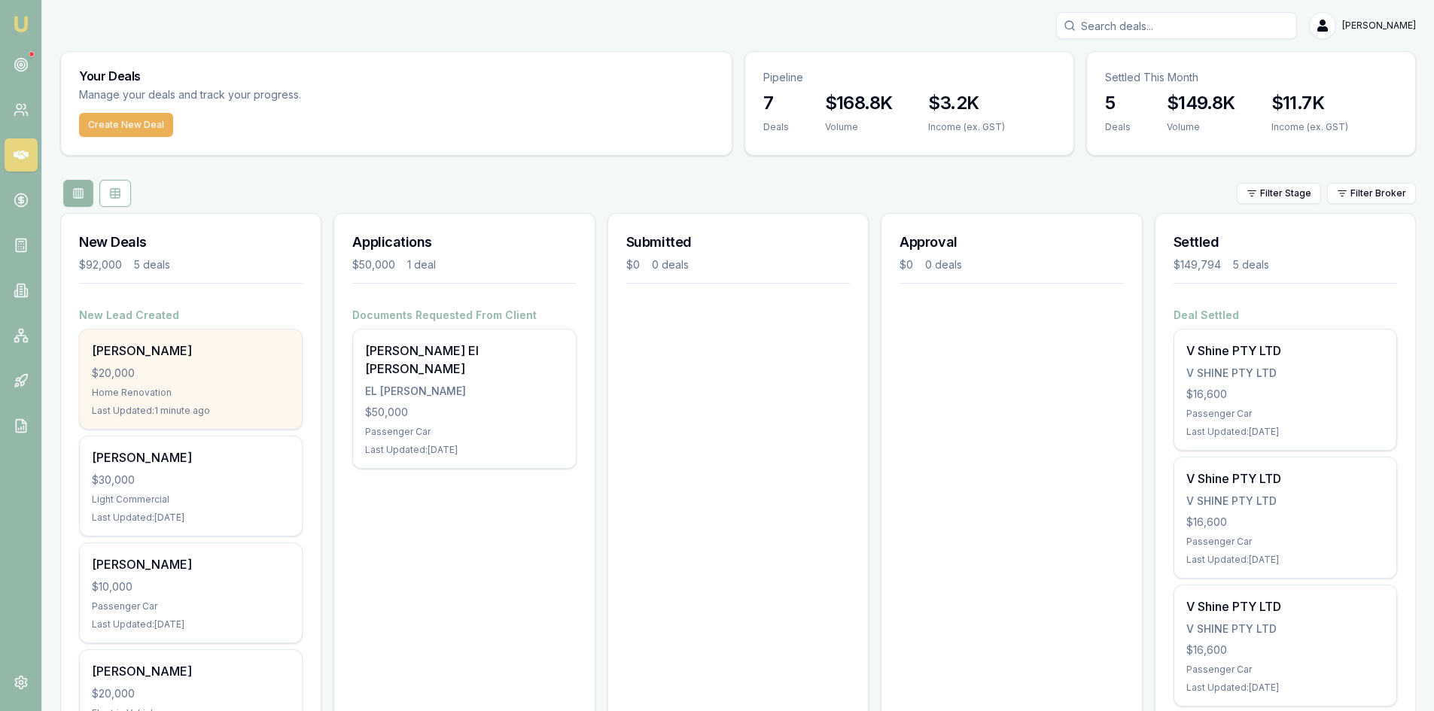
click at [163, 385] on div "[PERSON_NAME] $20,000 Home Renovation Last Updated: 1 minute ago" at bounding box center [191, 379] width 222 height 99
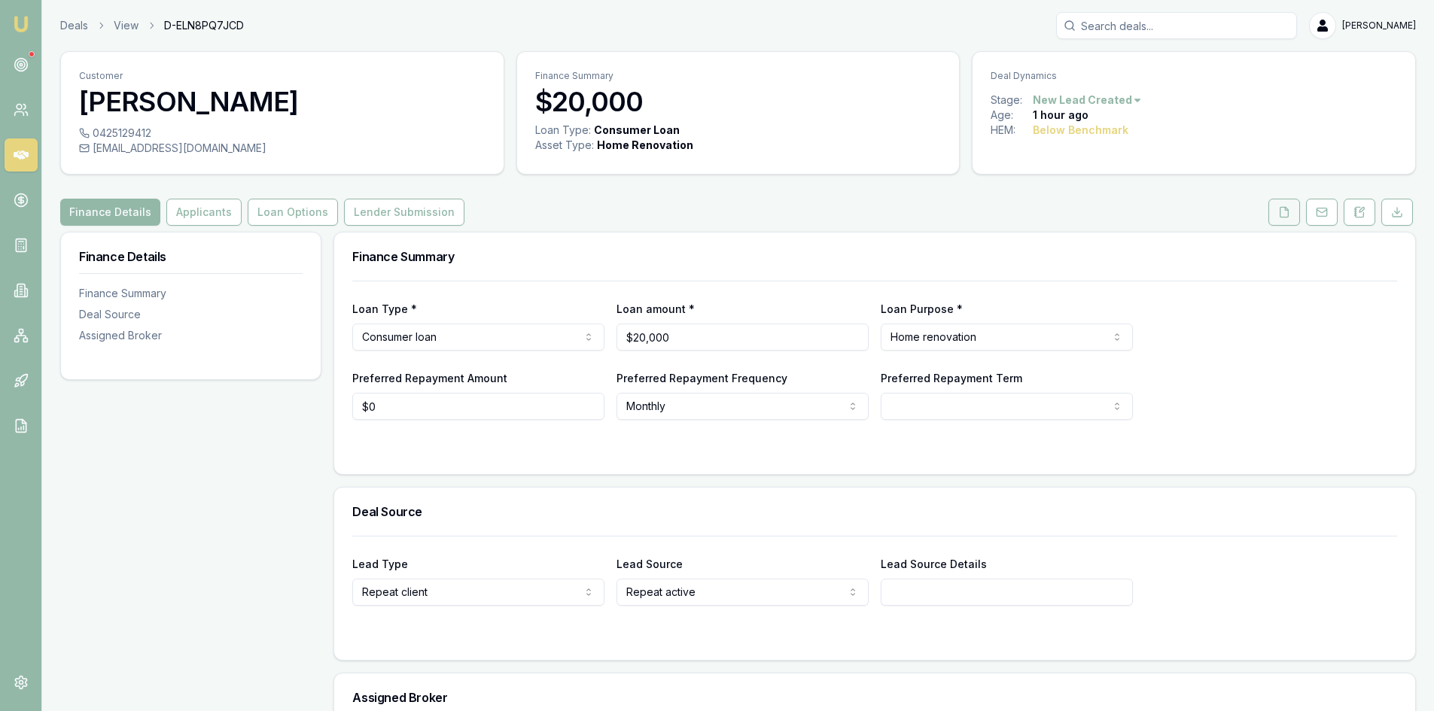
click at [1274, 208] on button at bounding box center [1285, 212] width 32 height 27
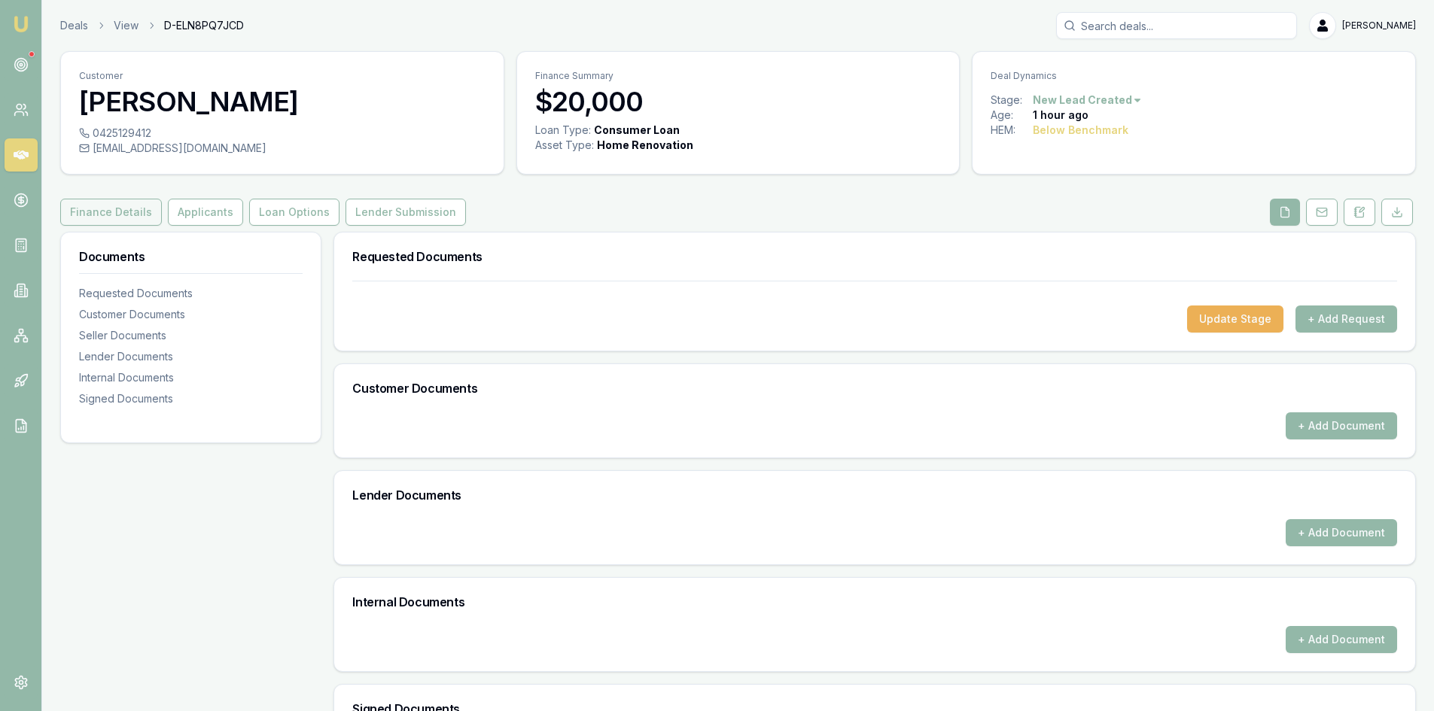
click at [118, 215] on button "Finance Details" at bounding box center [111, 212] width 102 height 27
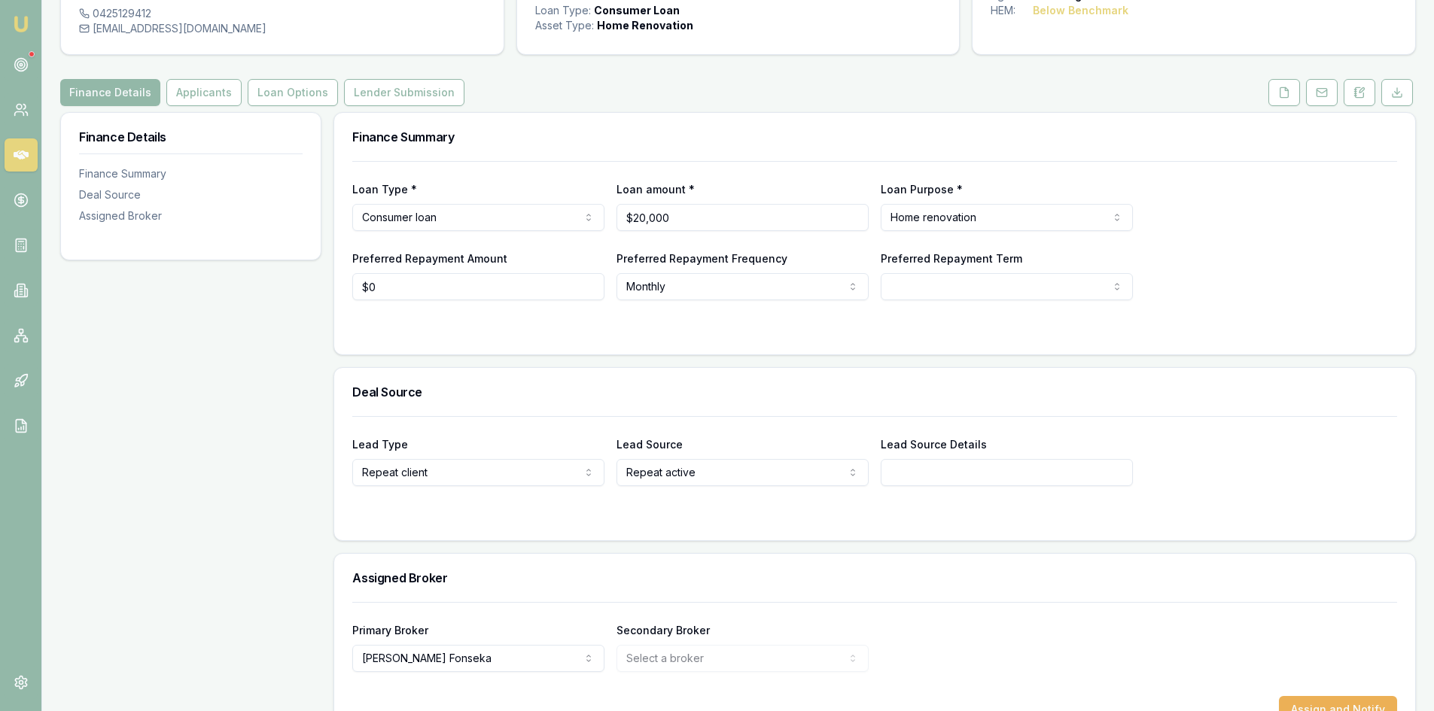
scroll to position [163, 0]
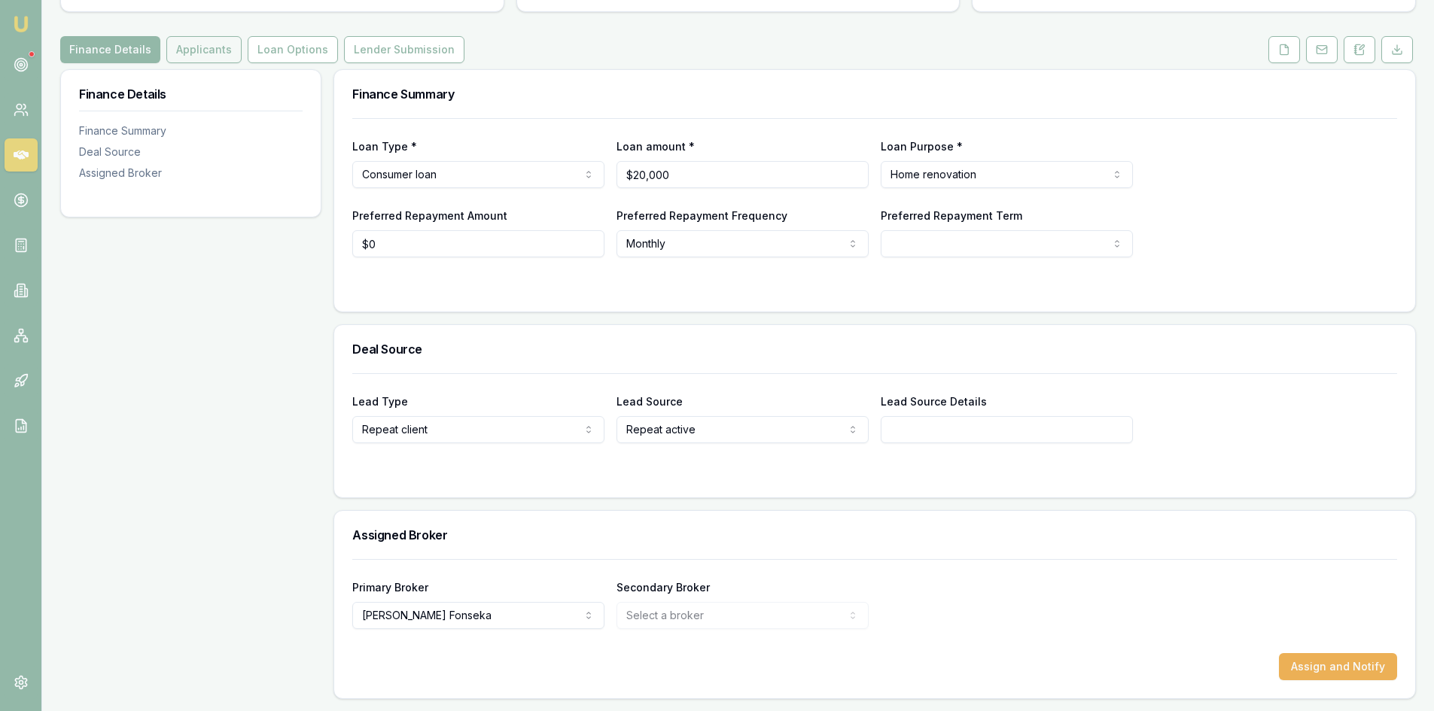
click at [212, 58] on button "Applicants" at bounding box center [203, 49] width 75 height 27
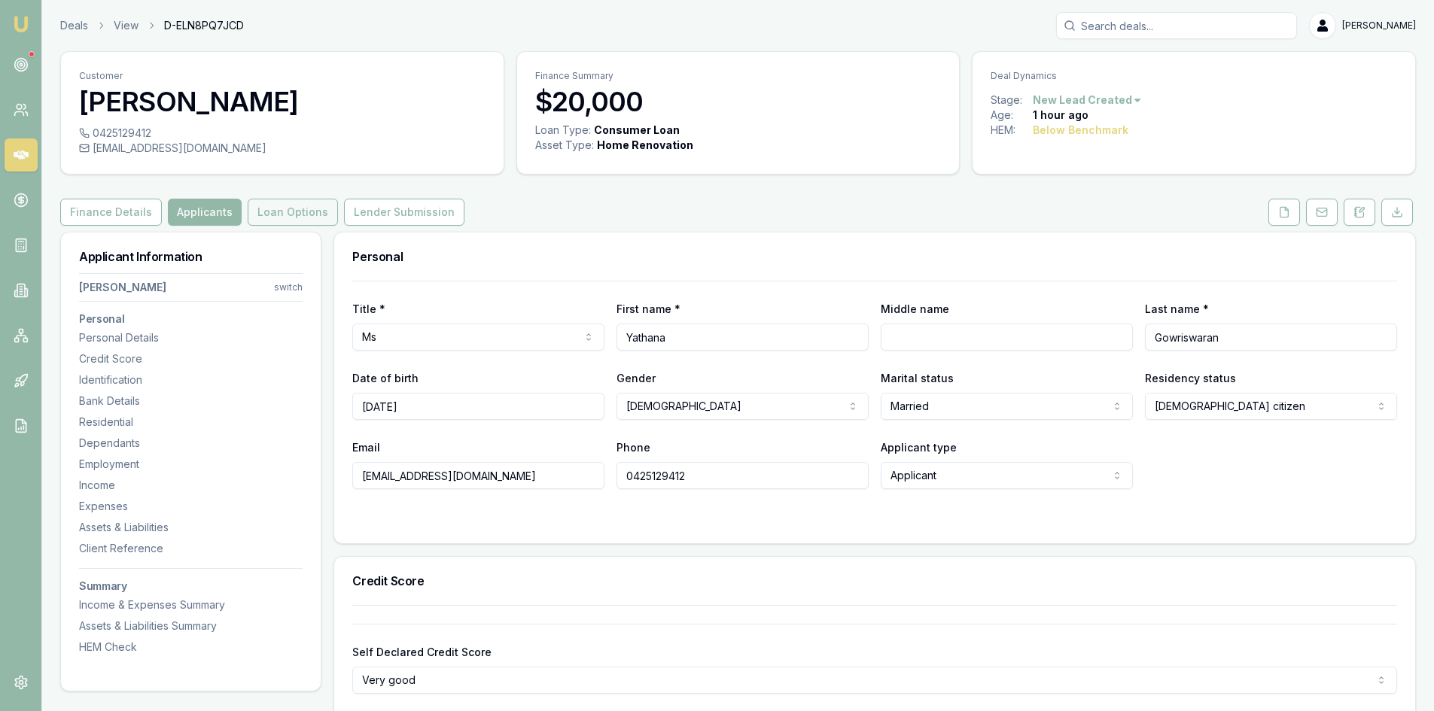
click at [262, 204] on button "Loan Options" at bounding box center [293, 212] width 90 height 27
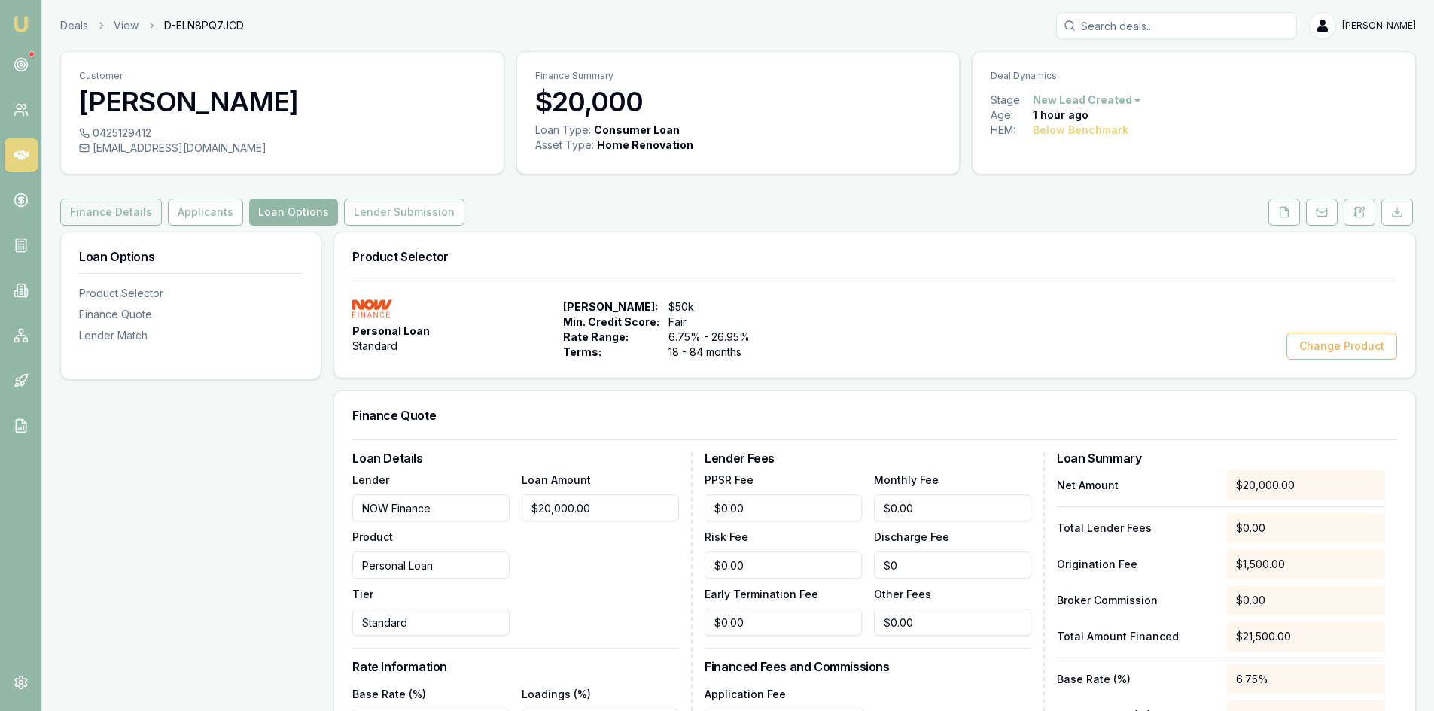
click at [123, 217] on button "Finance Details" at bounding box center [111, 212] width 102 height 27
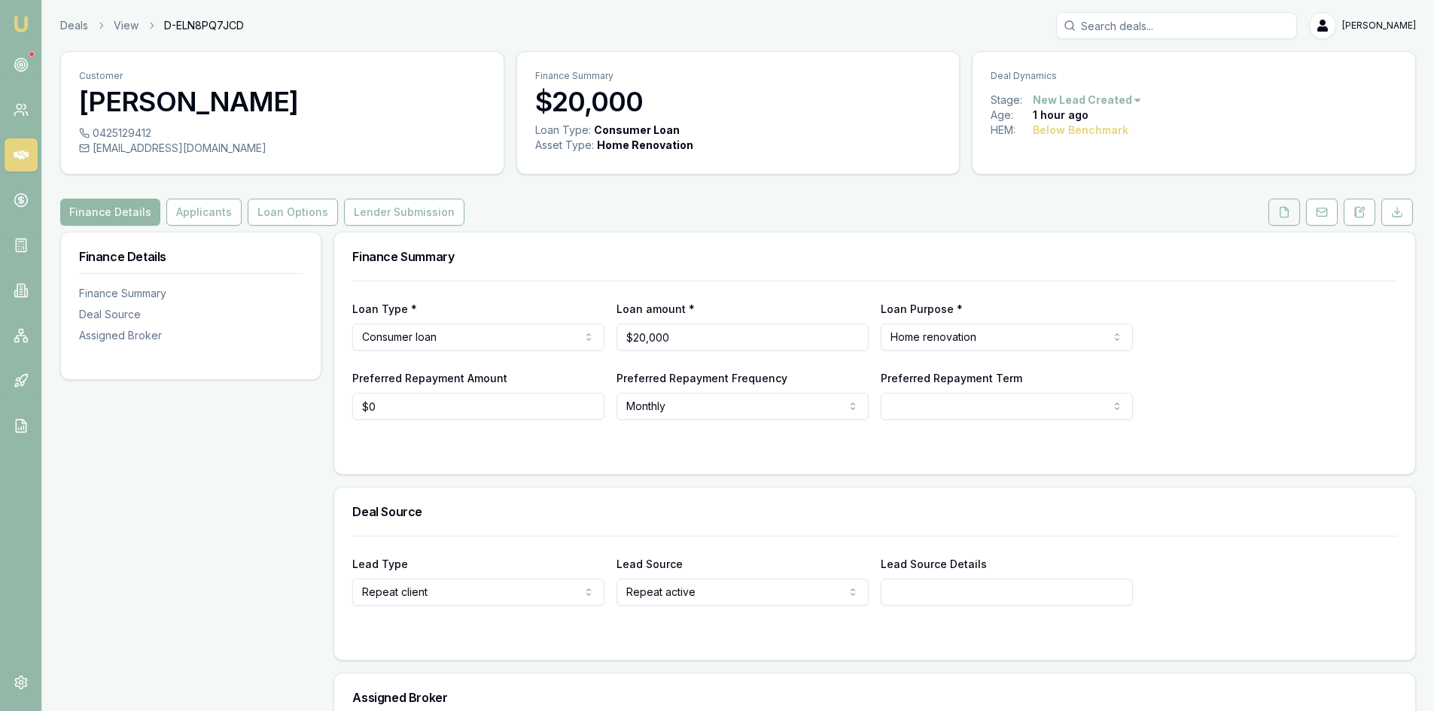
click at [1273, 210] on button at bounding box center [1285, 212] width 32 height 27
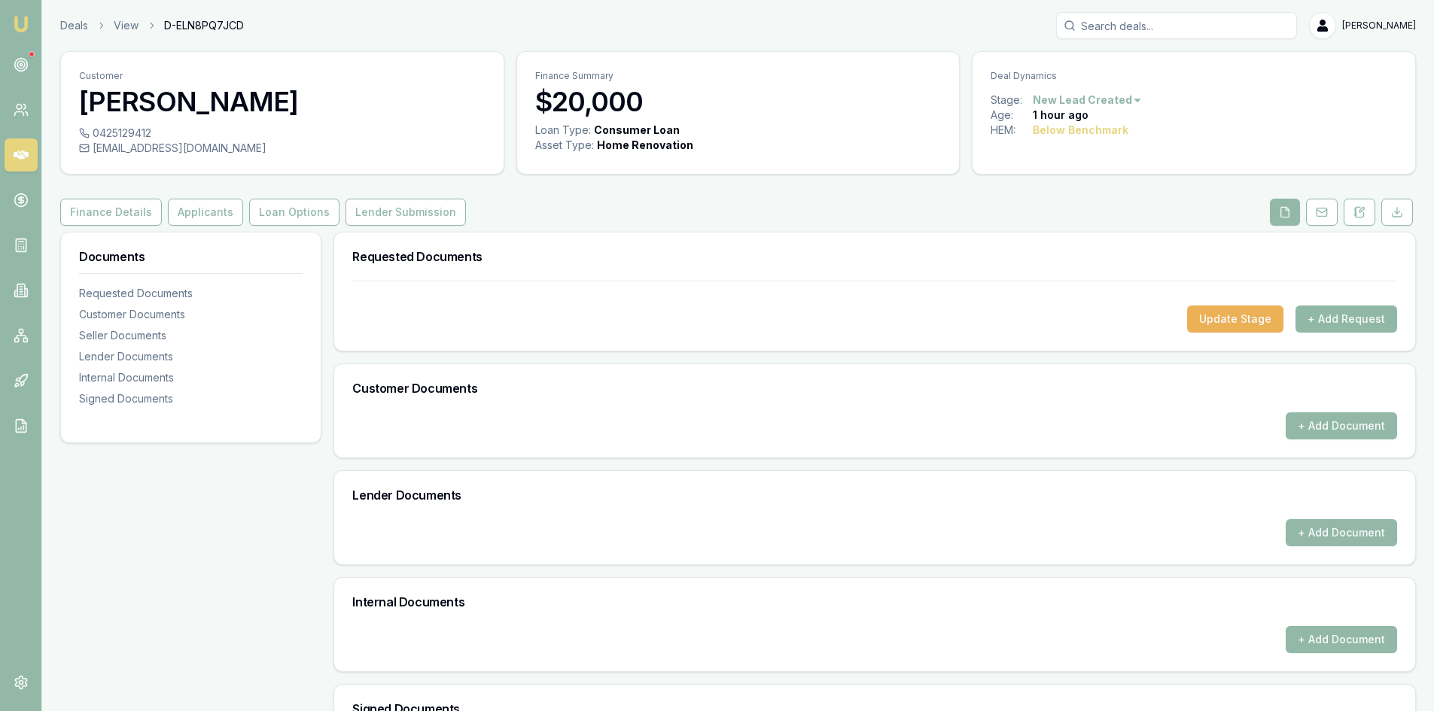
click at [1332, 325] on button "+ Add Request" at bounding box center [1347, 319] width 102 height 27
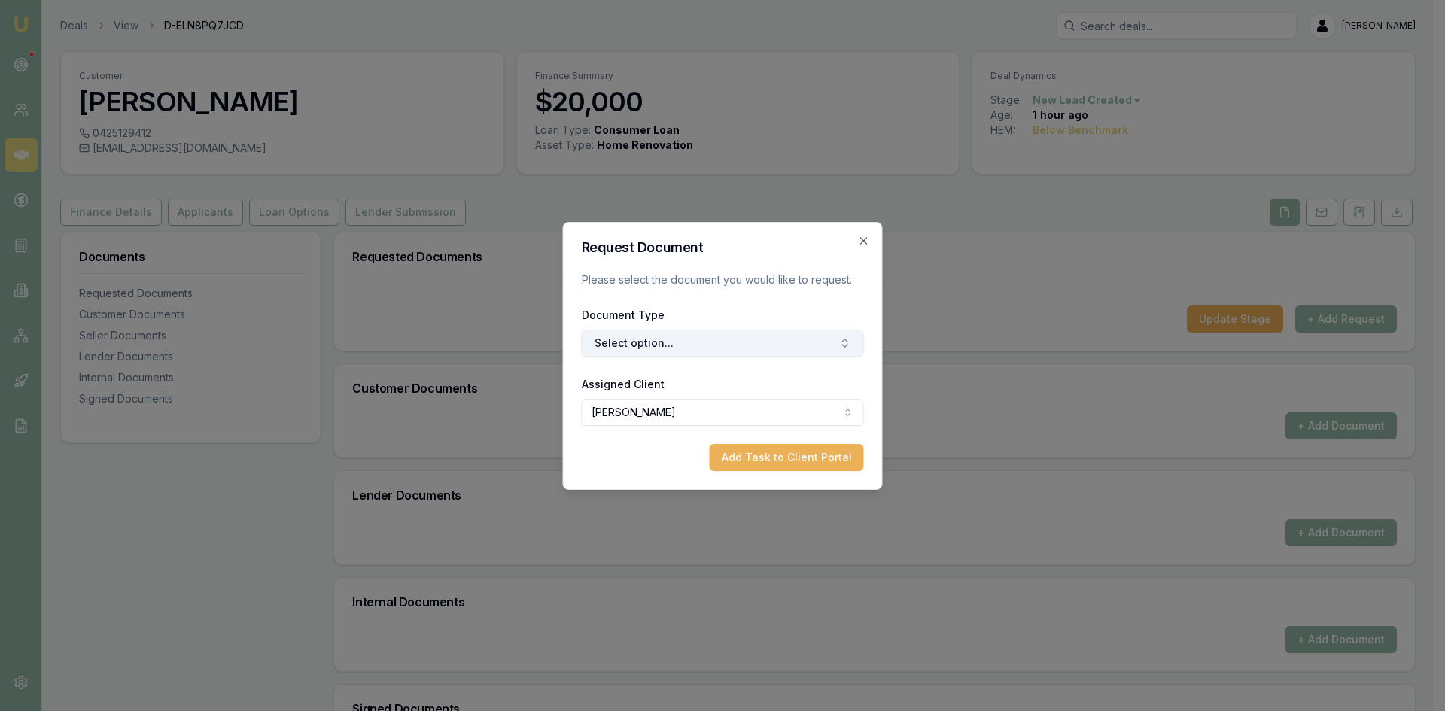
click at [742, 338] on button "Select option..." at bounding box center [723, 343] width 282 height 27
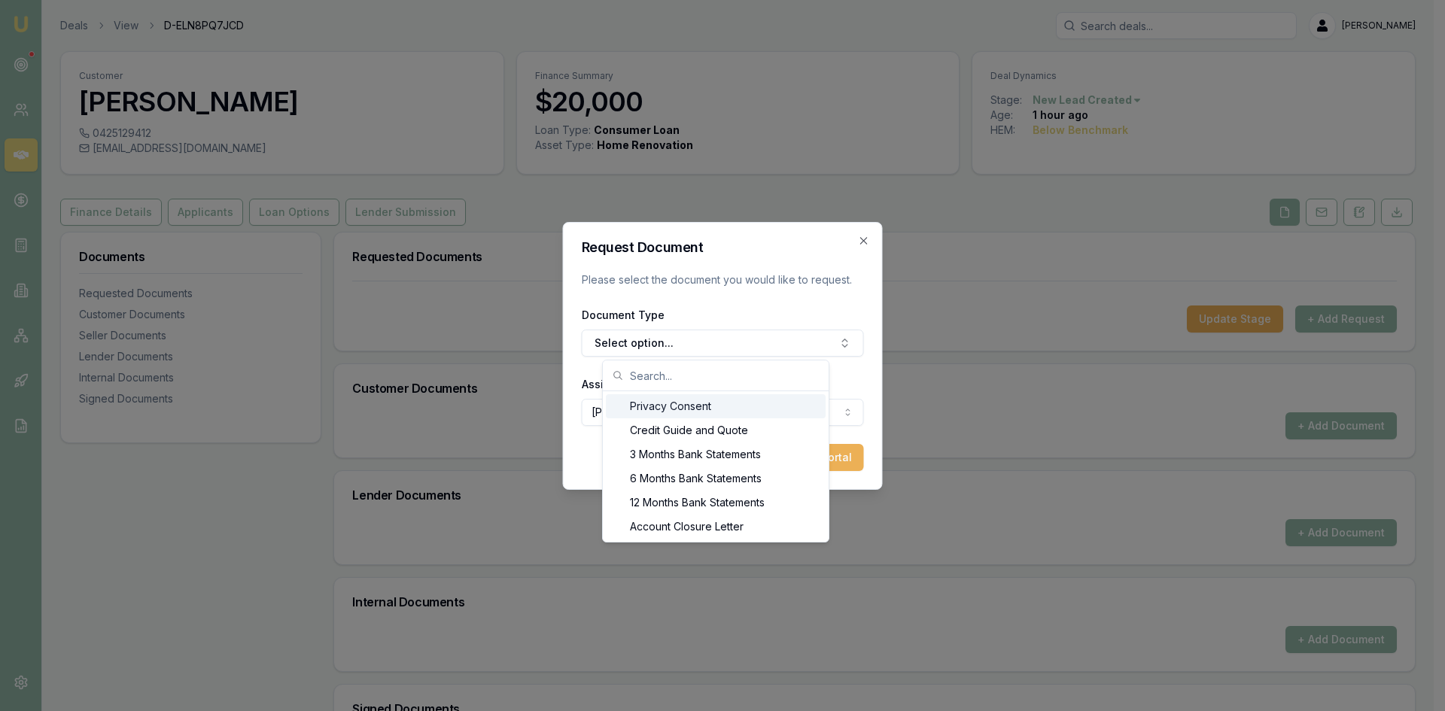
click at [703, 411] on div "Privacy Consent" at bounding box center [716, 406] width 220 height 24
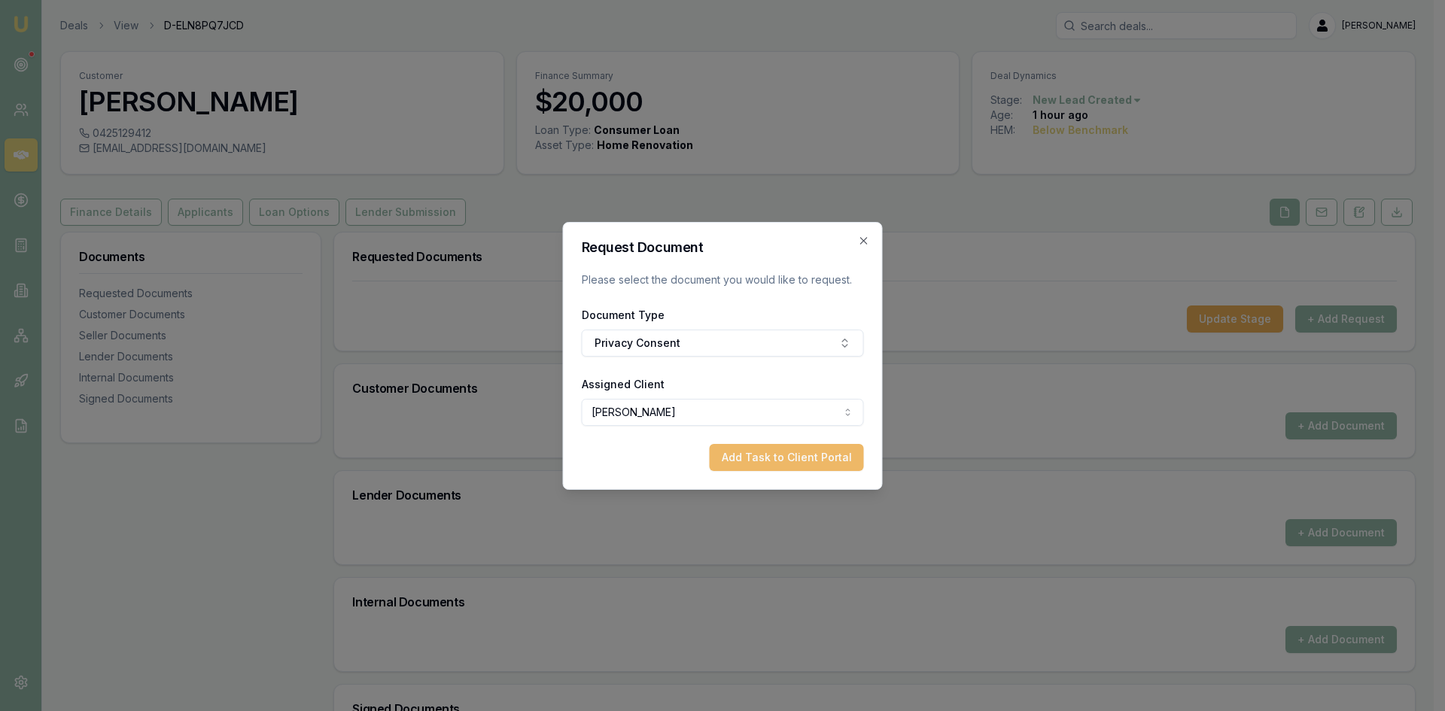
click at [790, 461] on button "Add Task to Client Portal" at bounding box center [787, 457] width 154 height 27
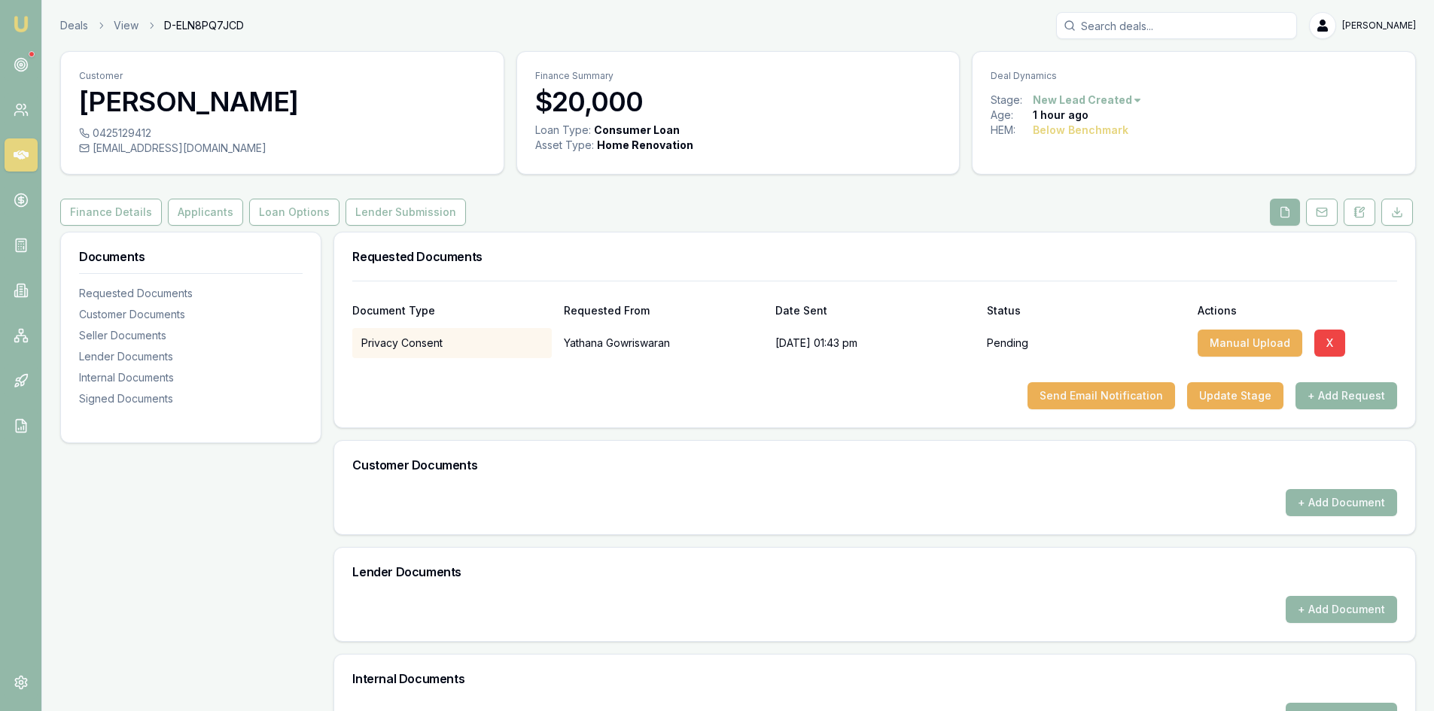
click at [1349, 391] on button "+ Add Request" at bounding box center [1347, 395] width 102 height 27
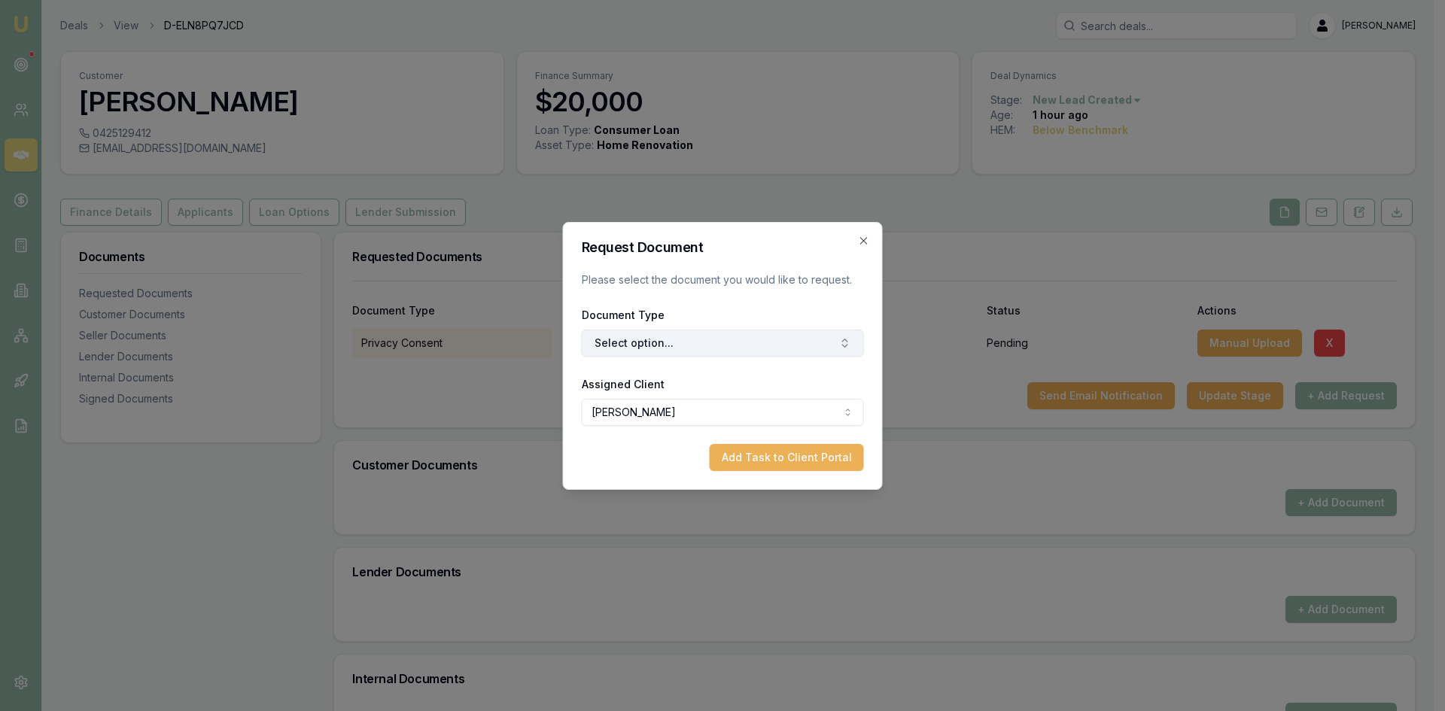
click at [669, 342] on button "Select option..." at bounding box center [723, 343] width 282 height 27
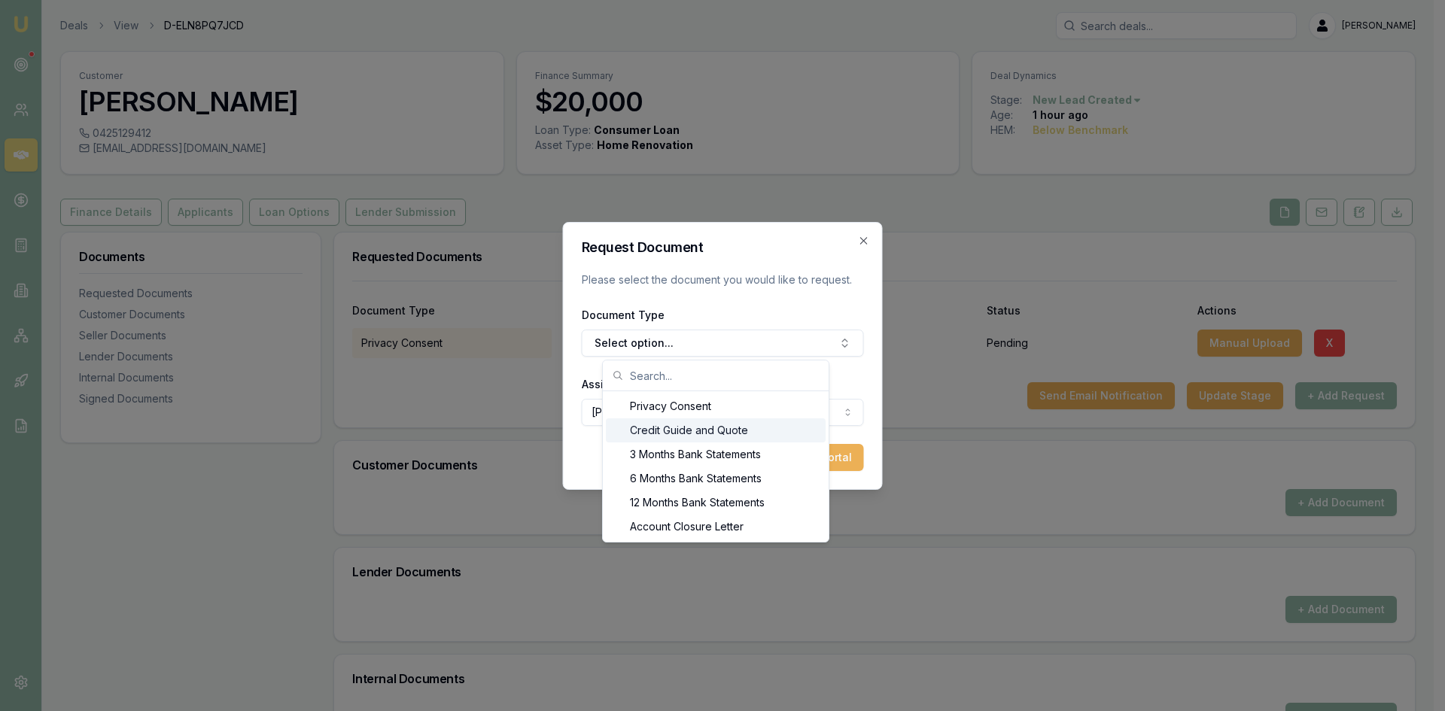
click at [675, 429] on div "Credit Guide and Quote" at bounding box center [716, 431] width 220 height 24
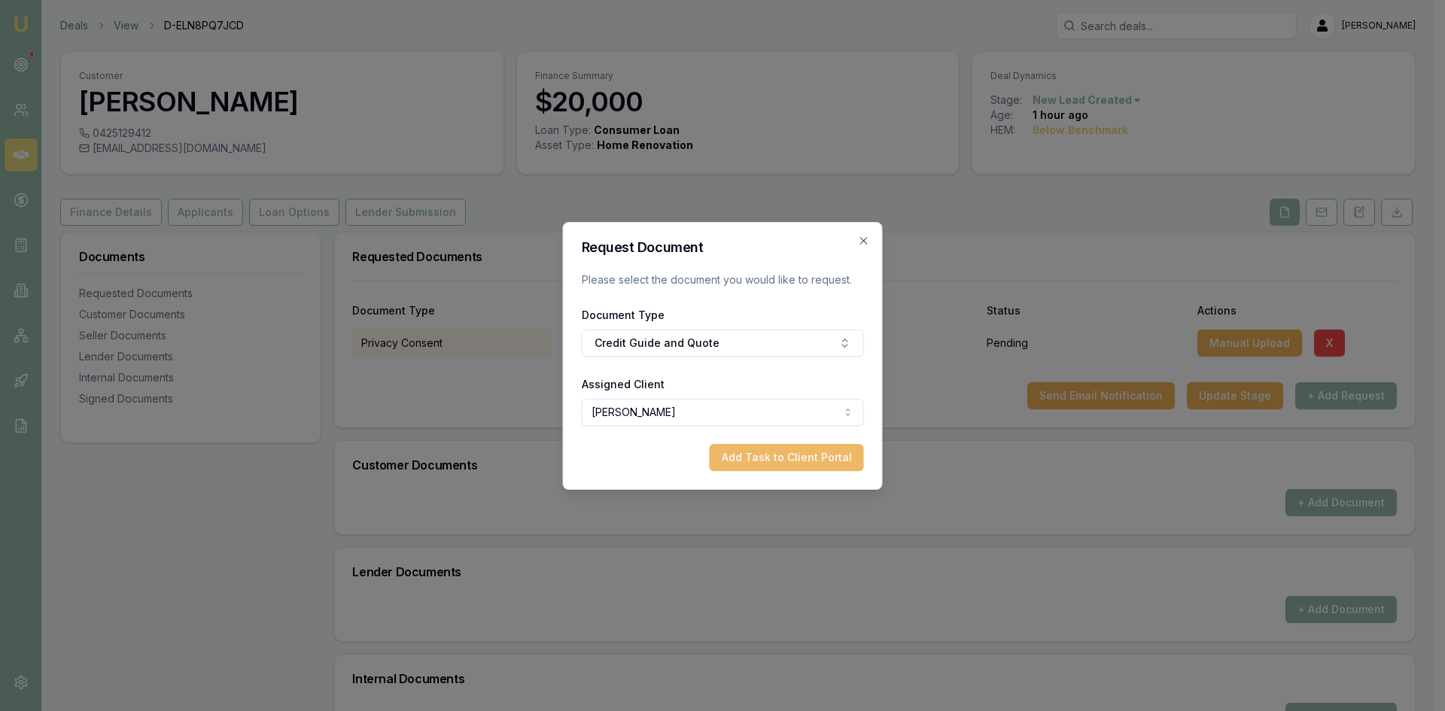
click at [804, 458] on button "Add Task to Client Portal" at bounding box center [787, 457] width 154 height 27
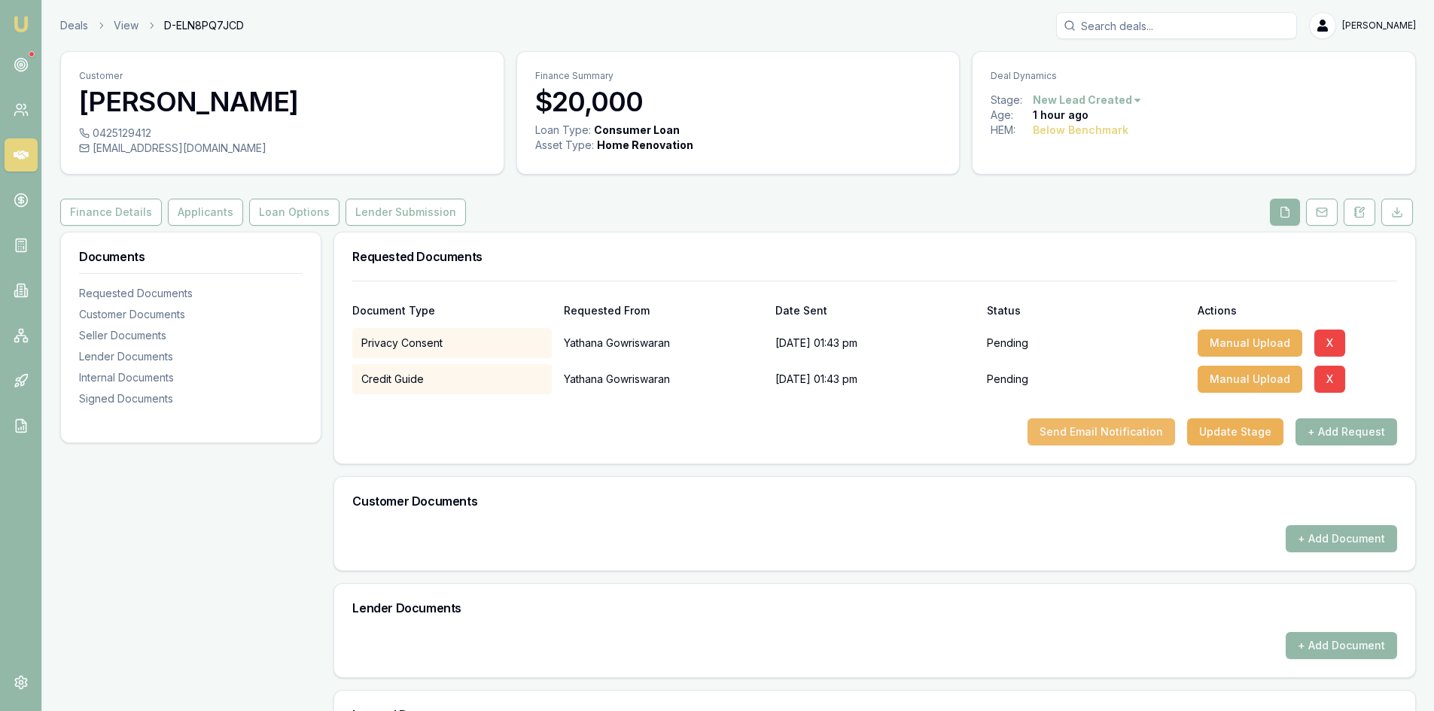
click at [1118, 440] on button "Send Email Notification" at bounding box center [1102, 432] width 148 height 27
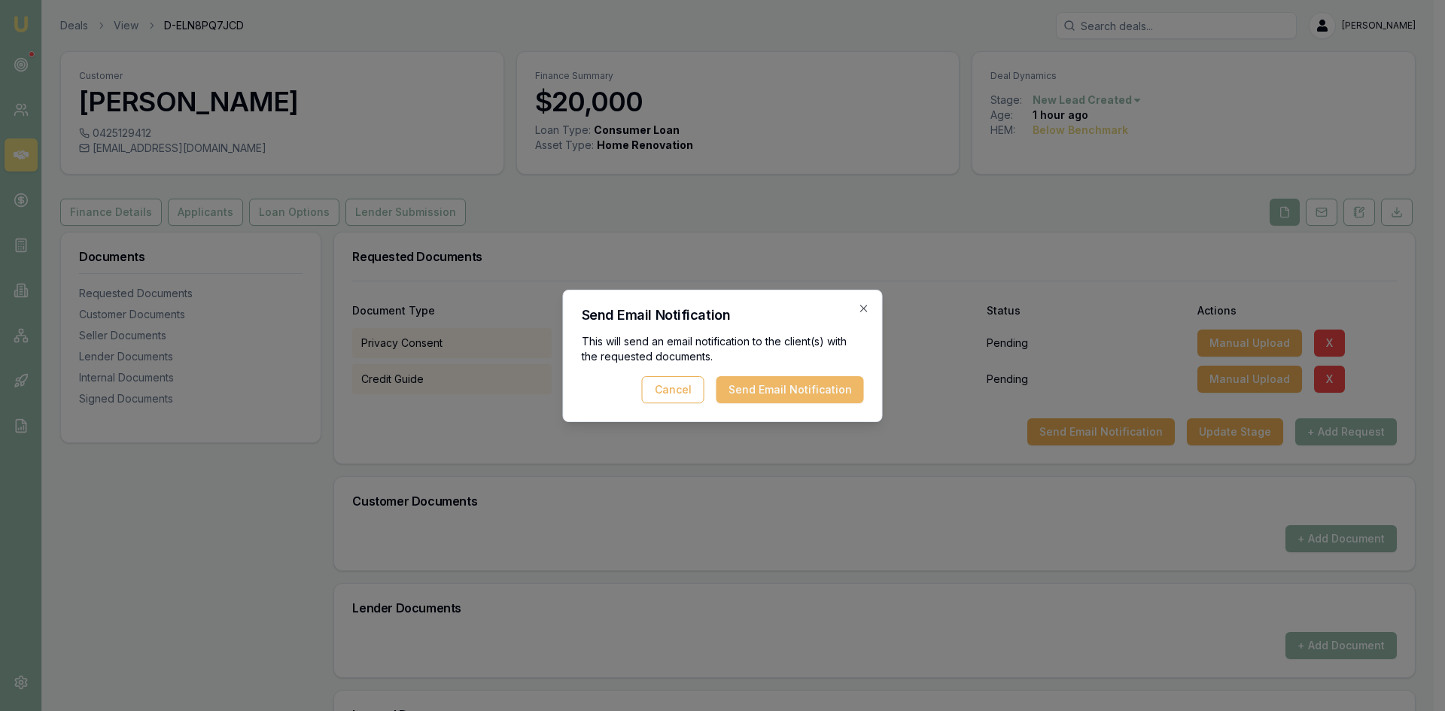
click at [767, 389] on button "Send Email Notification" at bounding box center [791, 389] width 148 height 27
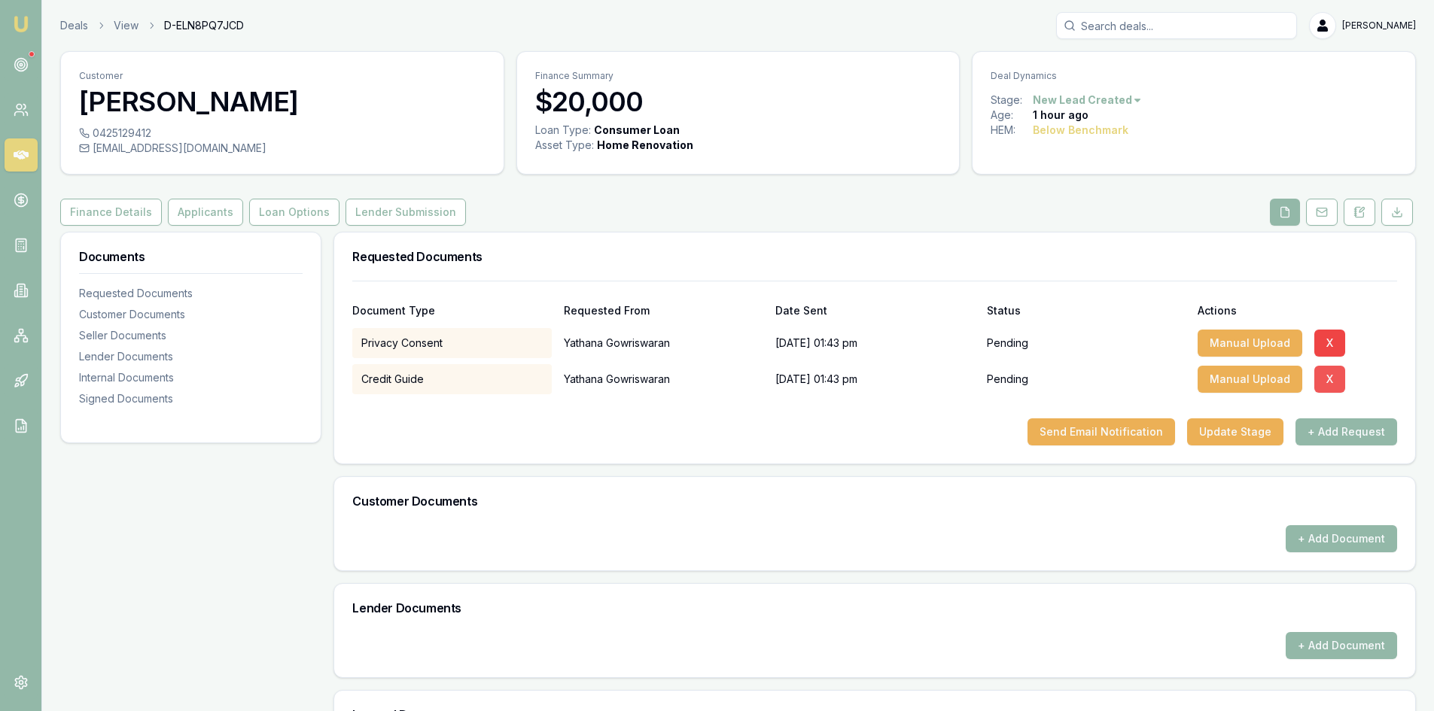
click at [1327, 379] on button "X" at bounding box center [1329, 379] width 31 height 27
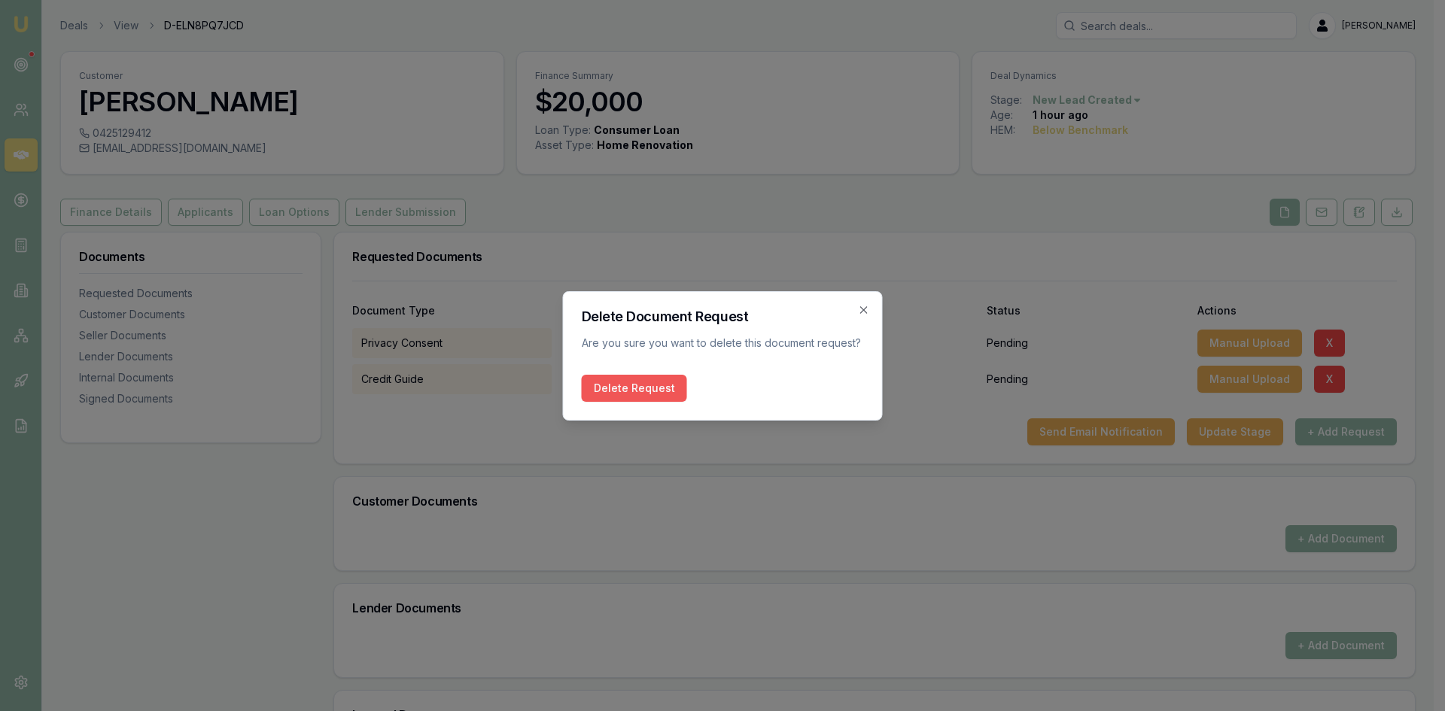
click at [658, 385] on button "Delete Request" at bounding box center [634, 388] width 105 height 27
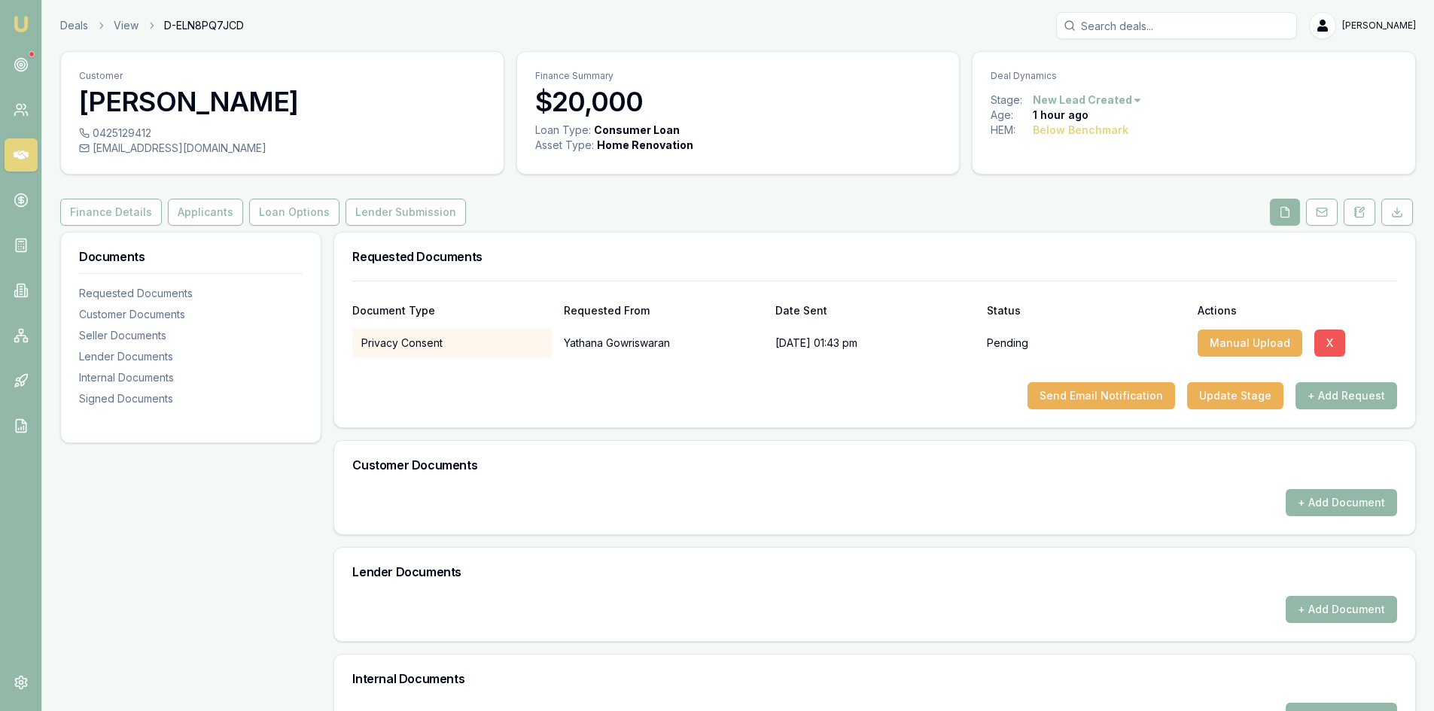
click at [1320, 337] on button "X" at bounding box center [1329, 343] width 31 height 27
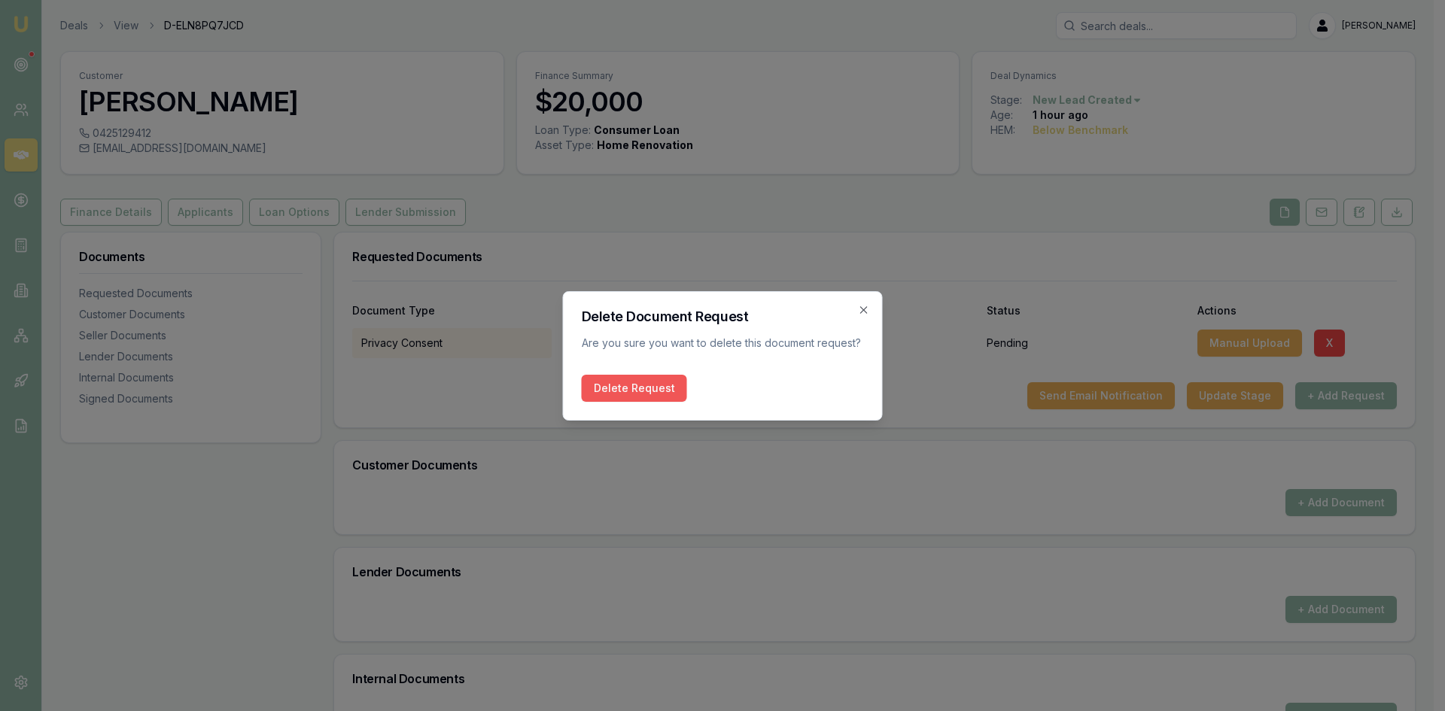
click at [660, 386] on button "Delete Request" at bounding box center [634, 388] width 105 height 27
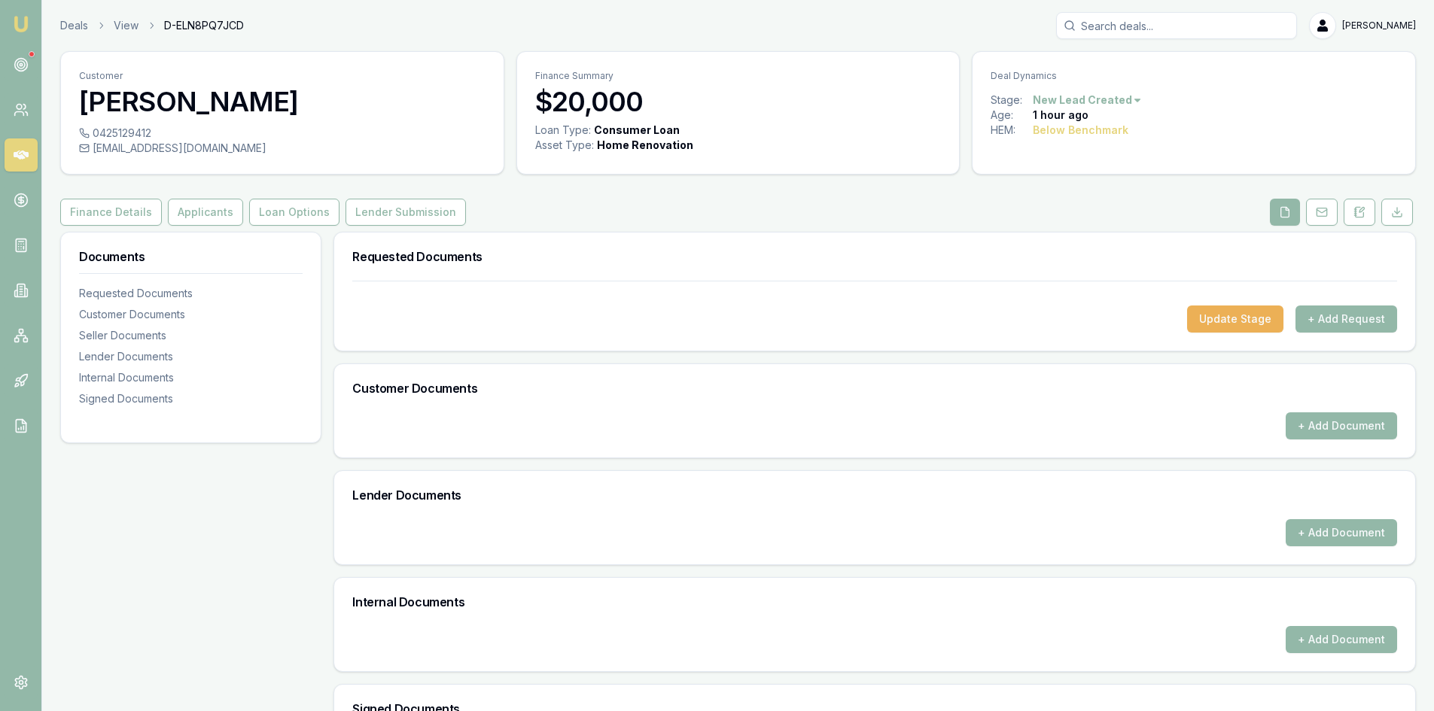
scroll to position [218, 0]
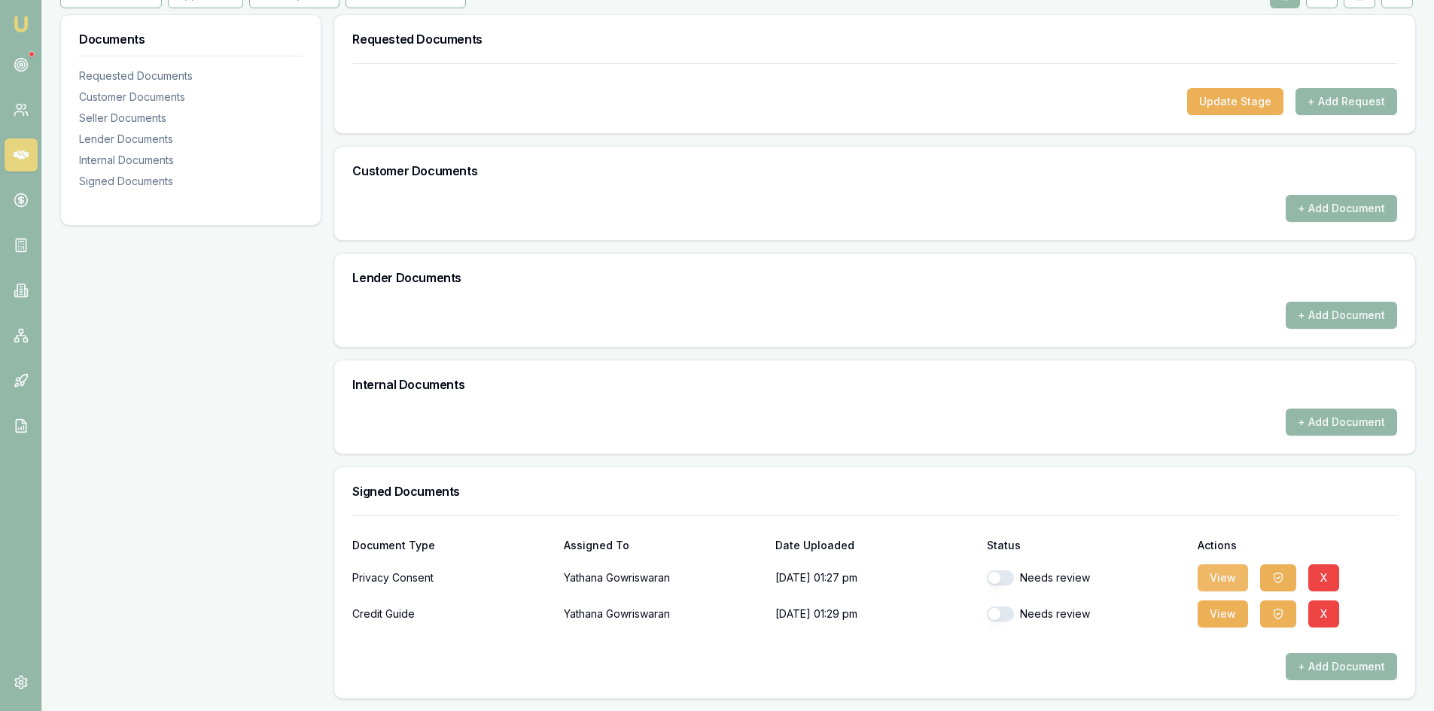
click at [1211, 577] on button "View" at bounding box center [1223, 578] width 50 height 27
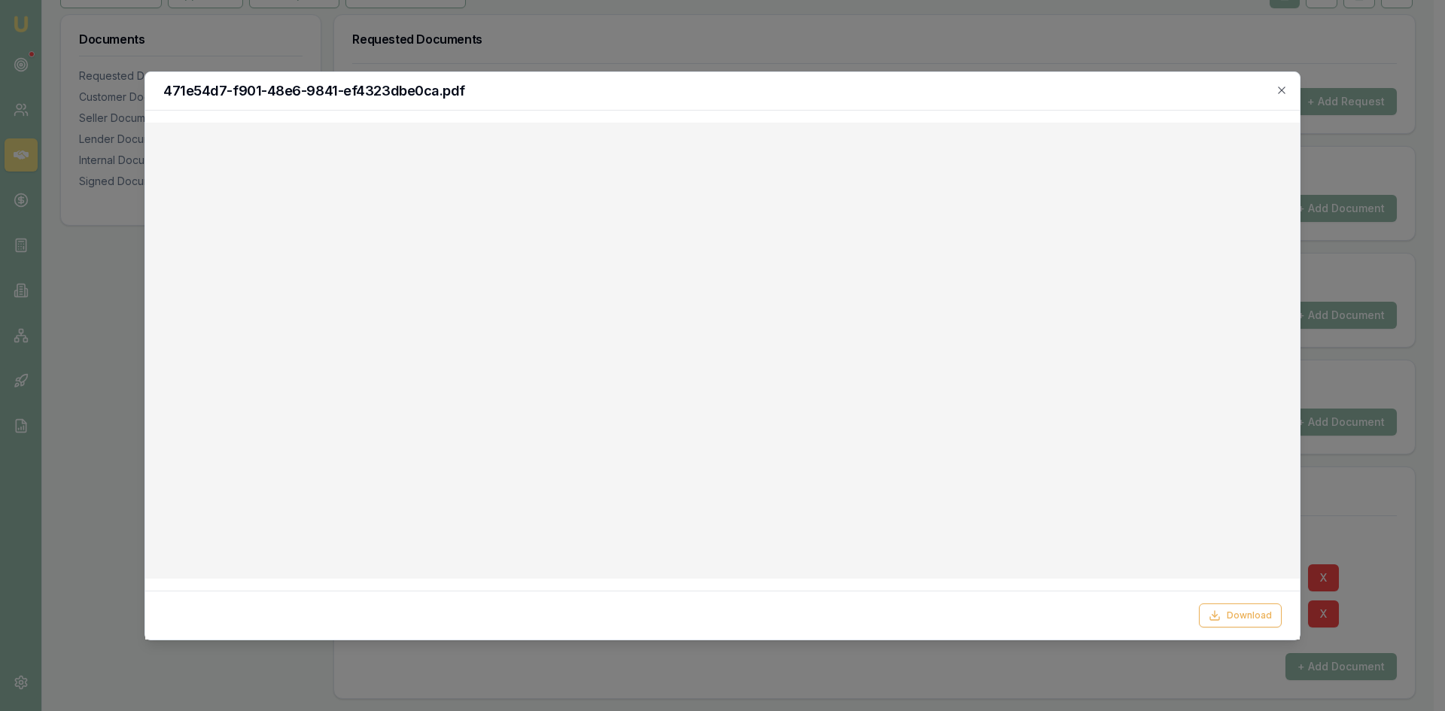
click at [1281, 91] on icon "button" at bounding box center [1281, 90] width 7 height 7
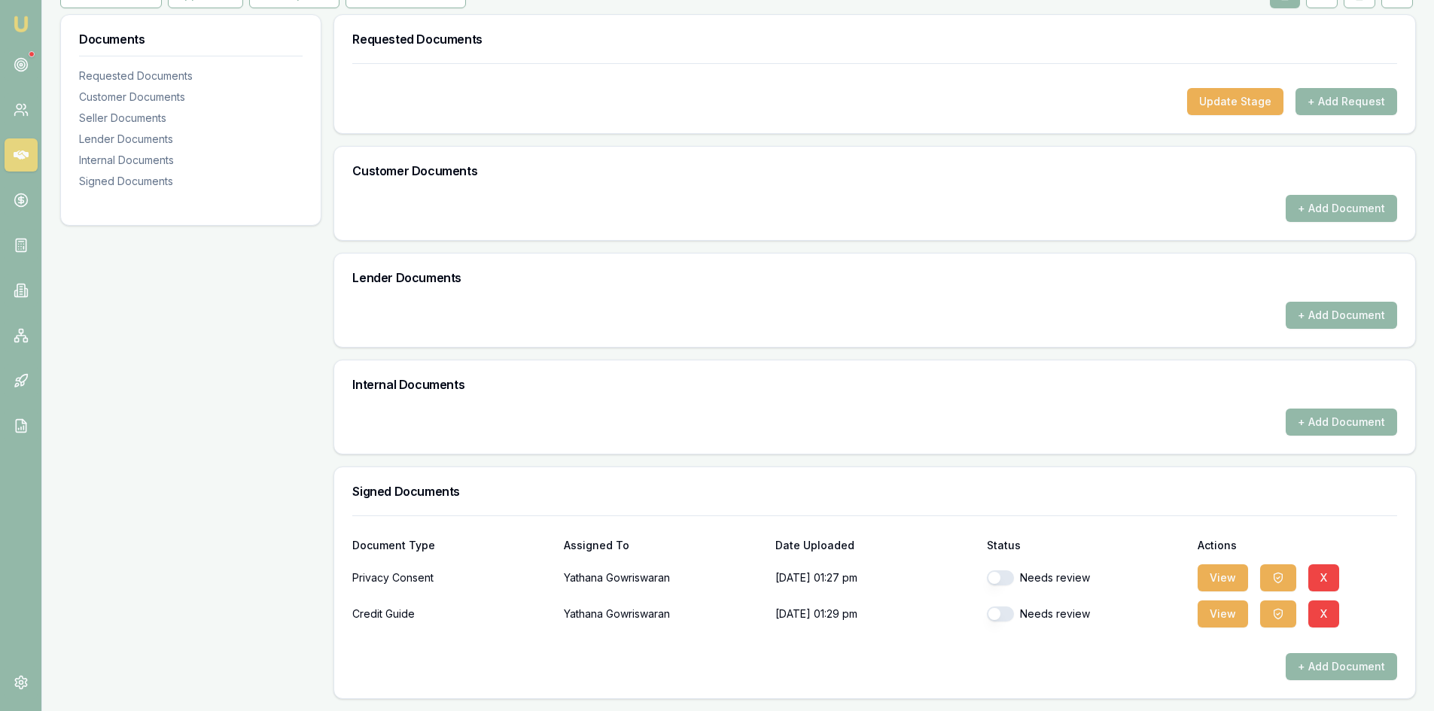
click at [1005, 579] on button "button" at bounding box center [1000, 578] width 27 height 15
checkbox input "true"
click at [1001, 620] on button "button" at bounding box center [1000, 614] width 27 height 15
checkbox input "true"
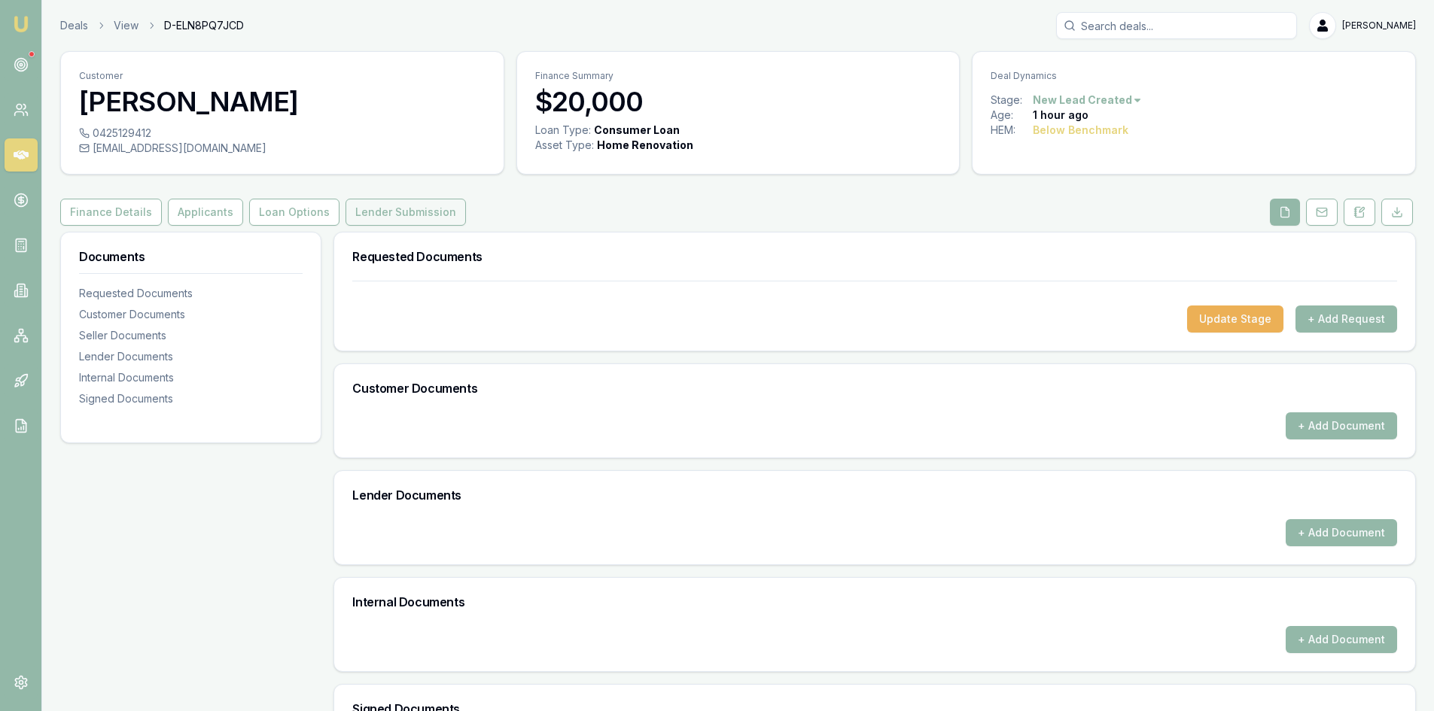
click at [400, 203] on button "Lender Submission" at bounding box center [406, 212] width 120 height 27
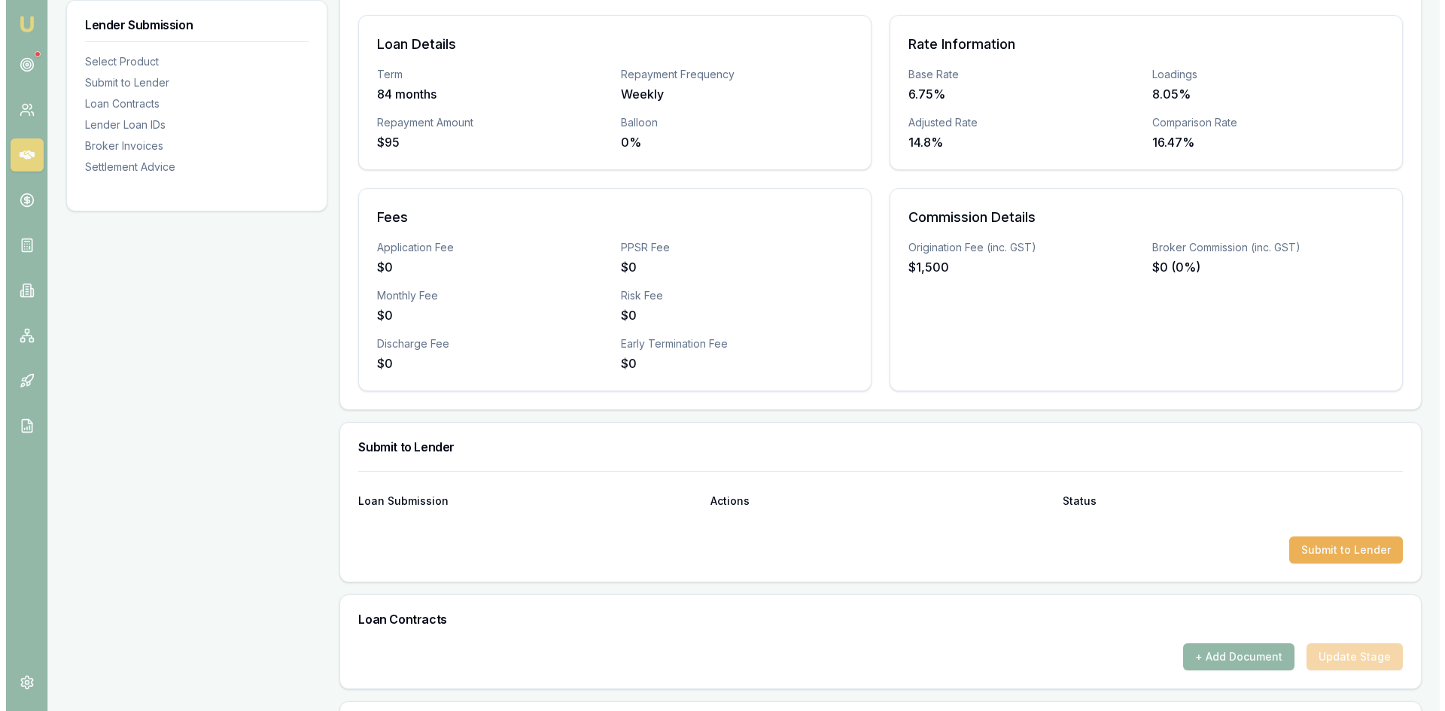
scroll to position [527, 0]
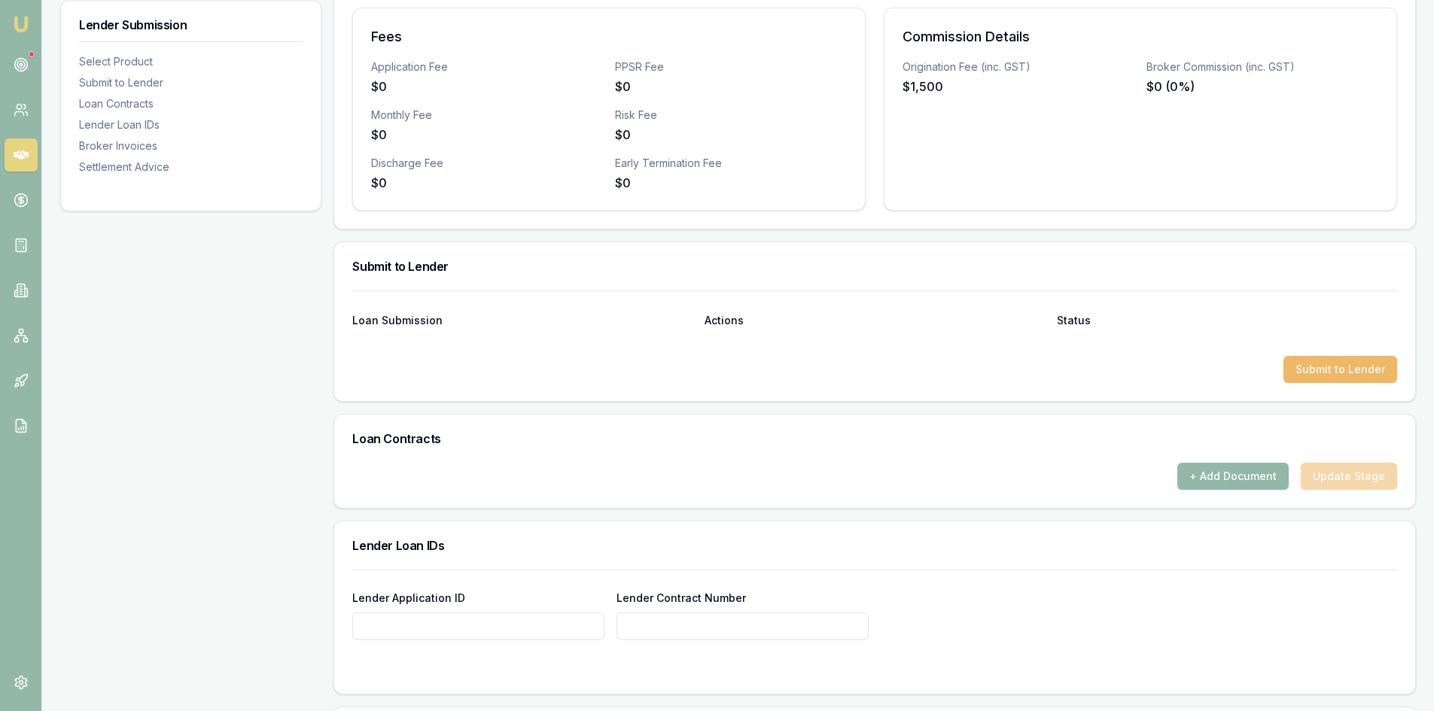
click at [1304, 367] on button "Submit to Lender" at bounding box center [1341, 369] width 114 height 27
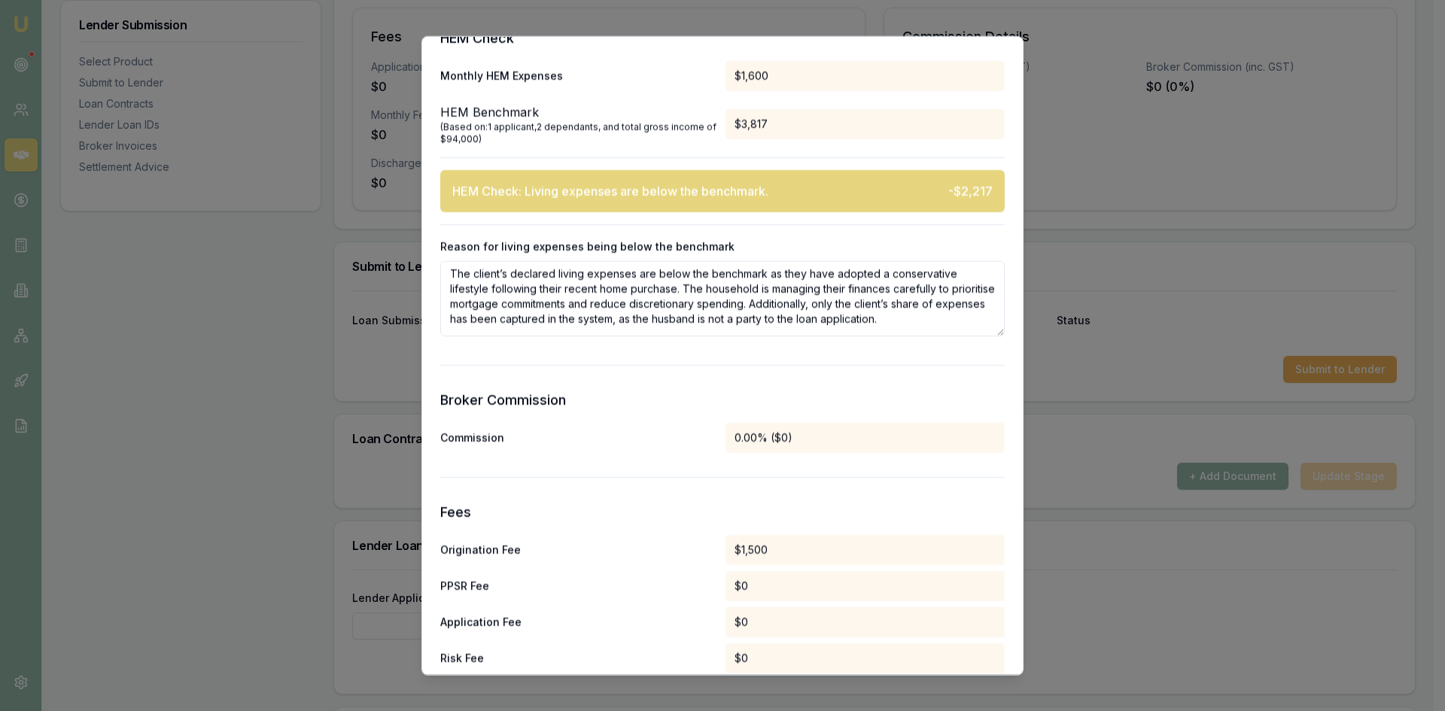
scroll to position [979, 0]
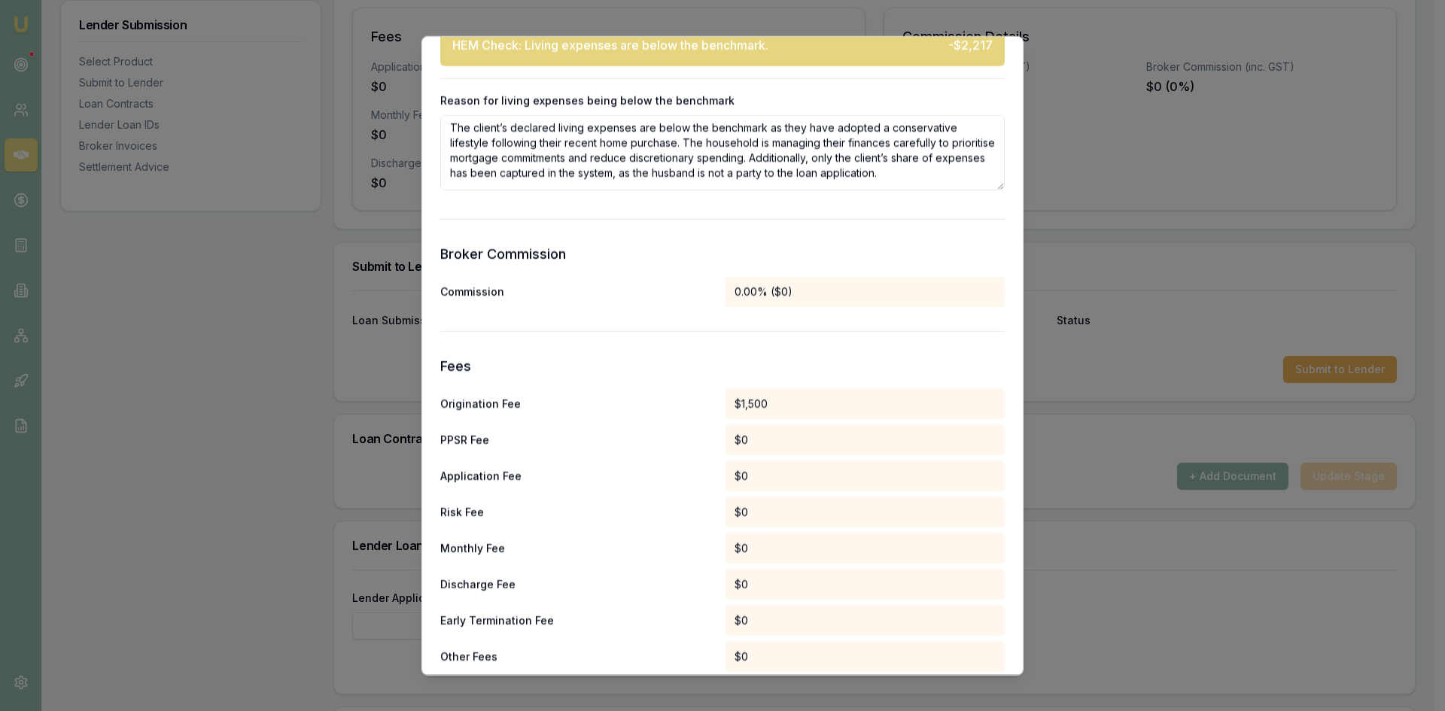
click at [765, 293] on div "0.00% ($0)" at bounding box center [865, 291] width 279 height 30
drag, startPoint x: 751, startPoint y: 291, endPoint x: 693, endPoint y: 297, distance: 59.0
click at [693, 297] on div "Commission 0.00% ($0)" at bounding box center [722, 291] width 565 height 30
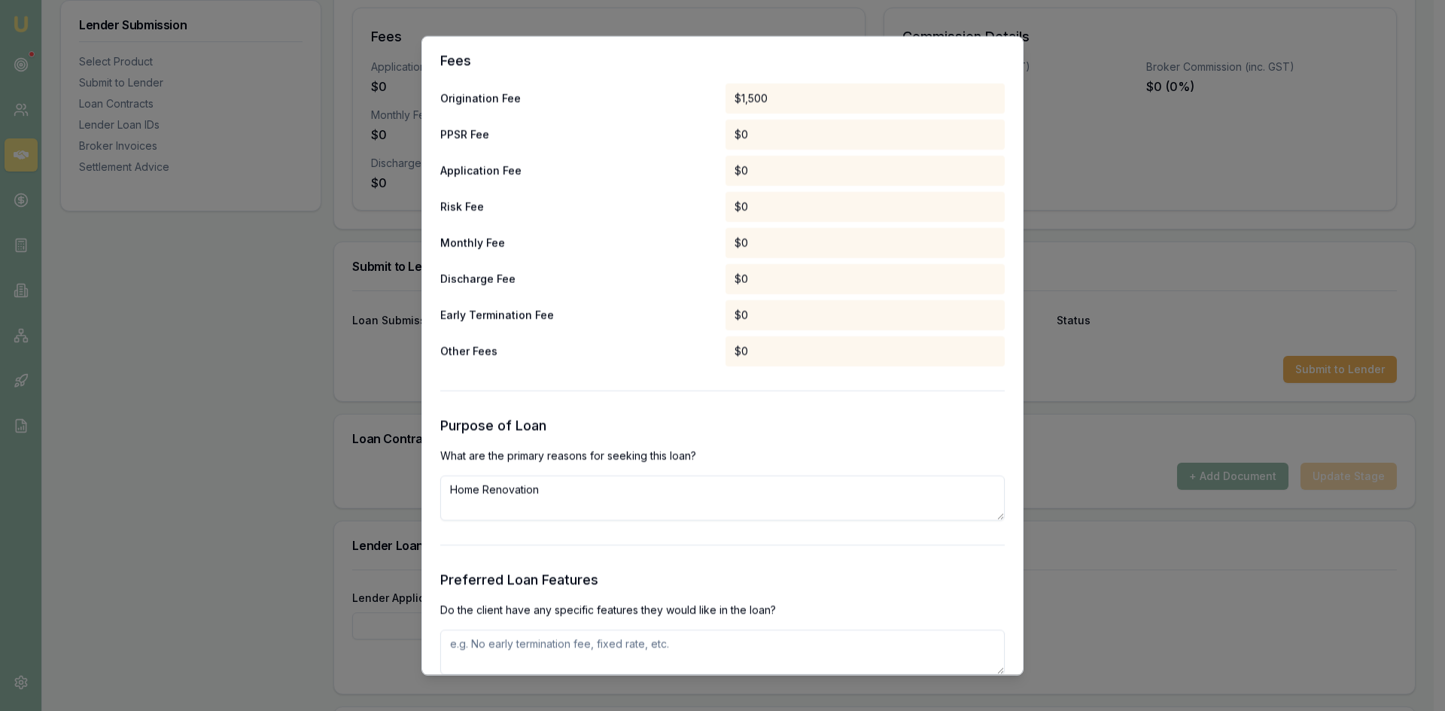
scroll to position [1355, 0]
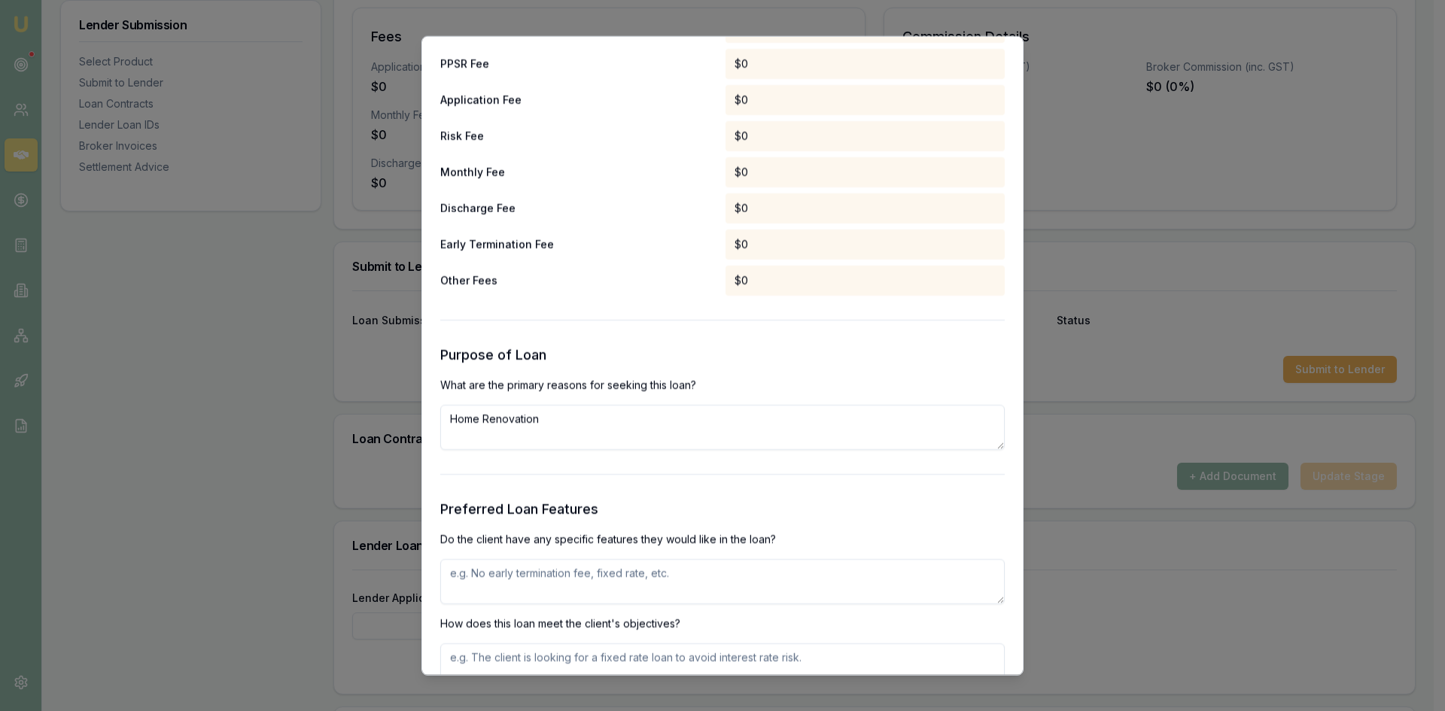
click at [579, 435] on textarea "Home Renovation" at bounding box center [722, 426] width 565 height 45
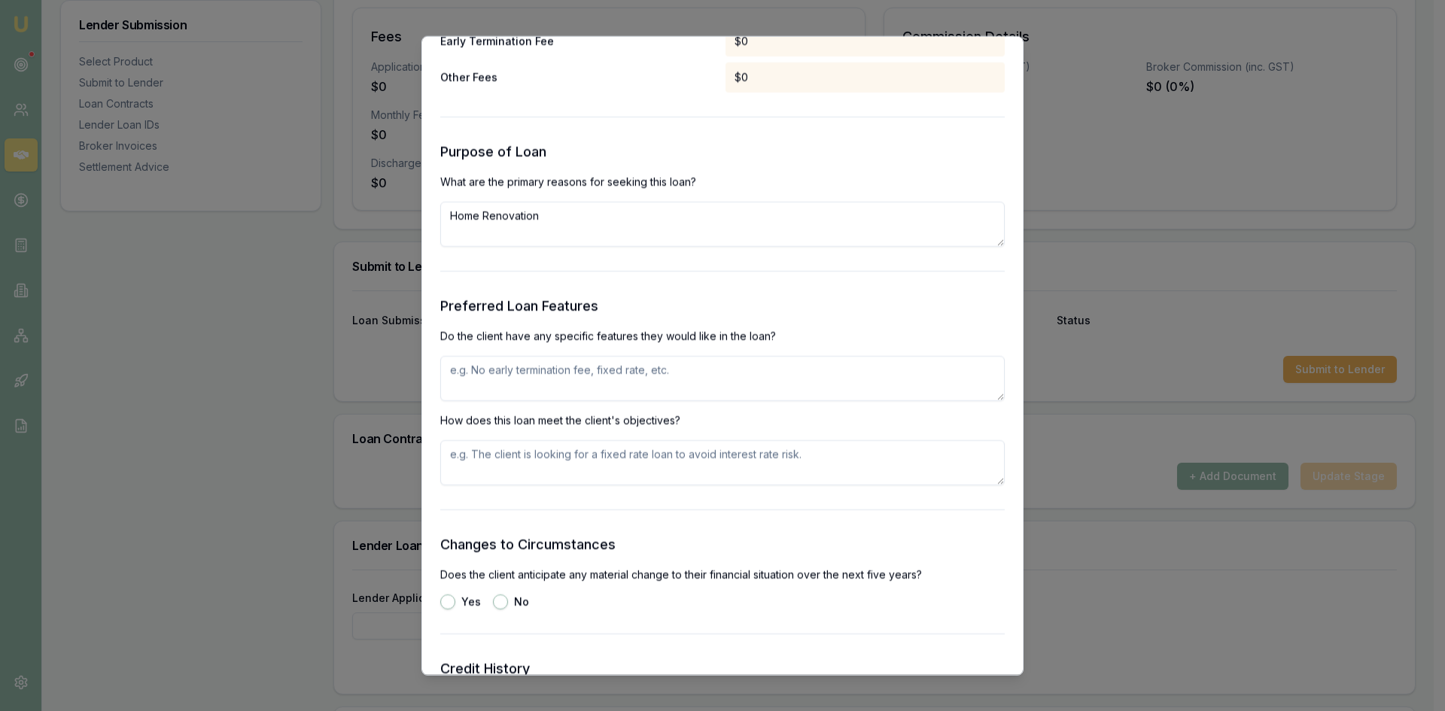
scroll to position [1581, 0]
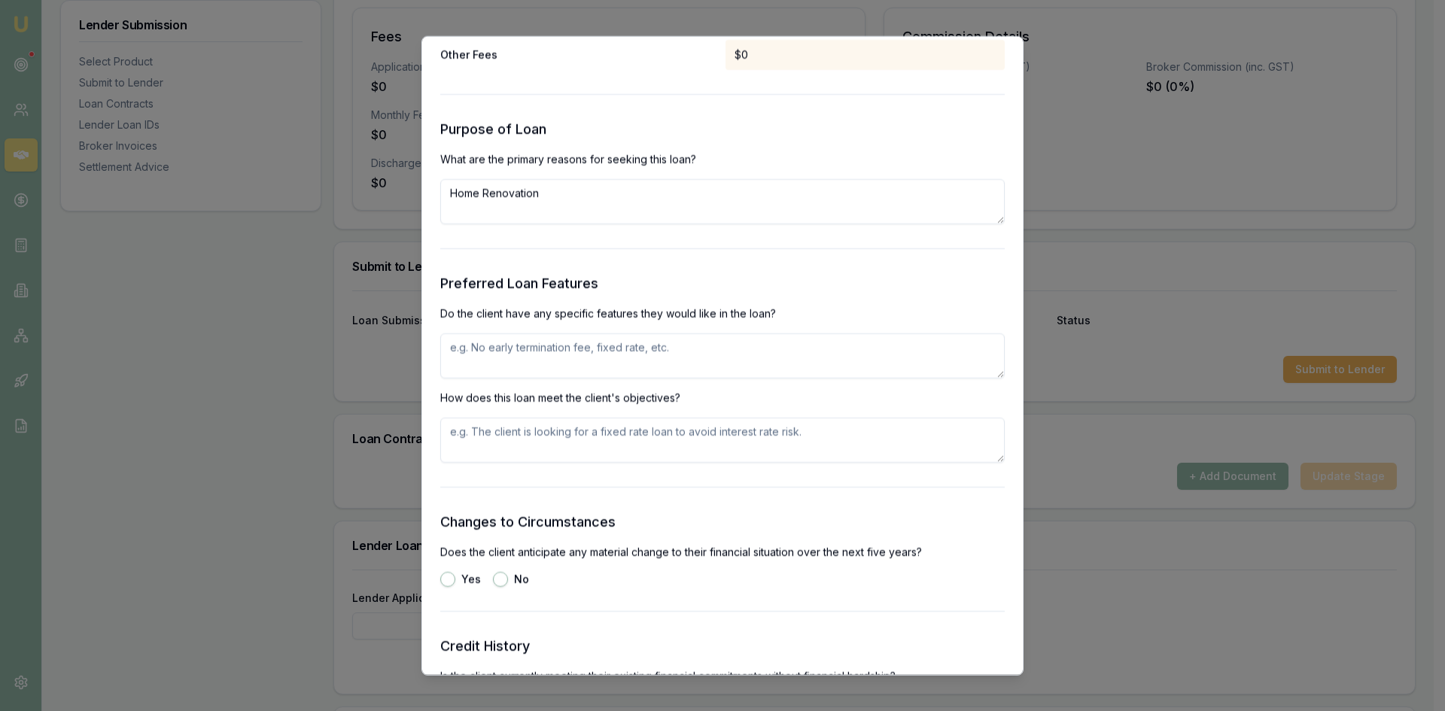
click at [574, 358] on textarea at bounding box center [722, 355] width 565 height 45
type textarea "No early termination fee."
click at [626, 188] on textarea "Home Renovation" at bounding box center [722, 200] width 565 height 45
type textarea "Home Renovation as they have recently moved to a new house"
click at [611, 353] on textarea "No early termination fee." at bounding box center [722, 355] width 565 height 45
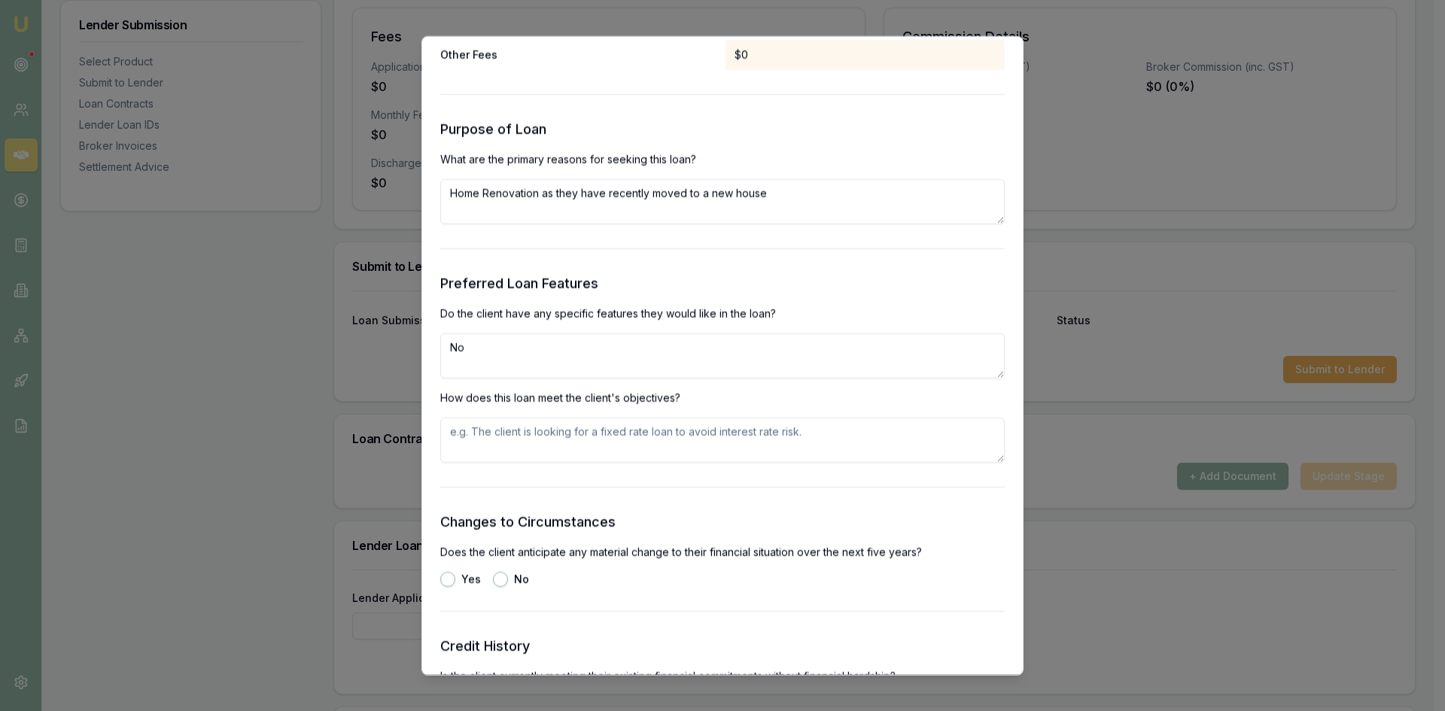
type textarea "N"
type textarea "fixed rate, flexibility to pay off more and pay it off earlier."
type textarea "Client is looking to have a fixed rate, and no early termination fees if paid o…"
type button "yes"
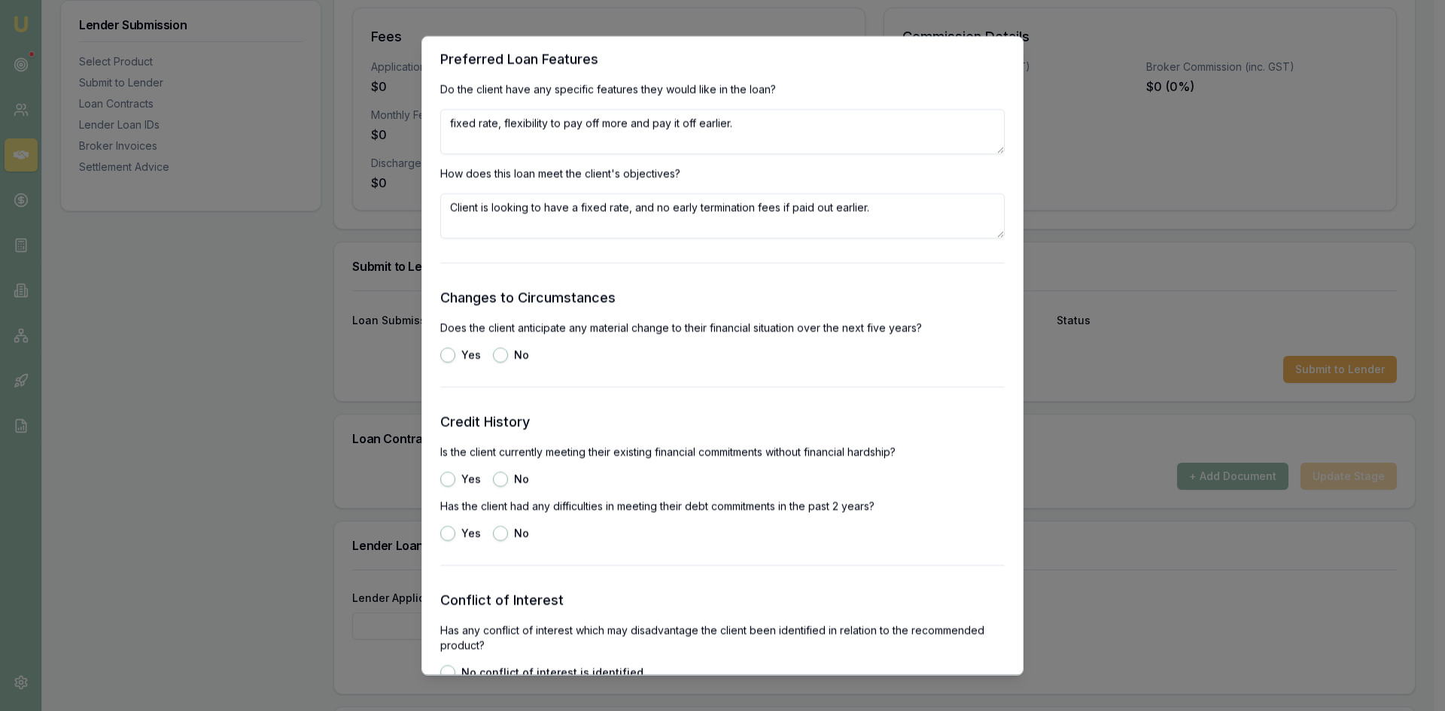
scroll to position [1807, 0]
click at [504, 351] on button "No" at bounding box center [500, 353] width 15 height 15
radio input "true"
click at [452, 479] on button "Yes" at bounding box center [447, 477] width 15 height 15
radio input "true"
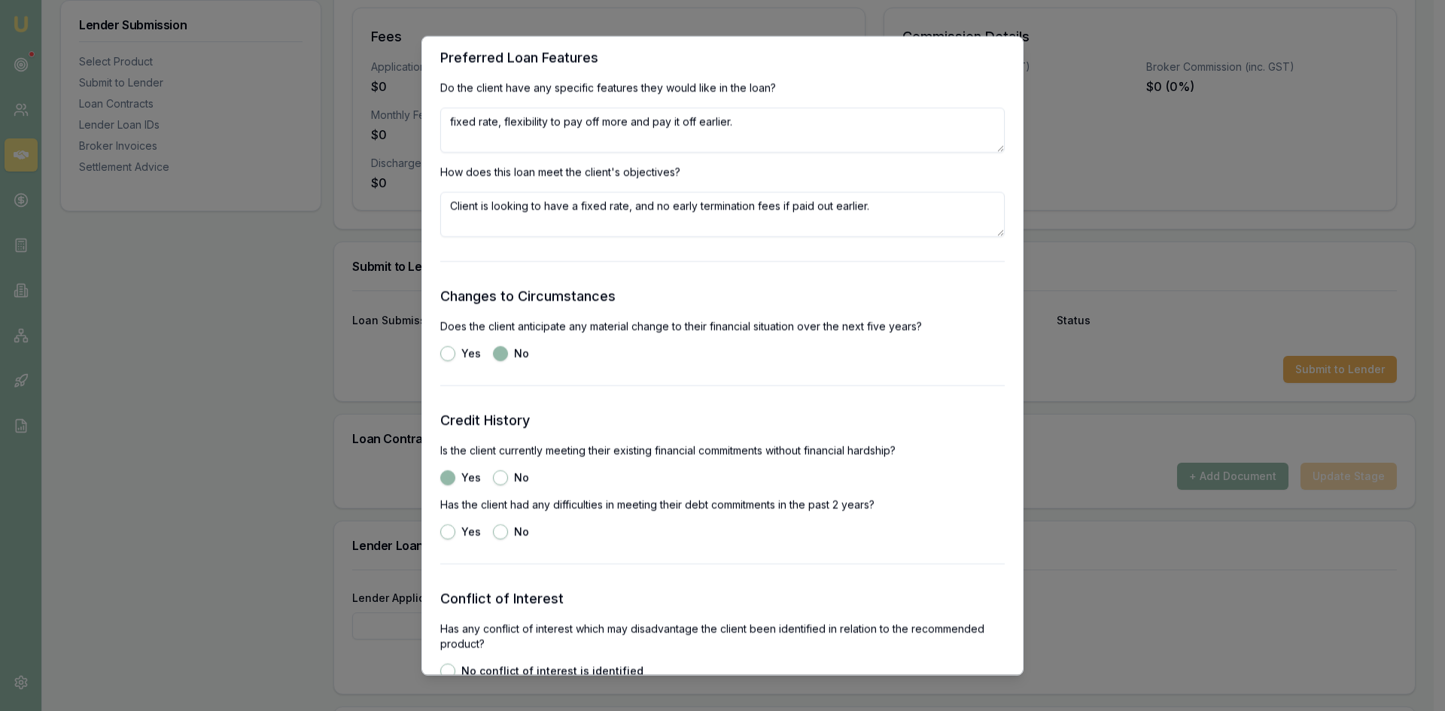
click at [502, 529] on button "No" at bounding box center [500, 531] width 15 height 15
radio input "true"
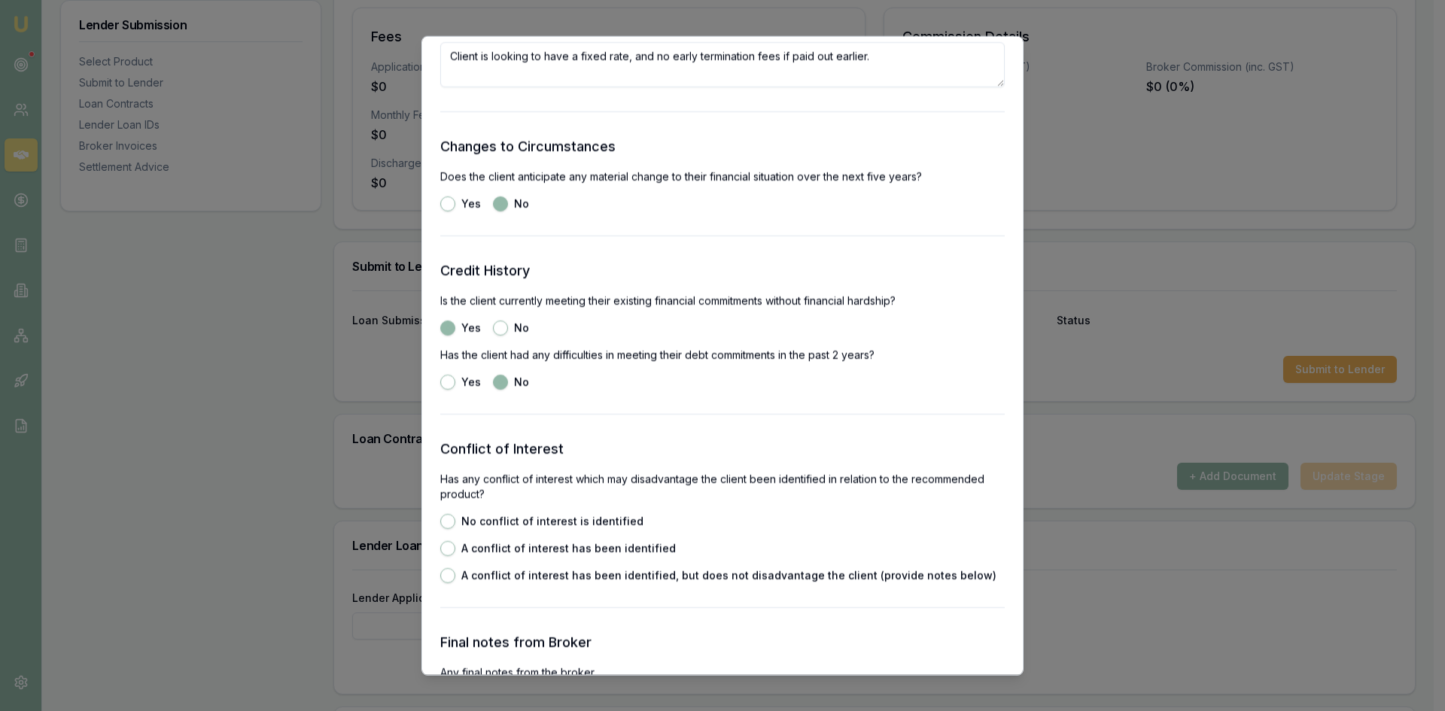
scroll to position [1957, 0]
click at [494, 513] on div "No conflict of interest is identified" at bounding box center [541, 520] width 203 height 15
click at [484, 525] on label "No conflict of interest is identified" at bounding box center [552, 520] width 182 height 11
click at [455, 526] on button "No conflict of interest is identified" at bounding box center [447, 520] width 15 height 15
radio input "true"
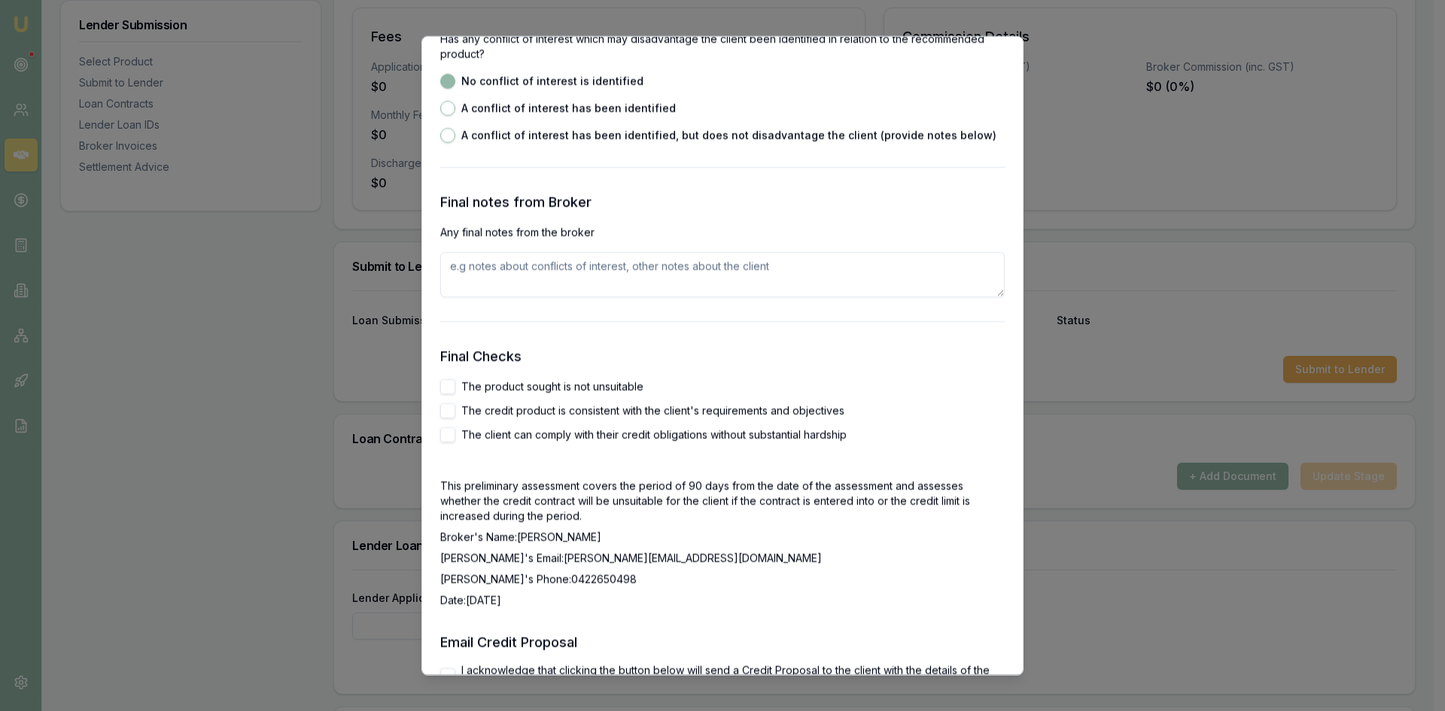
scroll to position [2409, 0]
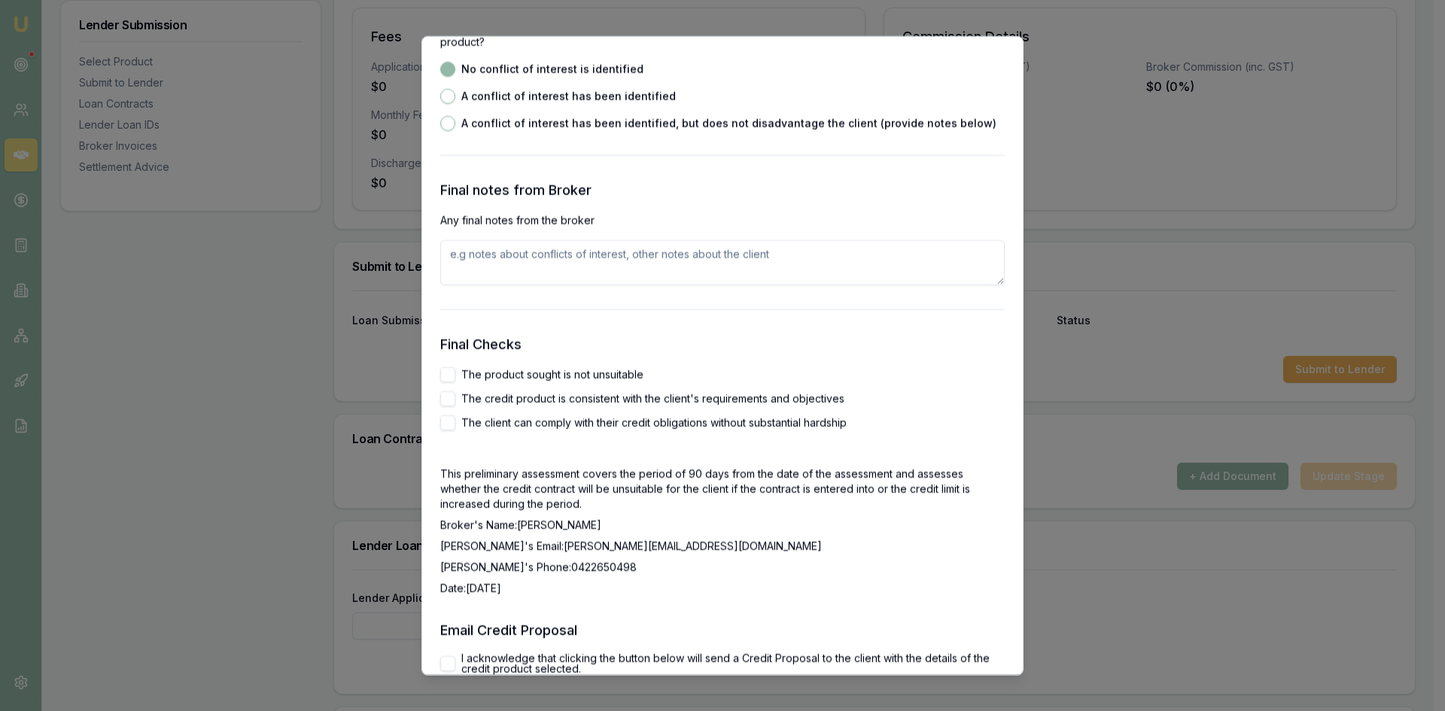
click at [458, 375] on div "The product sought is not unsuitable" at bounding box center [722, 374] width 565 height 15
click at [450, 376] on button "The product sought is not unsuitable" at bounding box center [447, 374] width 15 height 15
checkbox input "true"
click at [443, 400] on button "The credit product is consistent with the client's requirements and objectives" at bounding box center [447, 398] width 15 height 15
checkbox input "true"
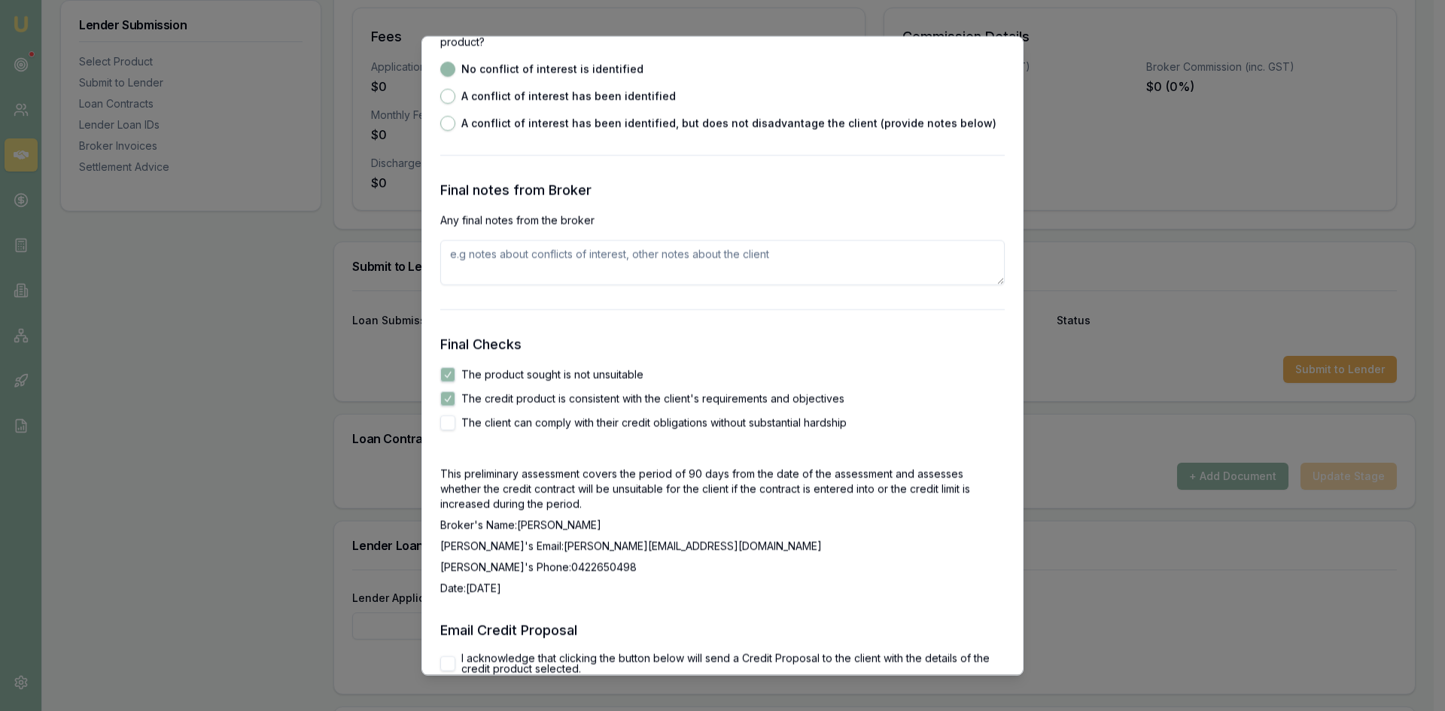
click at [446, 421] on button "The client can comply with their credit obligations without substantial hardship" at bounding box center [447, 422] width 15 height 15
checkbox input "true"
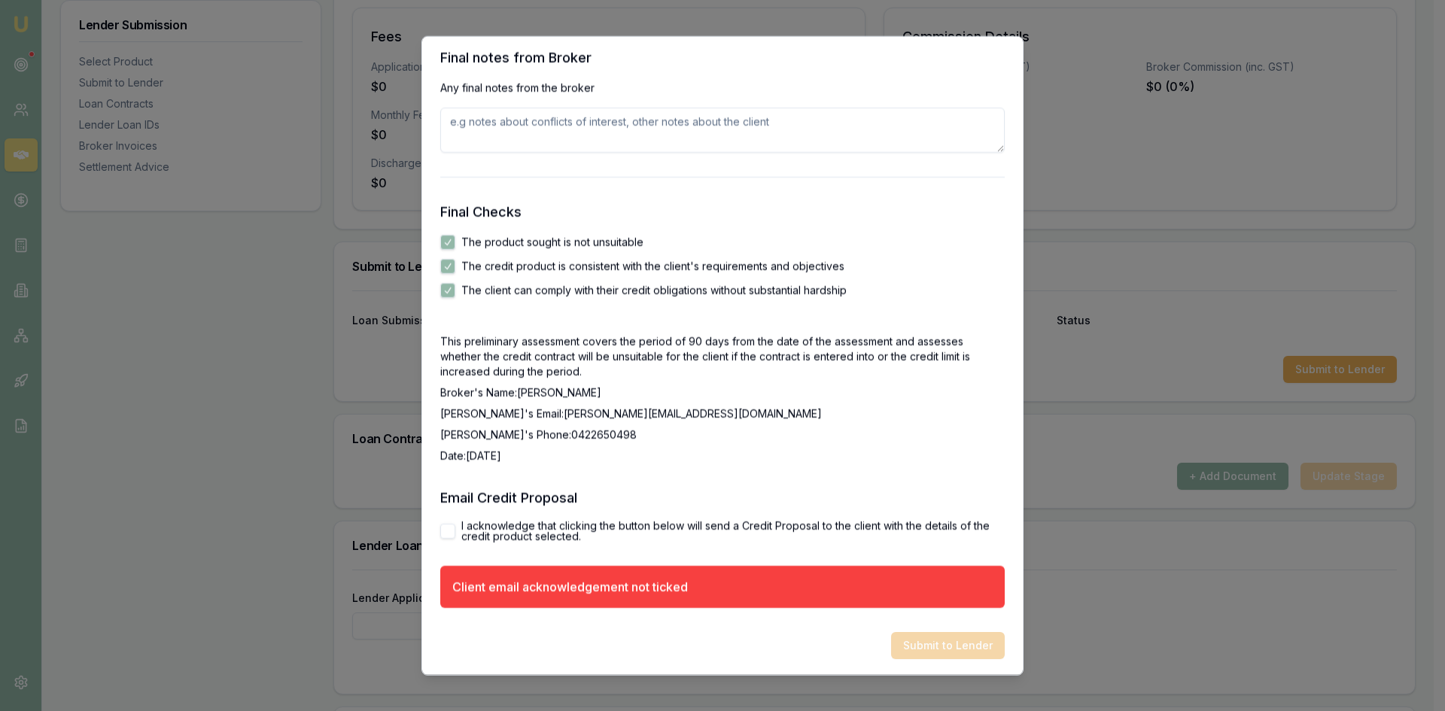
scroll to position [2543, 0]
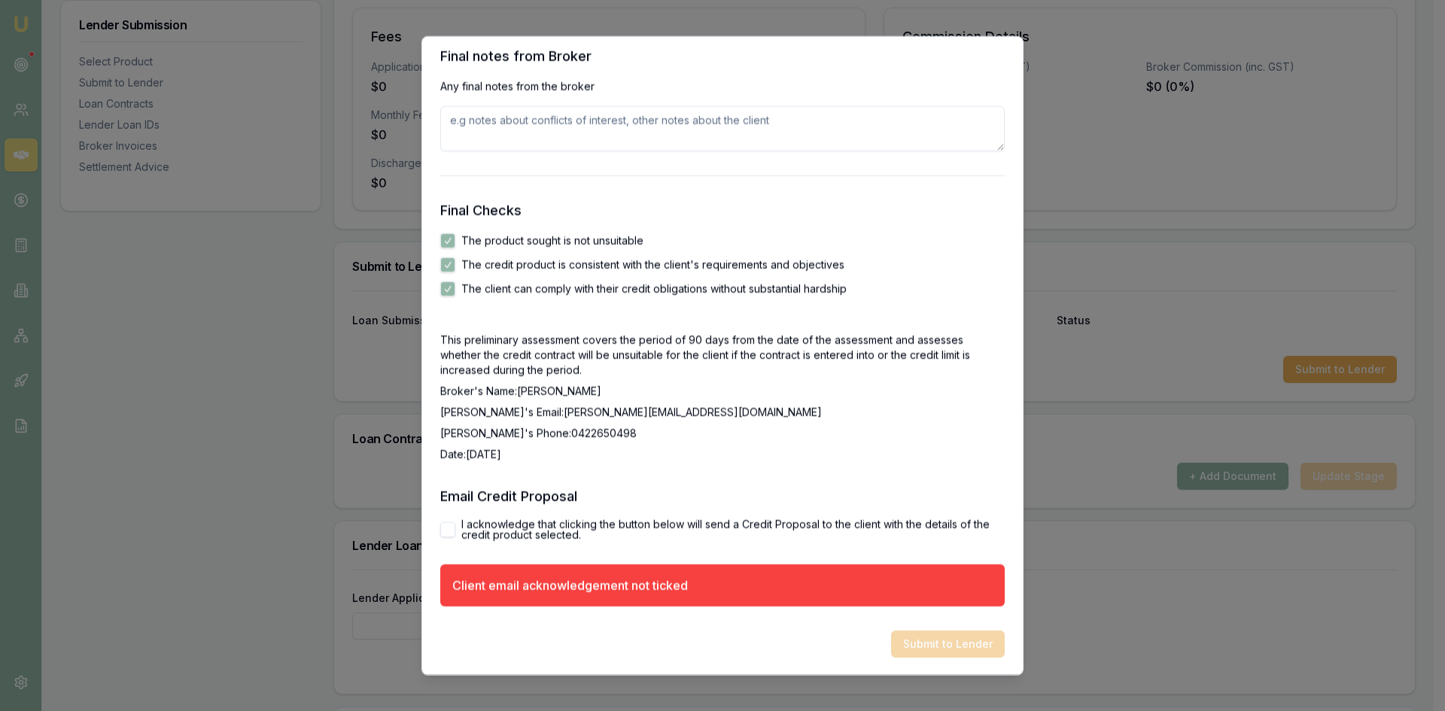
click at [453, 529] on button "I acknowledge that clicking the button below will send a Credit Proposal to the…" at bounding box center [447, 529] width 15 height 15
checkbox input "true"
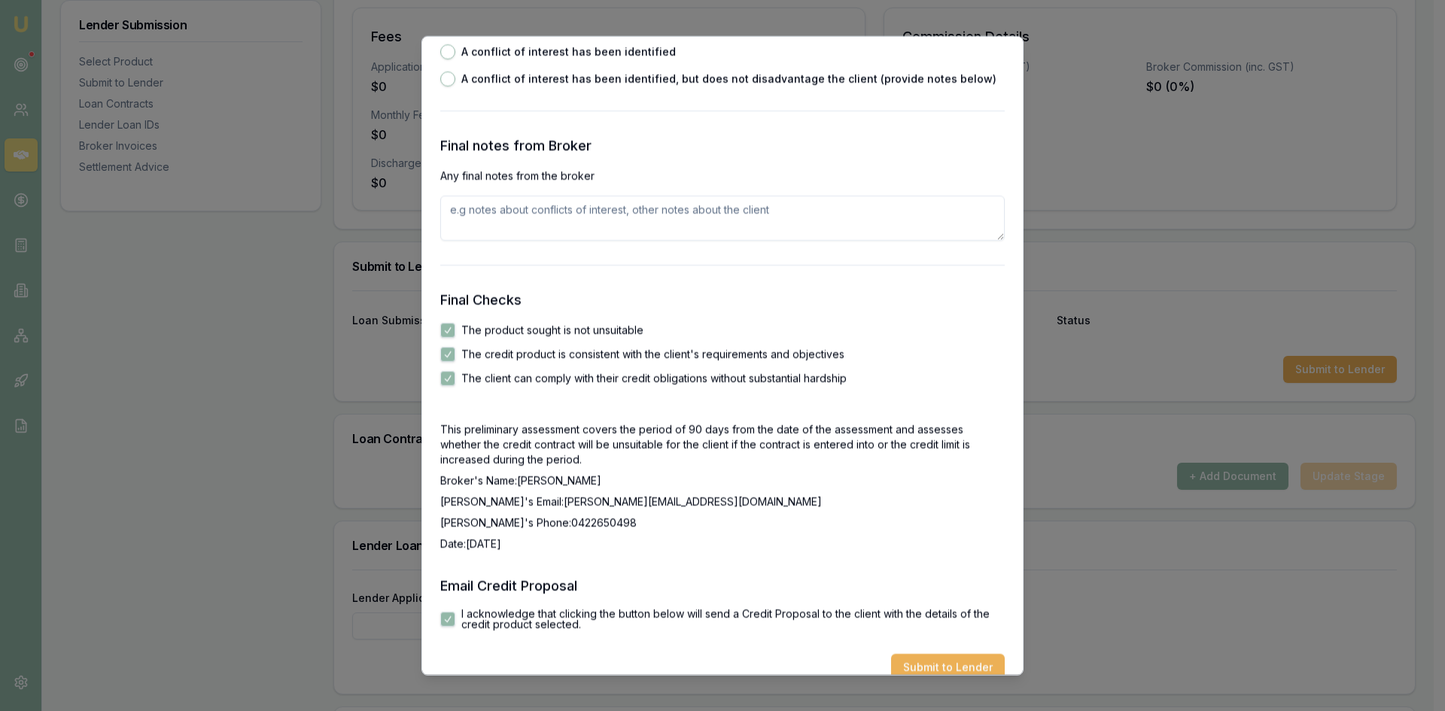
scroll to position [2477, 0]
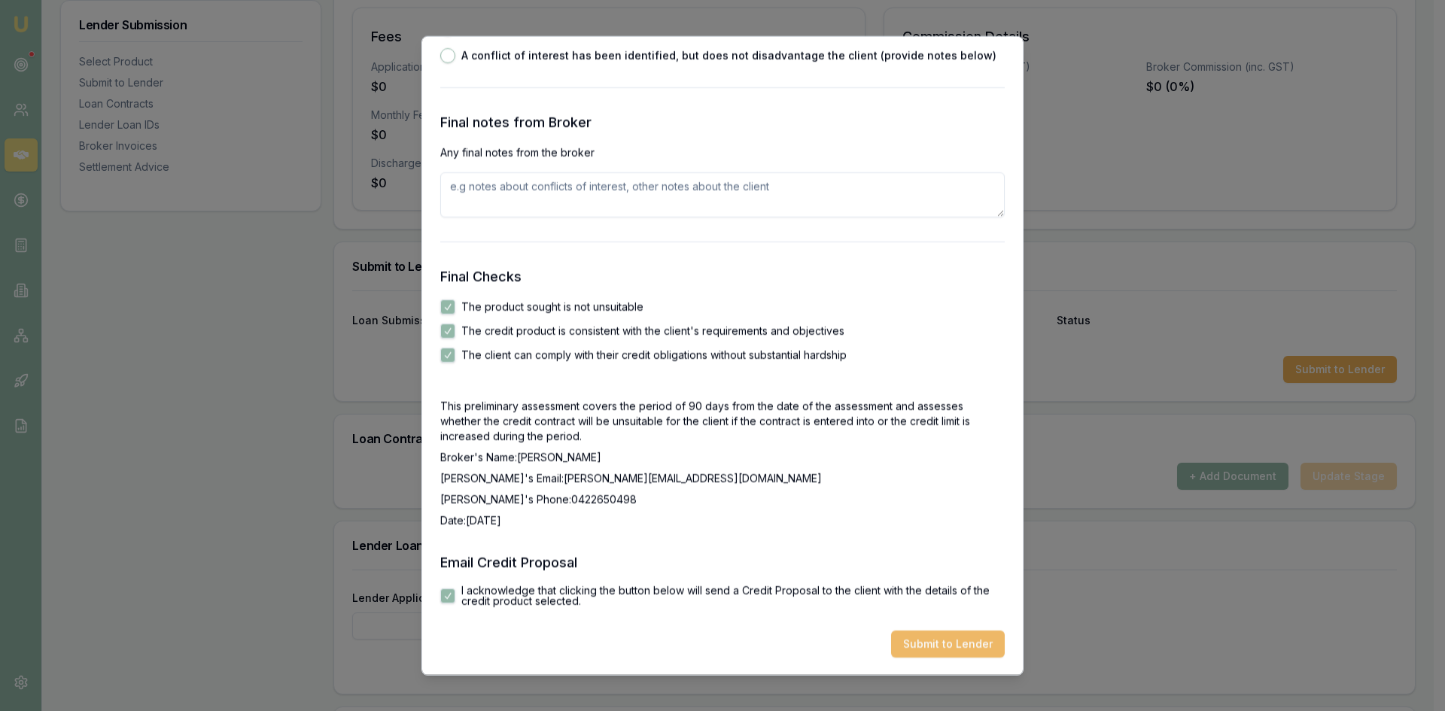
click at [945, 641] on button "Submit to Lender" at bounding box center [948, 643] width 114 height 27
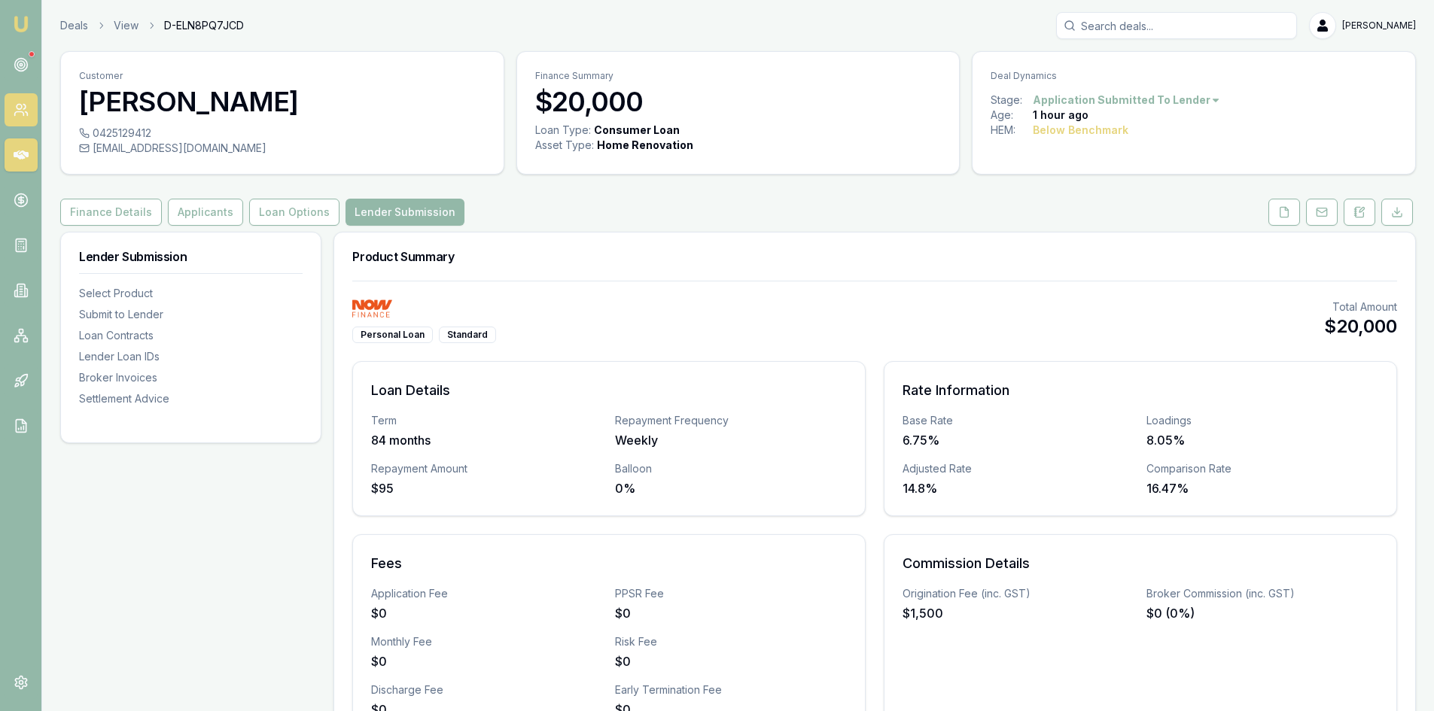
click at [20, 106] on icon at bounding box center [21, 109] width 15 height 15
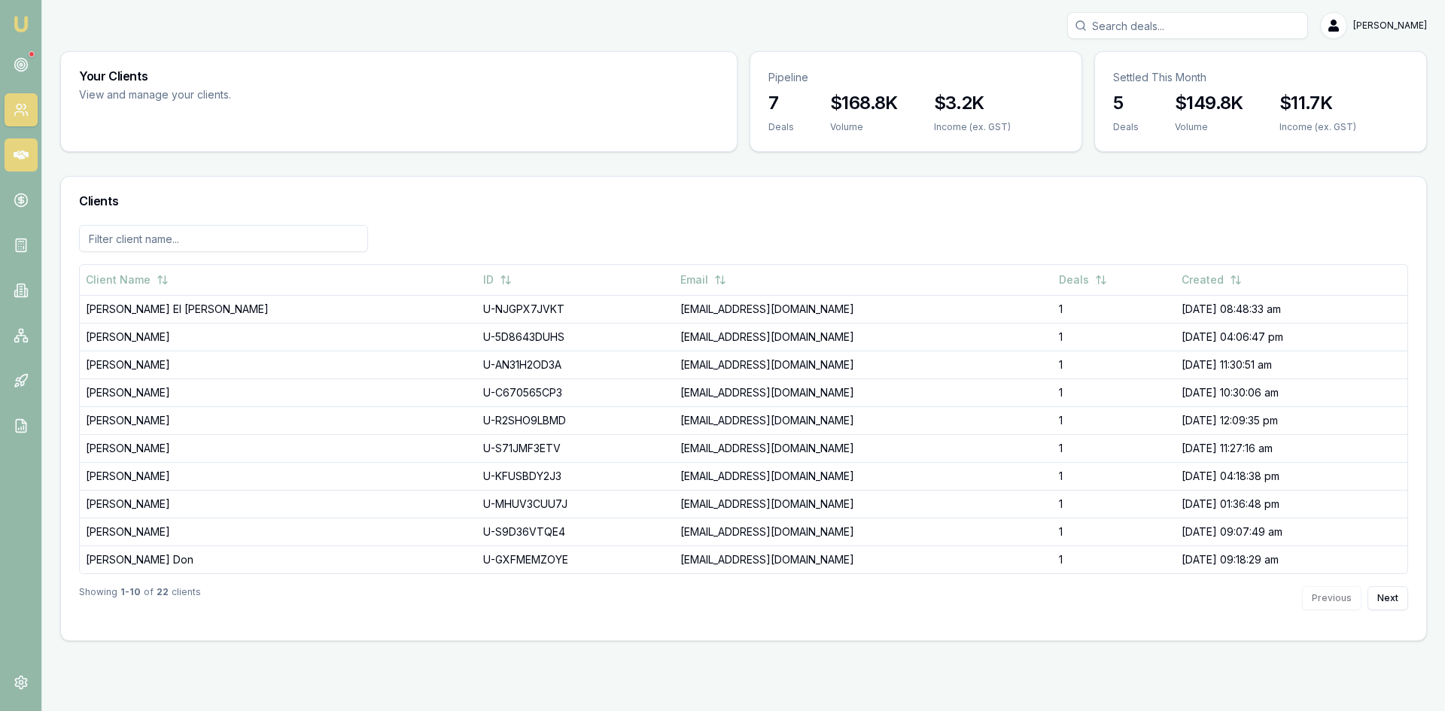
click at [19, 154] on icon at bounding box center [21, 155] width 15 height 9
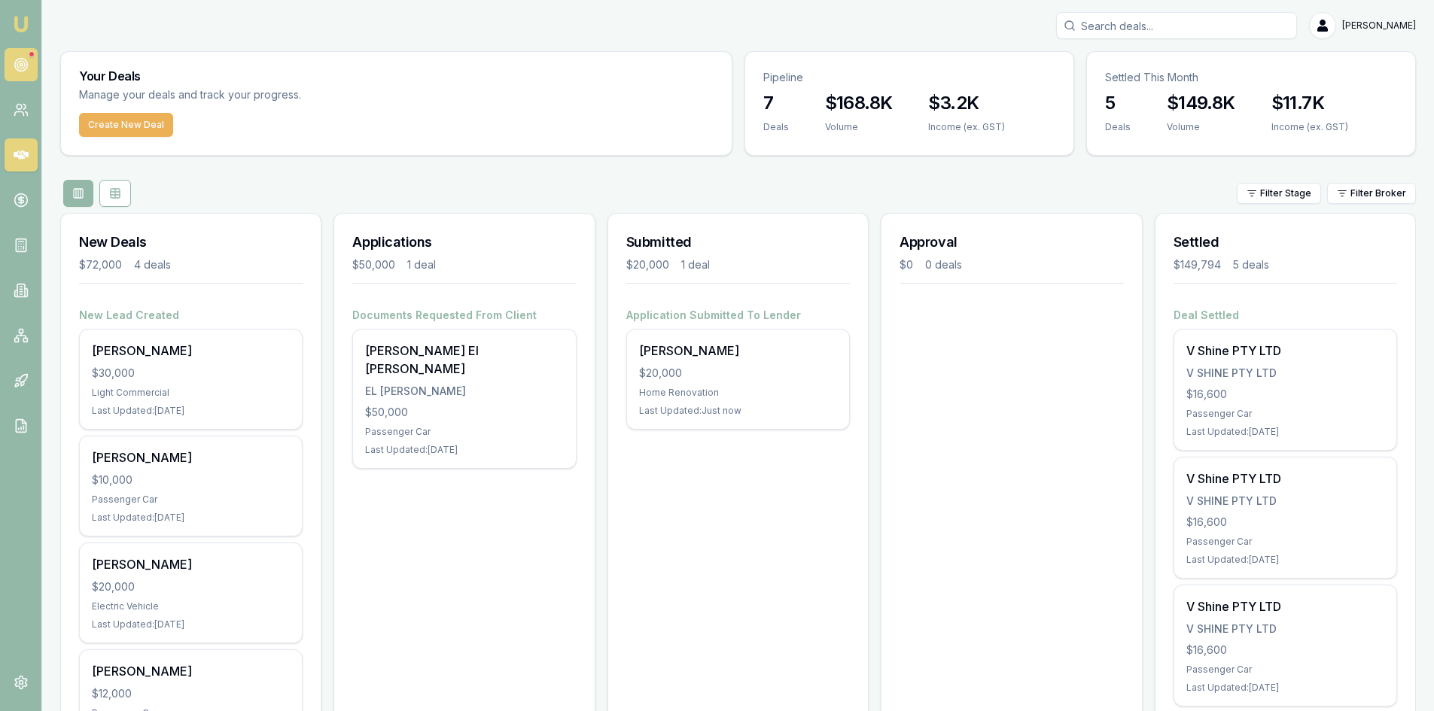
click at [26, 68] on circle at bounding box center [20, 65] width 13 height 13
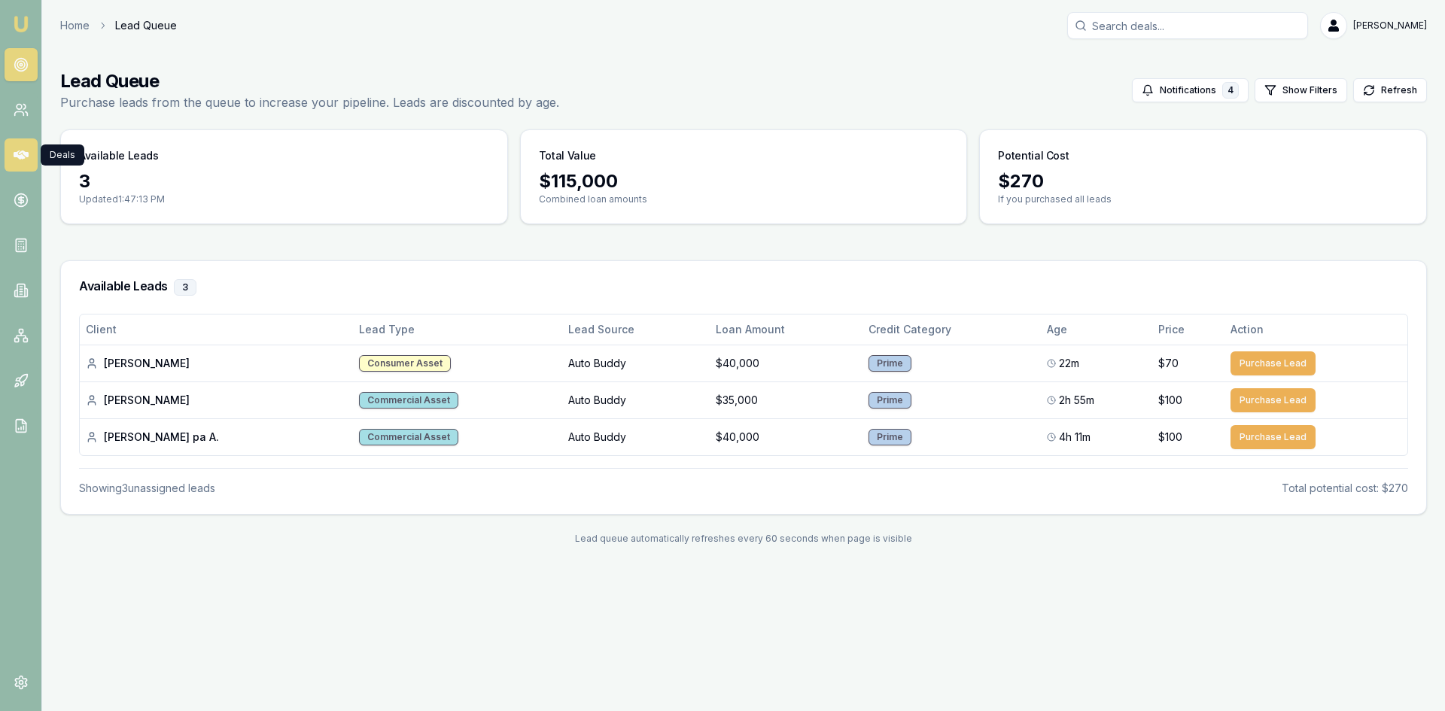
click at [10, 159] on link at bounding box center [21, 155] width 33 height 33
